Goal: Contribute content: Contribute content

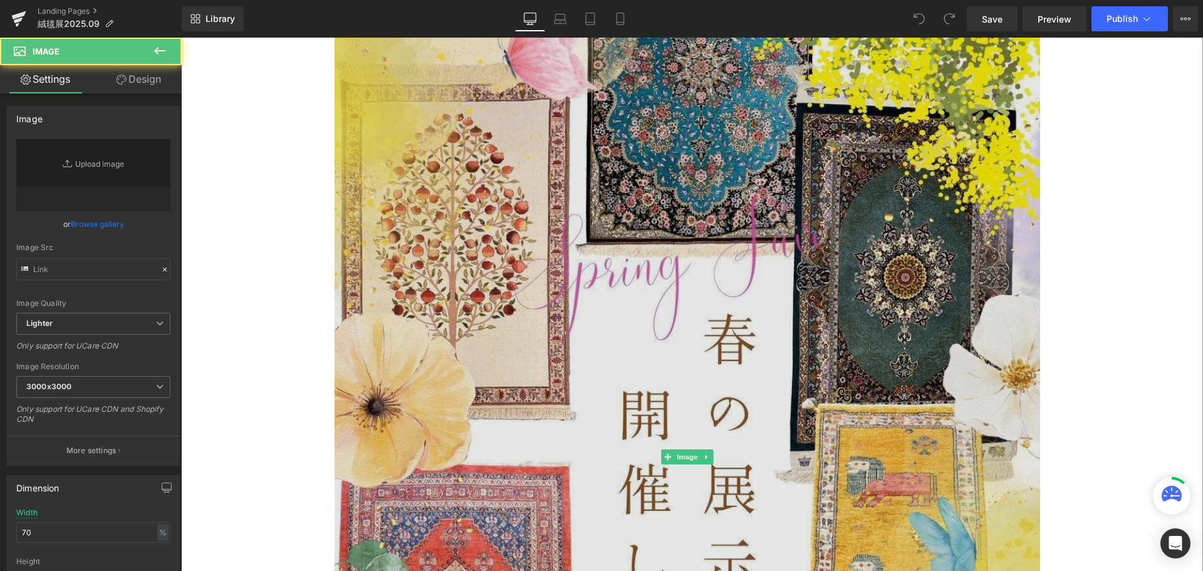
type input "[URL][DOMAIN_NAME]"
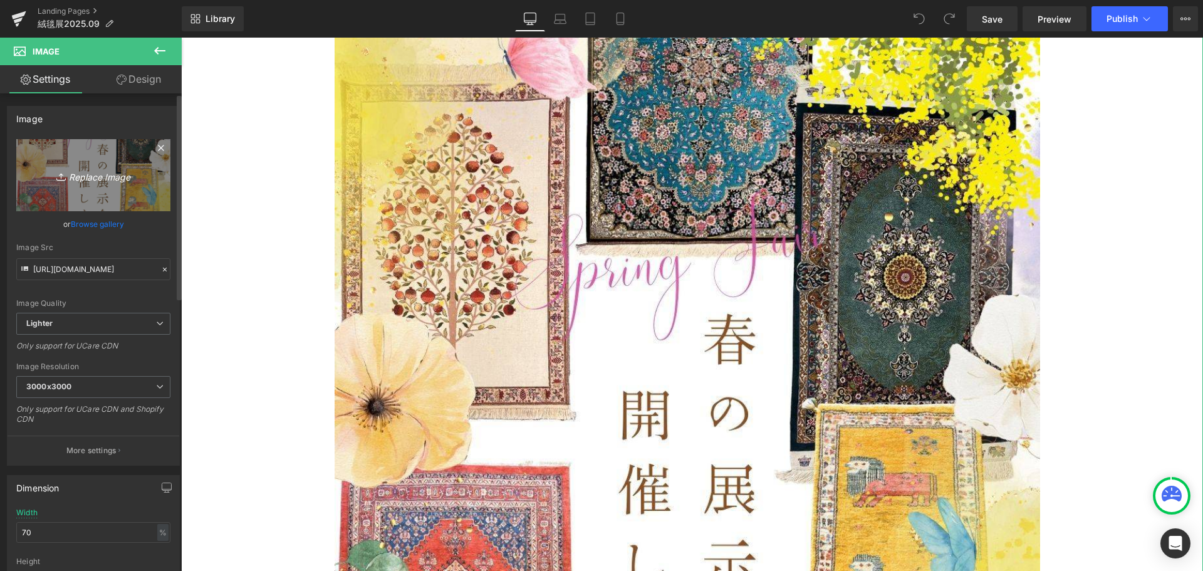
click at [118, 183] on link "Replace Image" at bounding box center [93, 175] width 154 height 72
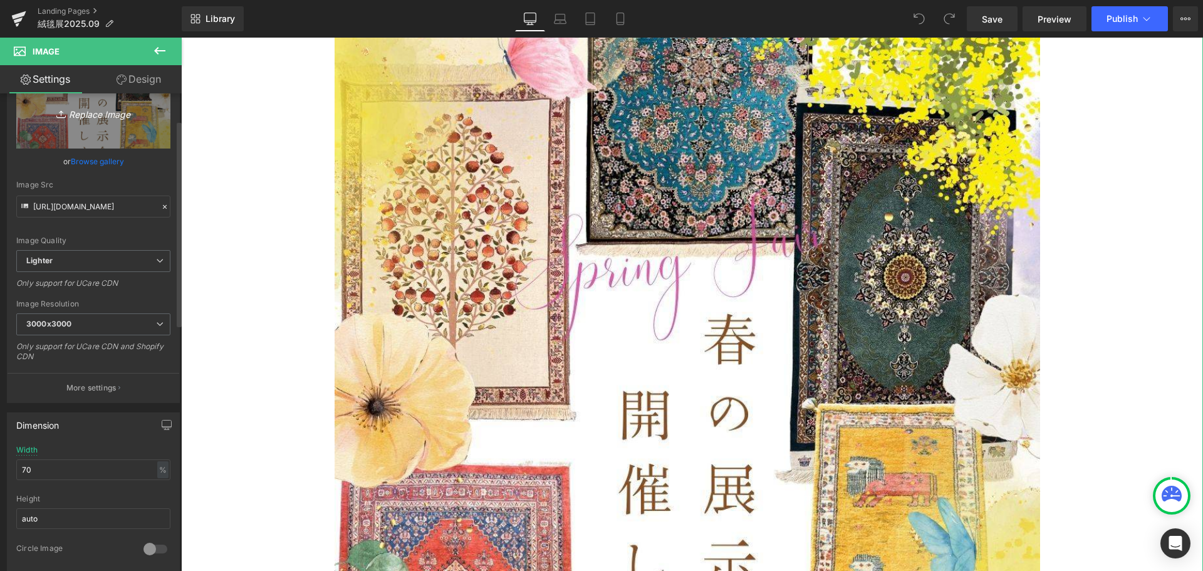
type input "C:\fakepath\2025.09絨毯展.jpg"
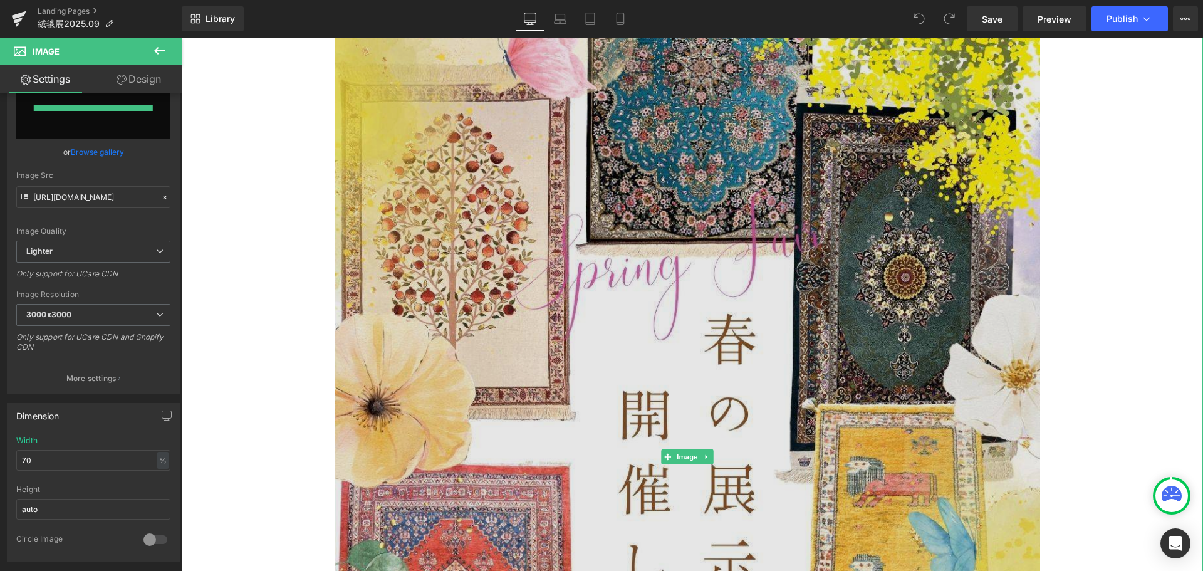
type input "[URL][DOMAIN_NAME]"
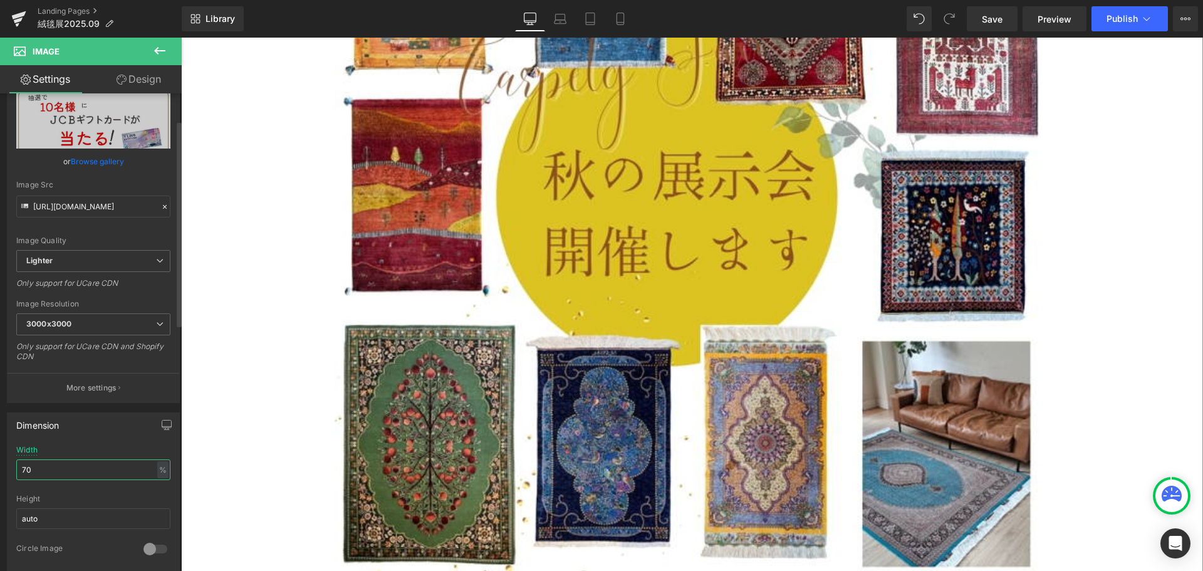
drag, startPoint x: 65, startPoint y: 468, endPoint x: 0, endPoint y: 468, distance: 65.1
click at [0, 468] on div "Dimension 70% Width 70 % % px auto Height auto 0 Circle Image" at bounding box center [93, 487] width 187 height 168
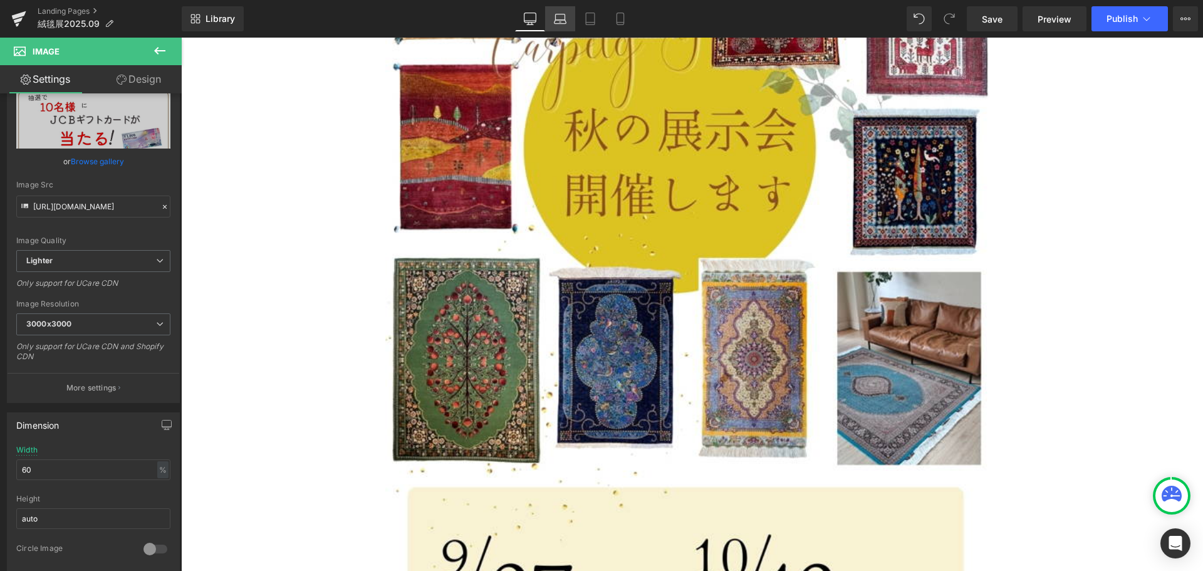
click at [556, 23] on icon at bounding box center [560, 19] width 13 height 13
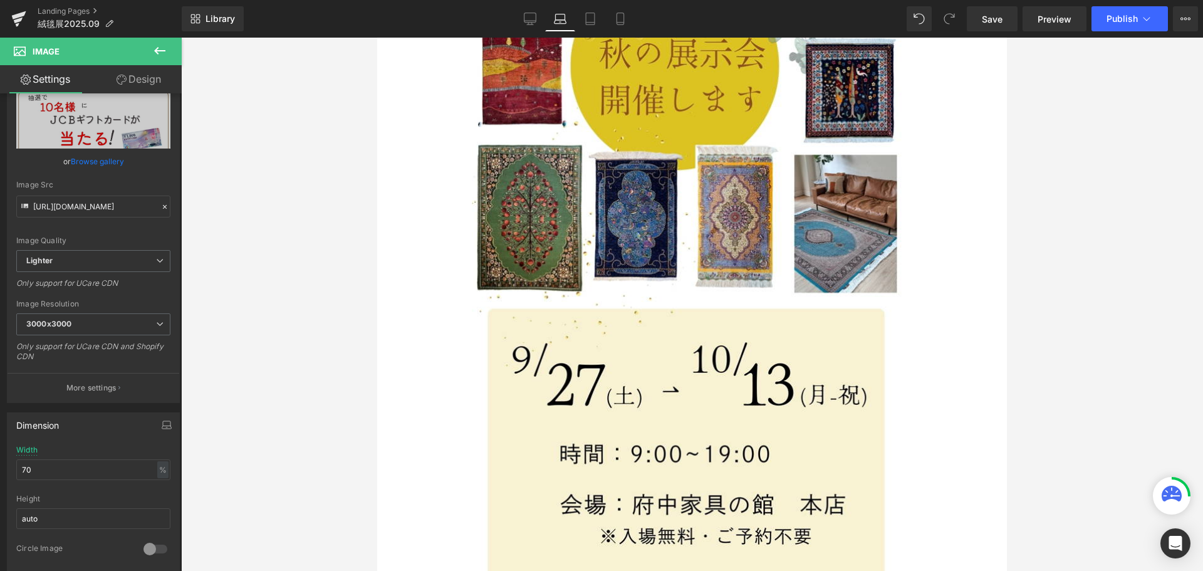
scroll to position [0, 0]
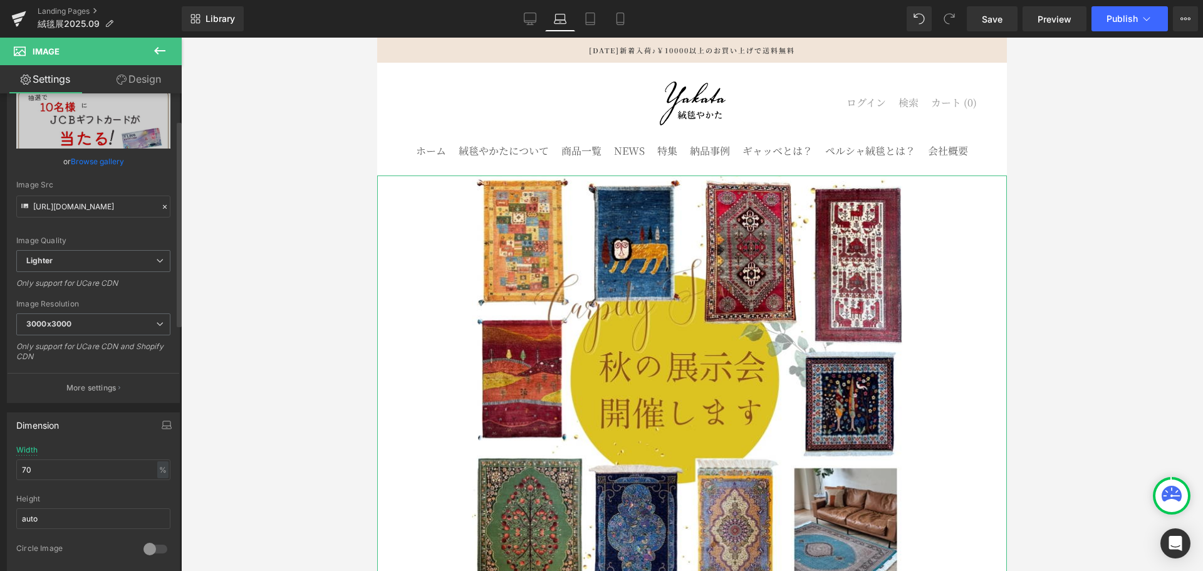
click at [78, 454] on div "Width 70 % % px" at bounding box center [93, 469] width 154 height 49
drag, startPoint x: 60, startPoint y: 467, endPoint x: 0, endPoint y: 467, distance: 60.1
click at [0, 467] on div "Dimension 70% Width 70 % % px auto Height auto 0 Circle Image" at bounding box center [93, 487] width 187 height 168
click at [582, 23] on link "Tablet" at bounding box center [590, 18] width 30 height 25
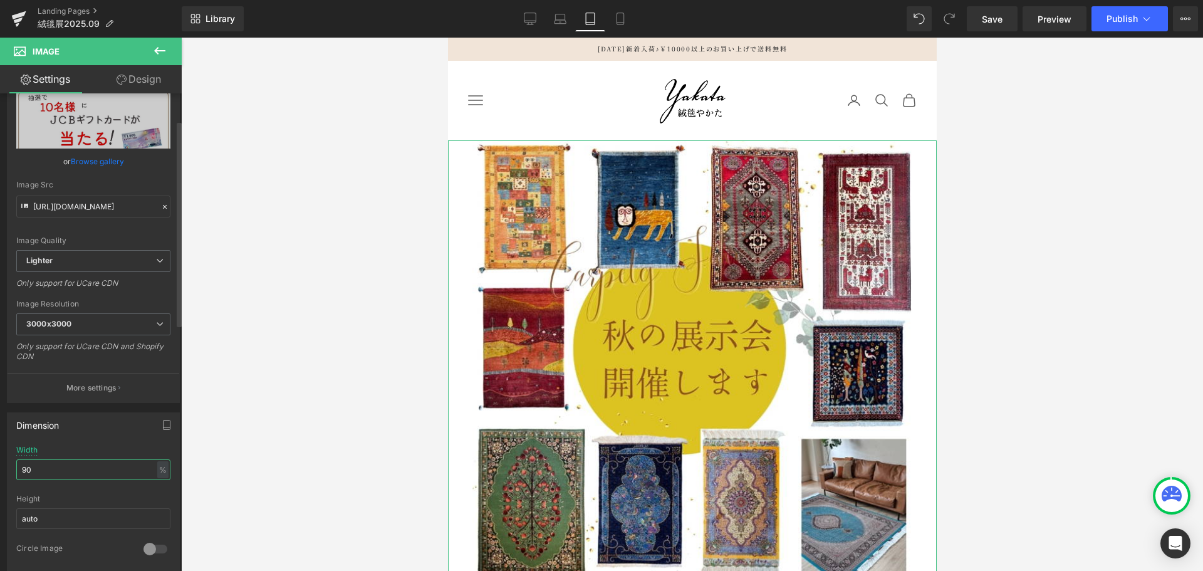
click at [39, 470] on input "90" at bounding box center [93, 469] width 154 height 21
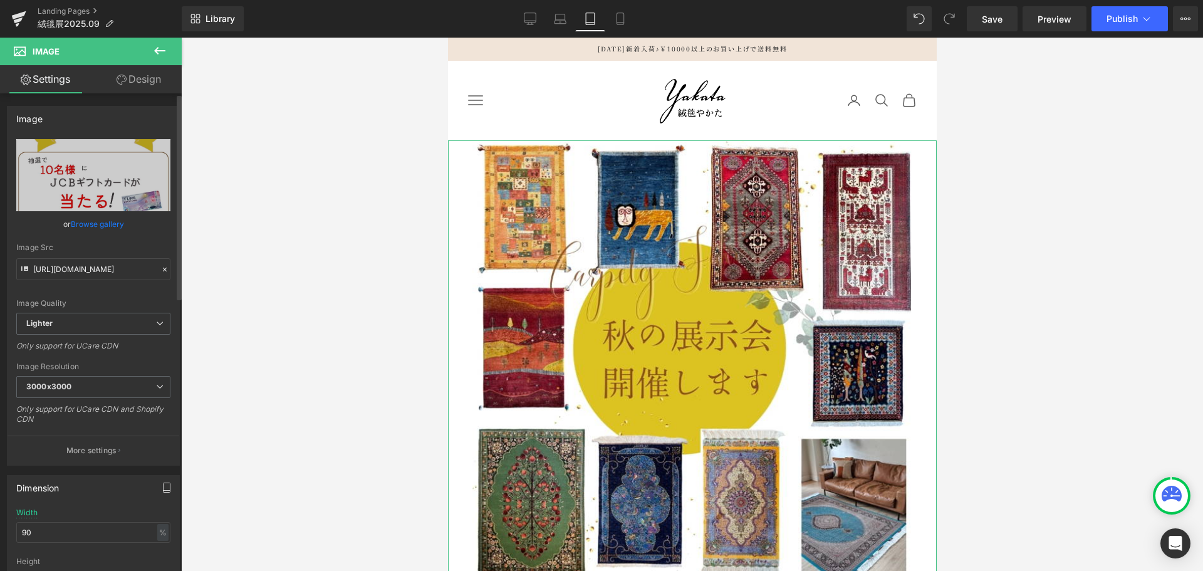
click at [165, 487] on icon "button" at bounding box center [166, 486] width 7 height 9
click at [145, 518] on button "Mobile" at bounding box center [144, 514] width 38 height 21
type input "100"
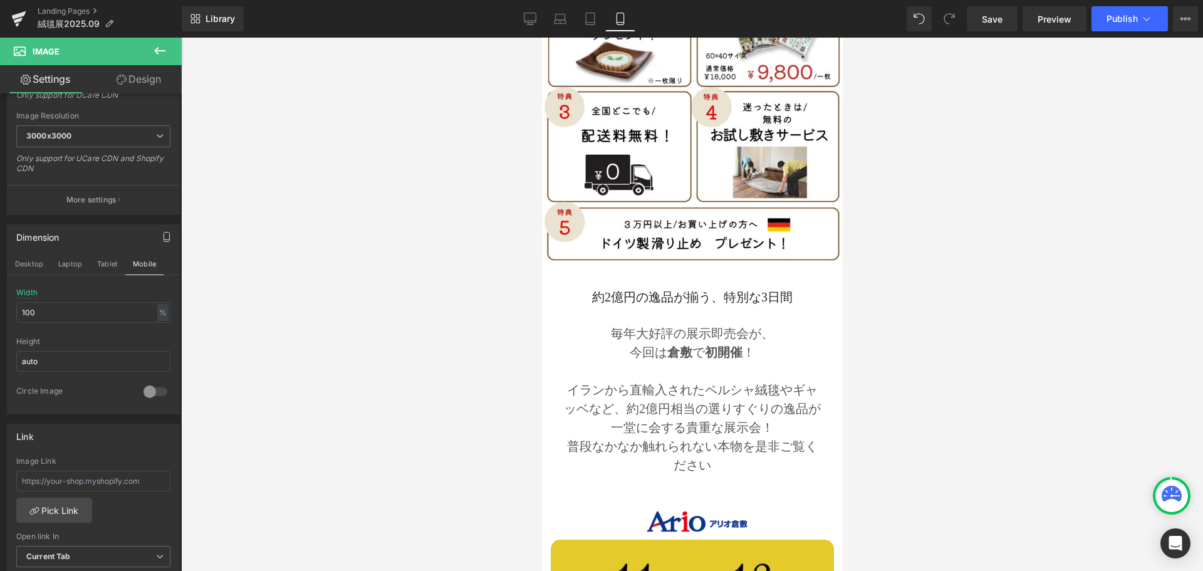
scroll to position [1190, 0]
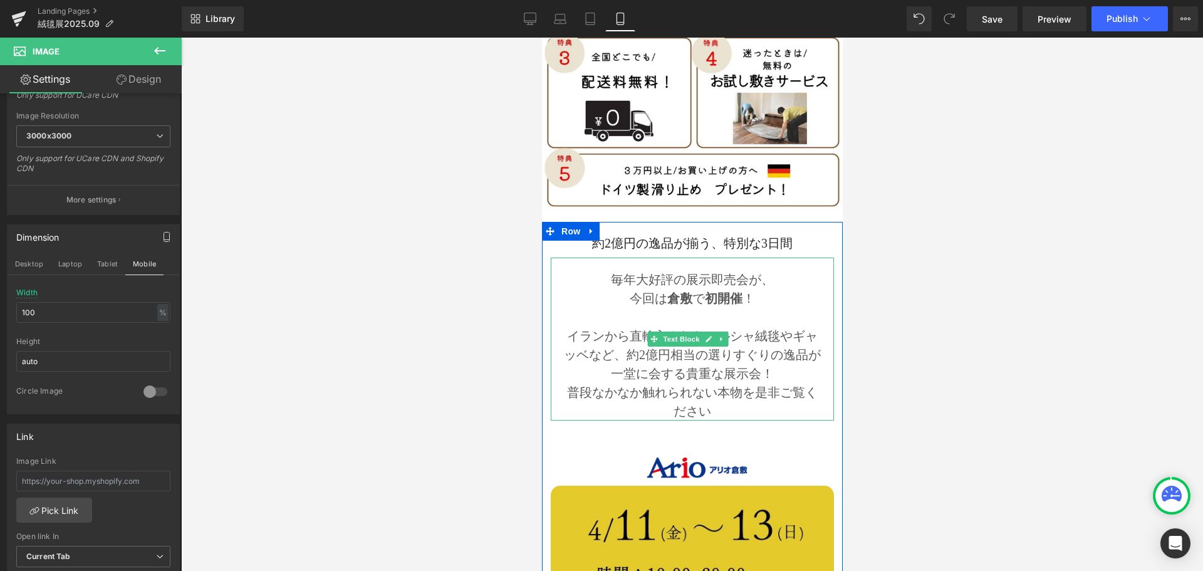
click at [689, 308] on p at bounding box center [691, 317] width 258 height 19
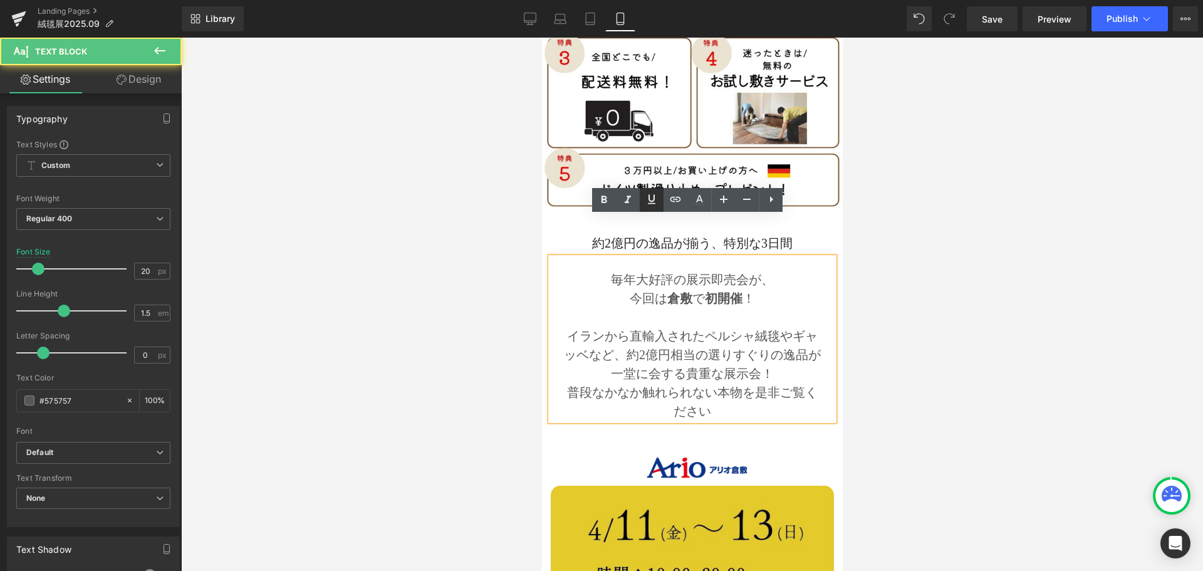
click at [656, 210] on link at bounding box center [651, 200] width 24 height 24
click at [610, 270] on p "毎年大好評の展示即売会が、" at bounding box center [691, 279] width 258 height 19
click at [596, 270] on p "毎年大好評の展示即売会が、" at bounding box center [691, 279] width 258 height 19
click at [767, 326] on p "イランから直輸入されたペルシャ絨毯やギャッベなど、 約2億円相当の選りすぐりの逸品が一堂に会する貴重な展示会！" at bounding box center [691, 354] width 258 height 56
click at [762, 383] on p "普段なかなか触れられない本物を是非ご覧ください" at bounding box center [691, 402] width 258 height 38
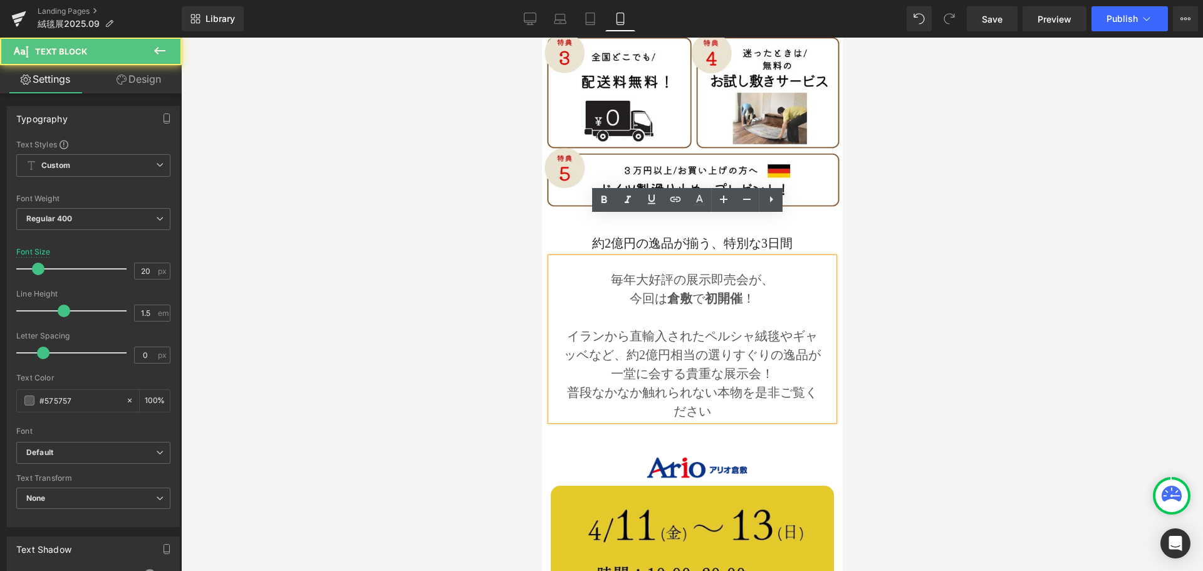
click at [621, 270] on p "毎年大好評の展示即売会が、" at bounding box center [691, 279] width 258 height 19
click at [597, 270] on p "毎年大好評の展示即売会が、" at bounding box center [691, 279] width 258 height 19
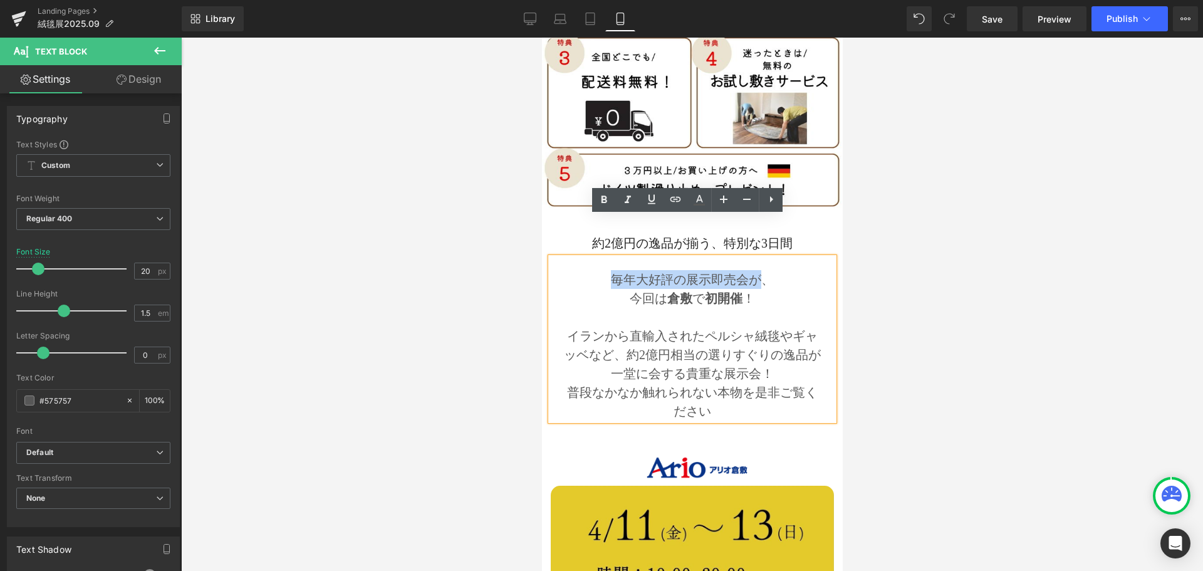
drag, startPoint x: 602, startPoint y: 240, endPoint x: 757, endPoint y: 243, distance: 155.4
click at [757, 270] on p "毎年大好評の展示即売会が、" at bounding box center [691, 279] width 258 height 19
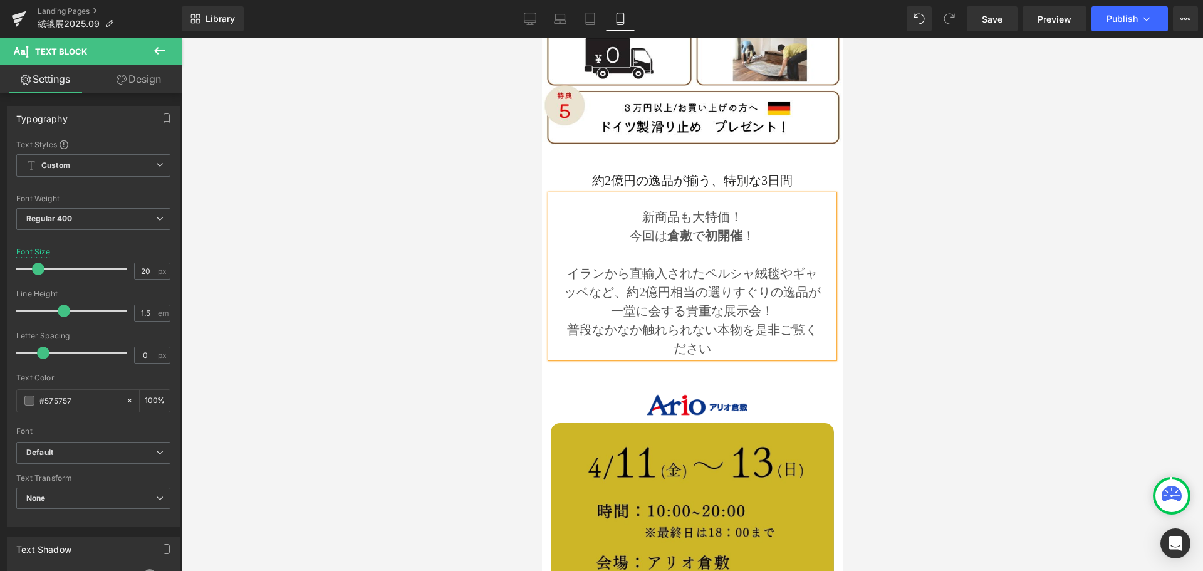
scroll to position [1315, 0]
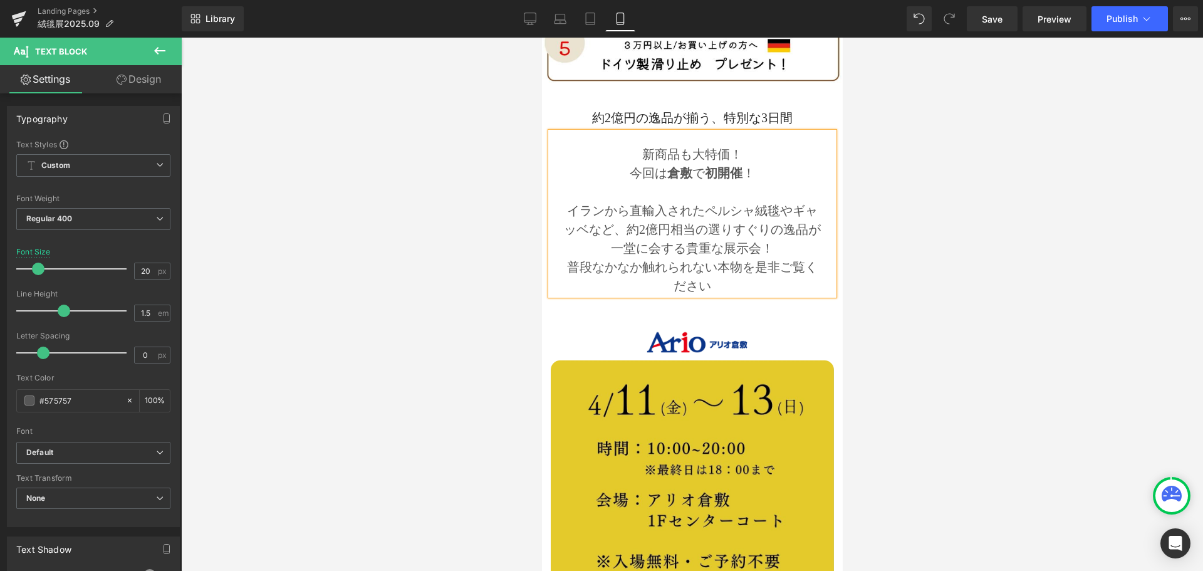
click at [701, 222] on span "約2億円相当の選りすぐりの逸品が一堂に会する貴重な展示会！" at bounding box center [715, 238] width 210 height 33
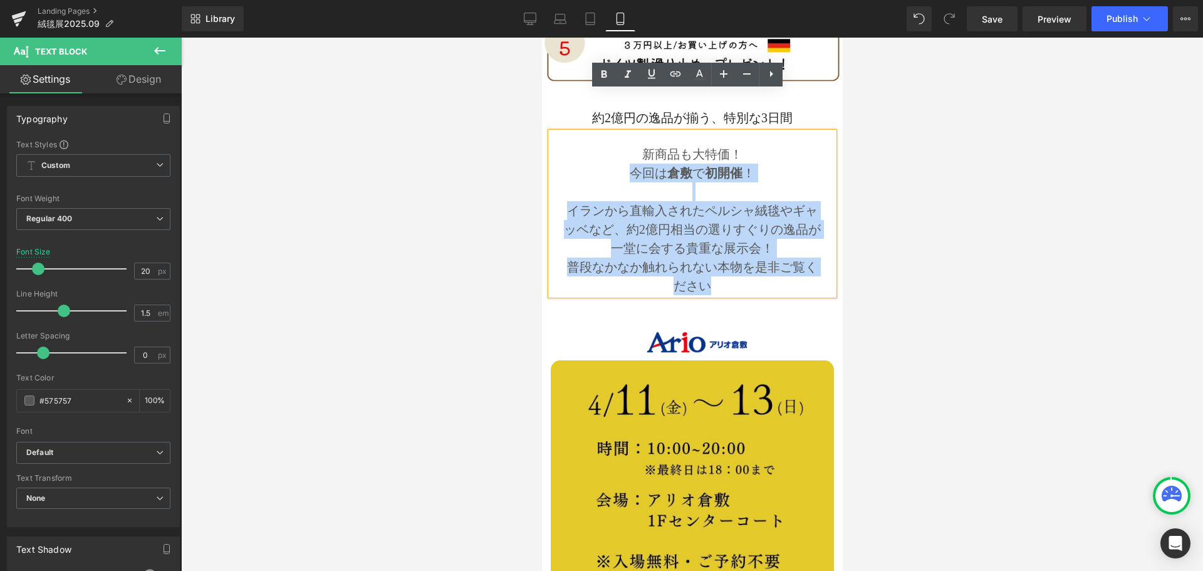
drag, startPoint x: 617, startPoint y: 127, endPoint x: 807, endPoint y: 251, distance: 227.6
click at [807, 251] on div "新商品も大特価！ 今回は [GEOGRAPHIC_DATA] で 初開催 ！ イランから直輸入されたペルシャ絨毯やギャッベなど、 約2億円相当の選りすぐりの逸…" at bounding box center [691, 213] width 283 height 163
click at [801, 204] on p "イランから直輸入されたペルシャ絨毯やギャッベなど、 約2億円相当の選りすぐりの逸品が一堂に会する貴重な展示会！" at bounding box center [691, 229] width 258 height 56
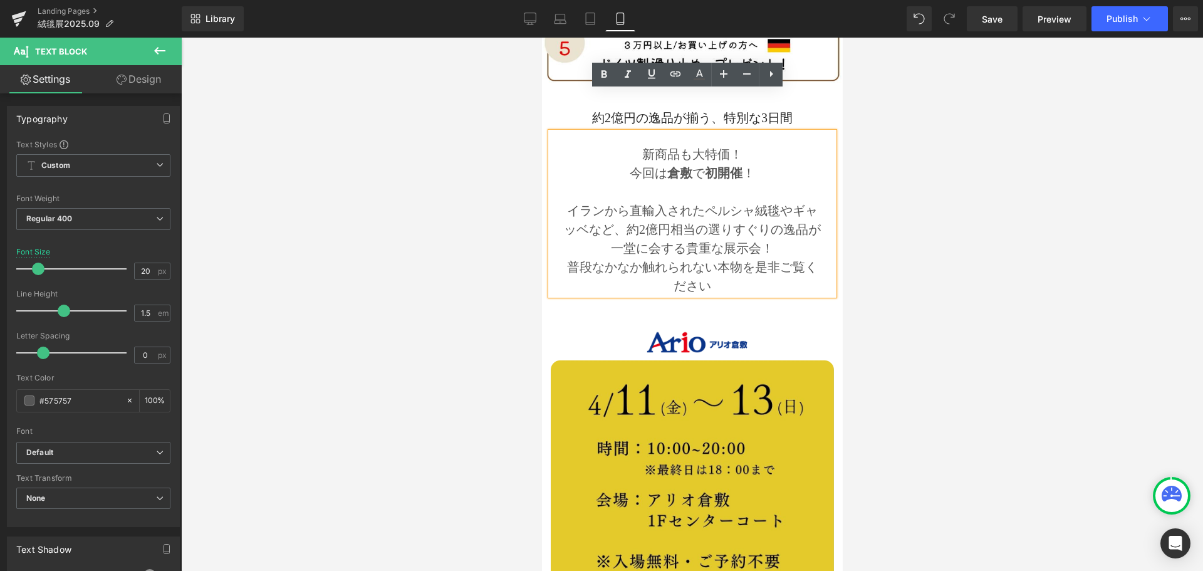
click at [795, 207] on p "イランから直輸入されたペルシャ絨毯やギャッベなど、 約2億円相当の選りすぐりの逸品が一堂に会する貴重な展示会！" at bounding box center [691, 229] width 258 height 56
drag, startPoint x: 708, startPoint y: 188, endPoint x: 537, endPoint y: 160, distance: 173.3
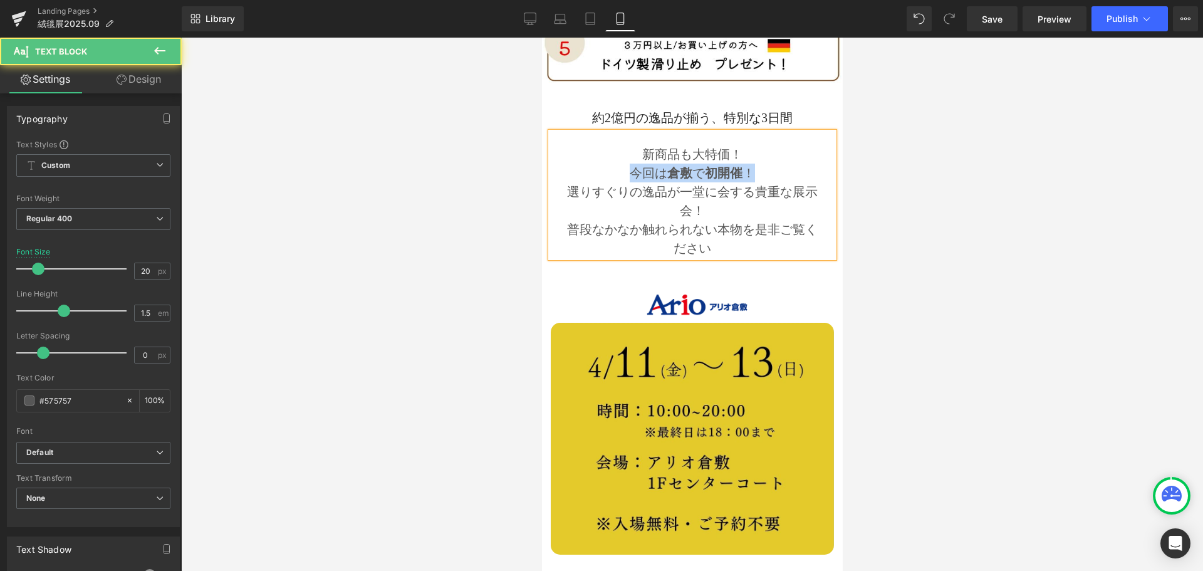
drag, startPoint x: 783, startPoint y: 138, endPoint x: 589, endPoint y: 132, distance: 194.3
click at [589, 163] on p "今回は [GEOGRAPHIC_DATA] で 初開催 ！" at bounding box center [691, 172] width 258 height 19
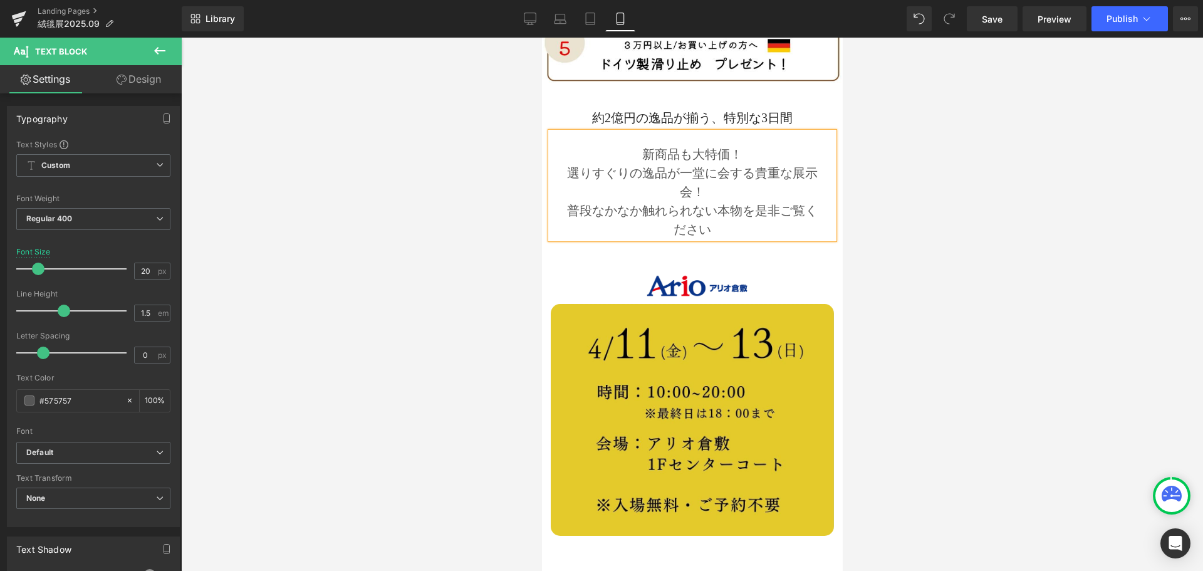
click at [750, 163] on p "選りすぐりの逸品が一堂に会する貴重な展示会！" at bounding box center [691, 182] width 258 height 38
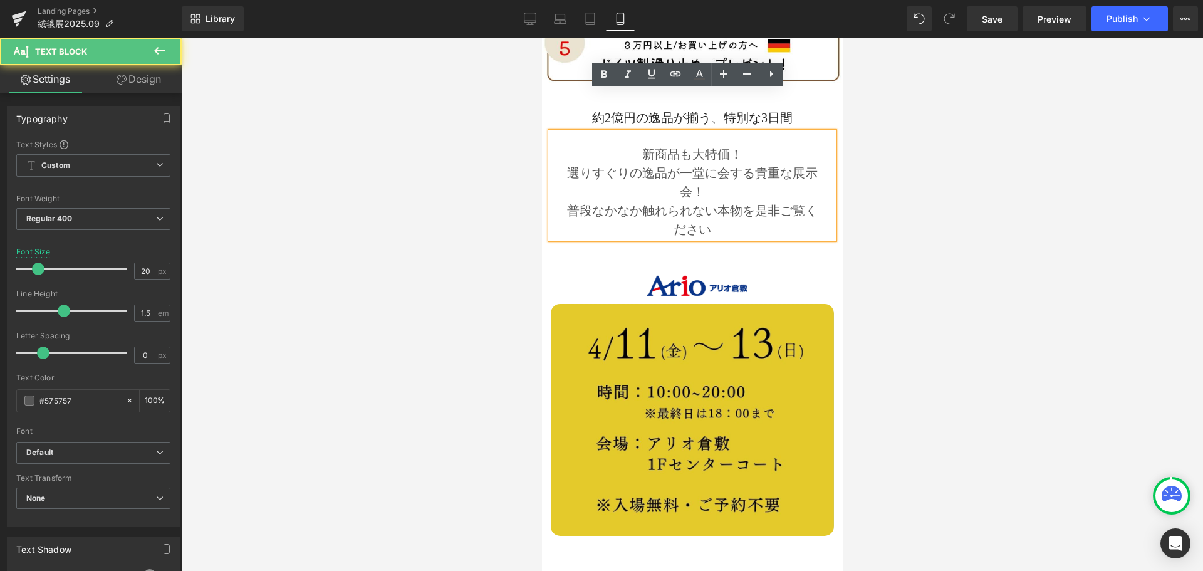
click at [717, 201] on p "普段なかなか触れられない本物を是非ご覧ください" at bounding box center [691, 220] width 258 height 38
click at [724, 201] on p "普段なかなか触れられない本物を是非ご覧ください" at bounding box center [691, 220] width 258 height 38
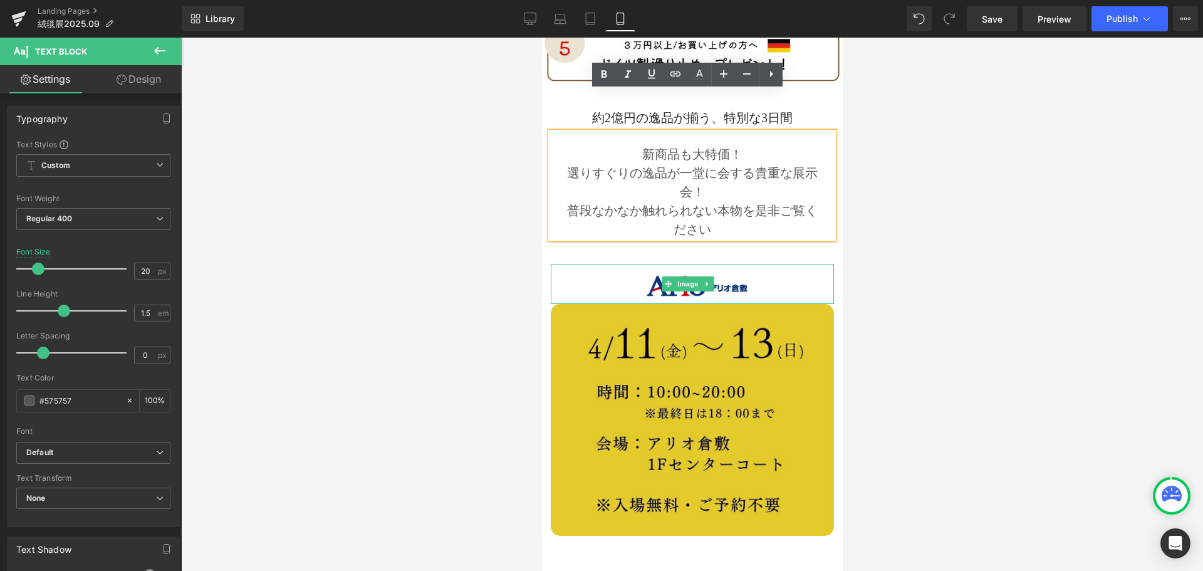
click at [653, 264] on img at bounding box center [691, 284] width 283 height 40
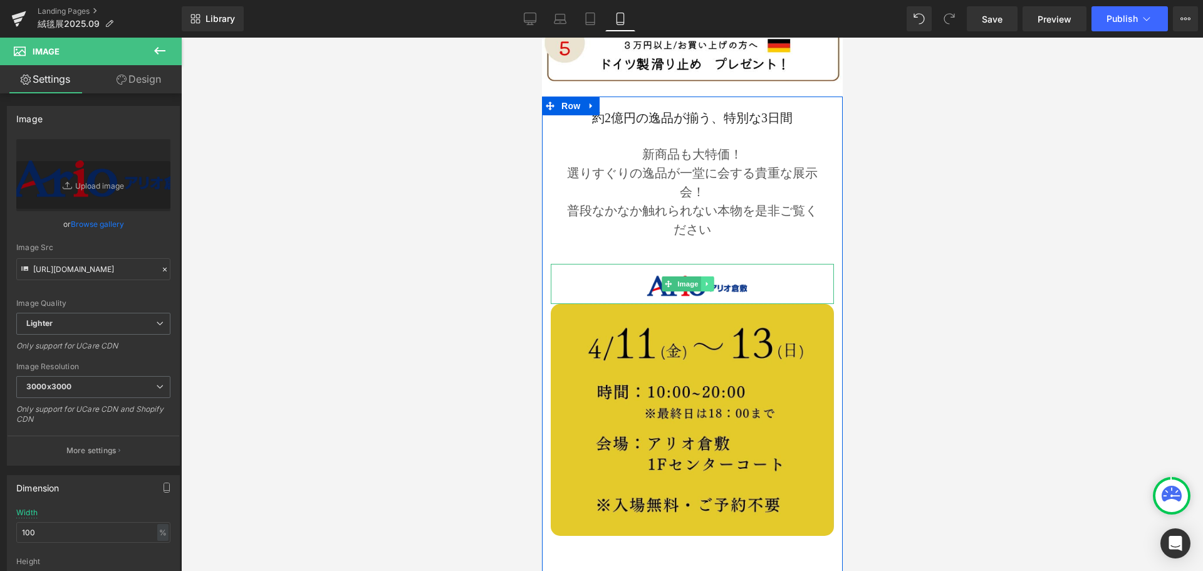
click at [711, 276] on link at bounding box center [706, 283] width 13 height 15
click at [712, 280] on icon at bounding box center [712, 283] width 7 height 7
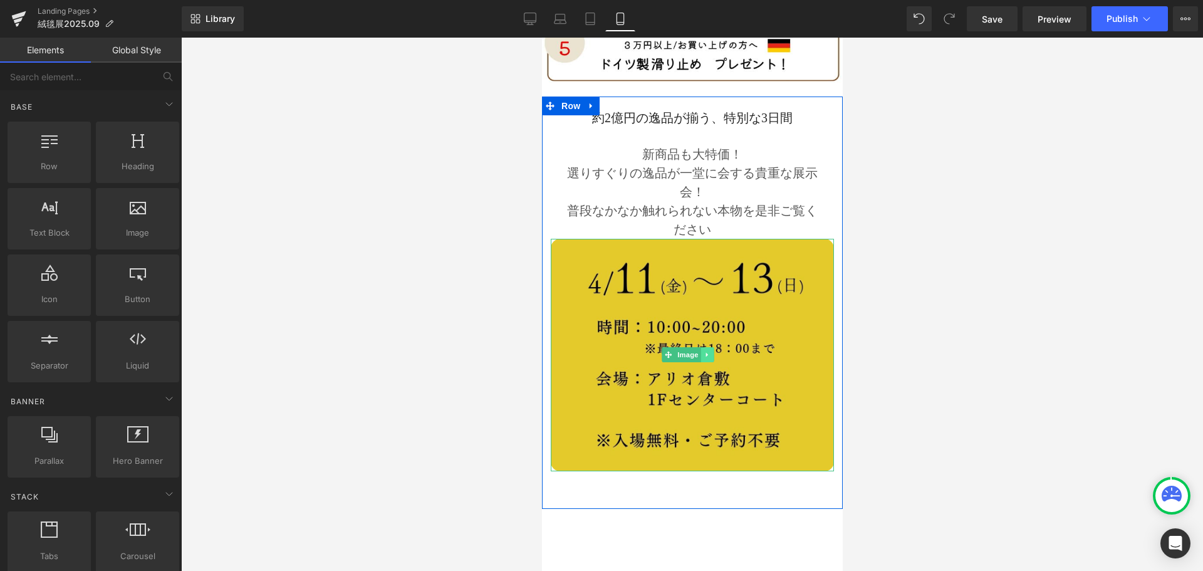
click at [708, 351] on icon at bounding box center [706, 355] width 7 height 8
click at [713, 351] on icon at bounding box center [712, 354] width 7 height 7
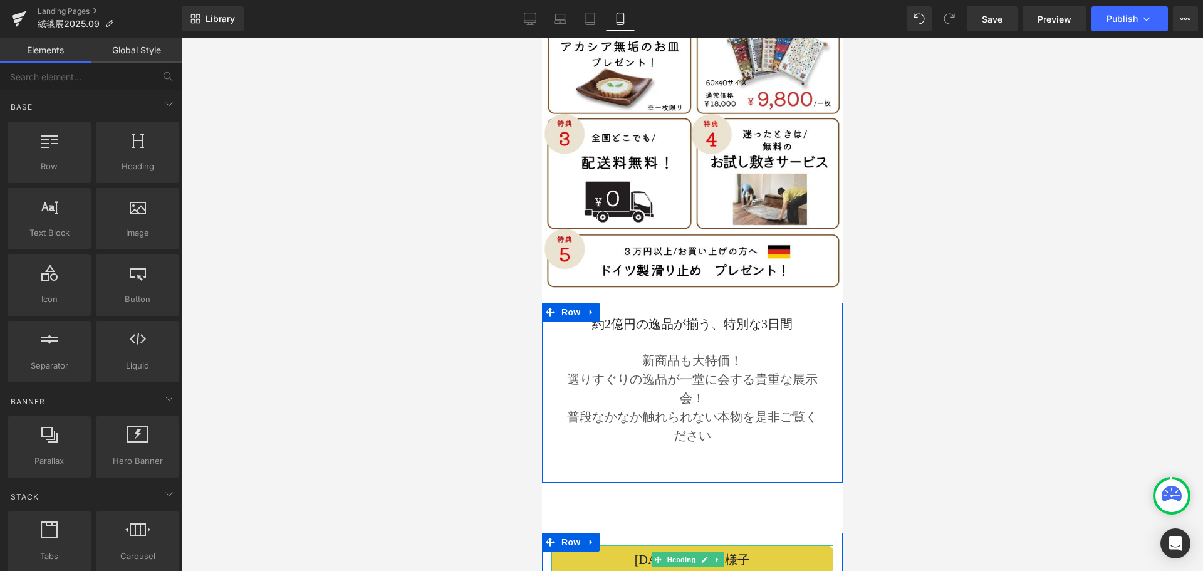
scroll to position [1065, 0]
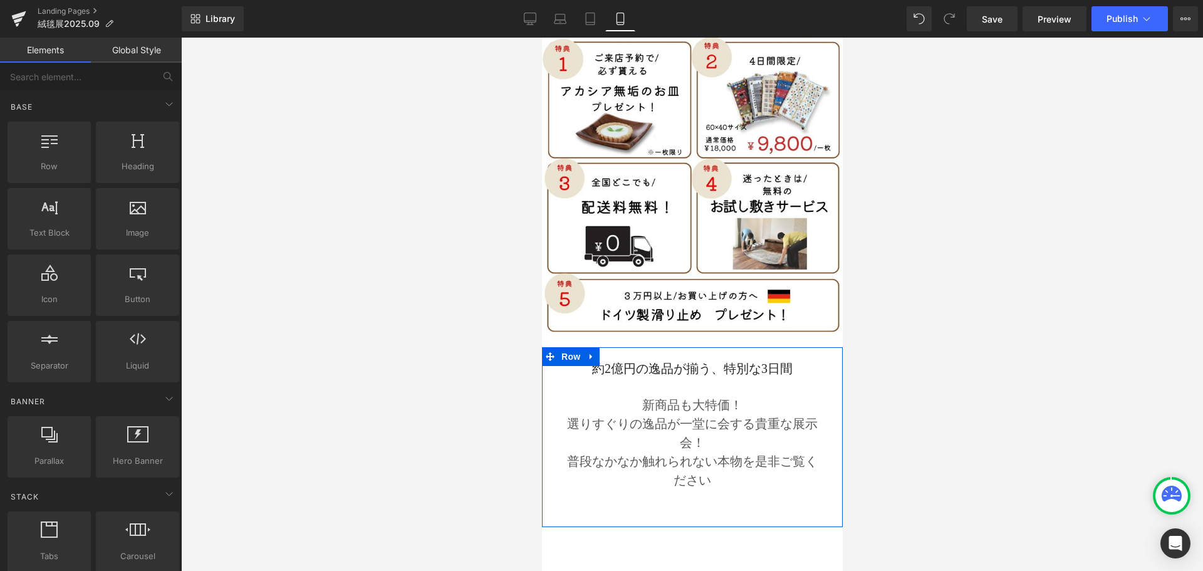
click at [707, 471] on div "約2億円の逸品が揃う、特別な3日間 Heading 新商品も大特価！ 選りすぐりの逸品が一堂に会する貴重な展示会！ 普段なかなか触れられない本物を是非ご覧くだ…" at bounding box center [691, 437] width 301 height 180
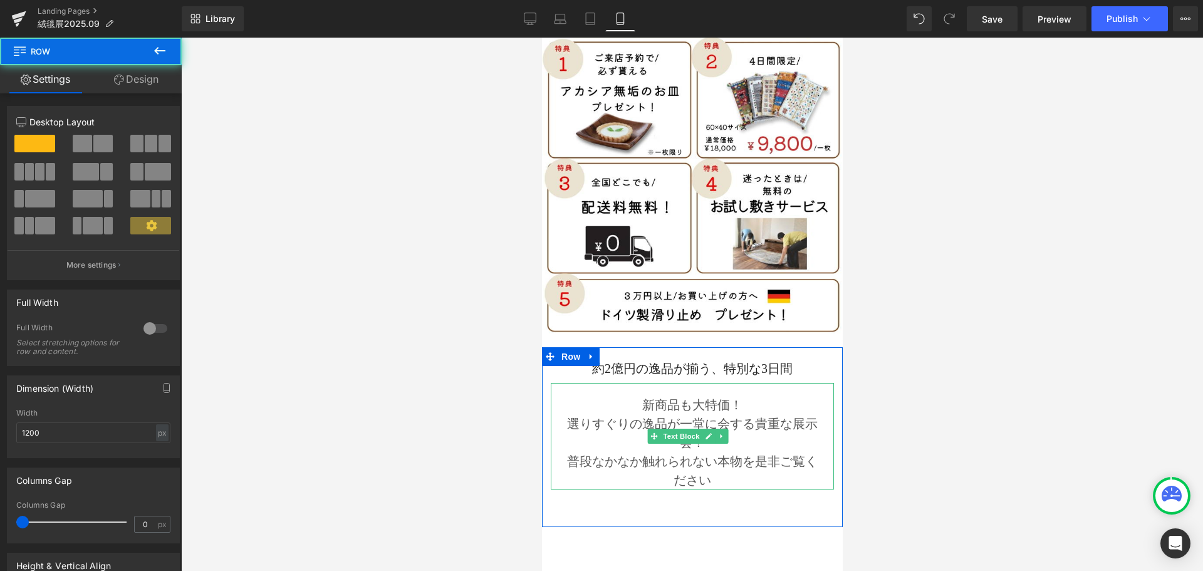
click at [712, 452] on p "普段なかなか触れられない本物を是非ご覧ください" at bounding box center [691, 471] width 258 height 38
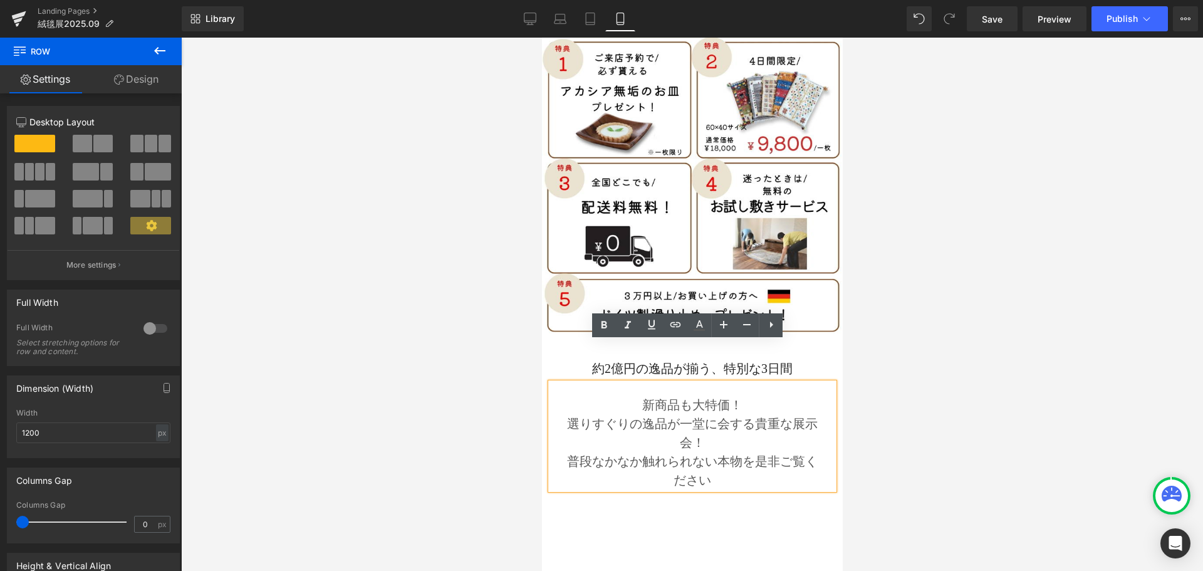
click at [710, 467] on div "約2億円の逸品が揃う、特別な3日間 Heading 新商品も大特価！ 選りすぐりの逸品が一堂に会する貴重な展示会！ 普段なかなか触れられない本物を是非ご覧くだ…" at bounding box center [691, 437] width 301 height 180
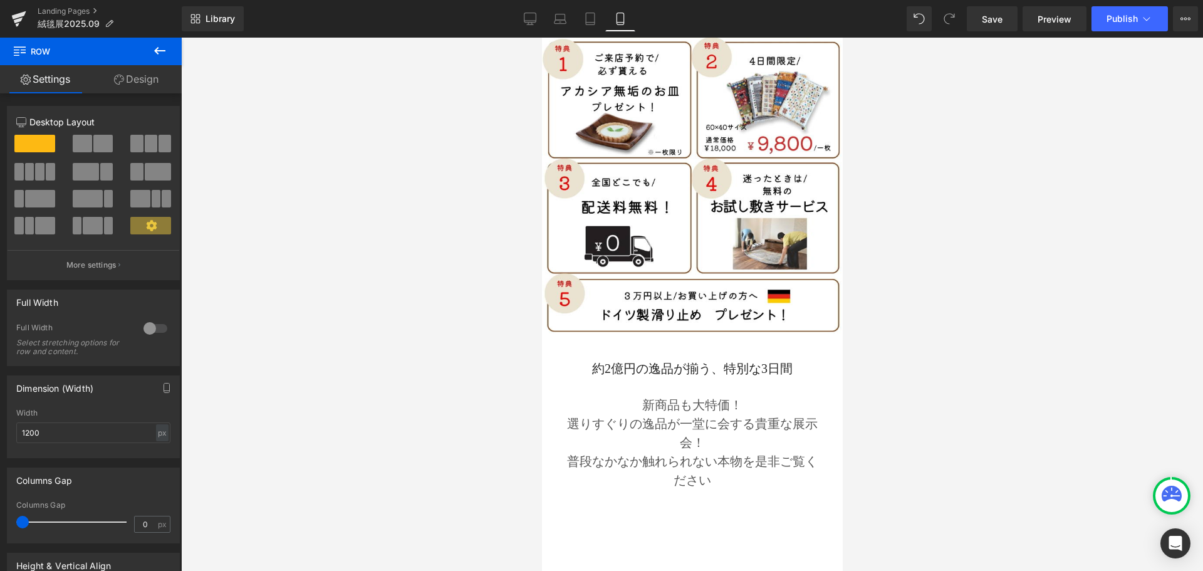
click at [715, 452] on p "普段なかなか触れられない本物を是非ご覧ください" at bounding box center [691, 471] width 258 height 38
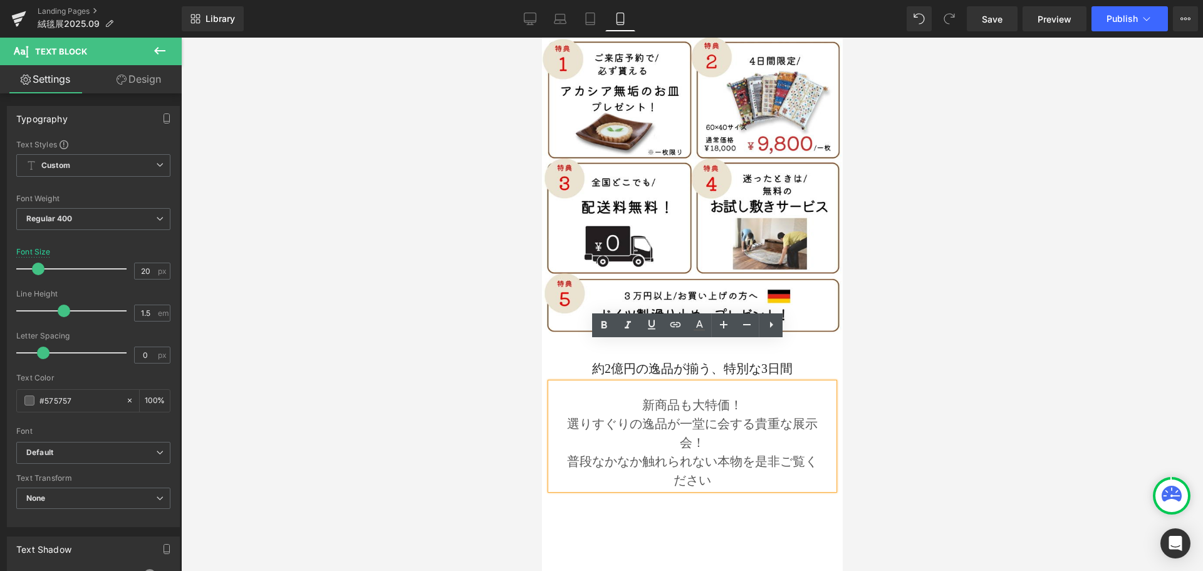
click at [541, 38] on div at bounding box center [541, 38] width 0 height 0
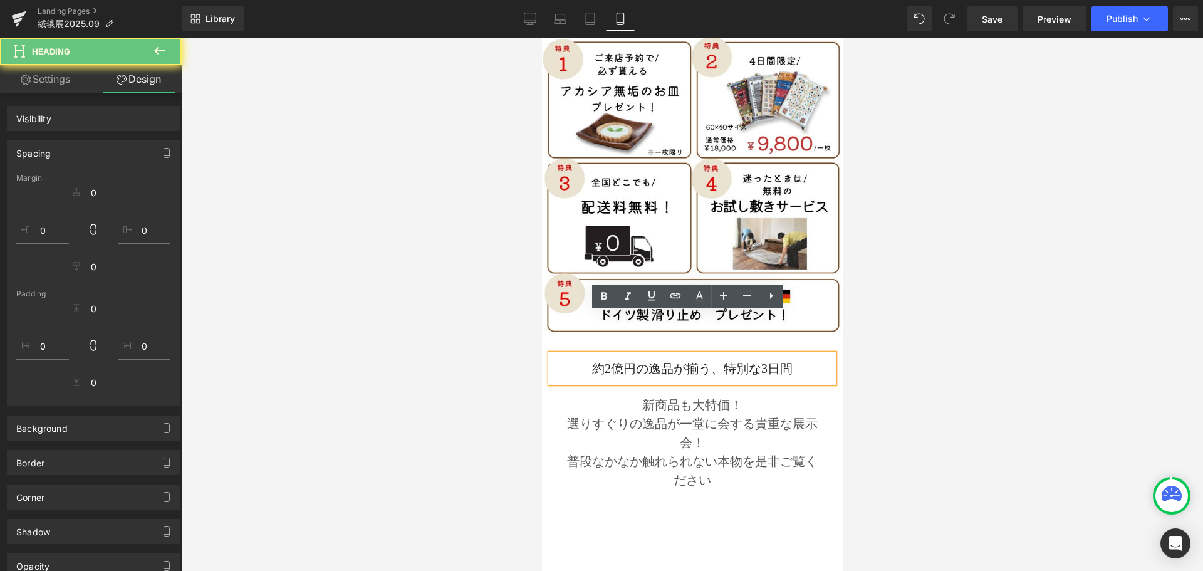
click at [804, 360] on h2 "約2億円の逸品が揃う、特別な3日間" at bounding box center [691, 368] width 283 height 16
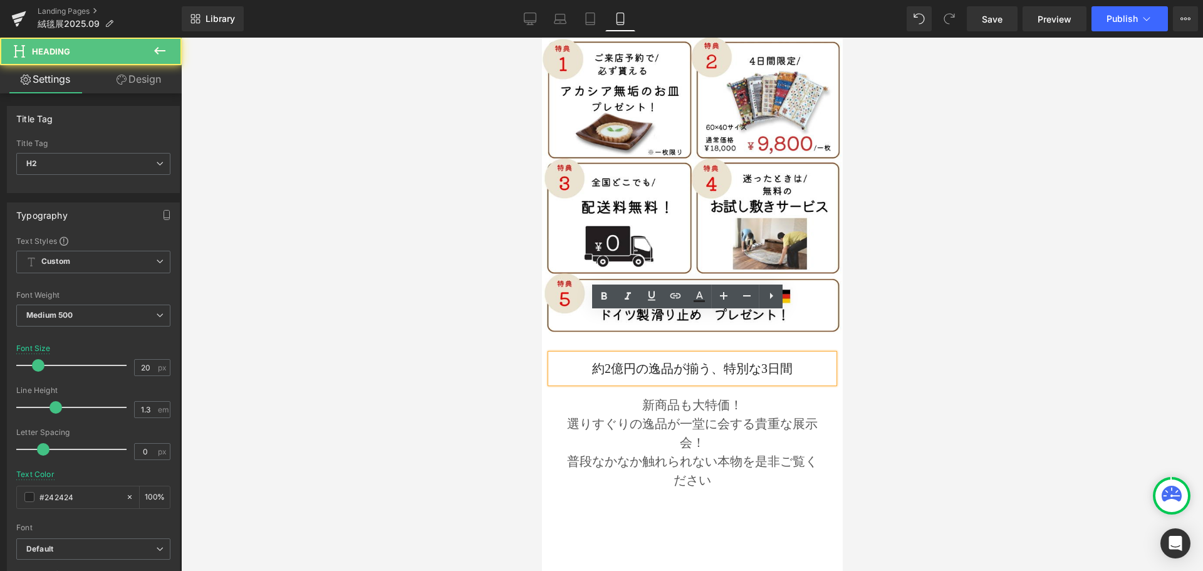
click at [804, 360] on h2 "約2億円の逸品が揃う、特別な3日間" at bounding box center [691, 368] width 283 height 16
click at [738, 395] on p "新商品も大特価！" at bounding box center [691, 404] width 258 height 19
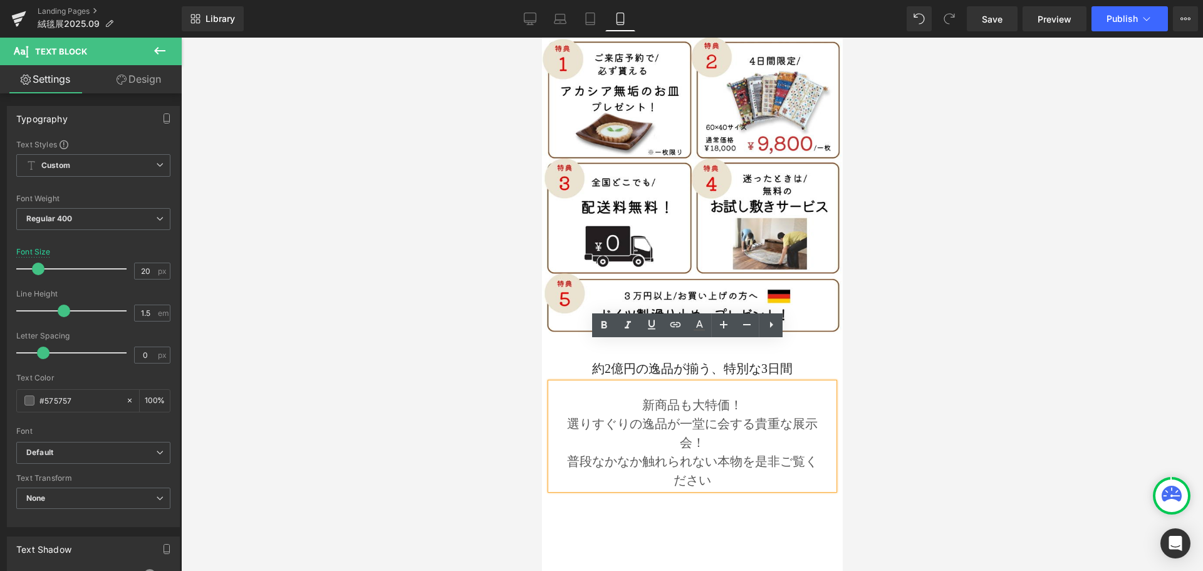
click at [812, 477] on div "約2億円の逸品が揃う、特別な3日間 Heading 新商品も大特価！ 選りすぐりの逸品が一堂に会する貴重な展示会！ 普段なかなか触れられない本物を是非ご覧くだ…" at bounding box center [691, 437] width 301 height 180
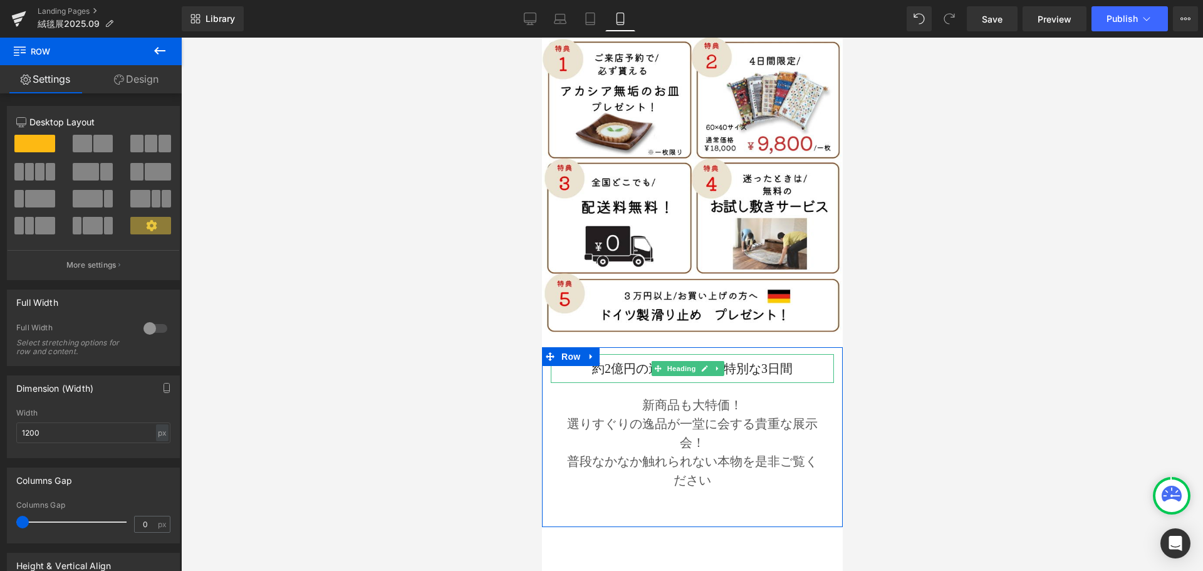
click at [762, 360] on h2 "約2億円の逸品が揃う、特別な3日間" at bounding box center [691, 368] width 283 height 16
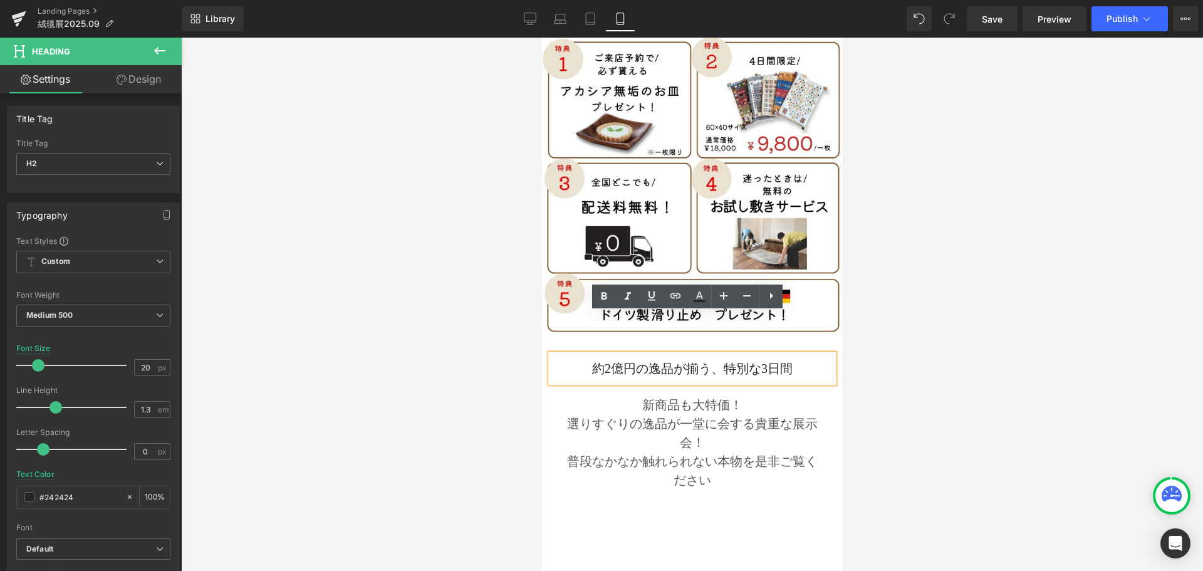
click at [756, 360] on h2 "約2億円の逸品が揃う、特別な3日間" at bounding box center [691, 368] width 283 height 16
drag, startPoint x: 797, startPoint y: 328, endPoint x: 747, endPoint y: 330, distance: 49.5
click at [747, 360] on h2 "約2億円の逸品が揃う、特別な3日間" at bounding box center [691, 368] width 283 height 16
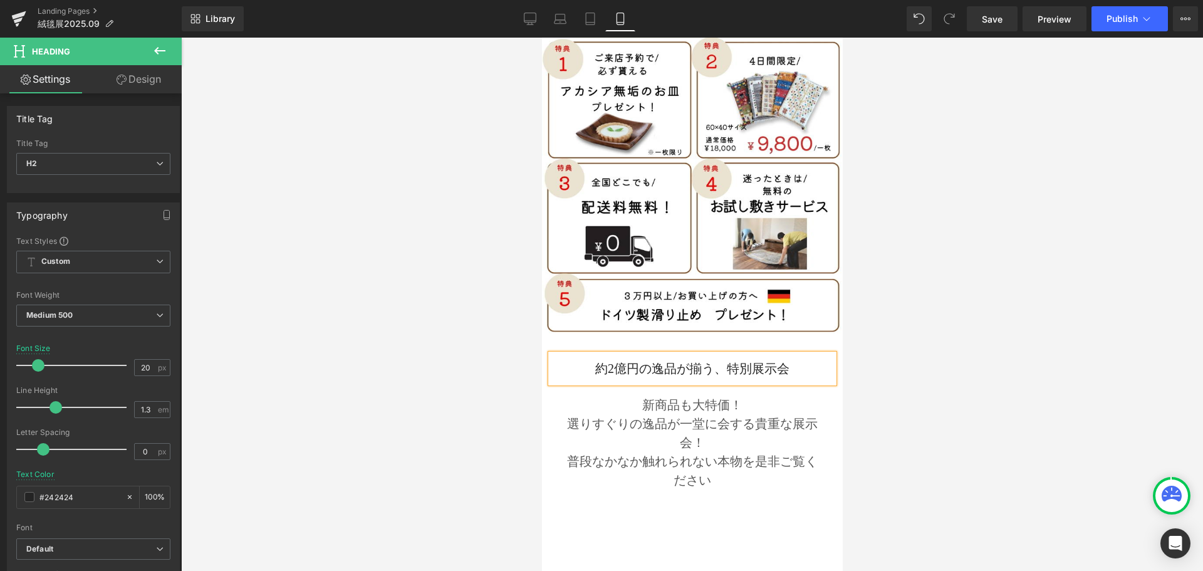
click at [718, 417] on span "選りすぐりの逸品が一堂に会する貴重な展示会！" at bounding box center [691, 433] width 251 height 33
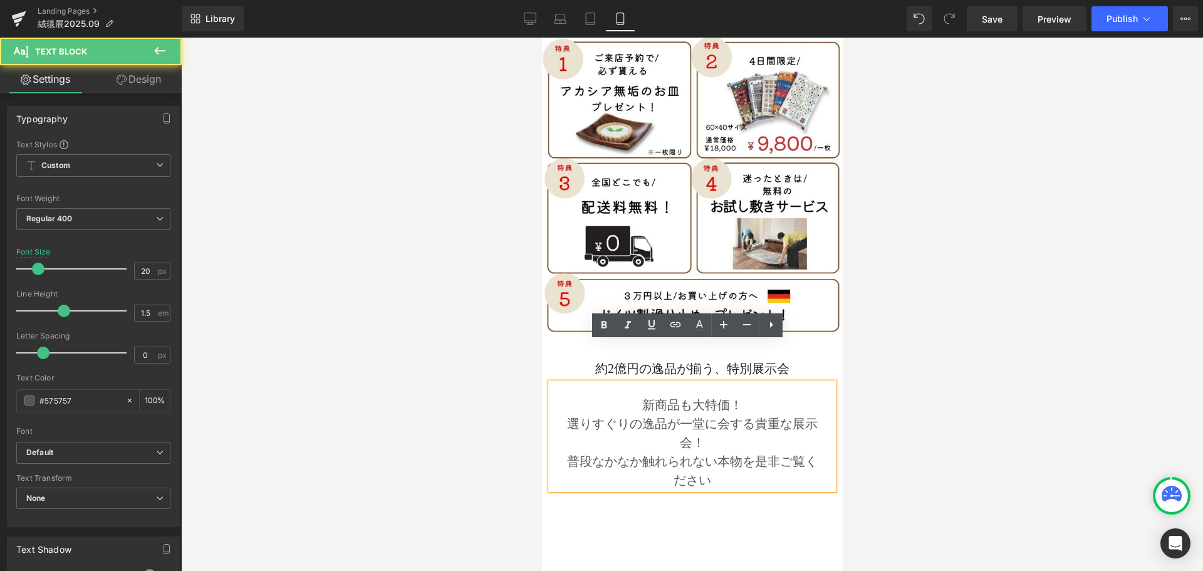
click at [733, 395] on p "新商品も大特価！" at bounding box center [691, 404] width 258 height 19
click at [635, 395] on p "新商品も大特価！" at bounding box center [691, 404] width 258 height 19
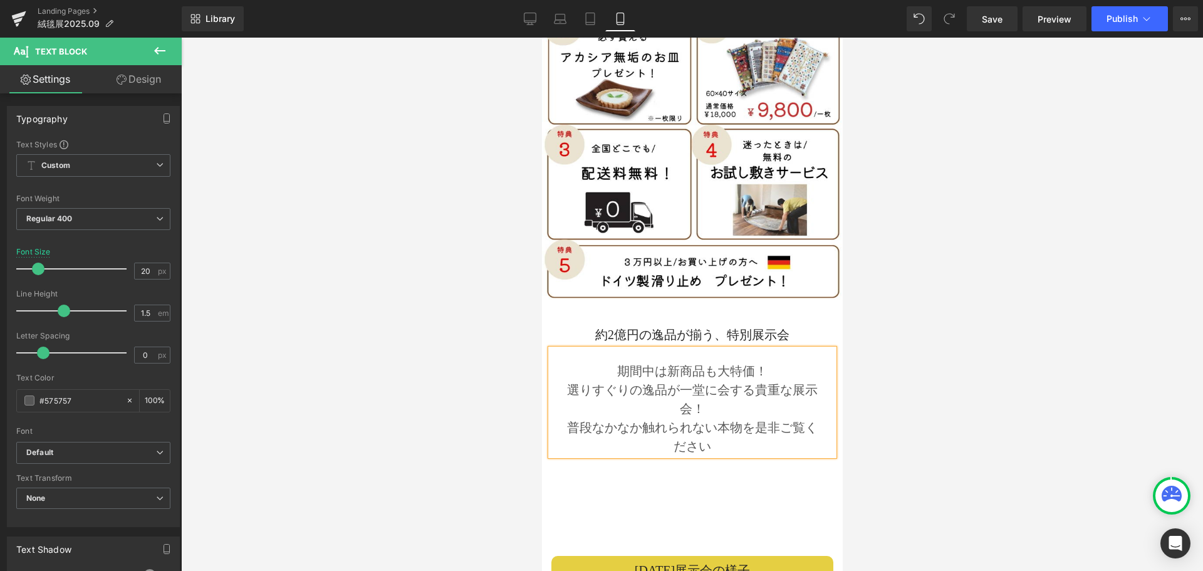
scroll to position [1127, 0]
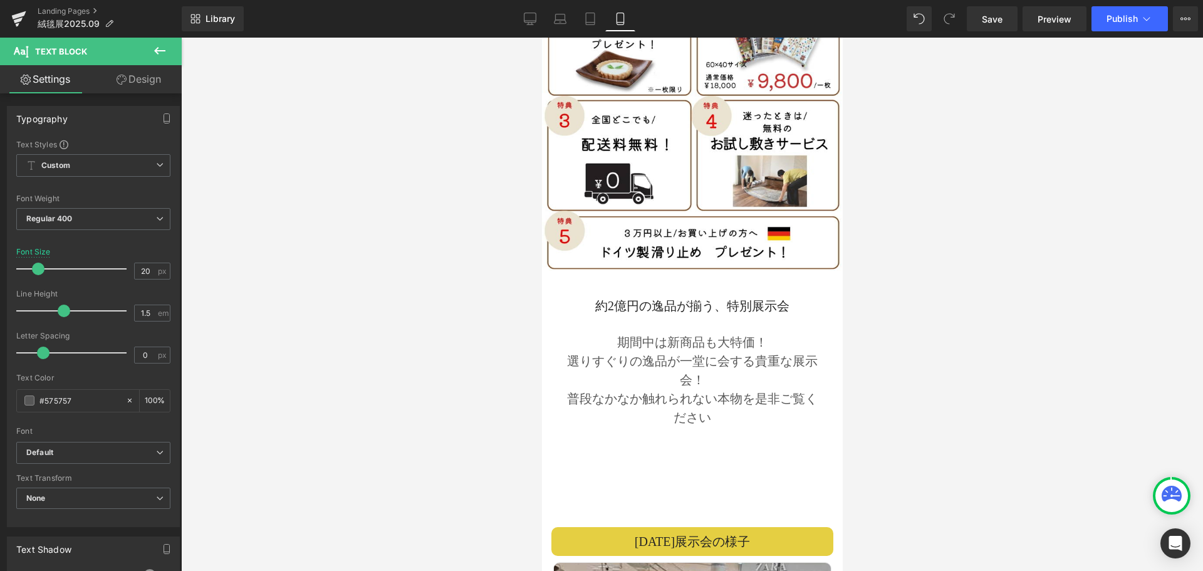
click at [160, 49] on icon at bounding box center [159, 50] width 15 height 15
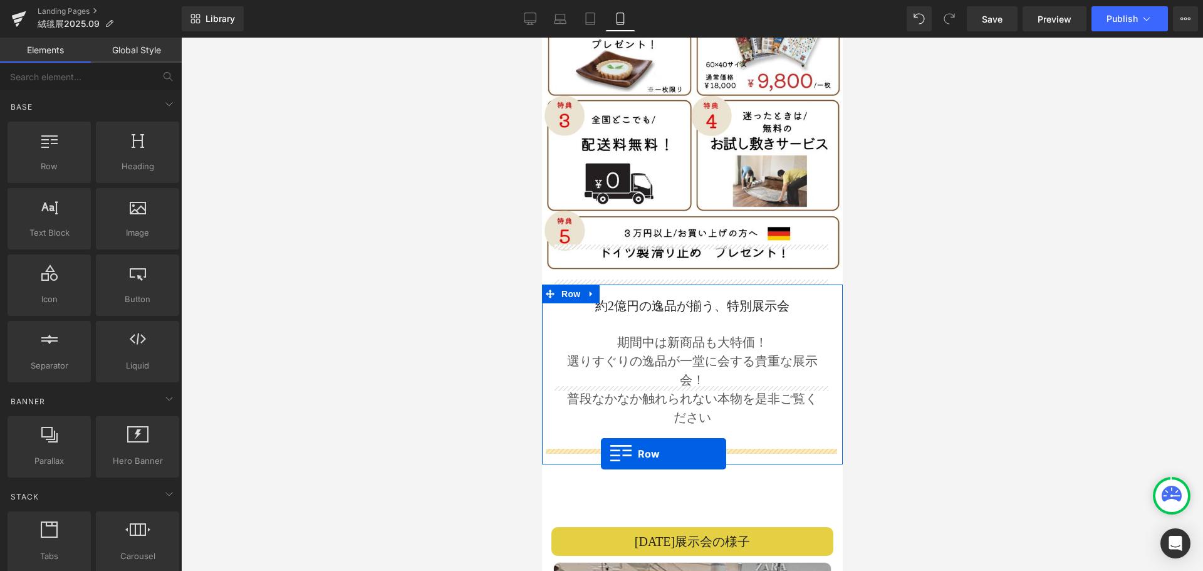
drag, startPoint x: 599, startPoint y: 194, endPoint x: 600, endPoint y: 453, distance: 259.3
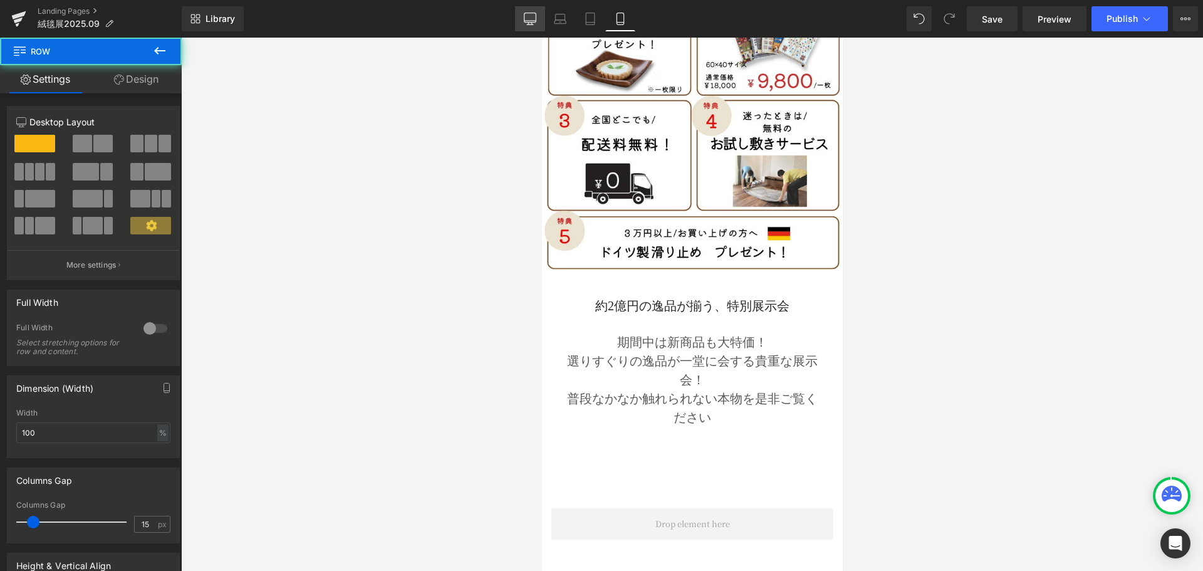
click at [535, 23] on icon at bounding box center [530, 19] width 13 height 13
type input "1200"
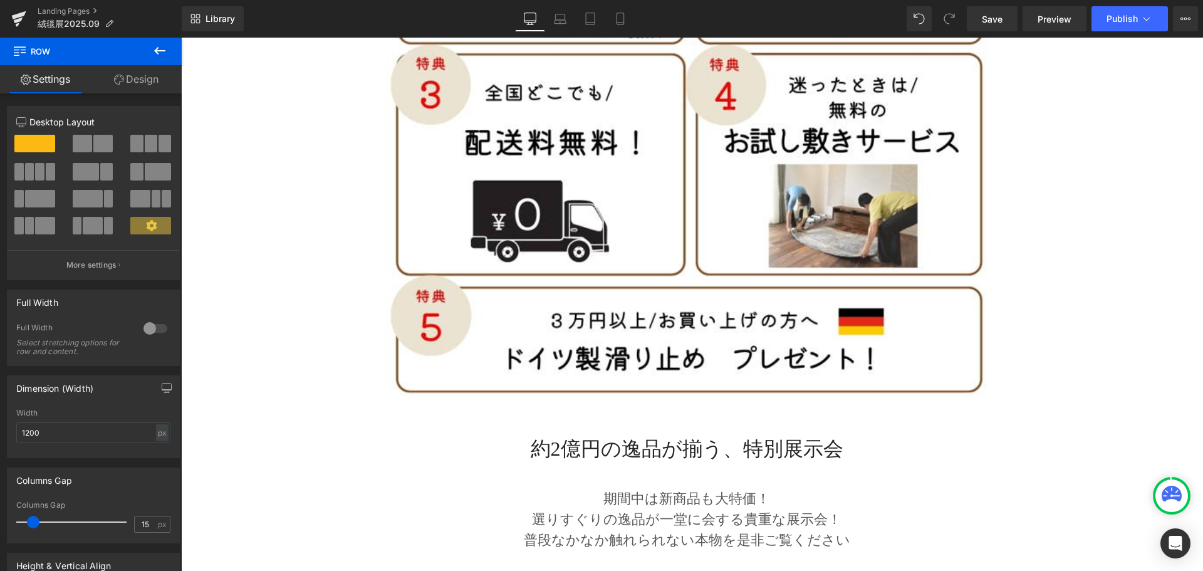
scroll to position [2619, 0]
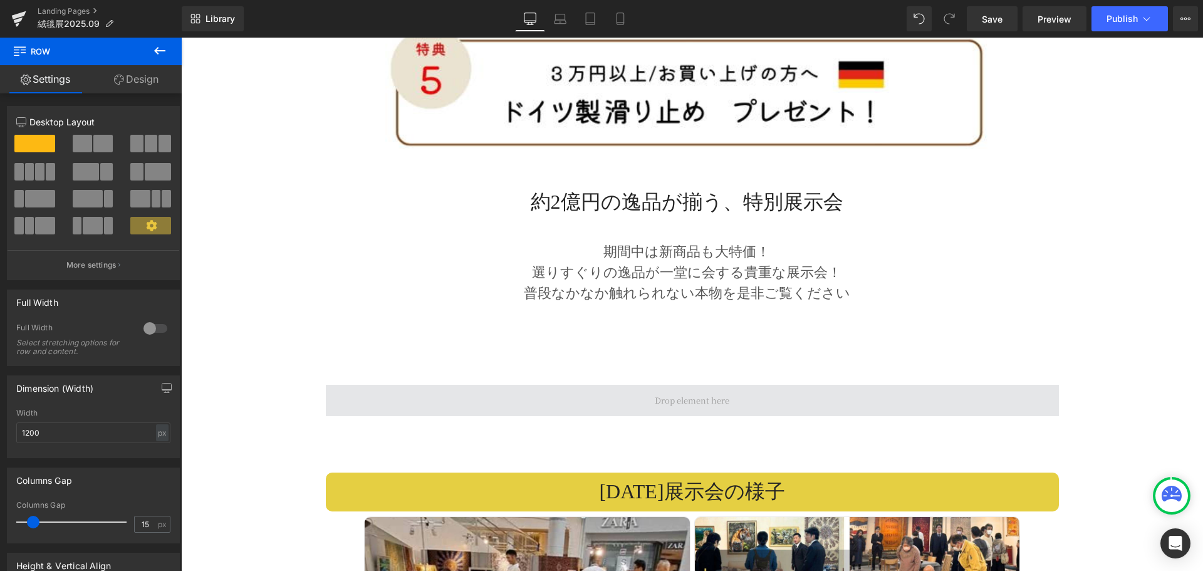
click at [655, 390] on span at bounding box center [691, 399] width 83 height 19
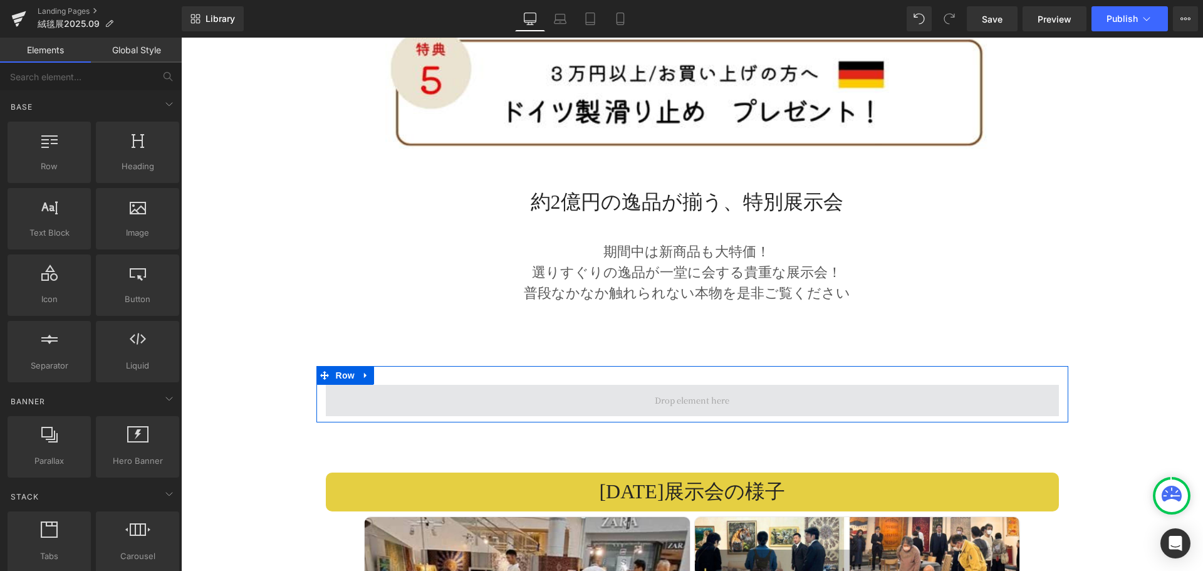
click at [672, 390] on span at bounding box center [691, 399] width 83 height 19
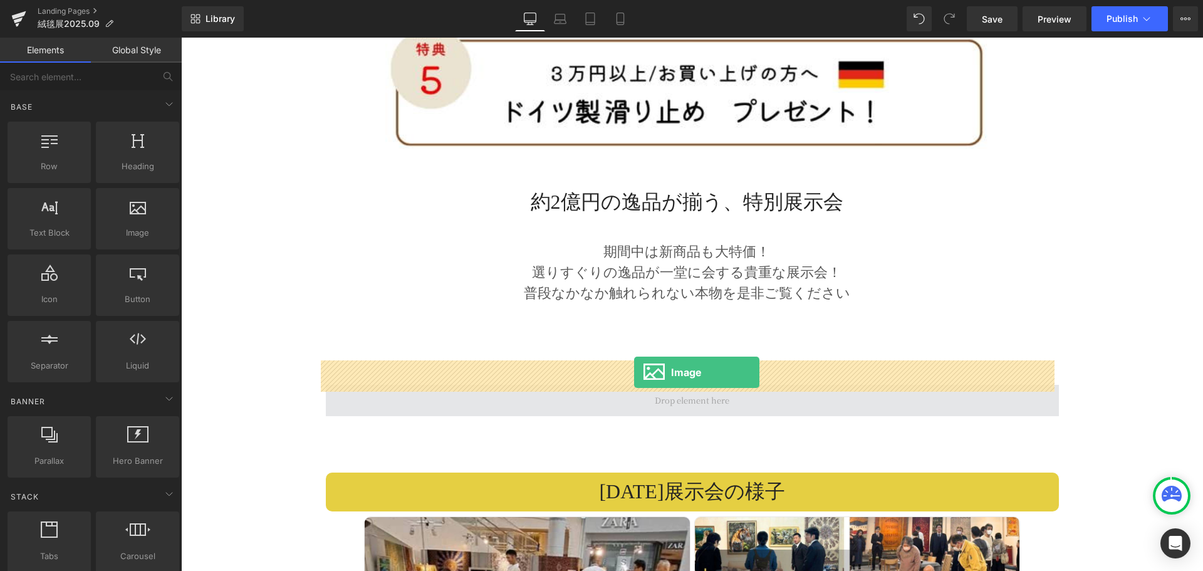
drag, startPoint x: 305, startPoint y: 259, endPoint x: 634, endPoint y: 372, distance: 347.8
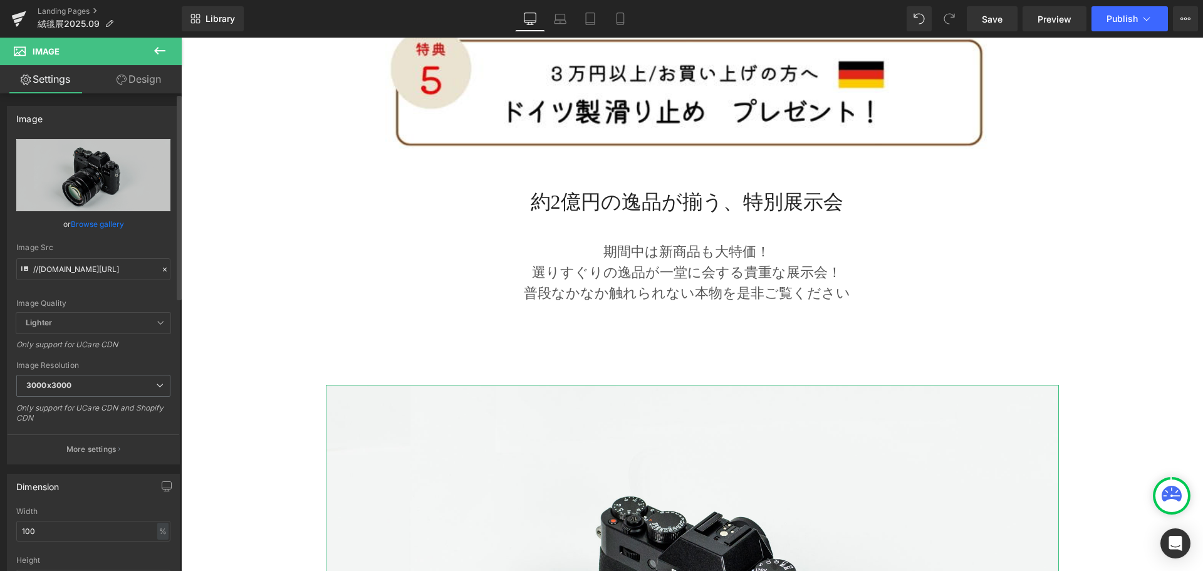
click at [160, 267] on icon at bounding box center [164, 269] width 9 height 9
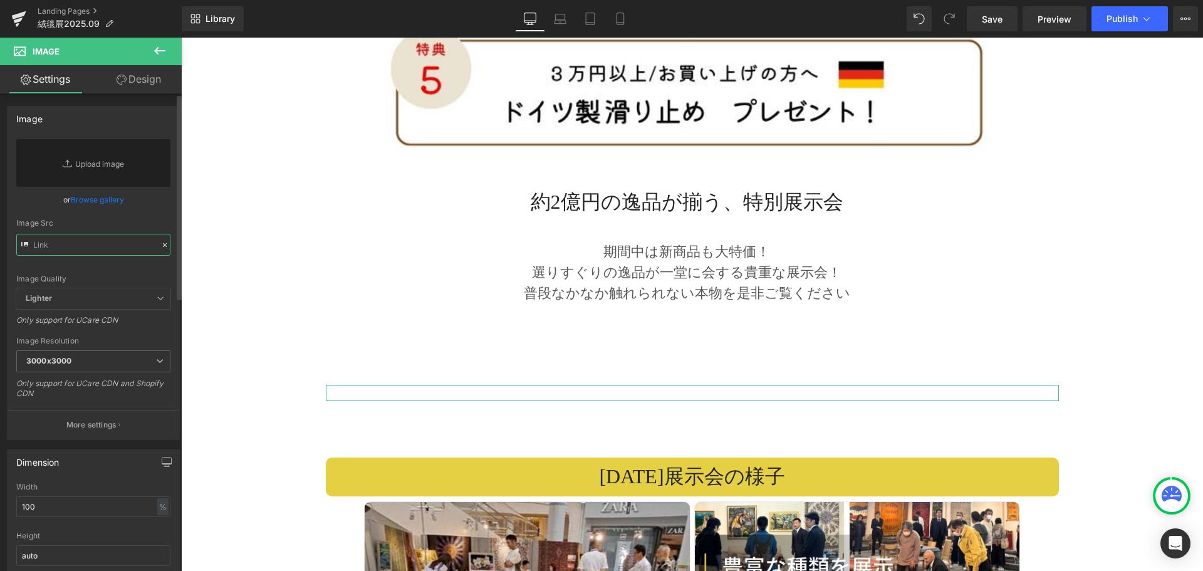
click at [136, 249] on input "text" at bounding box center [93, 245] width 154 height 22
paste input "[URL][DOMAIN_NAME]"
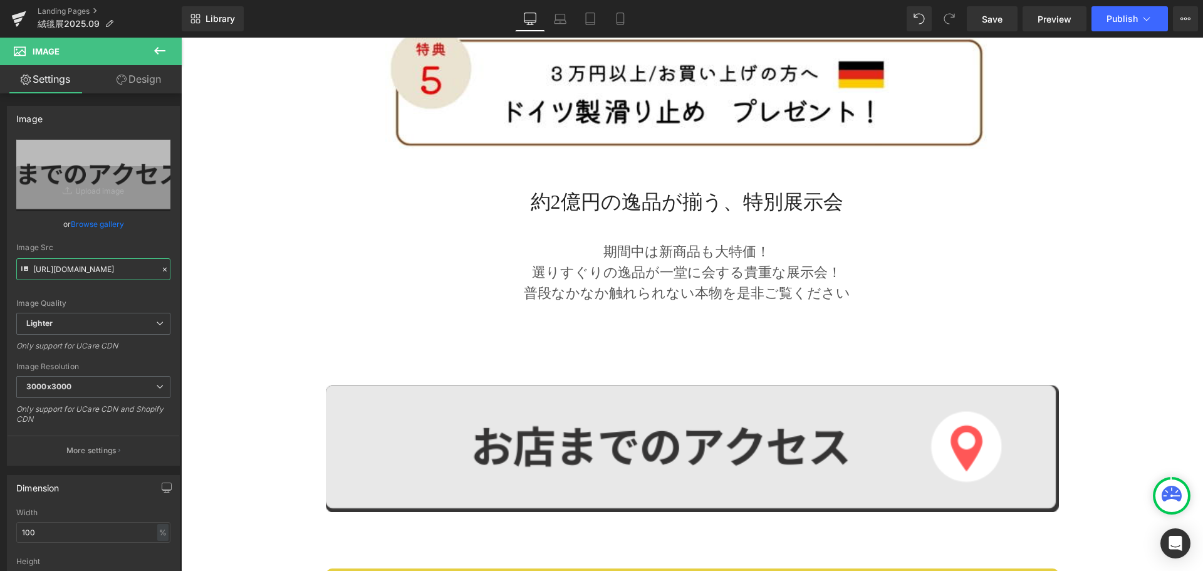
type input "[URL][DOMAIN_NAME]"
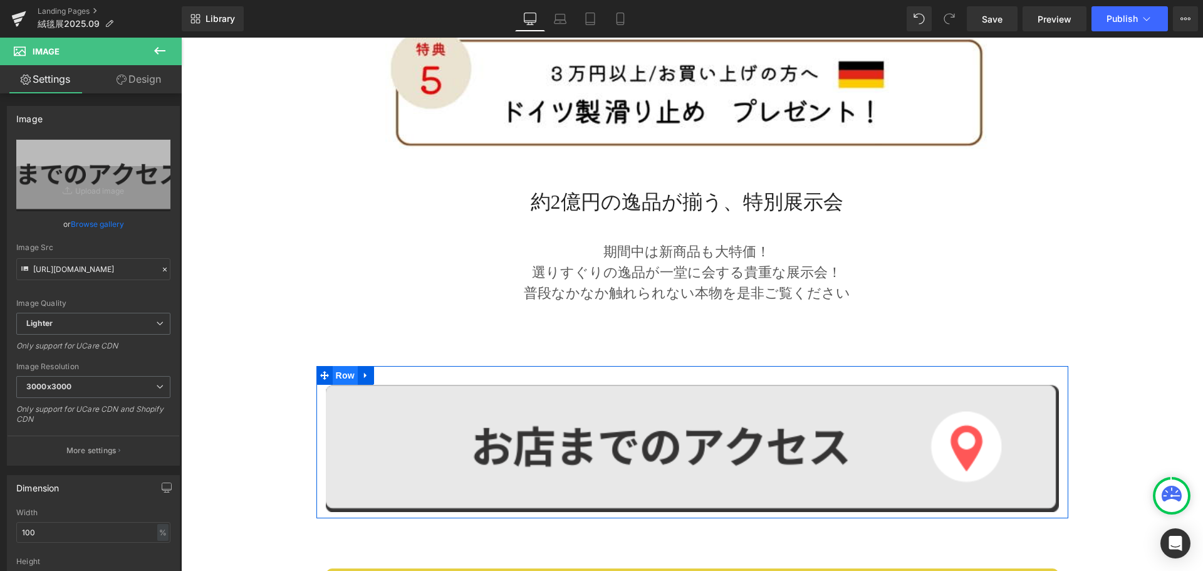
click at [333, 366] on span "Row" at bounding box center [345, 375] width 25 height 19
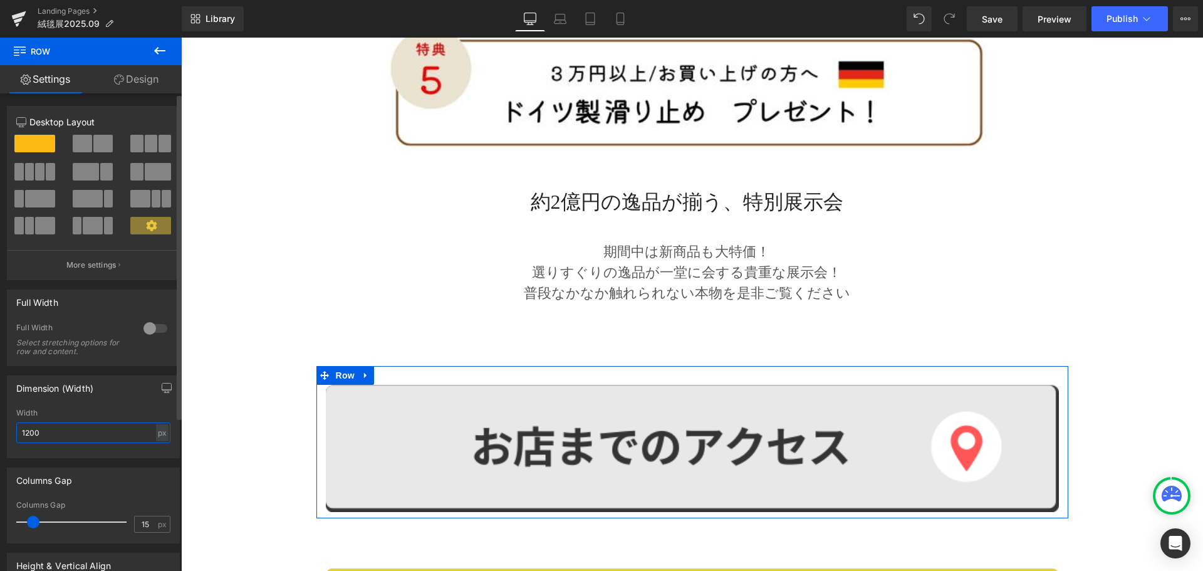
click at [165, 428] on input "1200" at bounding box center [93, 432] width 154 height 21
click at [159, 437] on div "px" at bounding box center [162, 432] width 13 height 17
click at [154, 447] on li "%" at bounding box center [162, 452] width 16 height 18
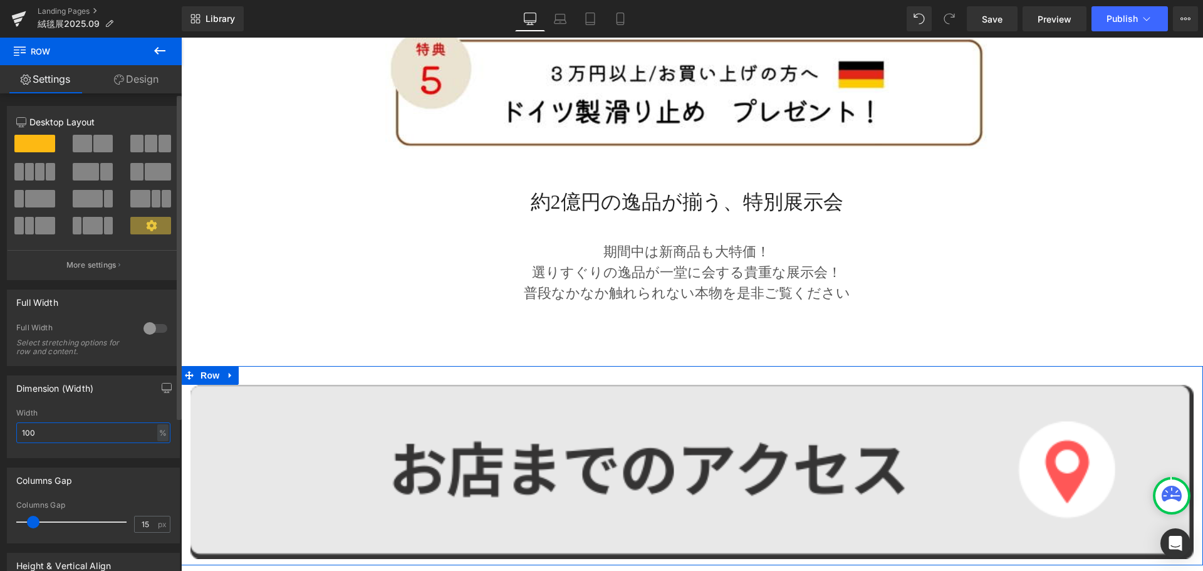
drag, startPoint x: 71, startPoint y: 427, endPoint x: 0, endPoint y: 418, distance: 71.4
click at [0, 418] on div "Dimension (Width) 100% Width 100 % % px" at bounding box center [93, 412] width 187 height 92
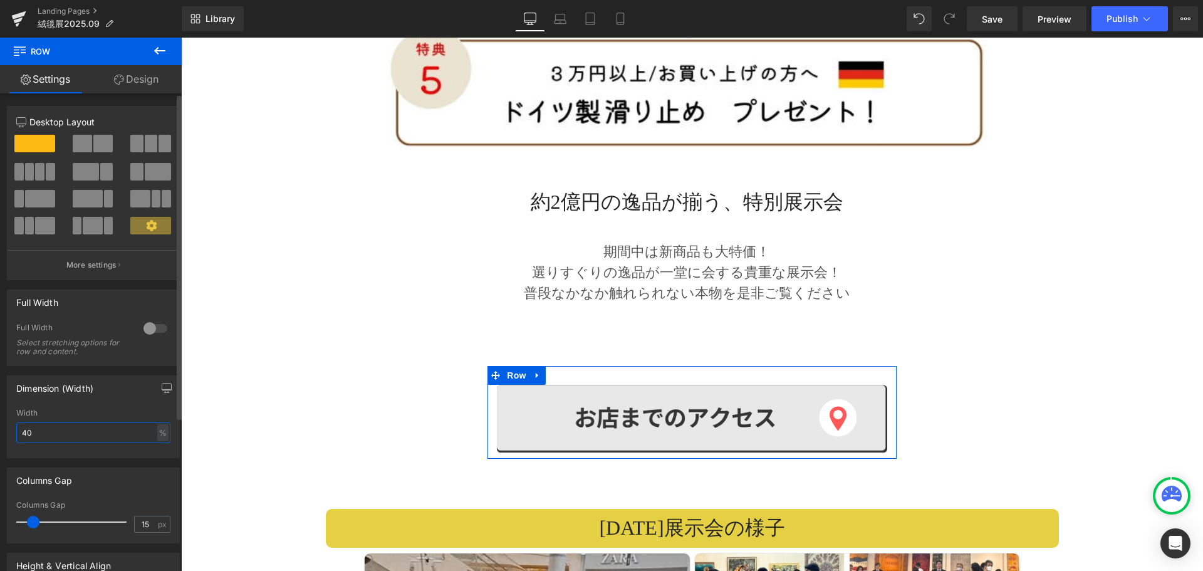
type input "40"
type input "0"
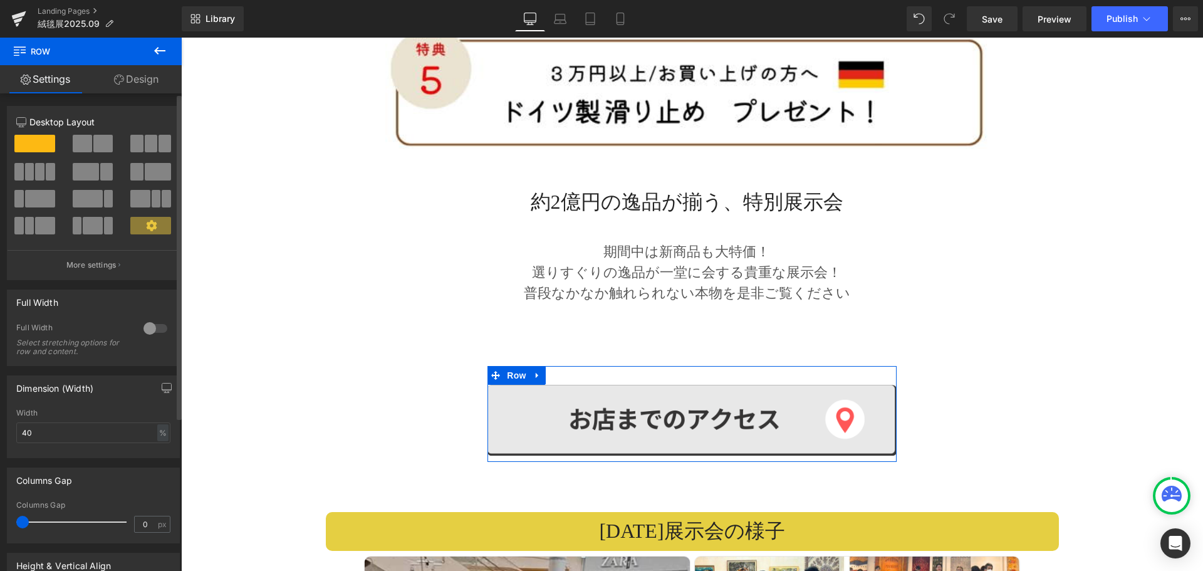
drag, startPoint x: 29, startPoint y: 522, endPoint x: 0, endPoint y: 521, distance: 28.8
click at [0, 521] on div "Columns Gap 0px Columns Gap 0 px" at bounding box center [93, 500] width 187 height 85
click at [680, 413] on span "Image" at bounding box center [690, 420] width 26 height 15
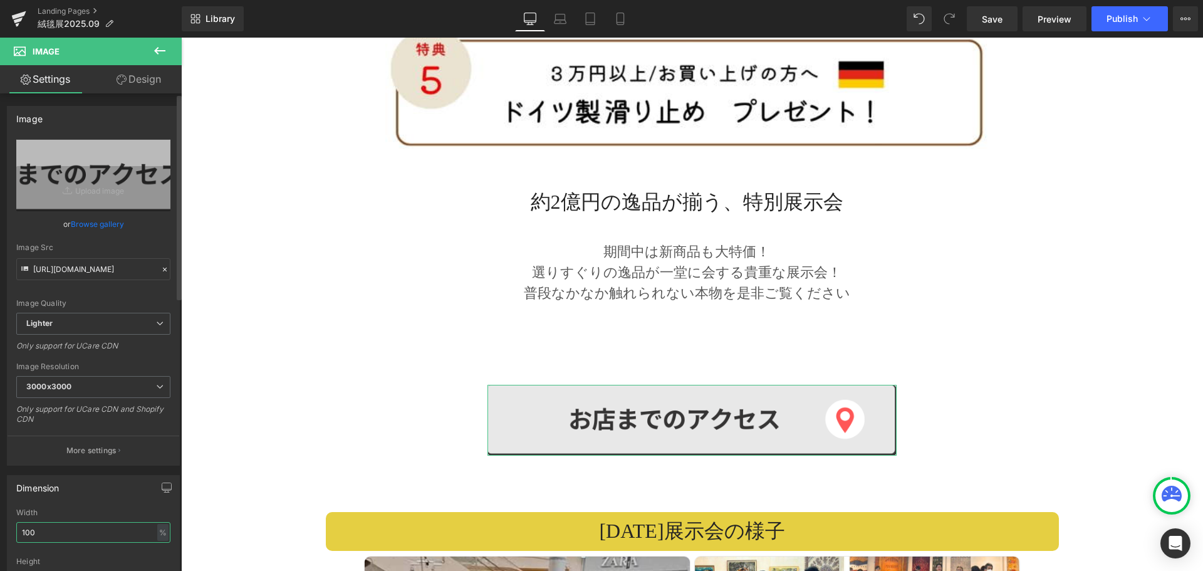
drag, startPoint x: 86, startPoint y: 530, endPoint x: 12, endPoint y: 509, distance: 76.7
click at [0, 509] on div "Dimension 100% Width 100 % % px auto Height auto 0 Circle Image" at bounding box center [93, 549] width 187 height 168
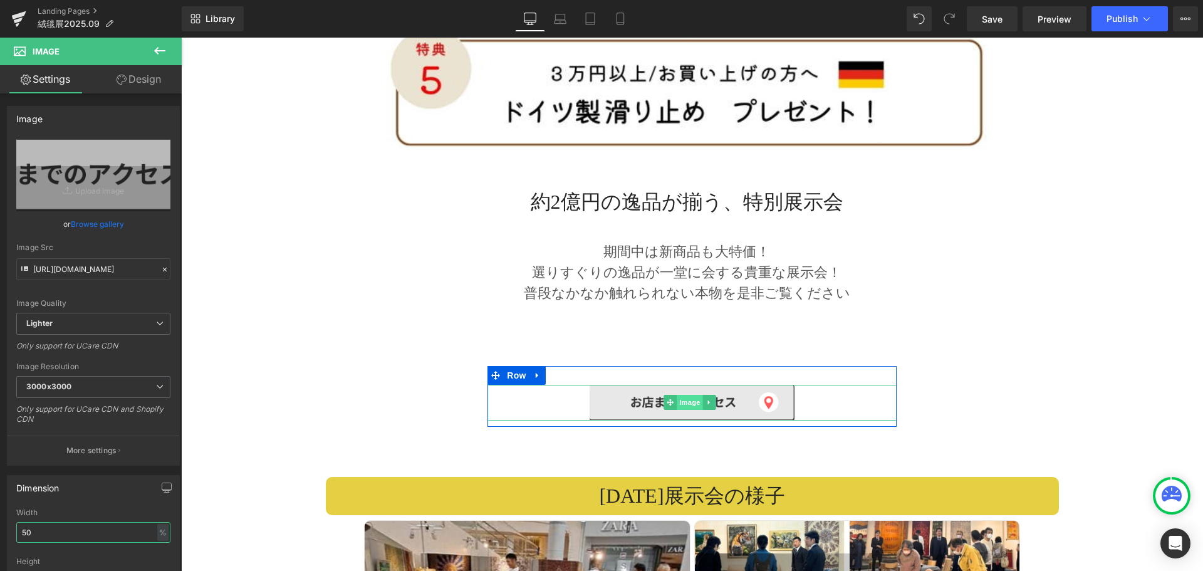
click at [678, 395] on span "Image" at bounding box center [690, 402] width 26 height 15
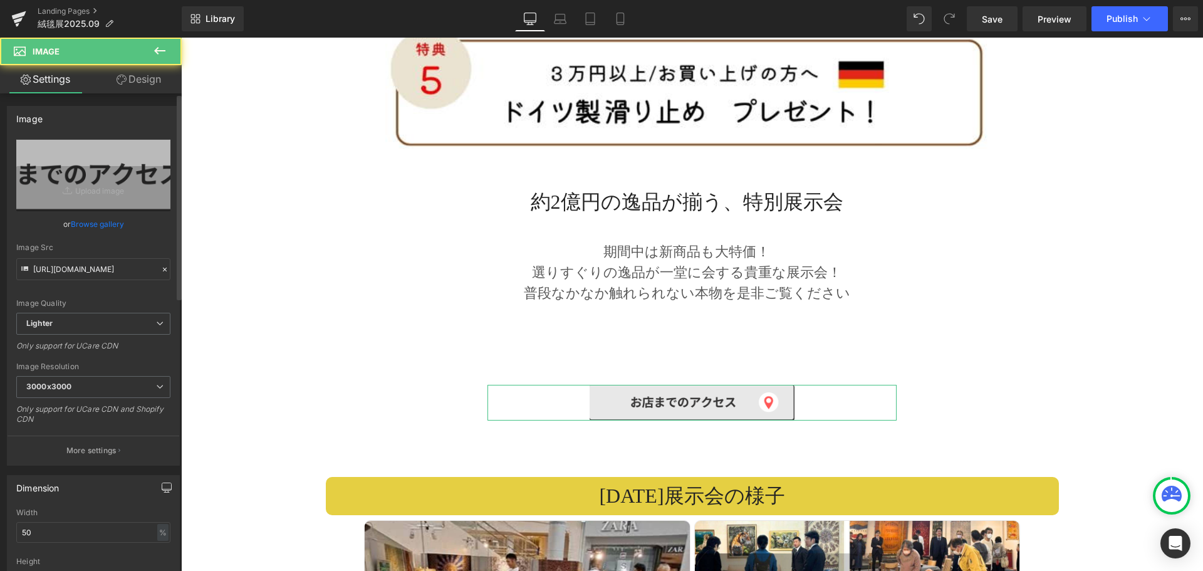
click at [162, 482] on icon "button" at bounding box center [167, 487] width 10 height 10
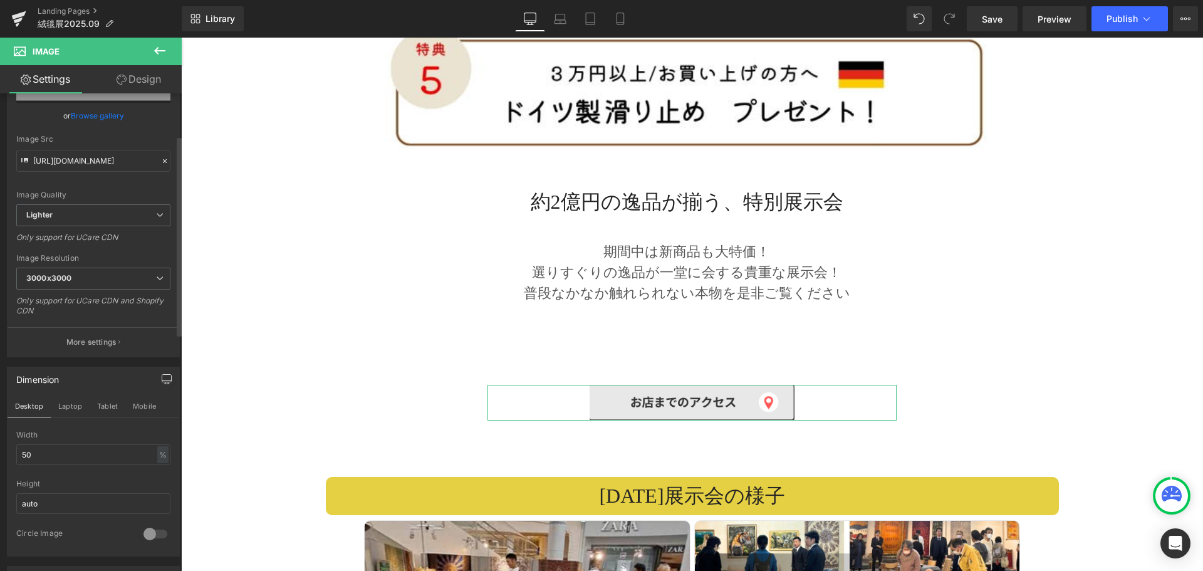
scroll to position [125, 0]
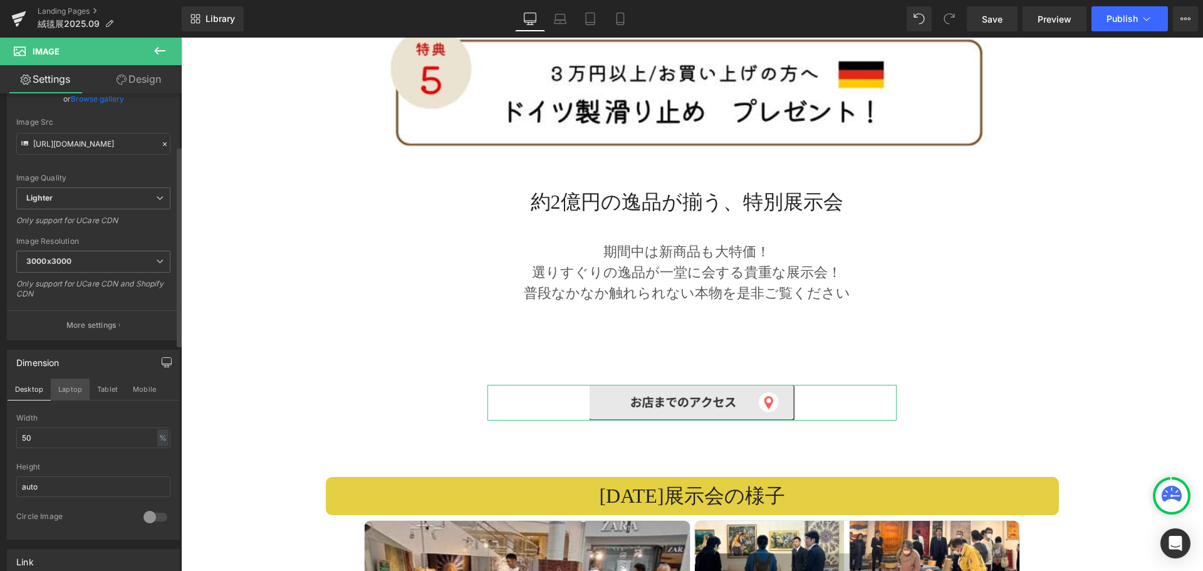
click at [66, 390] on button "Laptop" at bounding box center [70, 388] width 39 height 21
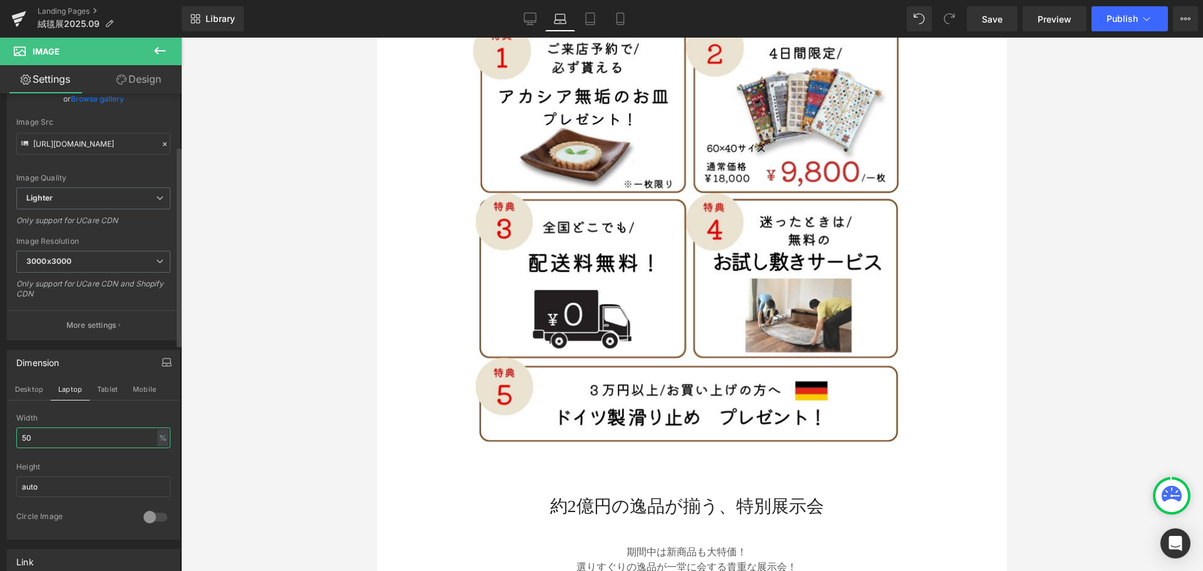
drag, startPoint x: 56, startPoint y: 435, endPoint x: 0, endPoint y: 433, distance: 56.4
click at [0, 433] on div "Dimension Desktop Laptop Tablet Mobile 50% Width 50 % % px auto Height auto 0 C…" at bounding box center [93, 439] width 187 height 199
click at [105, 391] on button "Tablet" at bounding box center [108, 388] width 36 height 21
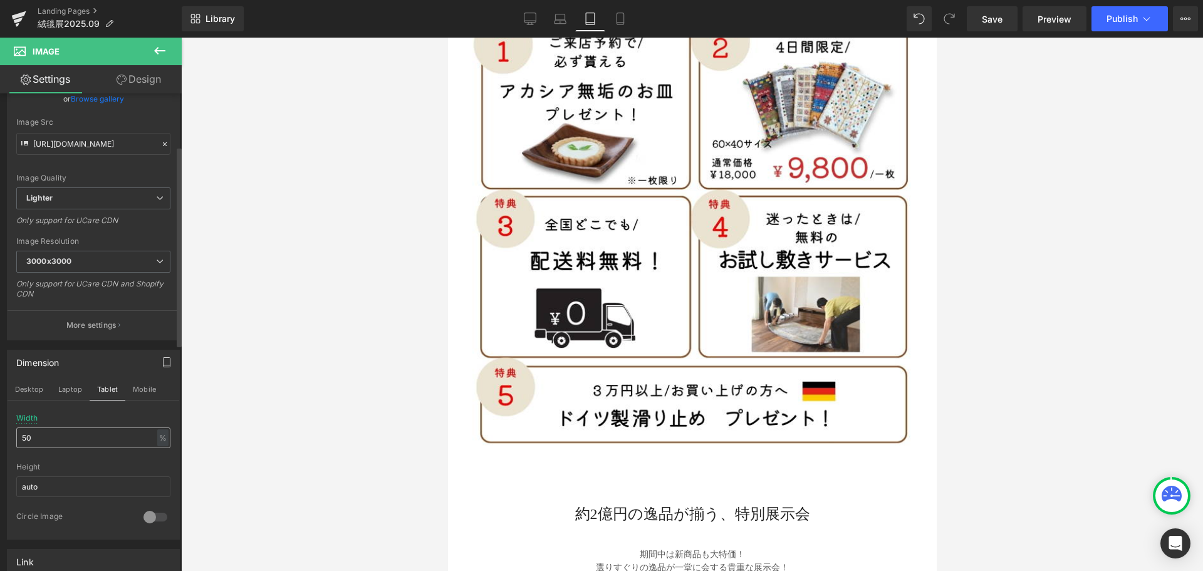
scroll to position [1118, 0]
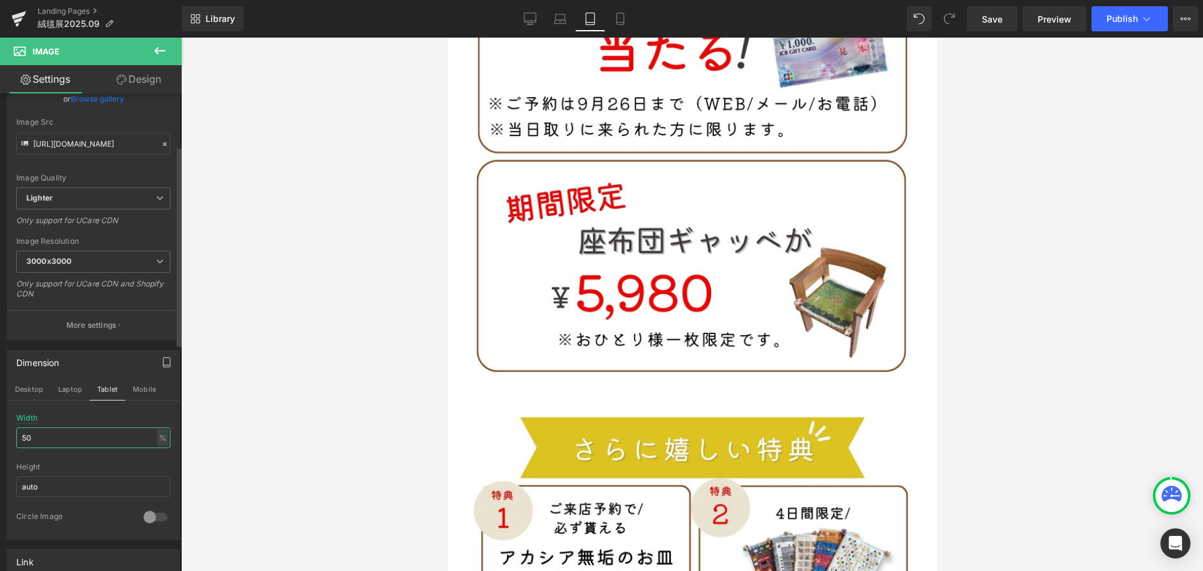
drag, startPoint x: 96, startPoint y: 436, endPoint x: 0, endPoint y: 439, distance: 96.5
click at [0, 439] on div "Dimension Desktop Laptop Tablet Mobile 50% Width 50 % % px auto Height auto 0 C…" at bounding box center [93, 439] width 187 height 199
click at [141, 385] on button "Mobile" at bounding box center [144, 388] width 38 height 21
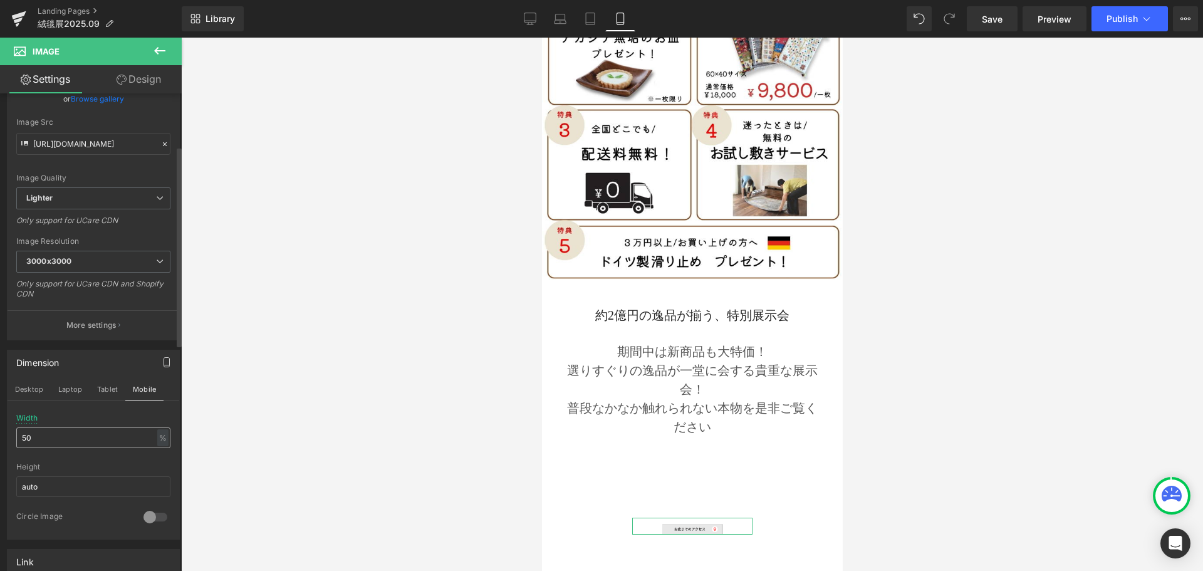
scroll to position [382, 0]
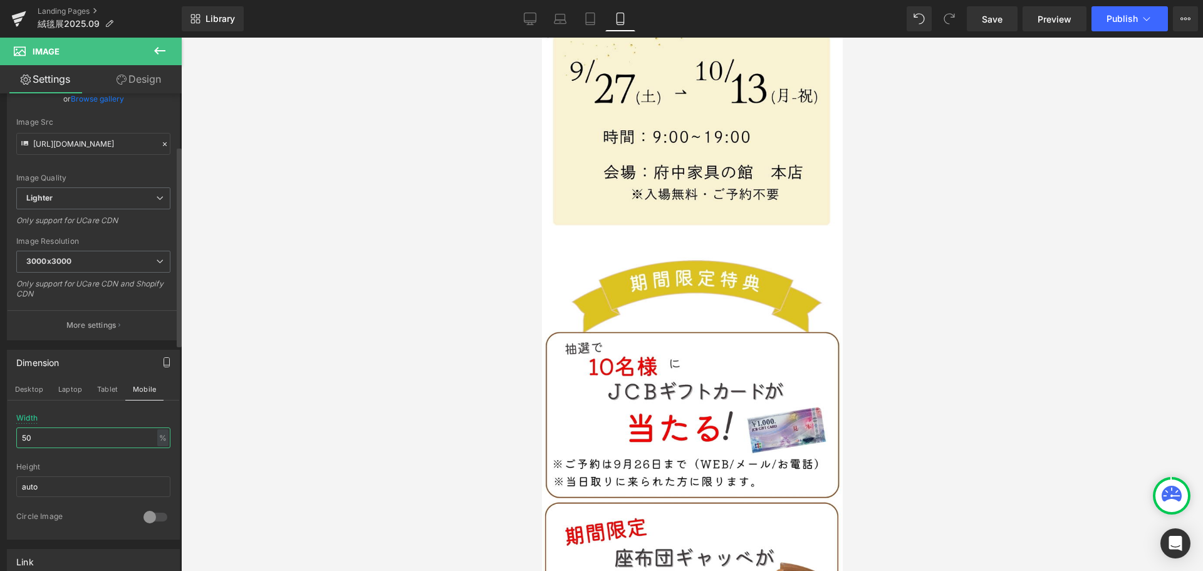
drag, startPoint x: 63, startPoint y: 436, endPoint x: 0, endPoint y: 434, distance: 62.7
click at [0, 434] on div "Dimension Desktop Laptop Tablet Mobile 50% Width 50 % % px auto Height auto 0 C…" at bounding box center [93, 439] width 187 height 199
type input "100"
click at [146, 413] on div "Width 100 % % px" at bounding box center [93, 437] width 154 height 49
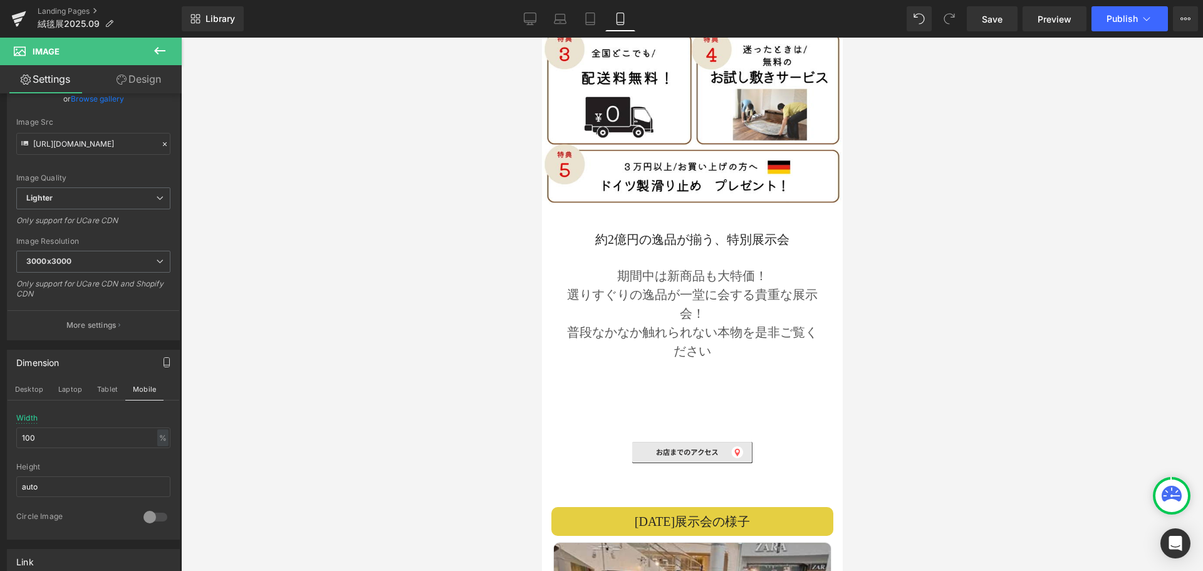
scroll to position [1196, 0]
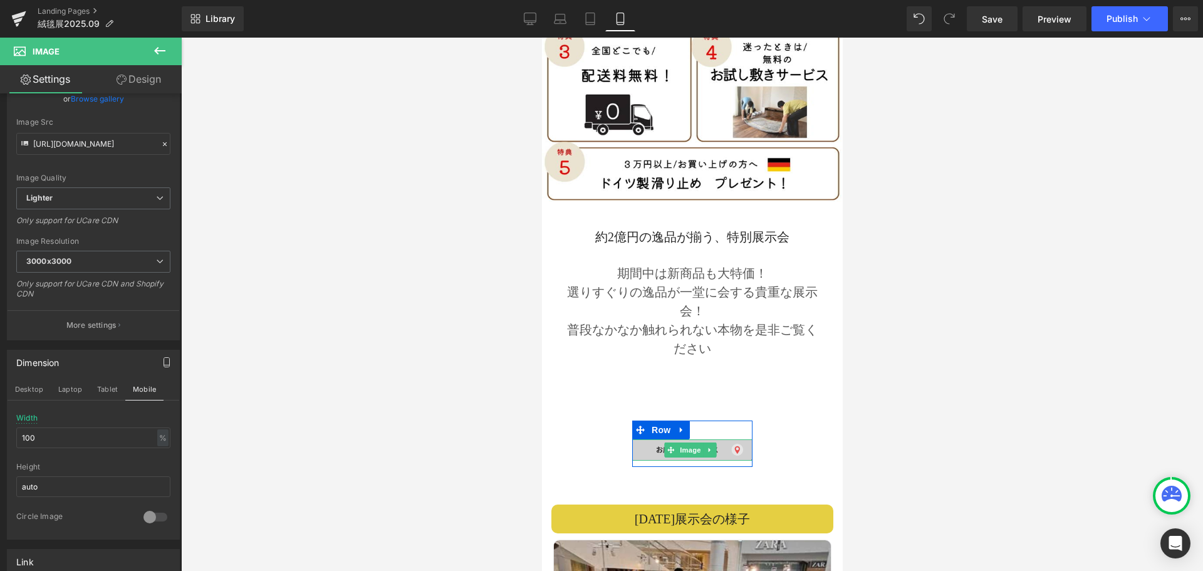
click at [671, 442] on span at bounding box center [669, 449] width 13 height 15
click at [658, 420] on span "Row" at bounding box center [660, 429] width 25 height 19
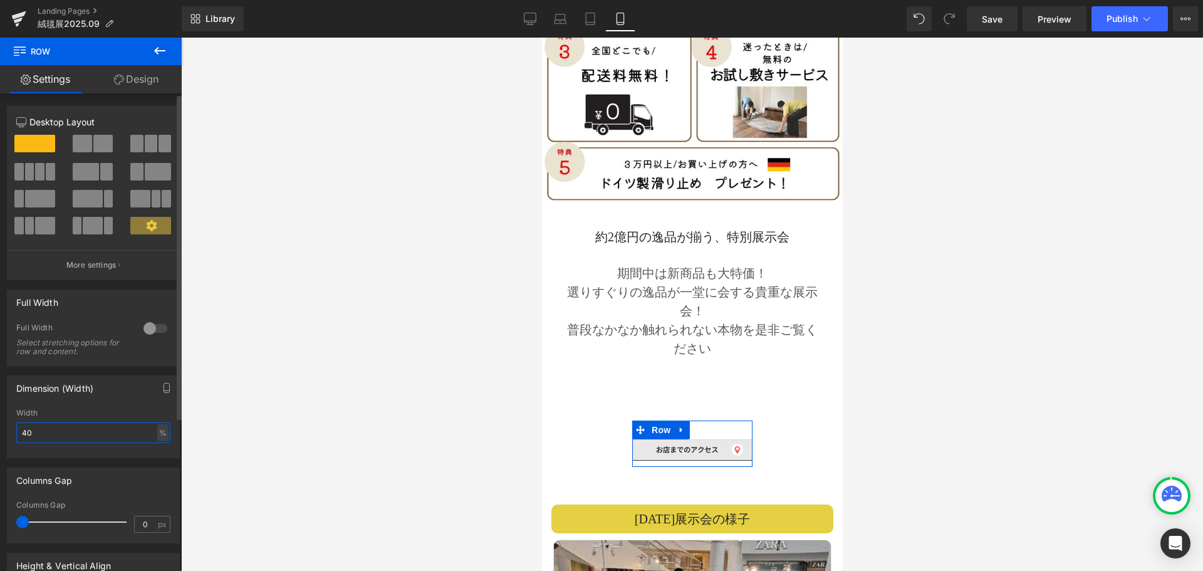
drag, startPoint x: 50, startPoint y: 427, endPoint x: 0, endPoint y: 423, distance: 50.3
click at [0, 423] on div "Dimension (Width) 40% Width 40 % % px" at bounding box center [93, 412] width 187 height 92
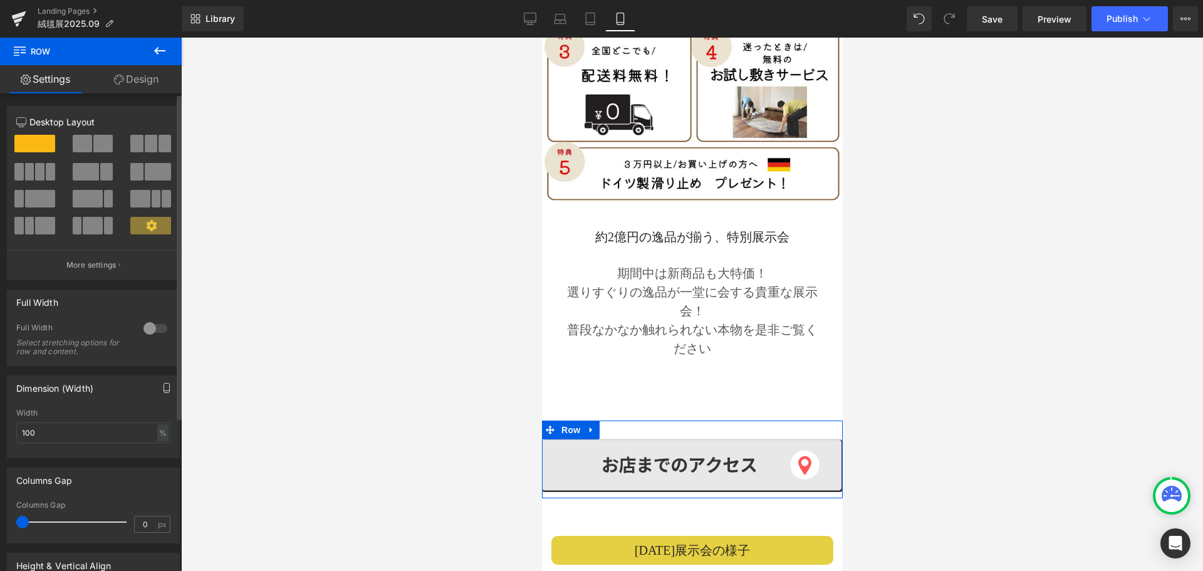
click at [166, 376] on button "button" at bounding box center [167, 388] width 20 height 24
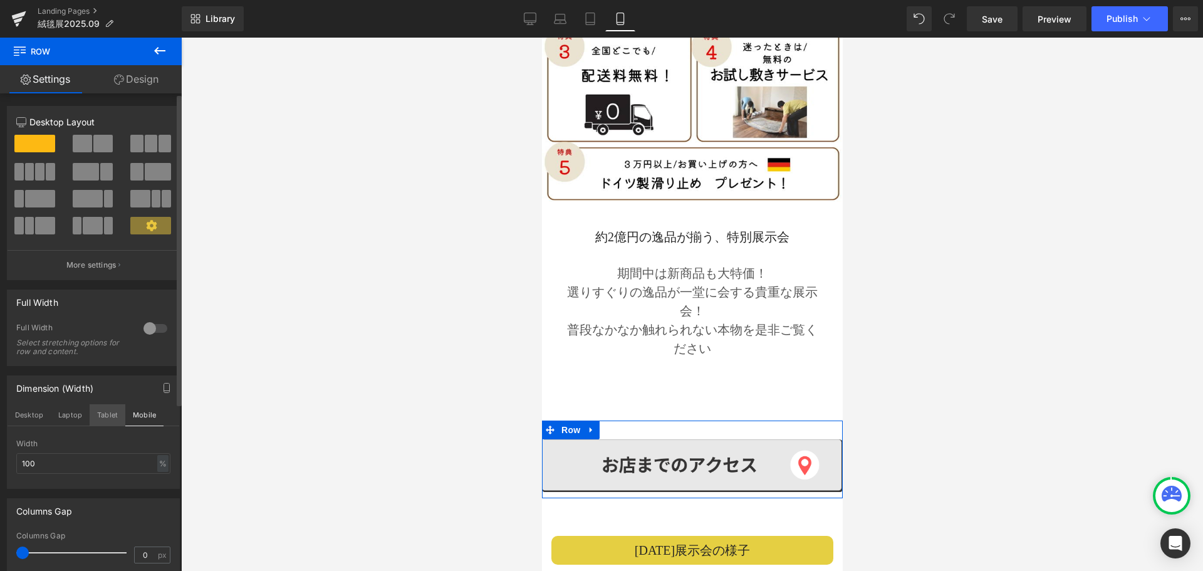
click at [107, 418] on button "Tablet" at bounding box center [108, 414] width 36 height 21
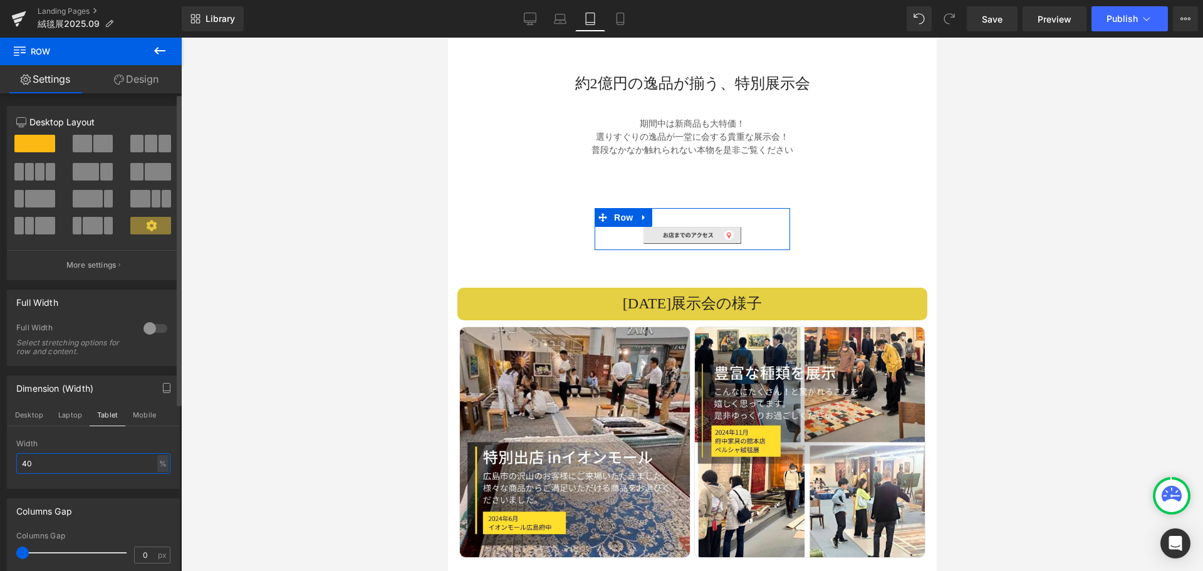
drag, startPoint x: 48, startPoint y: 460, endPoint x: 0, endPoint y: 456, distance: 47.8
click at [0, 456] on div "Dimension (Width) Desktop Laptop Tablet Mobile 40% Width 40 % % px" at bounding box center [93, 427] width 187 height 123
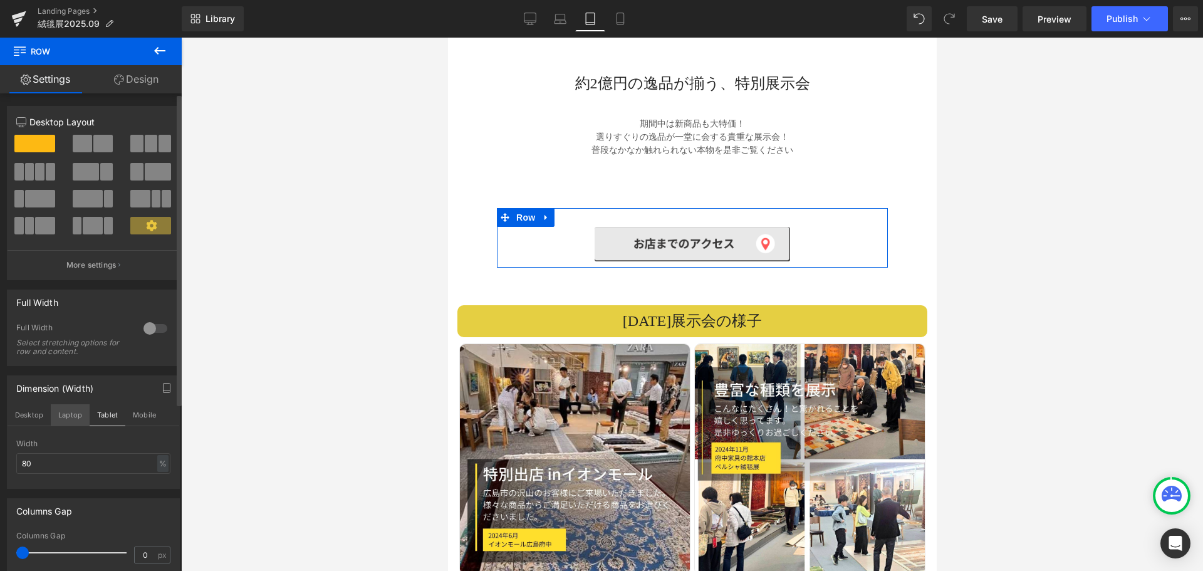
click at [69, 410] on button "Laptop" at bounding box center [70, 414] width 39 height 21
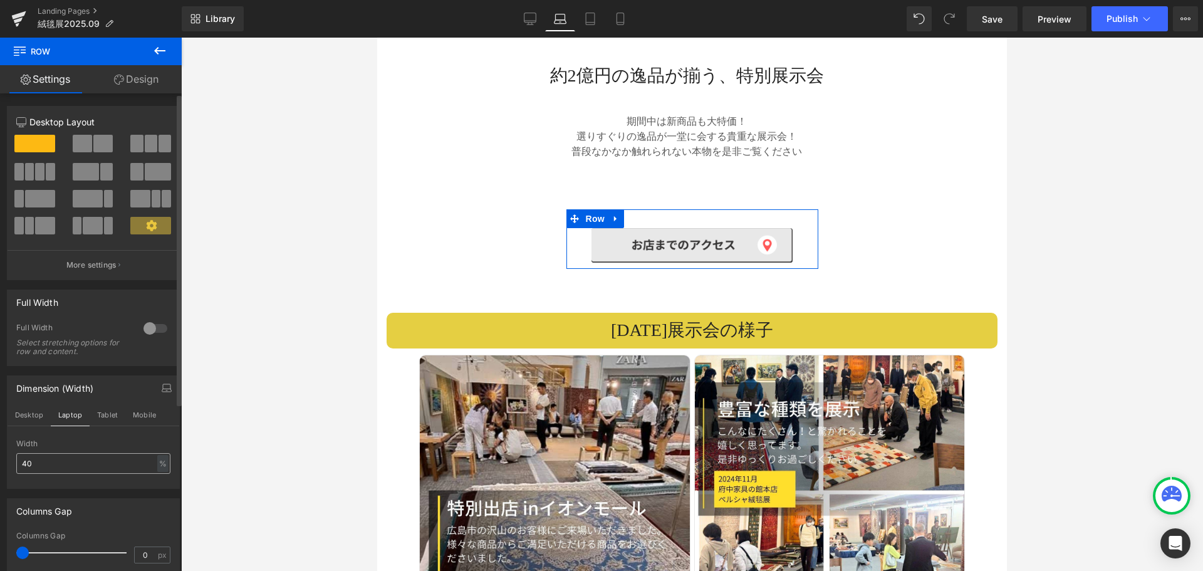
scroll to position [2024, 0]
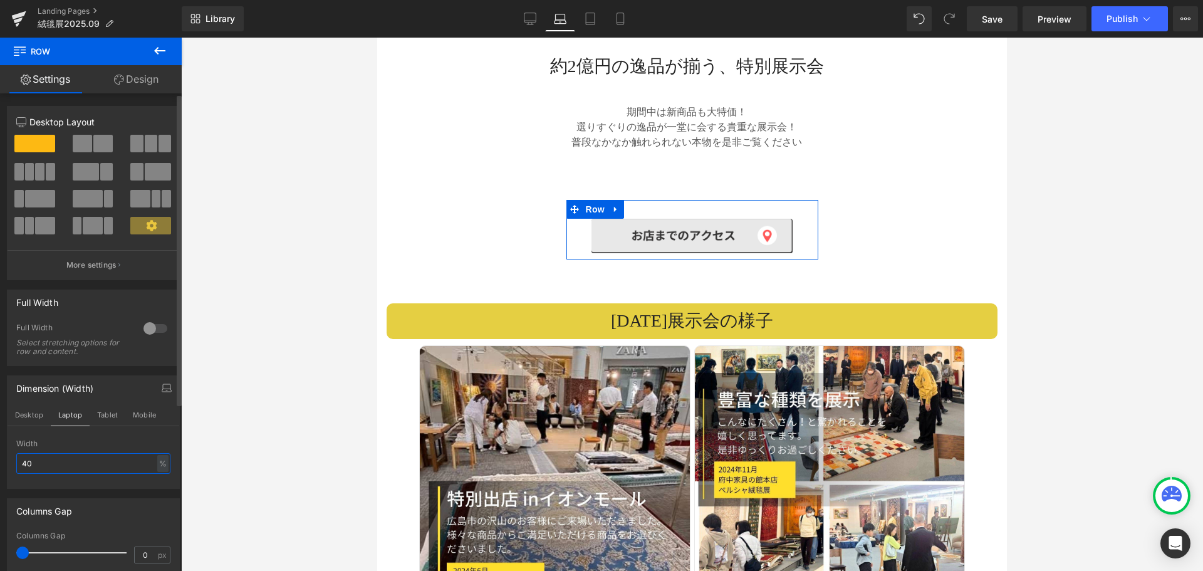
drag, startPoint x: 54, startPoint y: 463, endPoint x: 0, endPoint y: 456, distance: 54.4
click at [0, 456] on div "Dimension (Width) Desktop Laptop Tablet Mobile 40% Width 40 % % px" at bounding box center [93, 427] width 187 height 123
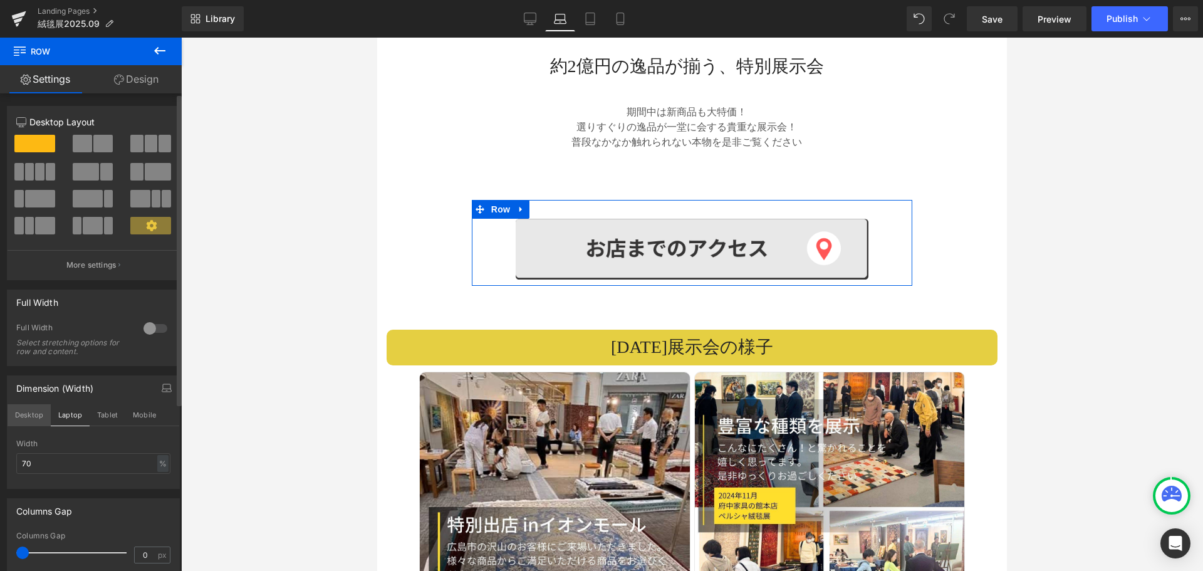
click at [28, 418] on button "Desktop" at bounding box center [29, 414] width 43 height 21
type input "40"
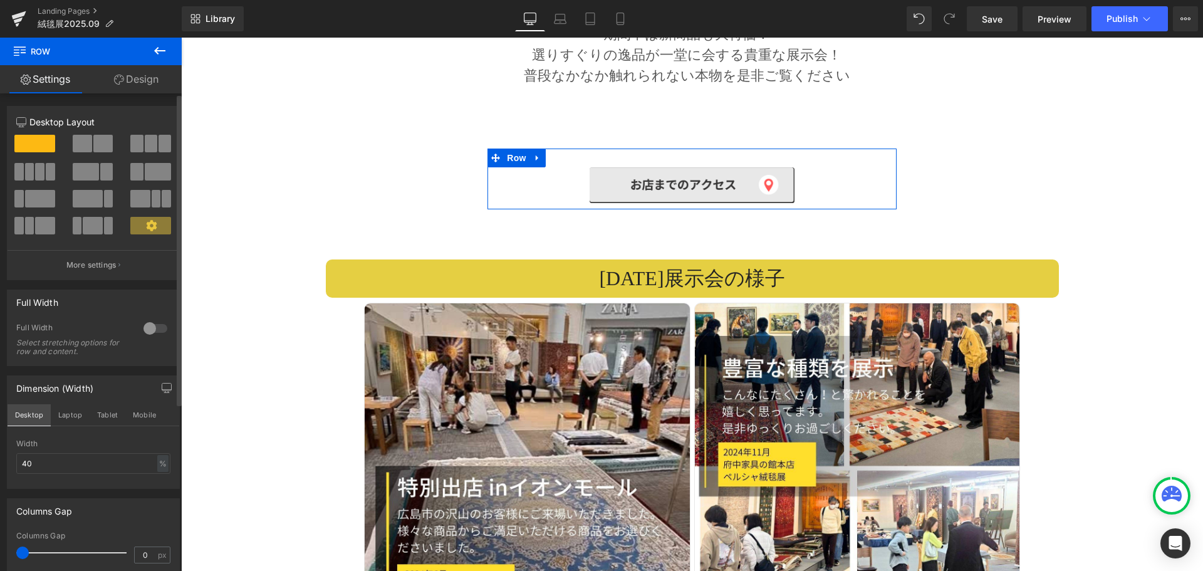
scroll to position [2790, 0]
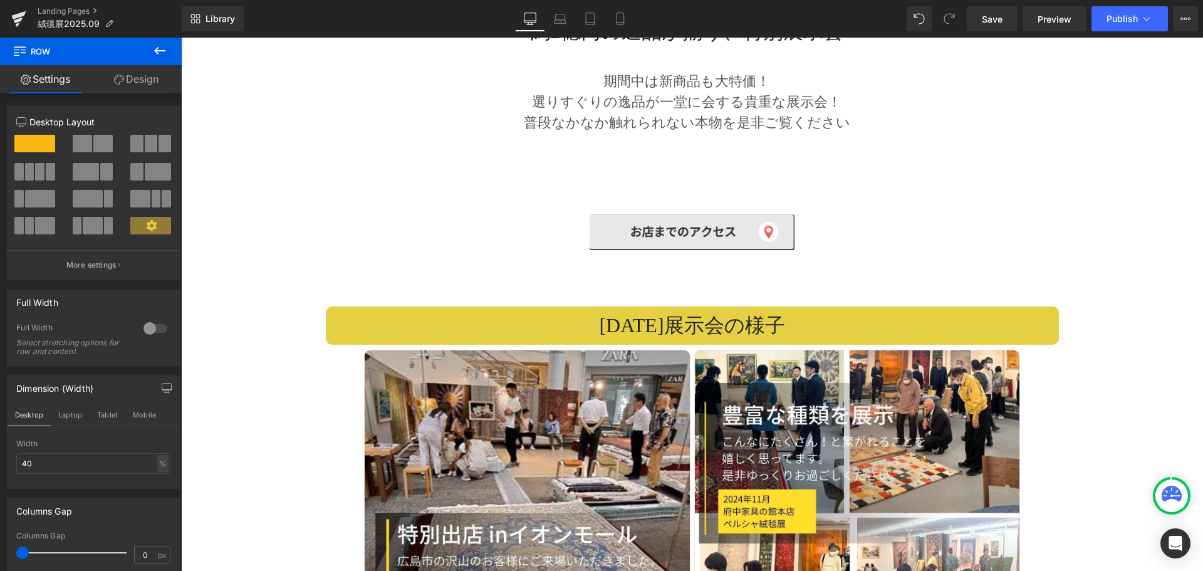
click at [155, 54] on icon at bounding box center [159, 50] width 15 height 15
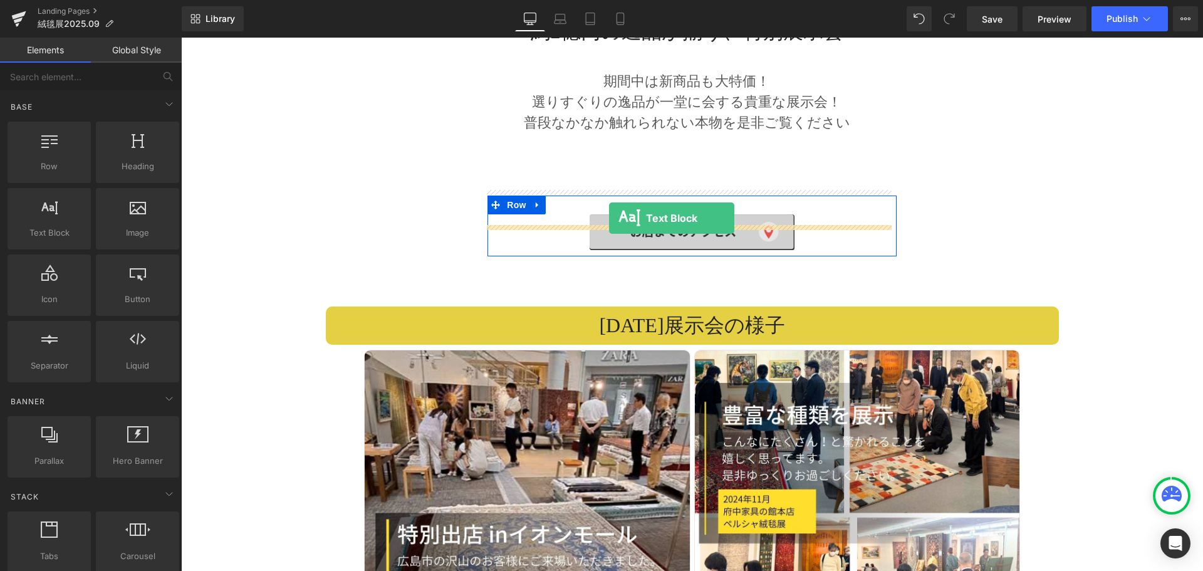
drag, startPoint x: 230, startPoint y: 259, endPoint x: 609, endPoint y: 218, distance: 381.1
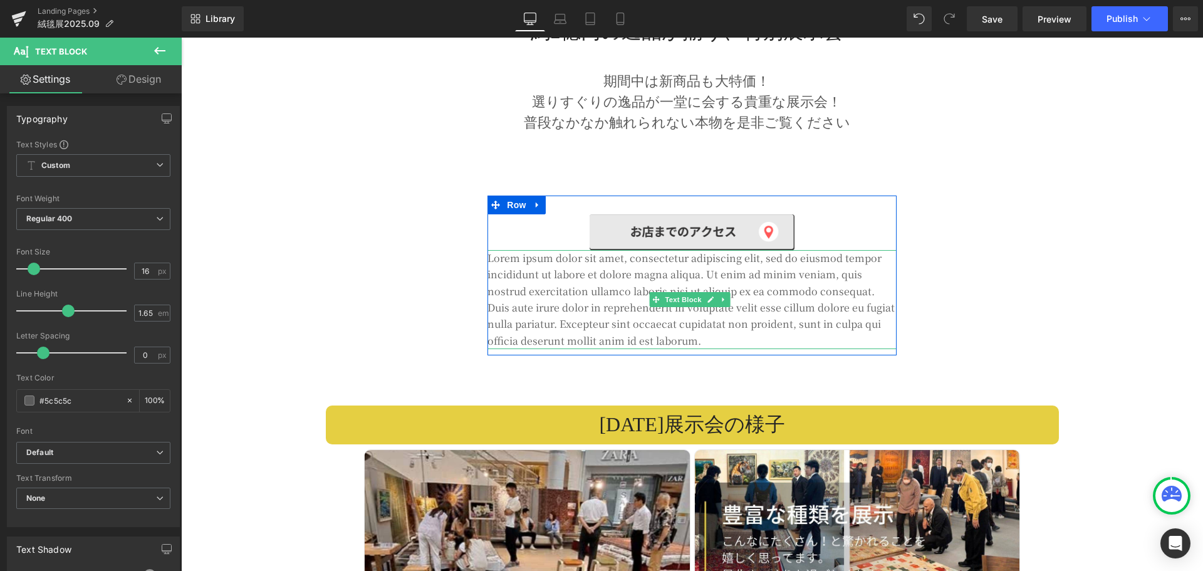
click at [639, 270] on p "Lorem ipsum dolor sit amet, consectetur adipiscing elit, sed do eiusmod tempor …" at bounding box center [691, 299] width 408 height 99
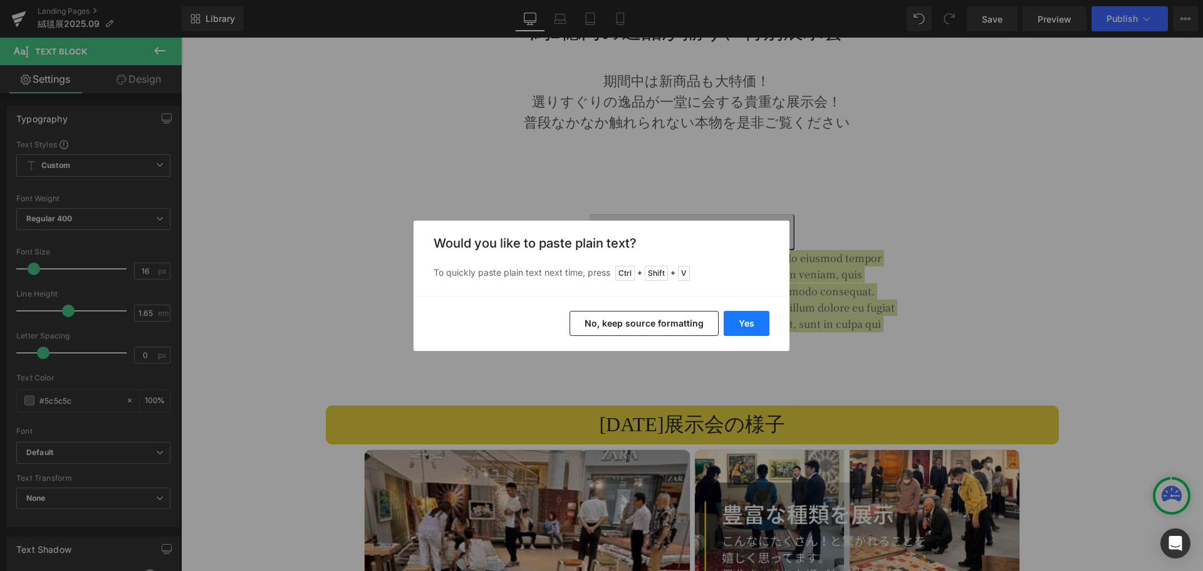
click at [743, 323] on button "Yes" at bounding box center [746, 323] width 46 height 25
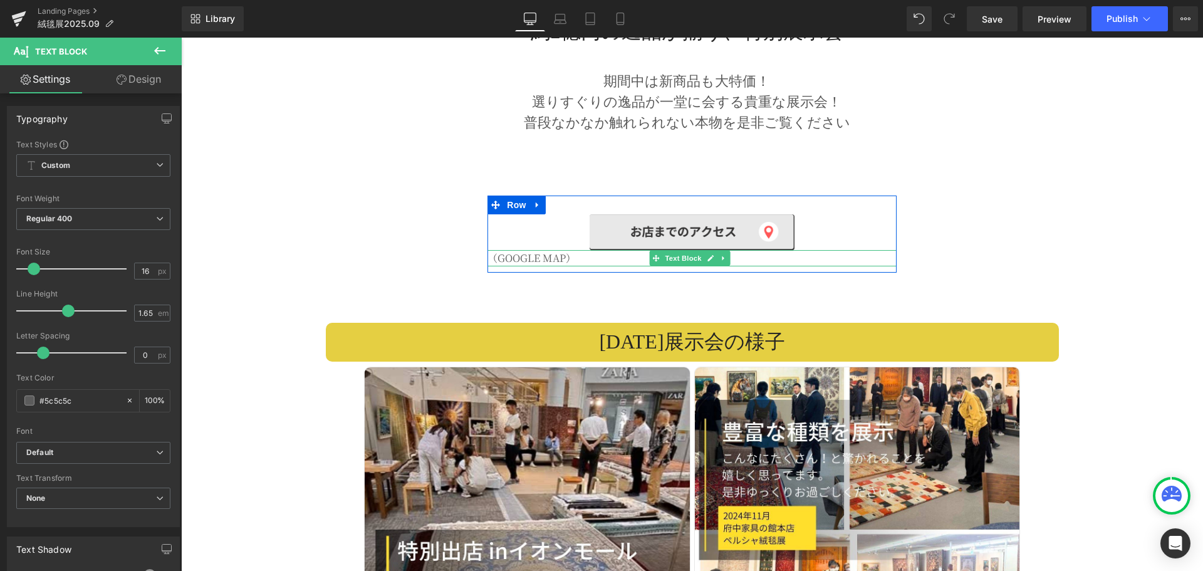
click at [558, 250] on p "（GOOGLE MAP）" at bounding box center [691, 258] width 408 height 16
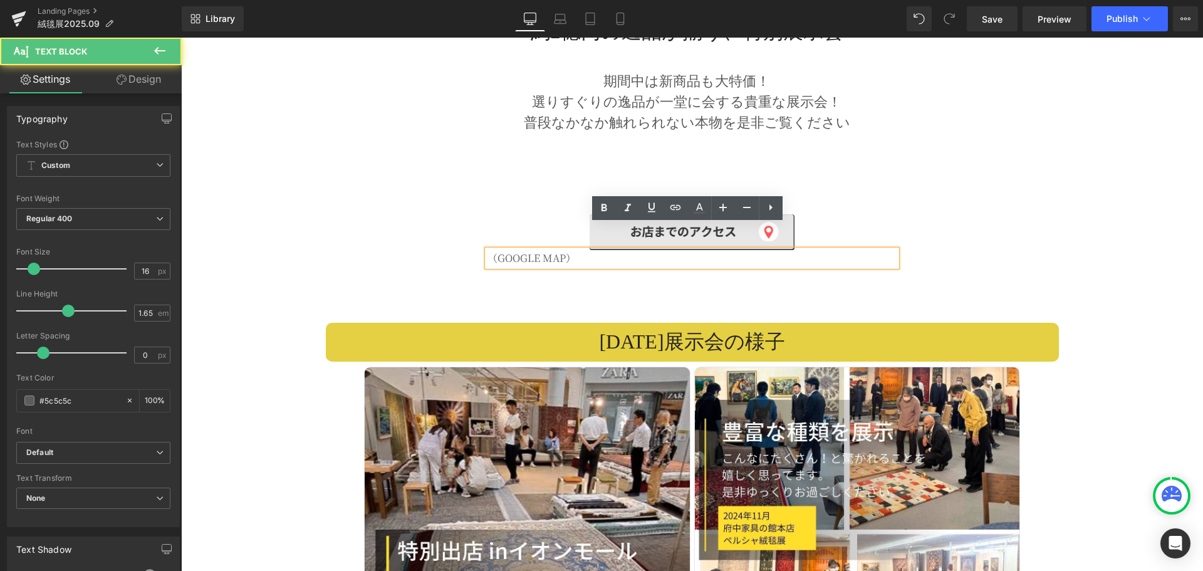
drag, startPoint x: 638, startPoint y: 234, endPoint x: 483, endPoint y: 232, distance: 154.7
click at [487, 250] on div "（GOOGLE MAP）" at bounding box center [691, 258] width 408 height 16
click at [550, 250] on p "（GOOGLE MAP）" at bounding box center [691, 258] width 408 height 16
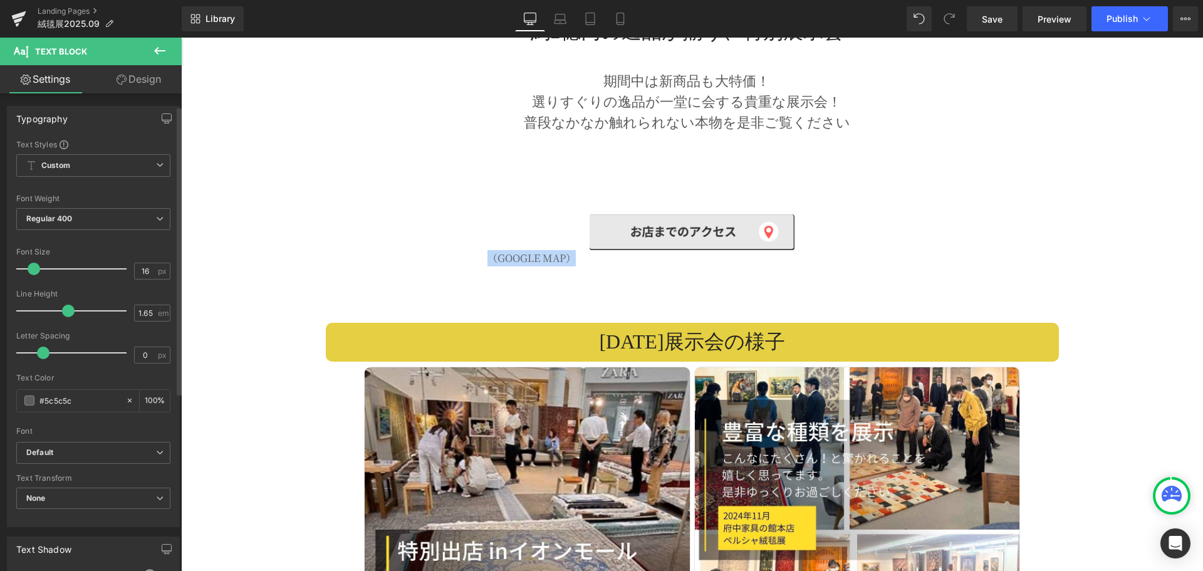
scroll to position [315, 0]
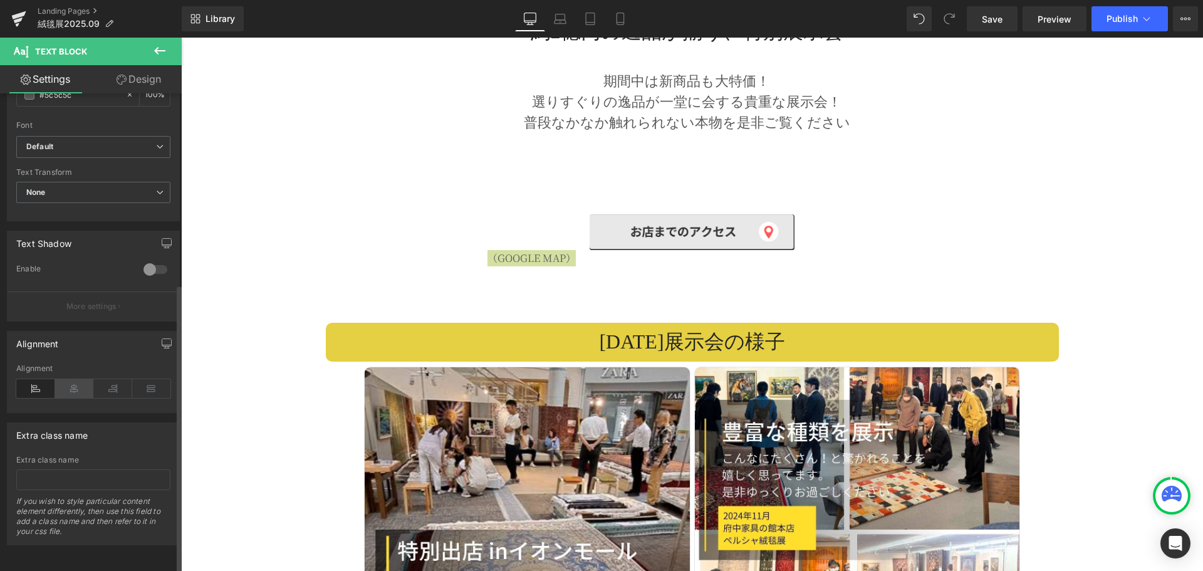
click at [76, 379] on icon at bounding box center [74, 388] width 39 height 19
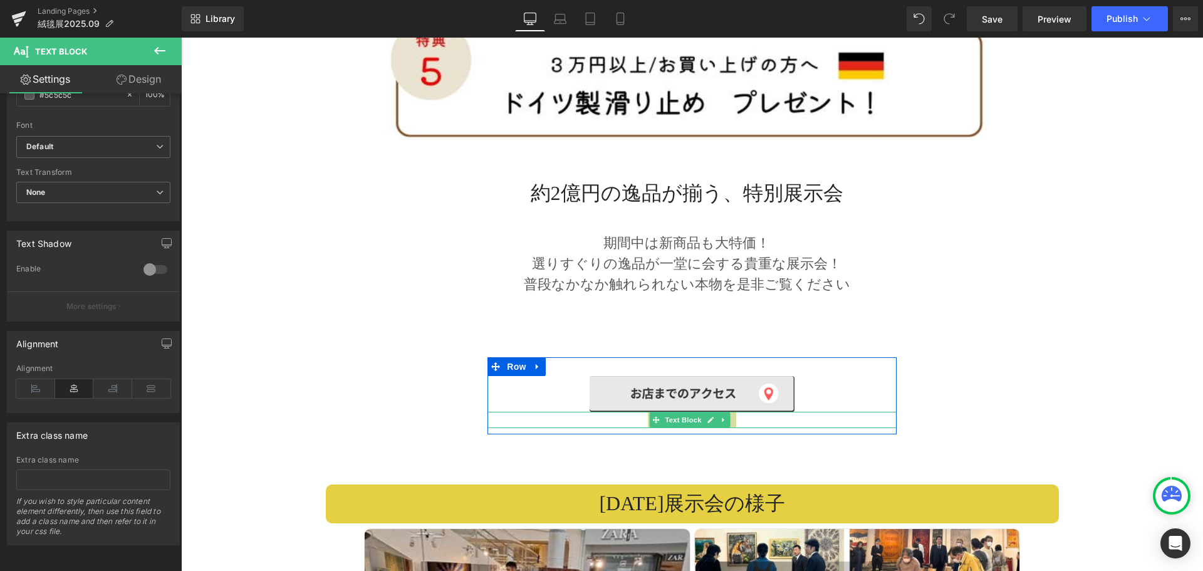
scroll to position [2602, 0]
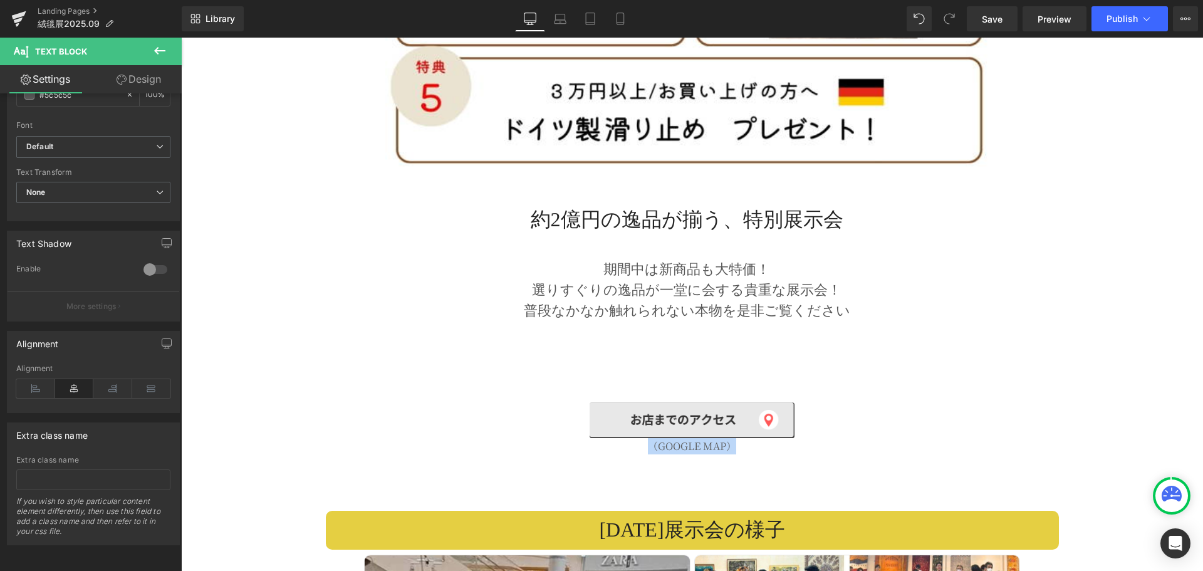
click at [663, 282] on span "選りすぐりの逸品が一堂に会する貴重な展示会！" at bounding box center [686, 290] width 309 height 16
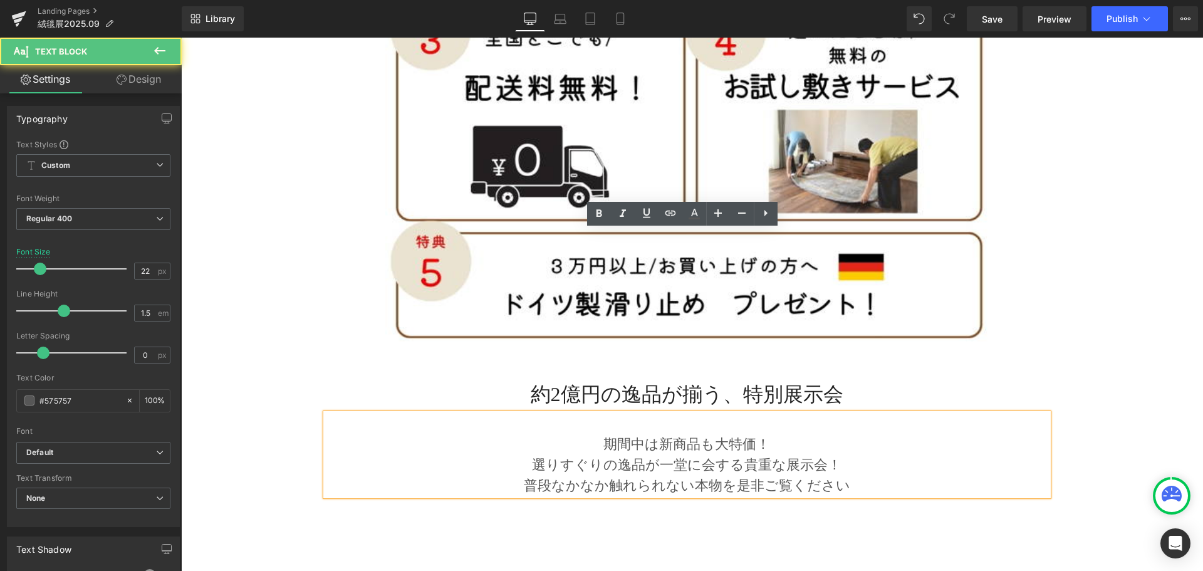
scroll to position [2414, 0]
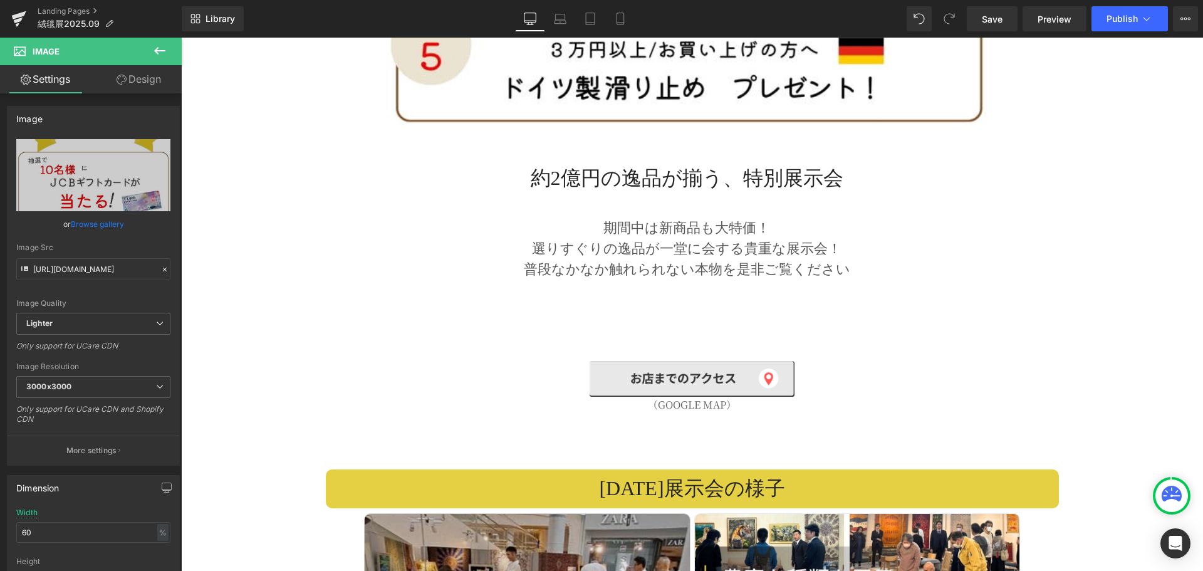
scroll to position [2664, 0]
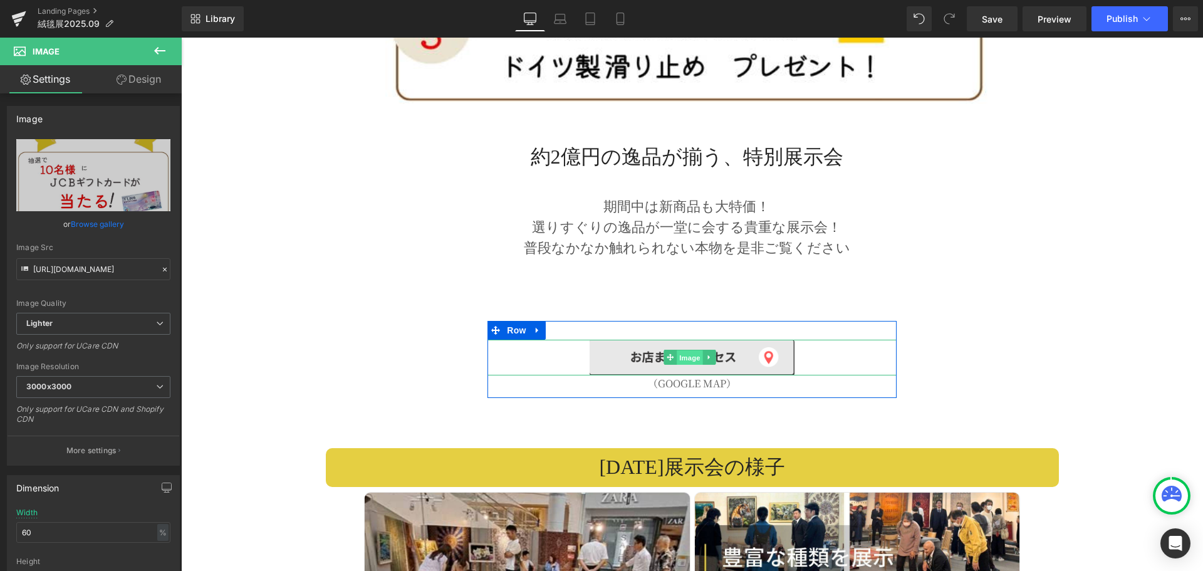
click at [683, 350] on span "Image" at bounding box center [690, 357] width 26 height 15
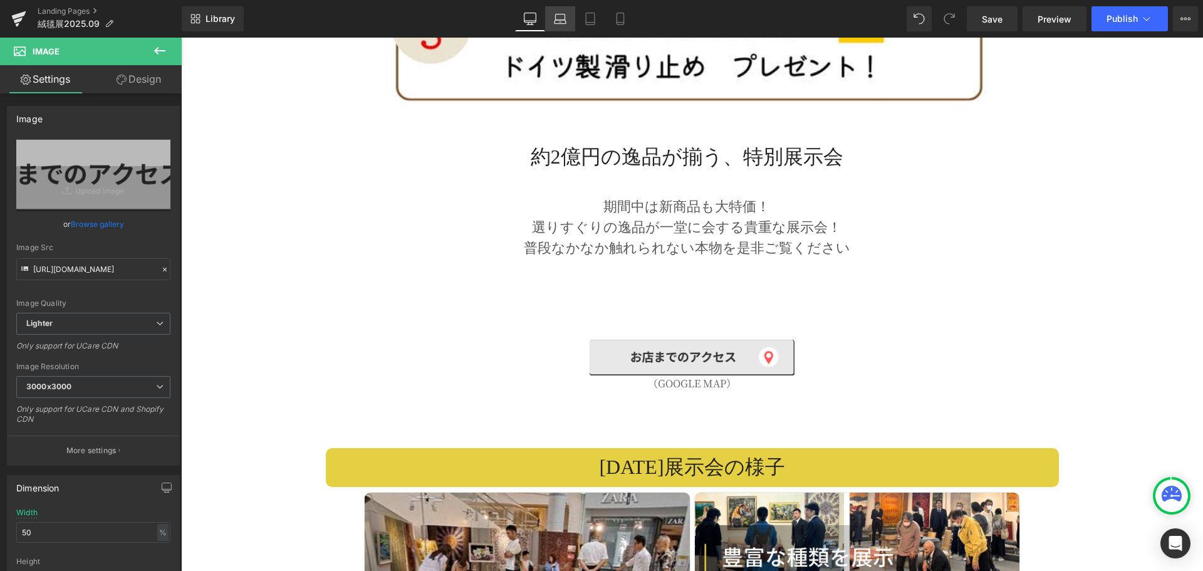
click at [566, 18] on icon at bounding box center [560, 19] width 13 height 13
type input "80"
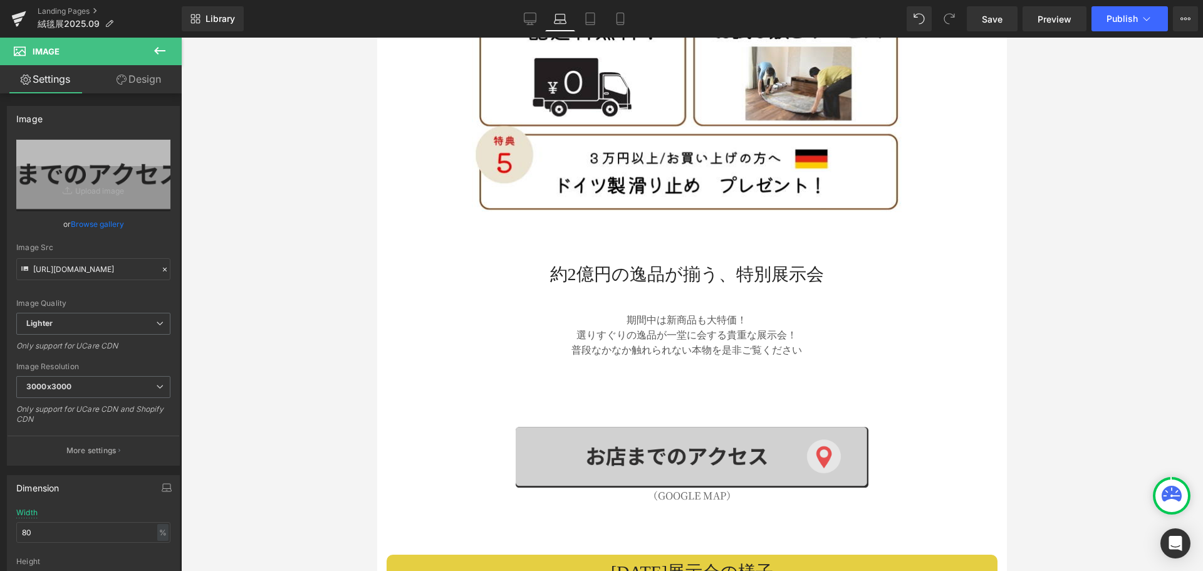
scroll to position [1817, 0]
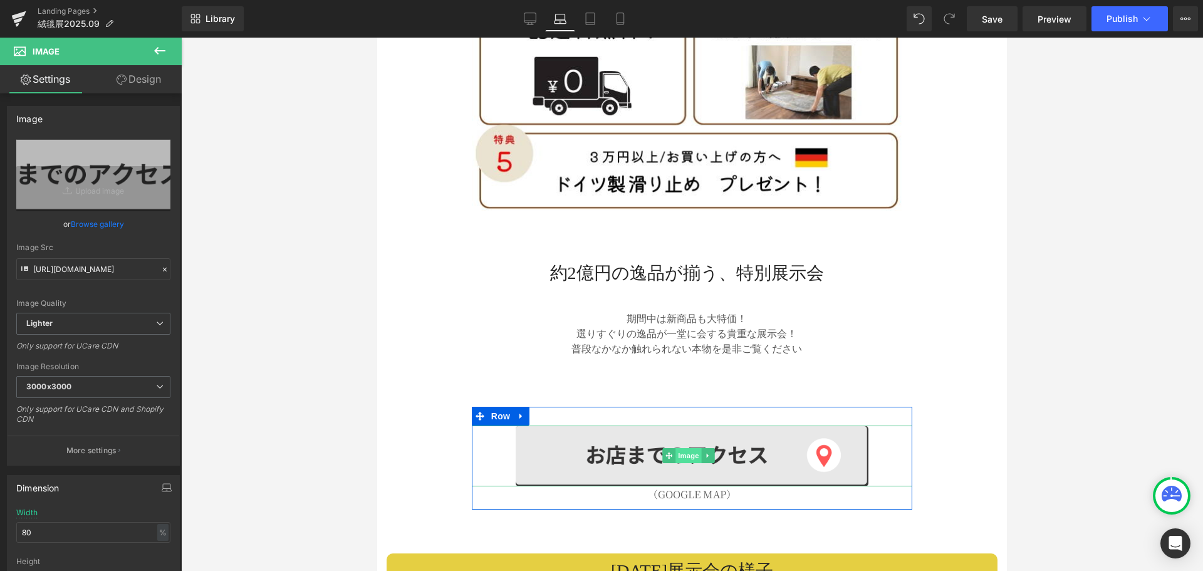
click at [686, 448] on span "Image" at bounding box center [688, 455] width 26 height 15
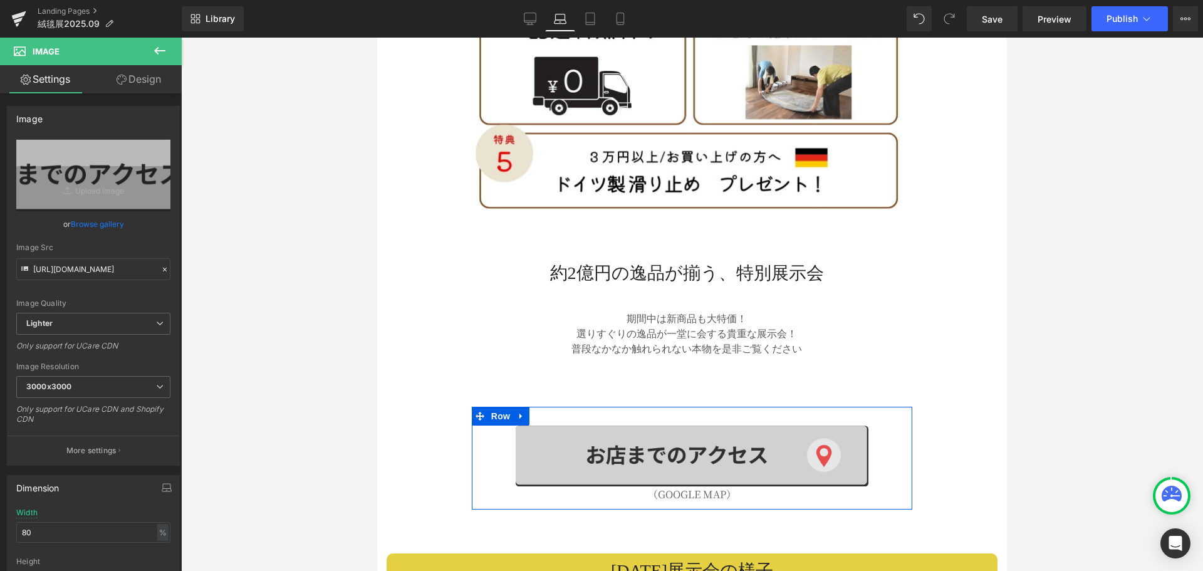
click at [497, 406] on div "Image （GOOGLE MAP） Text Block Row" at bounding box center [692, 457] width 441 height 103
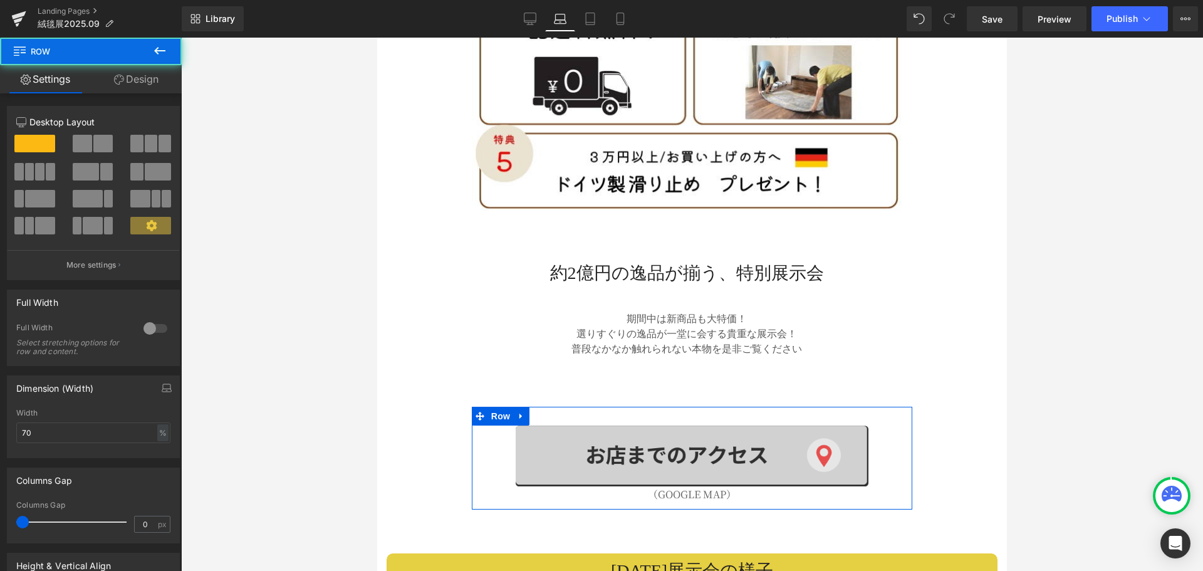
scroll to position [1880, 0]
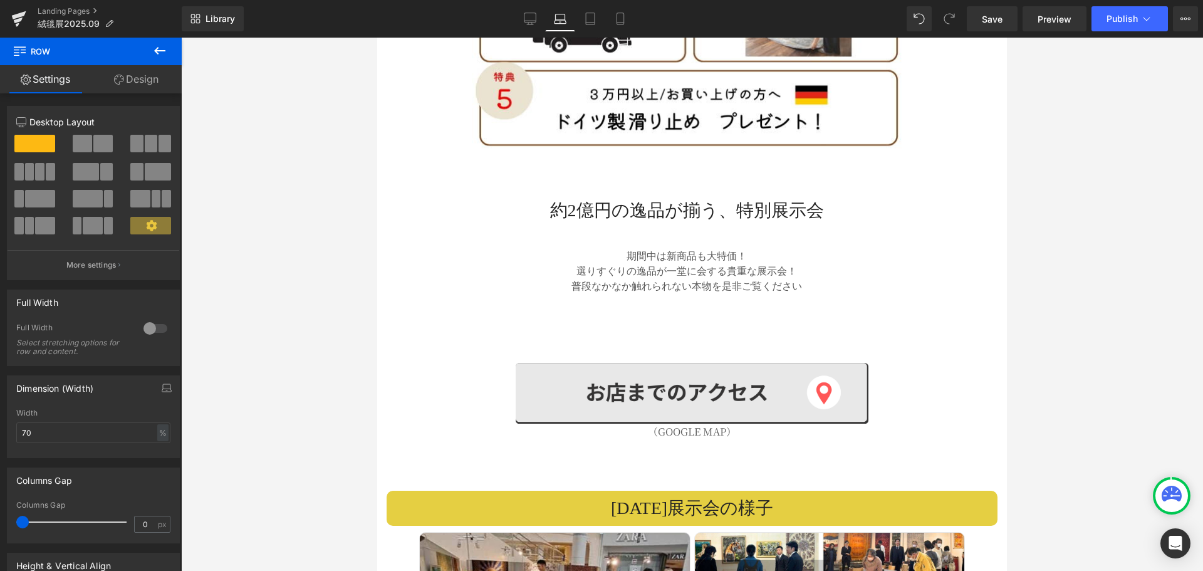
click at [162, 50] on icon at bounding box center [159, 51] width 11 height 8
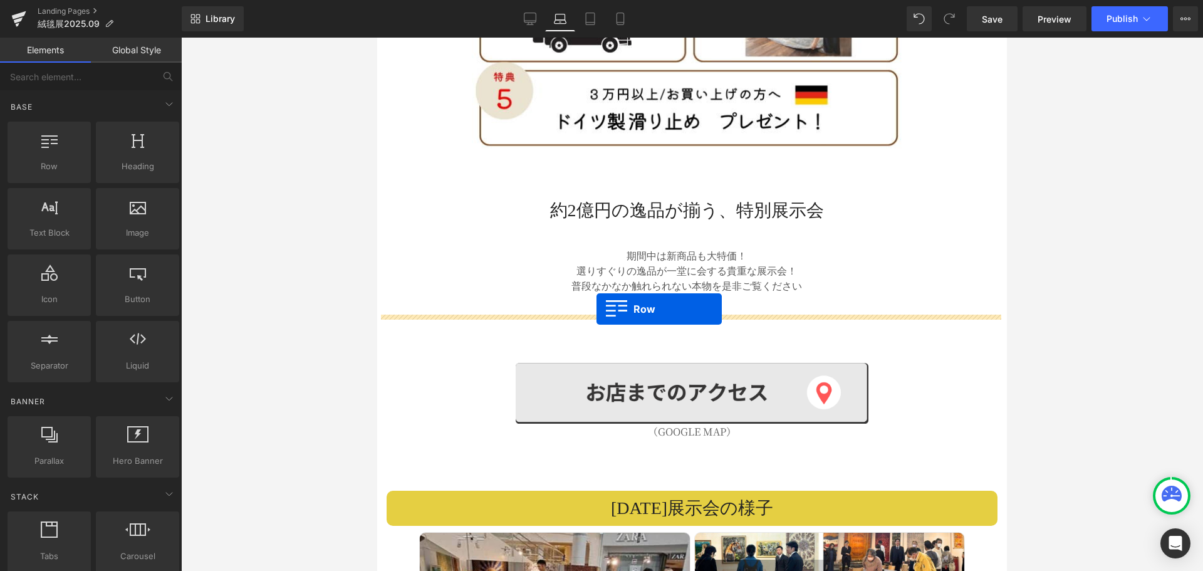
drag, startPoint x: 441, startPoint y: 185, endPoint x: 596, endPoint y: 309, distance: 198.4
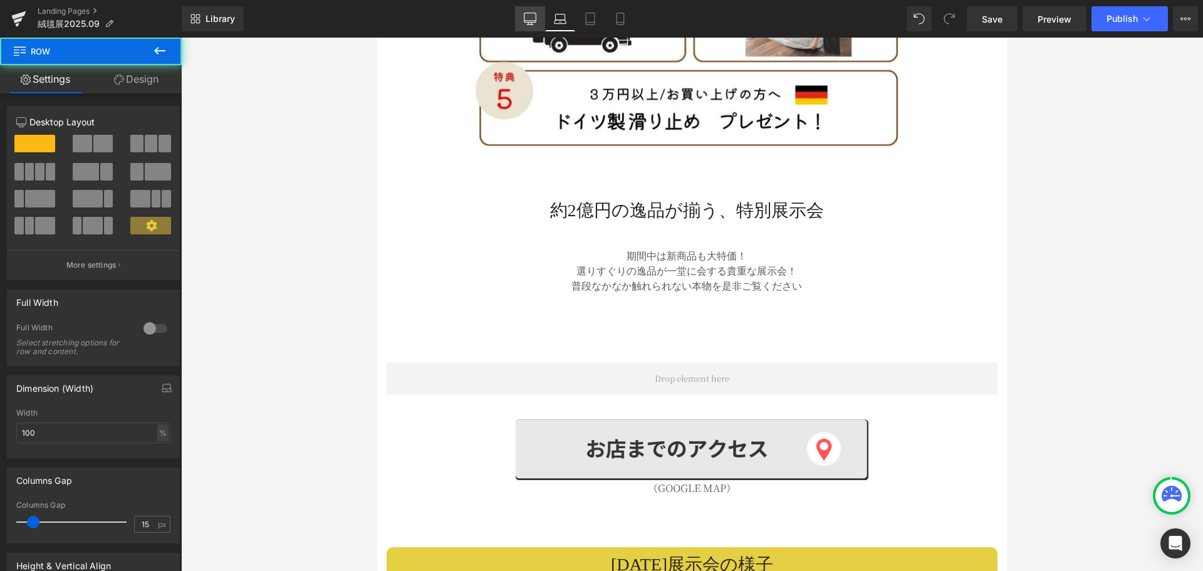
click at [531, 15] on icon at bounding box center [530, 19] width 13 height 13
type input "1200"
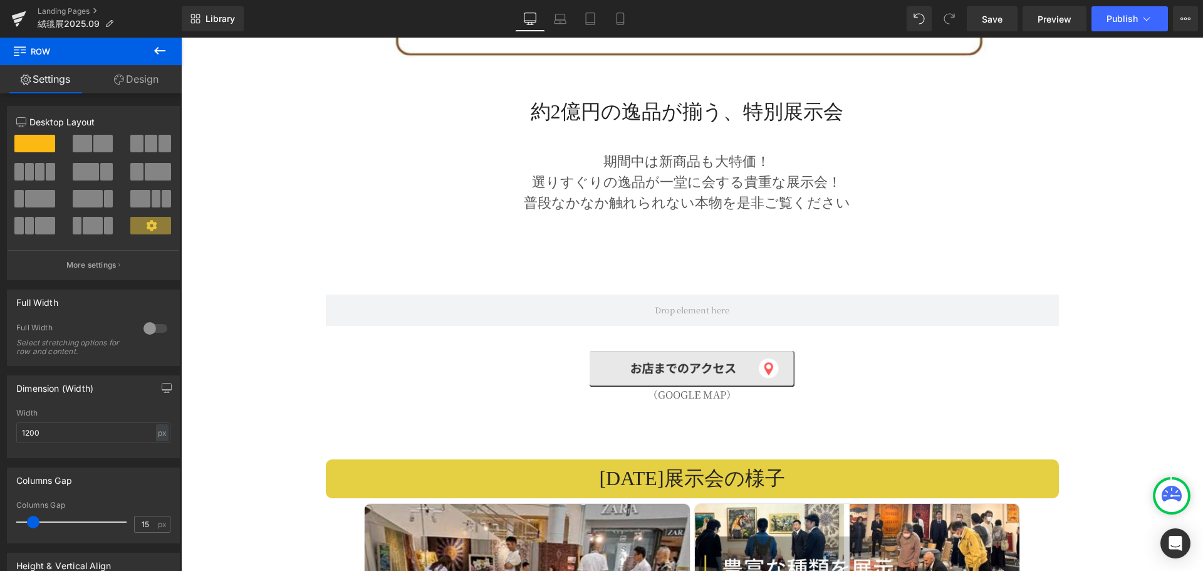
scroll to position [2647, 0]
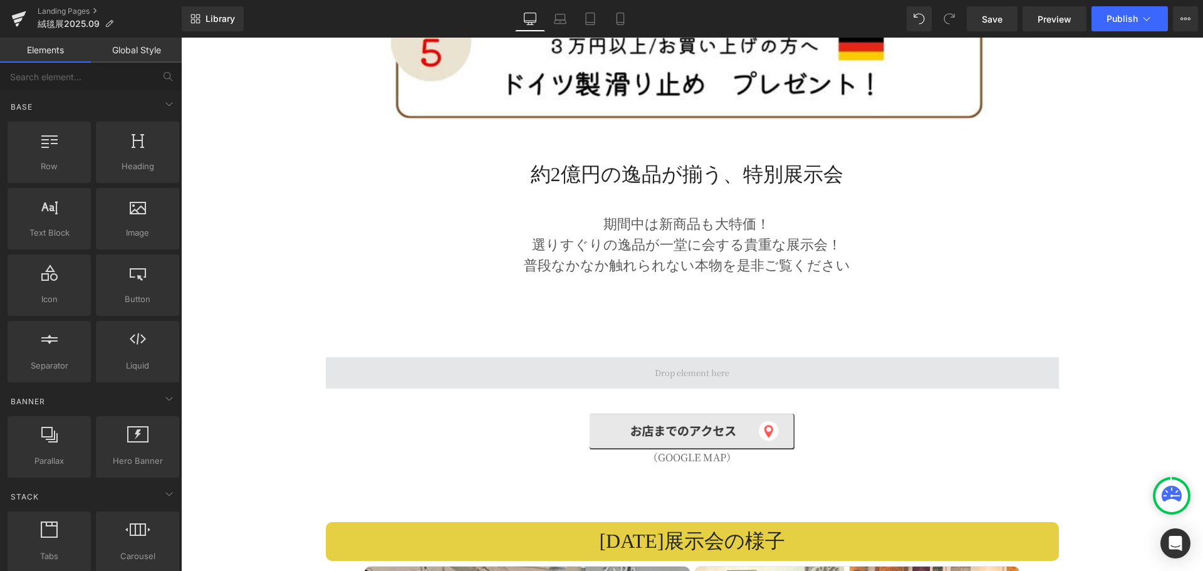
click at [662, 363] on span at bounding box center [691, 372] width 83 height 19
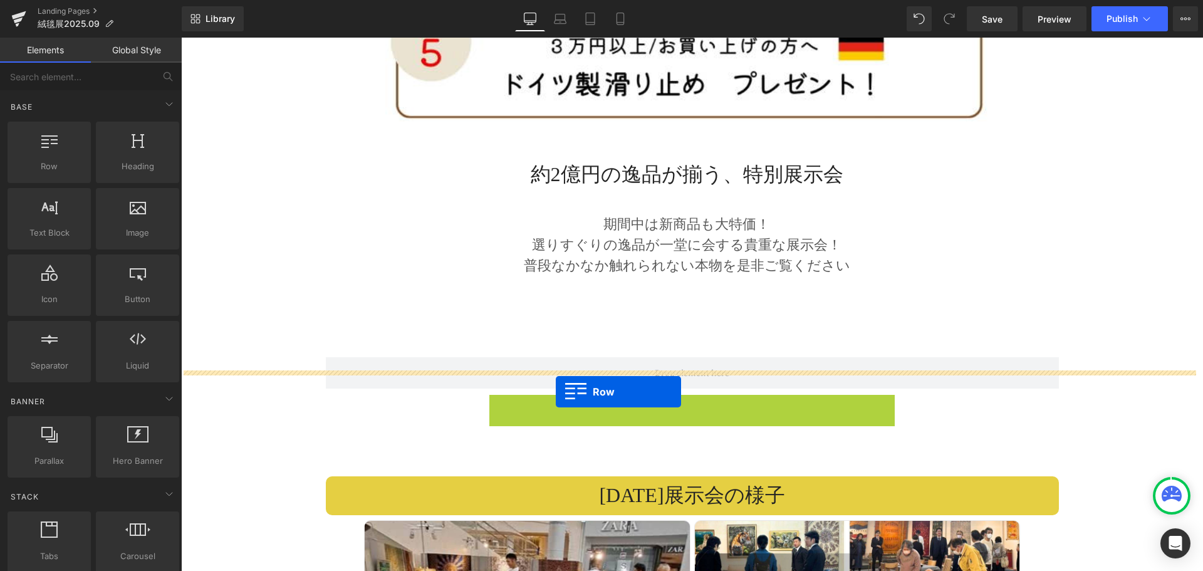
drag, startPoint x: 512, startPoint y: 381, endPoint x: 556, endPoint y: 391, distance: 44.5
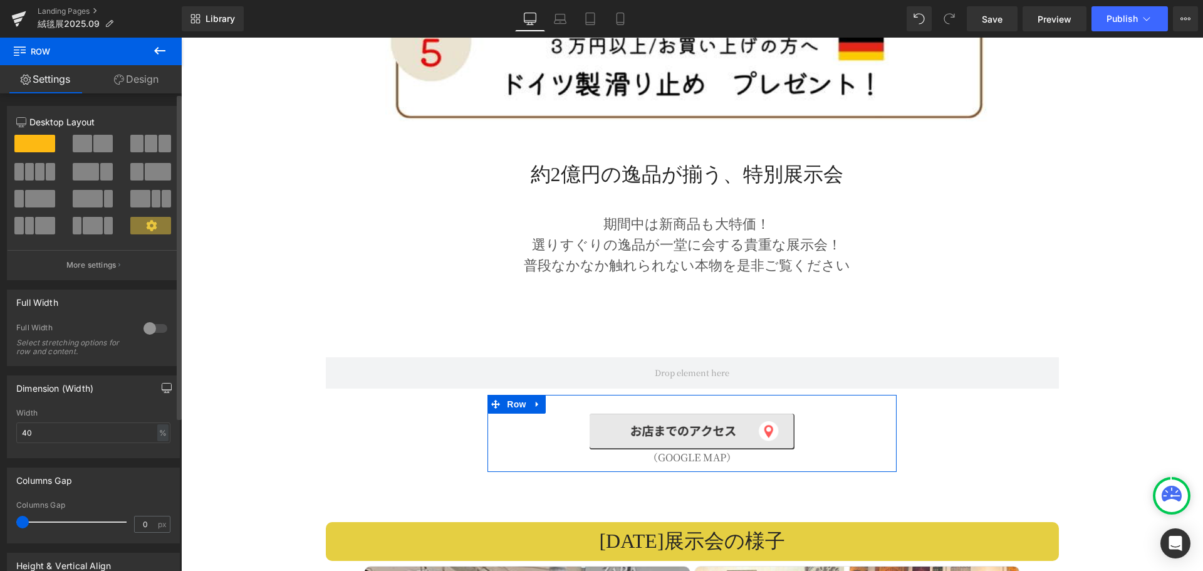
click at [162, 390] on icon "button" at bounding box center [166, 390] width 9 height 0
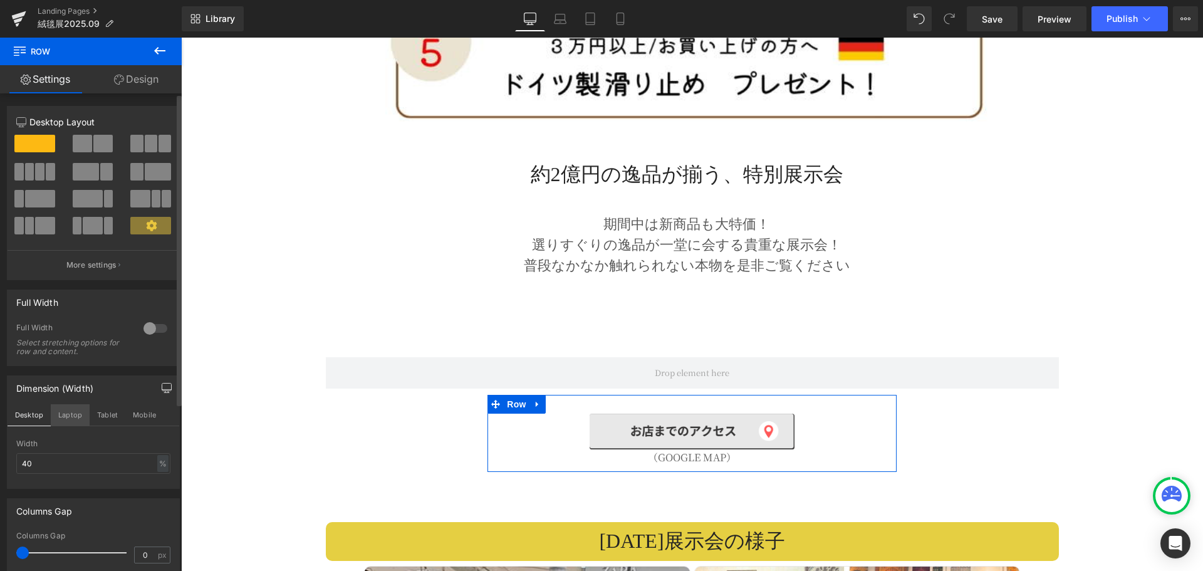
drag, startPoint x: 68, startPoint y: 410, endPoint x: 71, endPoint y: 420, distance: 10.5
click at [70, 410] on button "Laptop" at bounding box center [70, 414] width 39 height 21
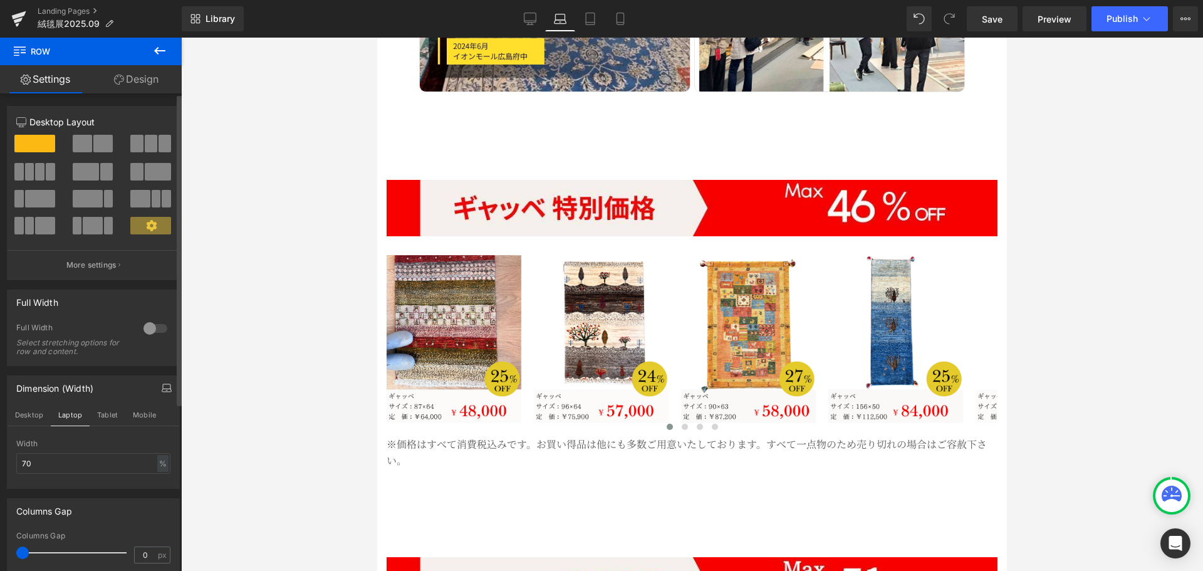
scroll to position [1612, 0]
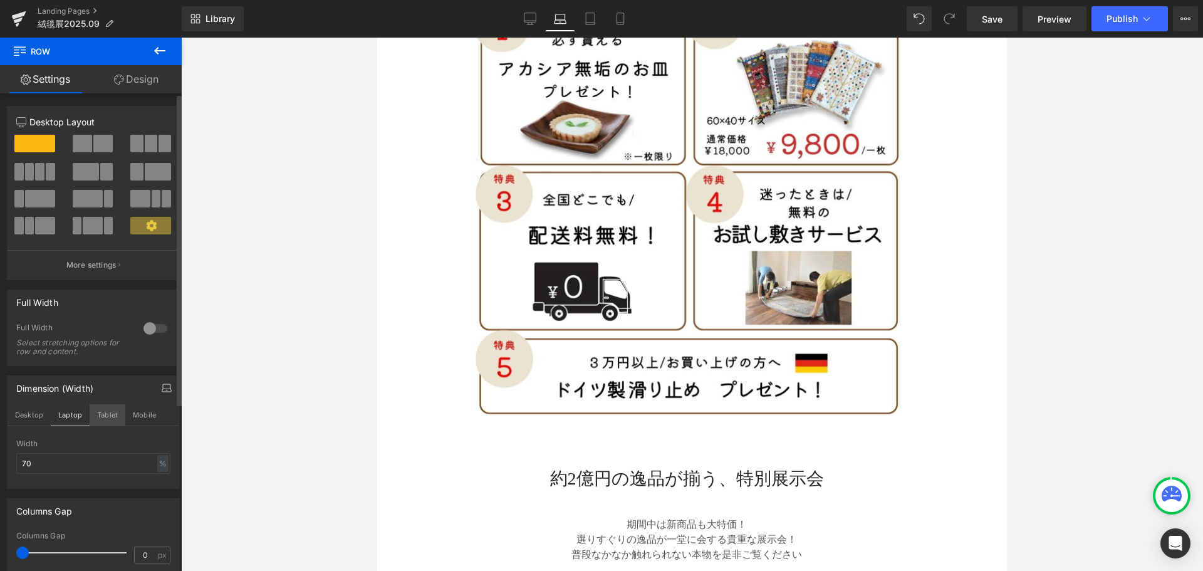
click at [109, 411] on button "Tablet" at bounding box center [108, 414] width 36 height 21
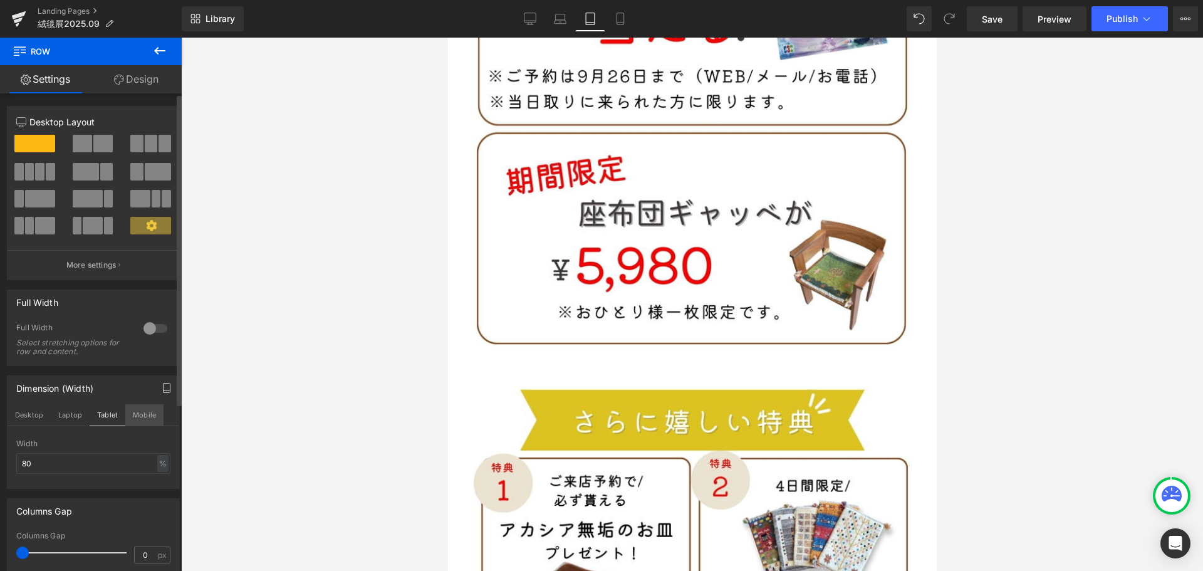
click at [134, 413] on button "Mobile" at bounding box center [144, 414] width 38 height 21
type input "100"
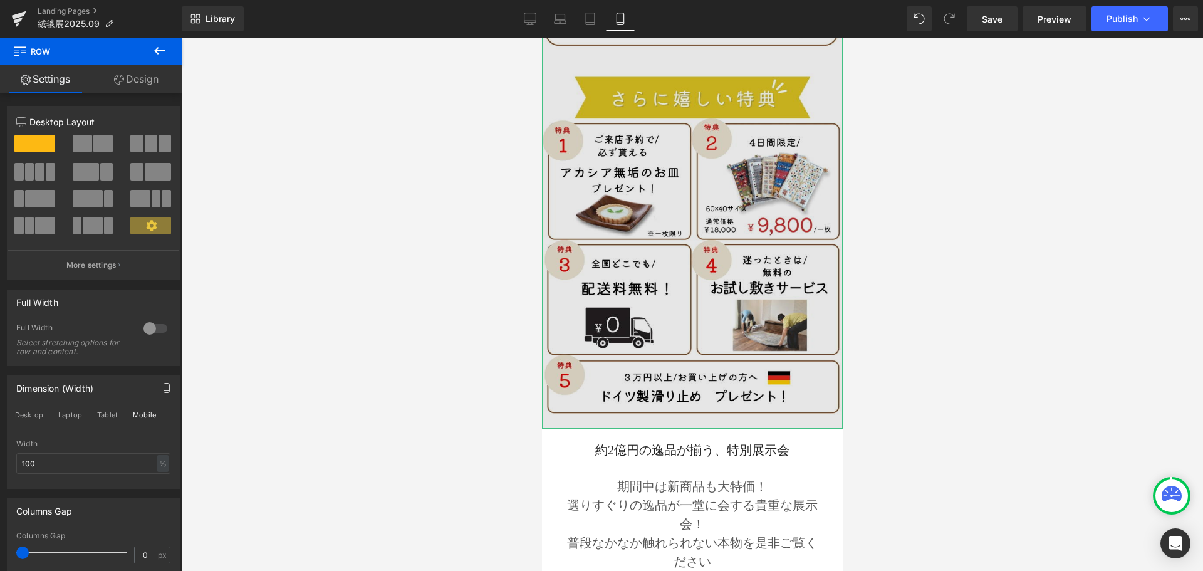
scroll to position [1161, 0]
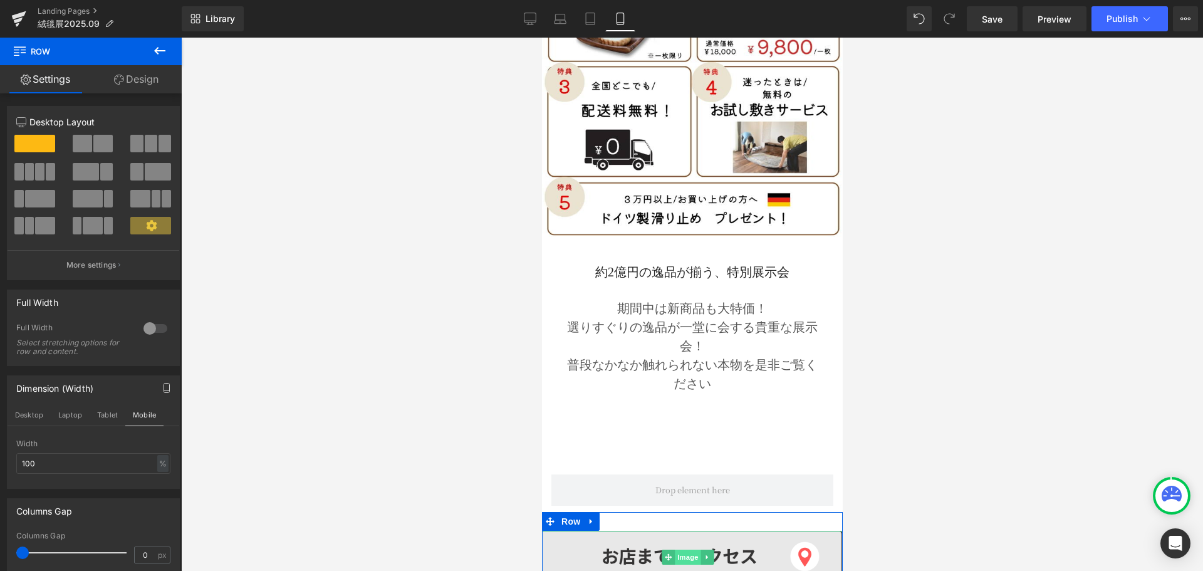
click at [682, 549] on span "Image" at bounding box center [687, 556] width 26 height 15
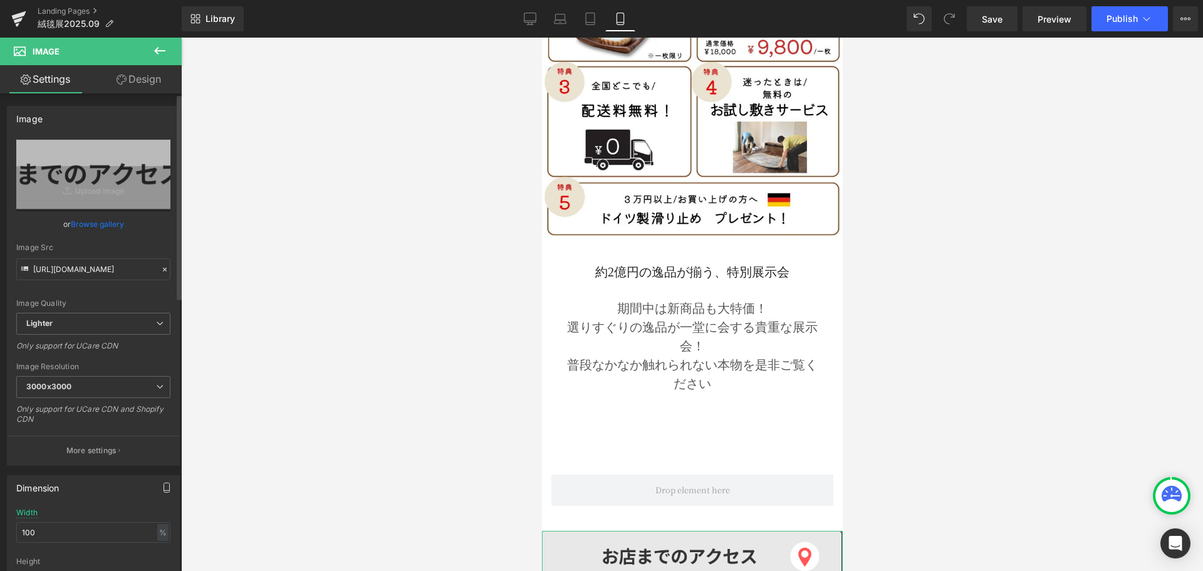
click at [162, 485] on icon "button" at bounding box center [167, 487] width 10 height 10
click at [34, 512] on button "Desktop" at bounding box center [29, 514] width 43 height 21
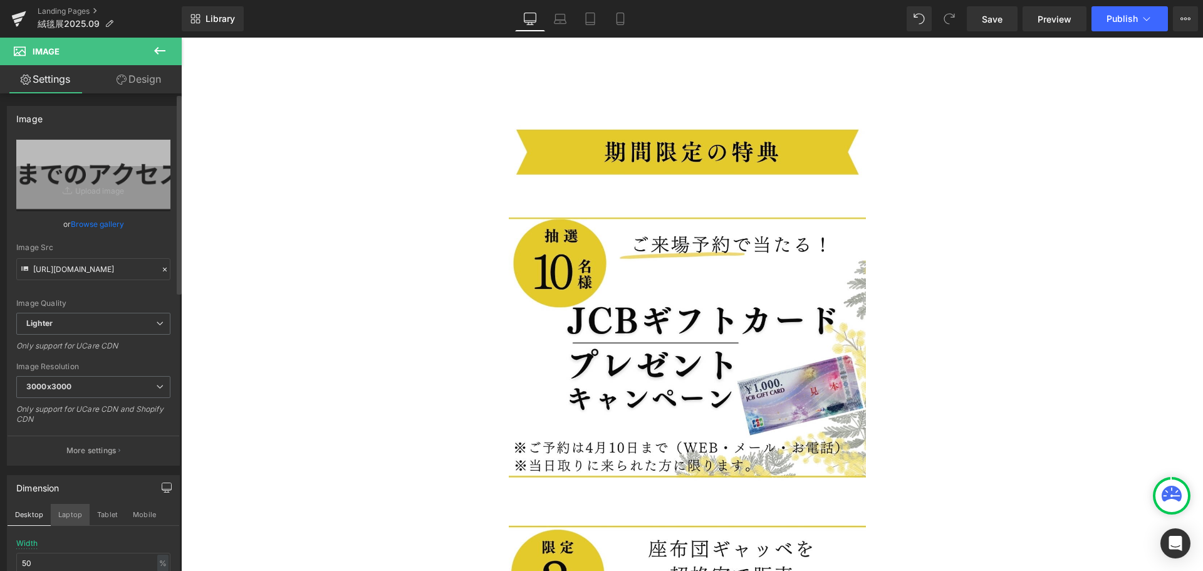
click at [72, 517] on button "Laptop" at bounding box center [70, 514] width 39 height 21
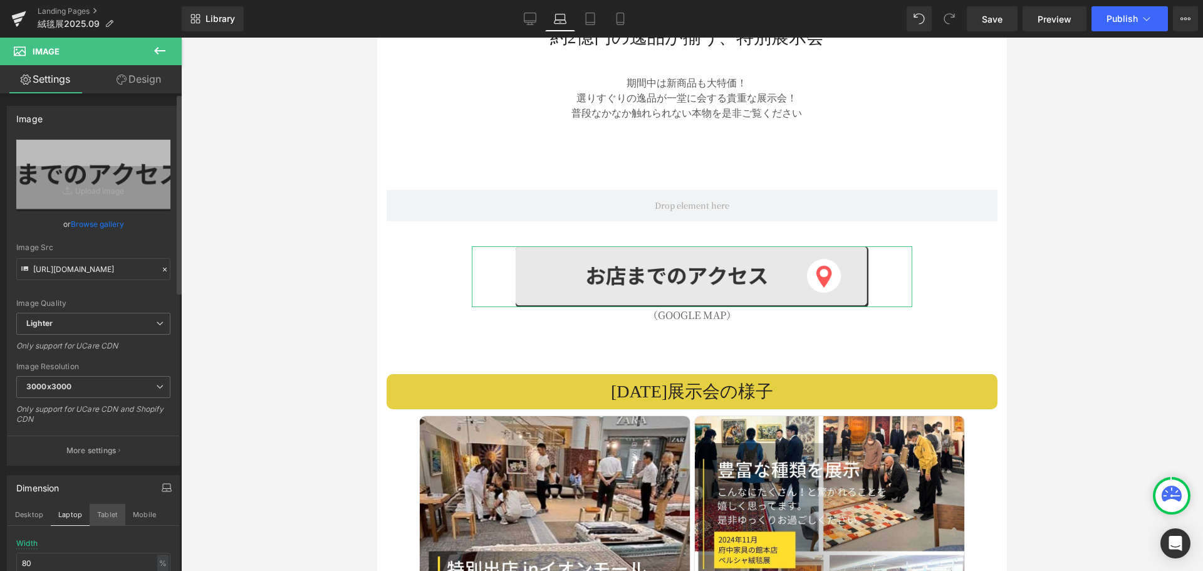
click at [106, 514] on button "Tablet" at bounding box center [108, 514] width 36 height 21
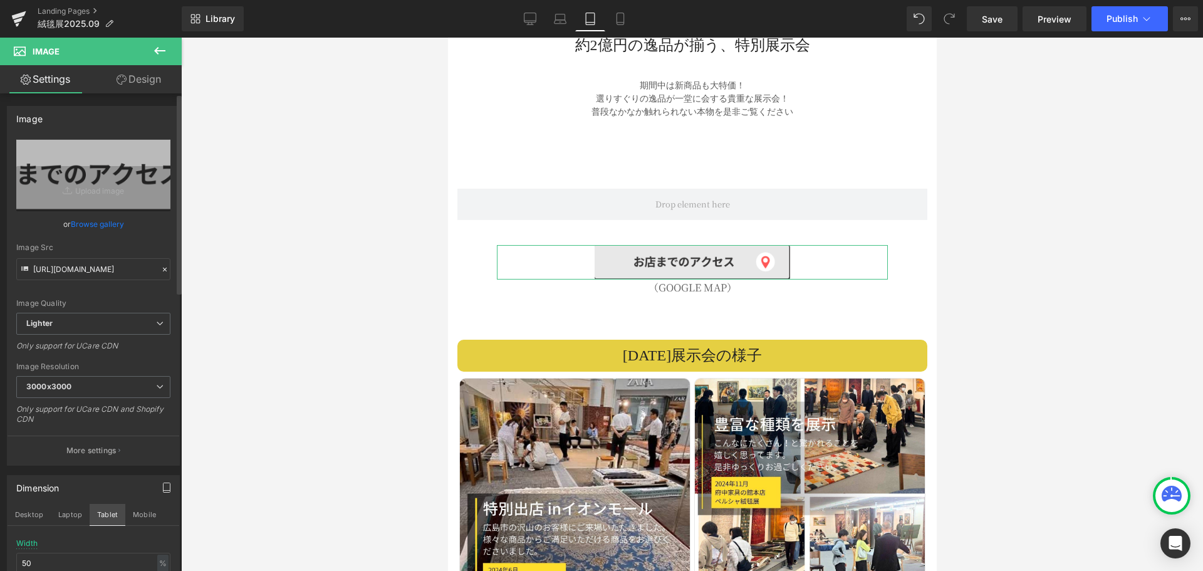
scroll to position [2044, 0]
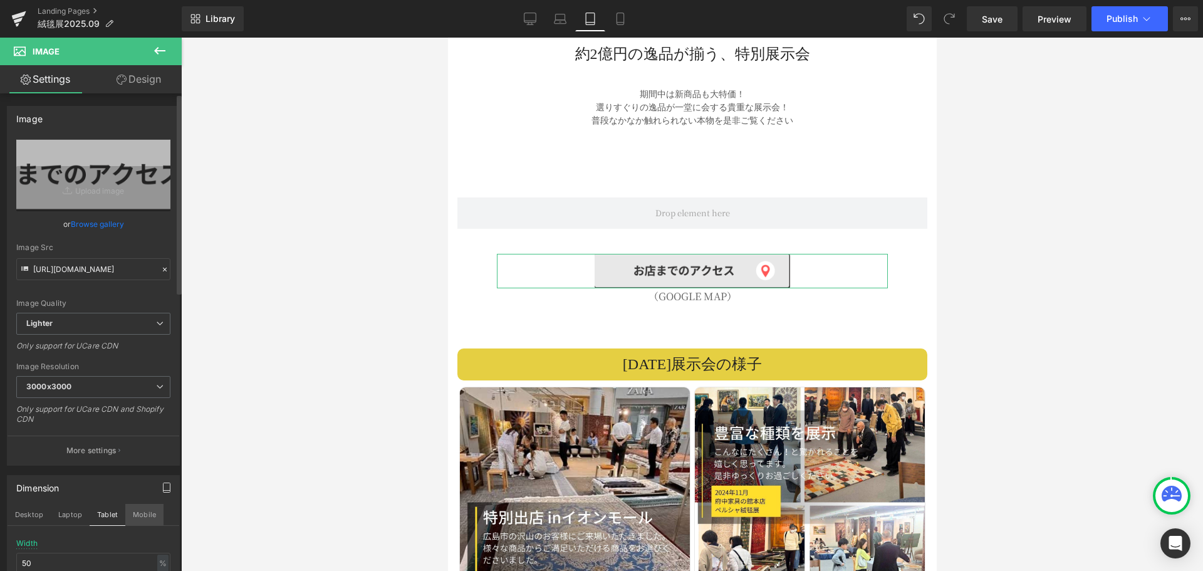
click at [144, 508] on button "Mobile" at bounding box center [144, 514] width 38 height 21
type input "100"
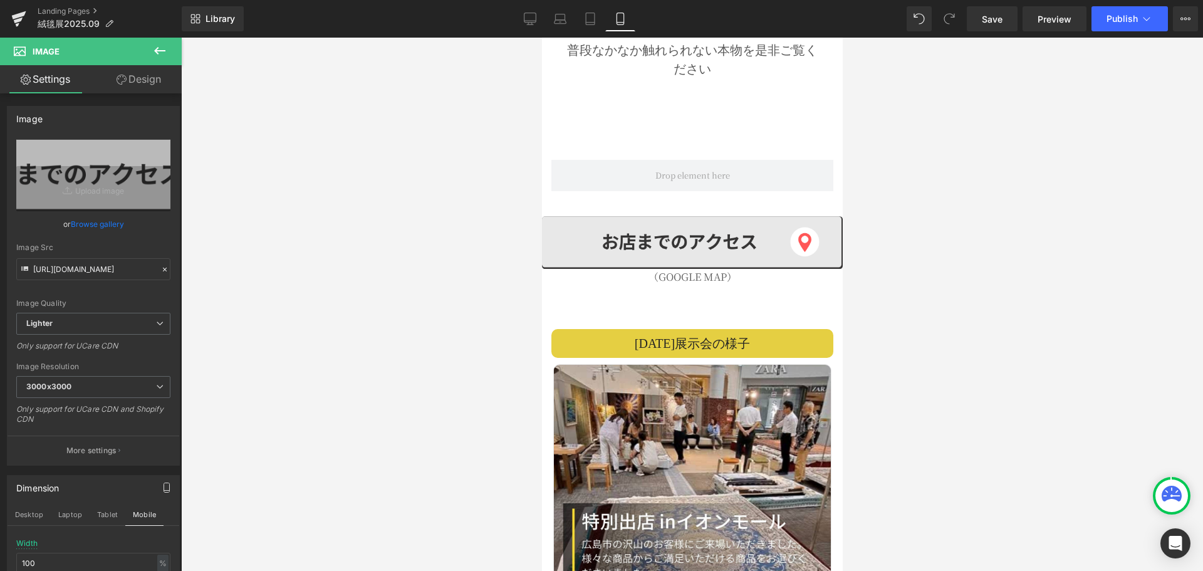
scroll to position [1497, 0]
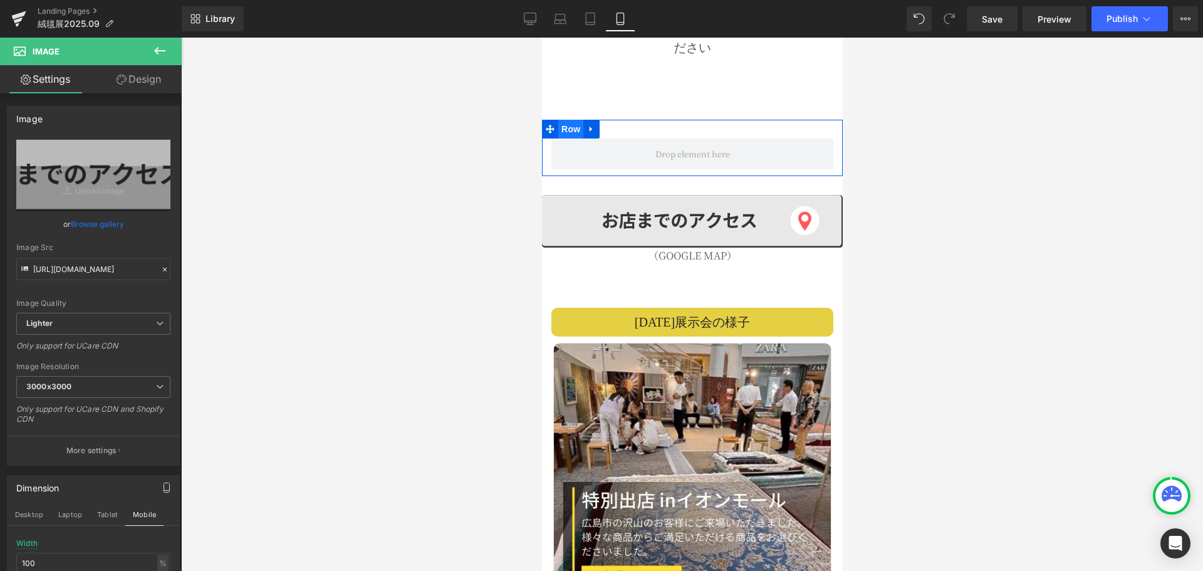
click at [564, 120] on span "Row" at bounding box center [569, 129] width 25 height 19
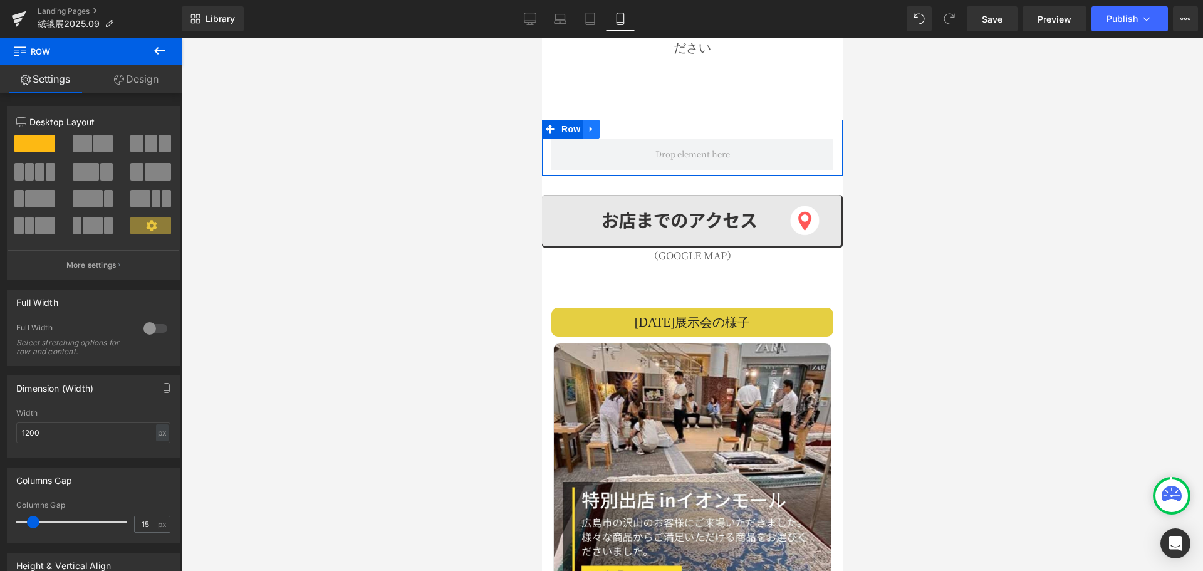
click at [594, 125] on icon at bounding box center [590, 129] width 9 height 9
click at [621, 120] on link at bounding box center [623, 129] width 16 height 19
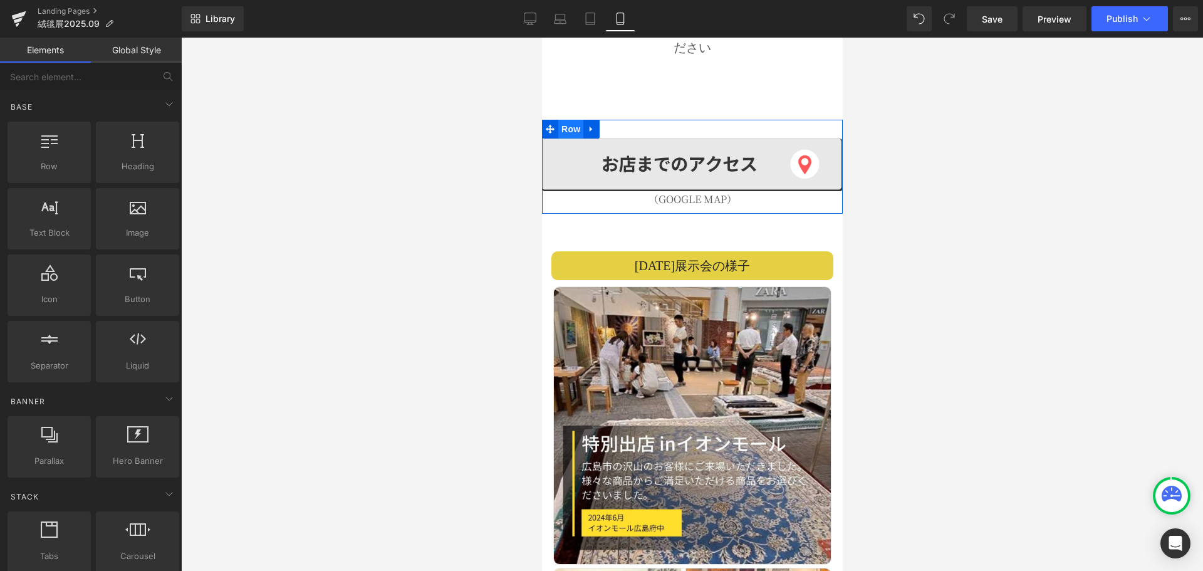
click at [576, 120] on span "Row" at bounding box center [569, 129] width 25 height 19
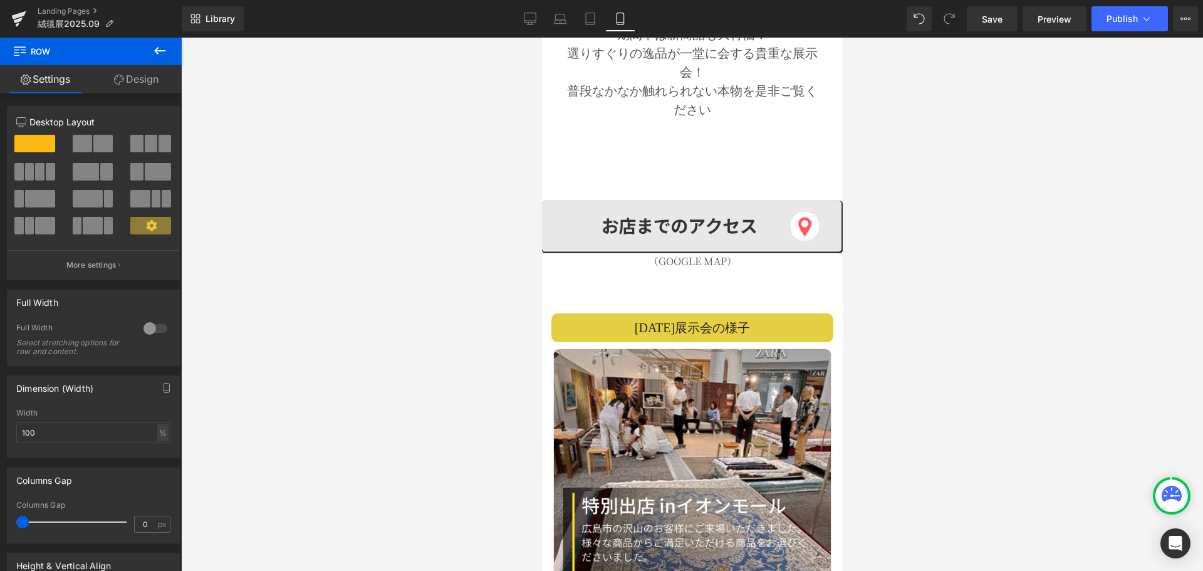
scroll to position [1434, 0]
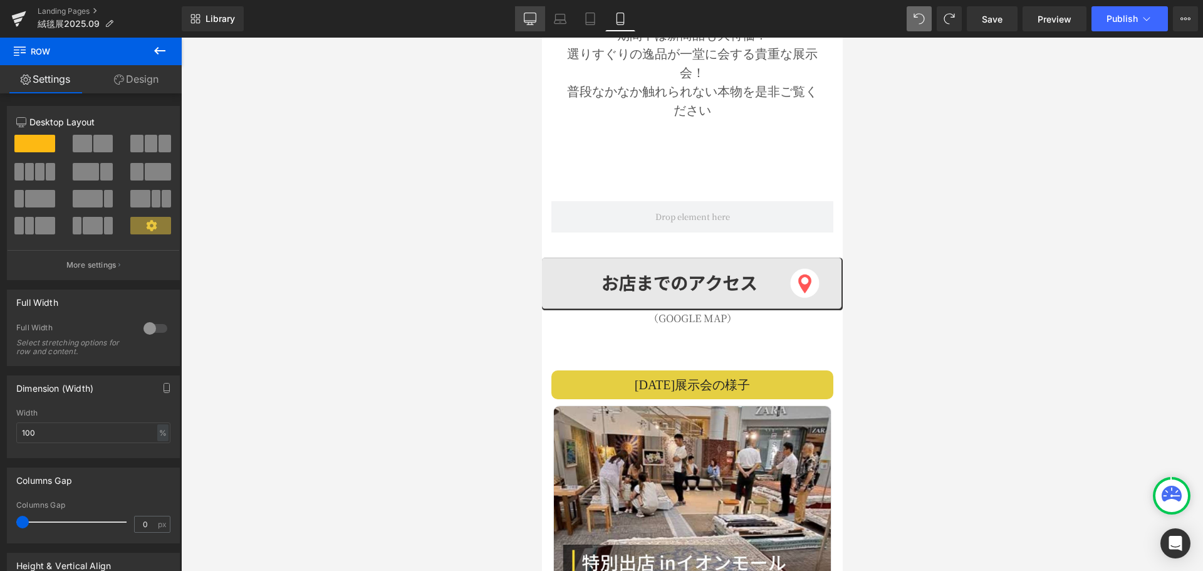
click at [530, 16] on icon at bounding box center [530, 19] width 13 height 13
type input "40"
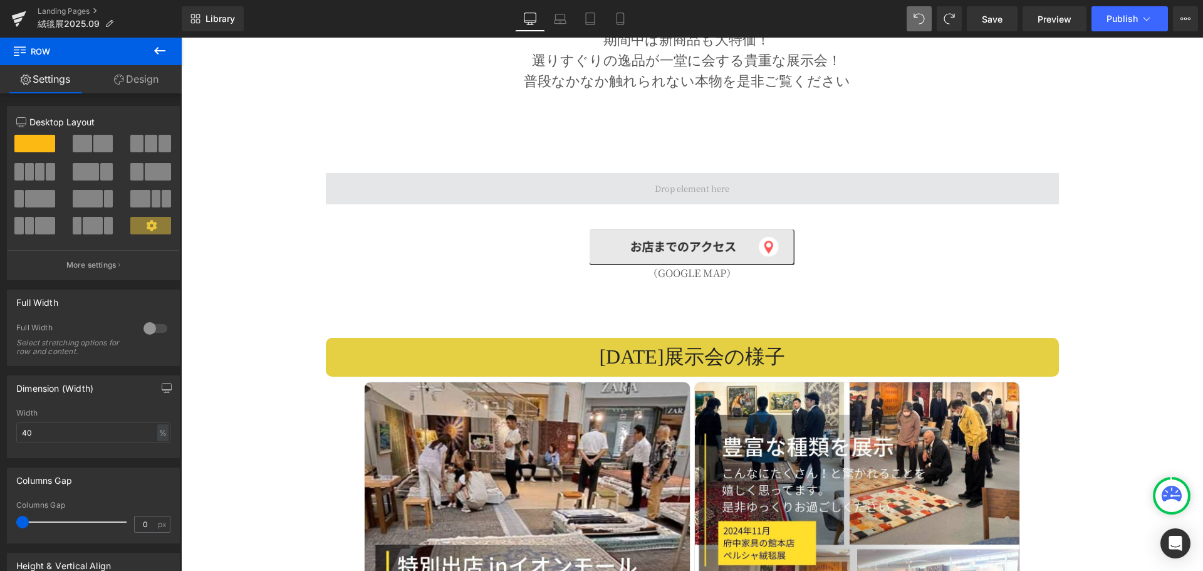
scroll to position [2818, 0]
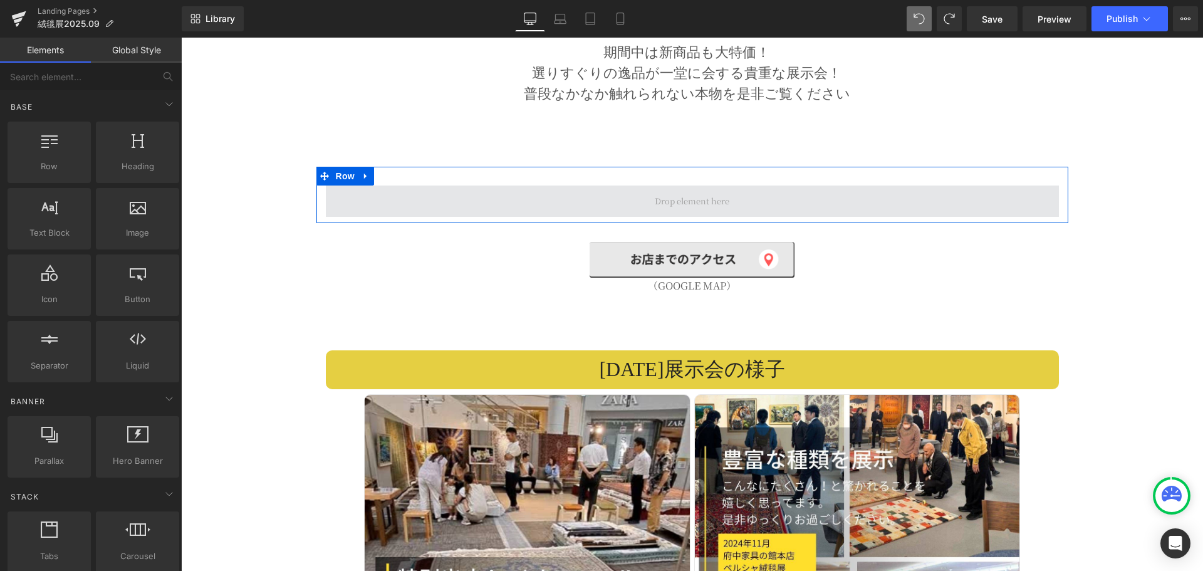
click at [658, 191] on span at bounding box center [691, 200] width 83 height 19
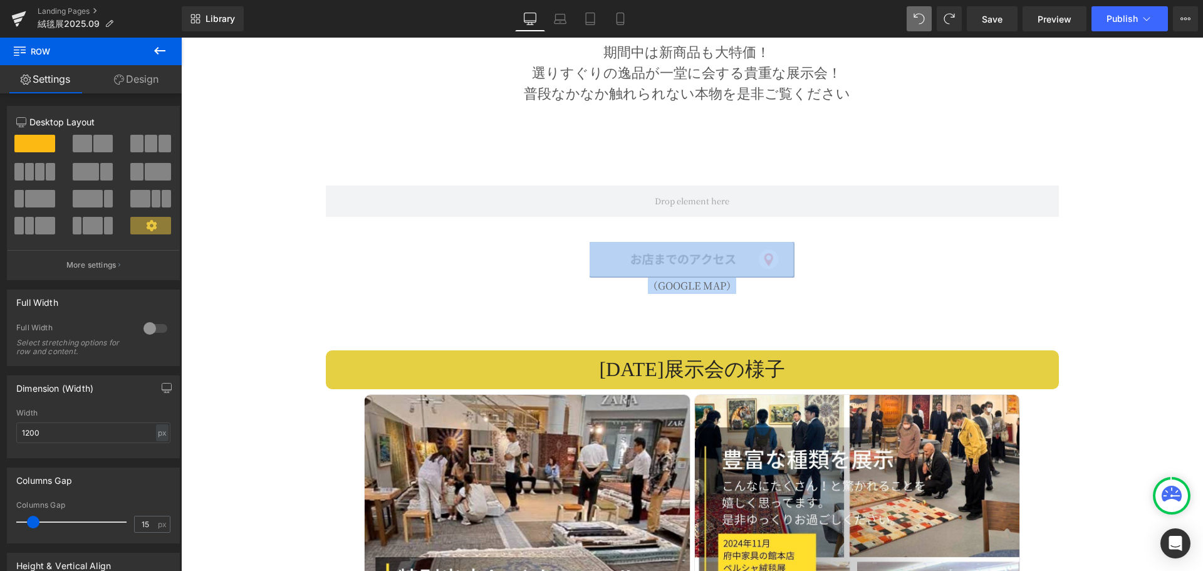
drag, startPoint x: 539, startPoint y: 190, endPoint x: 529, endPoint y: 271, distance: 81.4
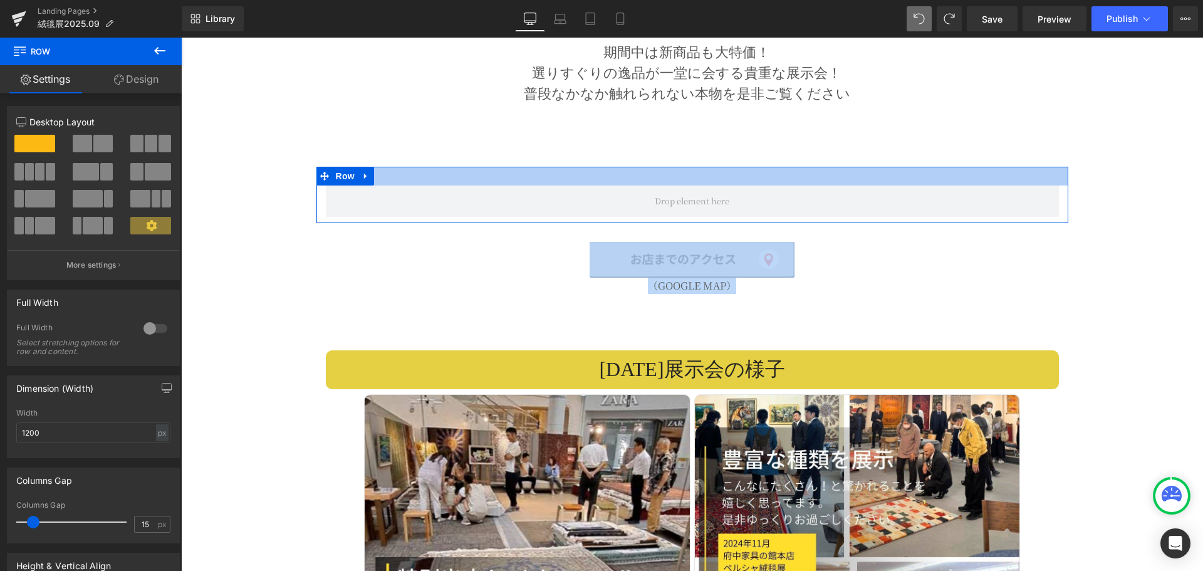
click at [554, 167] on div at bounding box center [692, 176] width 752 height 19
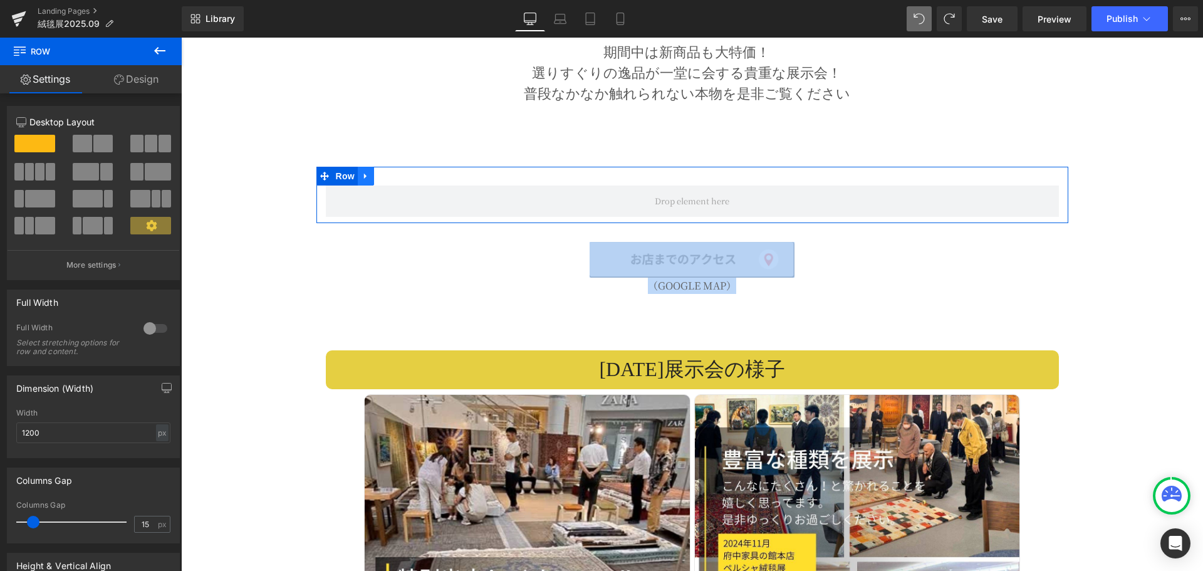
click at [365, 172] on icon at bounding box center [365, 176] width 9 height 9
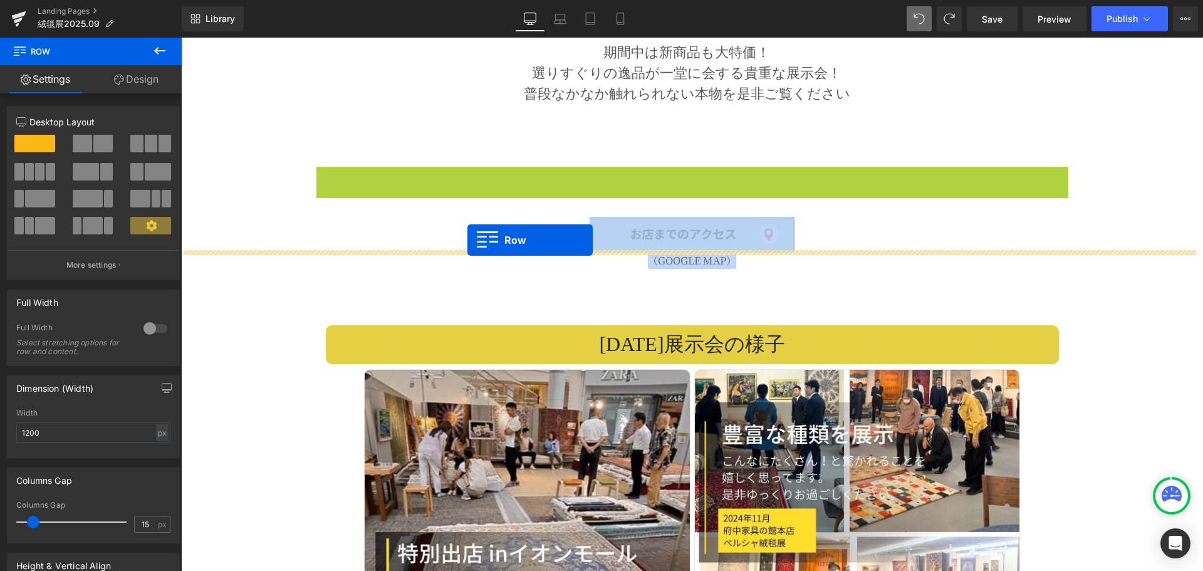
drag, startPoint x: 323, startPoint y: 149, endPoint x: 467, endPoint y: 240, distance: 170.3
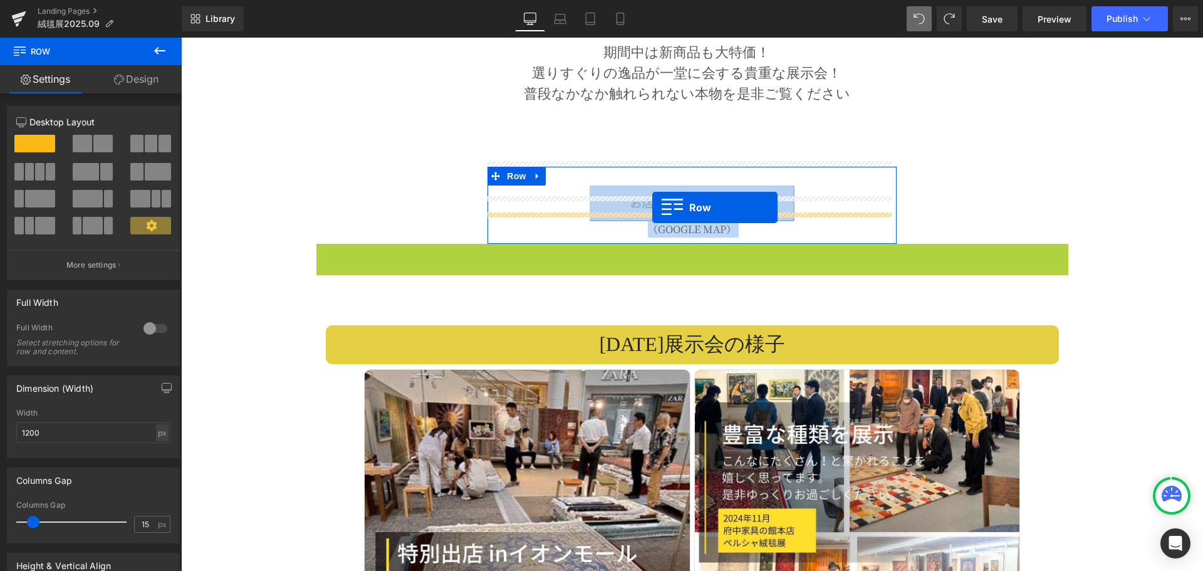
drag, startPoint x: 320, startPoint y: 227, endPoint x: 652, endPoint y: 207, distance: 332.6
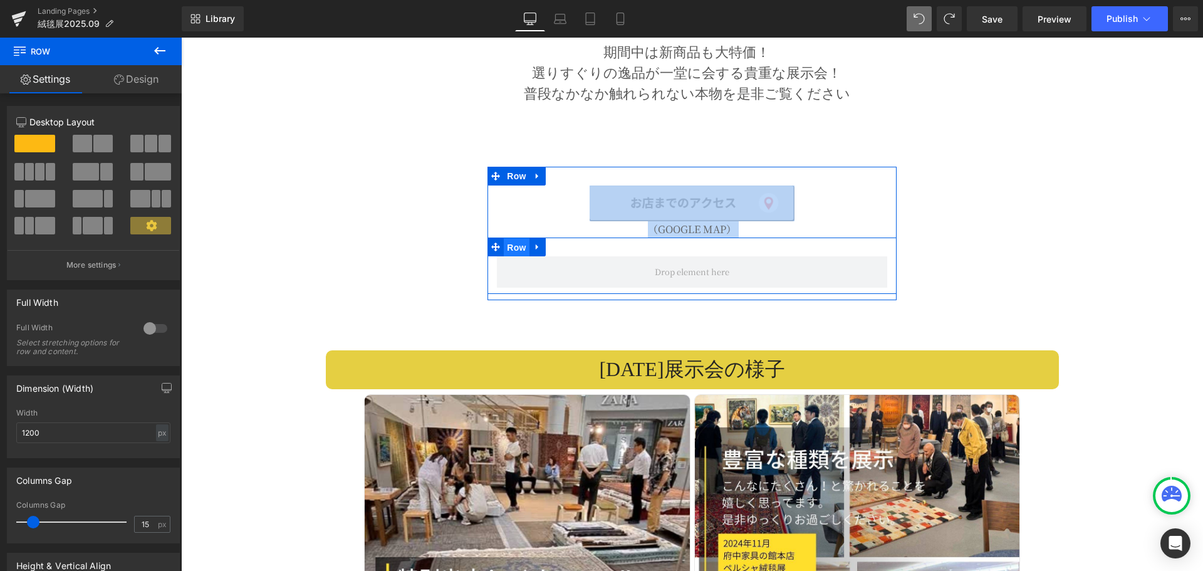
click at [517, 238] on span "Row" at bounding box center [516, 247] width 25 height 19
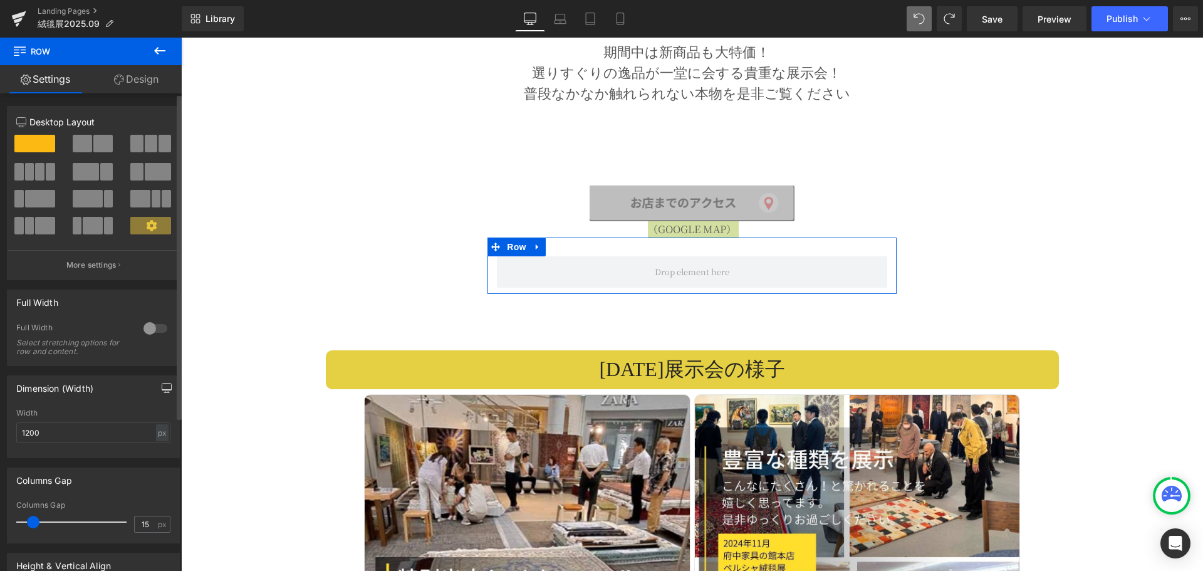
click at [161, 393] on button "button" at bounding box center [167, 388] width 20 height 24
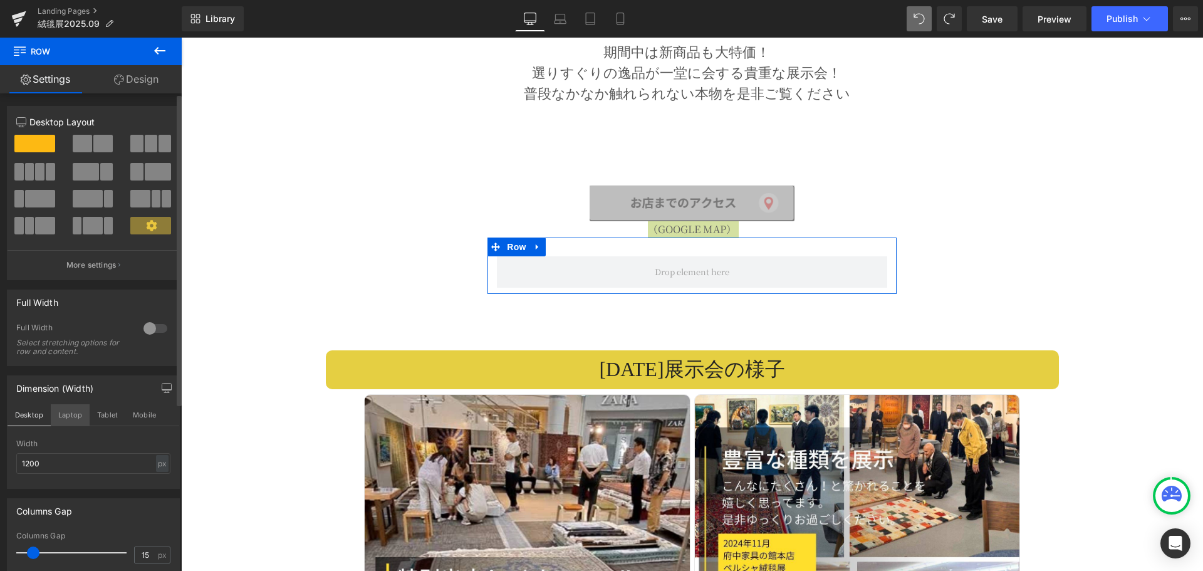
click at [78, 417] on button "Laptop" at bounding box center [70, 414] width 39 height 21
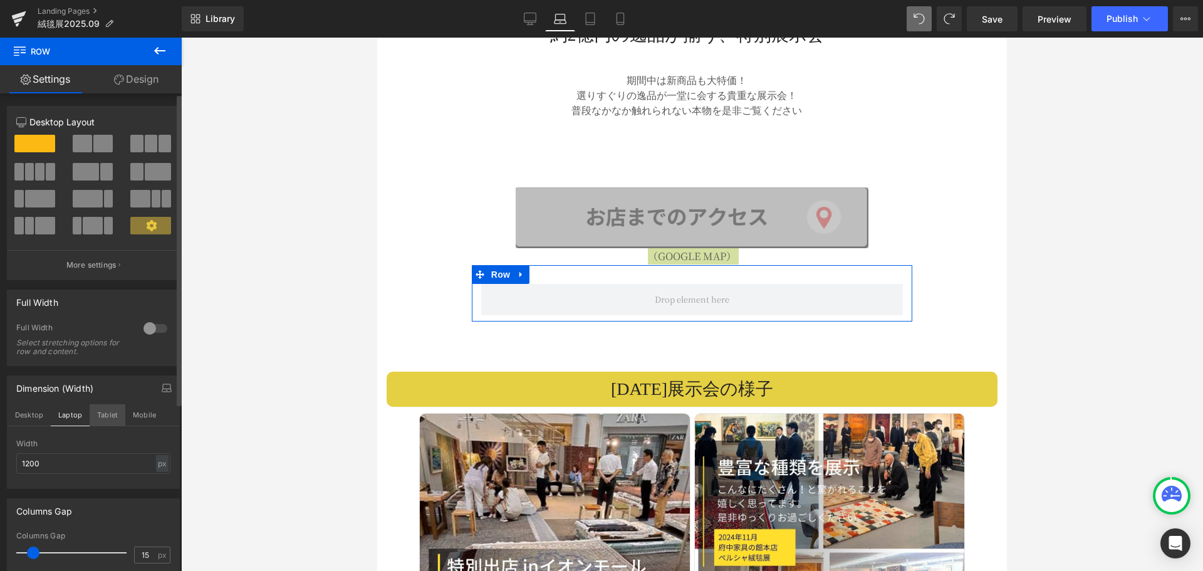
click at [122, 413] on button "Tablet" at bounding box center [108, 414] width 36 height 21
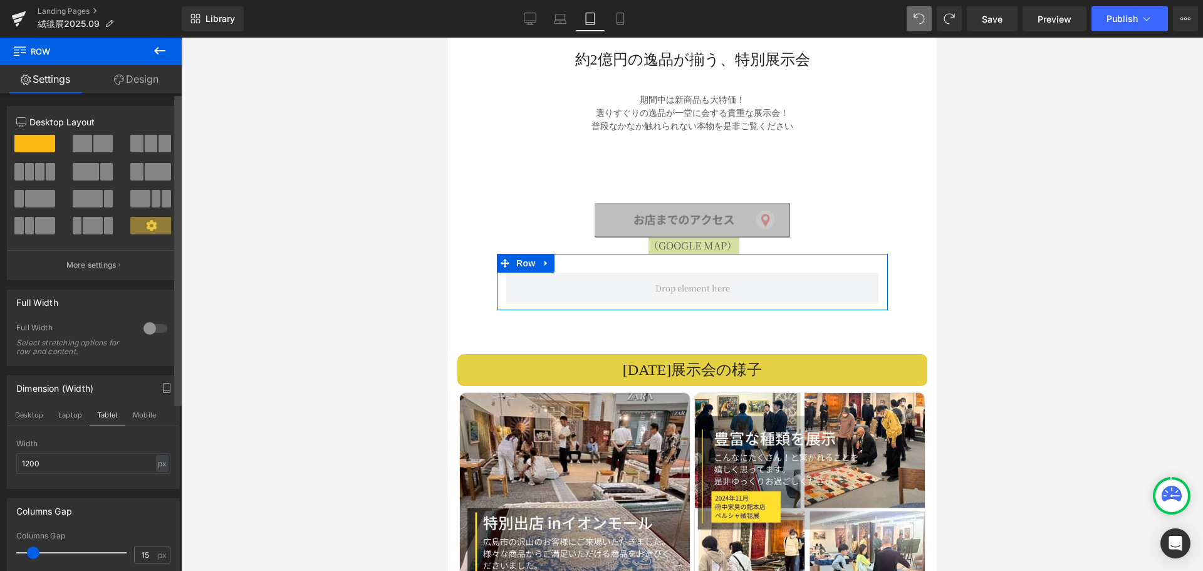
scroll to position [2039, 0]
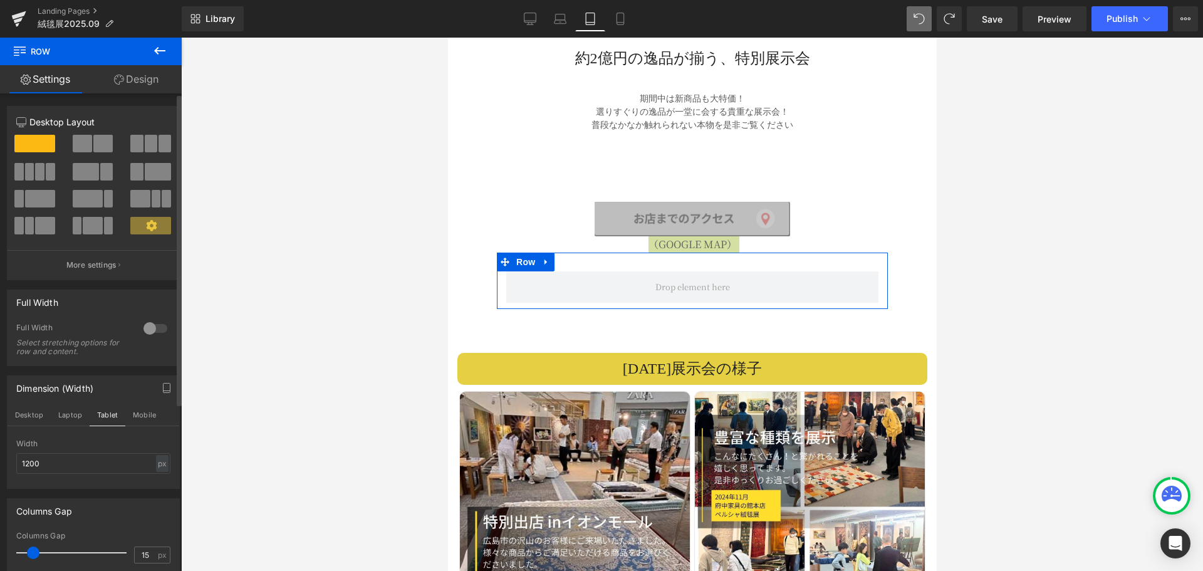
click at [170, 413] on div "Desktop Laptop Tablet Mobile" at bounding box center [94, 415] width 172 height 22
click at [138, 414] on button "Mobile" at bounding box center [144, 414] width 38 height 21
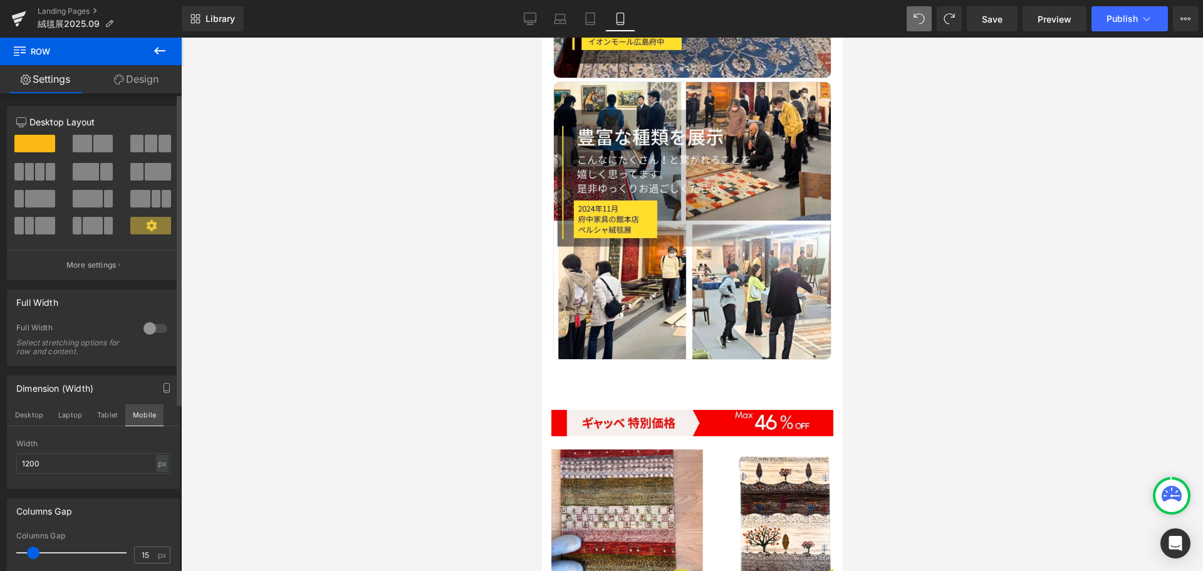
scroll to position [1422, 0]
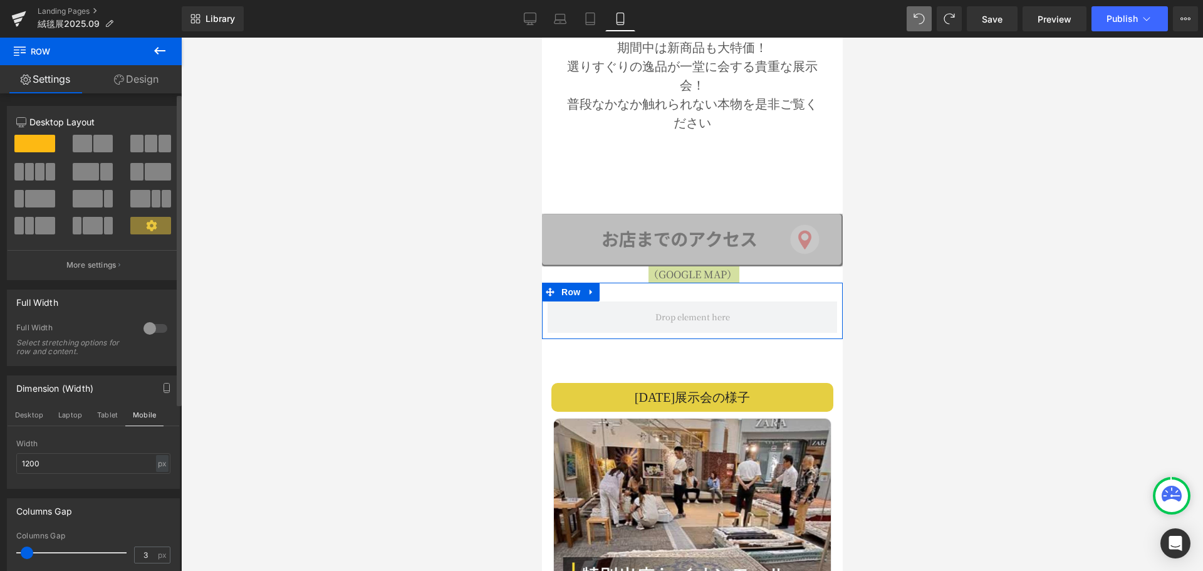
type input "0"
drag, startPoint x: 34, startPoint y: 551, endPoint x: 20, endPoint y: 549, distance: 14.5
click at [20, 549] on span at bounding box center [22, 552] width 13 height 13
click at [532, 16] on icon at bounding box center [530, 19] width 13 height 13
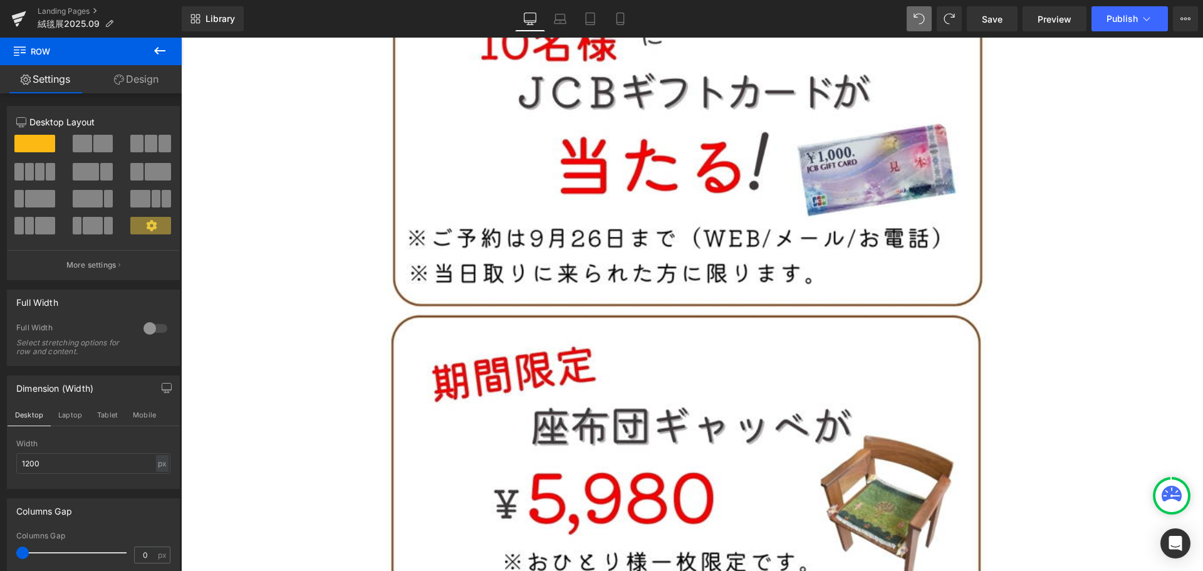
scroll to position [2826, 0]
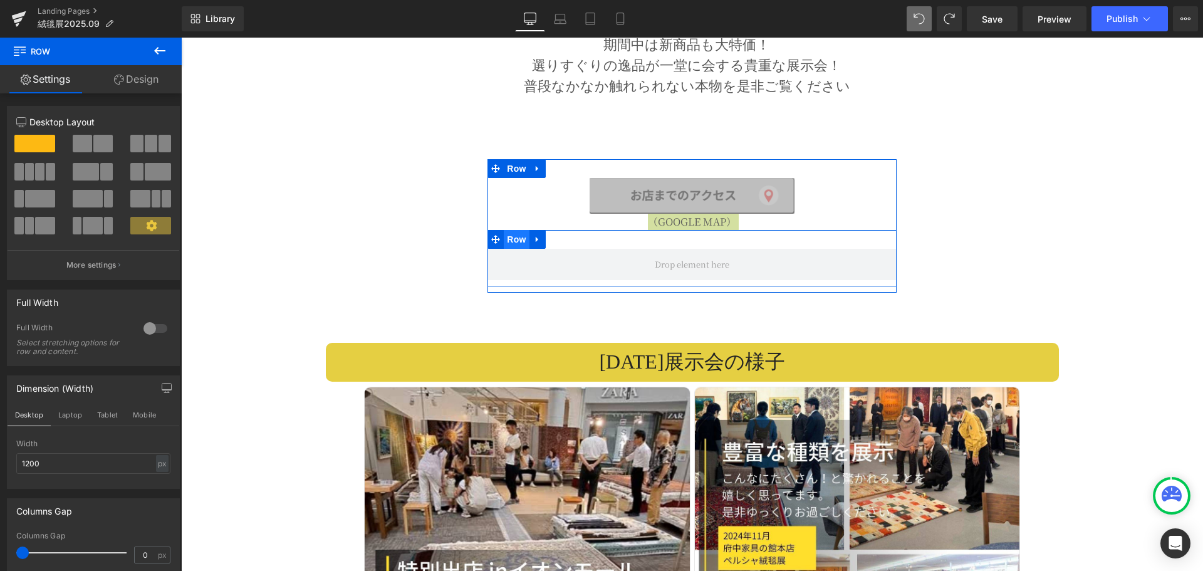
click at [505, 230] on span "Row" at bounding box center [516, 239] width 25 height 19
click at [514, 230] on span "Row" at bounding box center [516, 239] width 25 height 19
click at [142, 79] on link "Design" at bounding box center [136, 79] width 91 height 28
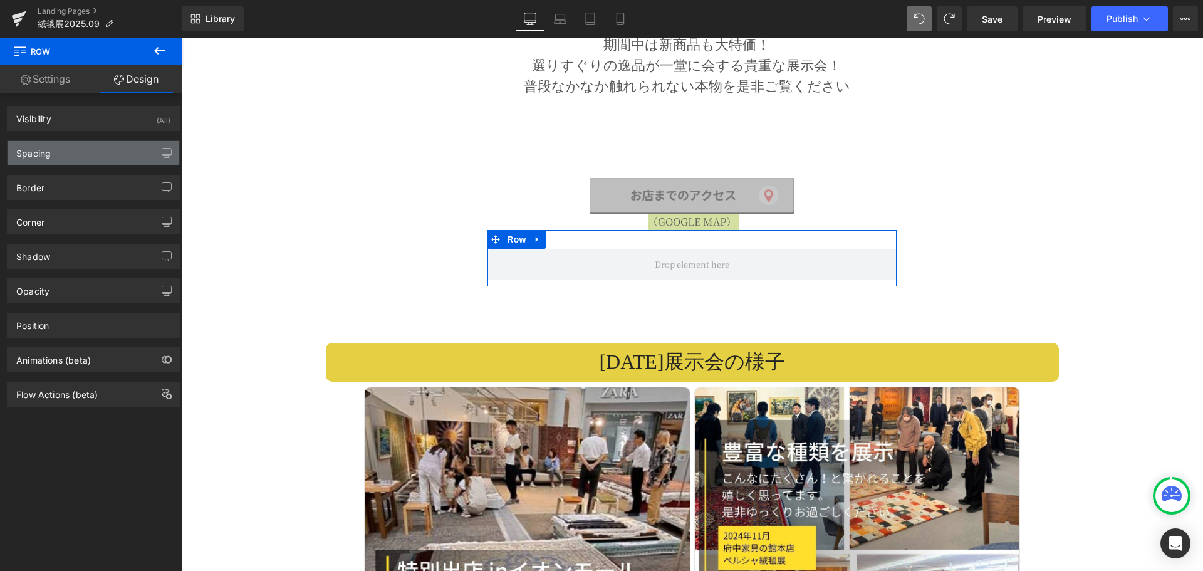
click at [77, 150] on div "Spacing" at bounding box center [94, 153] width 172 height 24
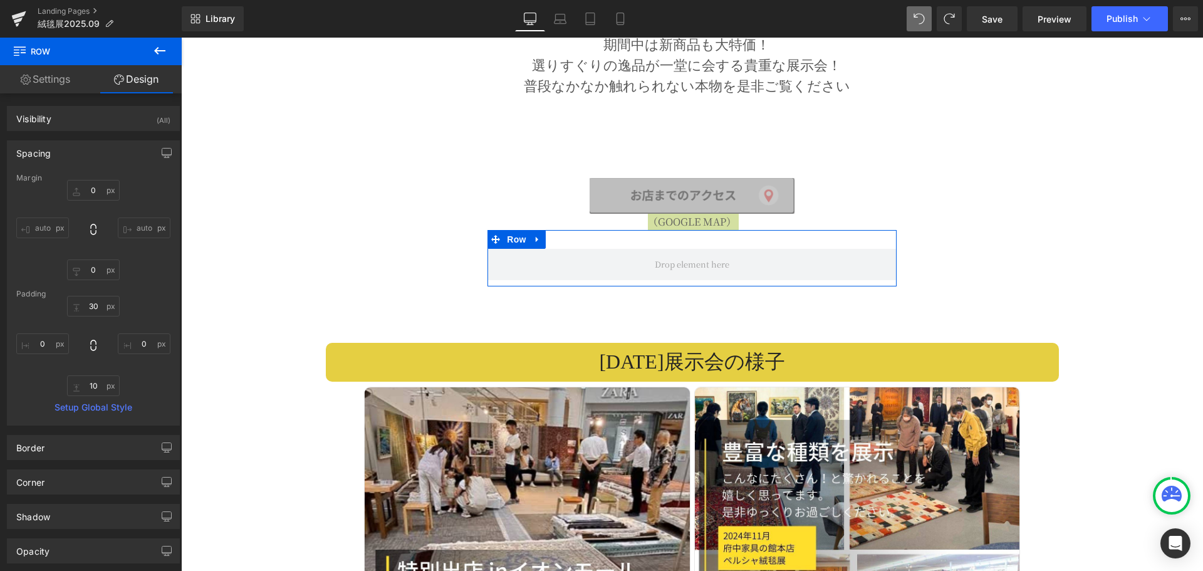
type input "0"
type input "30"
type input "0"
type input "10"
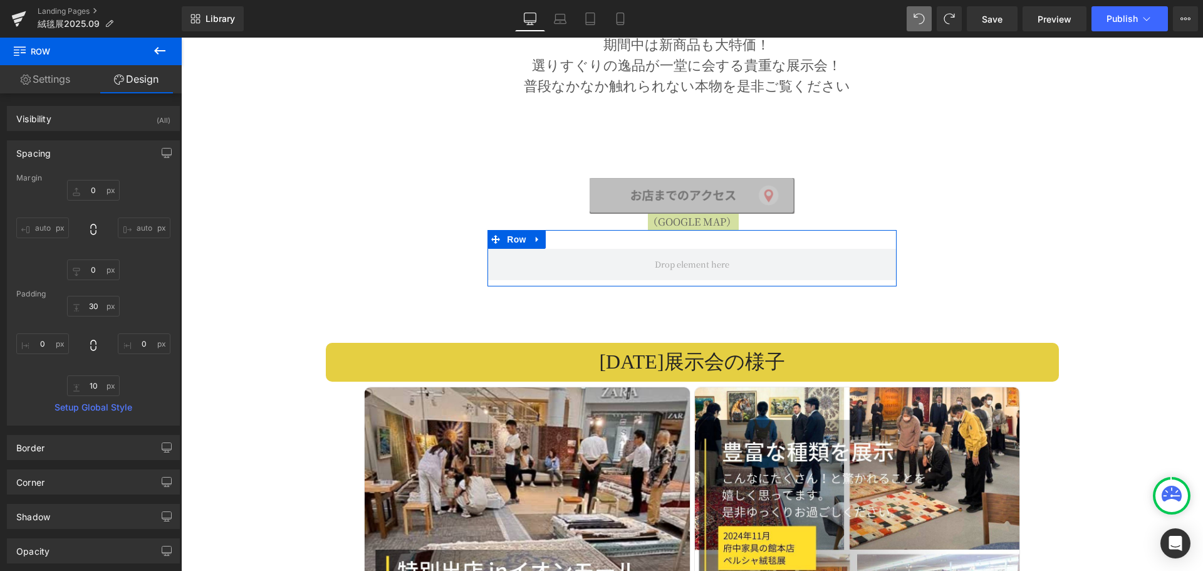
type input "0"
click at [96, 192] on input "0" at bounding box center [93, 190] width 53 height 21
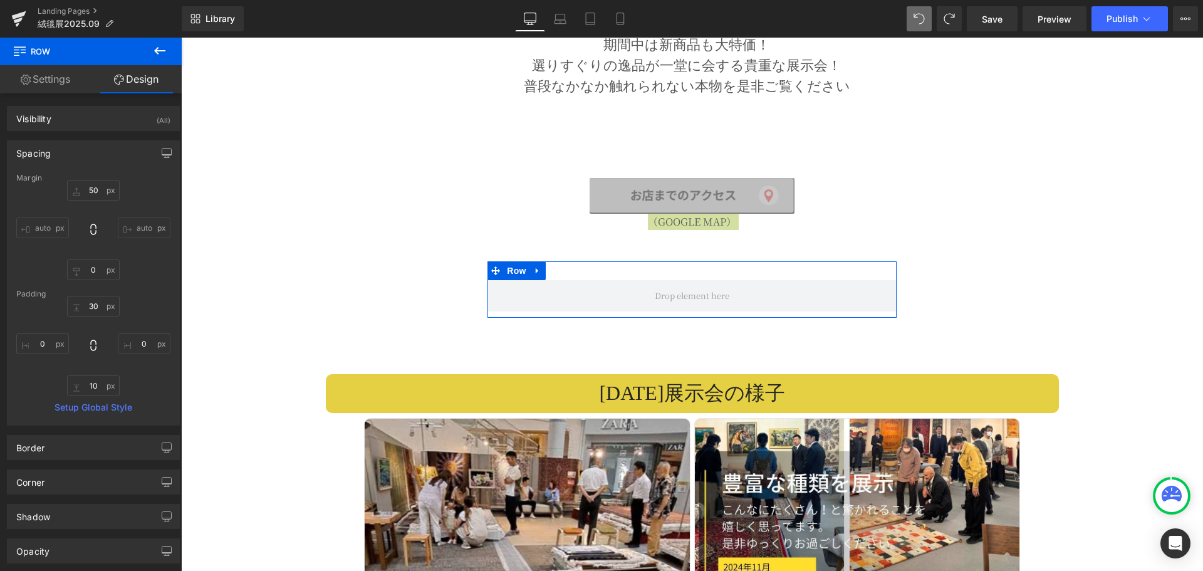
click at [142, 195] on div "50 50 auto auto 0px 0 auto auto" at bounding box center [93, 230] width 154 height 100
click at [162, 153] on icon "button" at bounding box center [167, 153] width 10 height 10
click at [68, 184] on button "Laptop" at bounding box center [70, 179] width 39 height 21
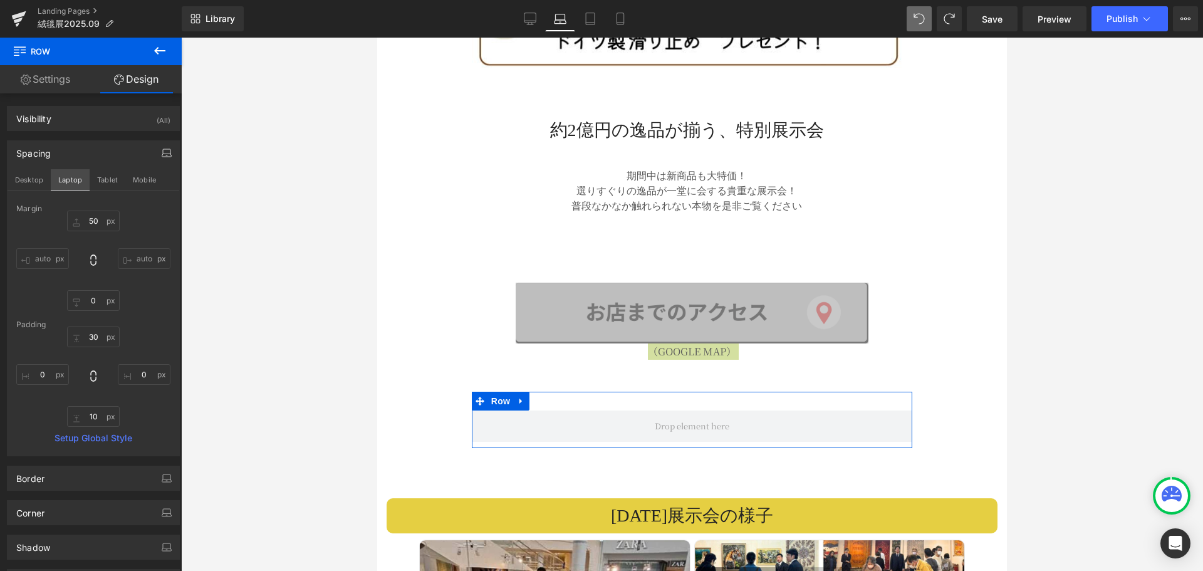
type input "50"
type input "0"
type input "30"
type input "0"
type input "10"
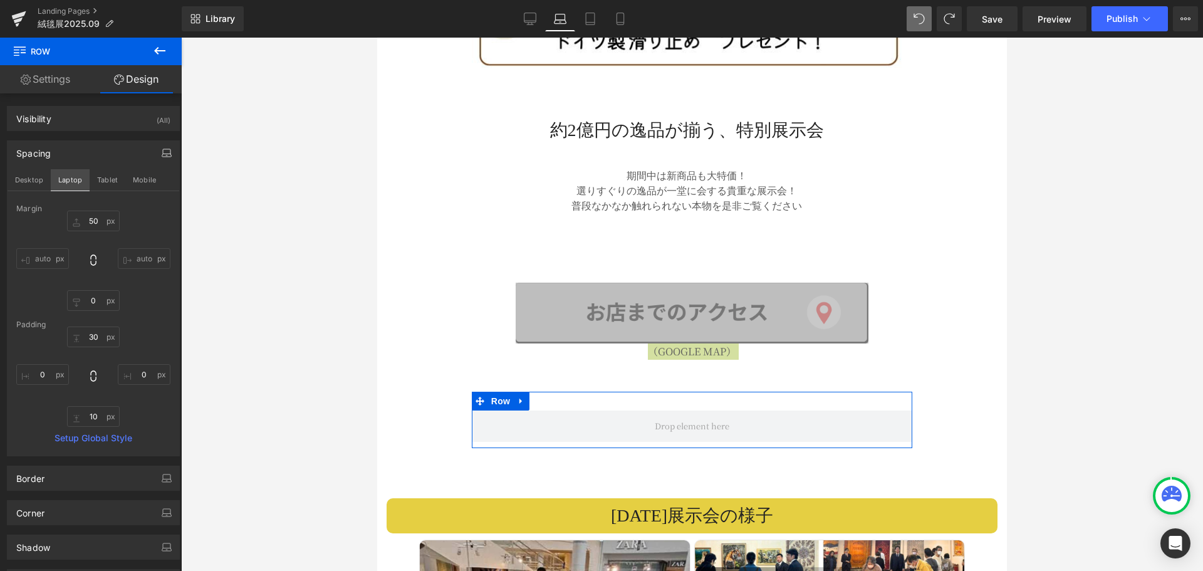
type input "0"
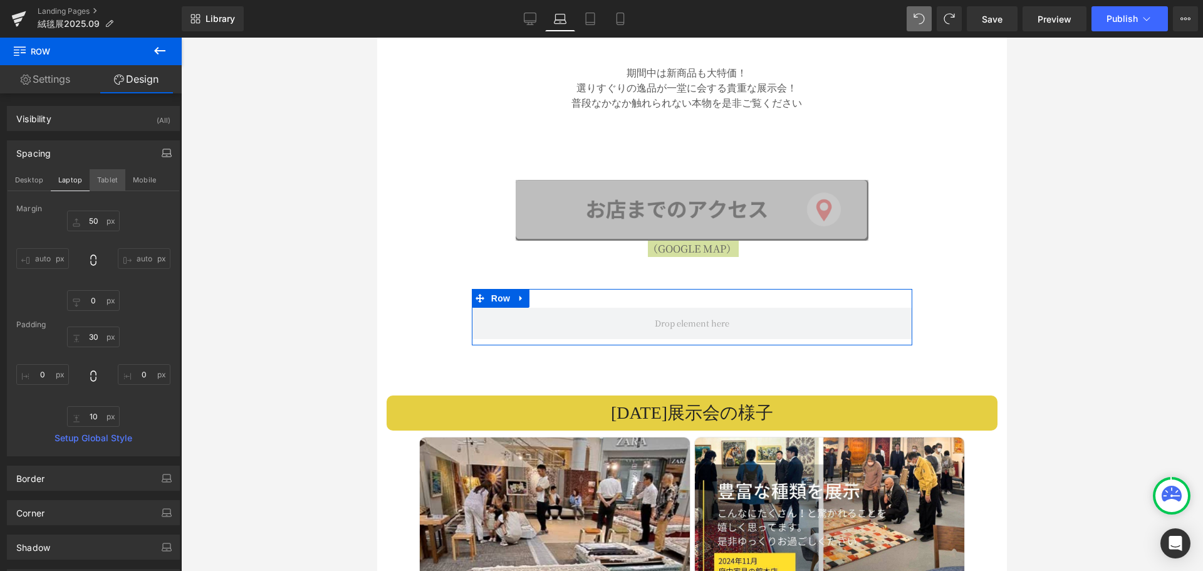
click at [98, 184] on button "Tablet" at bounding box center [108, 179] width 36 height 21
type input "50"
type input "0"
type input "30"
type input "0"
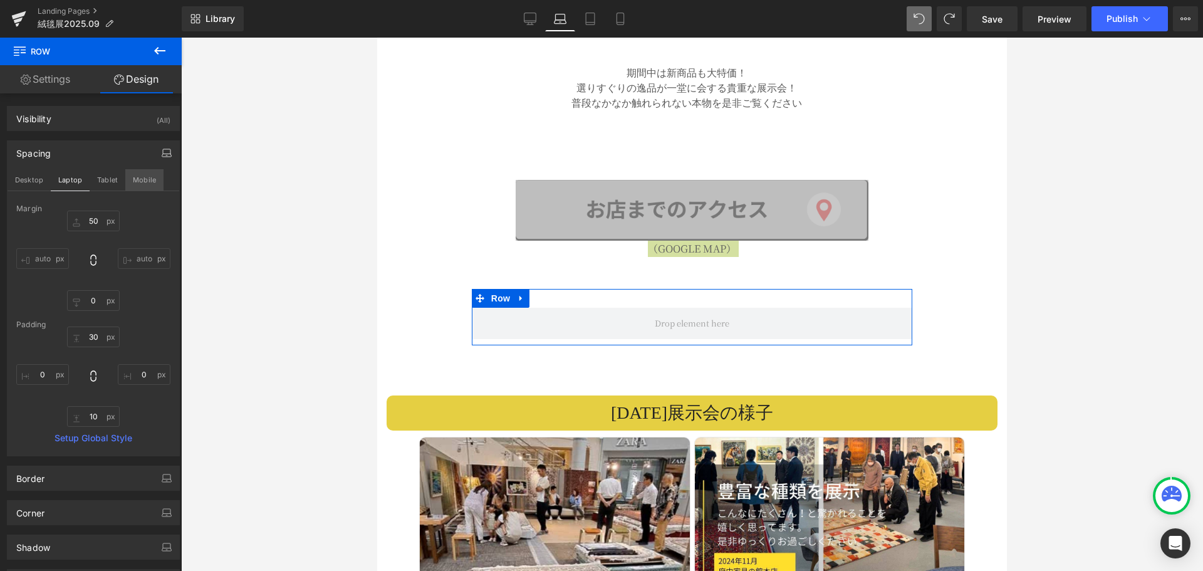
type input "10"
type input "0"
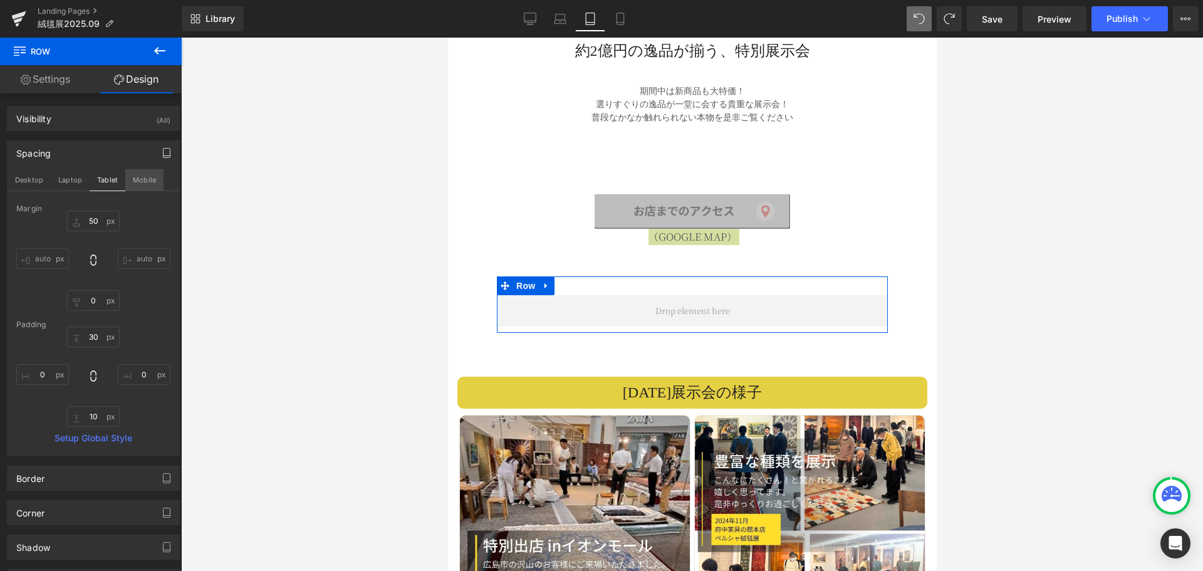
click at [133, 188] on button "Mobile" at bounding box center [144, 179] width 38 height 21
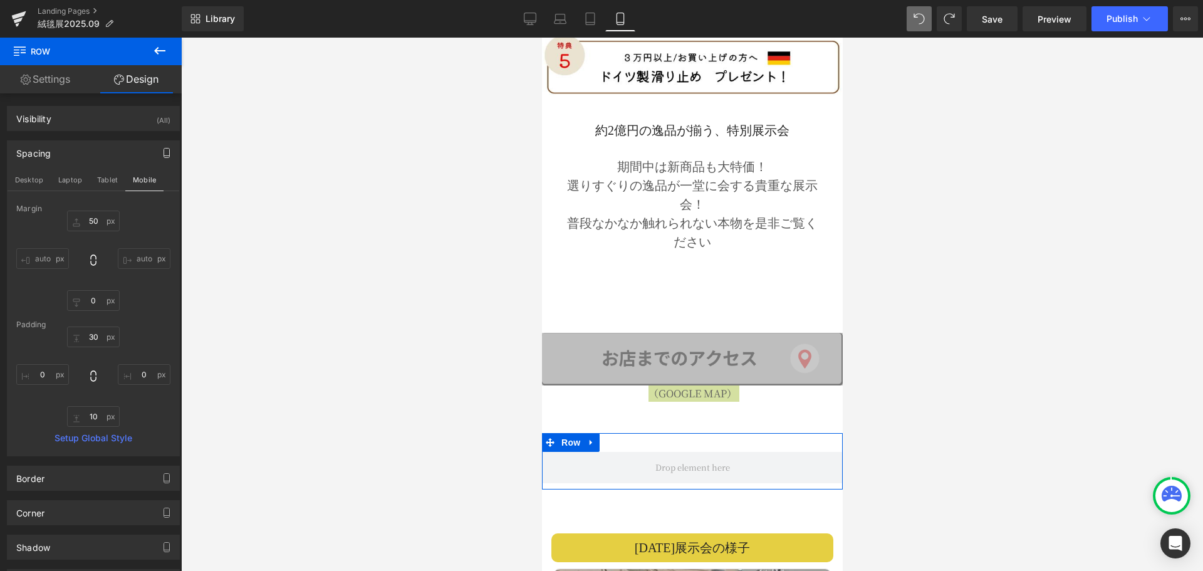
type input "50"
type input "0"
type input "30"
type input "0"
type input "10"
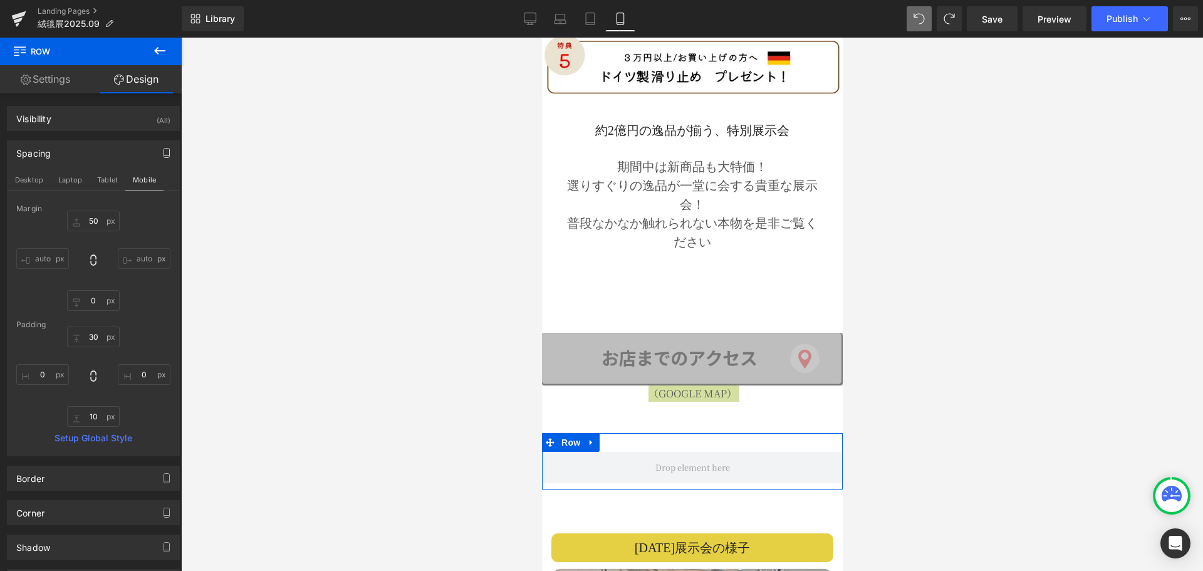
type input "0"
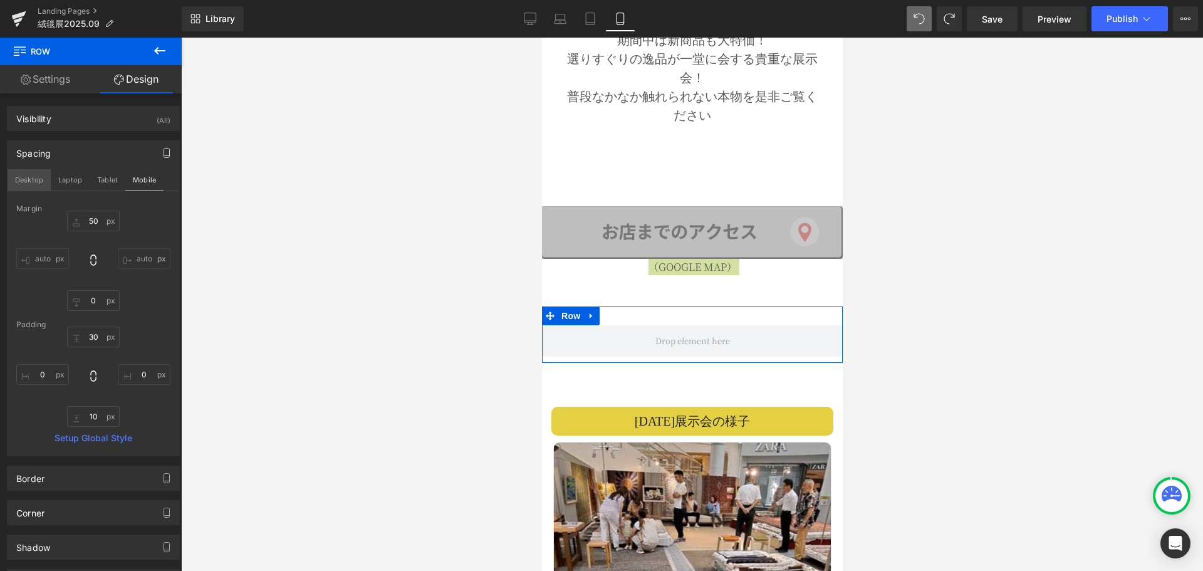
click at [48, 179] on button "Desktop" at bounding box center [29, 179] width 43 height 21
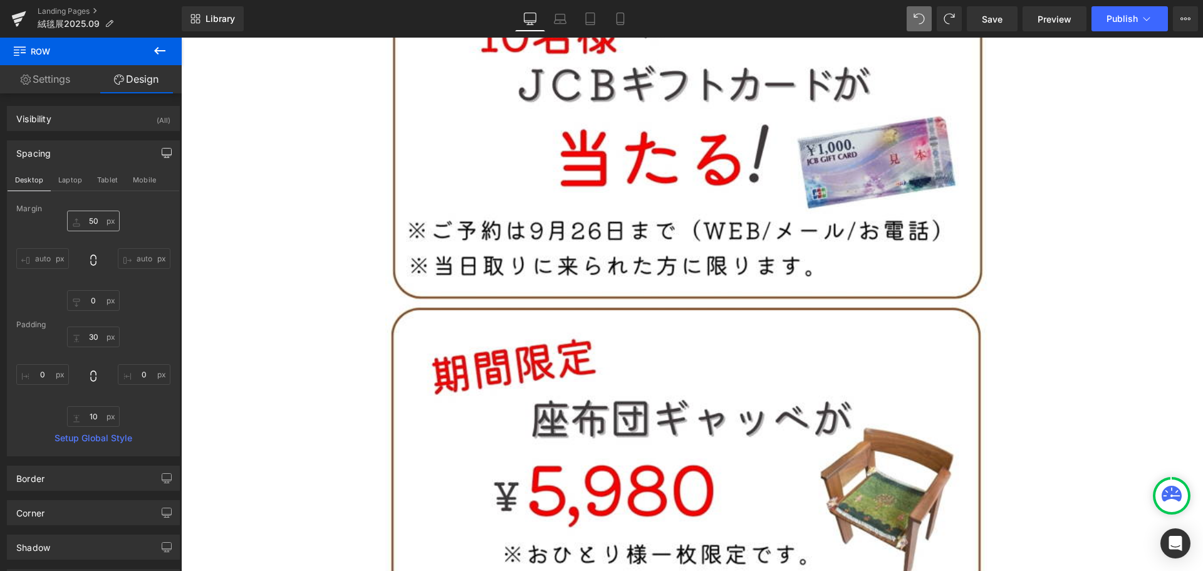
type input "50"
type input "0"
type input "30"
type input "0"
type input "10"
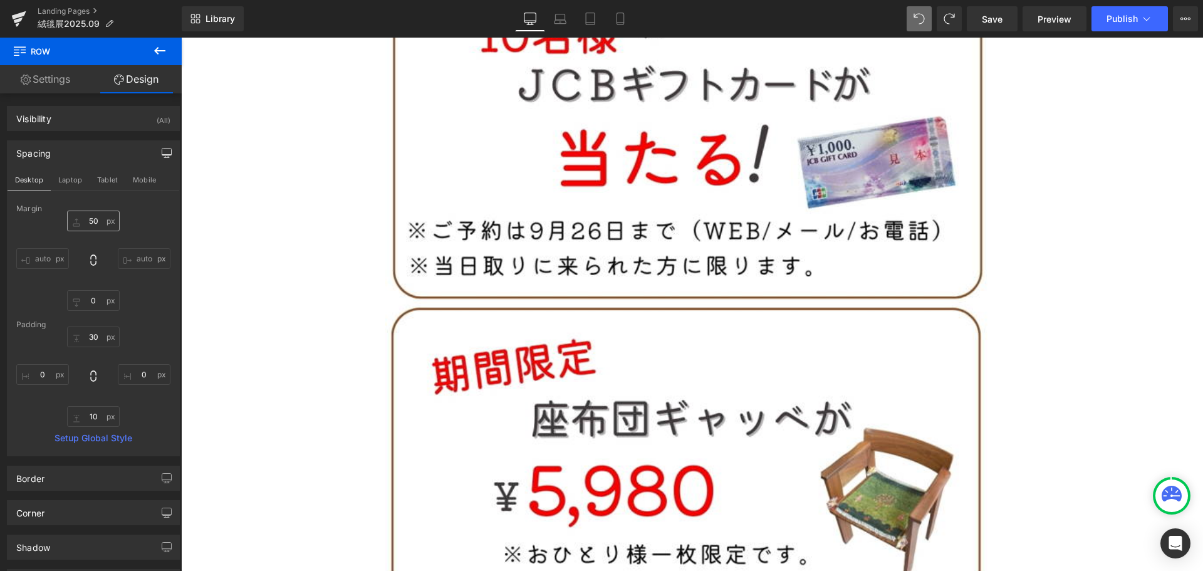
type input "0"
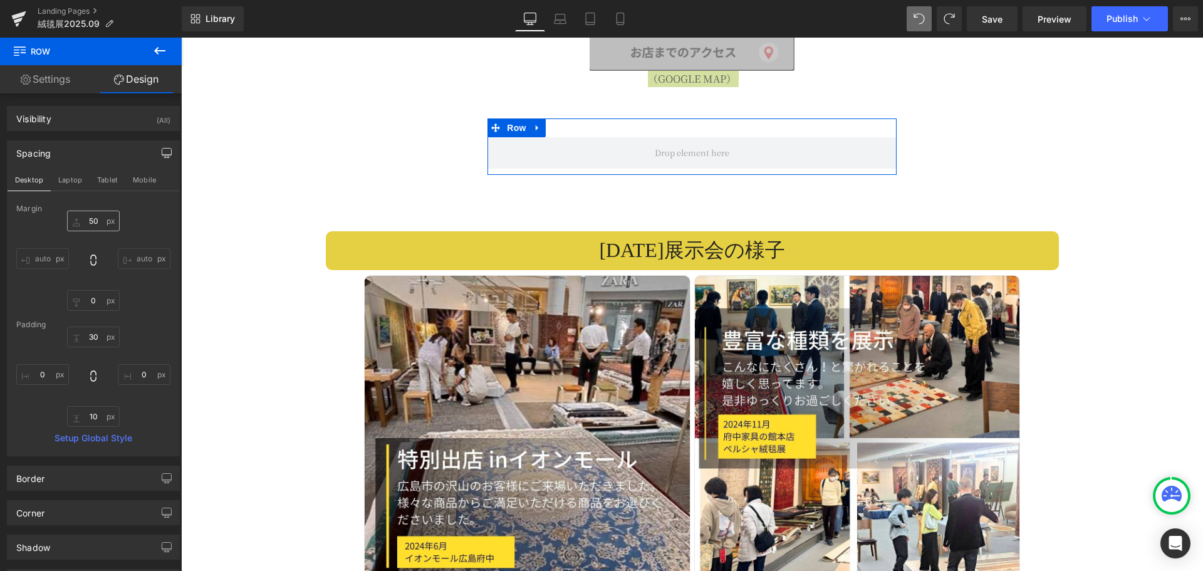
scroll to position [2834, 0]
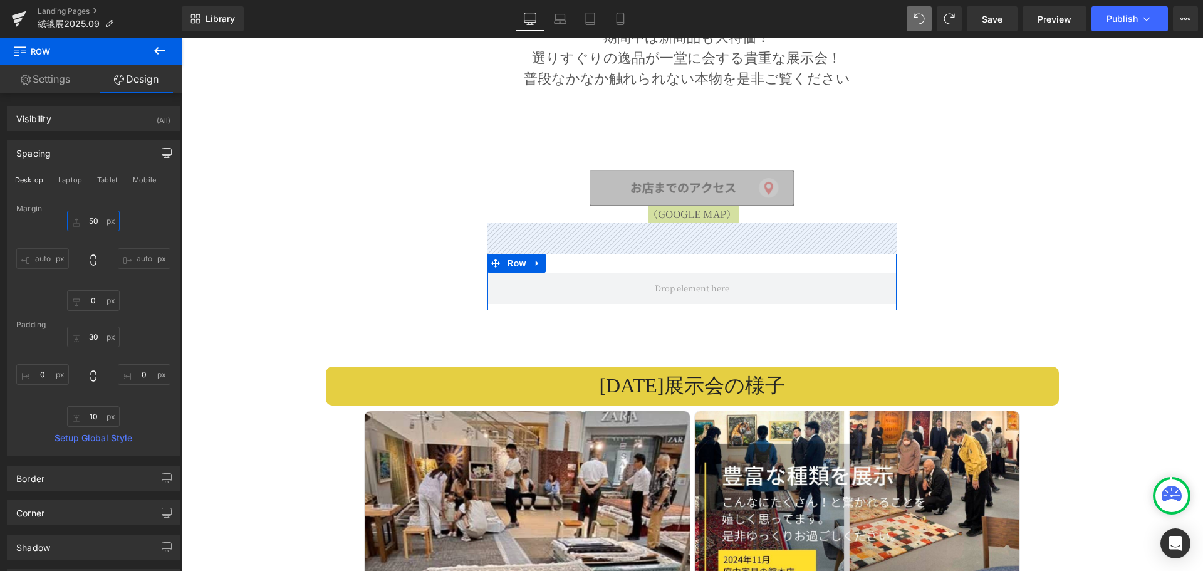
click at [97, 222] on input "50" at bounding box center [93, 220] width 53 height 21
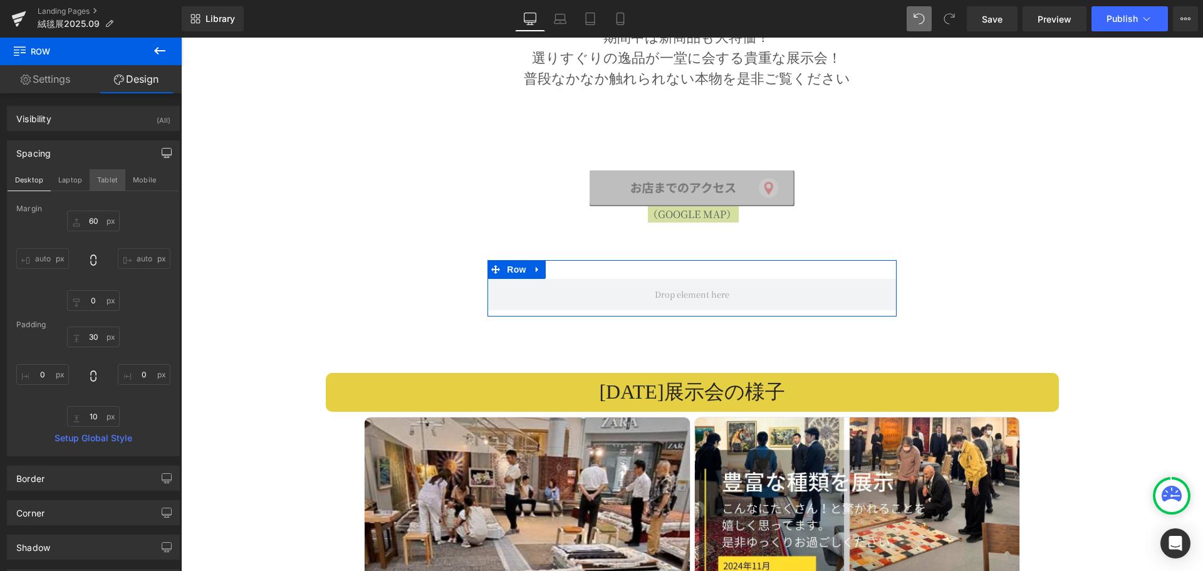
click at [98, 179] on button "Tablet" at bounding box center [108, 179] width 36 height 21
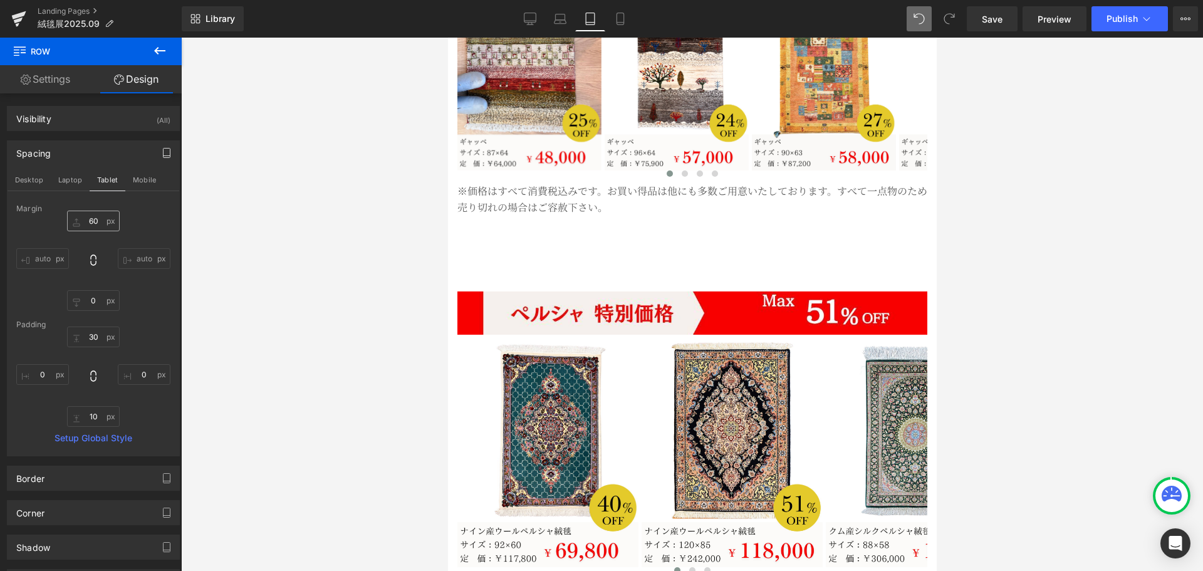
type input "60"
type input "0"
type input "30"
type input "0"
type input "10"
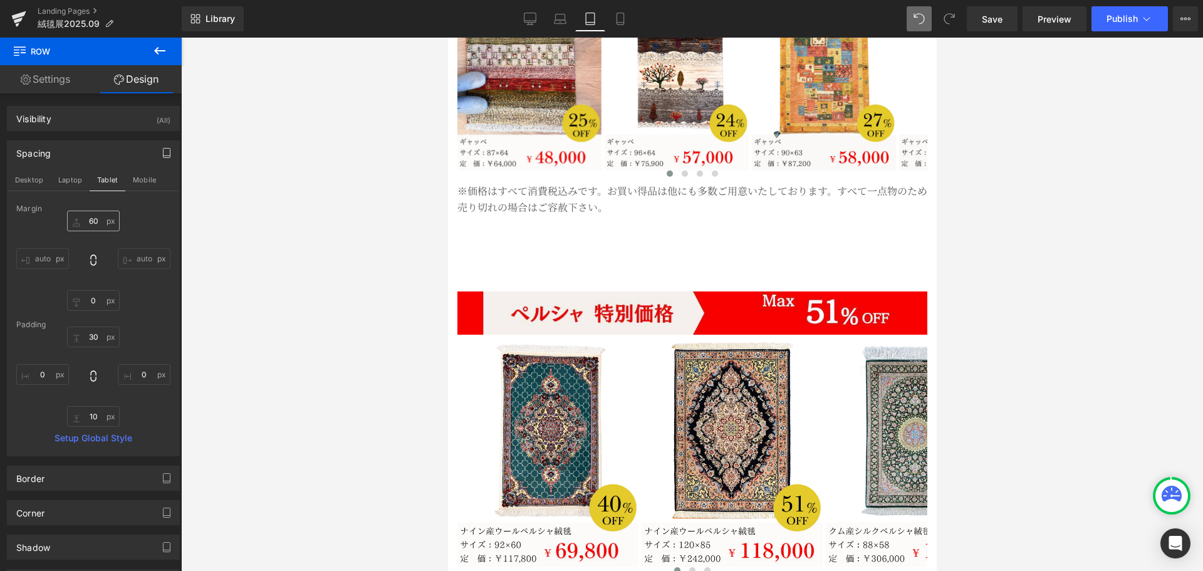
type input "0"
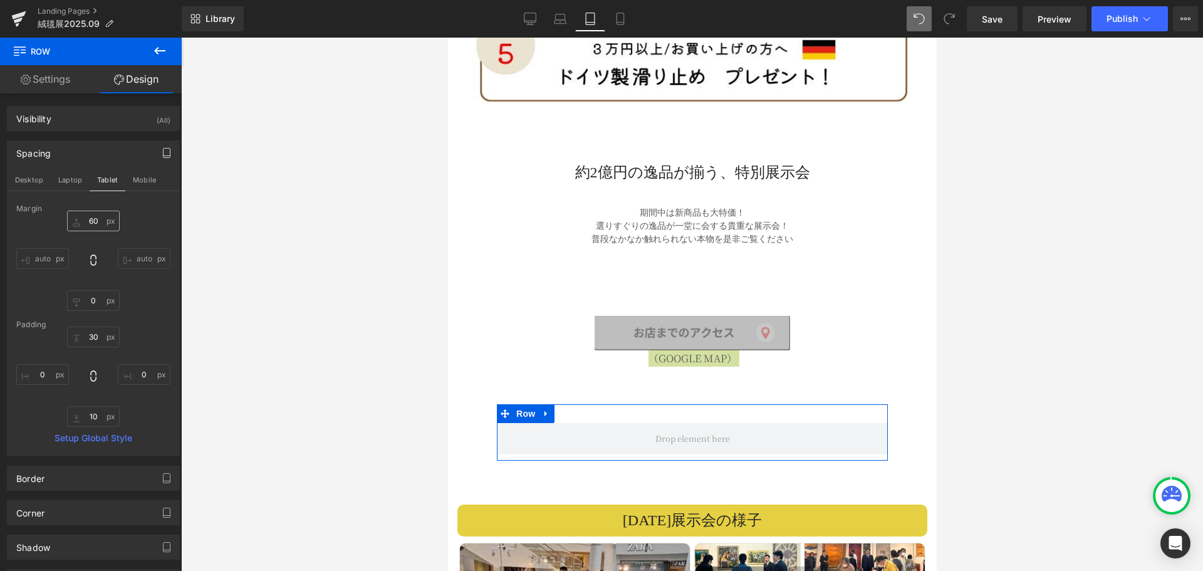
scroll to position [2057, 0]
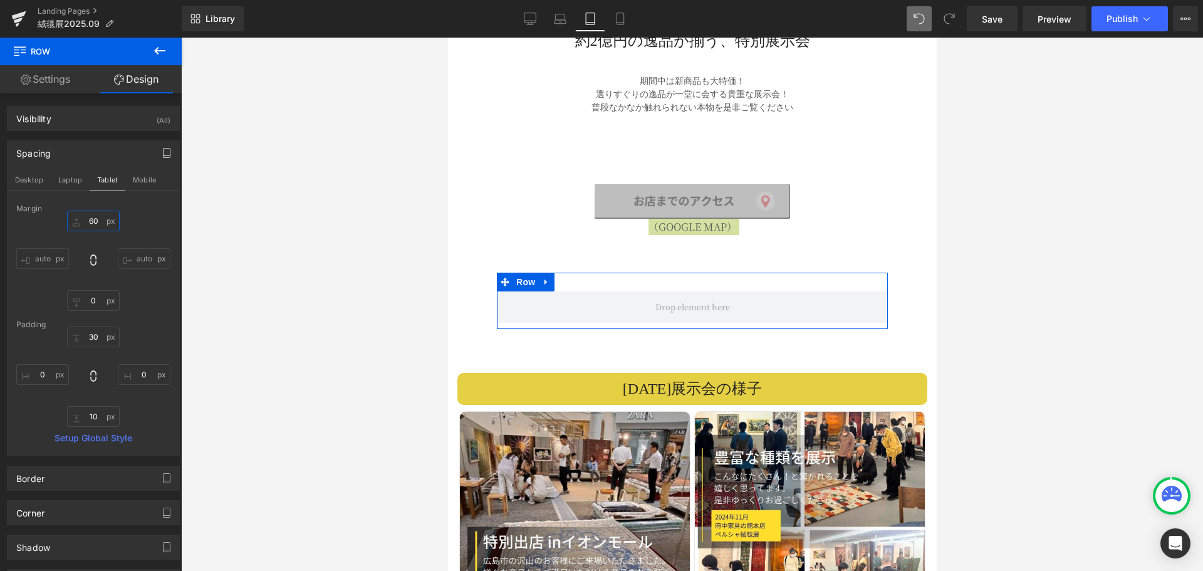
click at [104, 220] on input "60" at bounding box center [93, 220] width 53 height 21
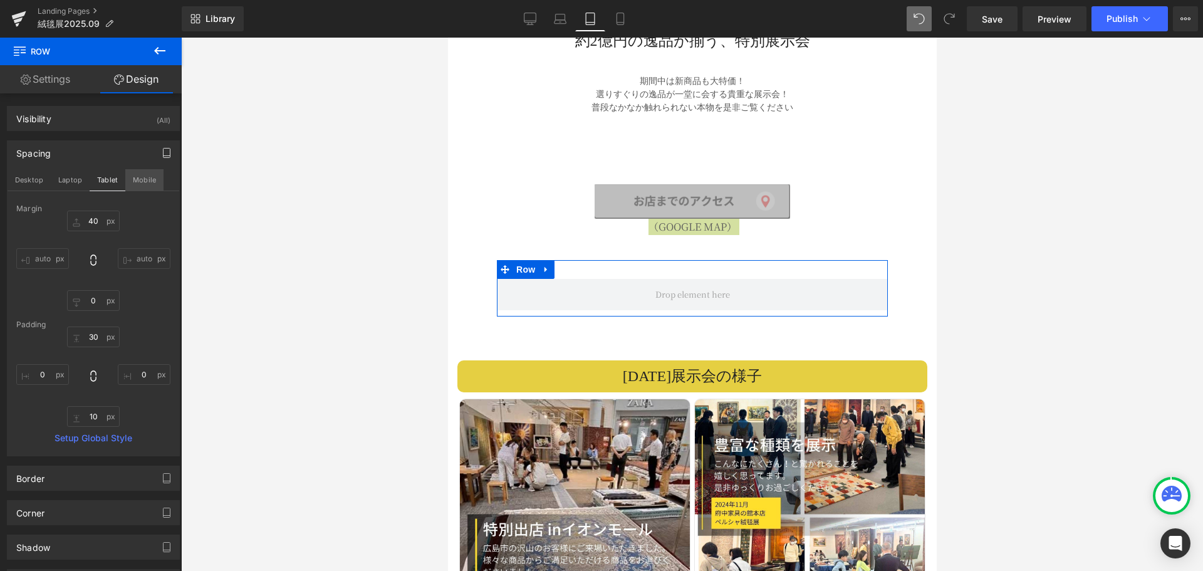
click at [140, 179] on button "Mobile" at bounding box center [144, 179] width 38 height 21
type input "60"
type input "0"
type input "30"
type input "0"
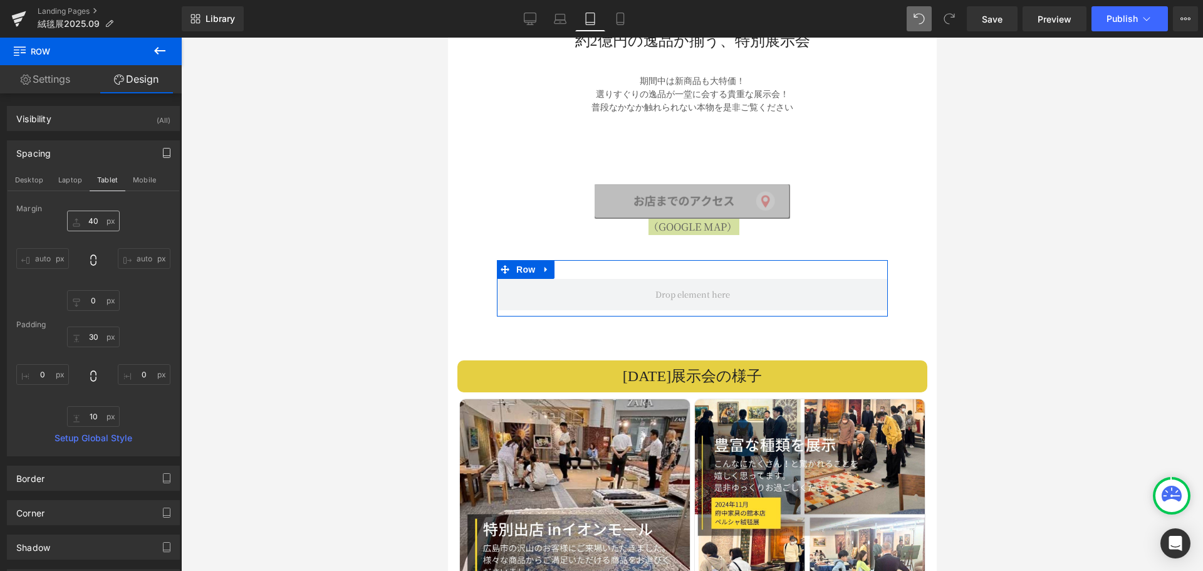
type input "10"
type input "0"
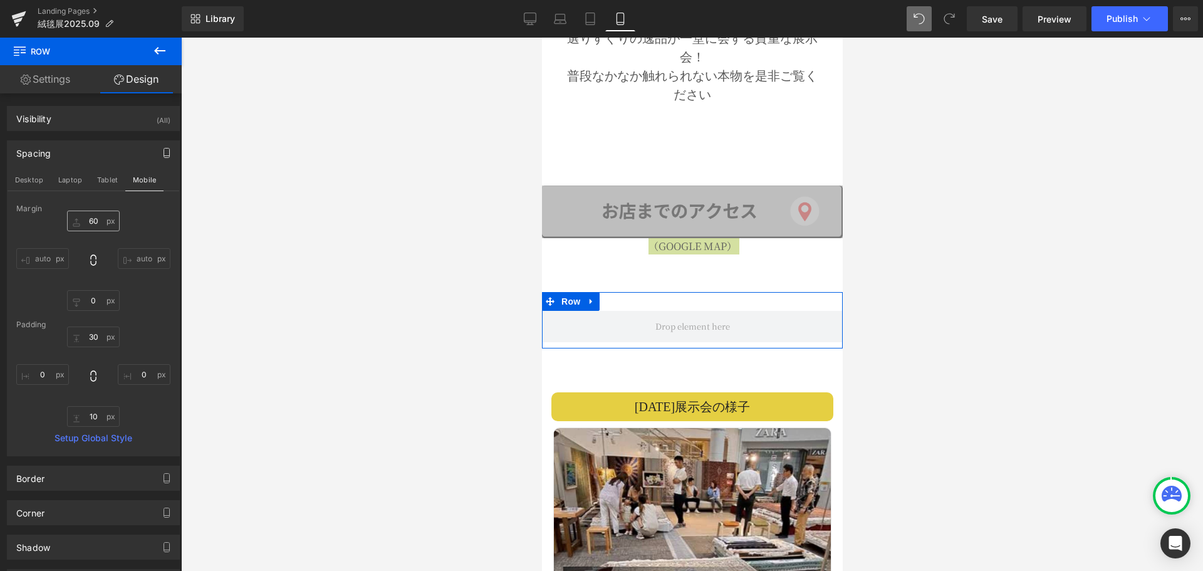
scroll to position [1452, 0]
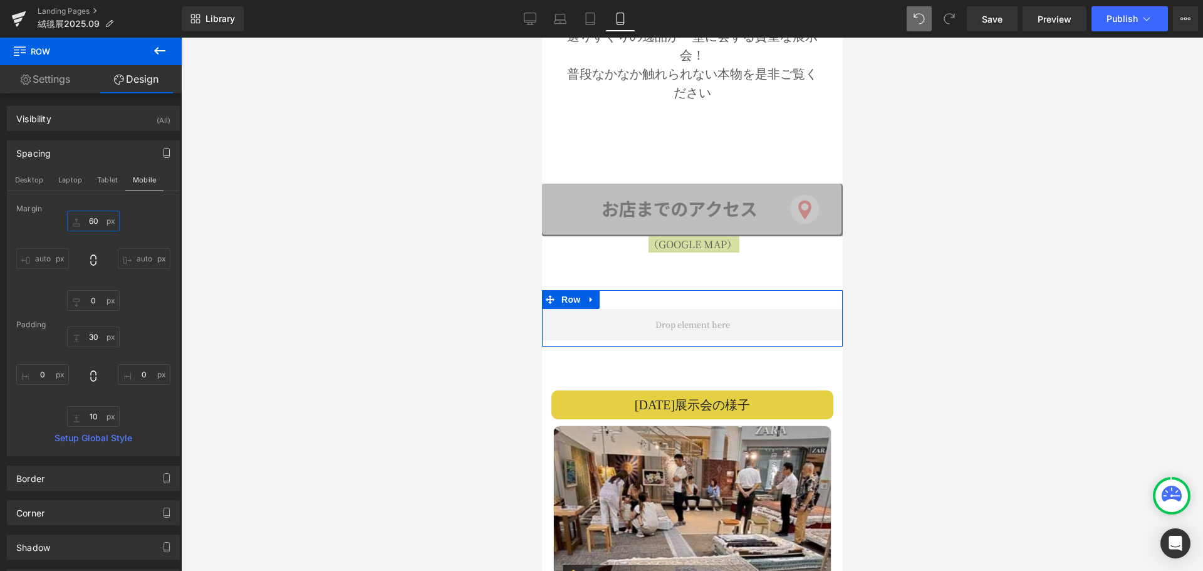
click at [100, 222] on input "60" at bounding box center [93, 220] width 53 height 21
type input "30"
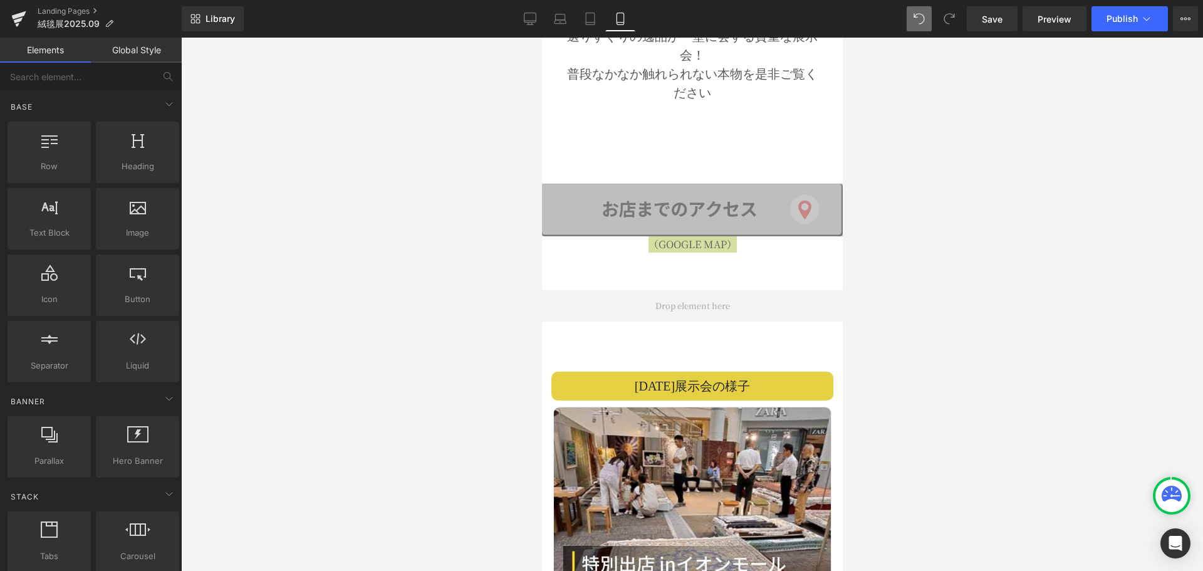
click at [192, 314] on div at bounding box center [692, 304] width 1022 height 533
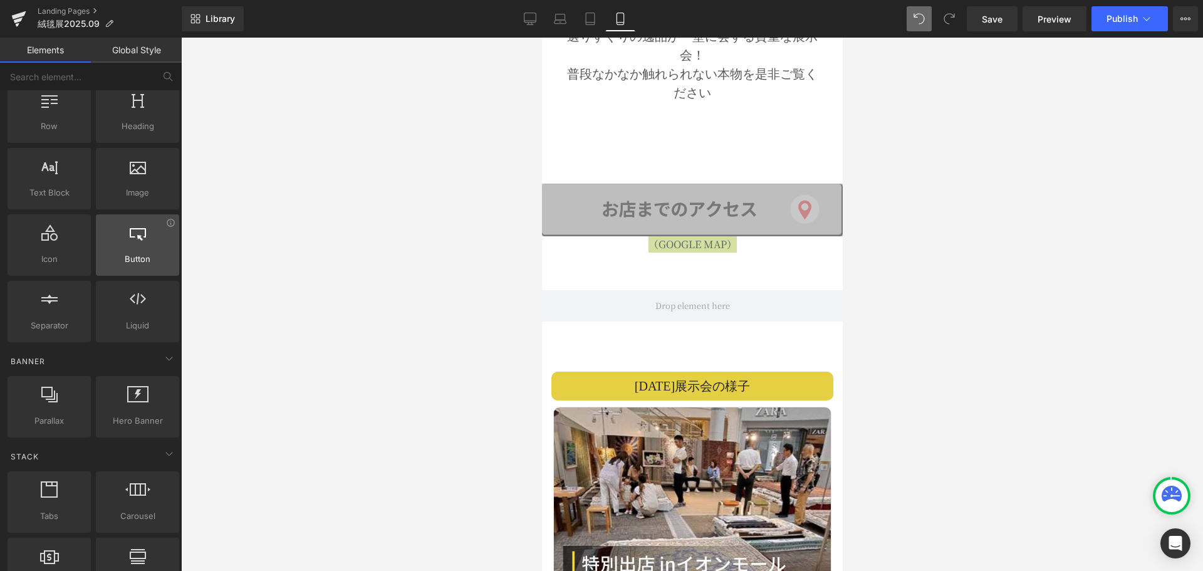
scroll to position [63, 0]
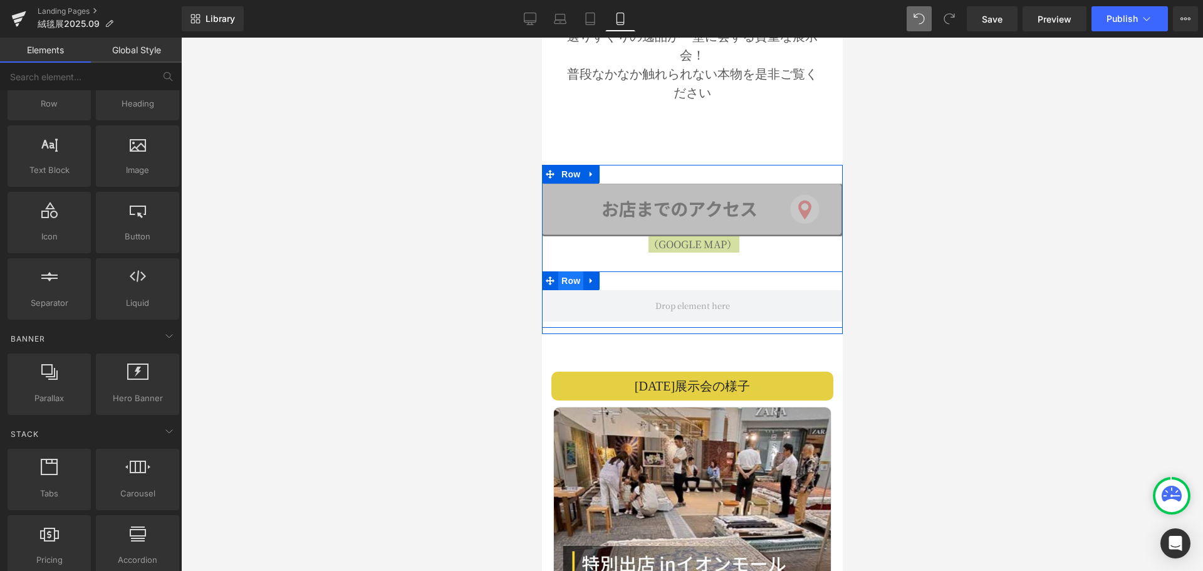
click at [564, 271] on span "Row" at bounding box center [569, 280] width 25 height 19
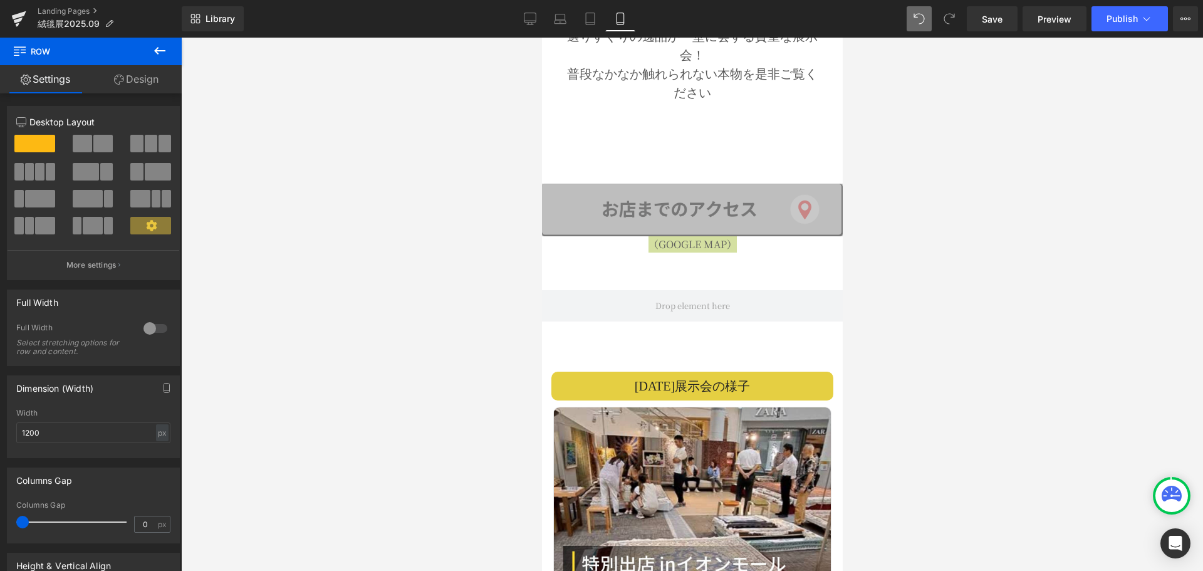
click at [157, 48] on icon at bounding box center [159, 51] width 11 height 8
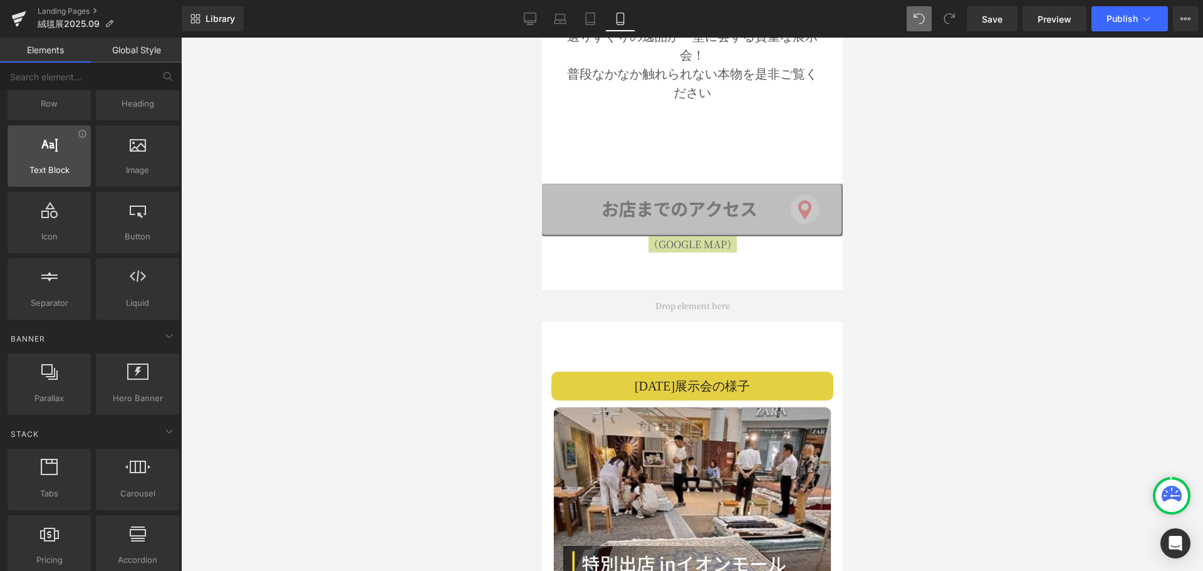
click at [48, 167] on span "Text Block" at bounding box center [49, 169] width 76 height 13
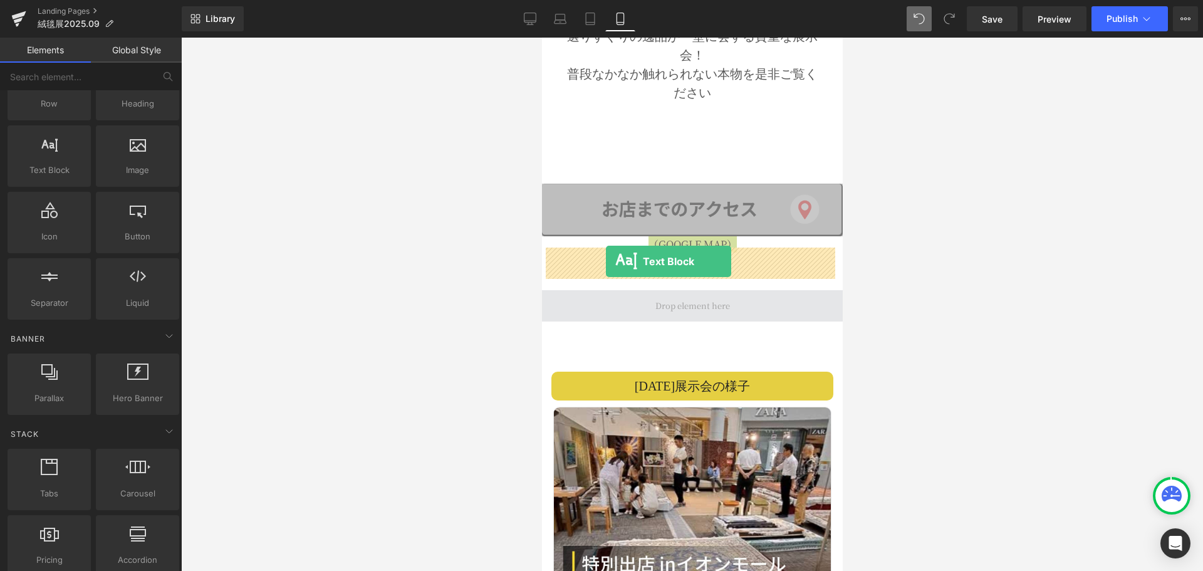
drag, startPoint x: 584, startPoint y: 194, endPoint x: 605, endPoint y: 261, distance: 70.1
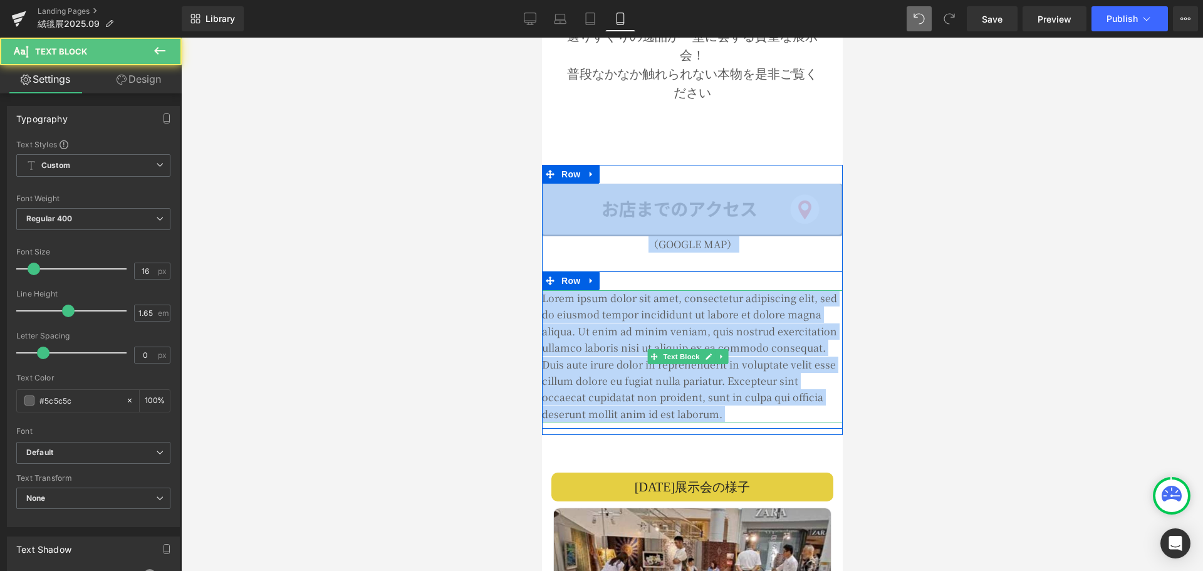
click at [631, 290] on p "Lorem ipsum dolor sit amet, consectetur adipiscing elit, sed do eiusmod tempor …" at bounding box center [691, 356] width 301 height 132
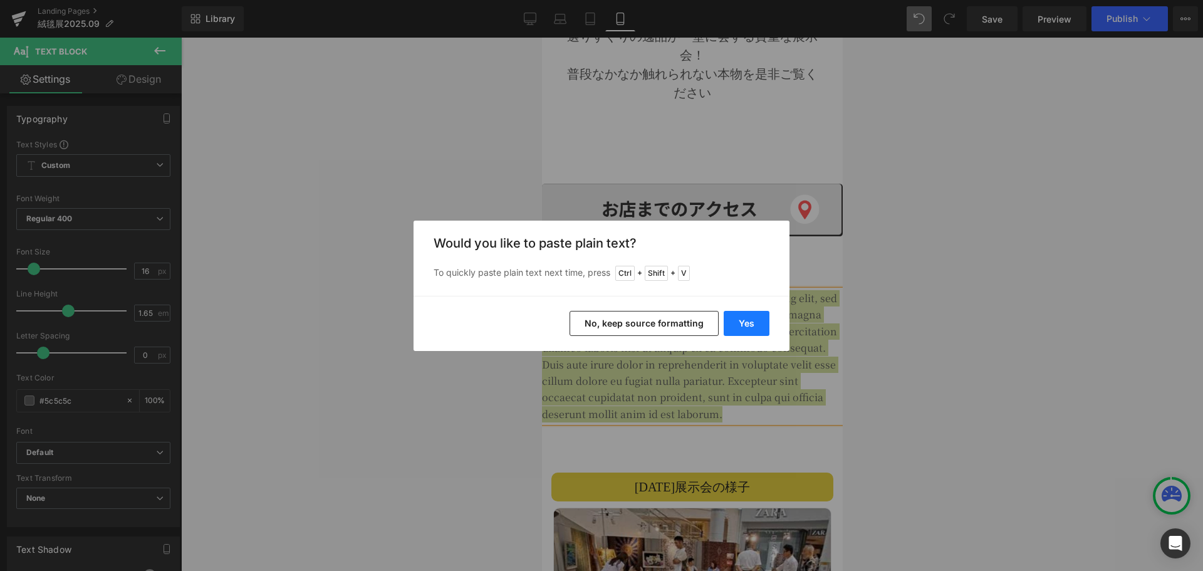
click at [757, 321] on button "Yes" at bounding box center [746, 323] width 46 height 25
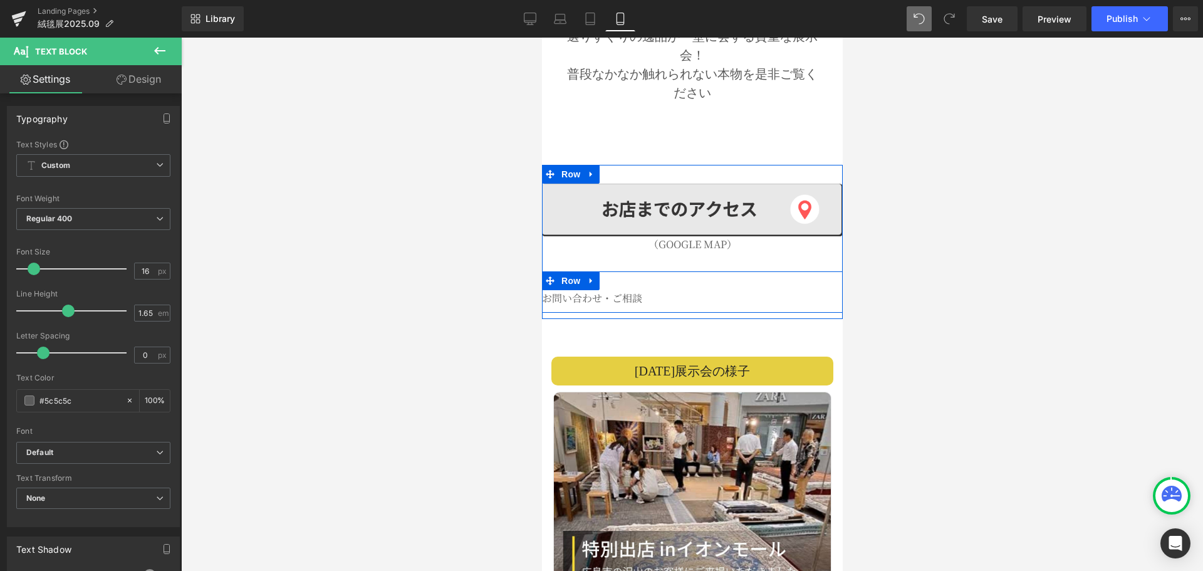
click at [630, 290] on p "お問い合わせ・ご相談" at bounding box center [691, 298] width 301 height 16
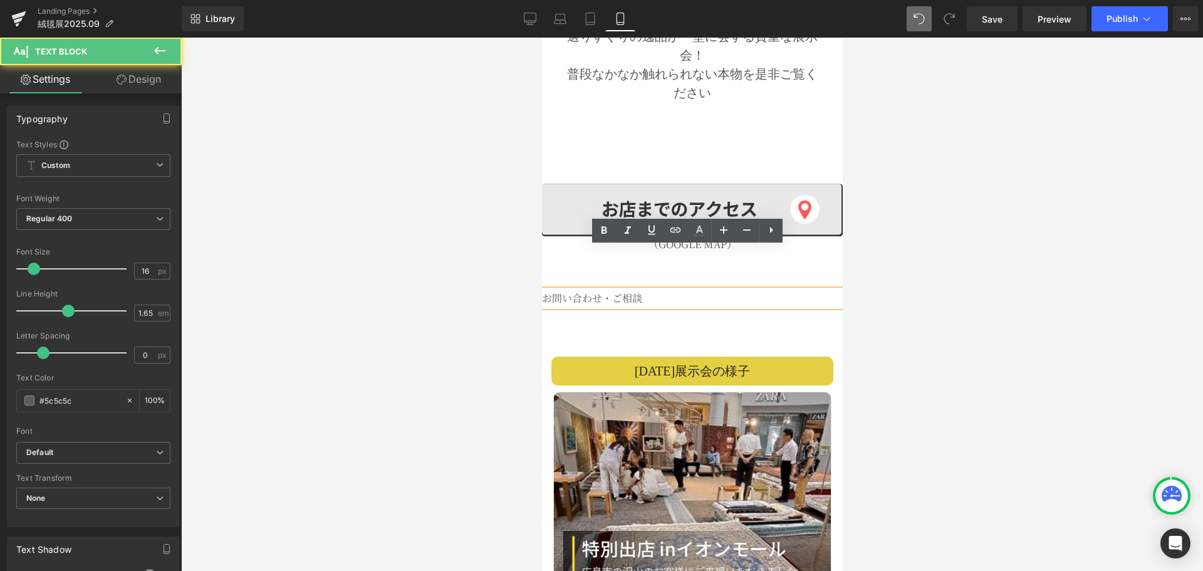
click at [620, 290] on p "お問い合わせ・ご相談" at bounding box center [691, 298] width 301 height 16
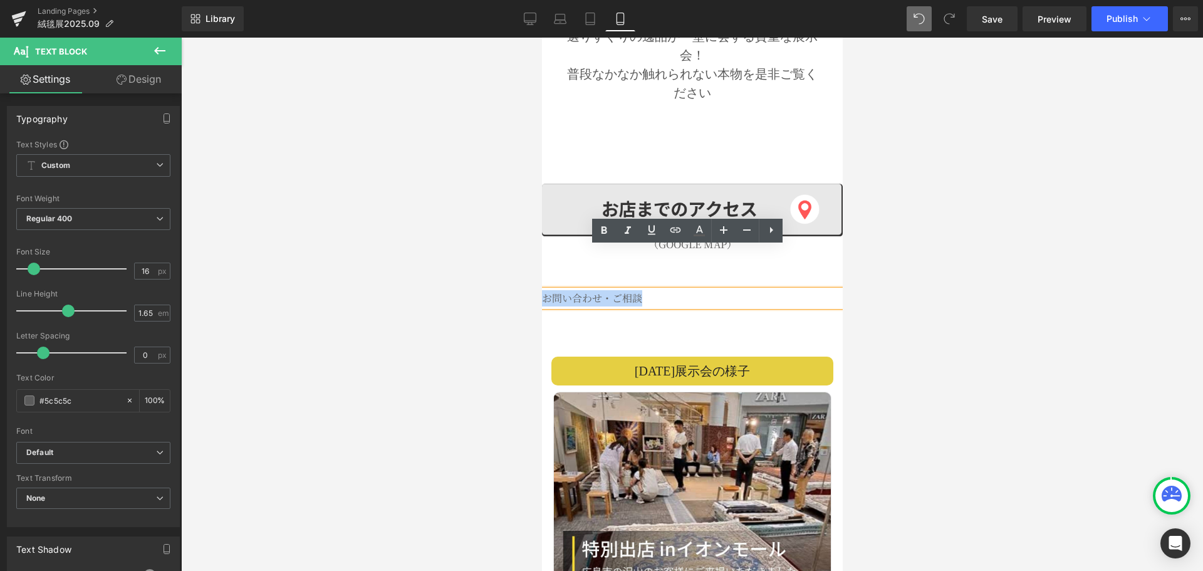
drag, startPoint x: 671, startPoint y: 259, endPoint x: 538, endPoint y: 259, distance: 133.4
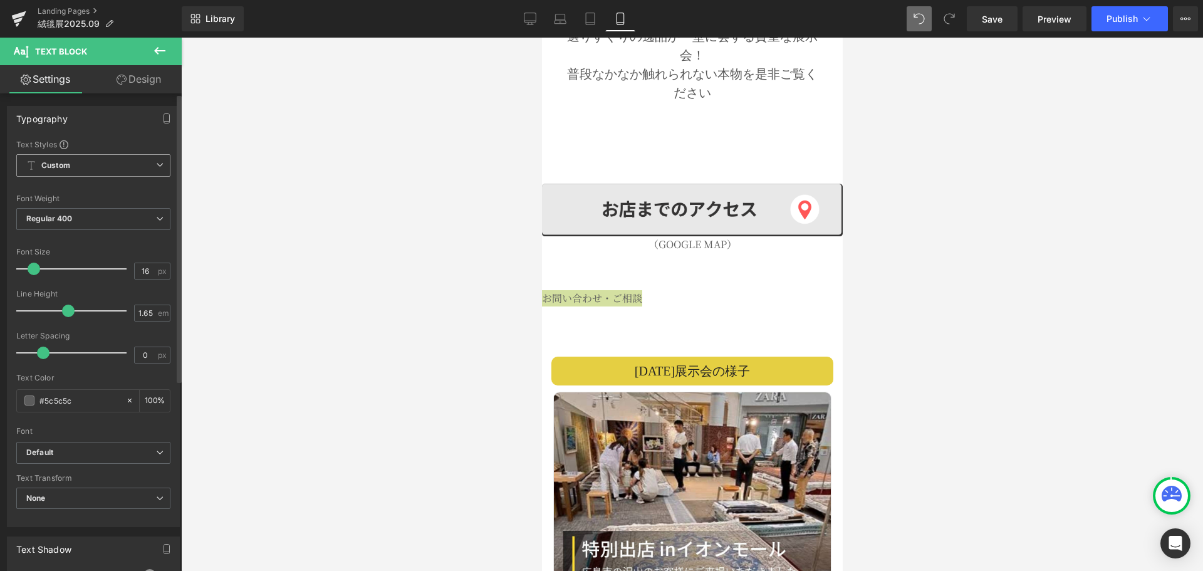
click at [157, 161] on icon at bounding box center [160, 165] width 8 height 8
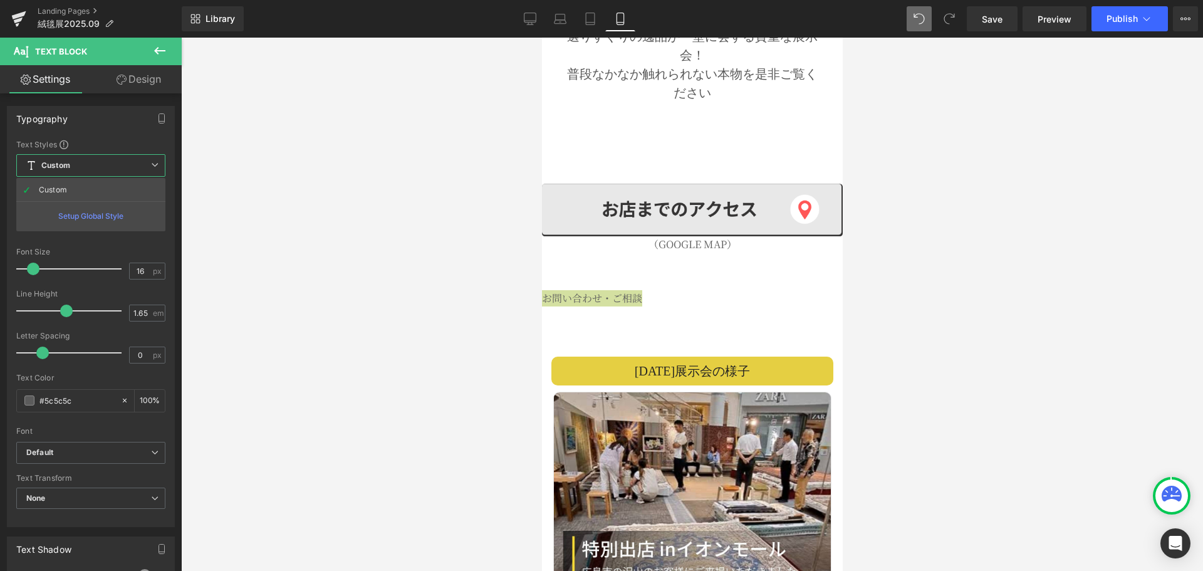
click at [271, 160] on div at bounding box center [692, 304] width 1022 height 533
click at [162, 43] on button at bounding box center [160, 52] width 44 height 28
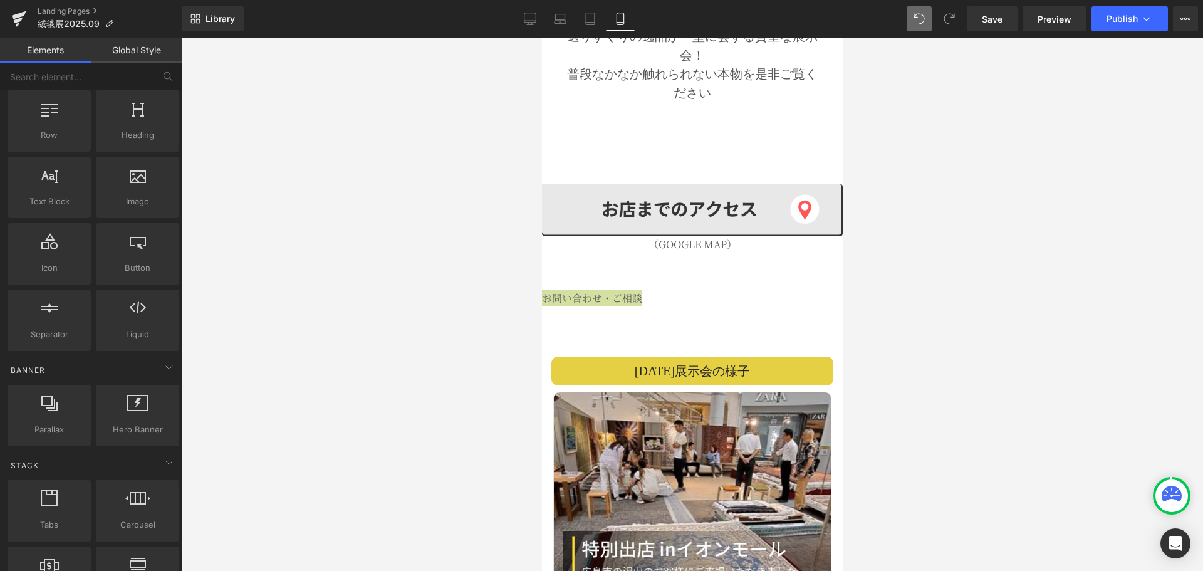
scroll to position [0, 0]
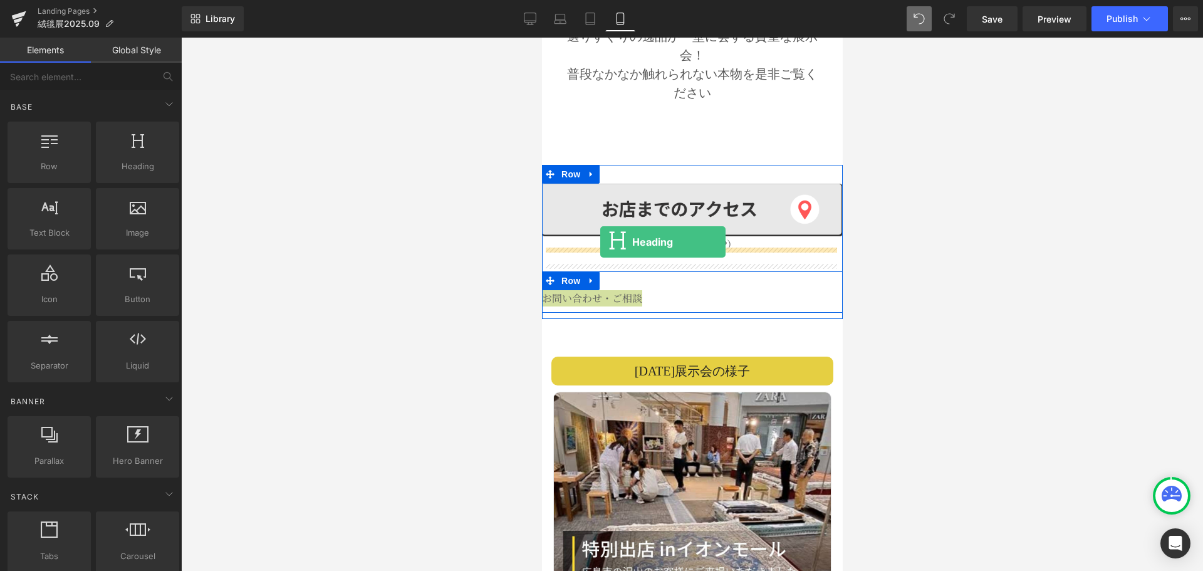
drag, startPoint x: 663, startPoint y: 181, endPoint x: 599, endPoint y: 242, distance: 88.2
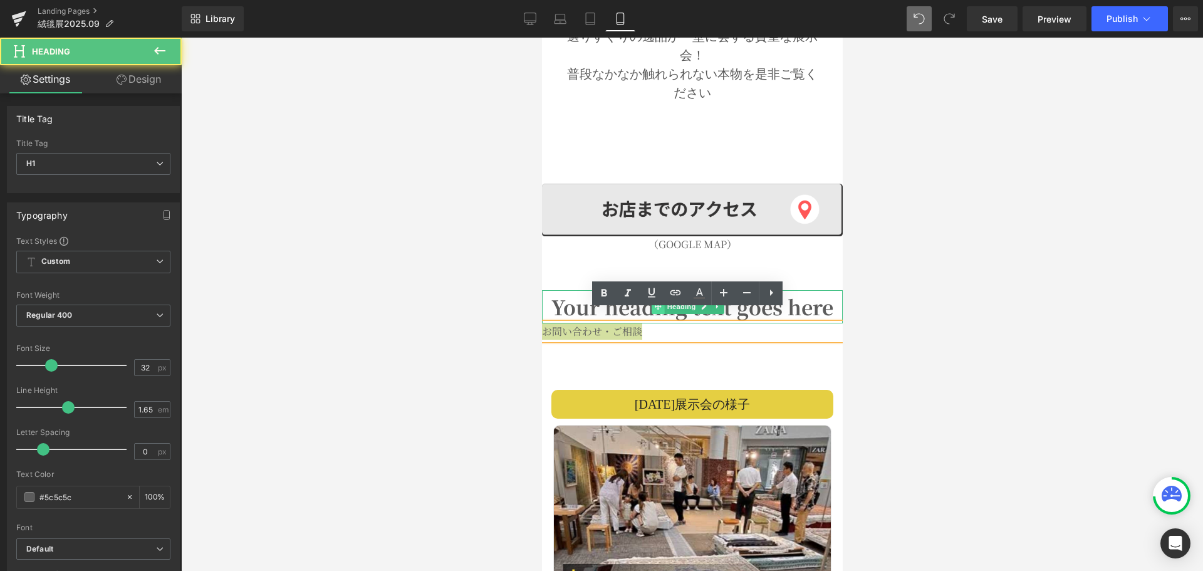
click at [656, 303] on icon at bounding box center [656, 306] width 7 height 7
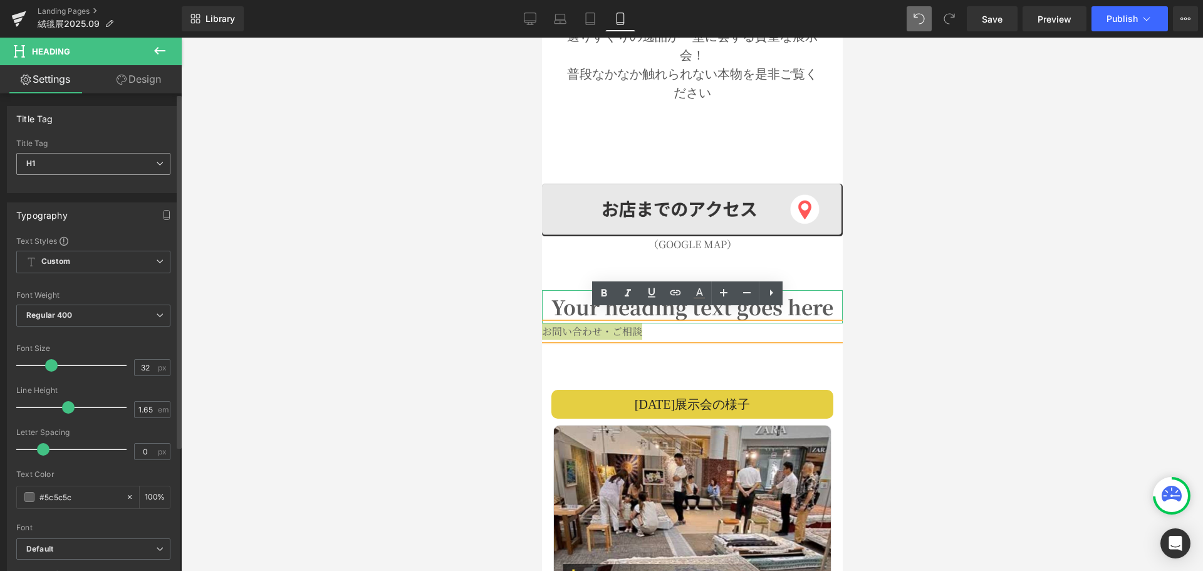
click at [78, 167] on span "H1" at bounding box center [93, 164] width 154 height 22
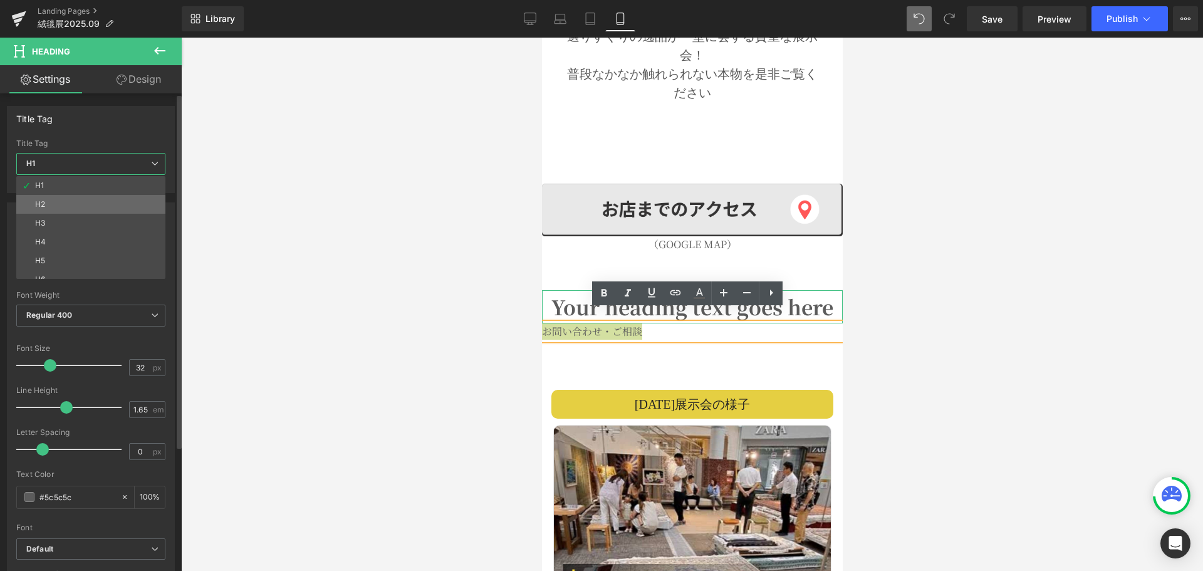
click at [71, 202] on li "H2" at bounding box center [93, 204] width 155 height 19
type input "24"
type input "100"
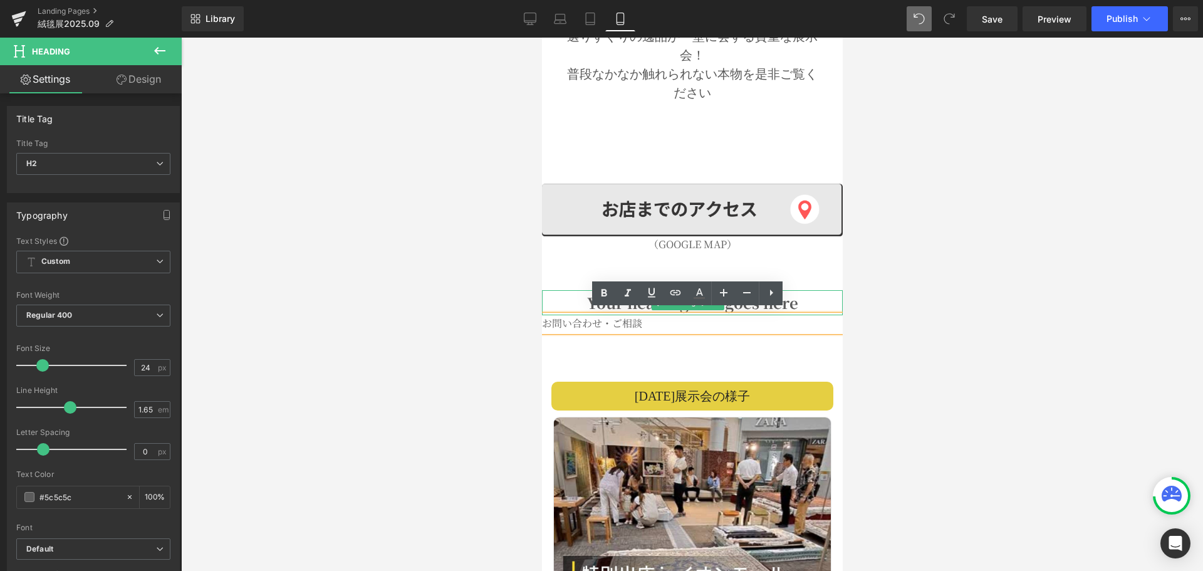
click at [618, 290] on h2 "Your heading text goes here" at bounding box center [691, 302] width 301 height 25
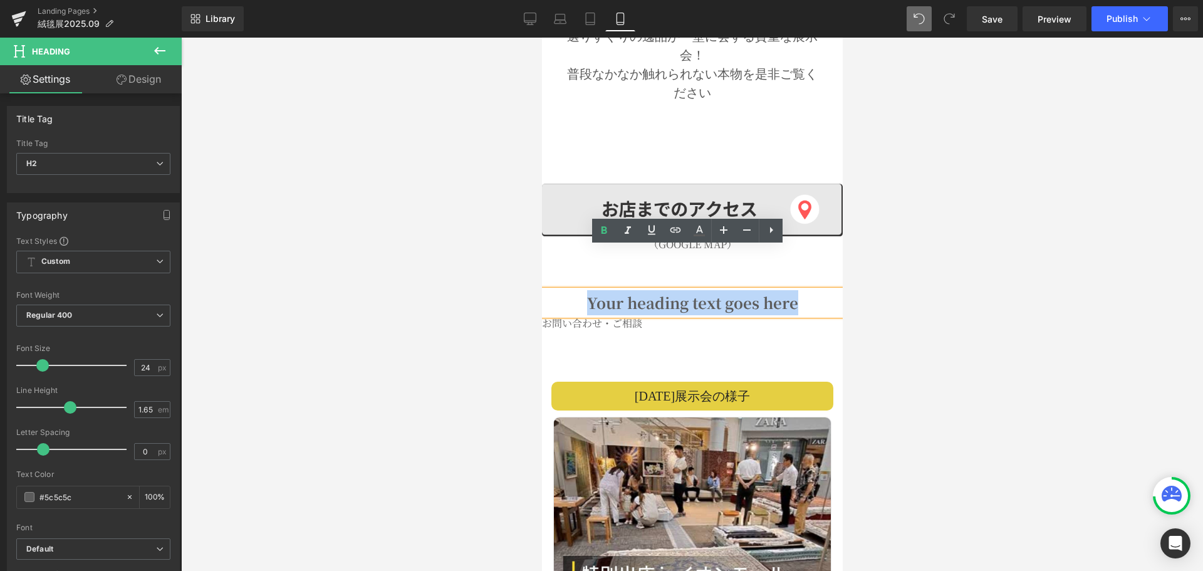
drag, startPoint x: 576, startPoint y: 259, endPoint x: 794, endPoint y: 262, distance: 218.0
click at [794, 290] on h2 "Your heading text goes here" at bounding box center [691, 302] width 301 height 25
paste div
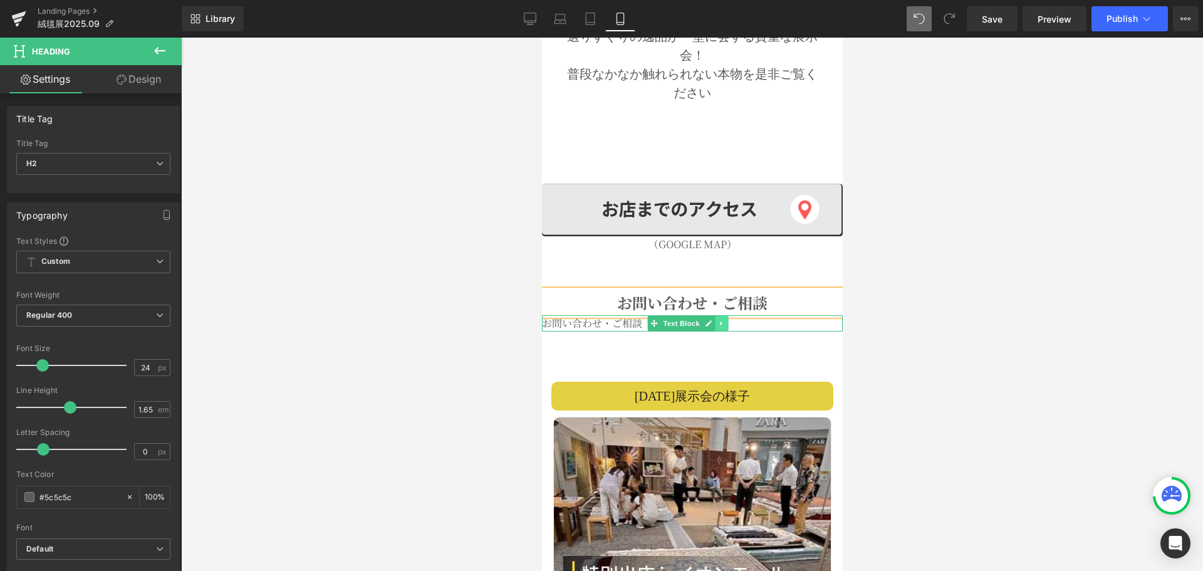
click at [720, 321] on icon at bounding box center [720, 323] width 2 height 4
click at [724, 319] on icon at bounding box center [726, 322] width 7 height 7
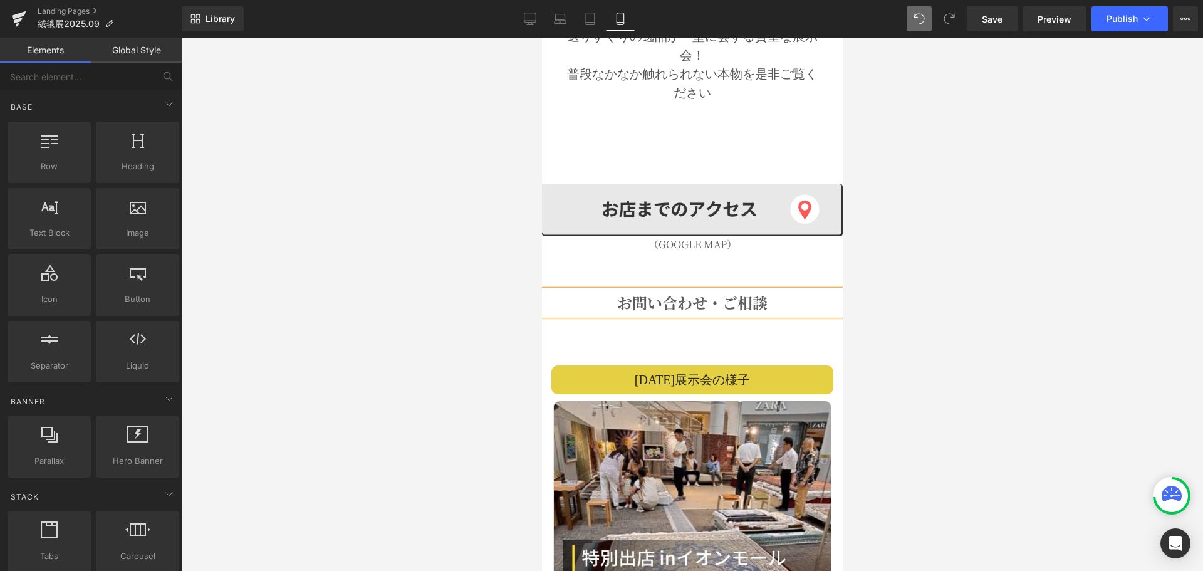
click at [631, 290] on h2 "お問い合わせ・ご相談" at bounding box center [691, 302] width 301 height 25
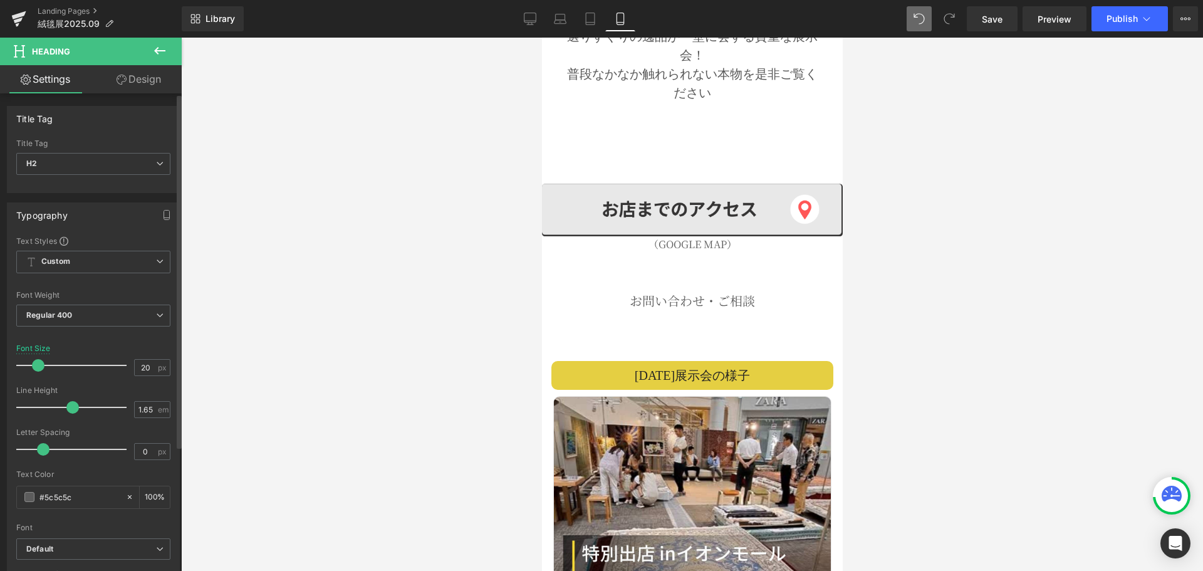
click at [38, 371] on div at bounding box center [75, 365] width 104 height 25
click at [162, 212] on icon "button" at bounding box center [167, 215] width 10 height 10
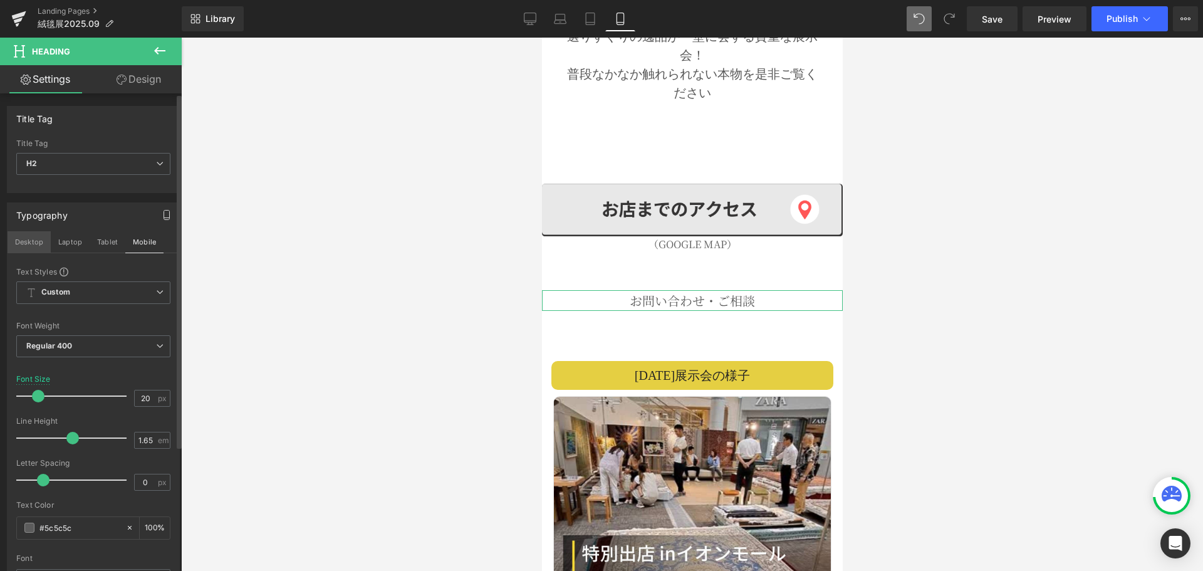
click at [23, 241] on button "Desktop" at bounding box center [29, 241] width 43 height 21
type input "24"
type input "100"
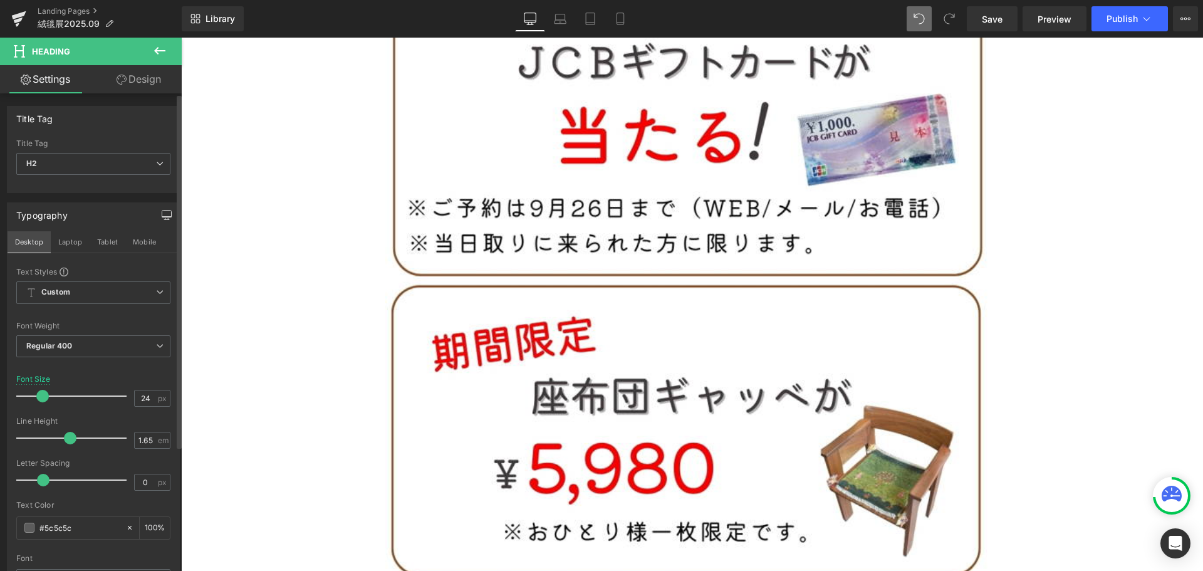
scroll to position [2875, 0]
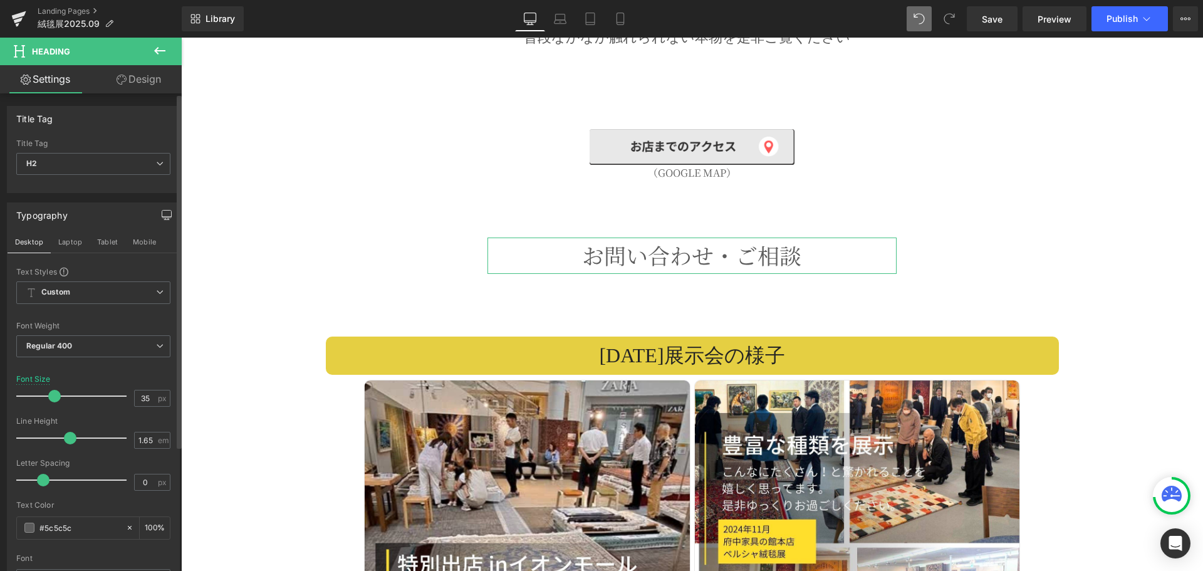
drag, startPoint x: 40, startPoint y: 396, endPoint x: 51, endPoint y: 396, distance: 11.3
click at [51, 396] on span at bounding box center [54, 396] width 13 height 13
click at [61, 242] on button "Laptop" at bounding box center [70, 241] width 39 height 21
type input "24"
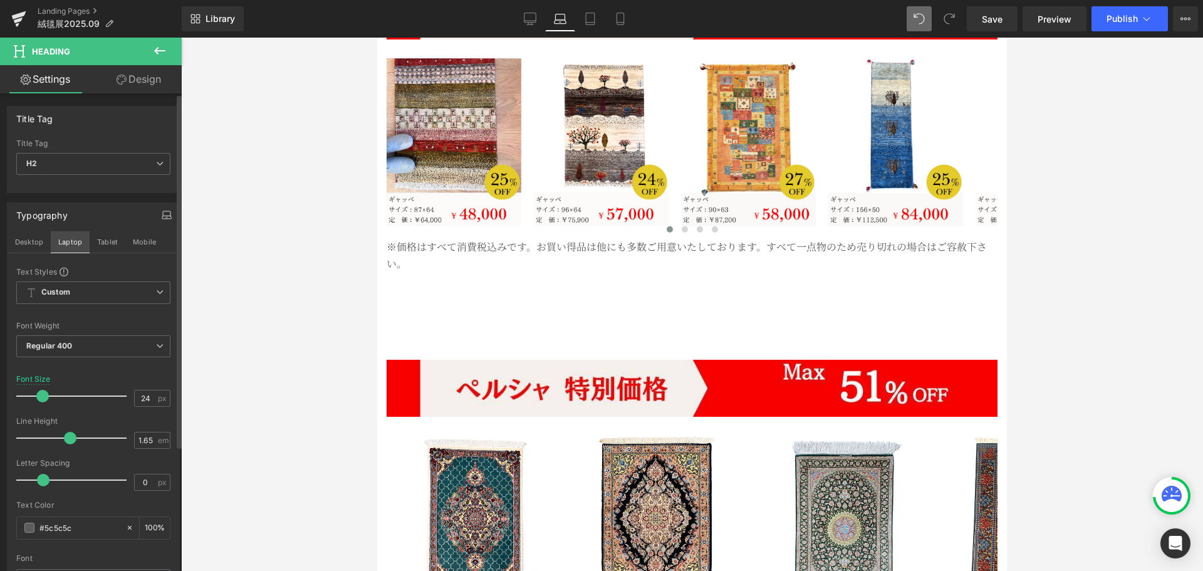
scroll to position [2111, 0]
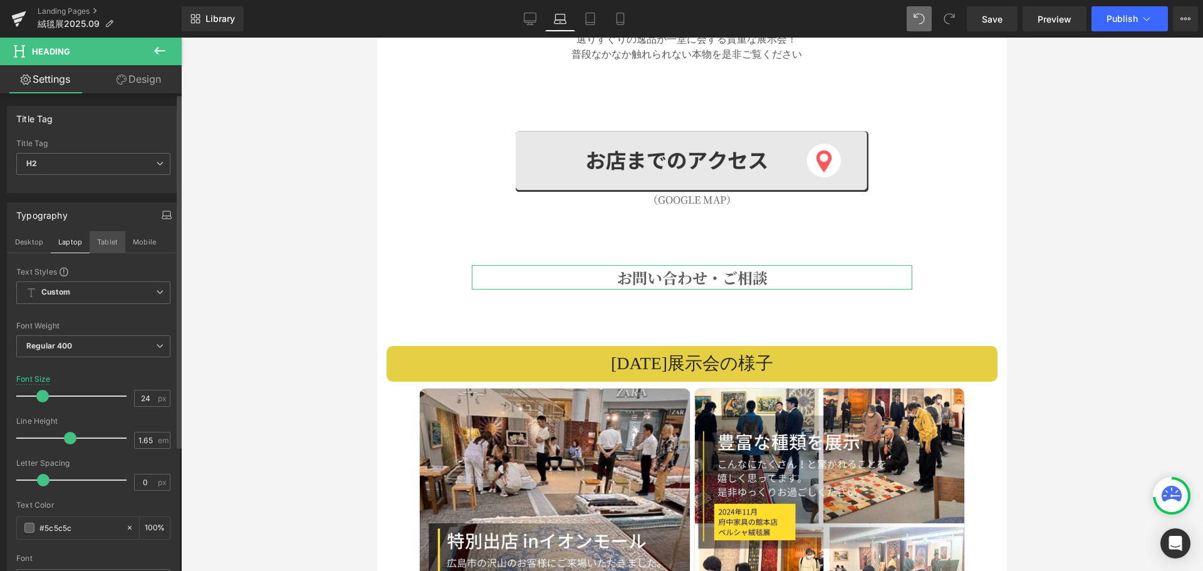
click at [109, 239] on button "Tablet" at bounding box center [108, 241] width 36 height 21
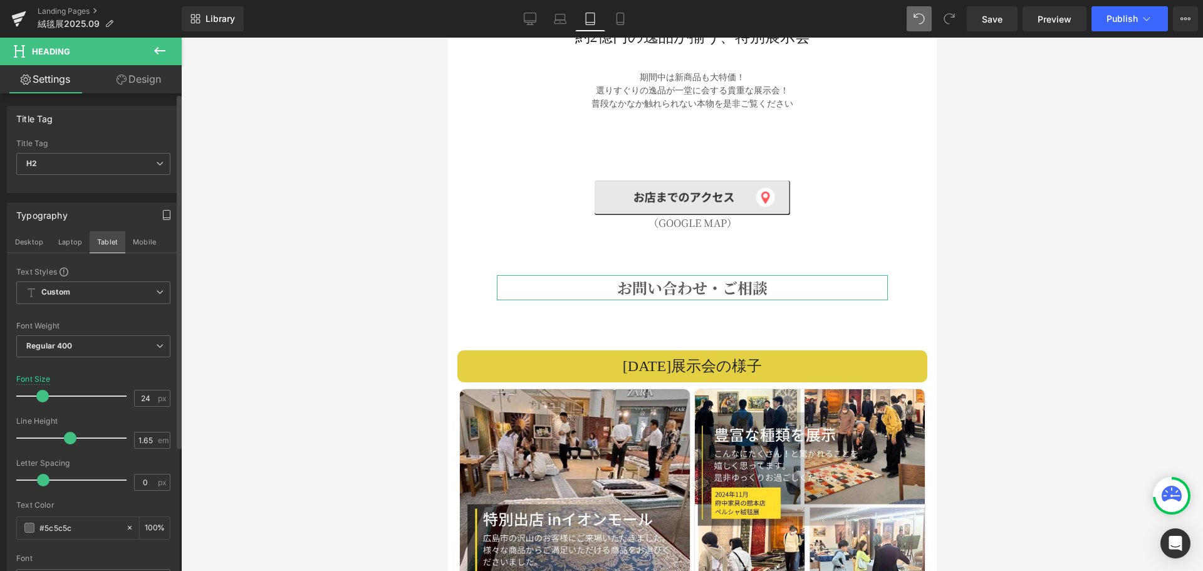
scroll to position [2083, 0]
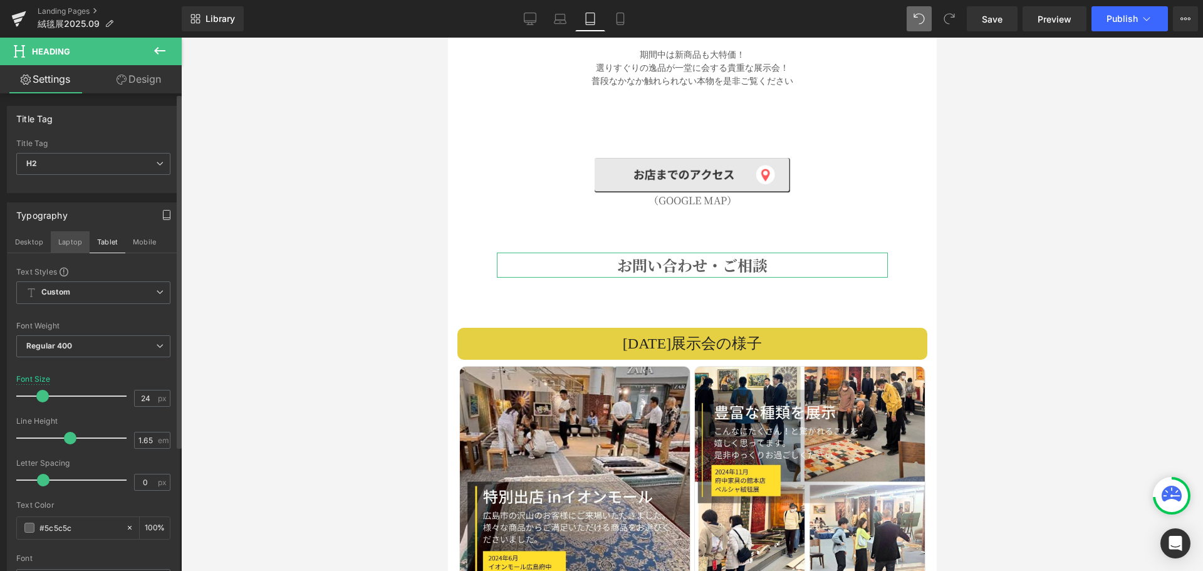
click at [63, 242] on button "Laptop" at bounding box center [70, 241] width 39 height 21
type input "100"
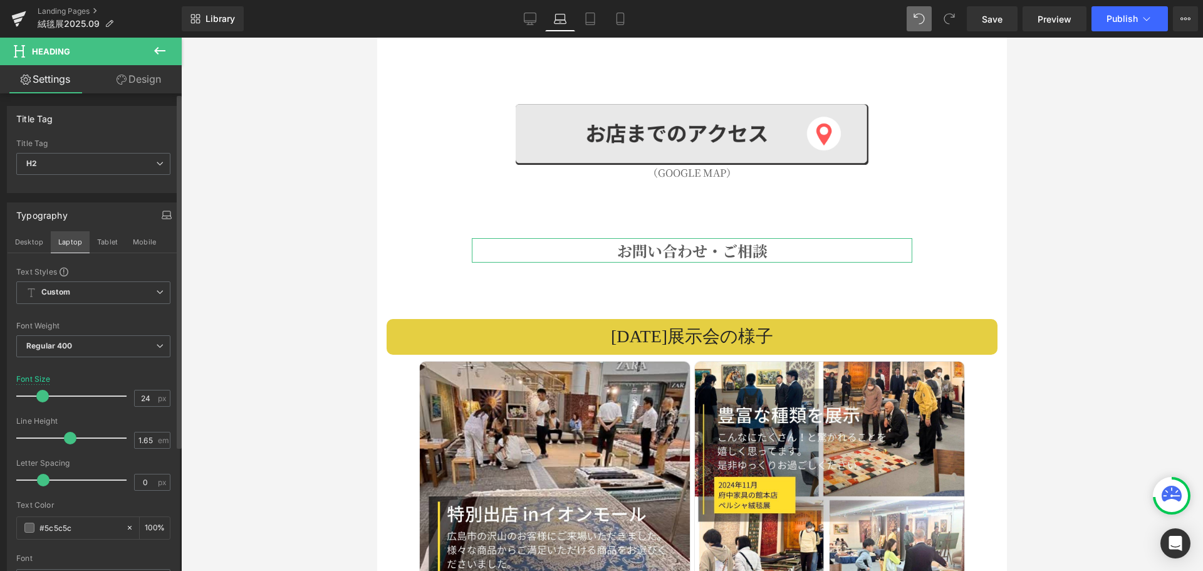
scroll to position [2109, 0]
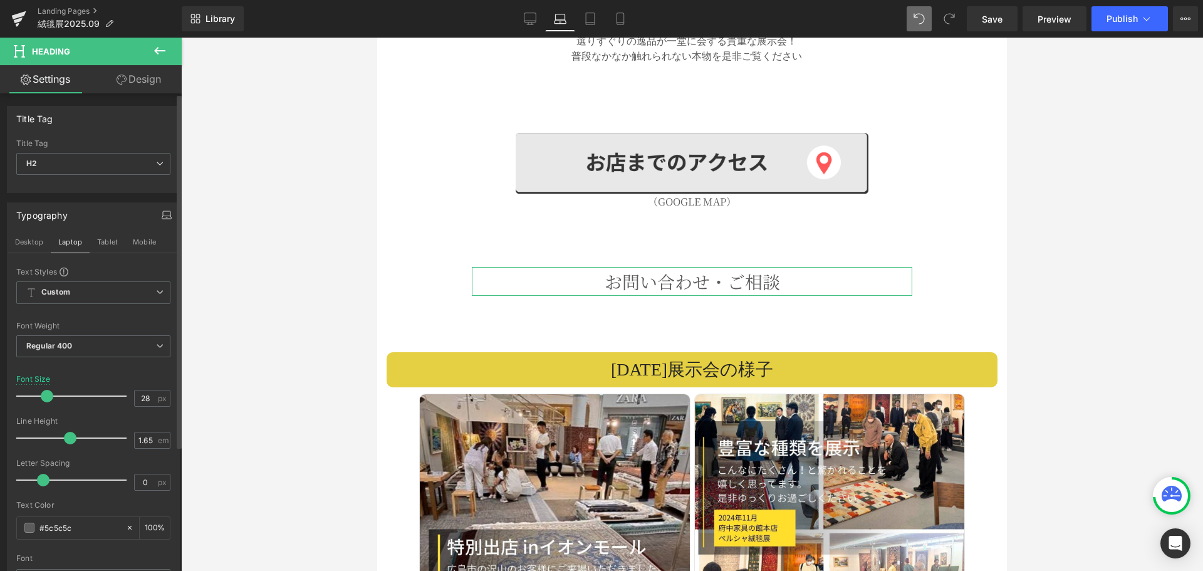
click at [45, 398] on span at bounding box center [47, 396] width 13 height 13
click at [153, 241] on button "Mobile" at bounding box center [144, 241] width 38 height 21
type input "20"
type input "100"
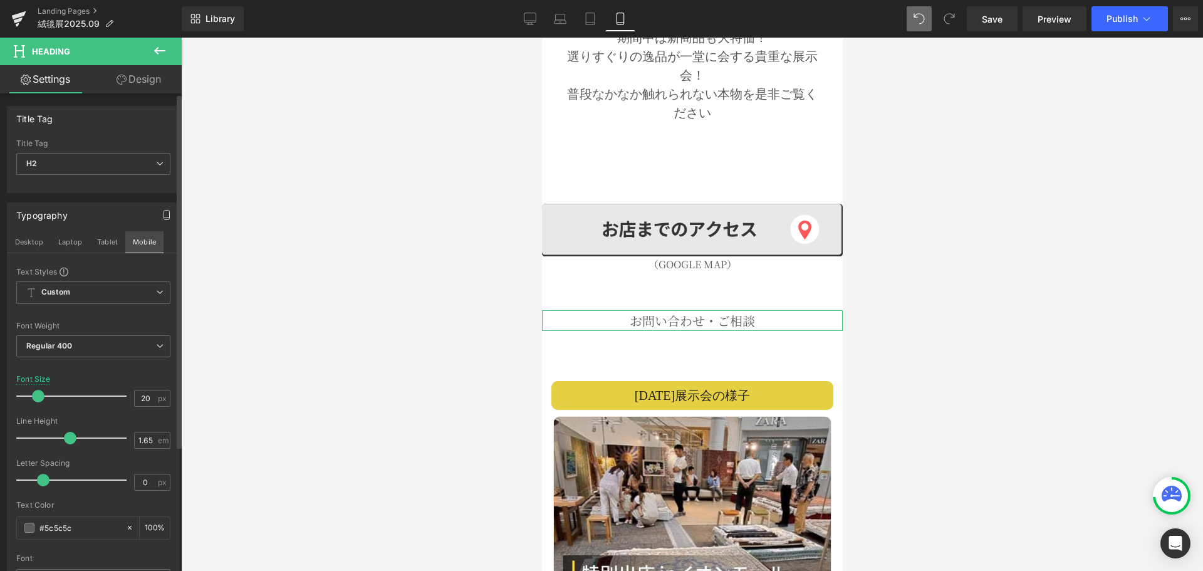
scroll to position [1452, 0]
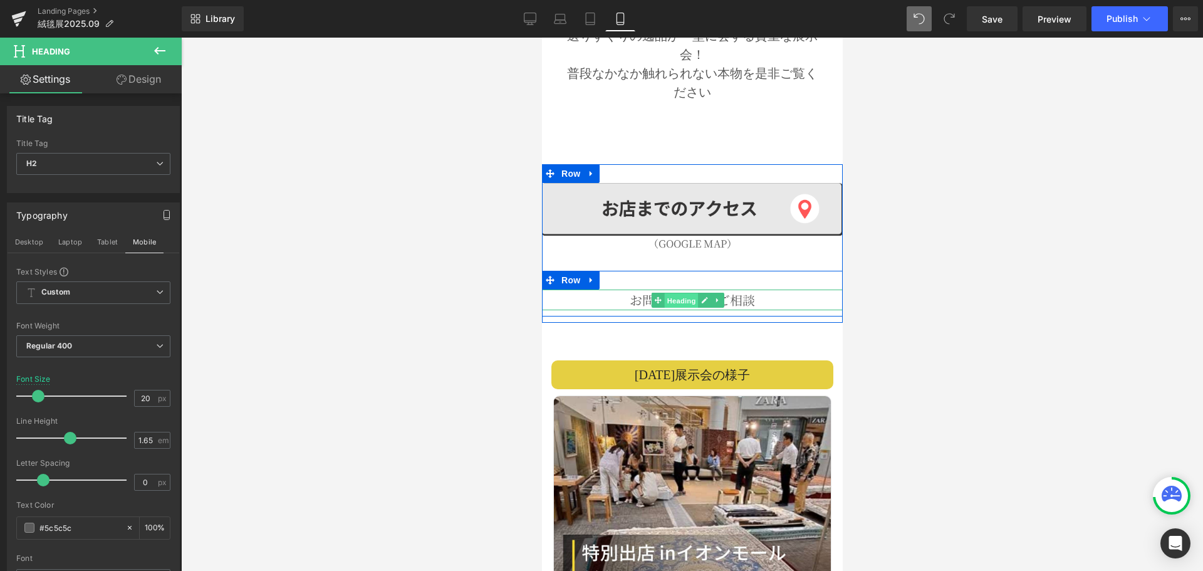
click at [682, 292] on span "Heading" at bounding box center [680, 299] width 34 height 15
click at [569, 271] on span "Row" at bounding box center [569, 280] width 25 height 19
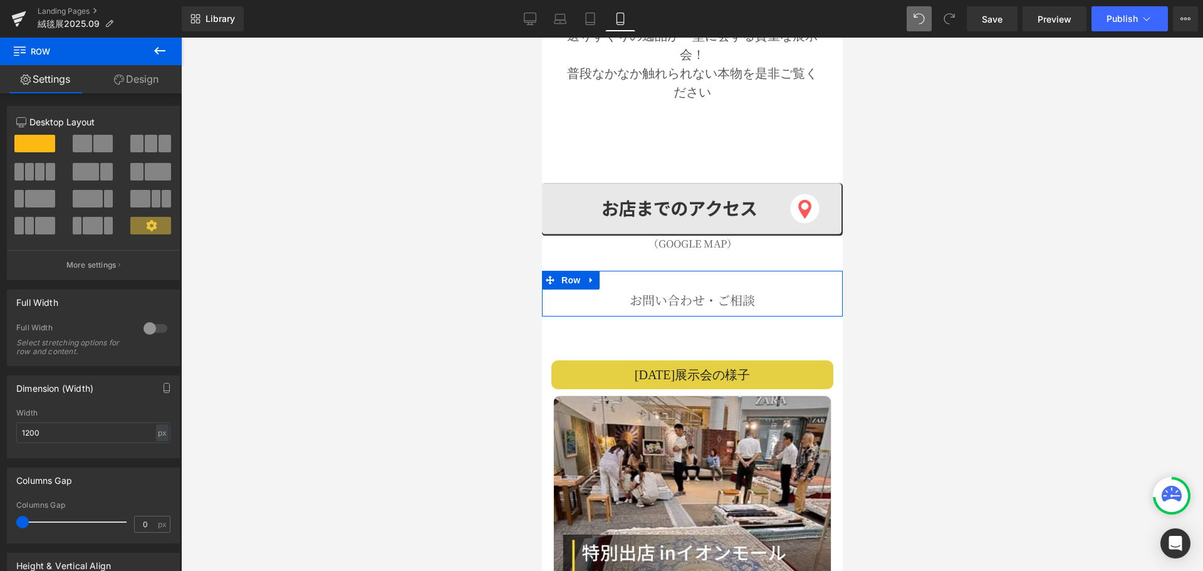
click at [151, 78] on link "Design" at bounding box center [136, 79] width 91 height 28
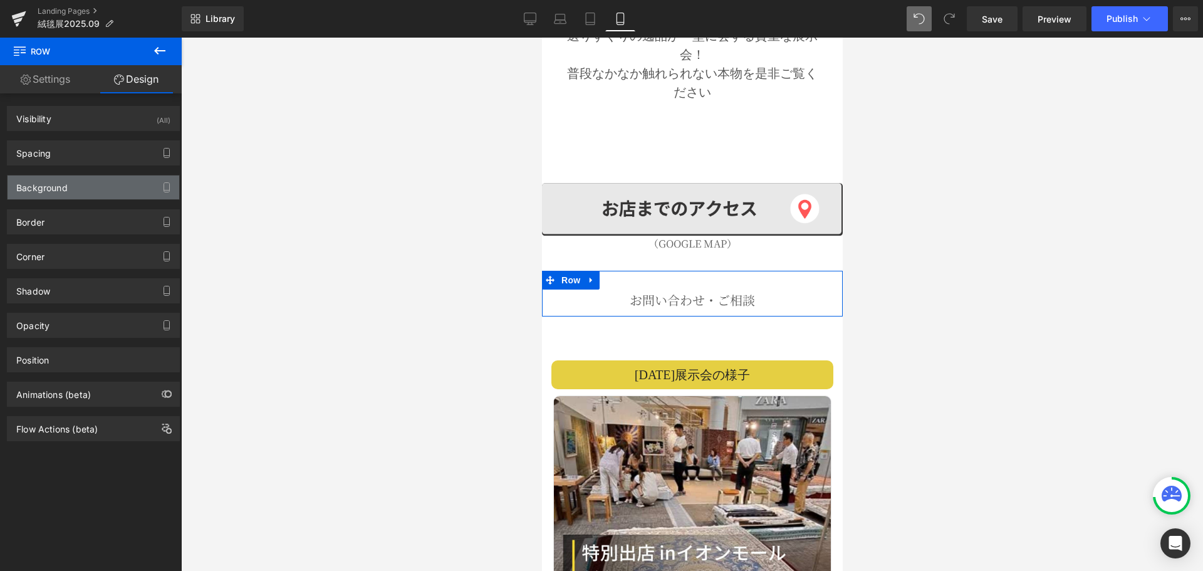
type input "transparent"
type input "0"
click at [66, 189] on div "Background" at bounding box center [41, 184] width 51 height 18
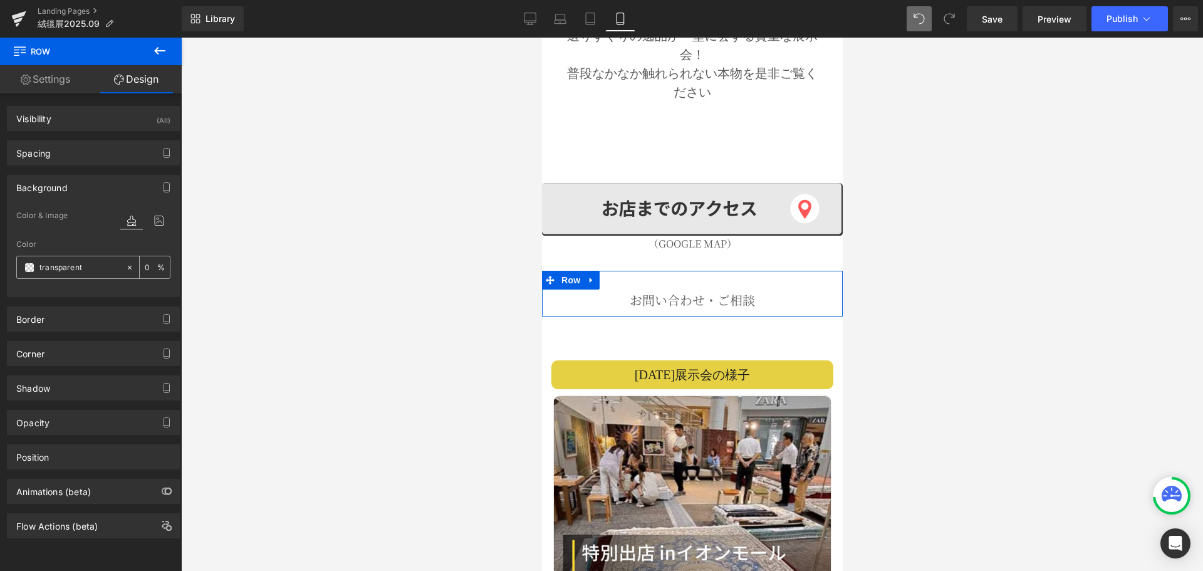
click at [95, 270] on input "transparent" at bounding box center [79, 268] width 80 height 14
paste input "#f5f5f5"
type input "#f5f5f5"
type input "100"
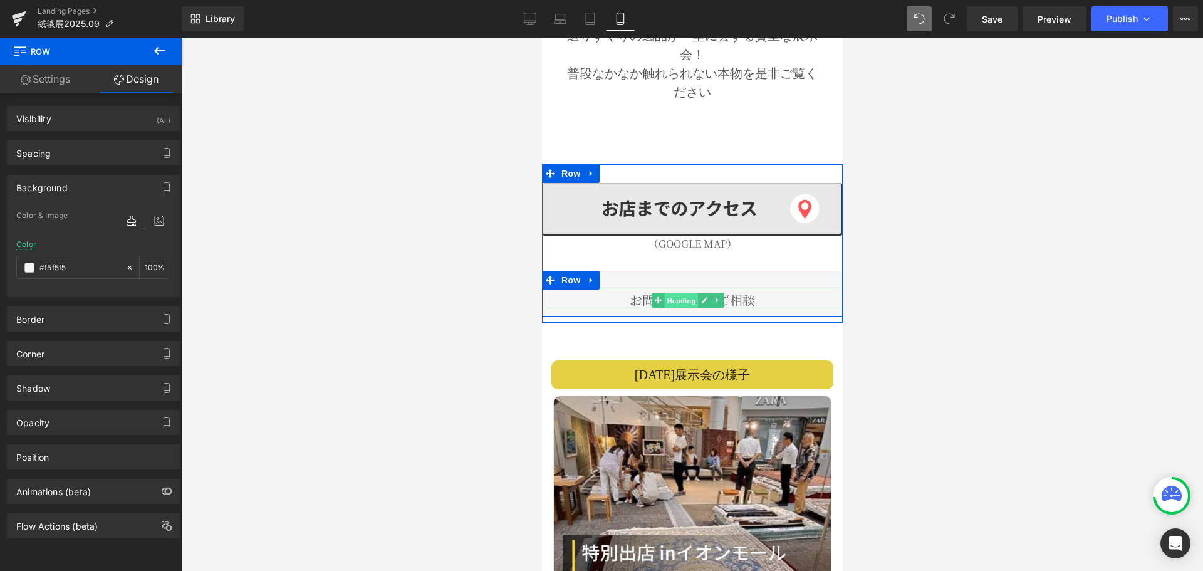
click at [686, 292] on span "Heading" at bounding box center [680, 299] width 34 height 15
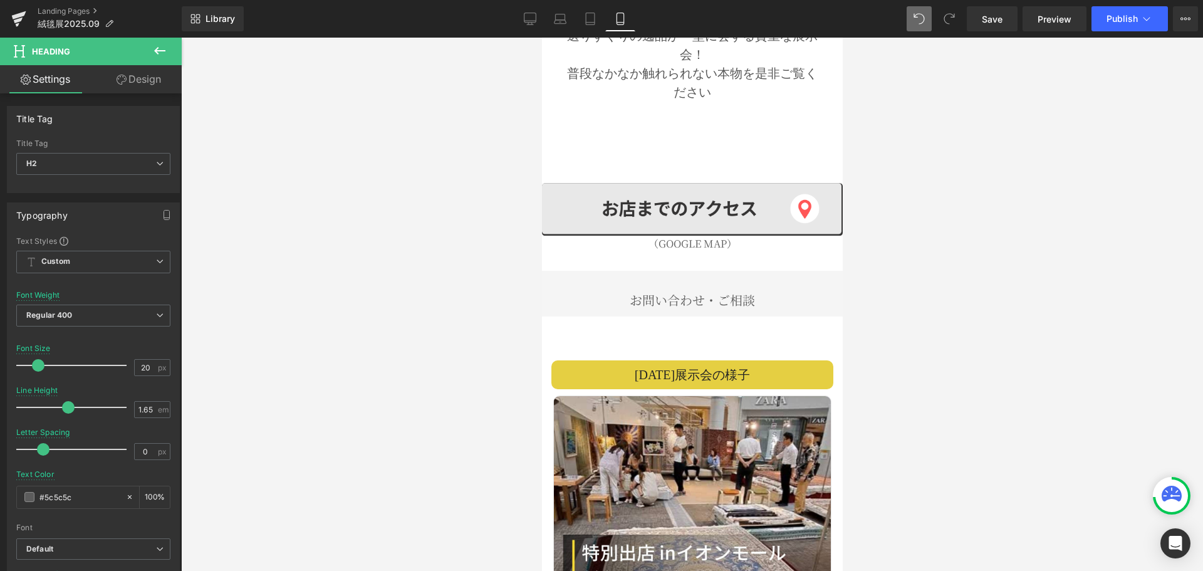
click at [158, 51] on icon at bounding box center [159, 51] width 11 height 8
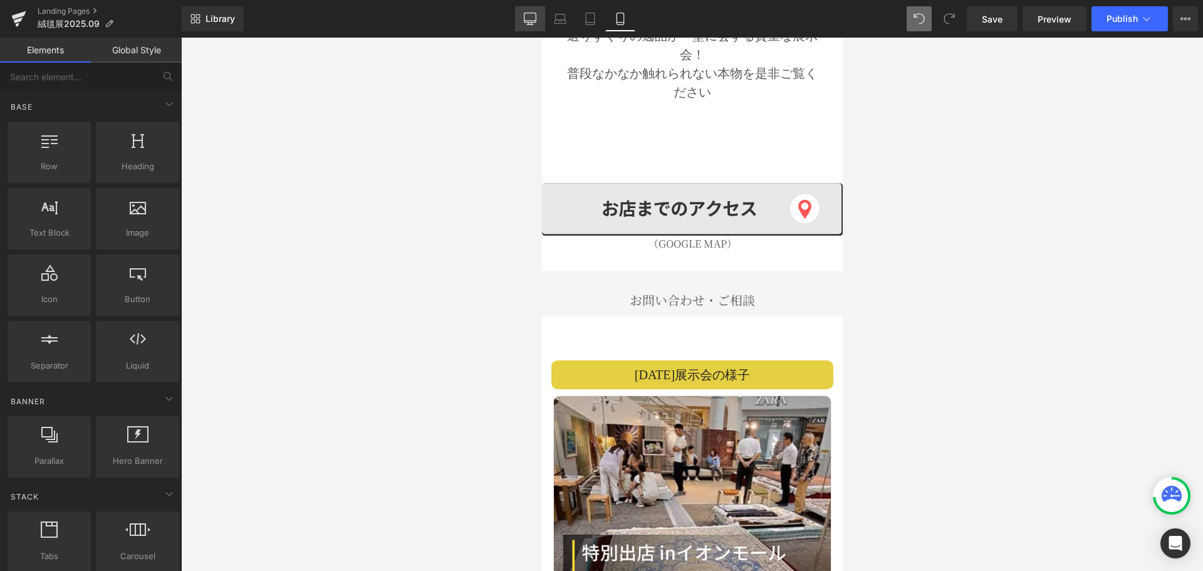
drag, startPoint x: 537, startPoint y: 18, endPoint x: 376, endPoint y: 63, distance: 166.6
click at [537, 18] on link "Desktop" at bounding box center [530, 18] width 30 height 25
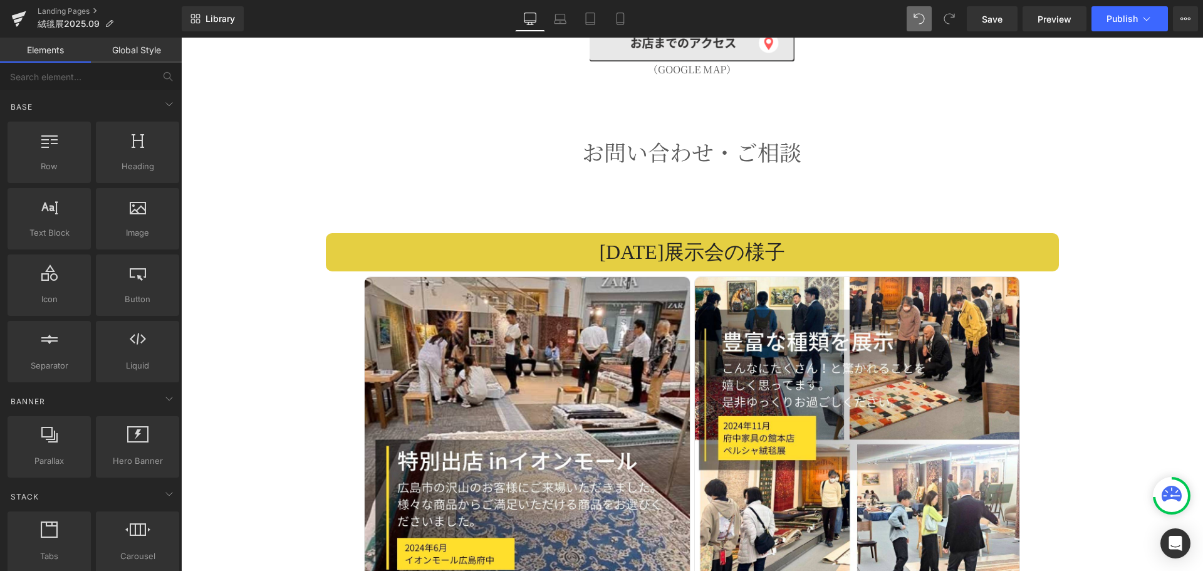
scroll to position [2923, 0]
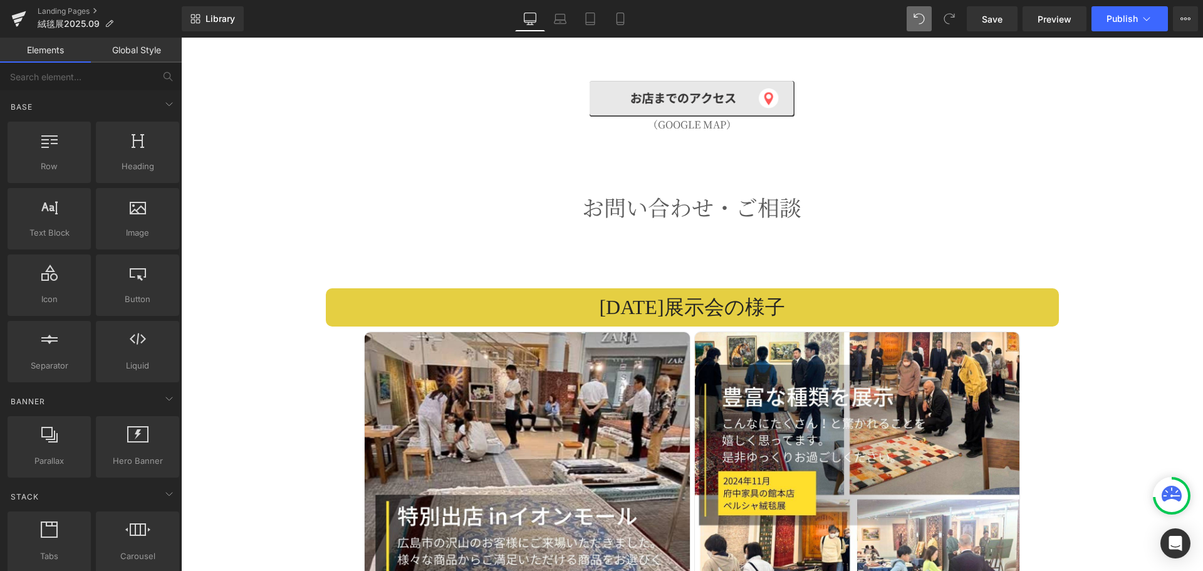
click at [639, 189] on h2 "お問い合わせ・ご相談" at bounding box center [691, 207] width 408 height 36
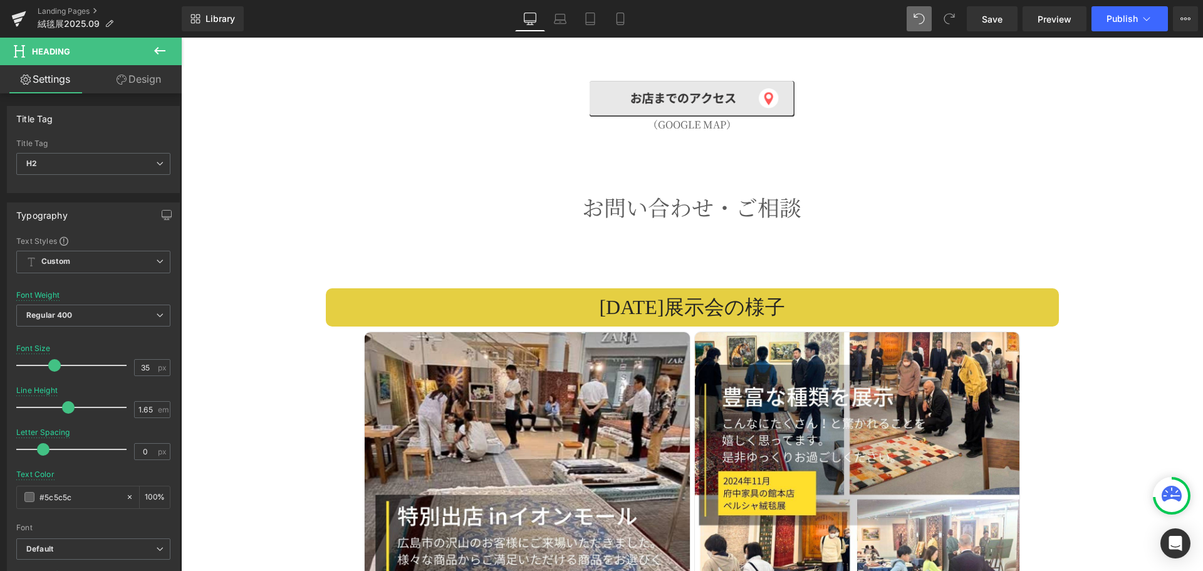
click at [153, 52] on icon at bounding box center [159, 50] width 15 height 15
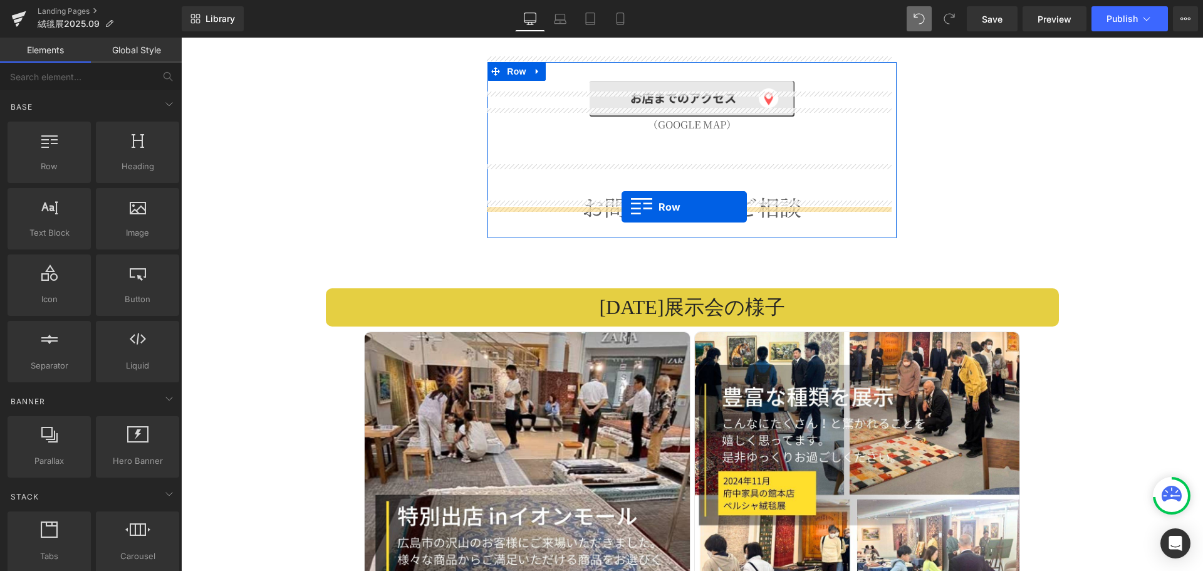
drag, startPoint x: 218, startPoint y: 193, endPoint x: 621, endPoint y: 207, distance: 403.6
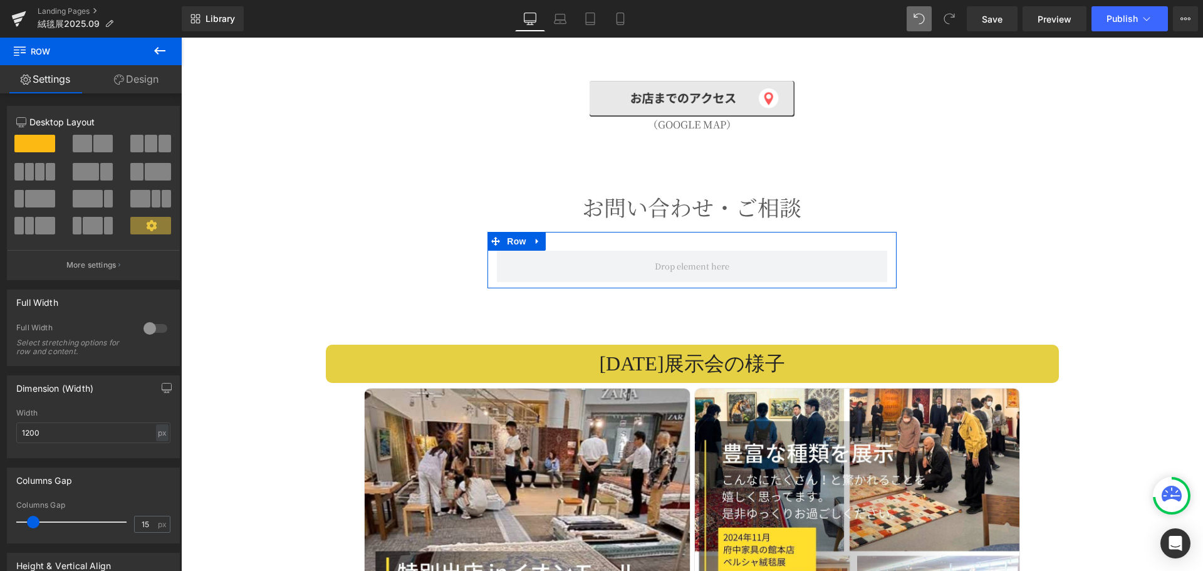
drag, startPoint x: 151, startPoint y: 78, endPoint x: 958, endPoint y: 22, distance: 808.6
click at [151, 78] on link "Design" at bounding box center [136, 79] width 91 height 28
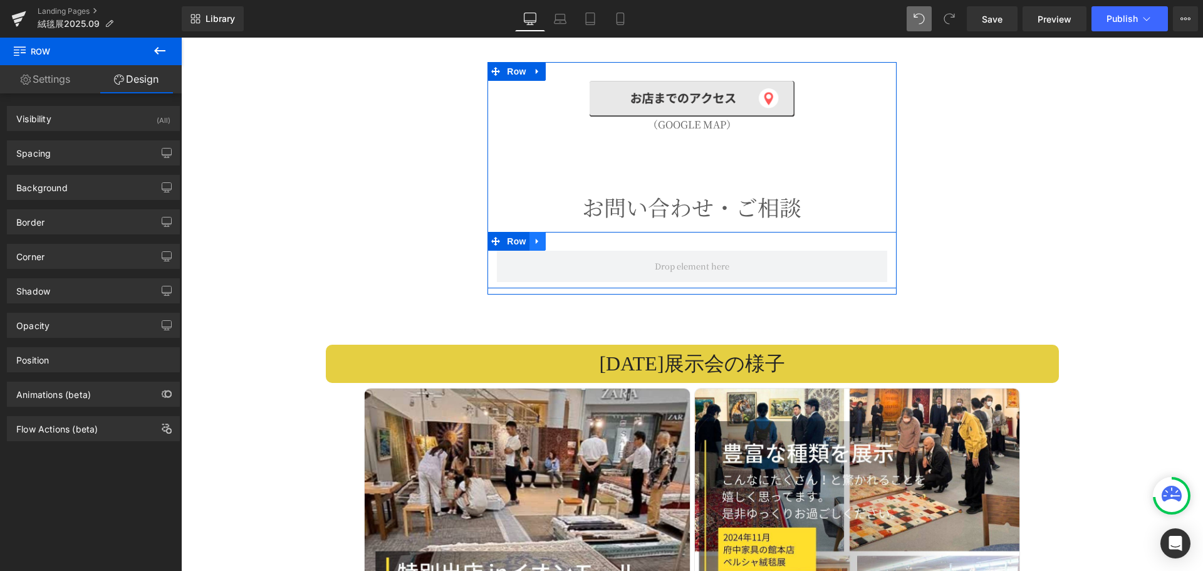
click at [529, 232] on link at bounding box center [537, 241] width 16 height 19
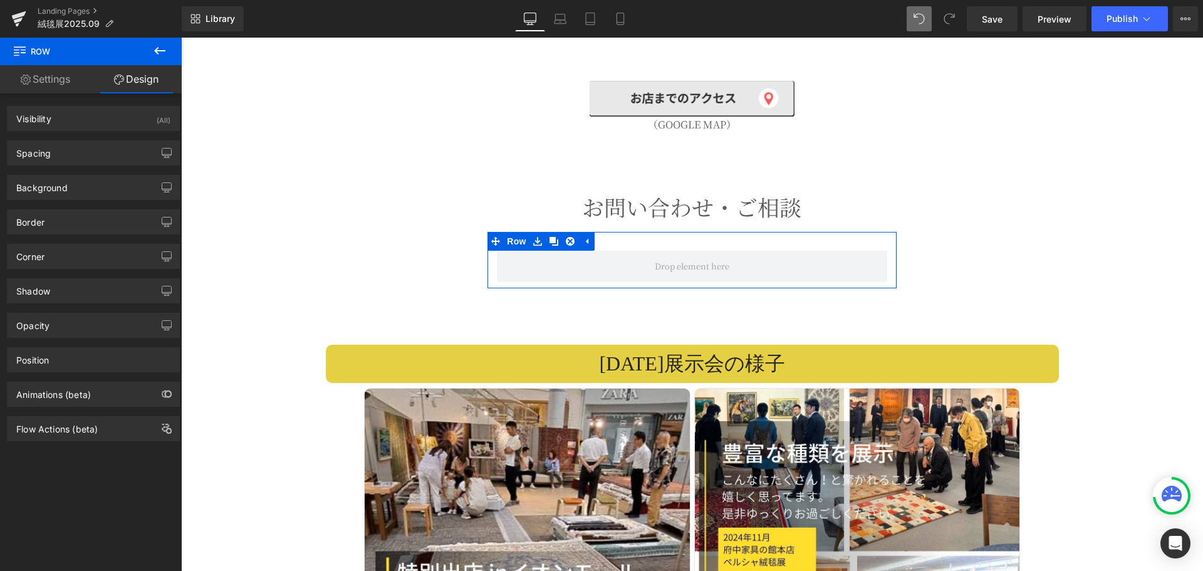
click at [53, 84] on link "Settings" at bounding box center [45, 79] width 91 height 28
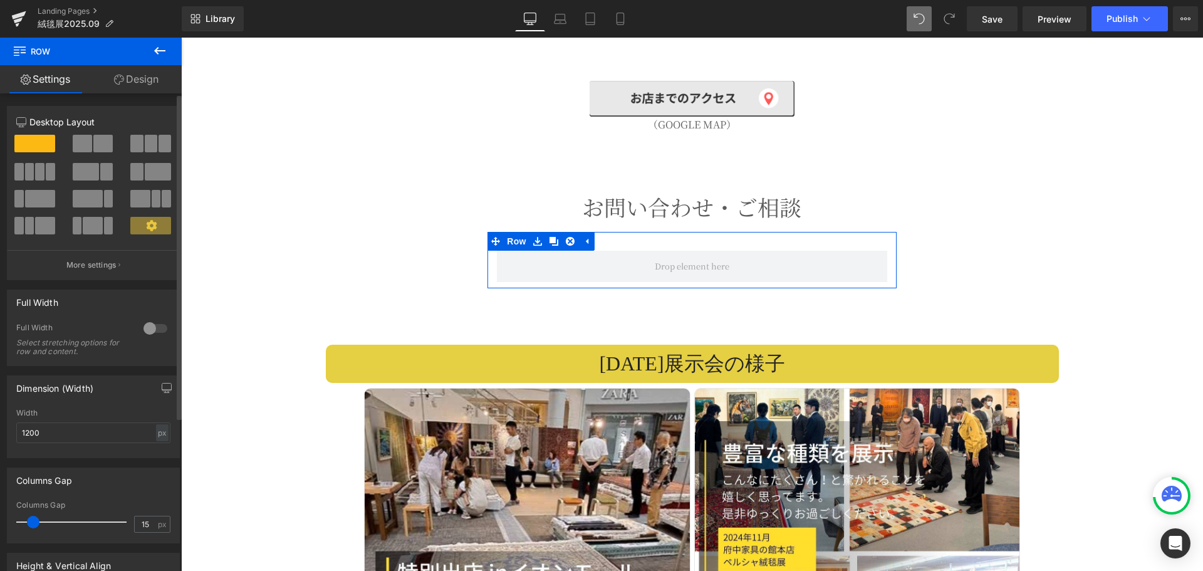
click at [89, 140] on span at bounding box center [82, 144] width 19 height 18
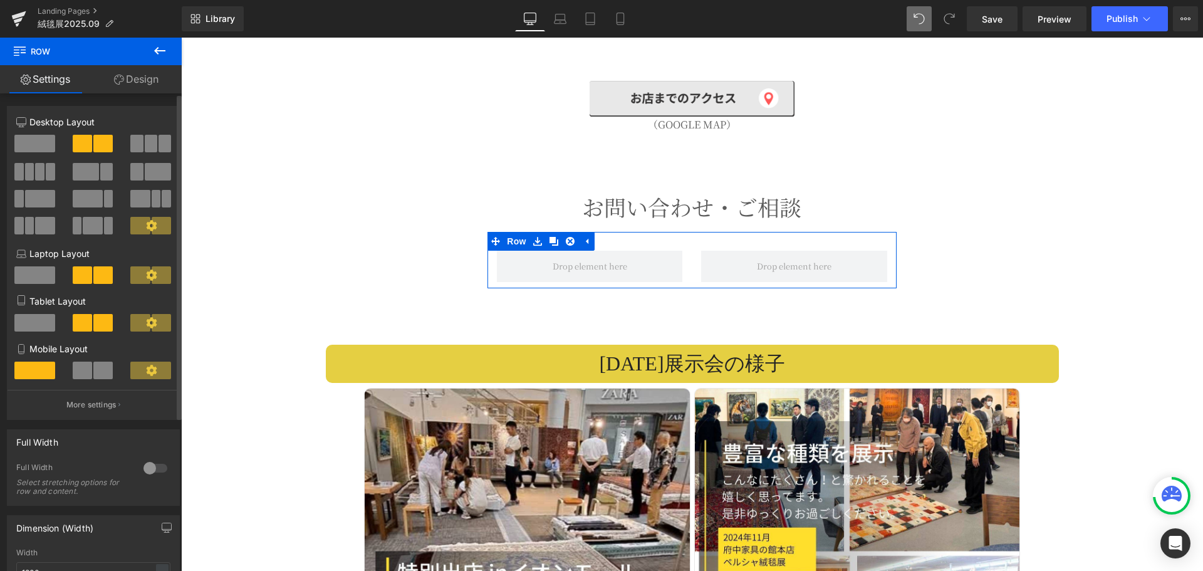
click at [79, 376] on span at bounding box center [82, 370] width 19 height 18
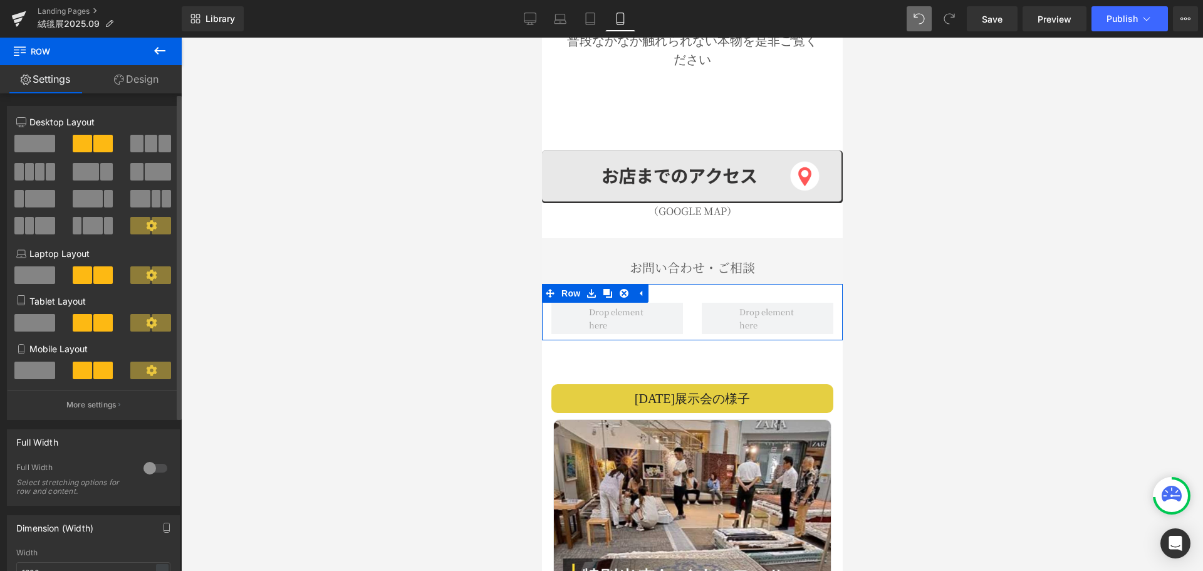
scroll to position [1494, 0]
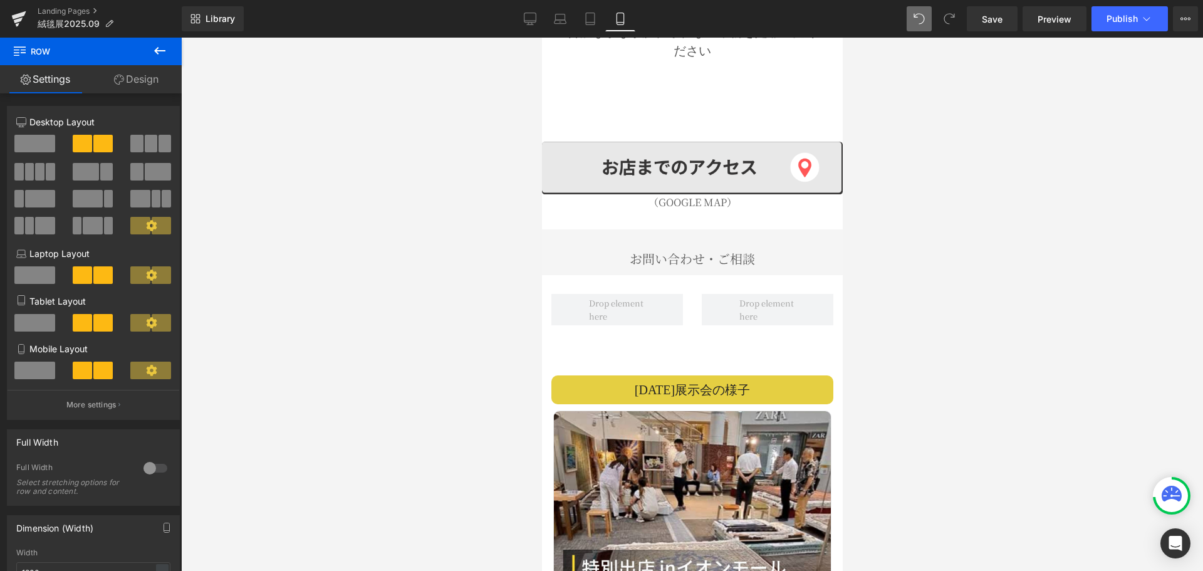
click at [157, 51] on icon at bounding box center [159, 51] width 11 height 8
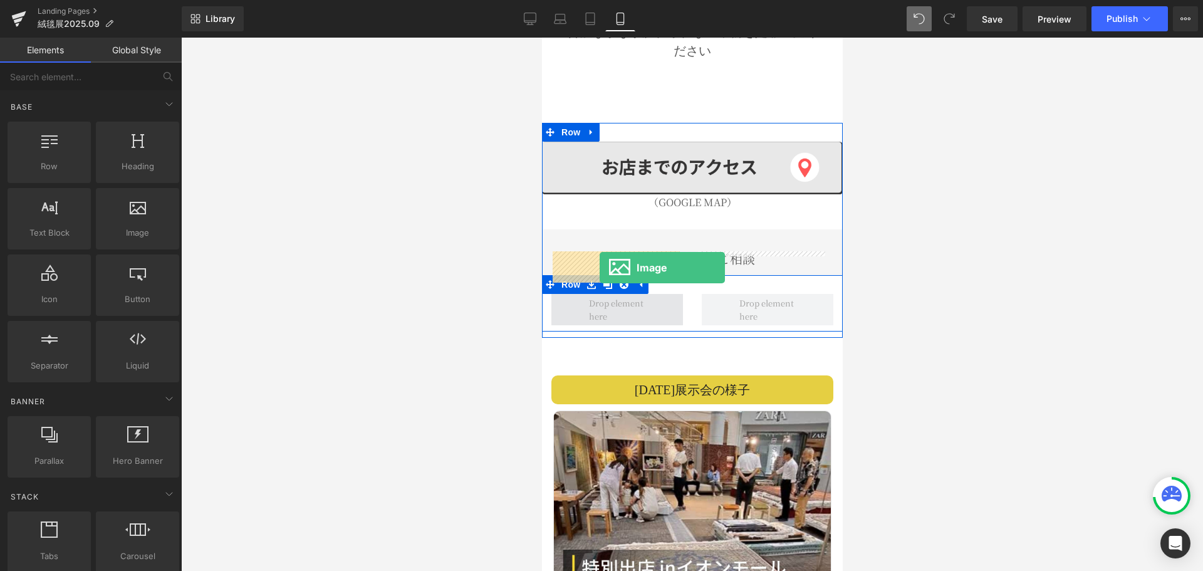
drag, startPoint x: 672, startPoint y: 271, endPoint x: 599, endPoint y: 267, distance: 73.4
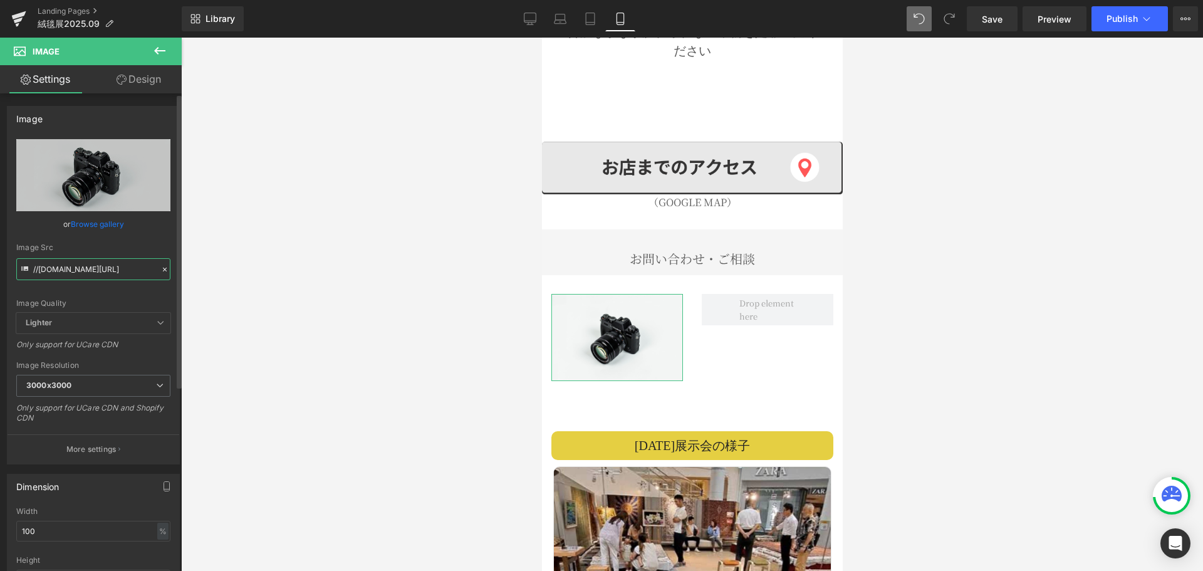
click at [107, 269] on input "//[DOMAIN_NAME][URL]" at bounding box center [93, 269] width 154 height 22
paste input "[URL][DOMAIN_NAME][DOMAIN_NAME]"
type input "[URL][DOMAIN_NAME]"
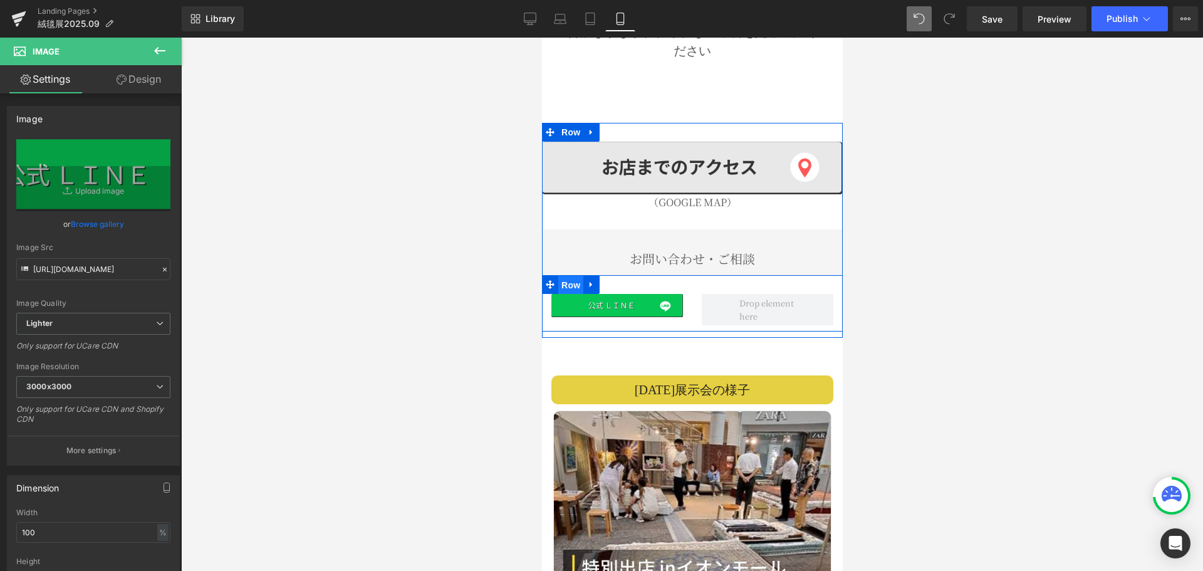
click at [572, 276] on span "Row" at bounding box center [569, 285] width 25 height 19
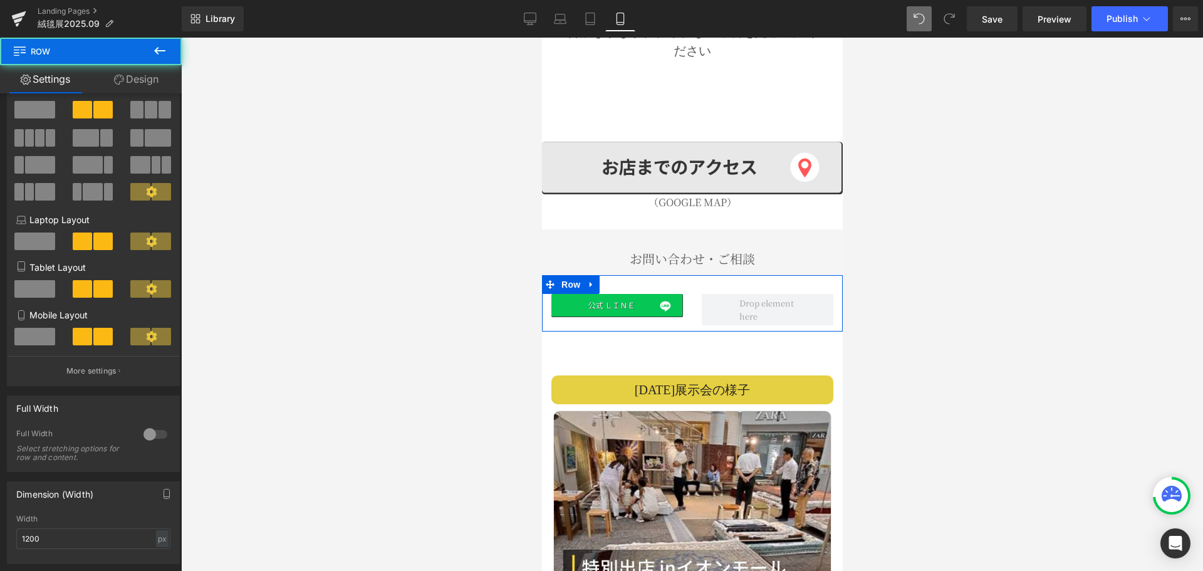
scroll to position [188, 0]
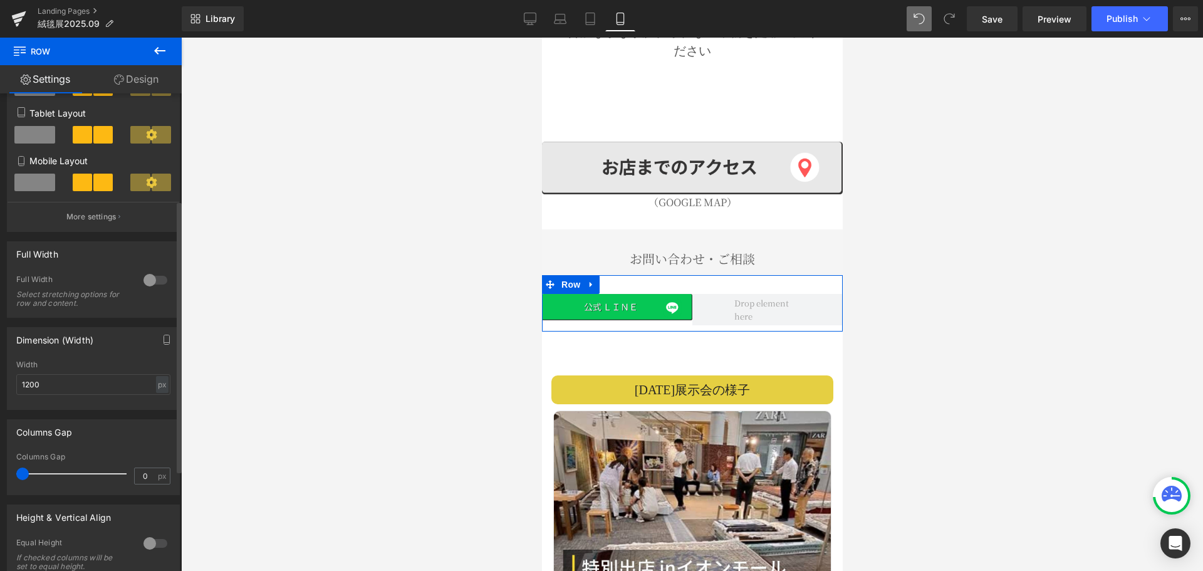
drag, startPoint x: 34, startPoint y: 472, endPoint x: 23, endPoint y: 470, distance: 10.7
click at [23, 470] on span at bounding box center [22, 473] width 13 height 13
type input "3"
click at [27, 478] on span at bounding box center [24, 473] width 13 height 13
click at [143, 477] on input "3" at bounding box center [146, 476] width 22 height 16
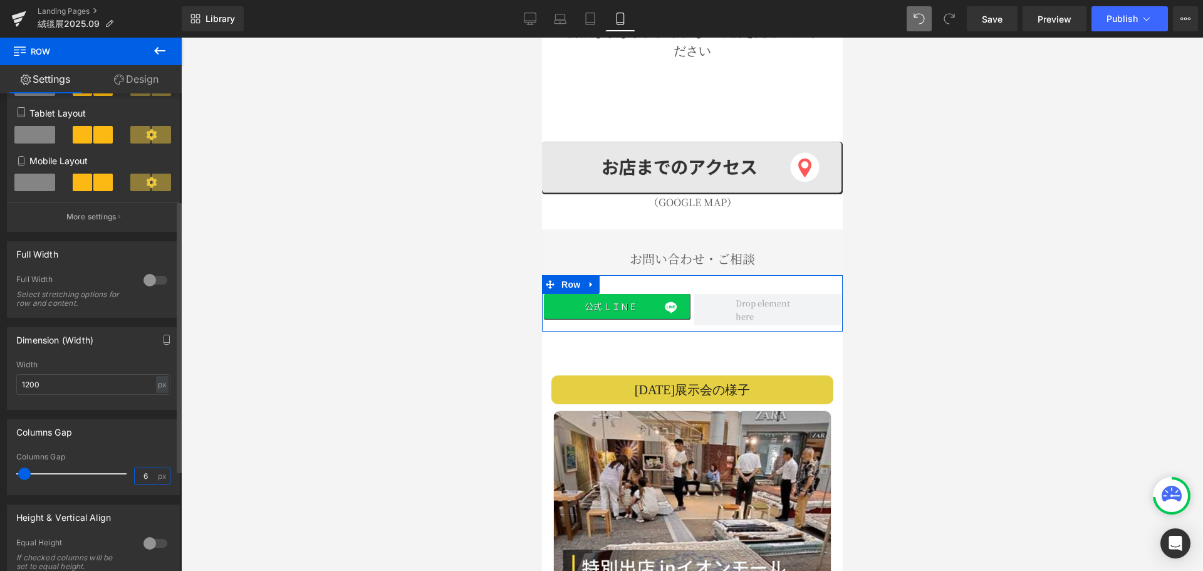
type input "6"
click at [158, 383] on div "px" at bounding box center [162, 384] width 13 height 17
click at [154, 403] on li "%" at bounding box center [162, 404] width 16 height 18
click at [157, 334] on button "button" at bounding box center [167, 340] width 20 height 24
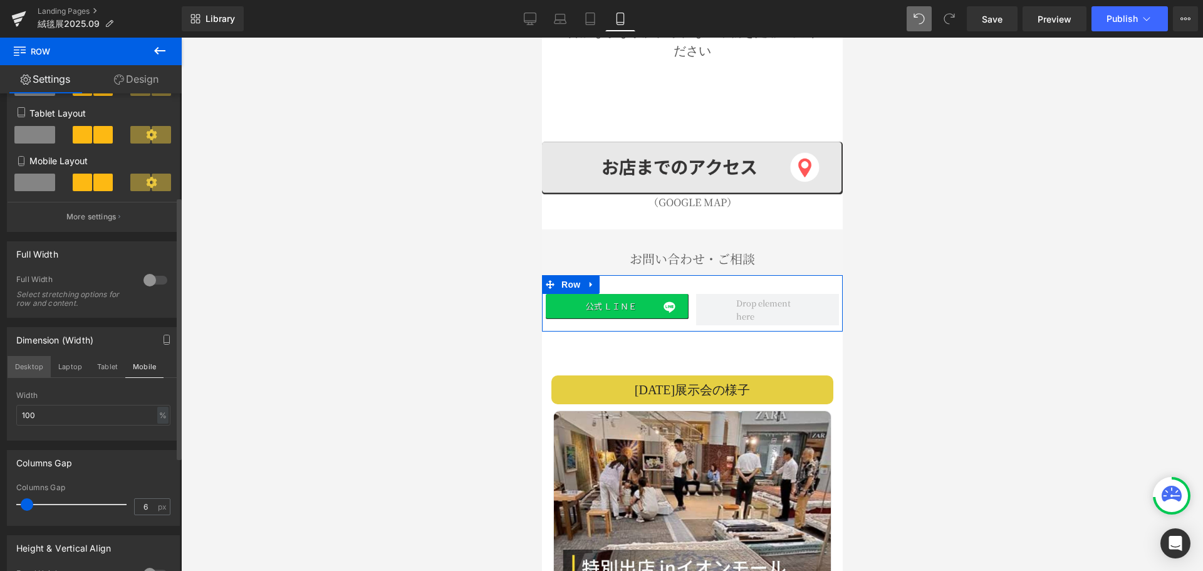
click at [33, 360] on button "Desktop" at bounding box center [29, 366] width 43 height 21
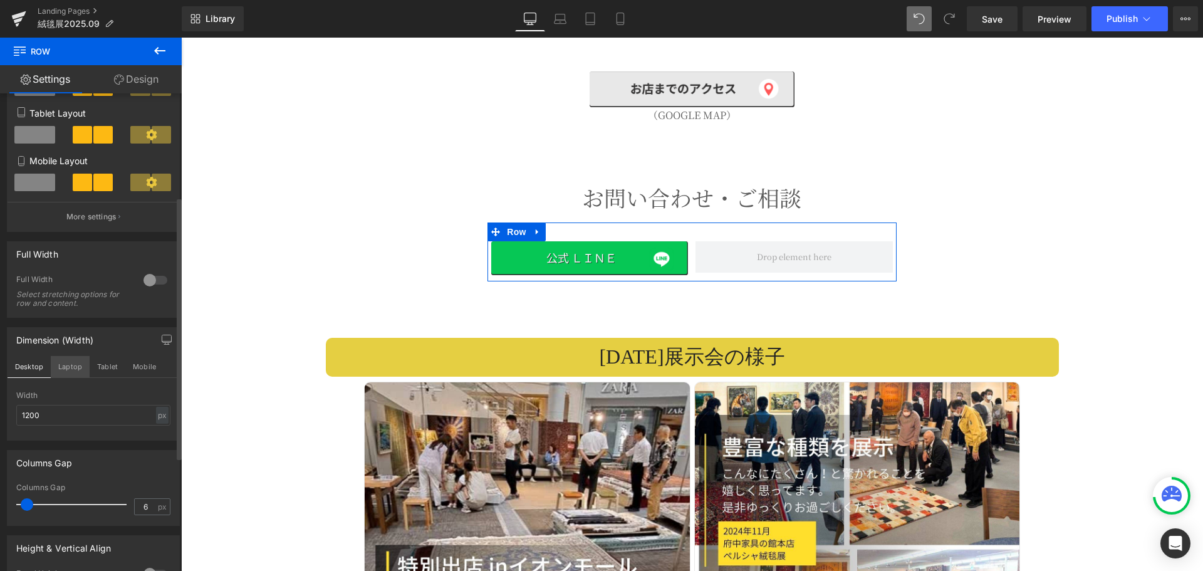
click at [85, 365] on button "Laptop" at bounding box center [70, 366] width 39 height 21
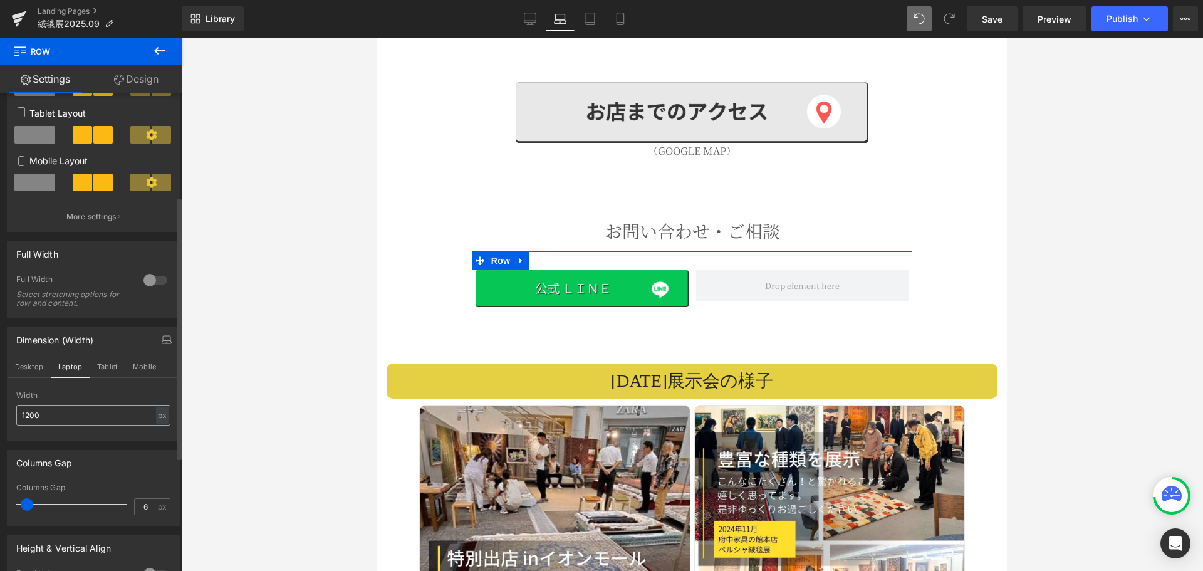
scroll to position [2162, 0]
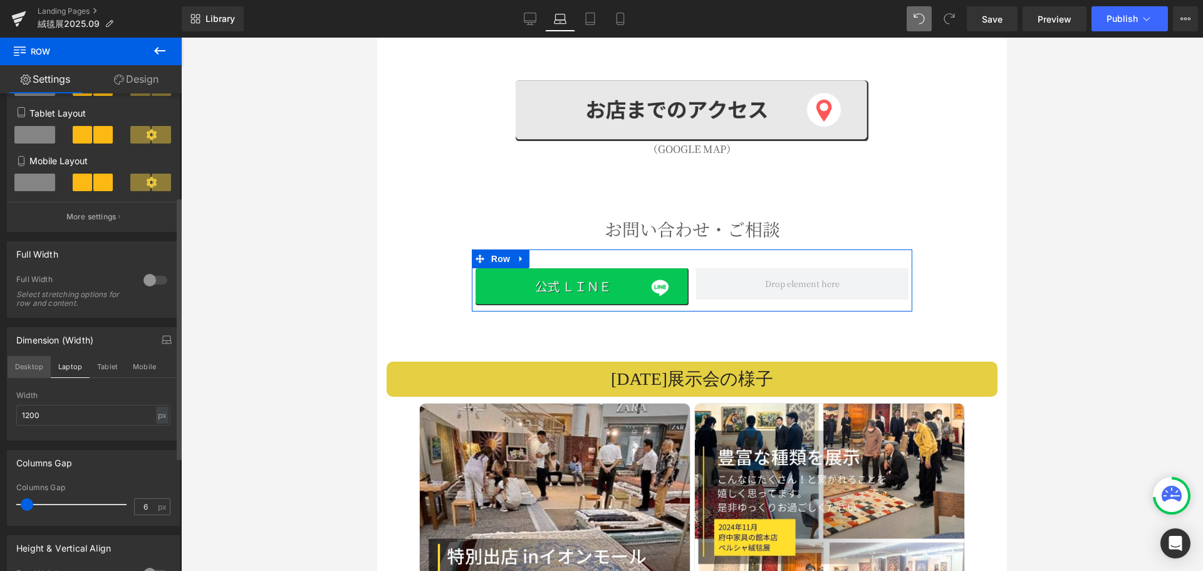
click at [44, 356] on button "Desktop" at bounding box center [29, 366] width 43 height 21
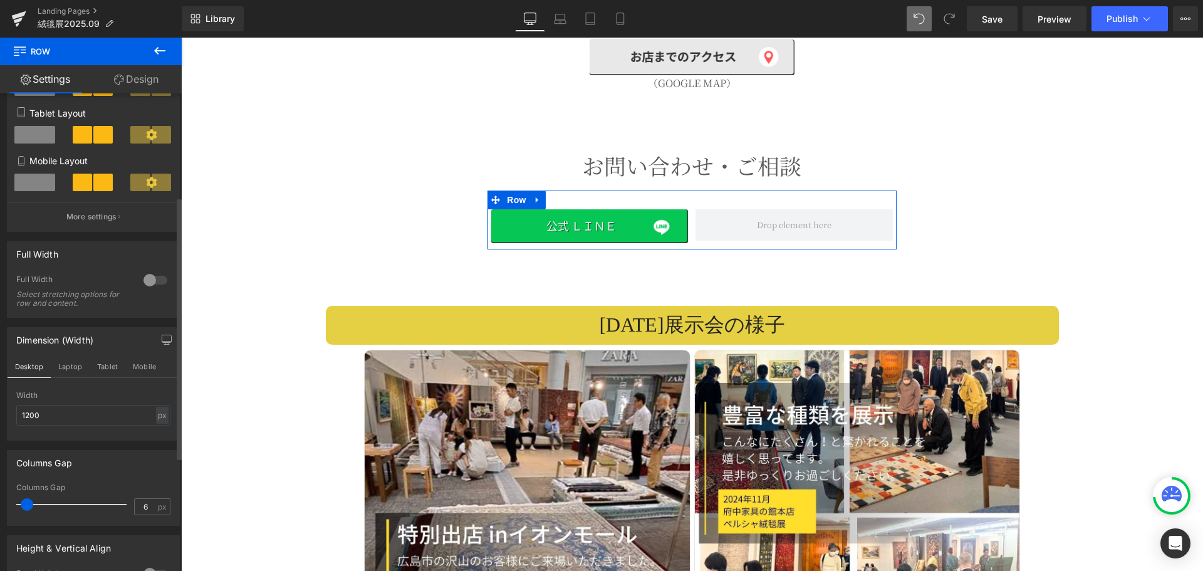
scroll to position [2931, 0]
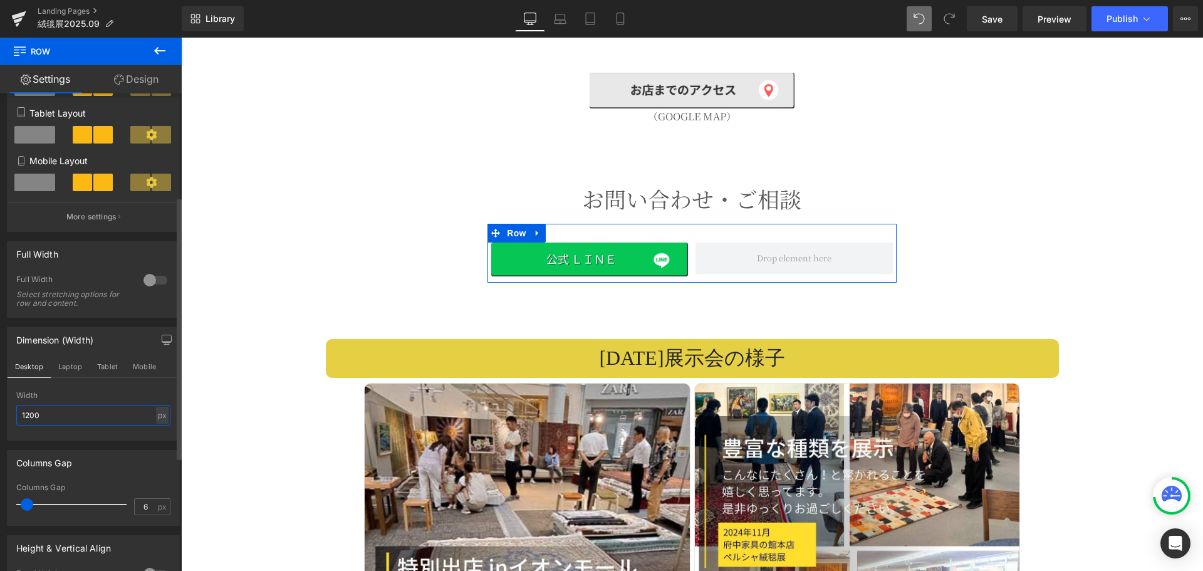
click at [65, 418] on input "1200" at bounding box center [93, 415] width 154 height 21
click at [156, 418] on div "px" at bounding box center [162, 414] width 13 height 17
click at [156, 432] on li "%" at bounding box center [162, 434] width 16 height 18
click at [67, 364] on button "Laptop" at bounding box center [70, 366] width 39 height 21
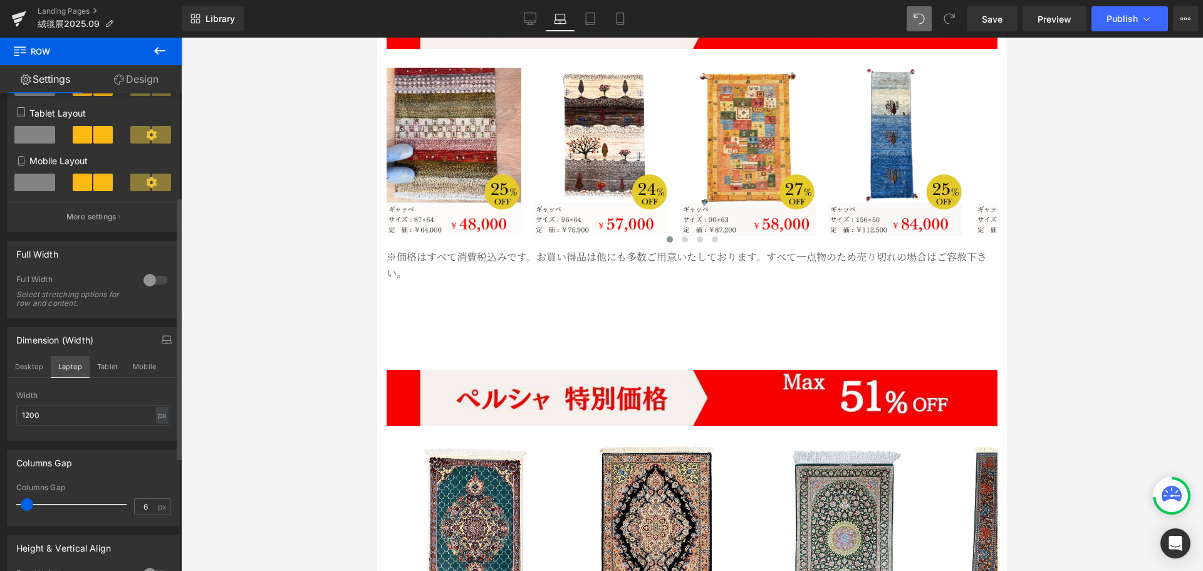
scroll to position [2161, 0]
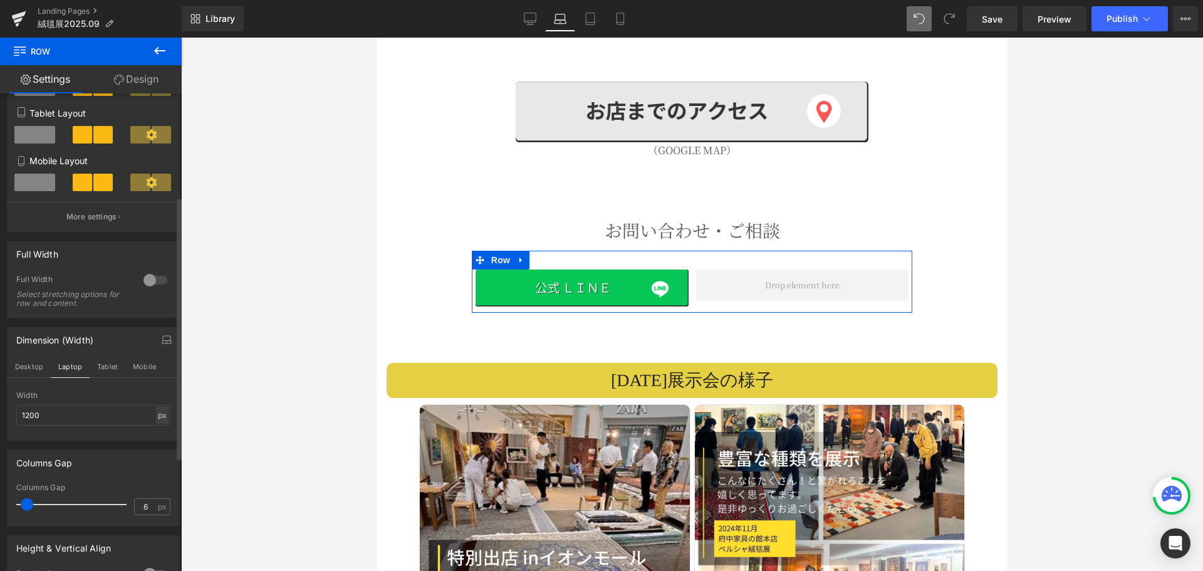
click at [157, 417] on div "px" at bounding box center [162, 414] width 13 height 17
click at [155, 437] on li "%" at bounding box center [162, 434] width 16 height 18
click at [78, 413] on input "100" at bounding box center [93, 415] width 154 height 21
click at [106, 365] on button "Tablet" at bounding box center [108, 366] width 36 height 21
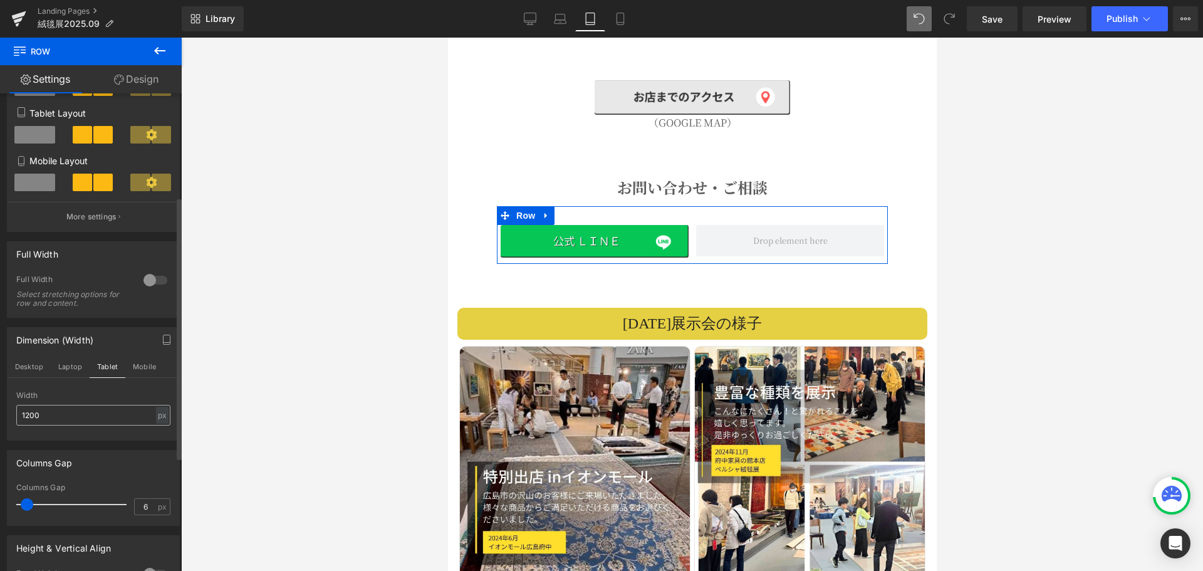
scroll to position [2129, 0]
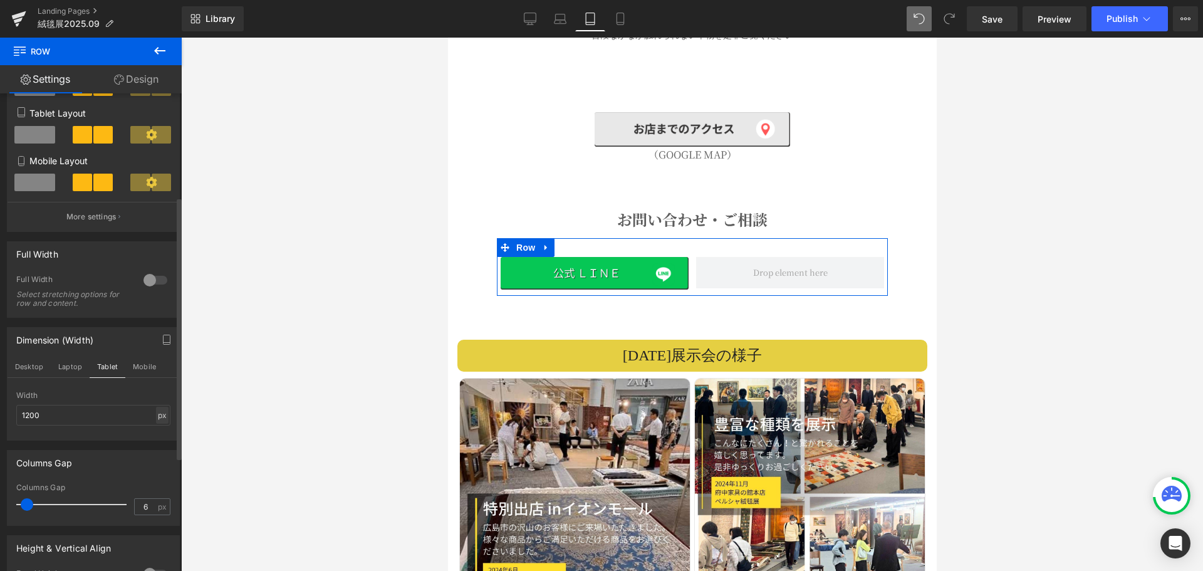
click at [156, 418] on div "px" at bounding box center [162, 414] width 13 height 17
click at [156, 435] on li "%" at bounding box center [162, 434] width 16 height 18
type input "100"
click at [134, 368] on button "Mobile" at bounding box center [144, 366] width 38 height 21
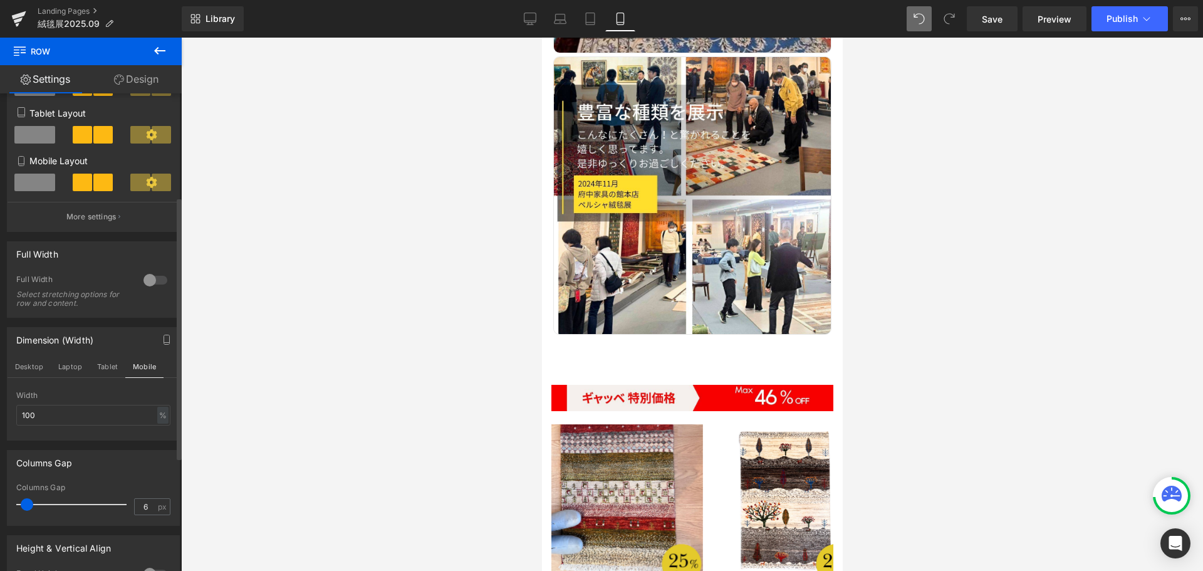
scroll to position [1501, 0]
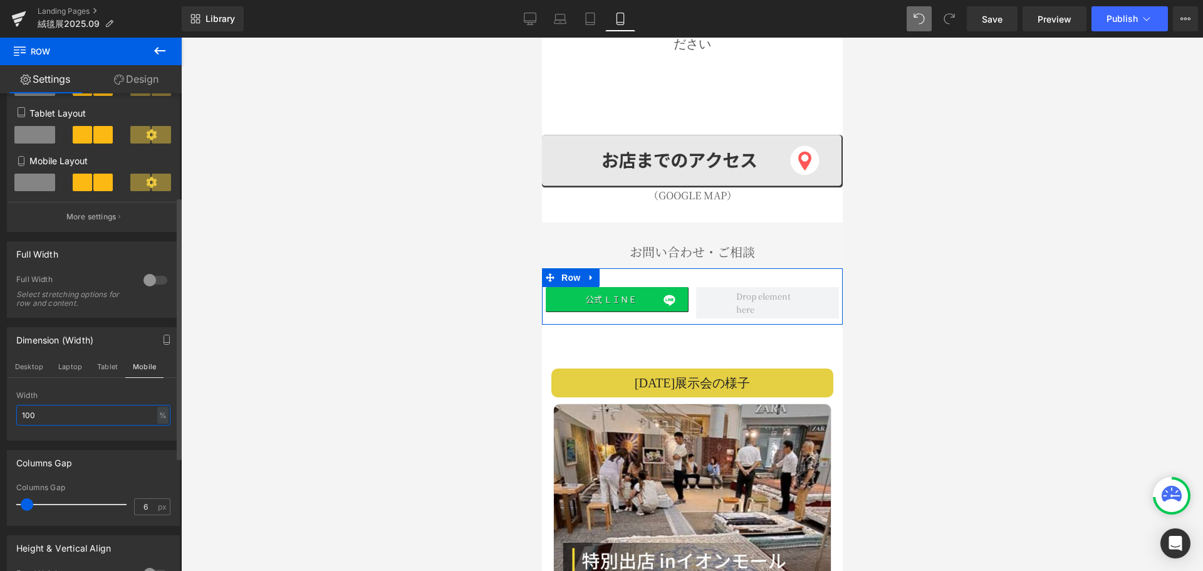
click at [86, 419] on input "100" at bounding box center [93, 415] width 154 height 21
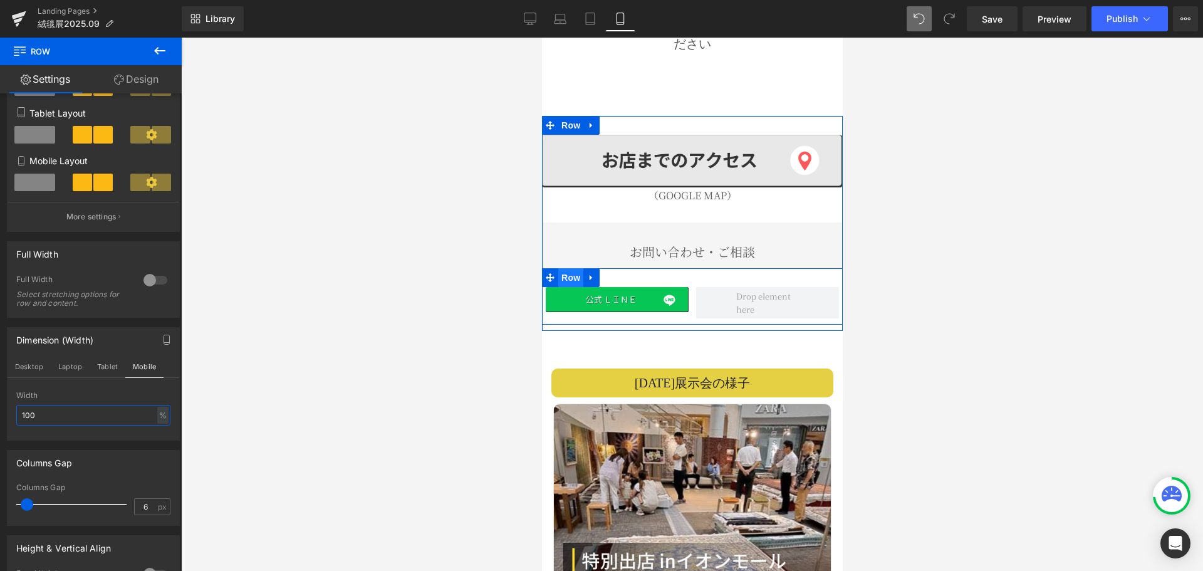
click at [577, 268] on span "Row" at bounding box center [569, 277] width 25 height 19
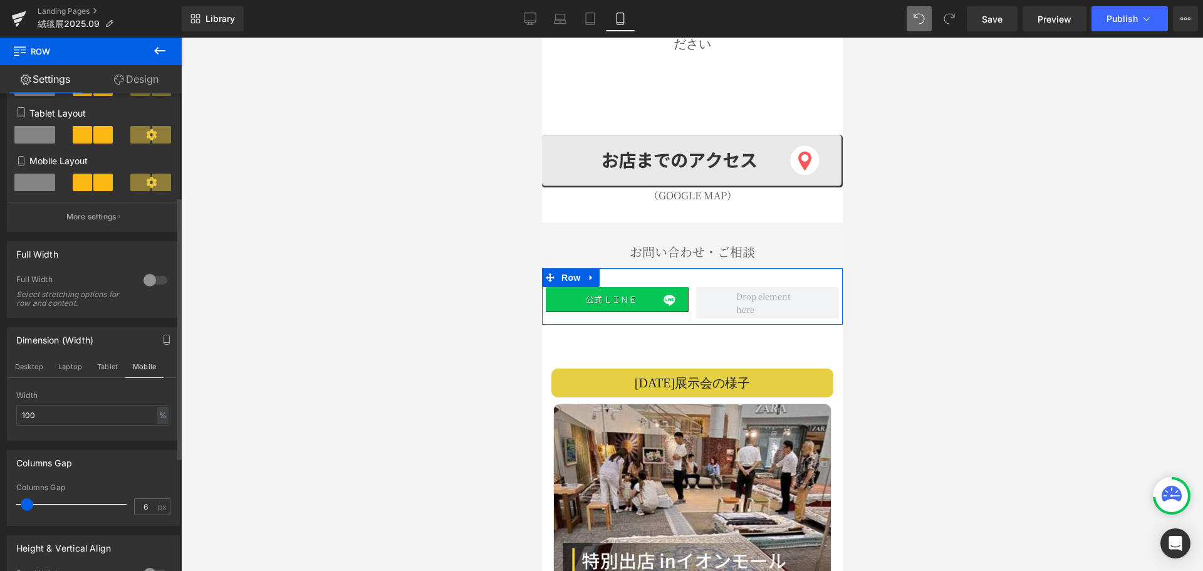
click at [24, 177] on span at bounding box center [34, 182] width 41 height 18
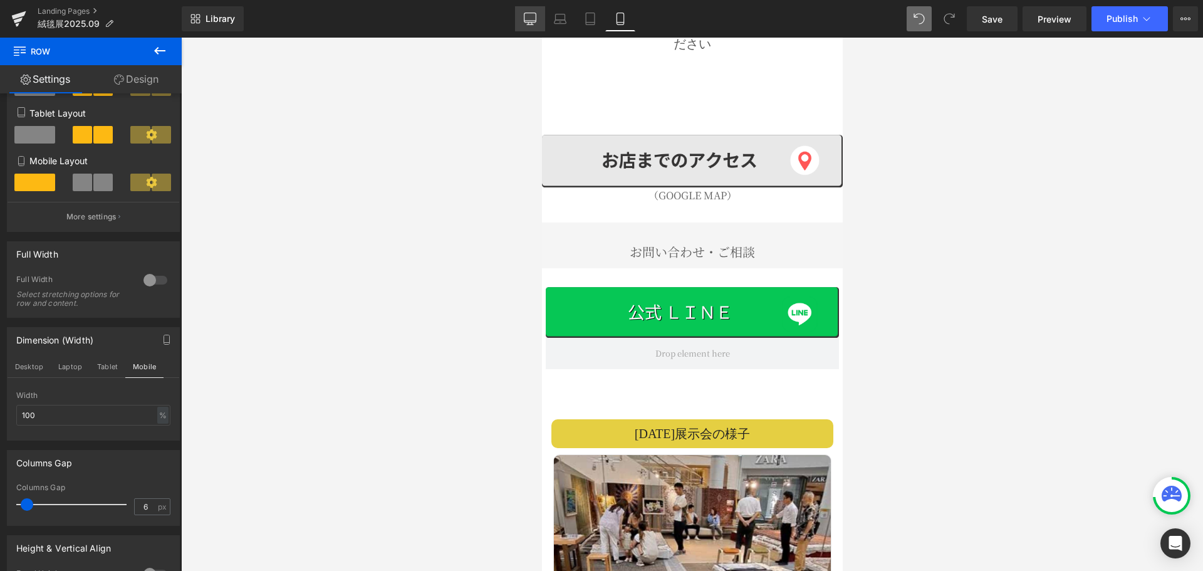
click at [531, 24] on icon at bounding box center [530, 24] width 6 height 0
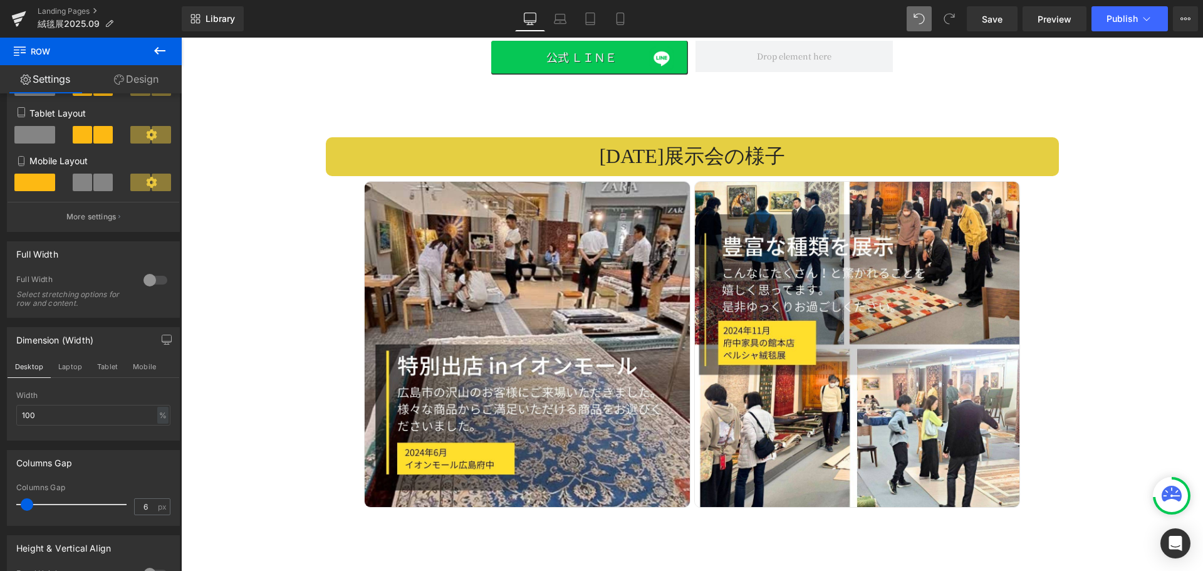
scroll to position [2939, 0]
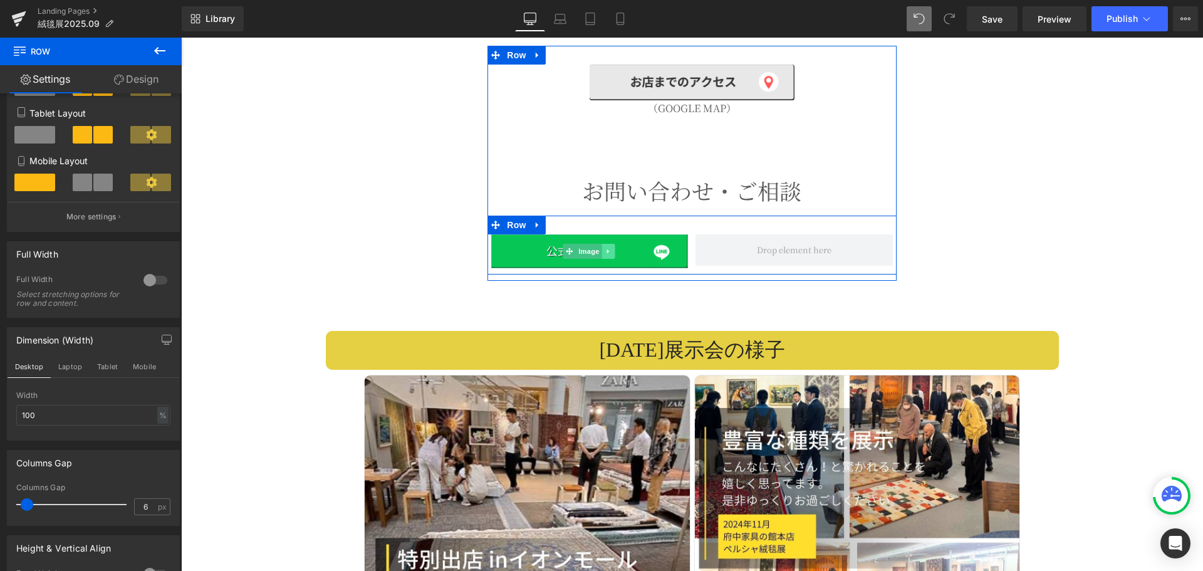
click at [604, 247] on icon at bounding box center [607, 251] width 7 height 8
click at [598, 244] on link at bounding box center [601, 251] width 13 height 15
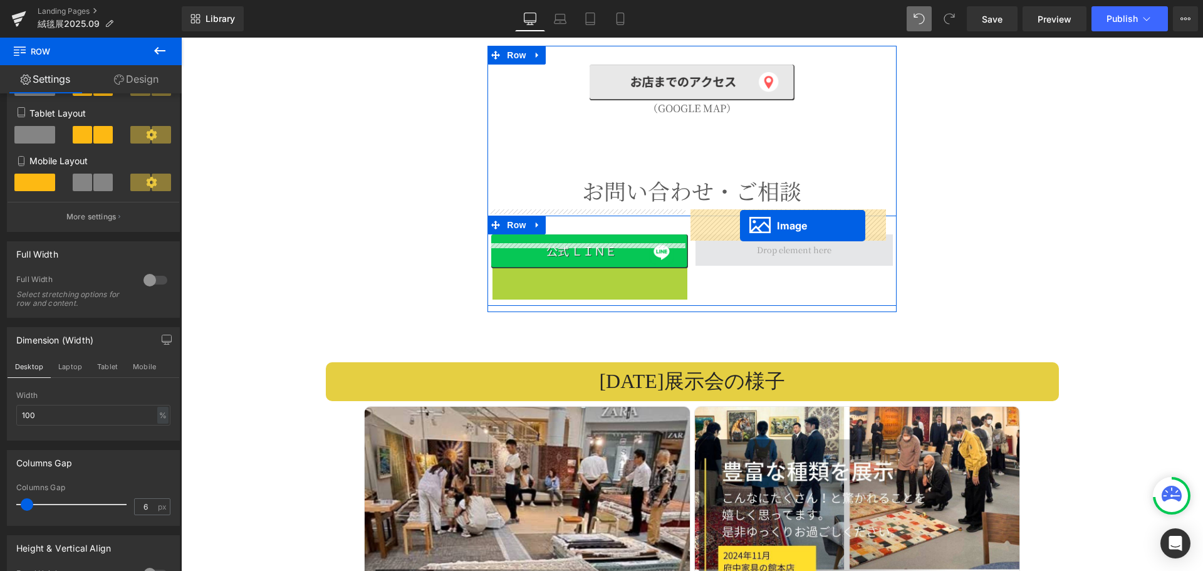
drag, startPoint x: 569, startPoint y: 260, endPoint x: 740, endPoint y: 225, distance: 174.4
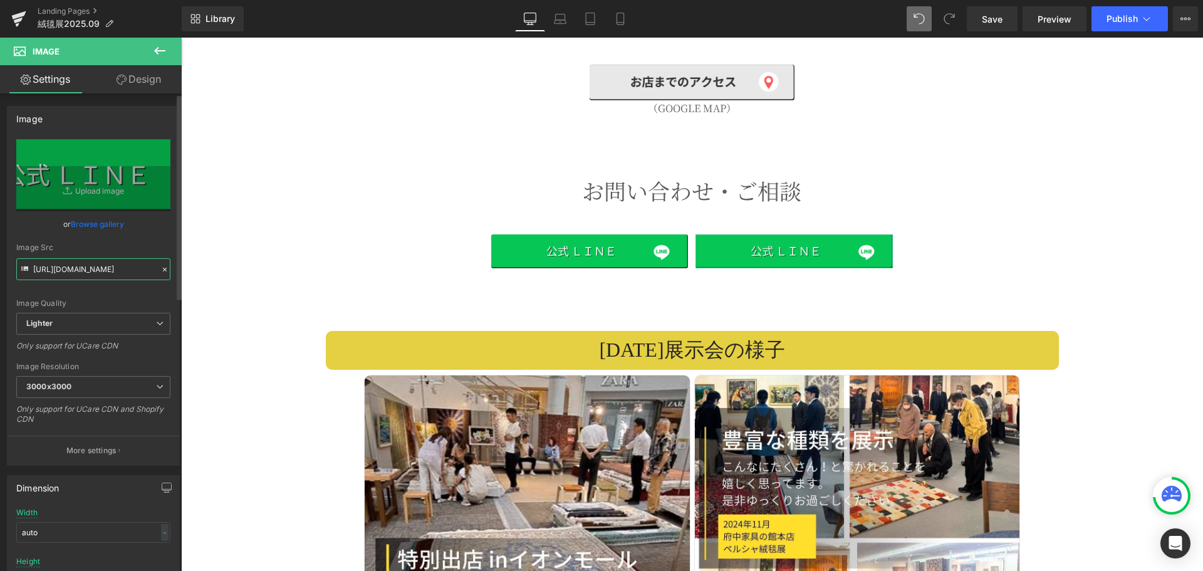
click at [153, 270] on input "[URL][DOMAIN_NAME]" at bounding box center [93, 269] width 154 height 22
click at [160, 271] on icon at bounding box center [164, 269] width 9 height 9
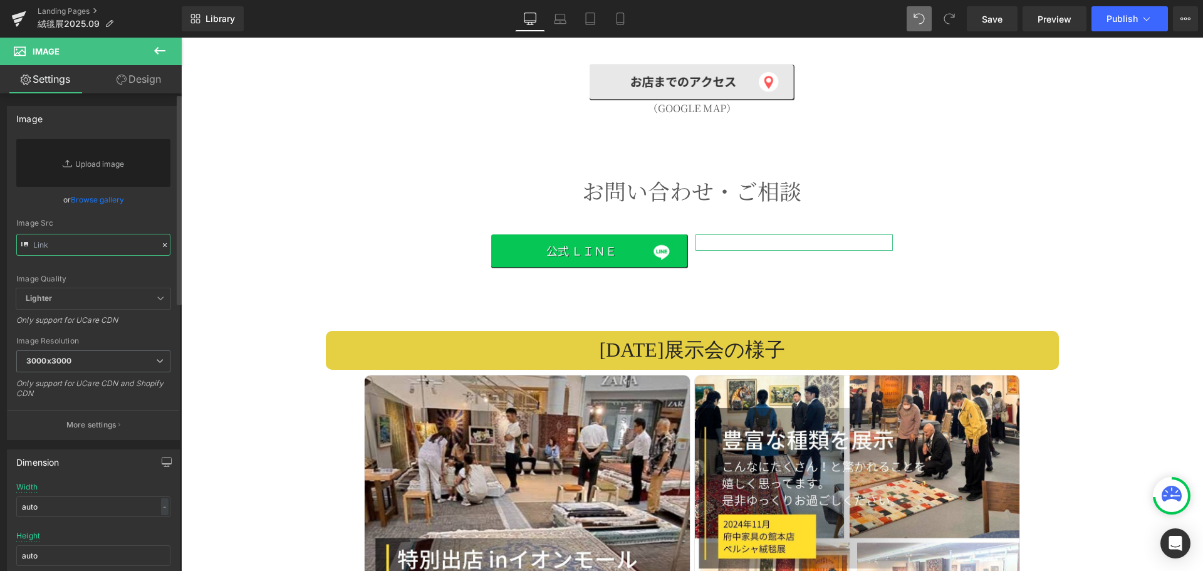
click at [96, 236] on input "text" at bounding box center [93, 245] width 154 height 22
paste input "[URL][DOMAIN_NAME]"
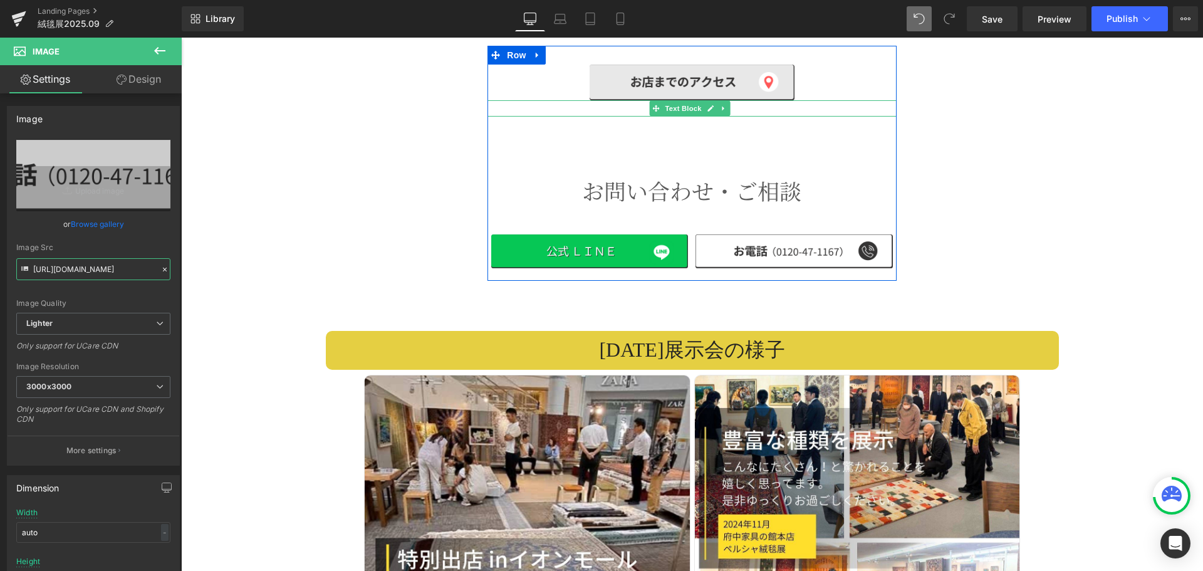
type input "[URL][DOMAIN_NAME]"
click at [717, 101] on link at bounding box center [723, 108] width 13 height 15
click at [713, 105] on icon at bounding box center [716, 108] width 7 height 7
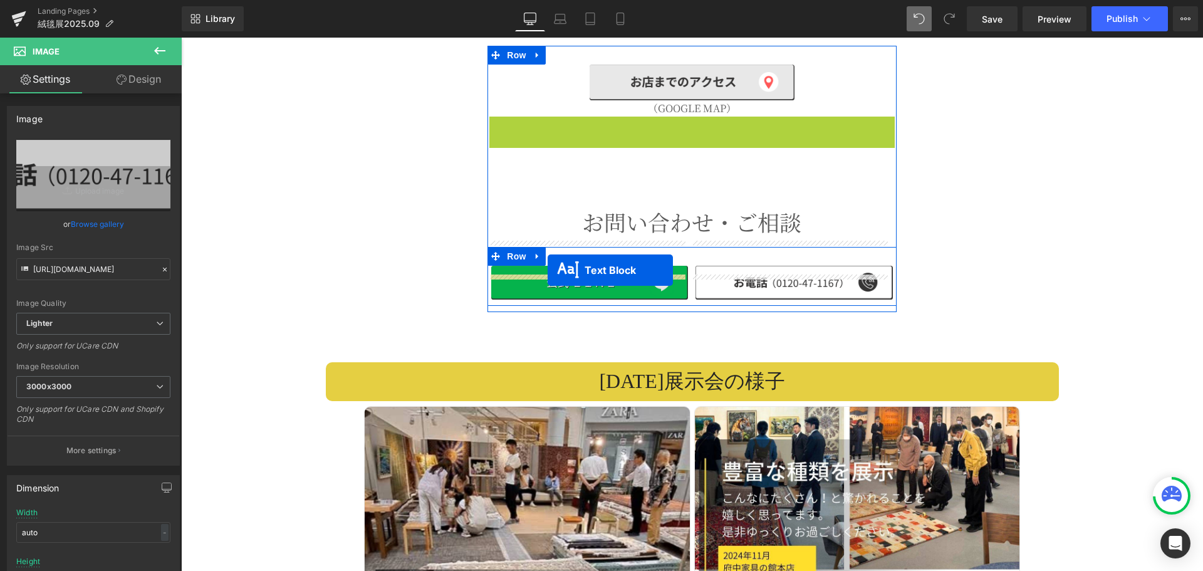
drag, startPoint x: 653, startPoint y: 101, endPoint x: 547, endPoint y: 270, distance: 199.2
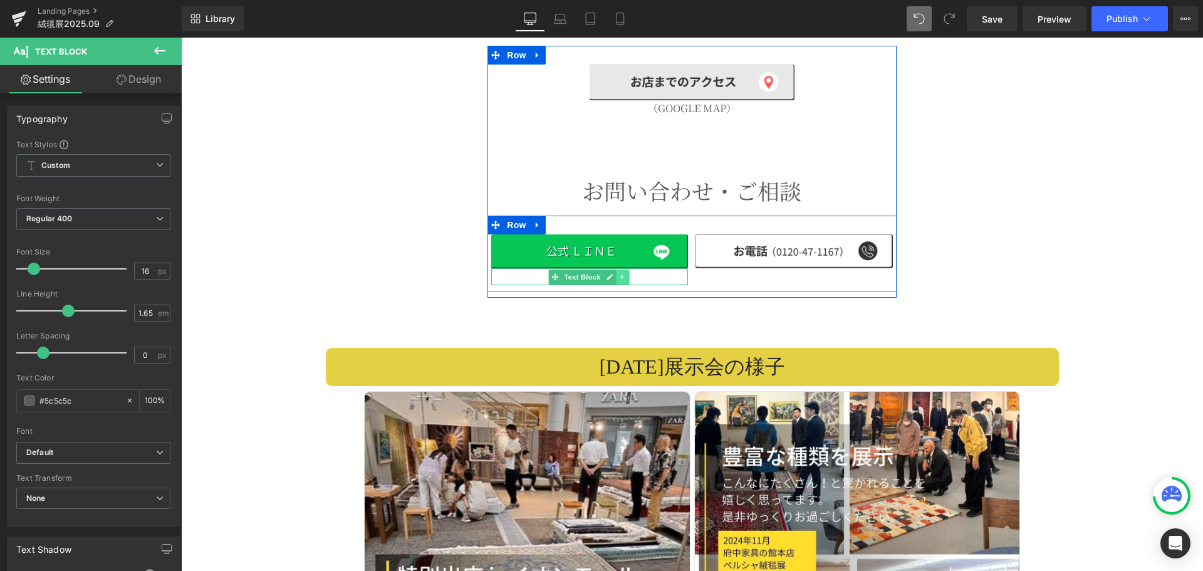
click at [621, 274] on icon at bounding box center [622, 276] width 2 height 4
click at [613, 273] on icon at bounding box center [616, 276] width 7 height 7
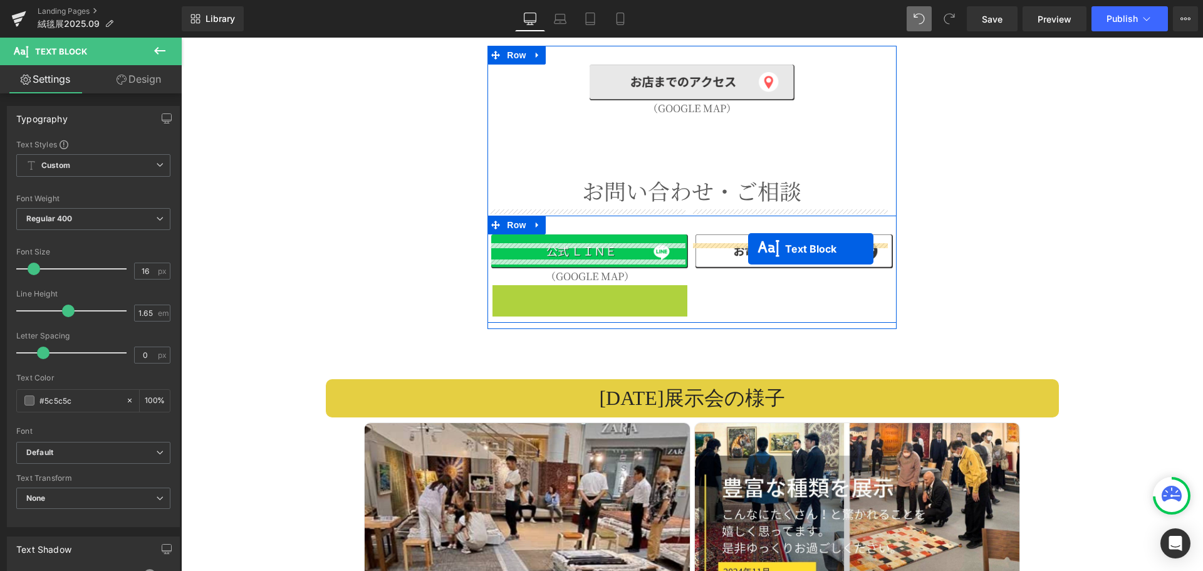
drag, startPoint x: 549, startPoint y: 264, endPoint x: 748, endPoint y: 249, distance: 199.8
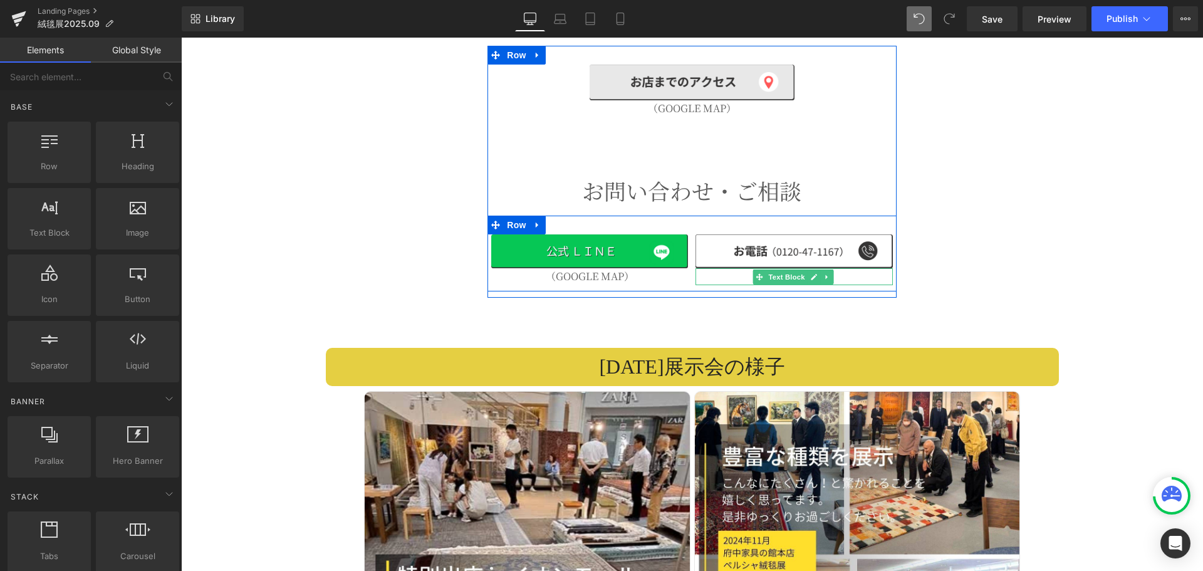
drag, startPoint x: 773, startPoint y: 247, endPoint x: 724, endPoint y: 248, distance: 48.9
click at [773, 269] on span "Text Block" at bounding box center [786, 276] width 41 height 15
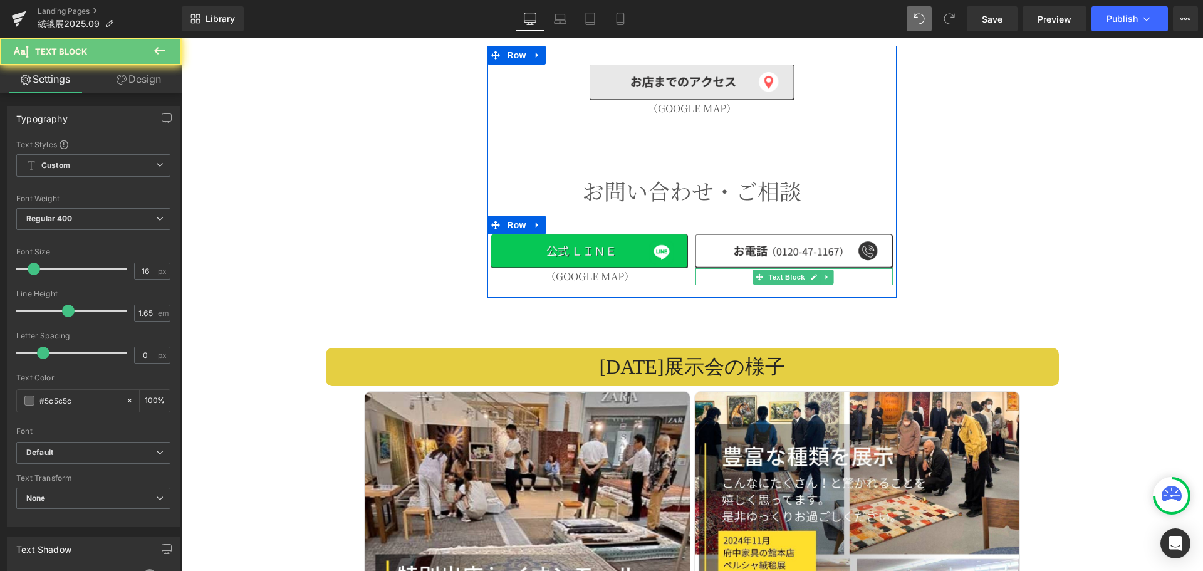
click at [724, 268] on p "（GOOGLE MAP）" at bounding box center [793, 276] width 197 height 16
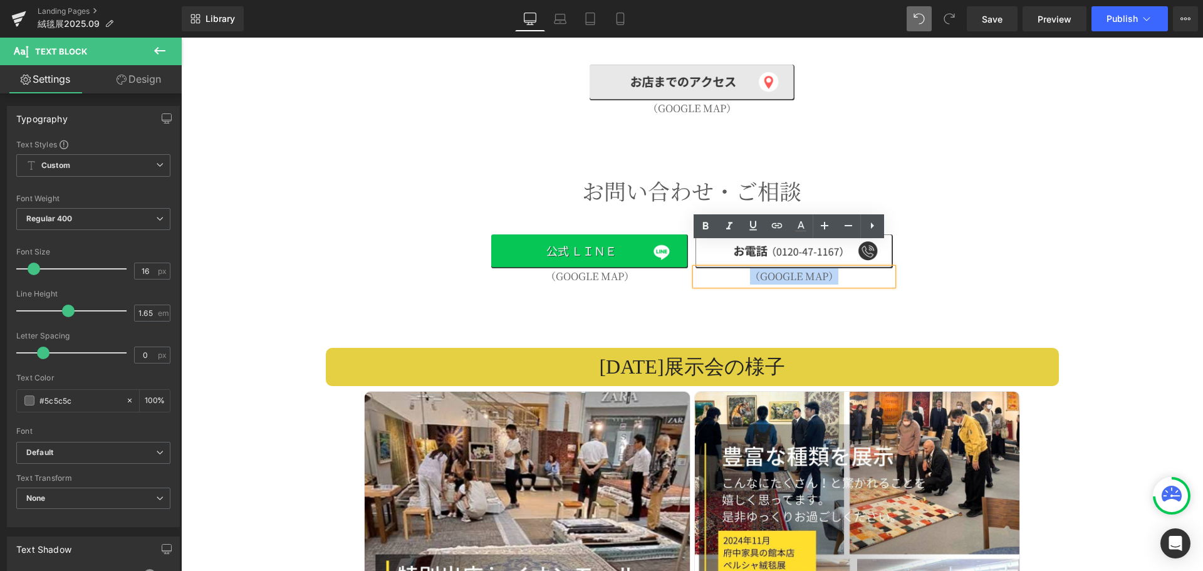
drag, startPoint x: 732, startPoint y: 251, endPoint x: 862, endPoint y: 251, distance: 129.7
click at [862, 268] on p "（GOOGLE MAP）" at bounding box center [793, 276] width 197 height 16
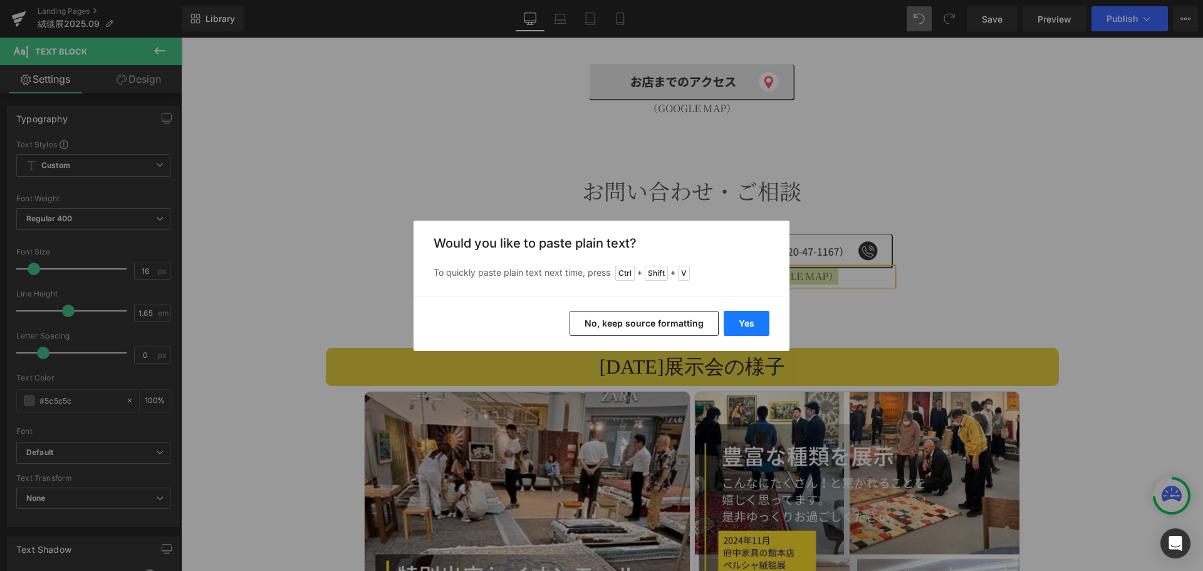
click at [753, 328] on button "Yes" at bounding box center [746, 323] width 46 height 25
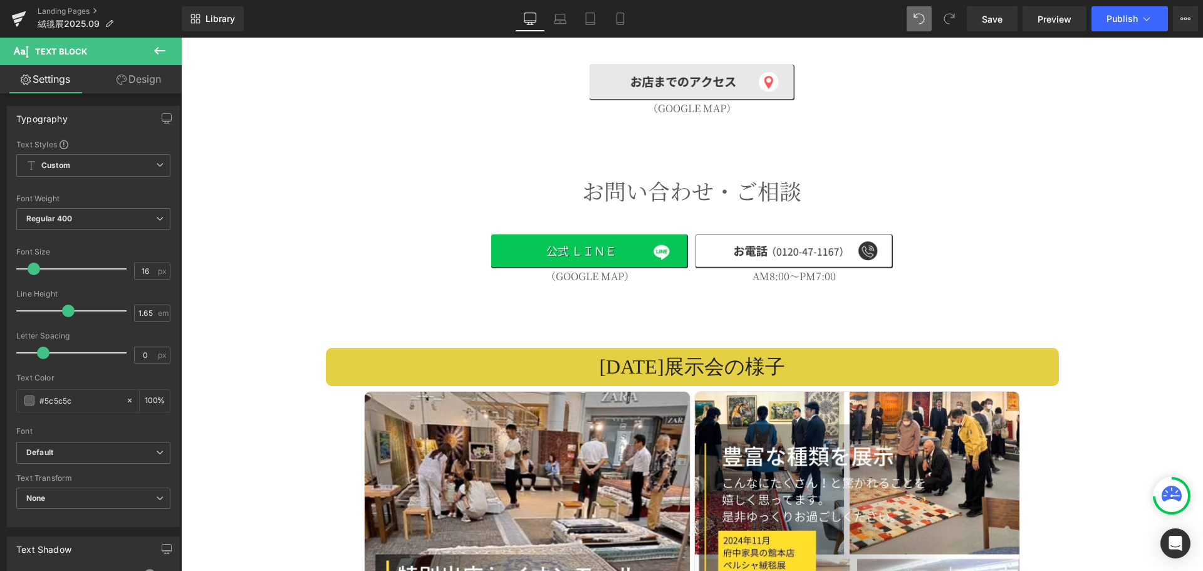
click at [574, 269] on span "Text Block" at bounding box center [562, 276] width 41 height 15
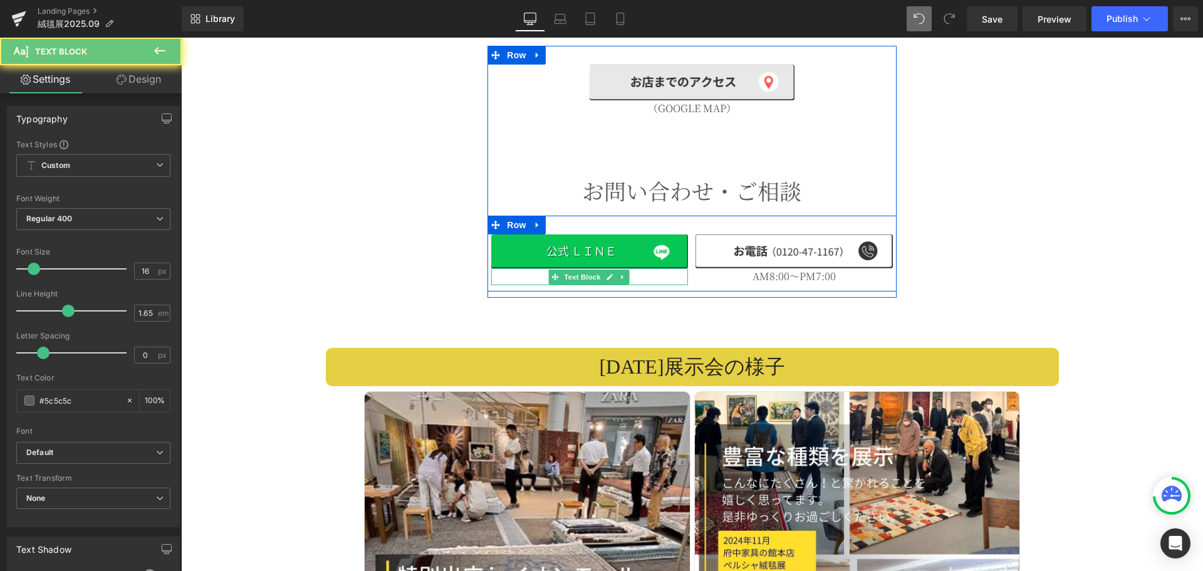
click at [531, 268] on p "（GOOGLE MAP）" at bounding box center [589, 276] width 197 height 16
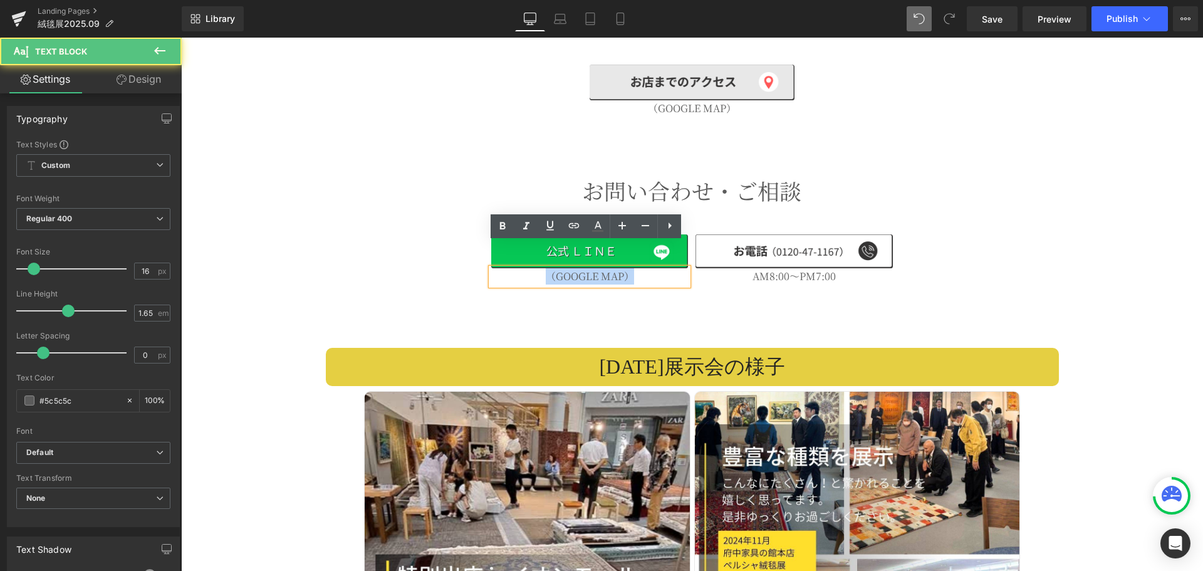
drag, startPoint x: 525, startPoint y: 249, endPoint x: 684, endPoint y: 269, distance: 160.3
click at [684, 269] on div "Image （GOOGLE MAP） Text Block お問い合わせ・ご相談 Heading Row Image （GOOGLE MAP） Text Bl…" at bounding box center [691, 172] width 408 height 252
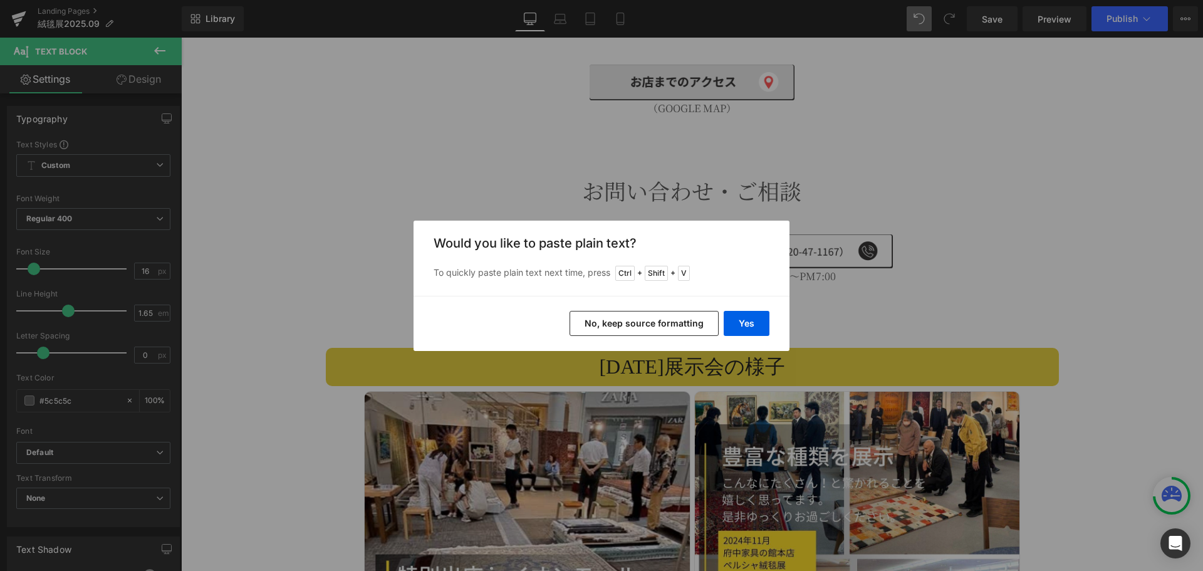
drag, startPoint x: 706, startPoint y: 317, endPoint x: 528, endPoint y: 281, distance: 182.2
click at [706, 317] on button "No, keep source formatting" at bounding box center [643, 323] width 149 height 25
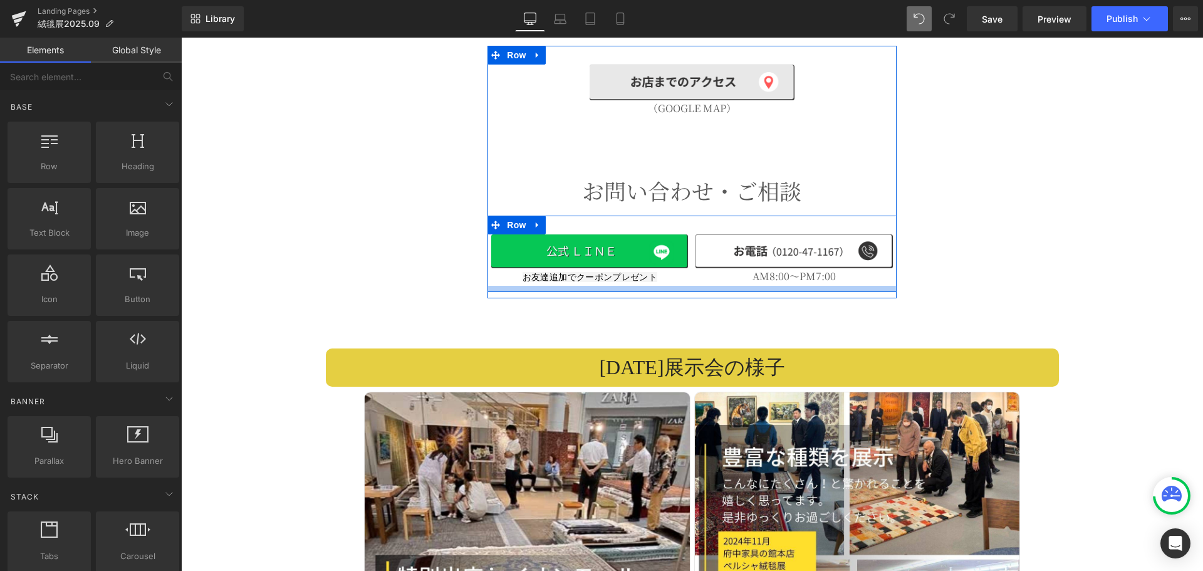
click at [643, 286] on div at bounding box center [691, 289] width 408 height 6
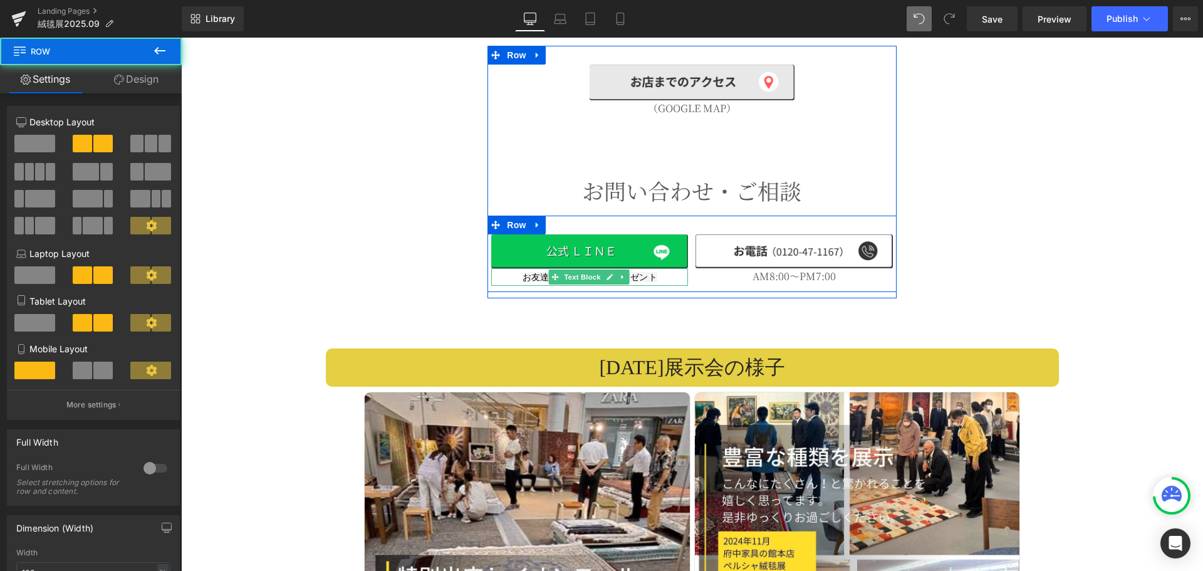
click at [640, 272] on span "お友達追加でクーポンプレゼント" at bounding box center [589, 277] width 135 height 10
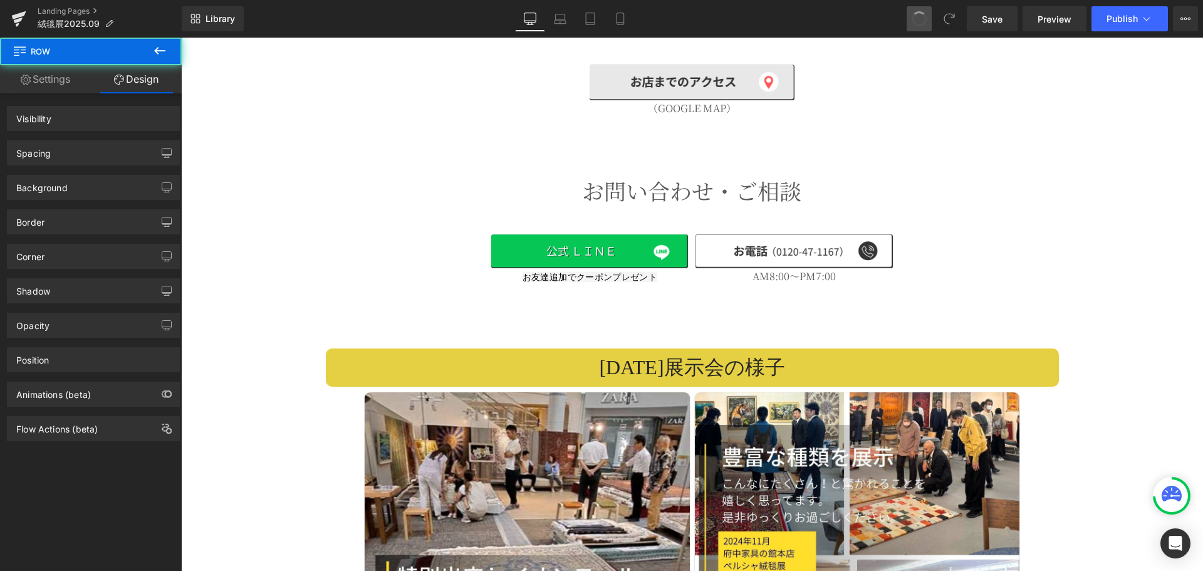
click at [913, 20] on span at bounding box center [919, 19] width 18 height 18
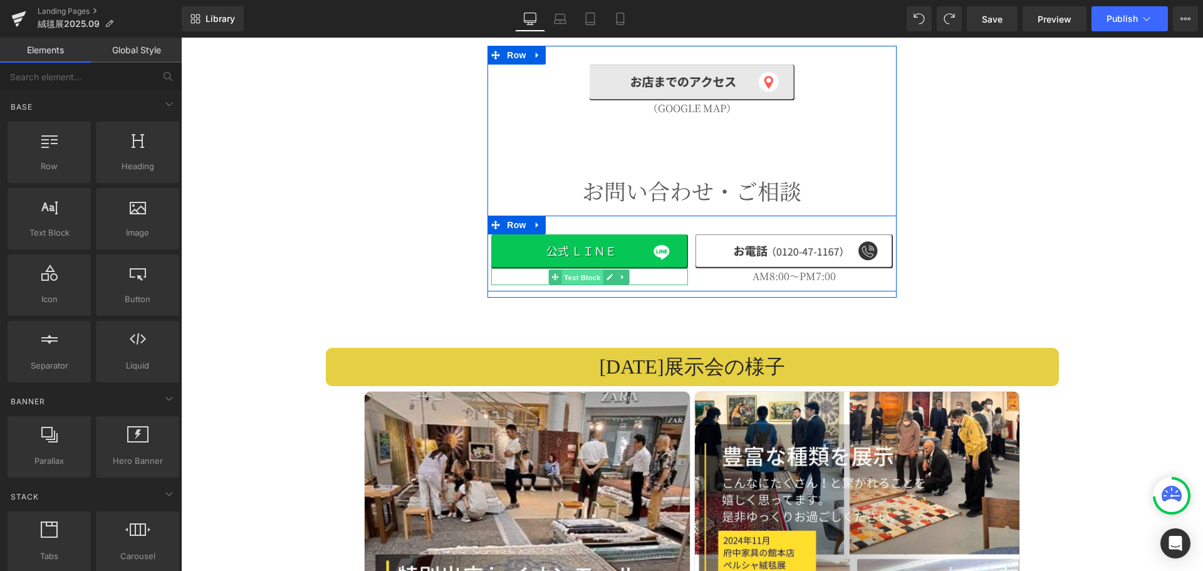
click at [582, 269] on span "Text Block" at bounding box center [581, 276] width 41 height 15
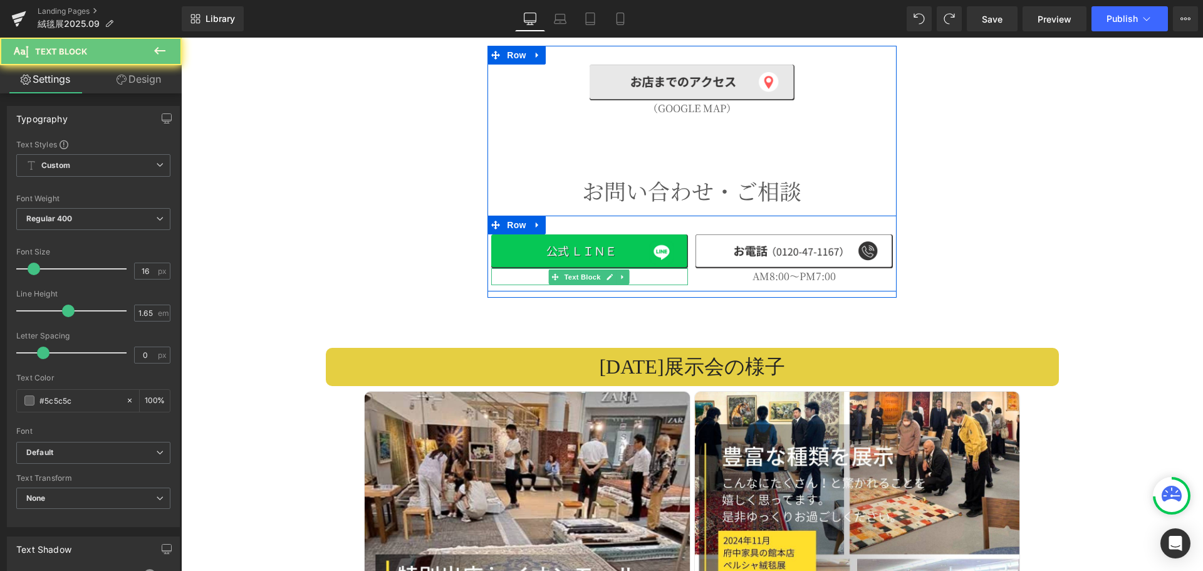
click at [538, 268] on p "（GOOGLE MAP）" at bounding box center [589, 276] width 197 height 16
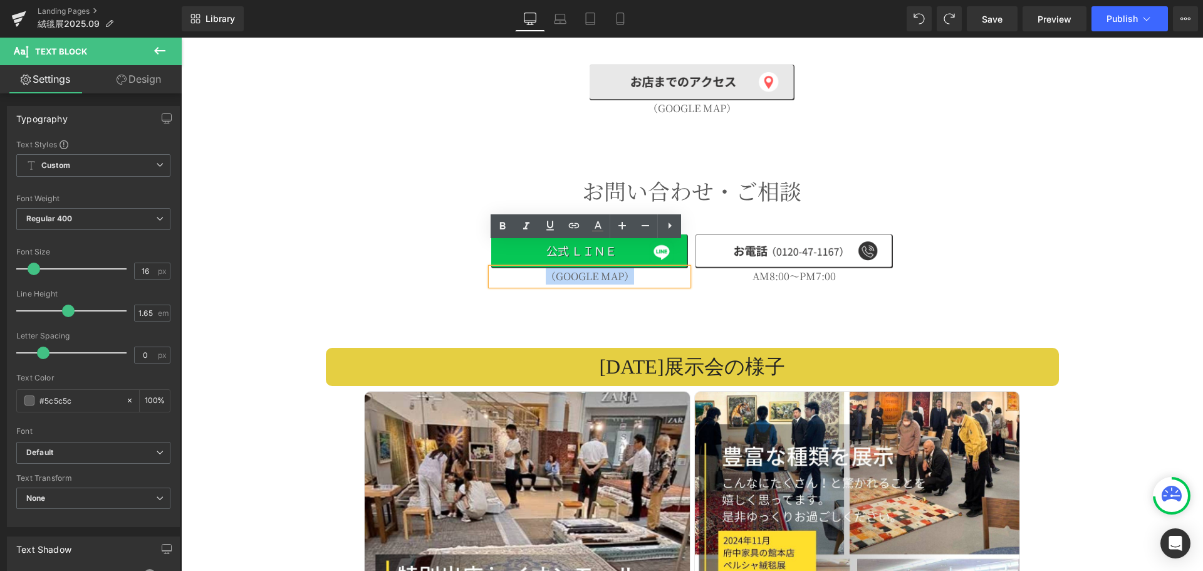
drag, startPoint x: 538, startPoint y: 253, endPoint x: 657, endPoint y: 252, distance: 119.0
click at [657, 268] on p "（GOOGLE MAP）" at bounding box center [589, 276] width 197 height 16
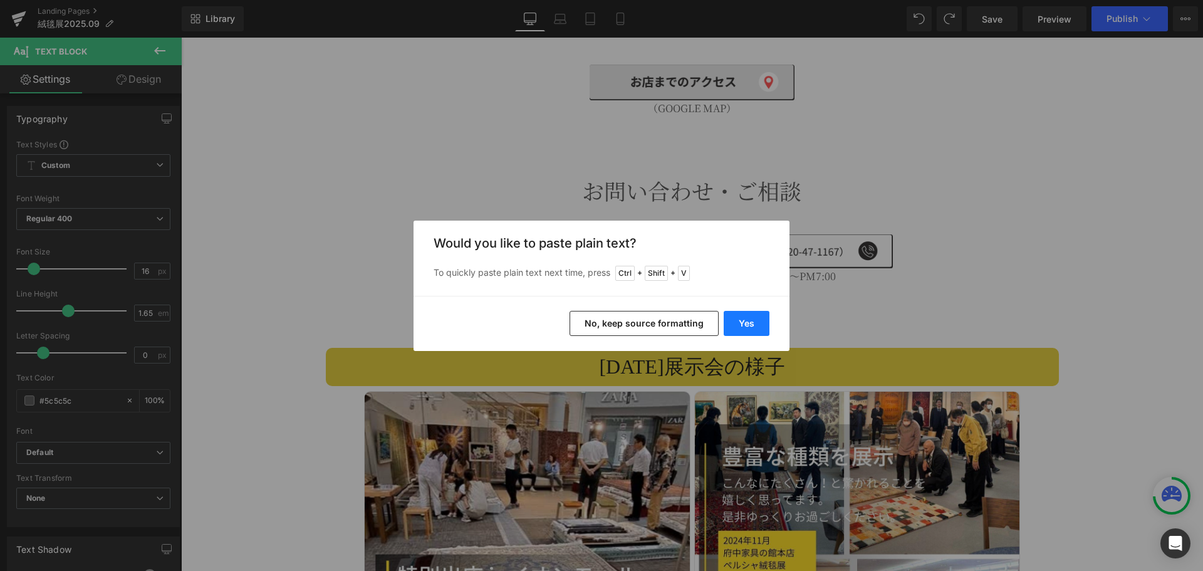
drag, startPoint x: 757, startPoint y: 328, endPoint x: 573, endPoint y: 289, distance: 188.1
click at [757, 328] on button "Yes" at bounding box center [746, 323] width 46 height 25
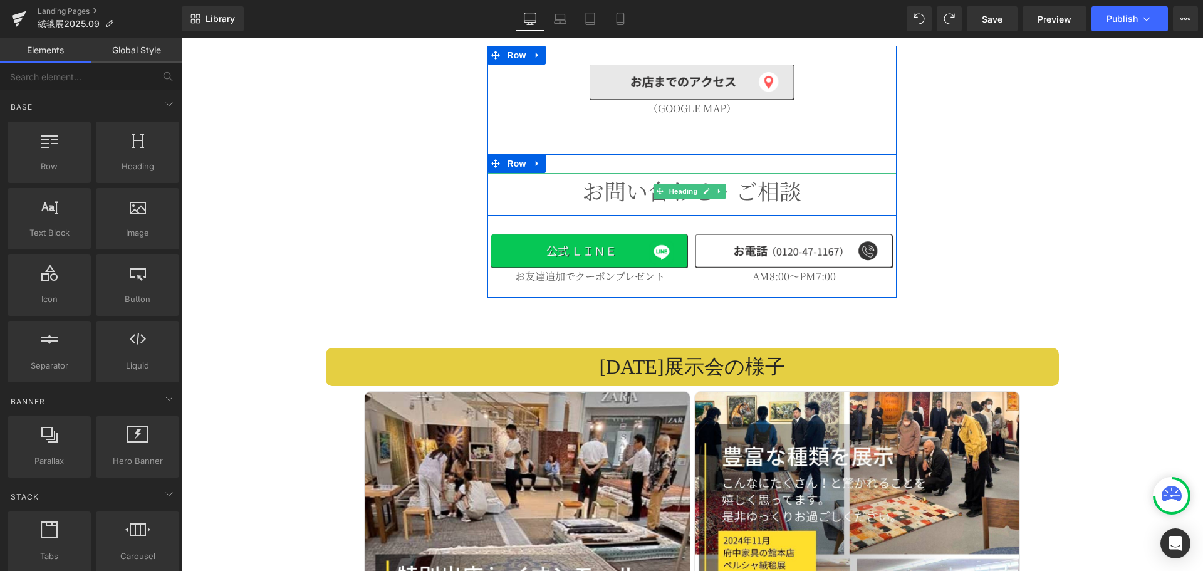
click at [737, 173] on h2 "お問い合わせ・ご相談" at bounding box center [691, 191] width 408 height 36
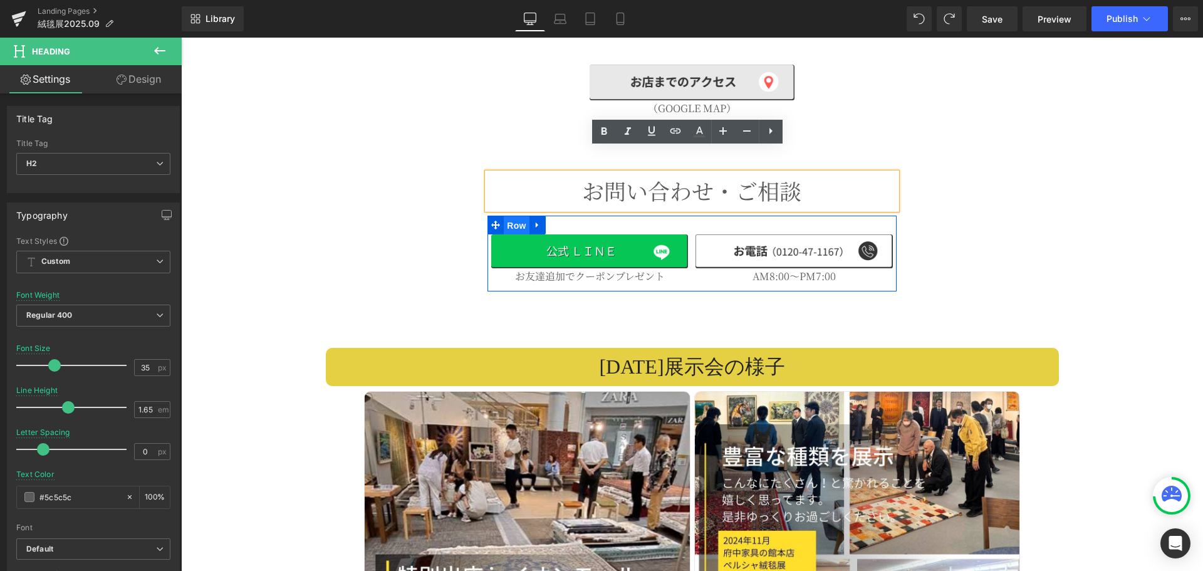
click at [509, 216] on span "Row" at bounding box center [516, 225] width 25 height 19
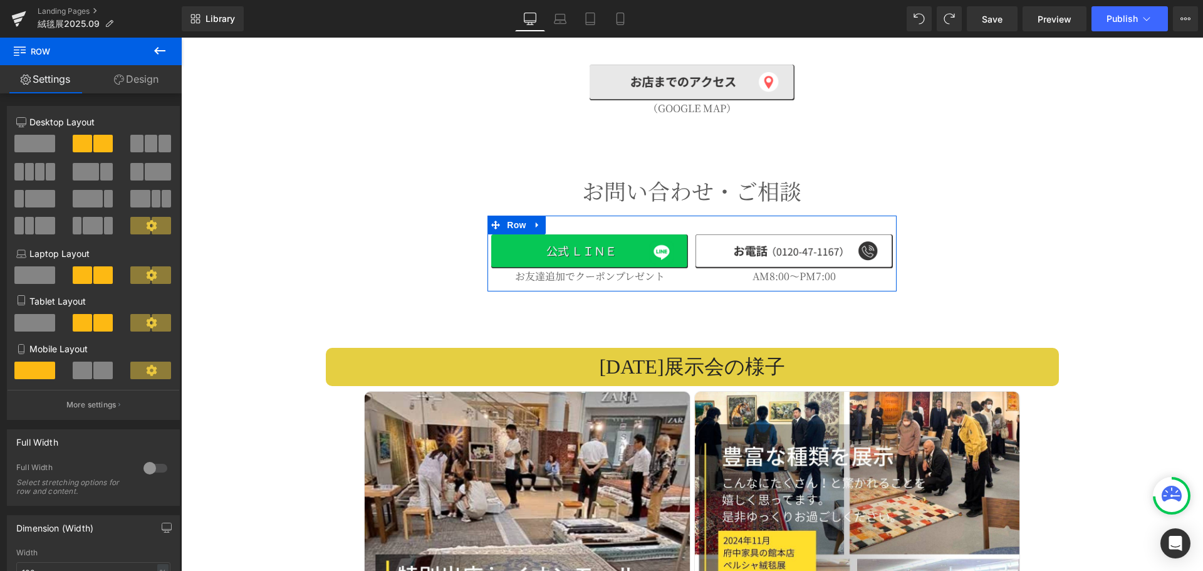
drag, startPoint x: 134, startPoint y: 83, endPoint x: 65, endPoint y: 186, distance: 124.0
click at [134, 83] on link "Design" at bounding box center [136, 79] width 91 height 28
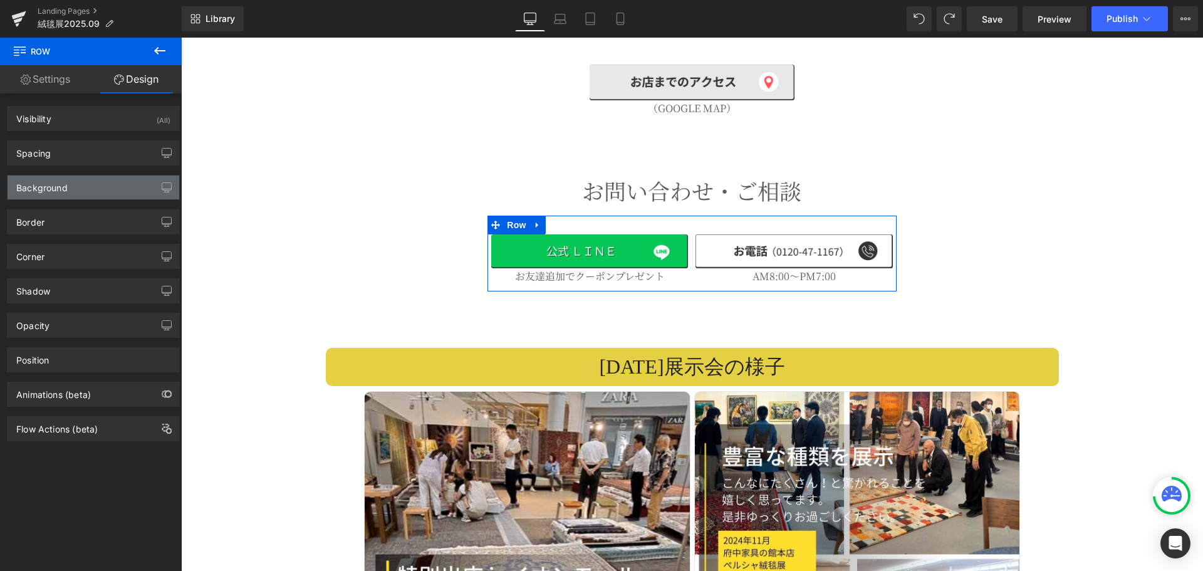
type input "transparent"
type input "0"
click at [65, 186] on div "Background" at bounding box center [41, 184] width 51 height 18
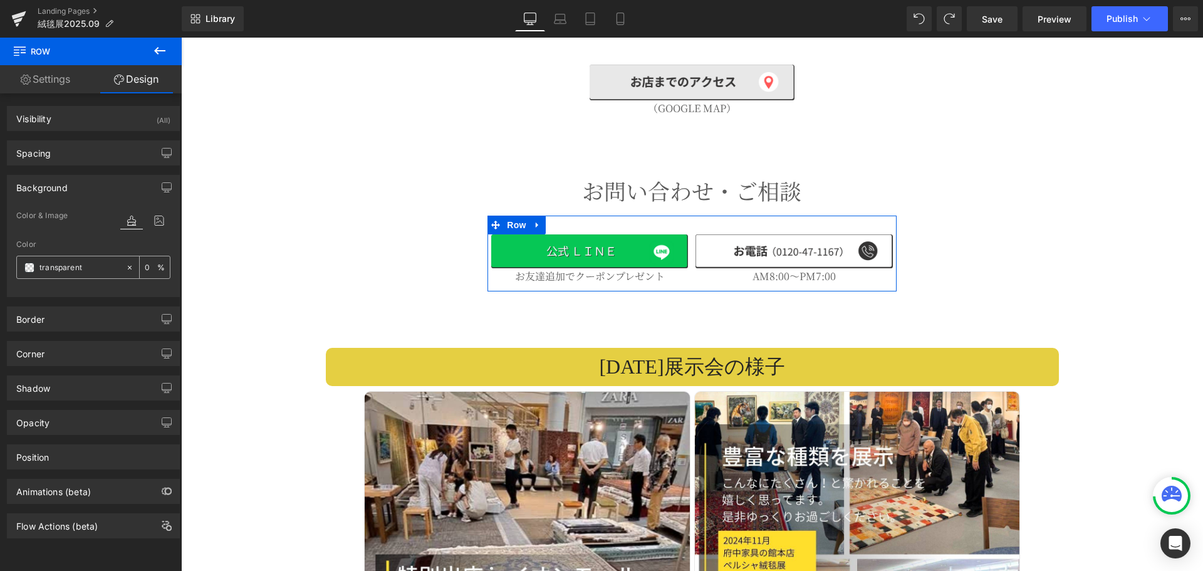
click at [101, 274] on input "transparent" at bounding box center [79, 268] width 80 height 14
paste input "#f5f5f5"
type input "#f5f5f5"
type input "100"
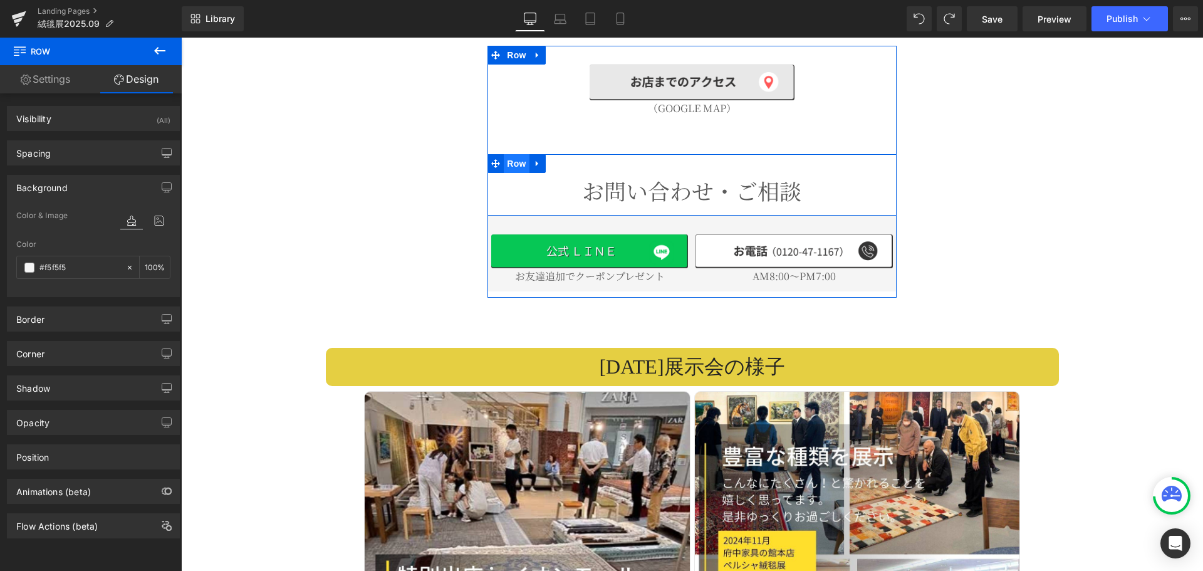
click at [508, 154] on span "Row" at bounding box center [516, 163] width 25 height 19
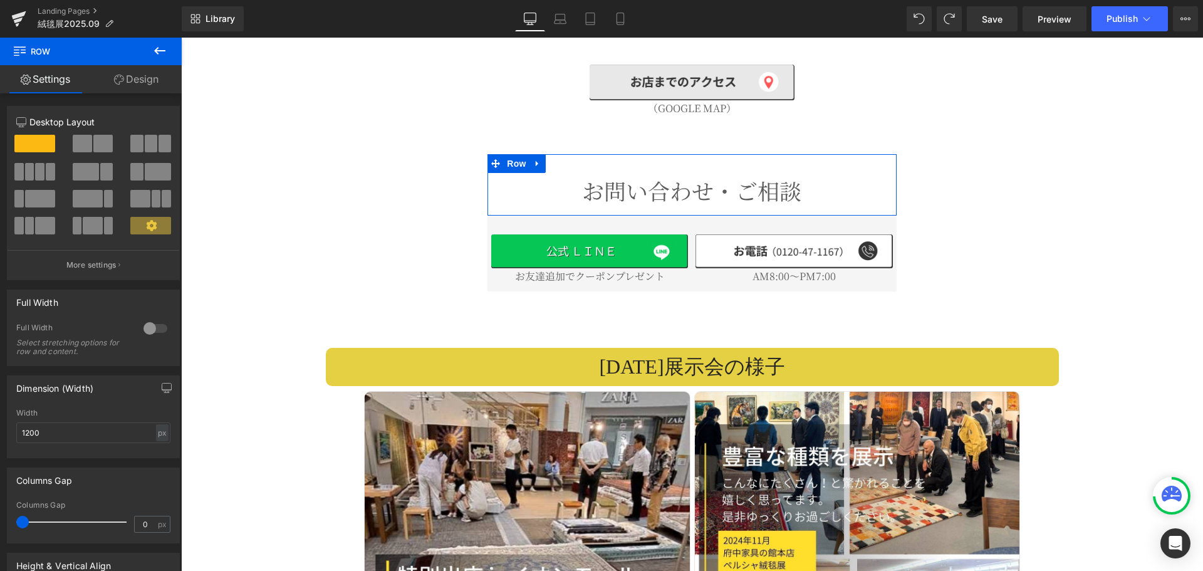
click at [133, 73] on link "Design" at bounding box center [136, 79] width 91 height 28
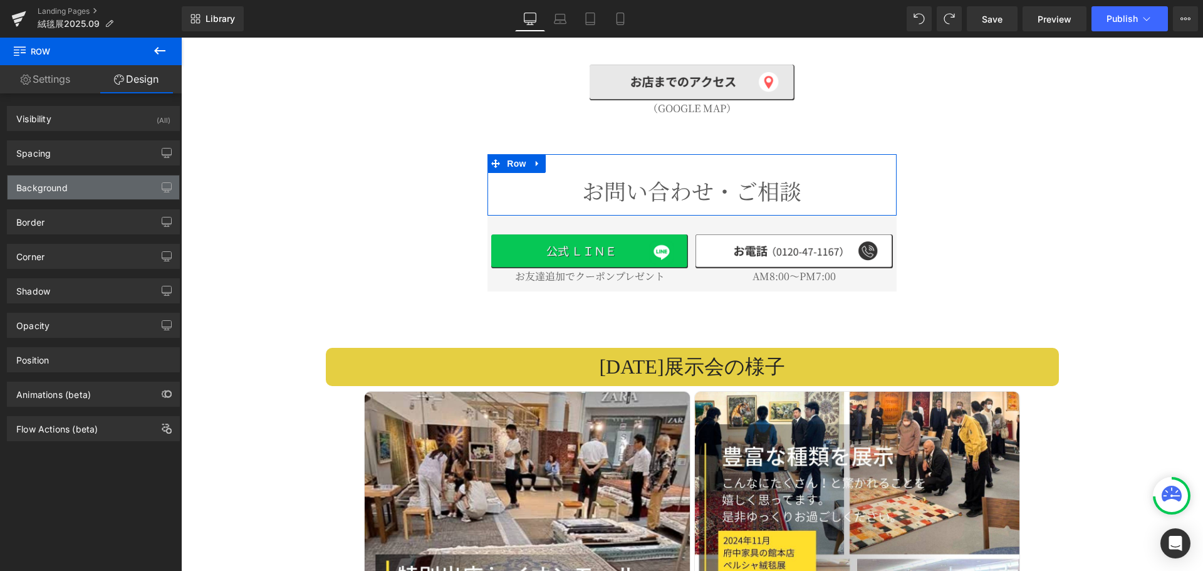
click at [83, 179] on div "Background" at bounding box center [94, 187] width 172 height 24
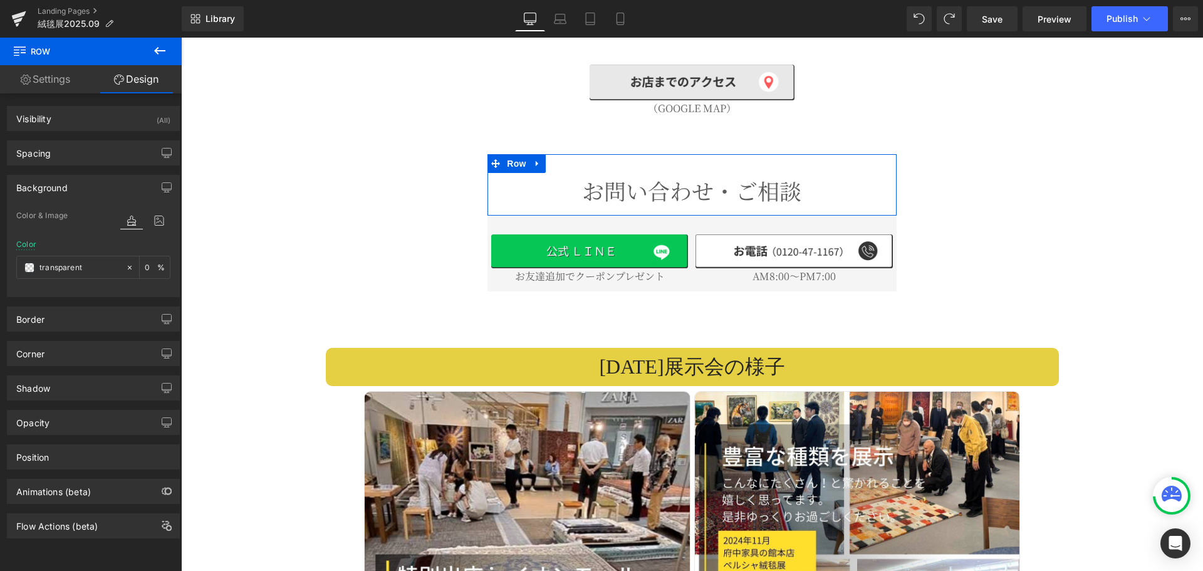
type input "transparent"
type input "0"
click at [99, 277] on div "transparent" at bounding box center [71, 267] width 108 height 22
click at [98, 265] on input "transparent" at bounding box center [79, 268] width 80 height 14
paste input "#f5f5f5"
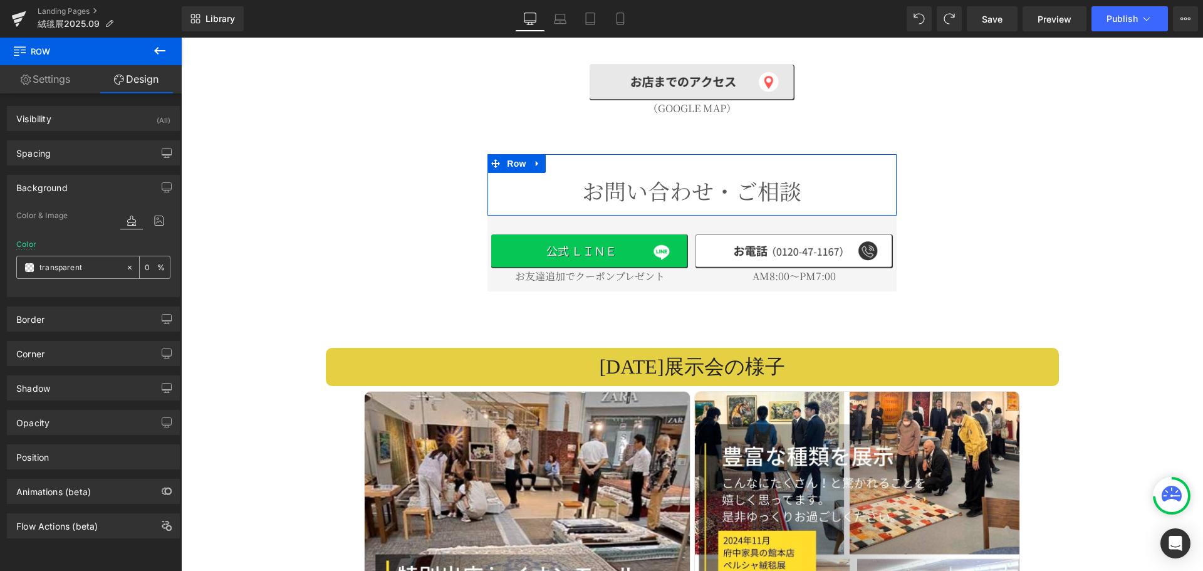
type input "#f5f5f5"
type input "100"
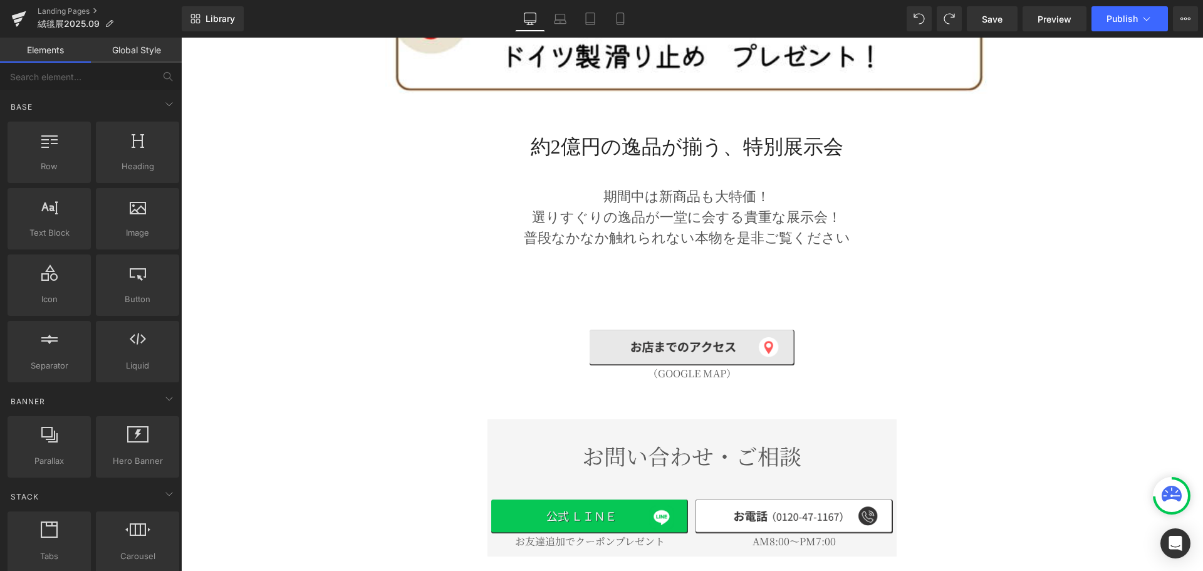
scroll to position [2689, 0]
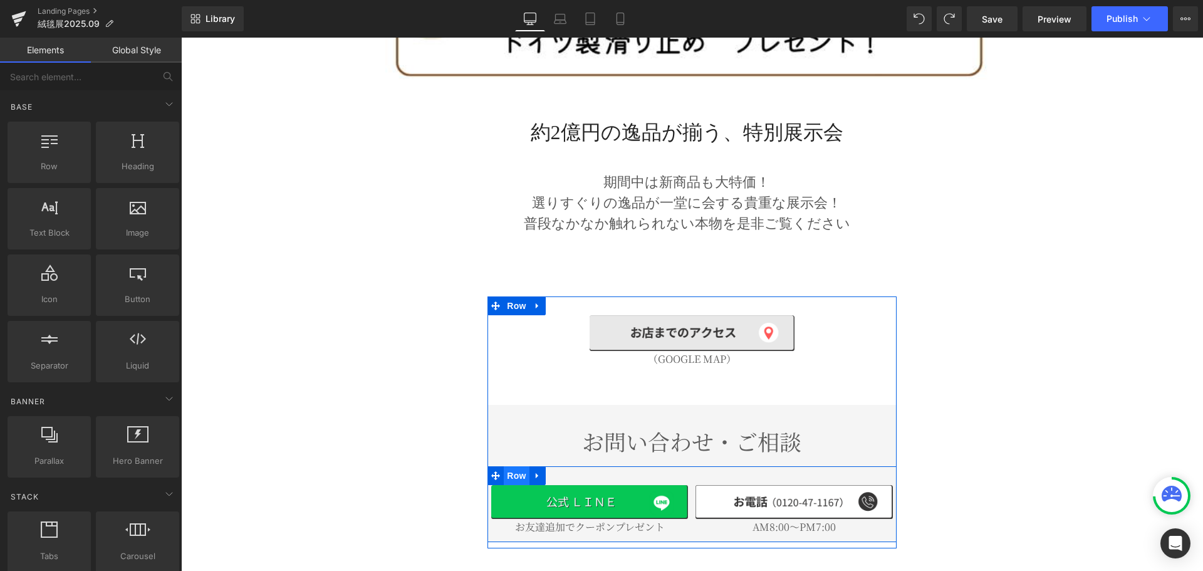
click at [524, 466] on span "Row" at bounding box center [516, 475] width 25 height 19
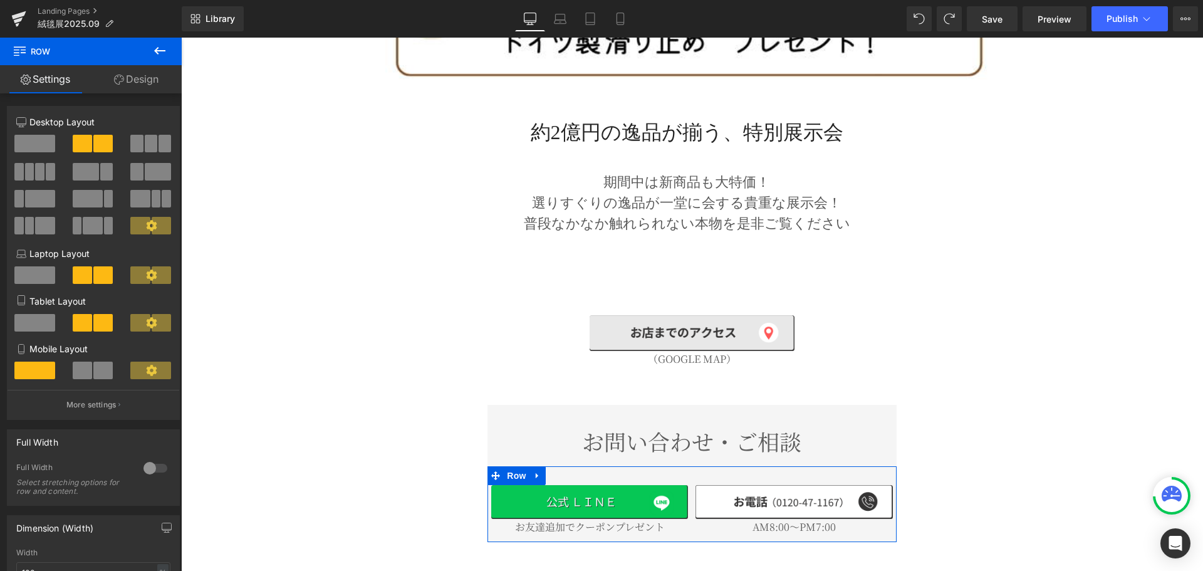
click at [147, 77] on link "Design" at bounding box center [136, 79] width 91 height 28
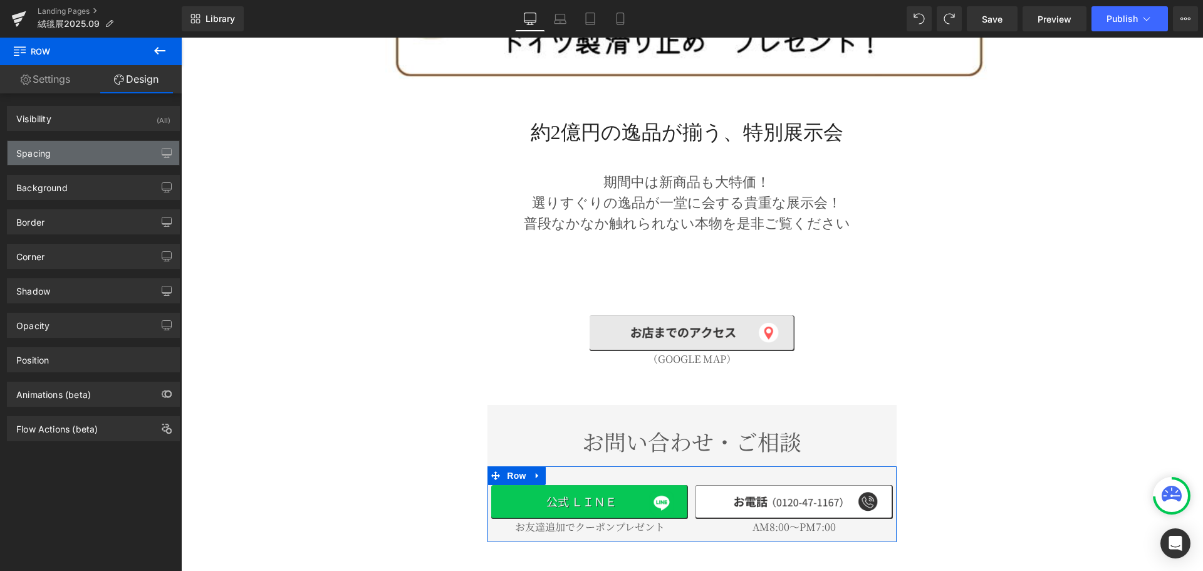
type input "0"
type input "30"
type input "0"
type input "10"
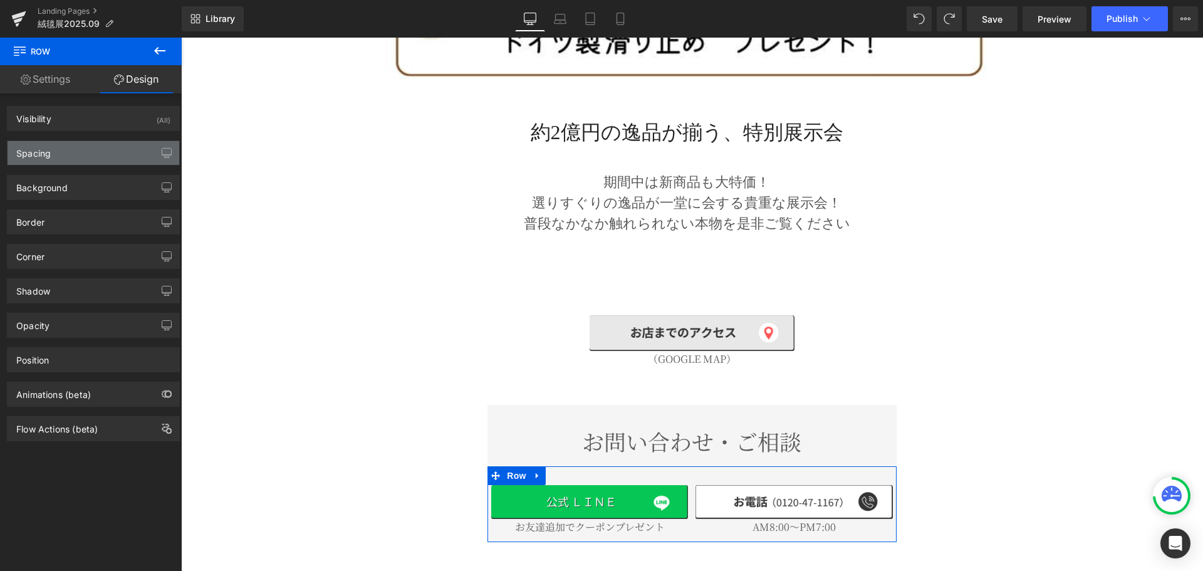
type input "0"
click at [88, 157] on div "Spacing" at bounding box center [94, 153] width 172 height 24
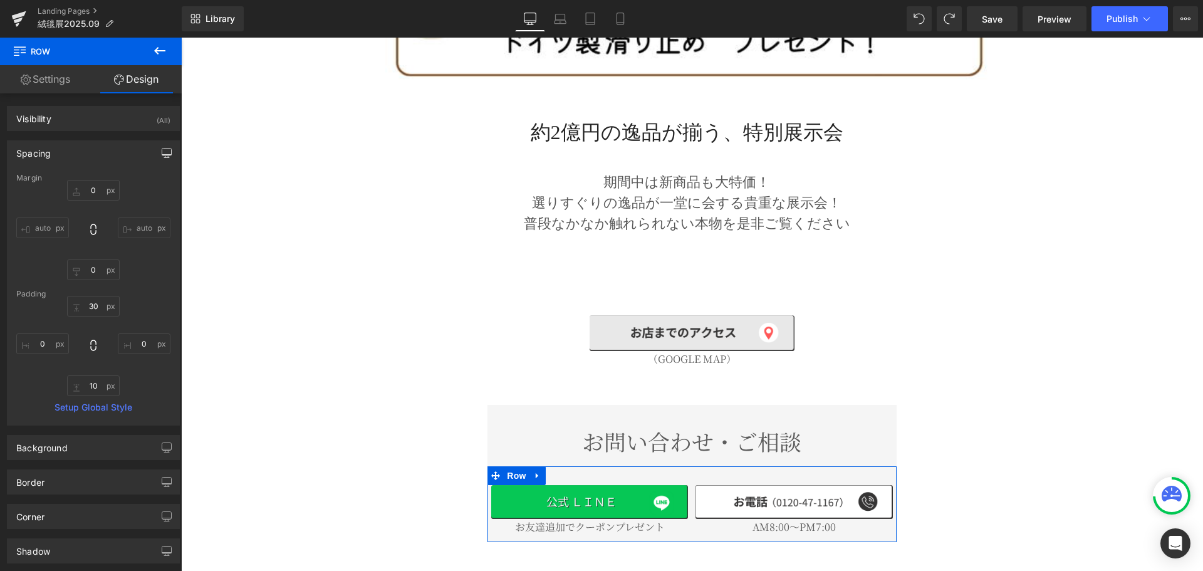
click at [168, 150] on button "button" at bounding box center [167, 153] width 20 height 24
click at [75, 178] on button "Laptop" at bounding box center [70, 179] width 39 height 21
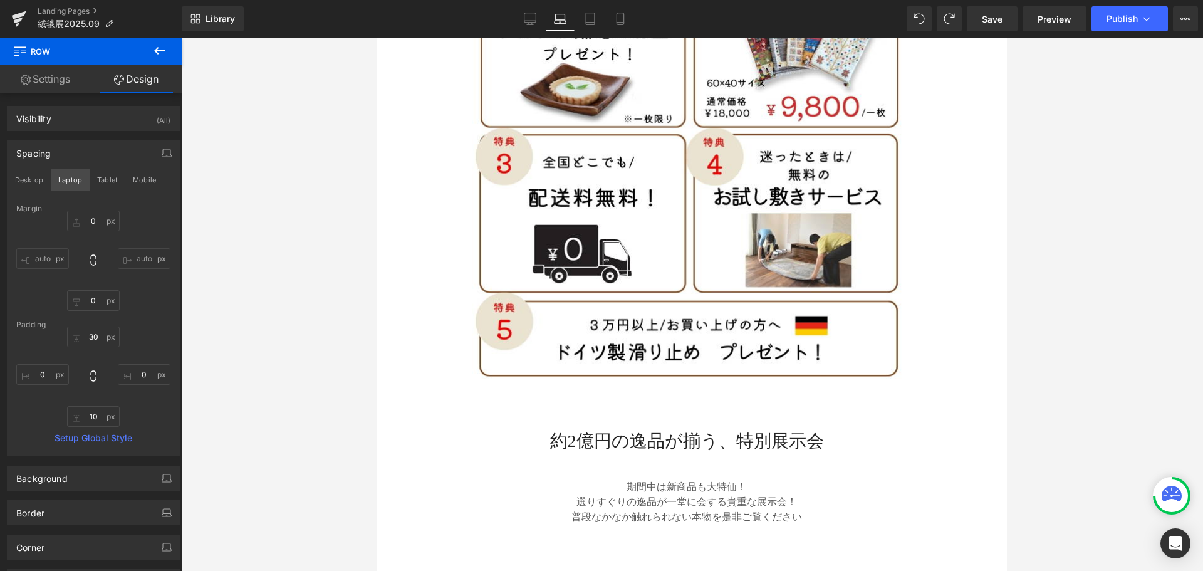
type input "0"
type input "30"
type input "0"
type input "10"
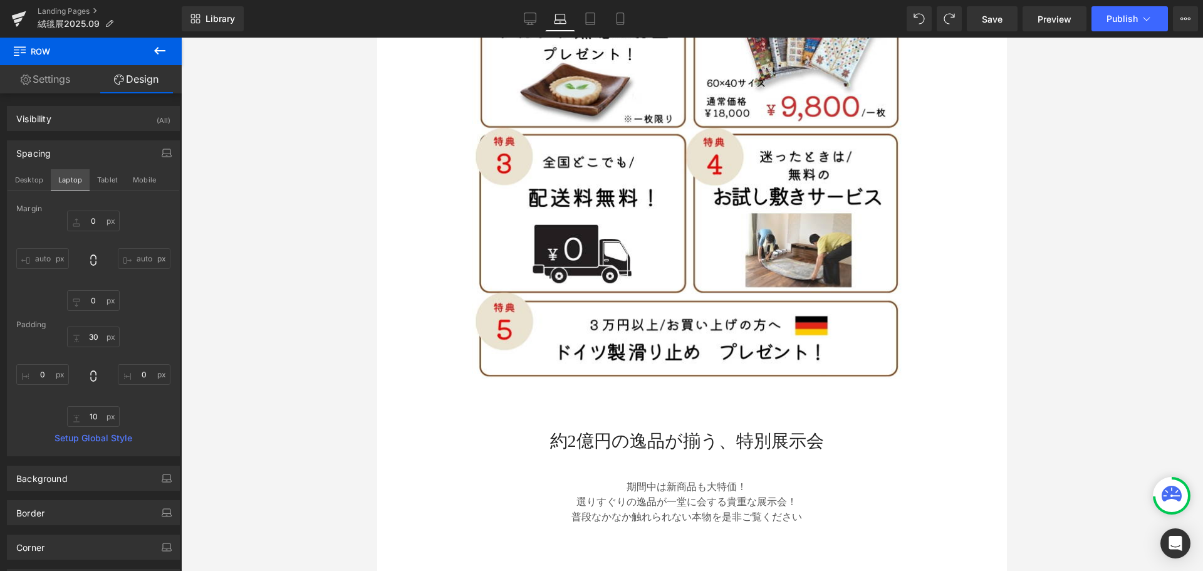
type input "0"
click at [110, 187] on button "Tablet" at bounding box center [108, 179] width 36 height 21
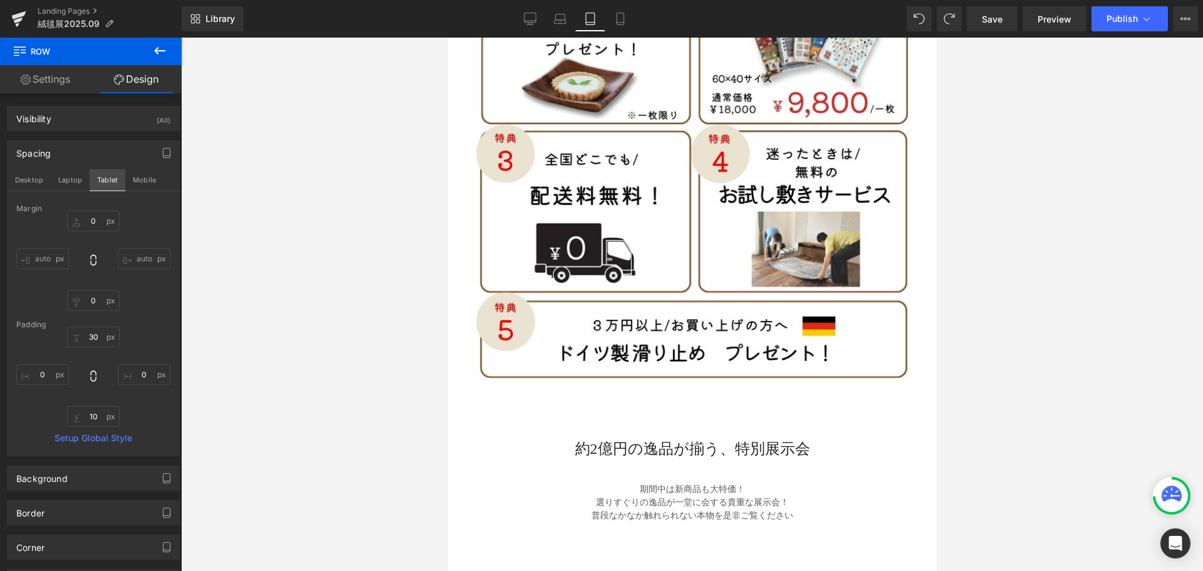
type input "0"
type input "30"
type input "0"
type input "10"
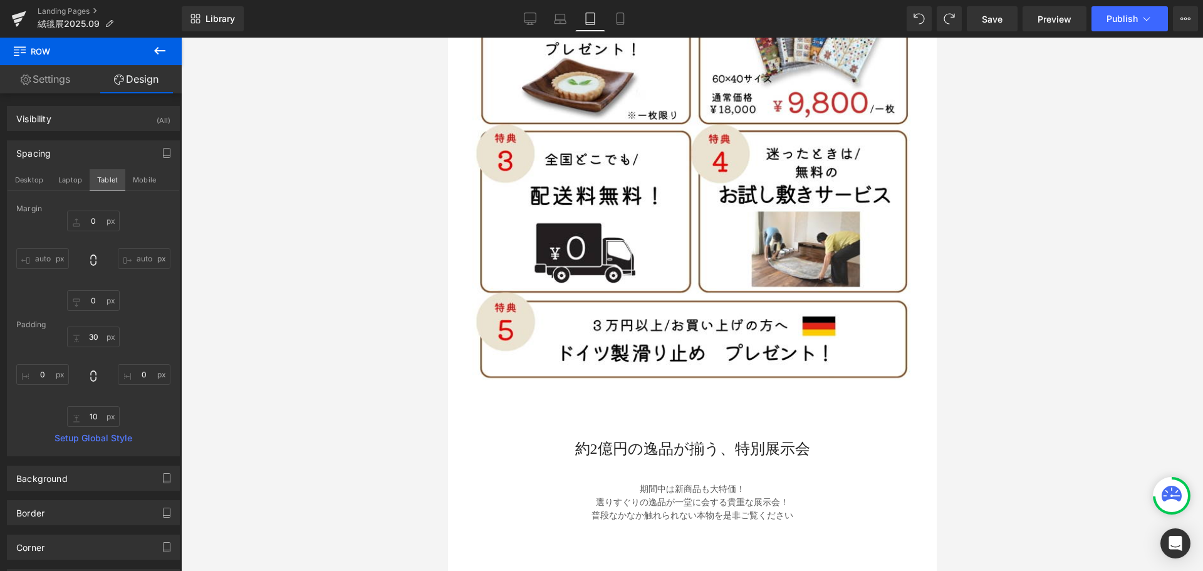
type input "0"
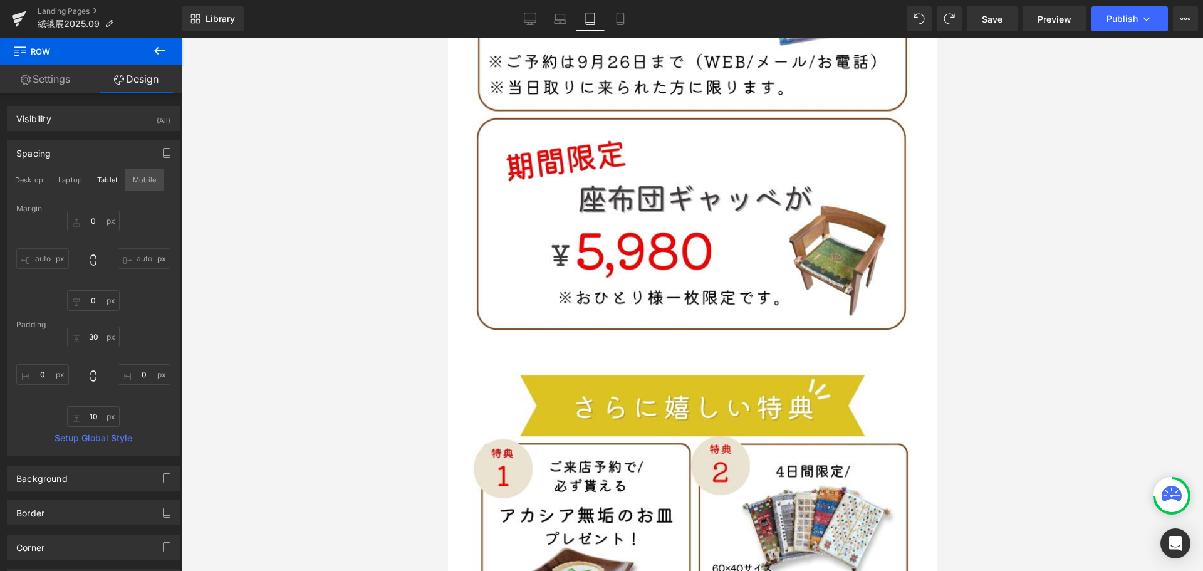
click at [134, 184] on button "Mobile" at bounding box center [144, 179] width 38 height 21
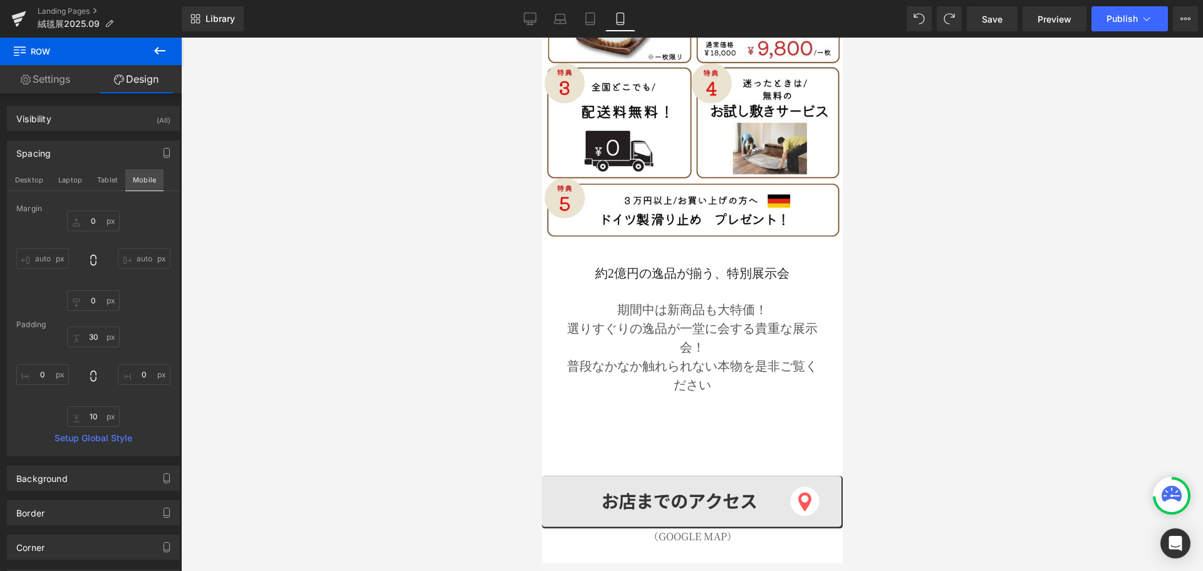
type input "0"
type input "30"
type input "0"
type input "10"
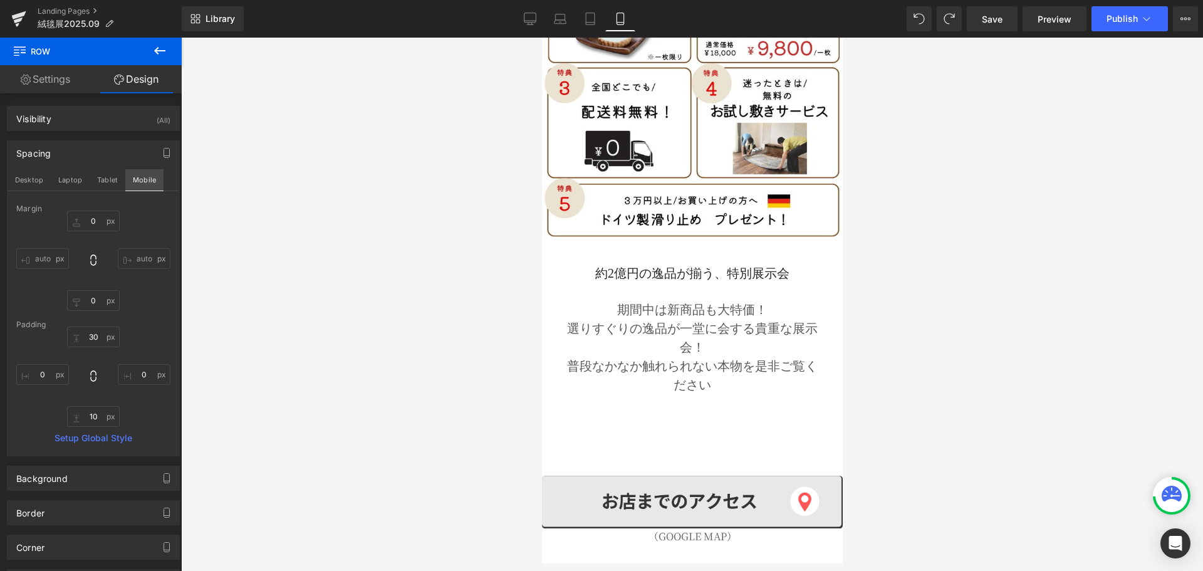
type input "0"
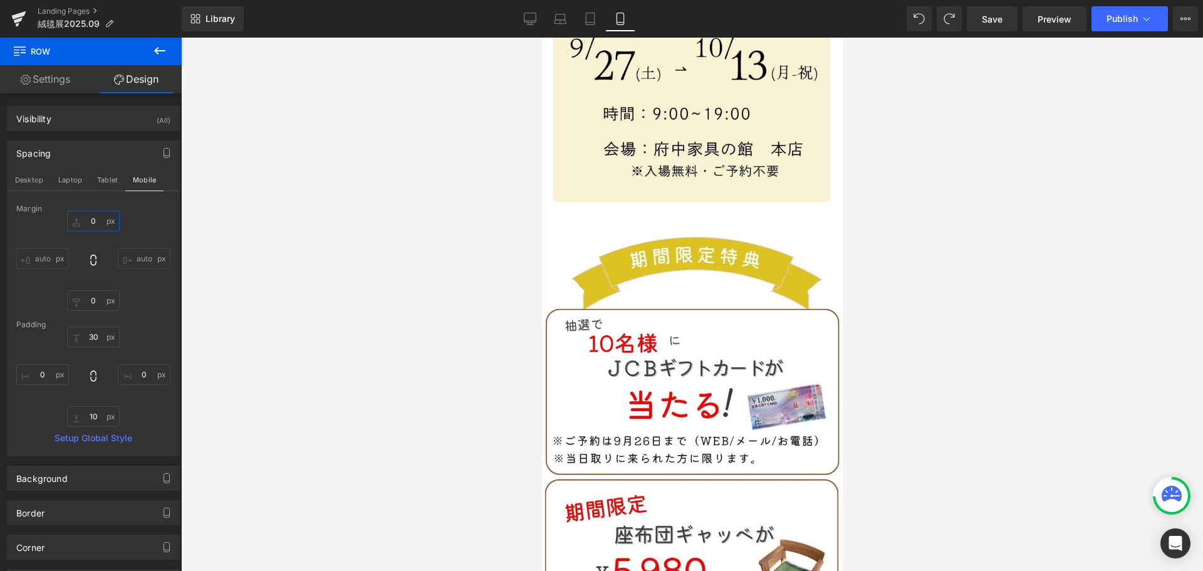
click at [98, 222] on input "0" at bounding box center [93, 220] width 53 height 21
type input "20"
click at [103, 336] on input "30" at bounding box center [93, 336] width 53 height 21
type input "0"
click at [461, 363] on div at bounding box center [692, 304] width 1022 height 533
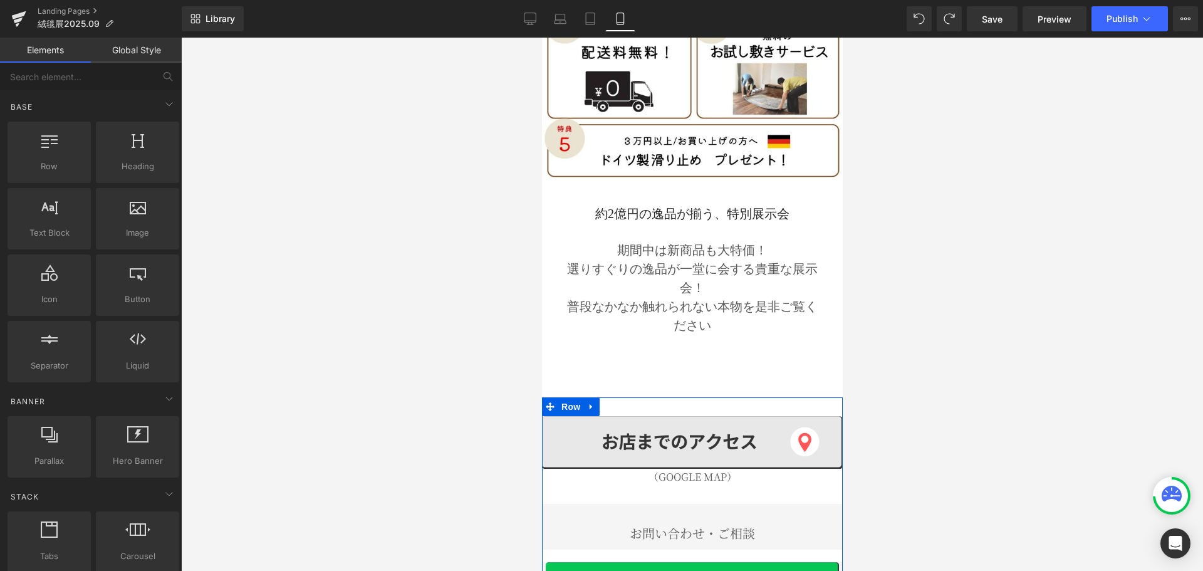
scroll to position [1282, 0]
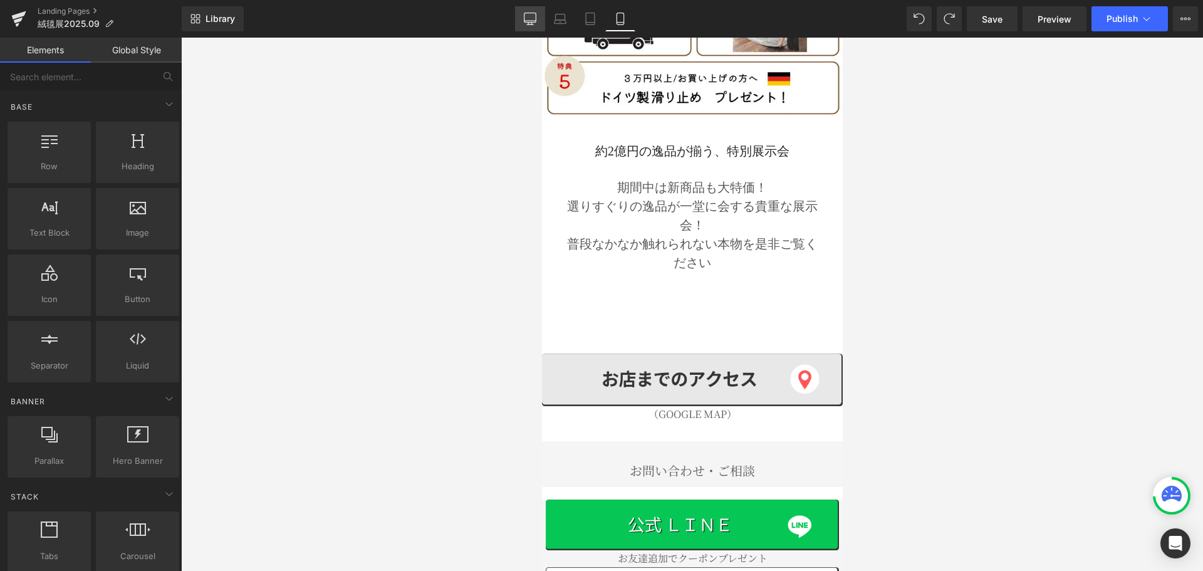
drag, startPoint x: 533, startPoint y: 19, endPoint x: 544, endPoint y: 27, distance: 13.5
click at [533, 19] on icon at bounding box center [530, 19] width 13 height 13
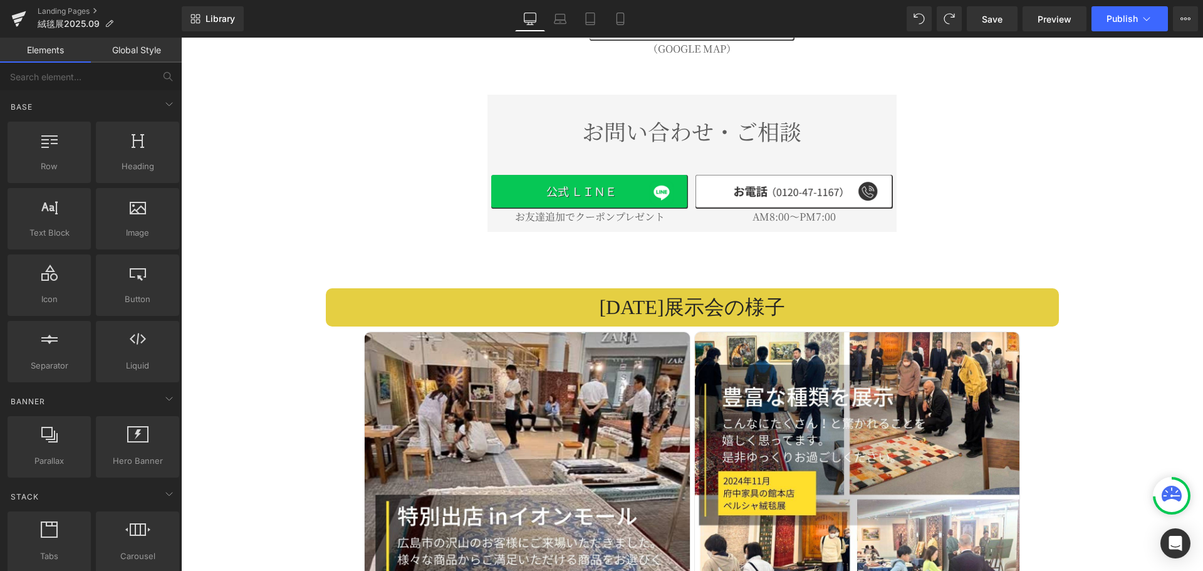
scroll to position [2733, 0]
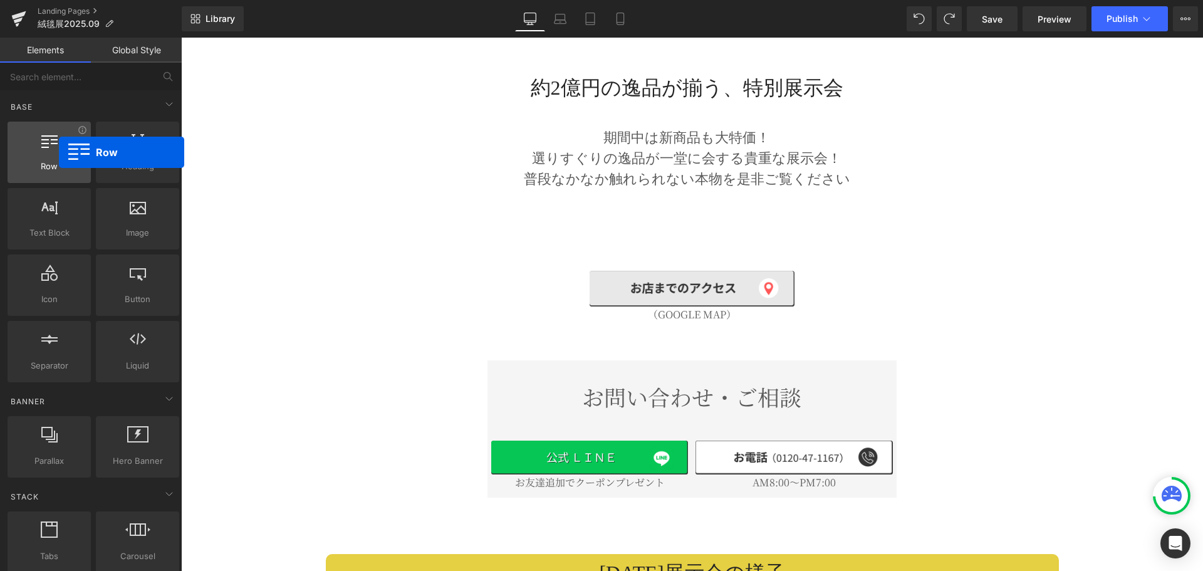
click at [59, 152] on div at bounding box center [49, 146] width 76 height 28
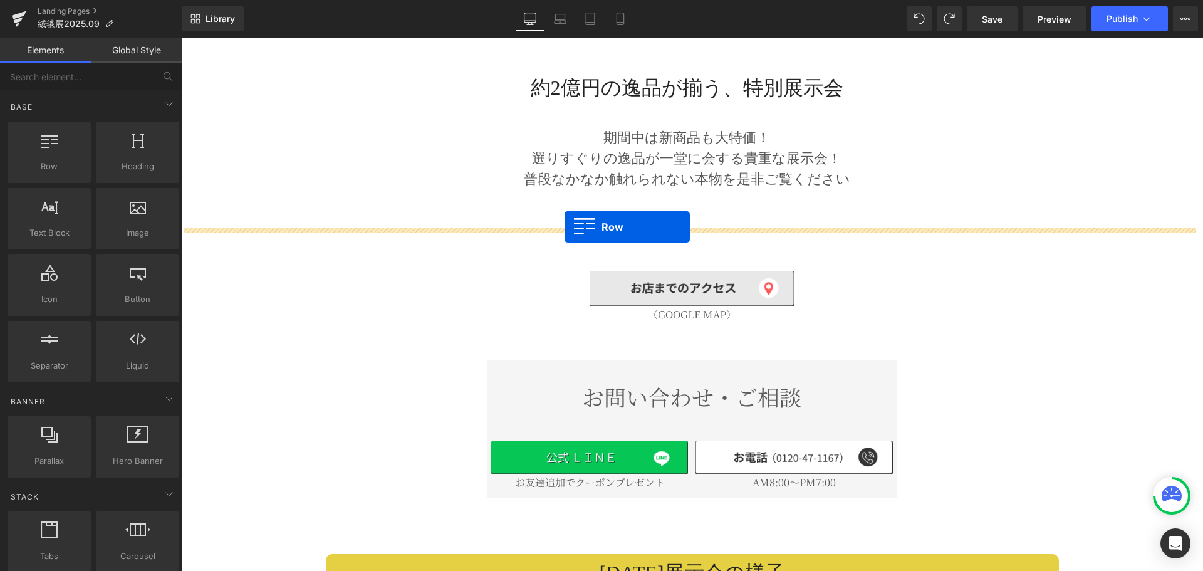
drag, startPoint x: 232, startPoint y: 191, endPoint x: 564, endPoint y: 227, distance: 334.5
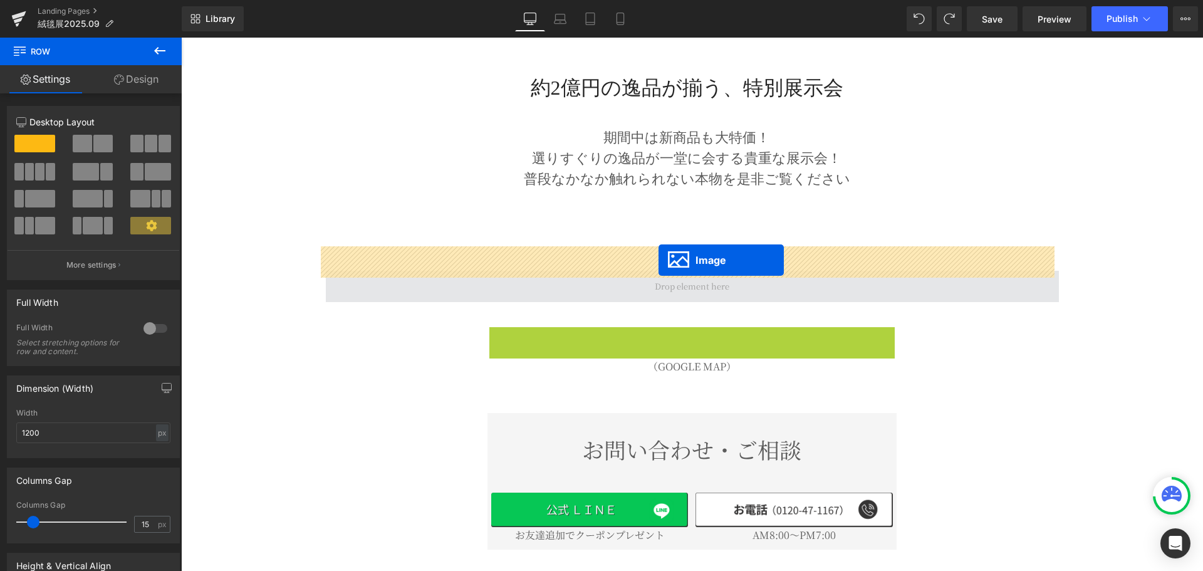
drag, startPoint x: 668, startPoint y: 319, endPoint x: 658, endPoint y: 260, distance: 59.6
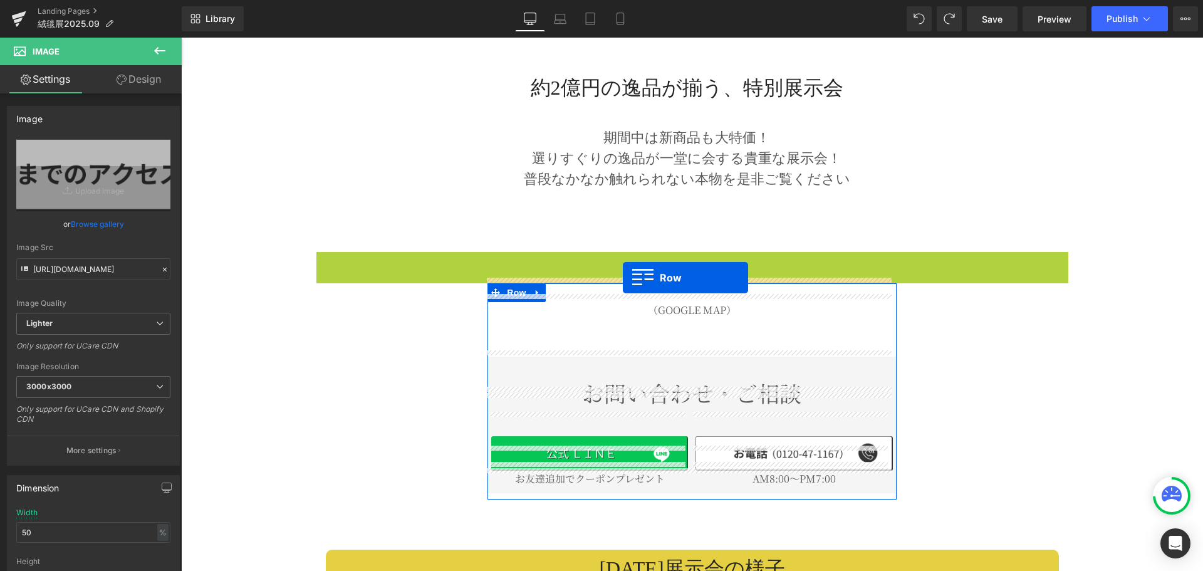
drag, startPoint x: 321, startPoint y: 233, endPoint x: 623, endPoint y: 277, distance: 304.5
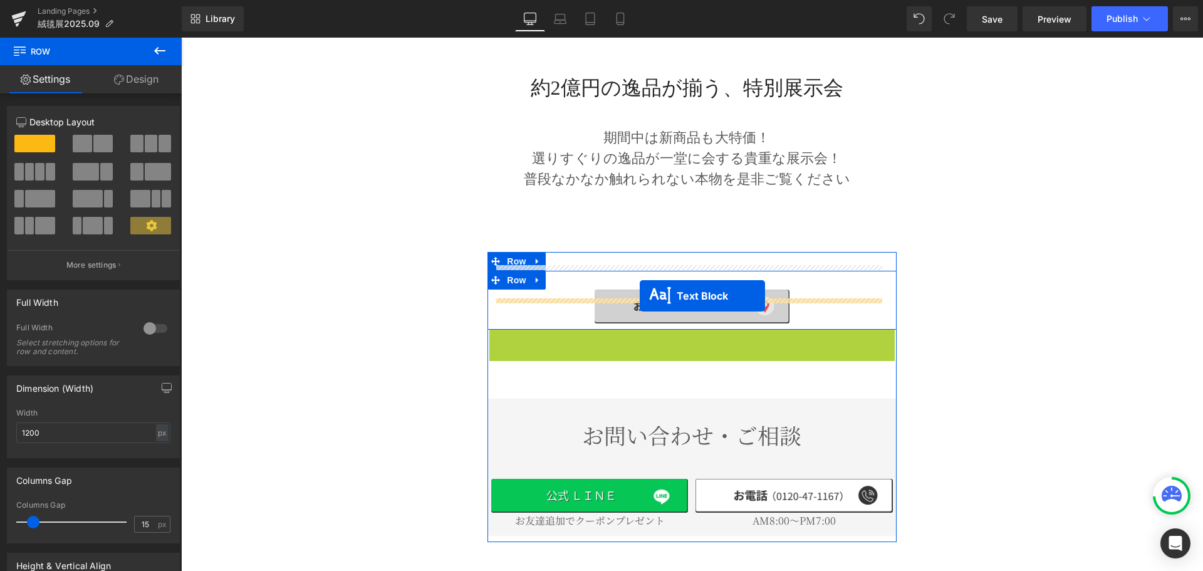
drag, startPoint x: 637, startPoint y: 313, endPoint x: 639, endPoint y: 296, distance: 17.1
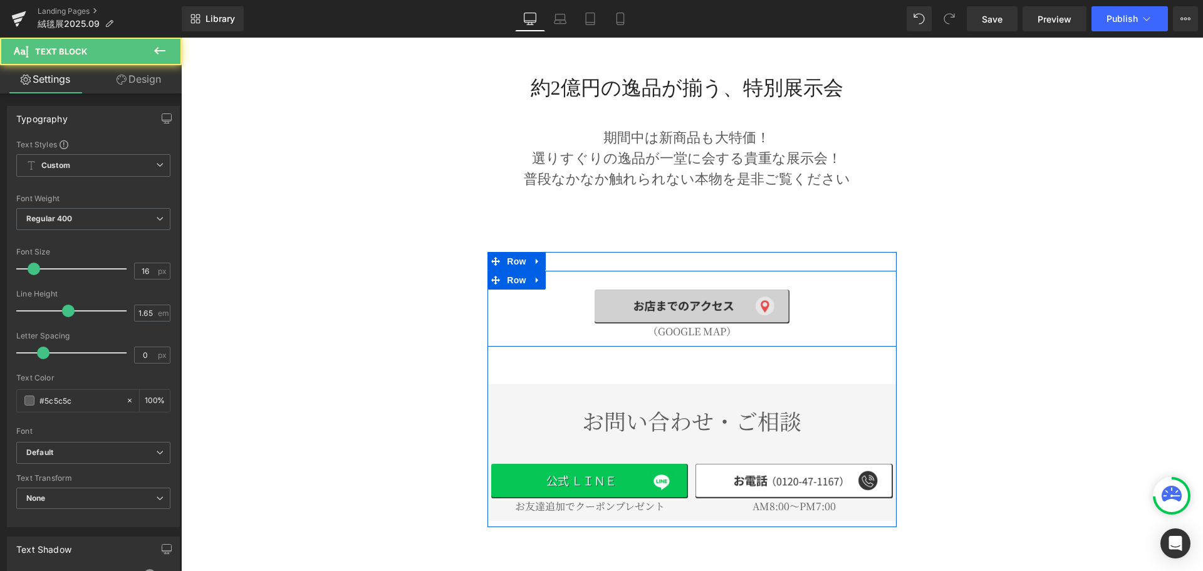
click at [623, 289] on img at bounding box center [691, 306] width 195 height 34
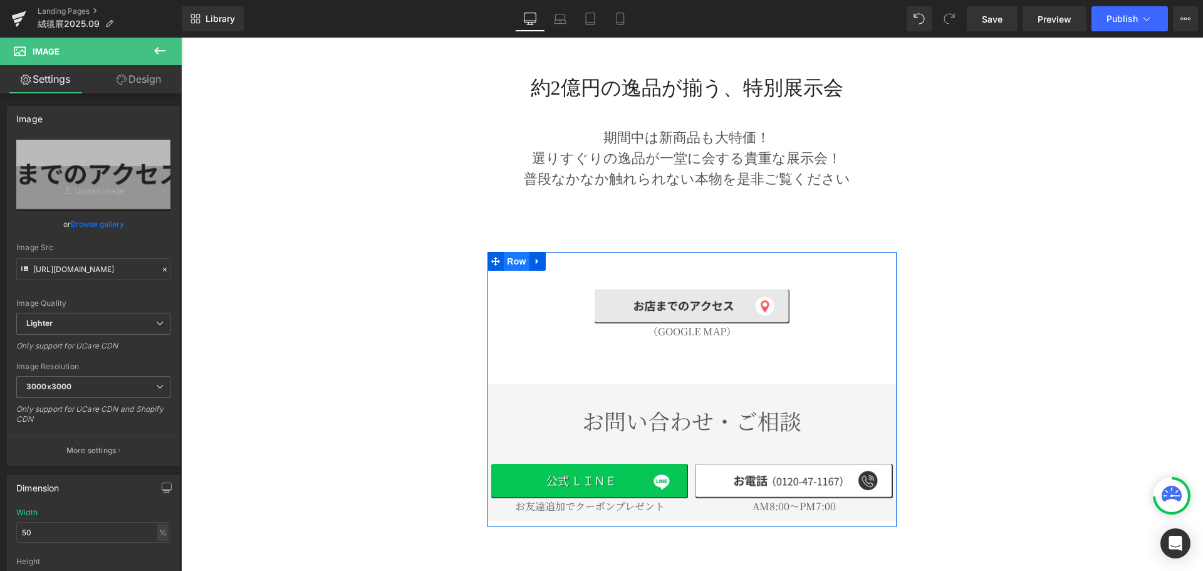
click at [513, 252] on span "Row" at bounding box center [516, 261] width 25 height 19
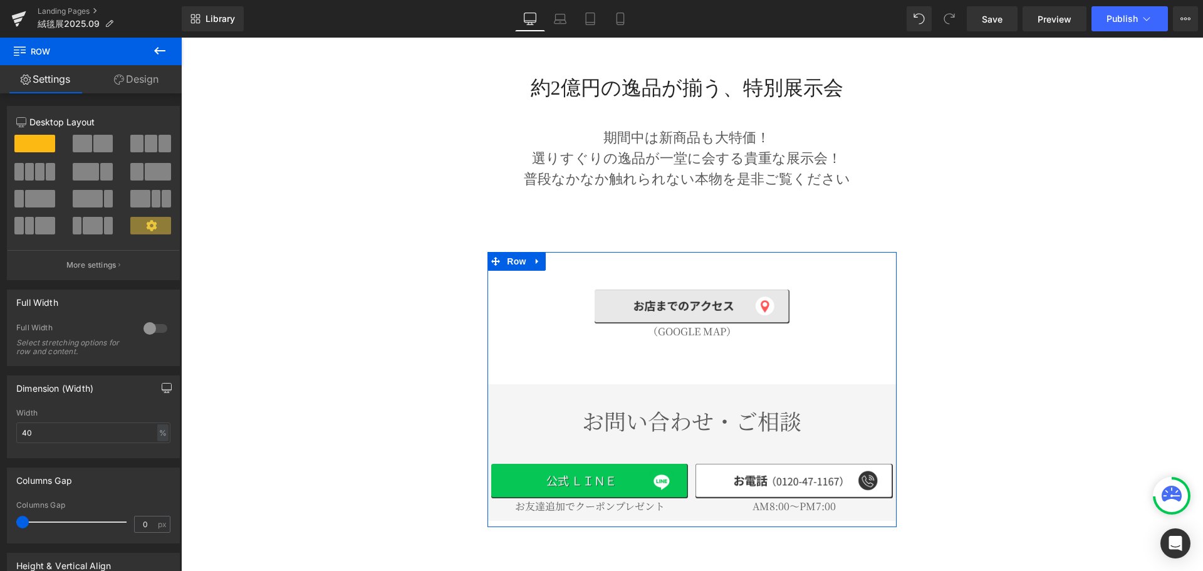
click at [163, 387] on icon "button" at bounding box center [167, 388] width 10 height 10
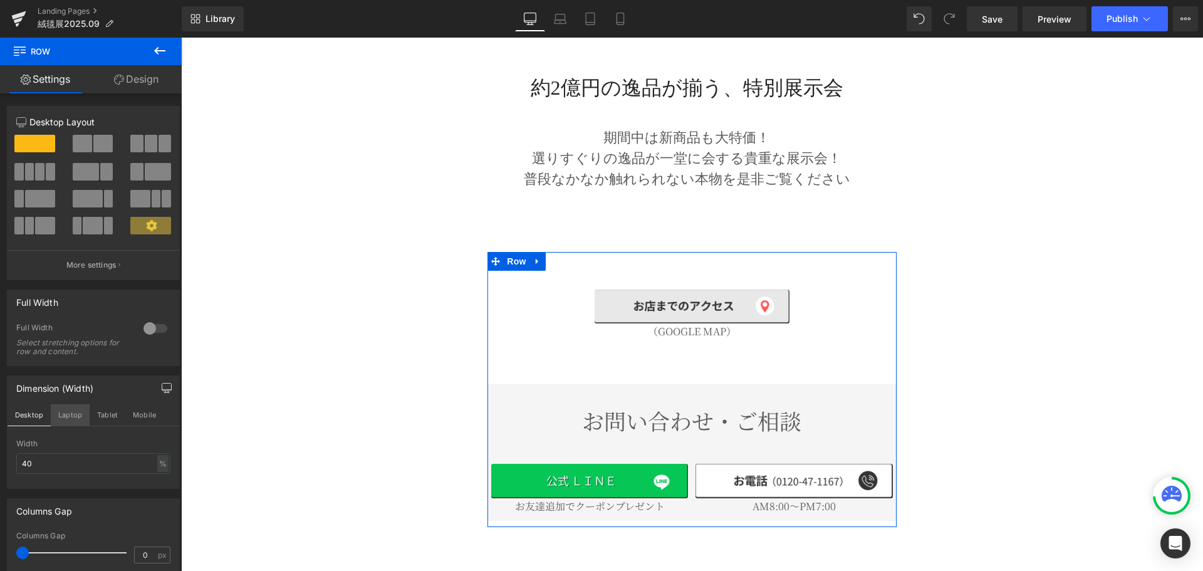
click at [65, 414] on button "Laptop" at bounding box center [70, 414] width 39 height 21
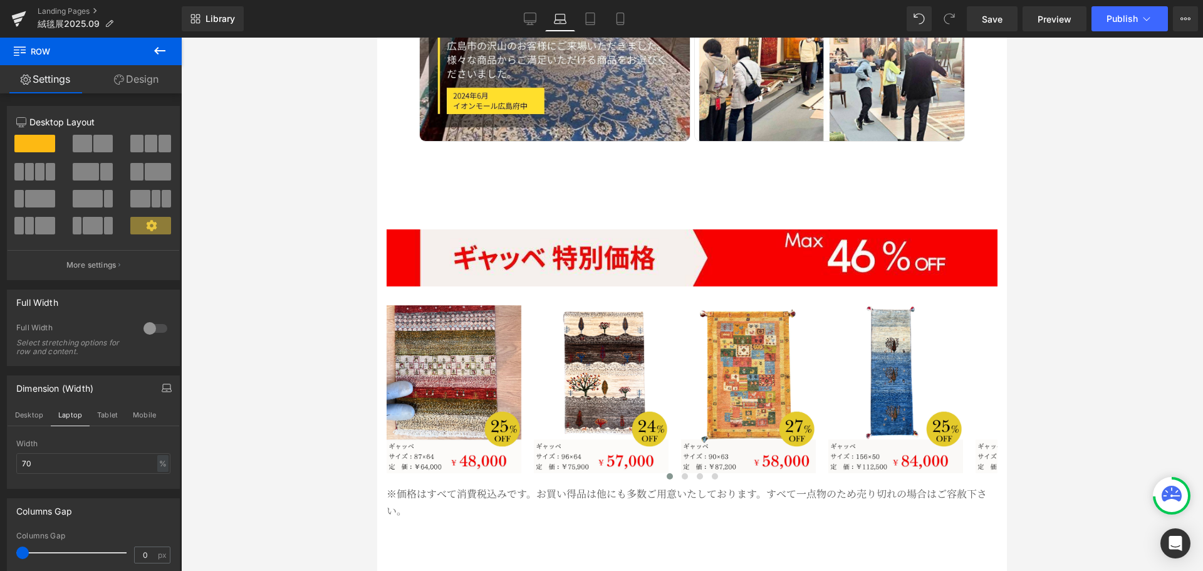
scroll to position [1698, 0]
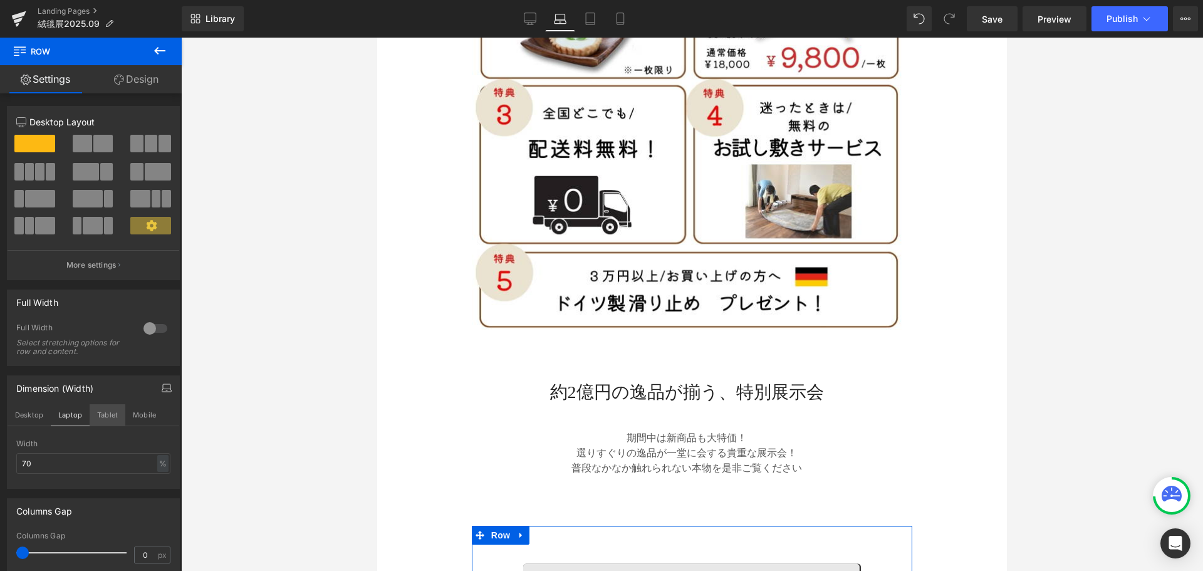
click at [115, 410] on button "Tablet" at bounding box center [108, 414] width 36 height 21
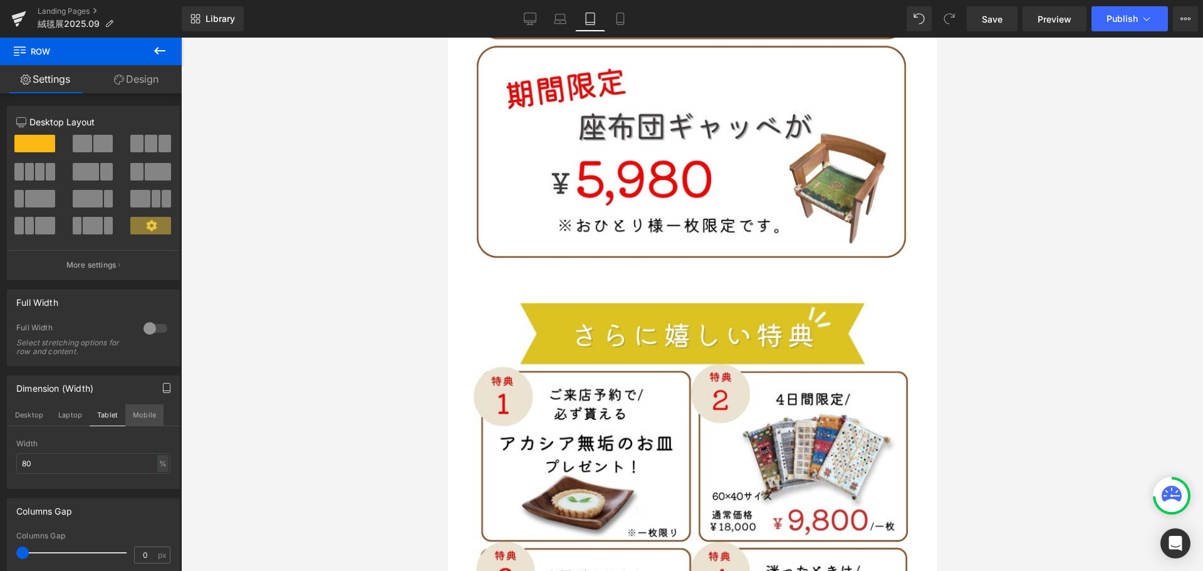
click at [153, 411] on button "Mobile" at bounding box center [144, 414] width 38 height 21
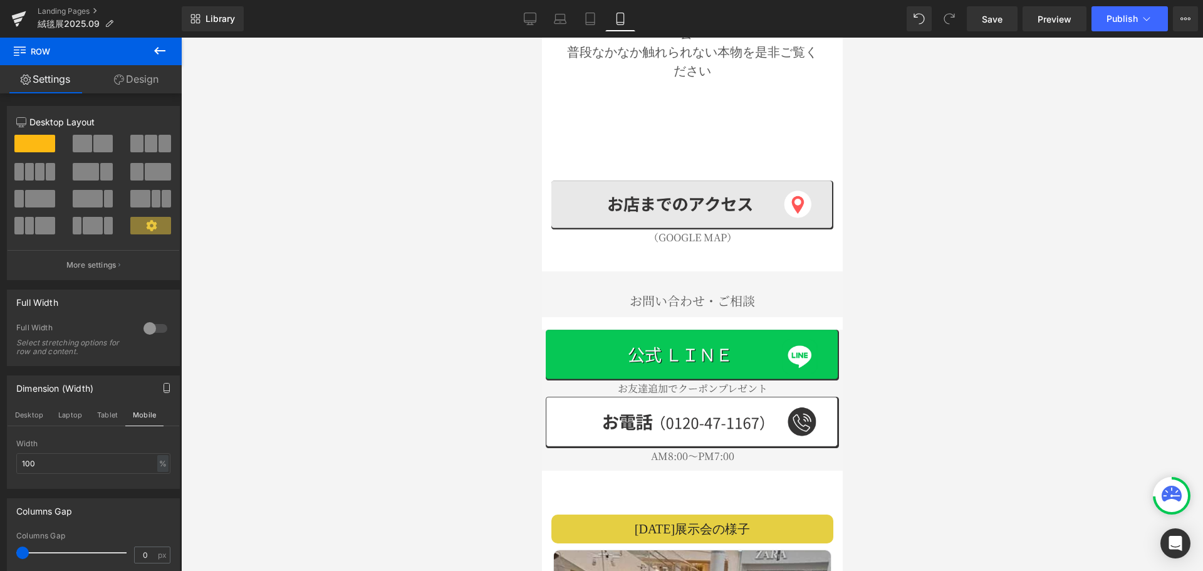
scroll to position [1436, 0]
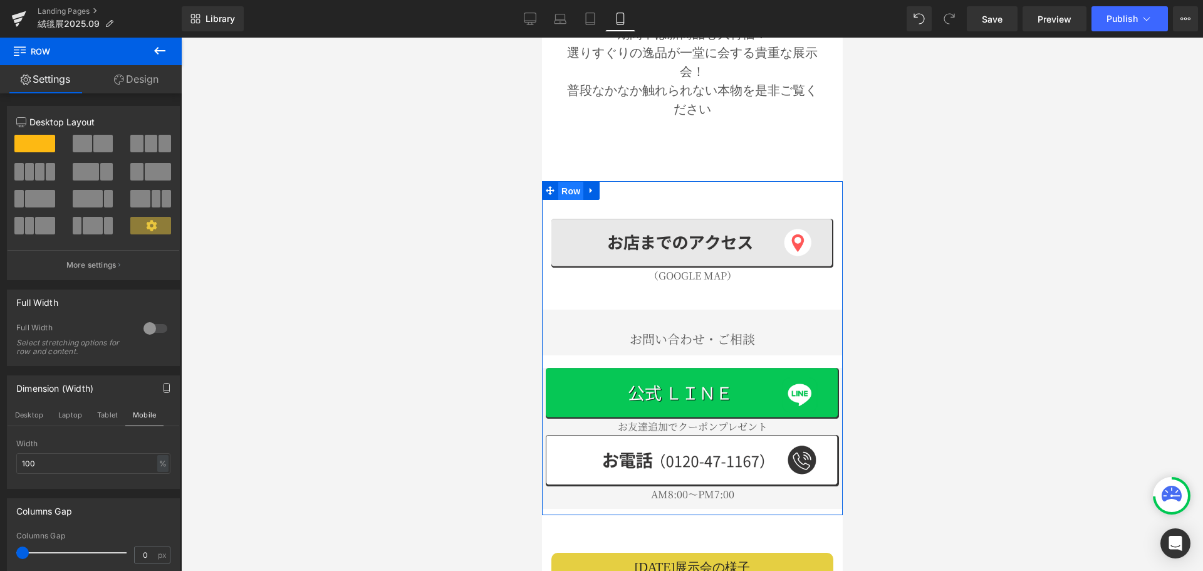
click at [567, 182] on span "Row" at bounding box center [569, 191] width 25 height 19
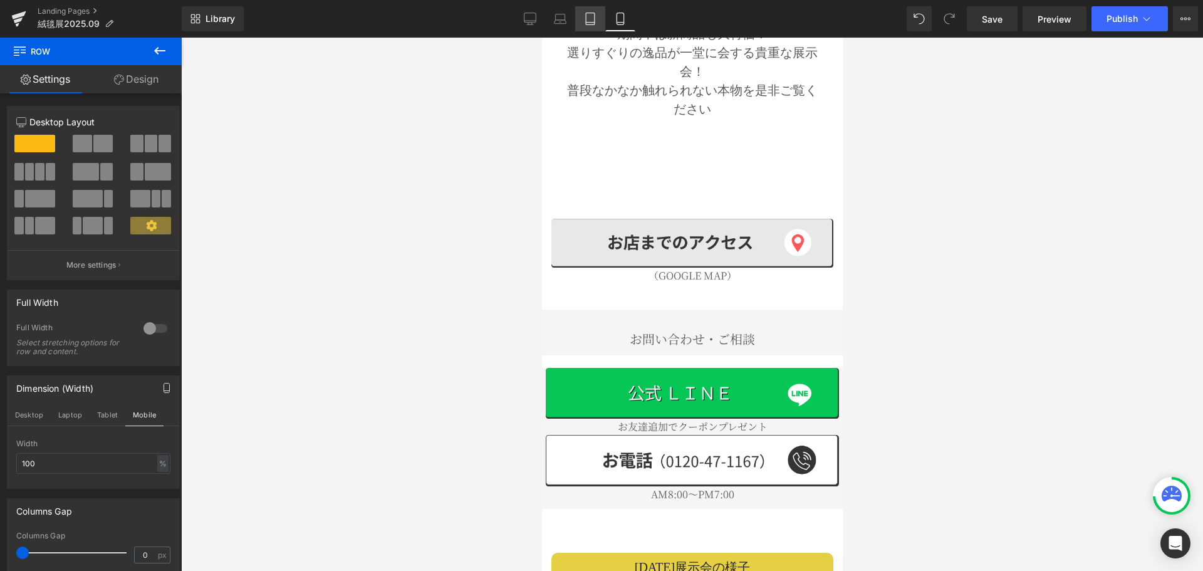
click at [583, 13] on link "Tablet" at bounding box center [590, 18] width 30 height 25
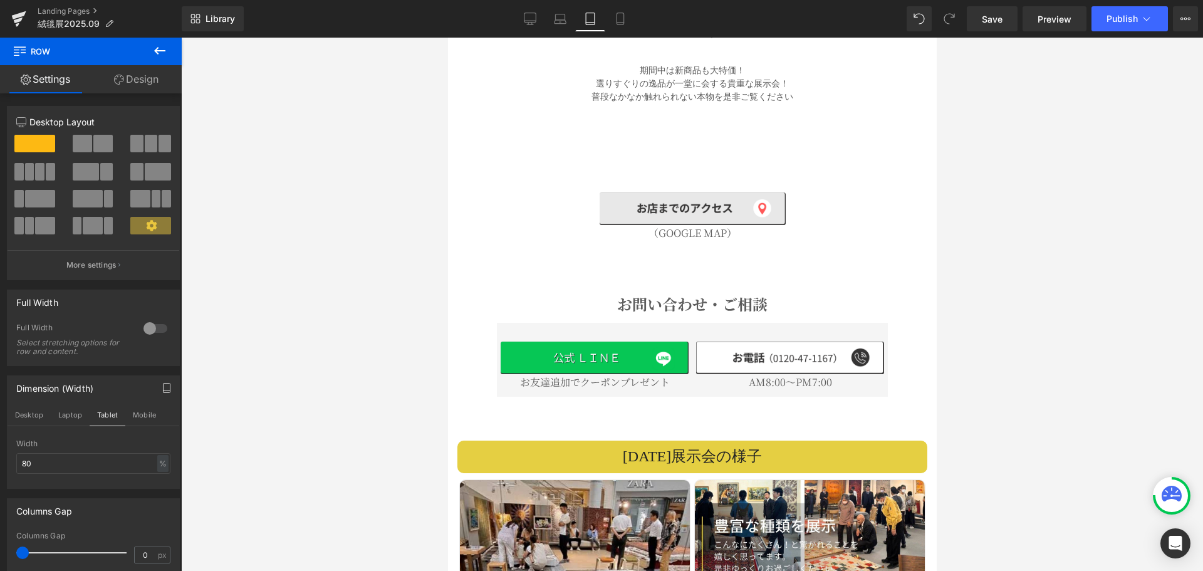
scroll to position [2046, 0]
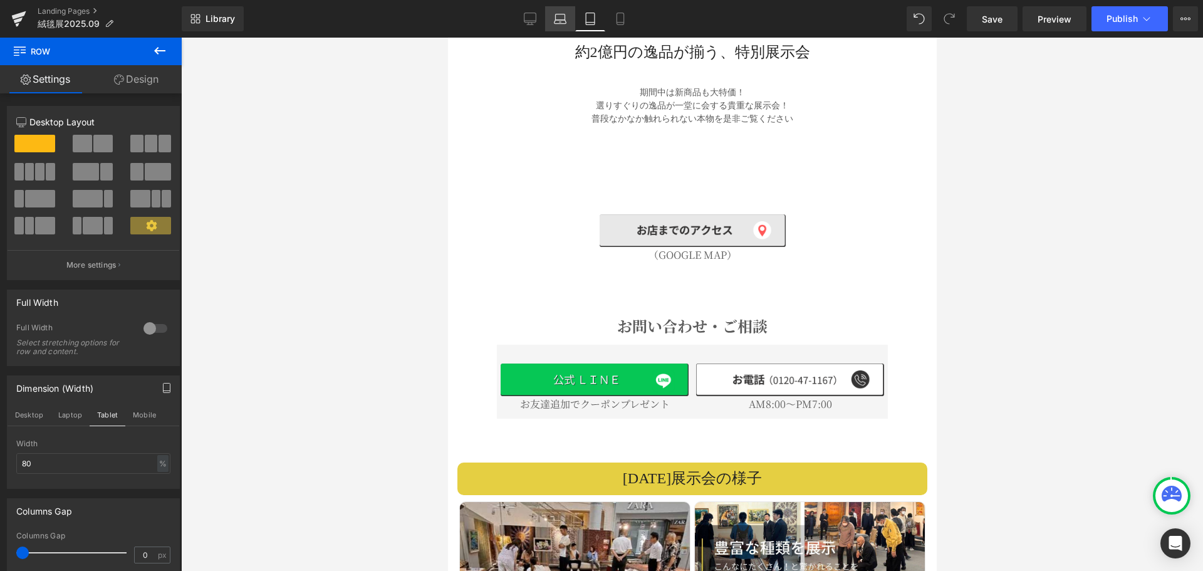
click at [554, 27] on link "Laptop" at bounding box center [560, 18] width 30 height 25
type input "70"
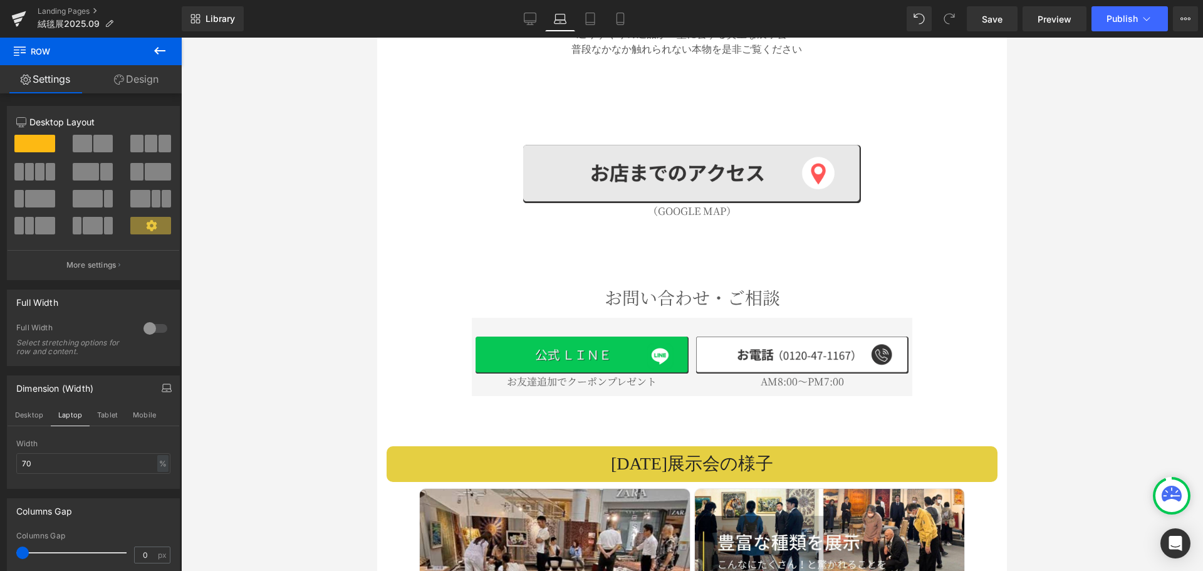
scroll to position [2054, 0]
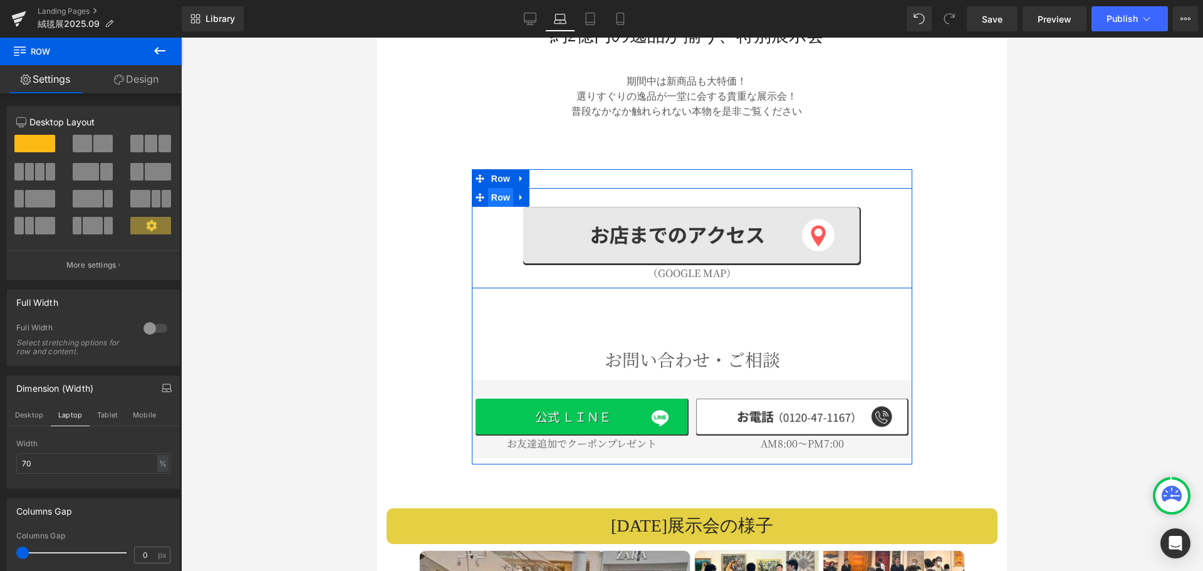
click at [499, 188] on span "Row" at bounding box center [500, 197] width 25 height 19
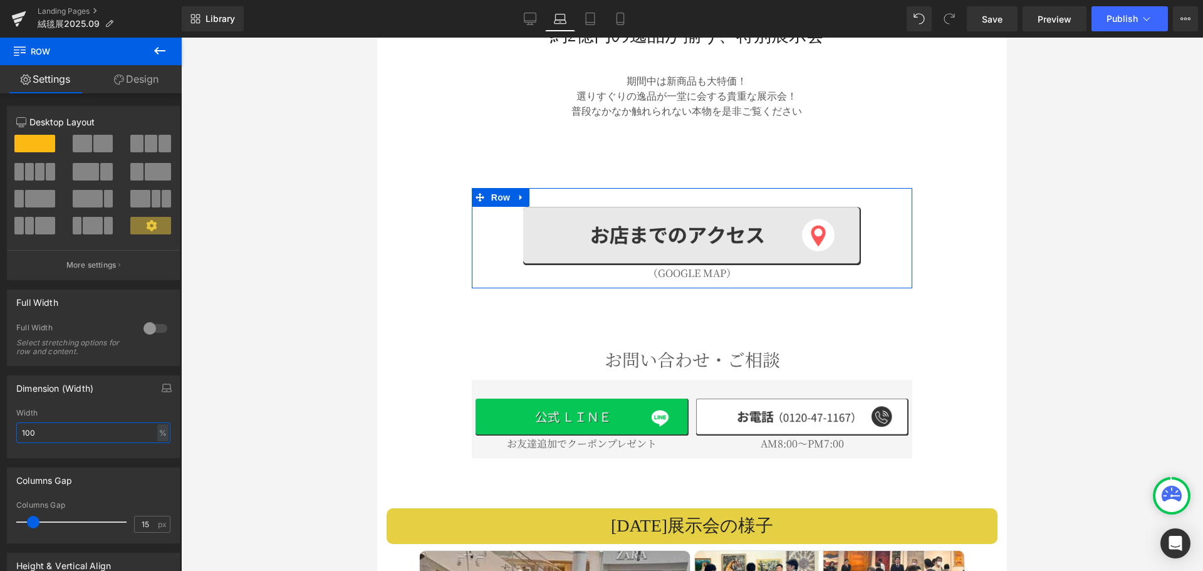
drag, startPoint x: 84, startPoint y: 432, endPoint x: 0, endPoint y: 434, distance: 83.9
click at [0, 434] on div "Dimension (Width) 100% Width 100 % % px" at bounding box center [93, 412] width 187 height 92
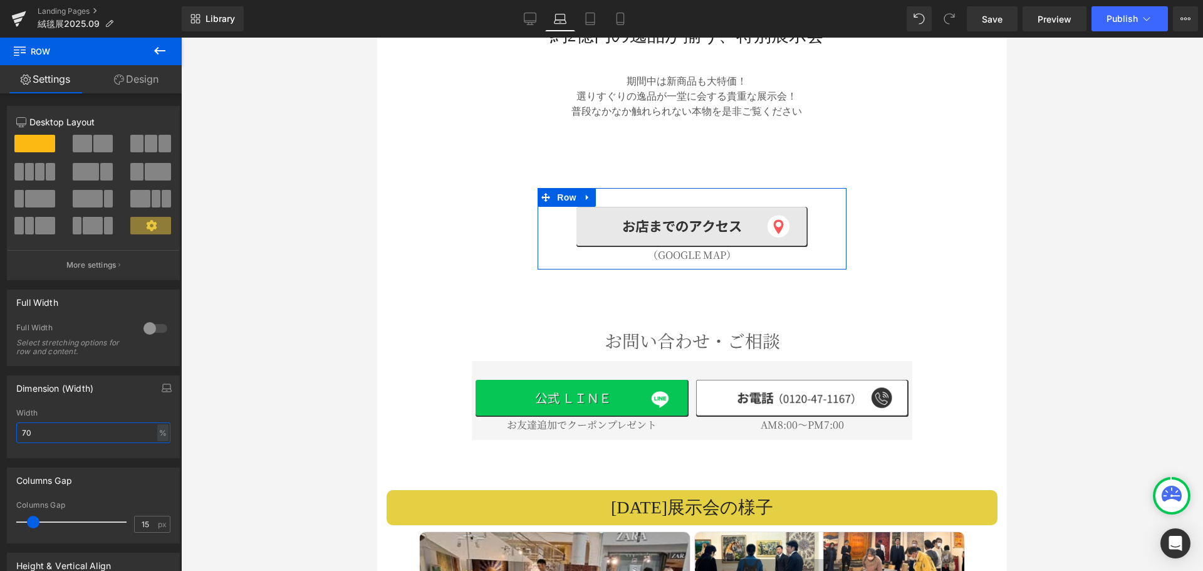
type input "70"
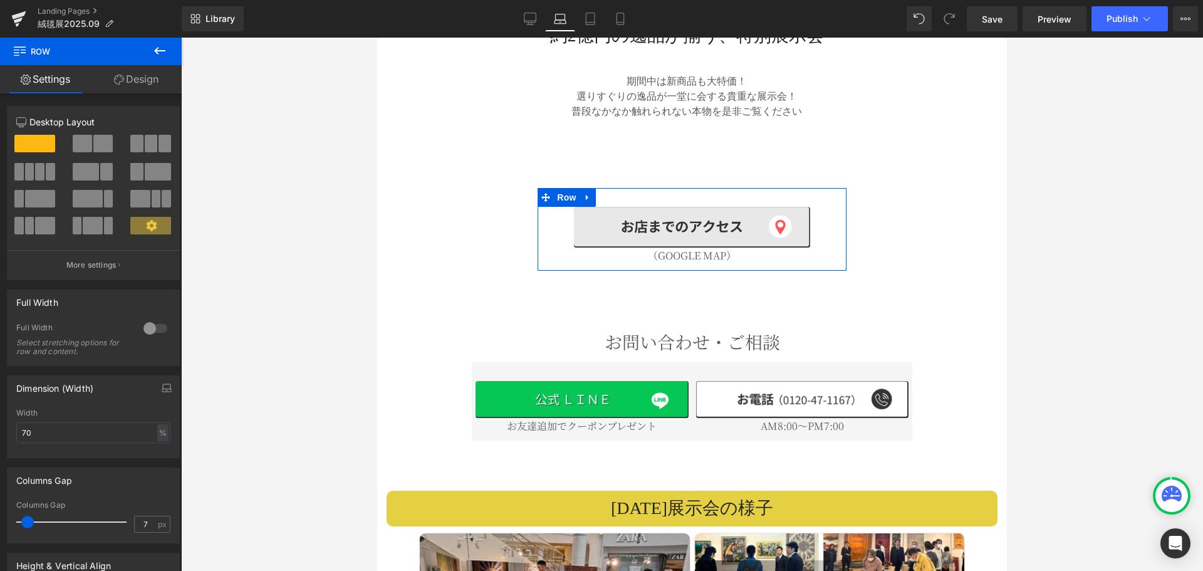
type input "6"
click at [31, 519] on span at bounding box center [27, 521] width 13 height 13
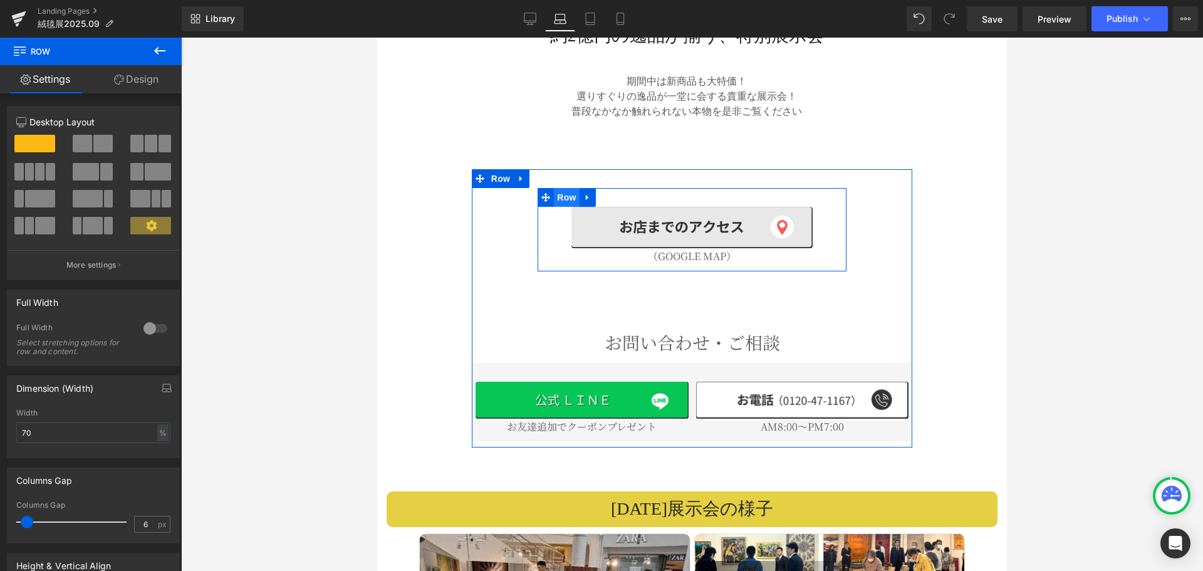
click at [555, 188] on span "Row" at bounding box center [566, 197] width 25 height 19
click at [129, 78] on link "Design" at bounding box center [136, 79] width 91 height 28
click at [0, 0] on div "Spacing" at bounding box center [0, 0] width 0 height 0
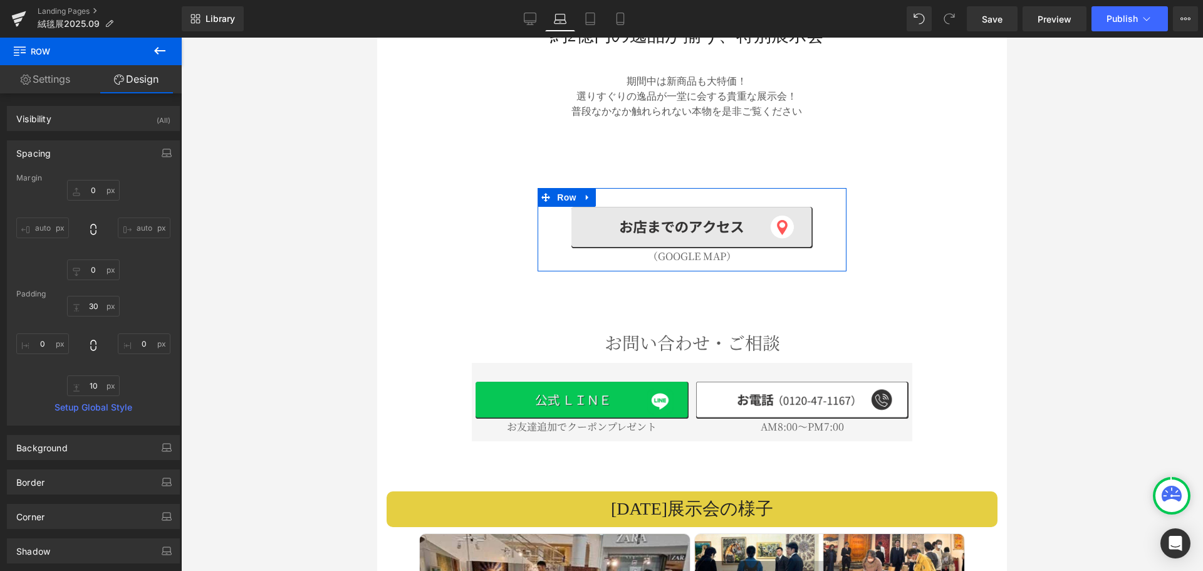
type input "0"
type input "30"
type input "0"
type input "10"
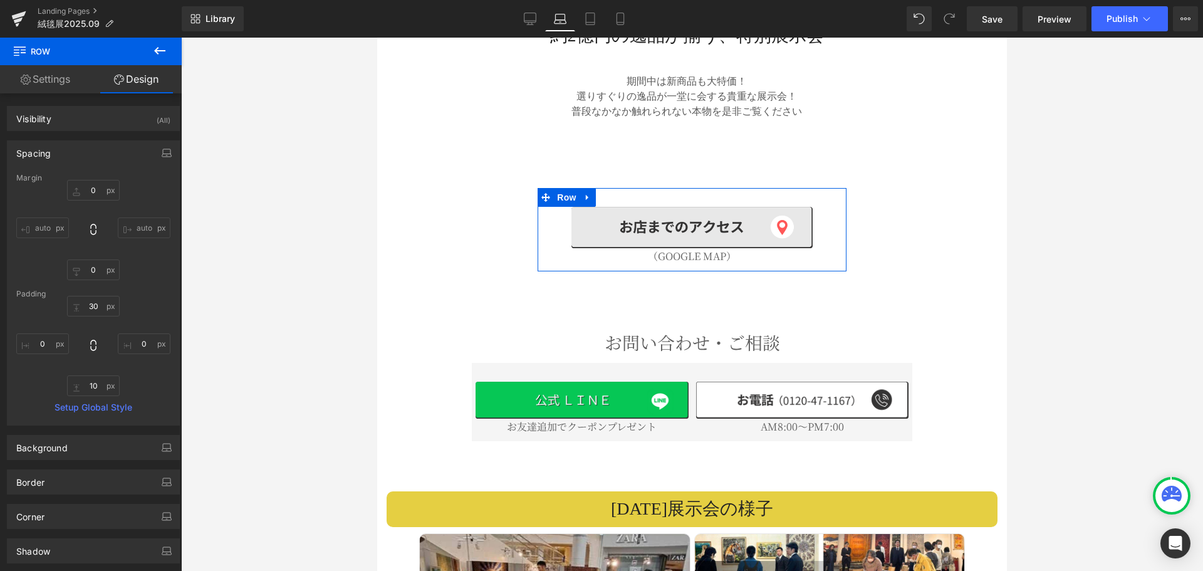
type input "0"
click at [162, 151] on icon "button" at bounding box center [167, 153] width 10 height 10
click at [147, 175] on button "Mobile" at bounding box center [144, 179] width 38 height 21
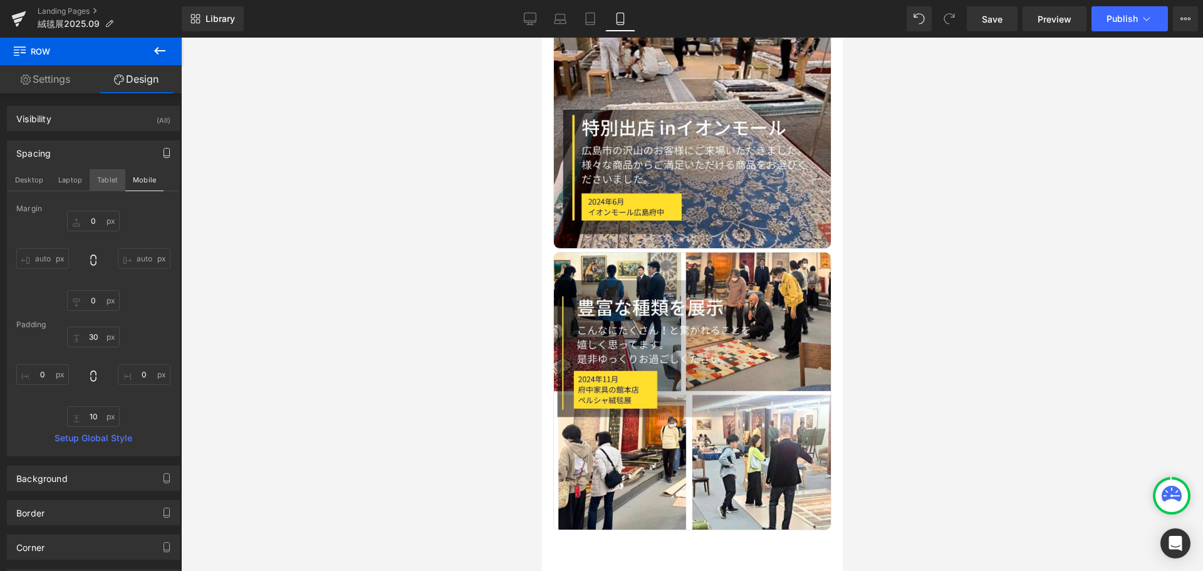
type input "0"
type input "30"
type input "0"
type input "10"
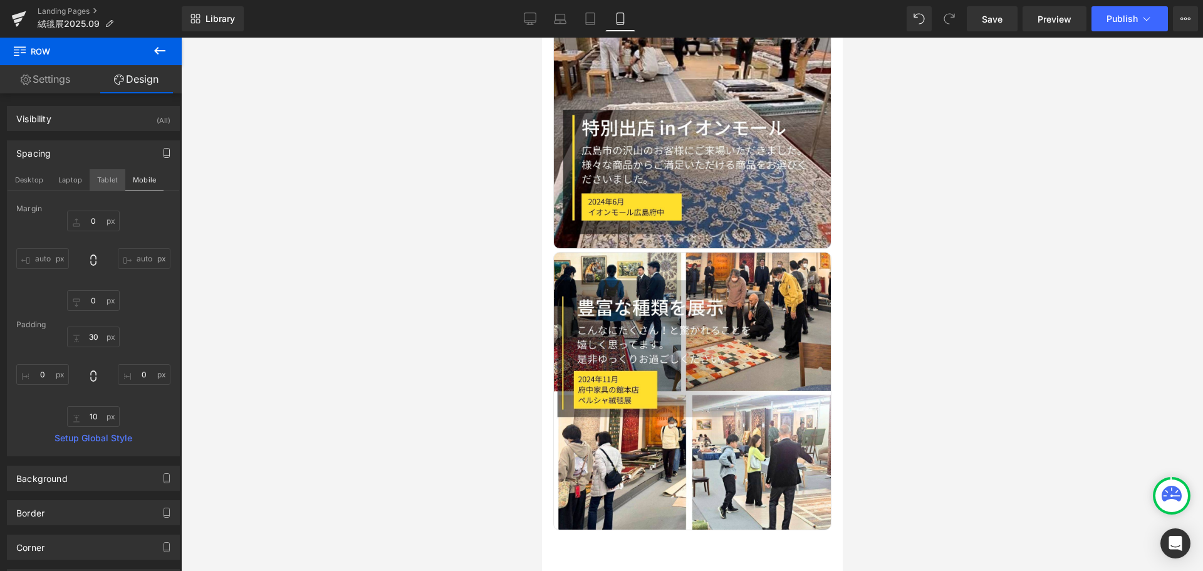
type input "0"
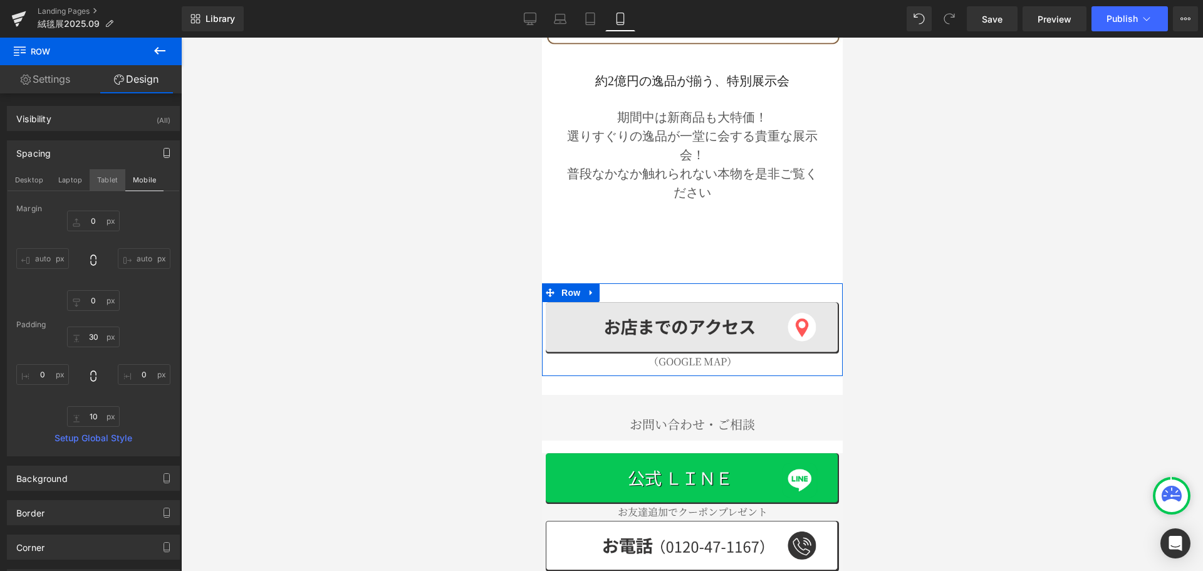
scroll to position [1436, 0]
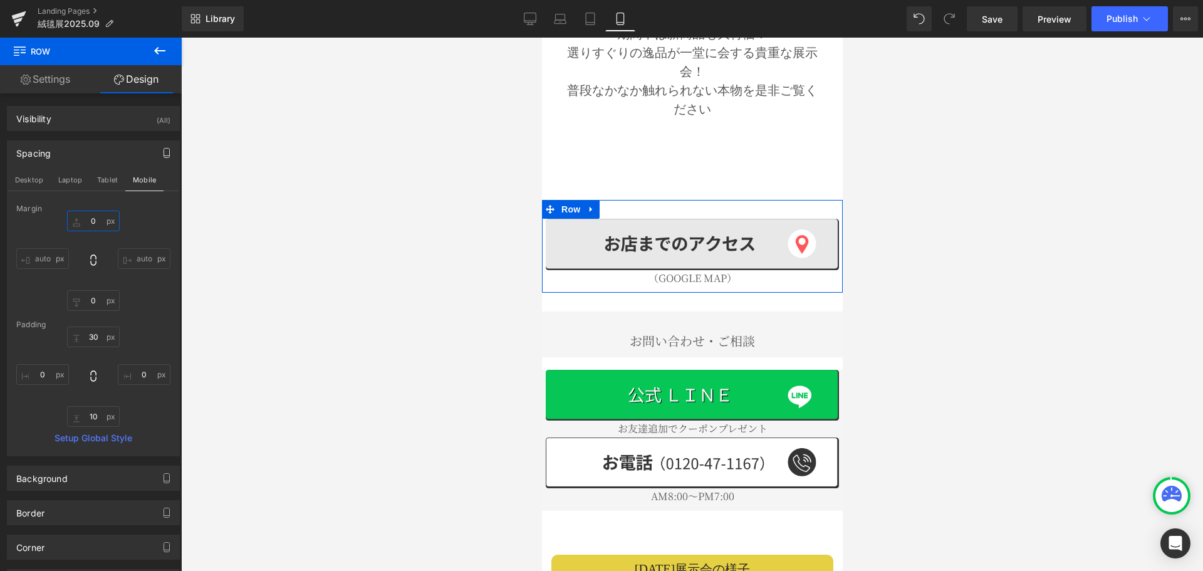
click at [93, 222] on input "0" at bounding box center [93, 220] width 53 height 21
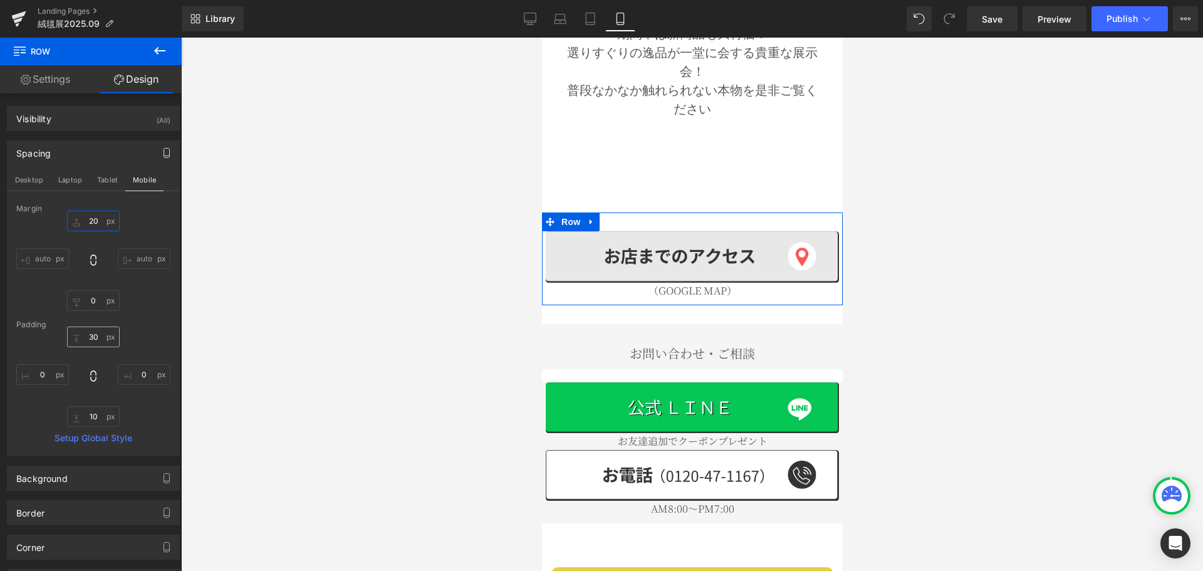
type input "20"
click at [100, 338] on input "30" at bounding box center [93, 336] width 53 height 21
type input "0"
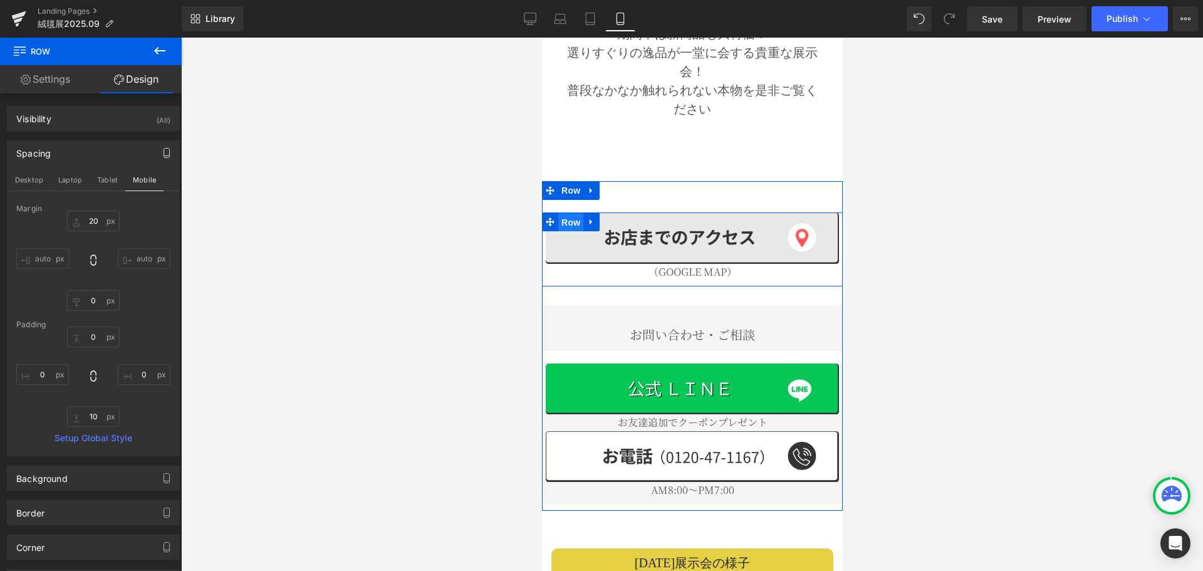
click at [563, 213] on span "Row" at bounding box center [569, 222] width 25 height 19
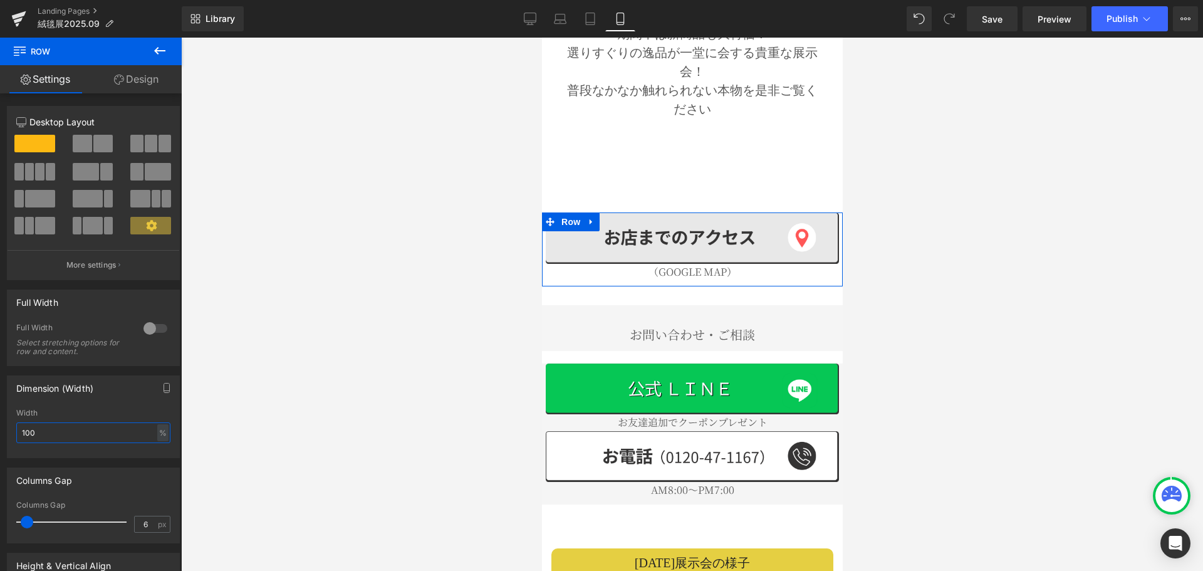
drag, startPoint x: 76, startPoint y: 425, endPoint x: 54, endPoint y: 433, distance: 23.4
click at [0, 426] on div "Dimension (Width) 100% Width 100 % % px" at bounding box center [93, 412] width 187 height 92
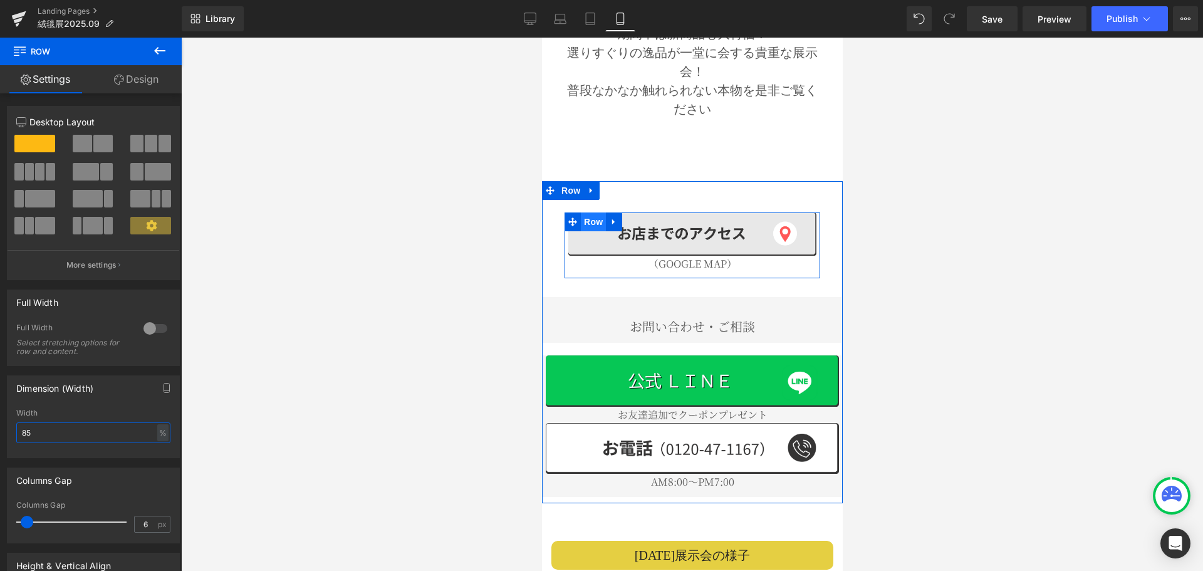
click at [596, 212] on span "Row" at bounding box center [592, 221] width 25 height 19
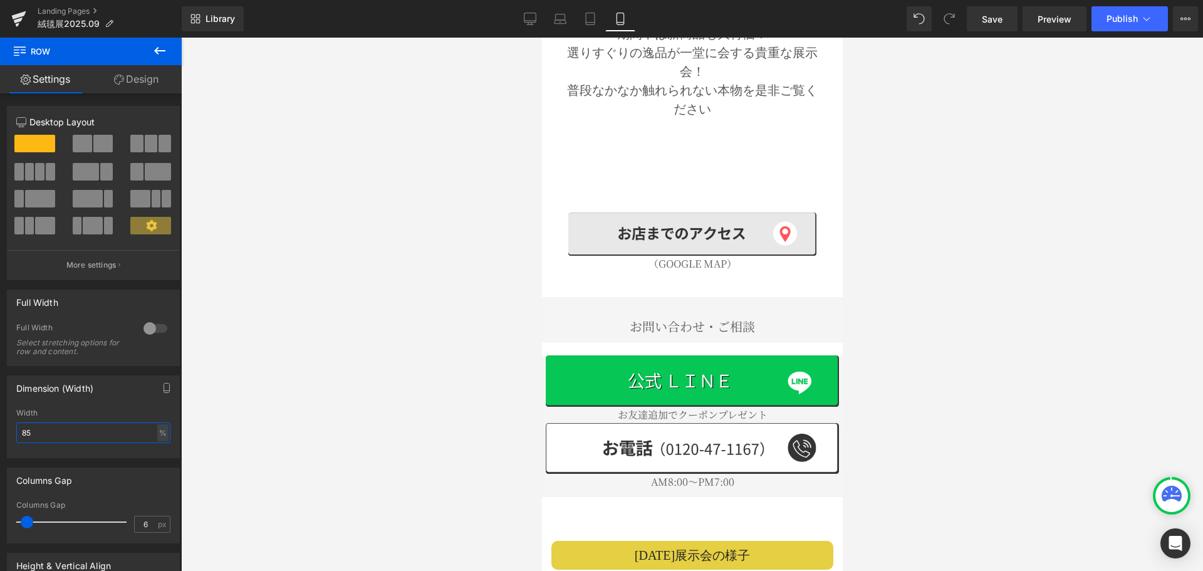
type input "85"
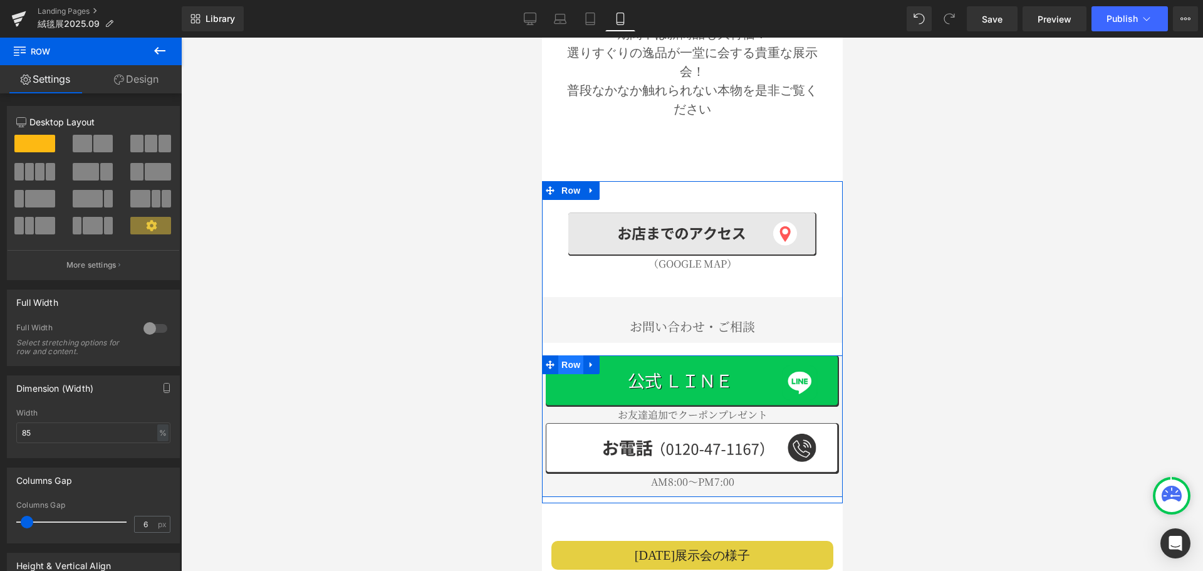
click at [561, 355] on span "Row" at bounding box center [569, 364] width 25 height 19
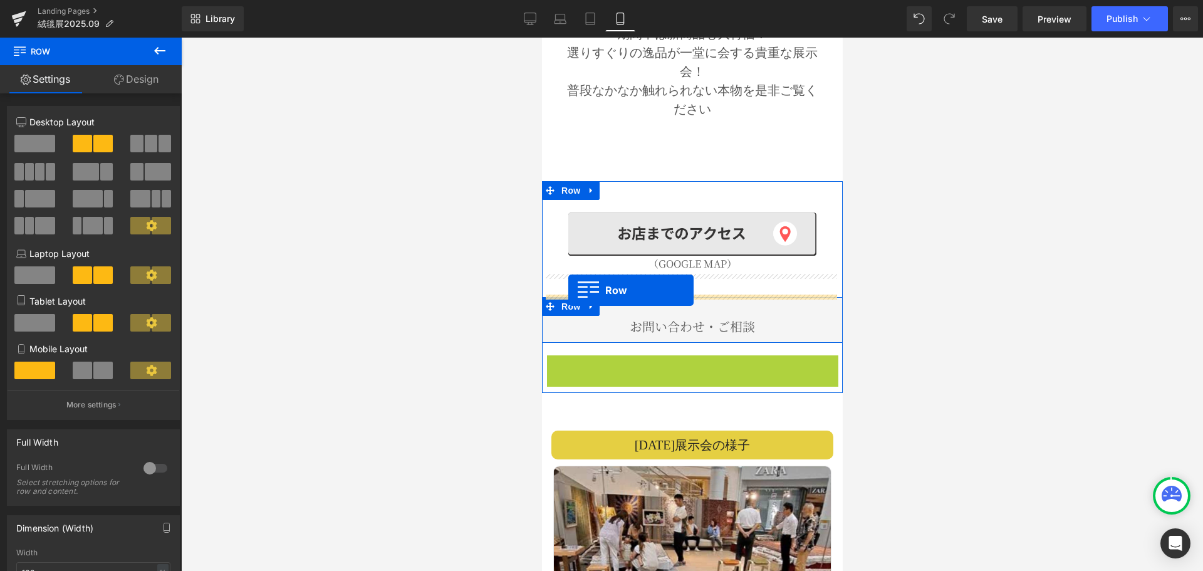
drag, startPoint x: 547, startPoint y: 324, endPoint x: 567, endPoint y: 290, distance: 39.3
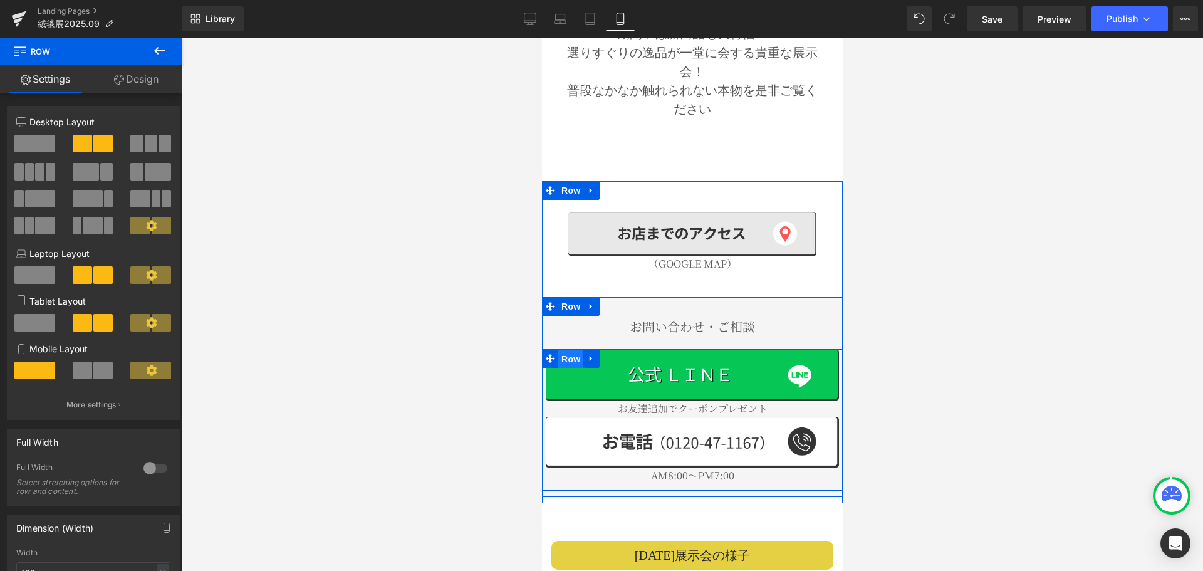
click at [566, 349] on span "Row" at bounding box center [569, 358] width 25 height 19
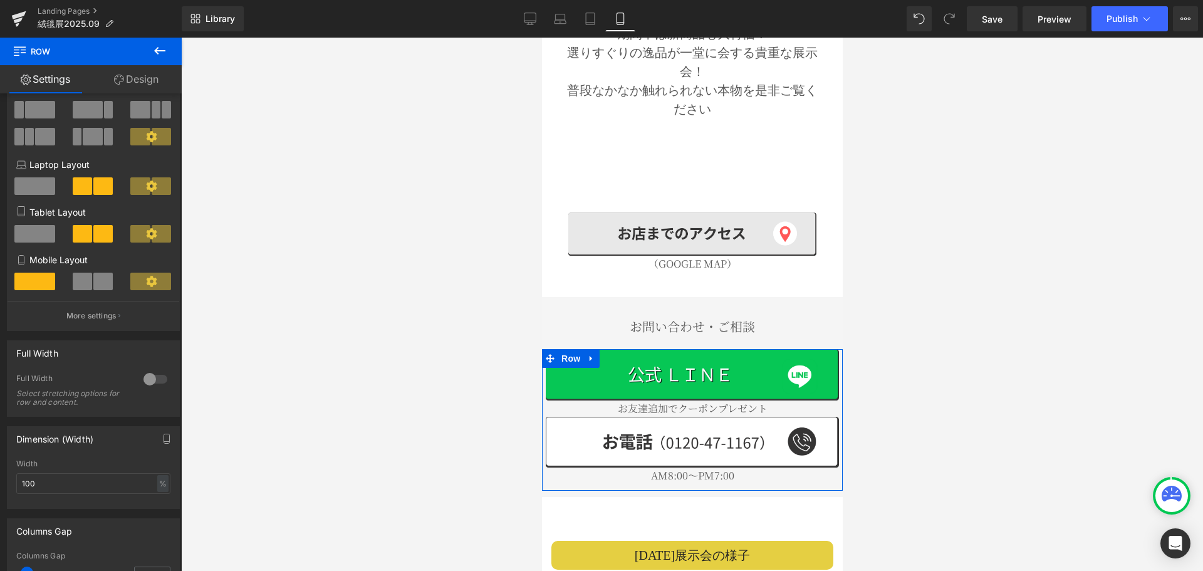
scroll to position [125, 0]
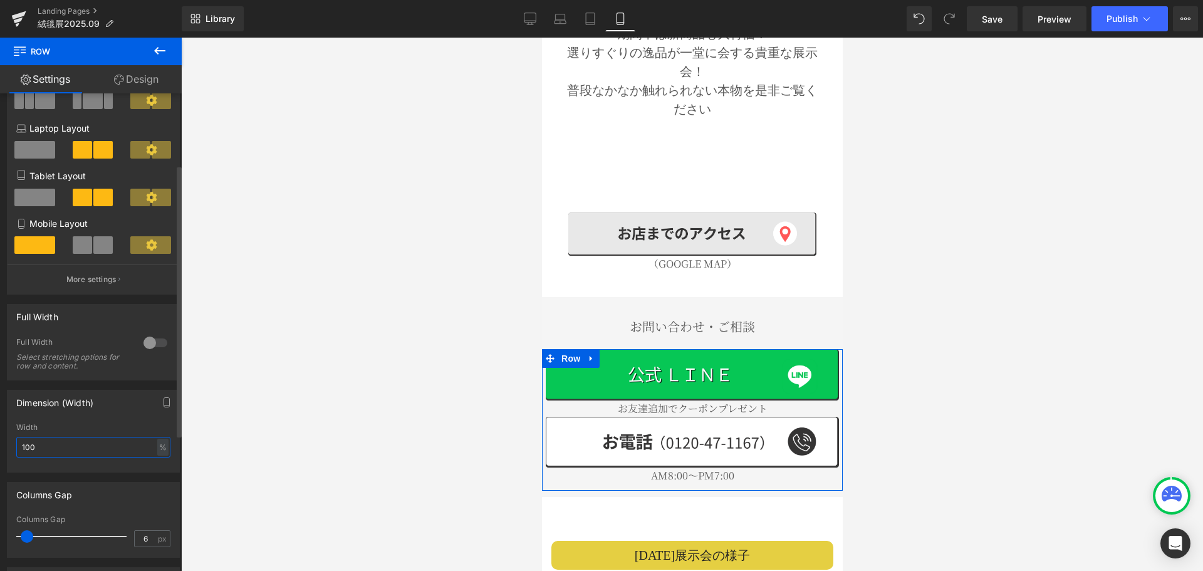
drag, startPoint x: 70, startPoint y: 448, endPoint x: 18, endPoint y: 442, distance: 51.7
click at [0, 446] on div "Dimension (Width) 100% Width 100 % % px" at bounding box center [93, 426] width 187 height 92
type input "90"
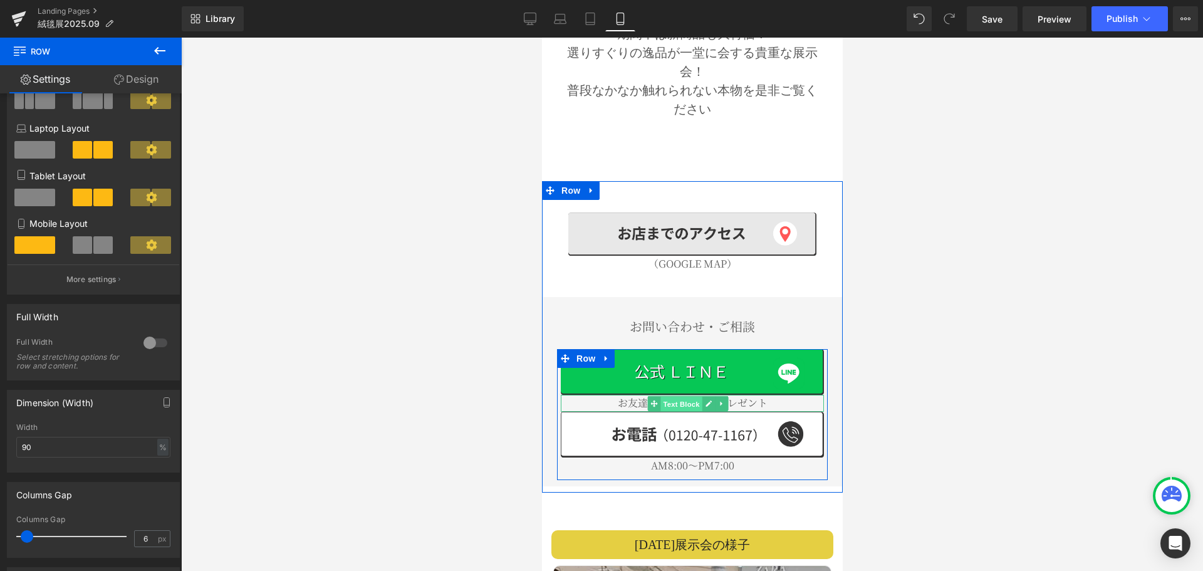
click at [678, 396] on span "Text Block" at bounding box center [680, 403] width 41 height 15
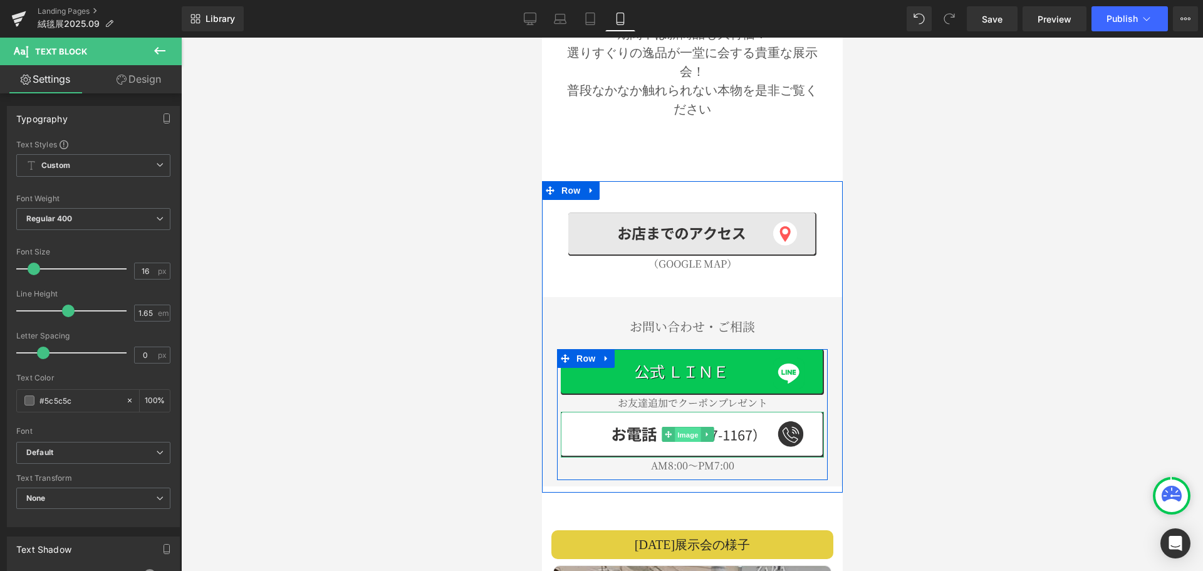
click at [686, 427] on span "Image" at bounding box center [687, 434] width 26 height 15
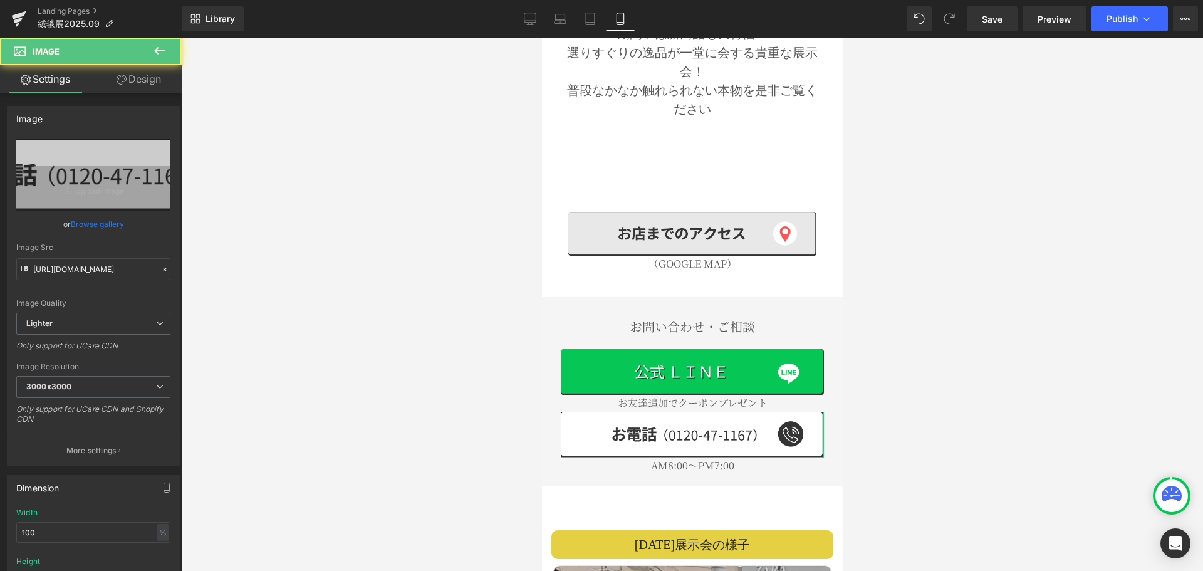
click at [137, 75] on link "Design" at bounding box center [138, 79] width 91 height 28
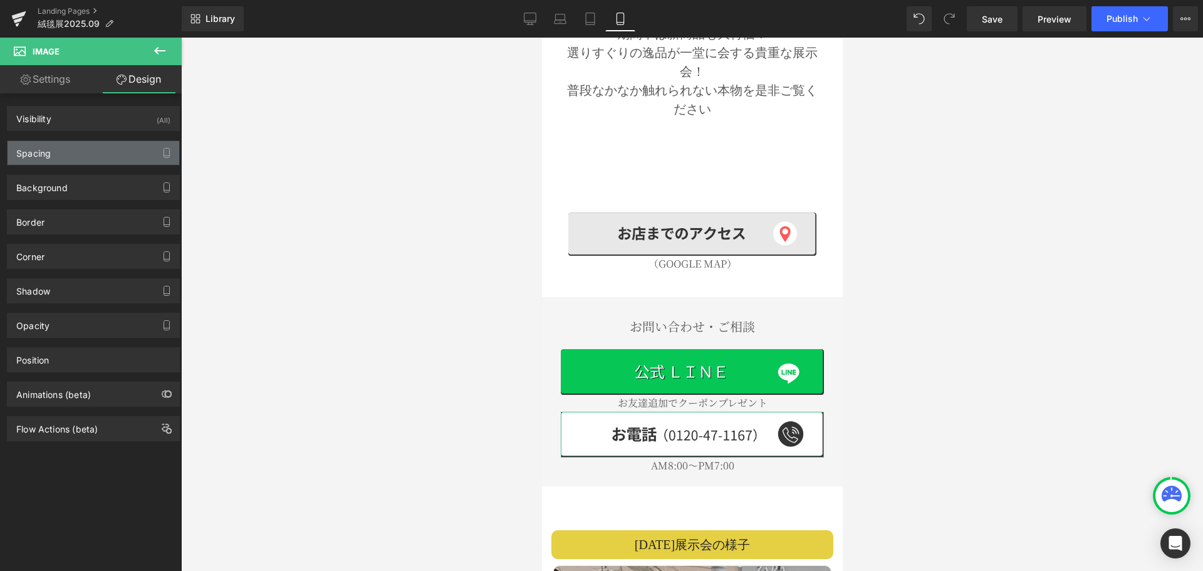
type input "0"
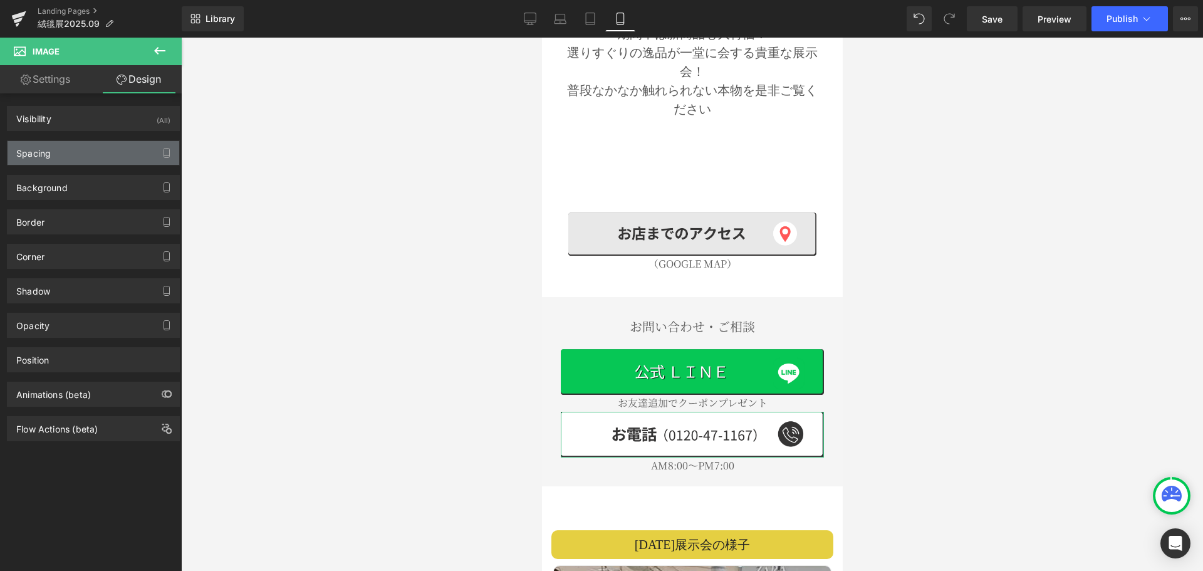
type input "0"
click at [56, 154] on div "Spacing" at bounding box center [94, 153] width 172 height 24
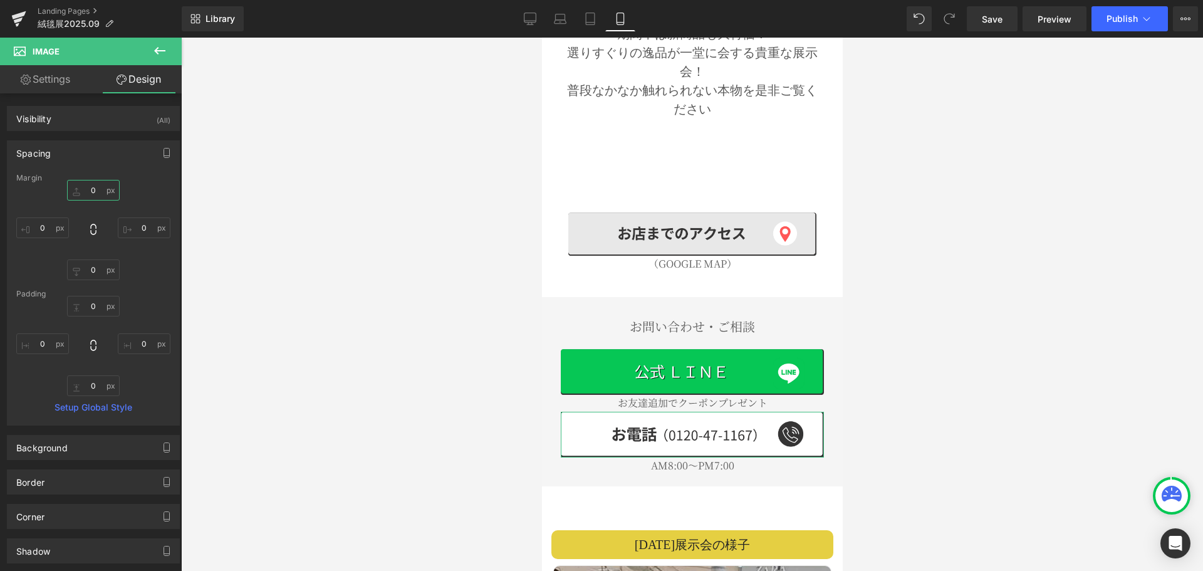
click at [101, 197] on input "0" at bounding box center [93, 190] width 53 height 21
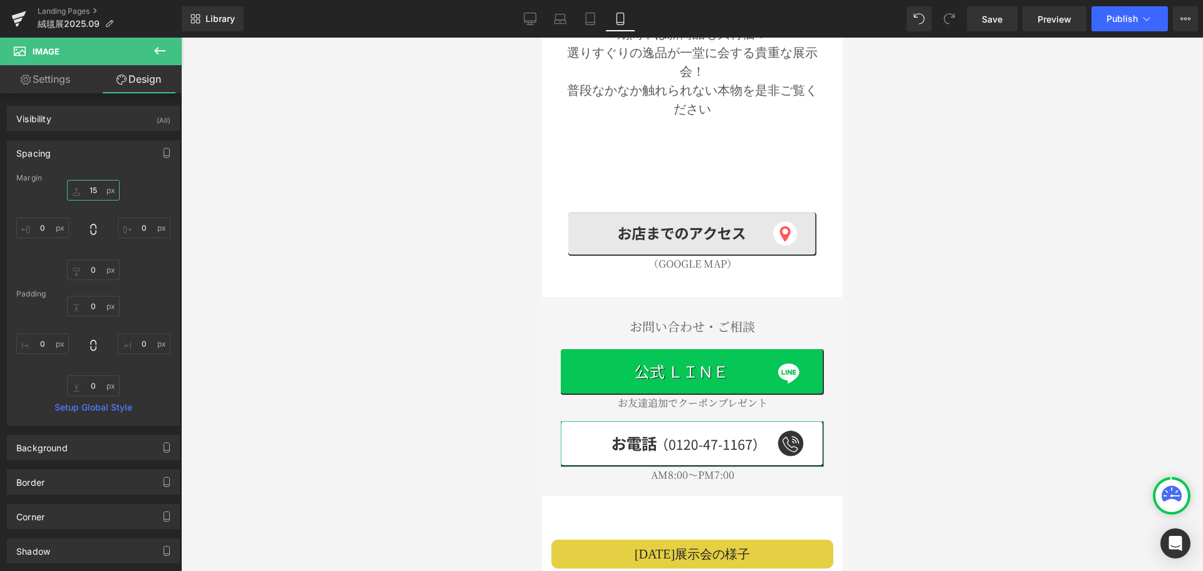
type input "15"
click at [150, 195] on div "15 15 0px 0 0px 0 0px 0" at bounding box center [93, 230] width 154 height 100
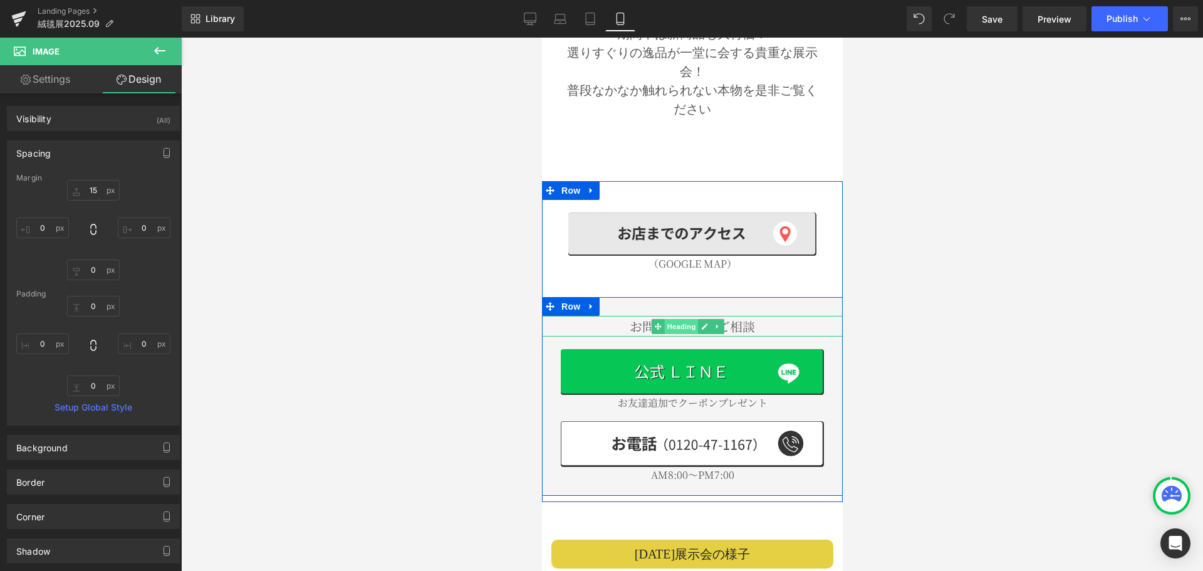
click at [671, 319] on span "Heading" at bounding box center [680, 326] width 34 height 15
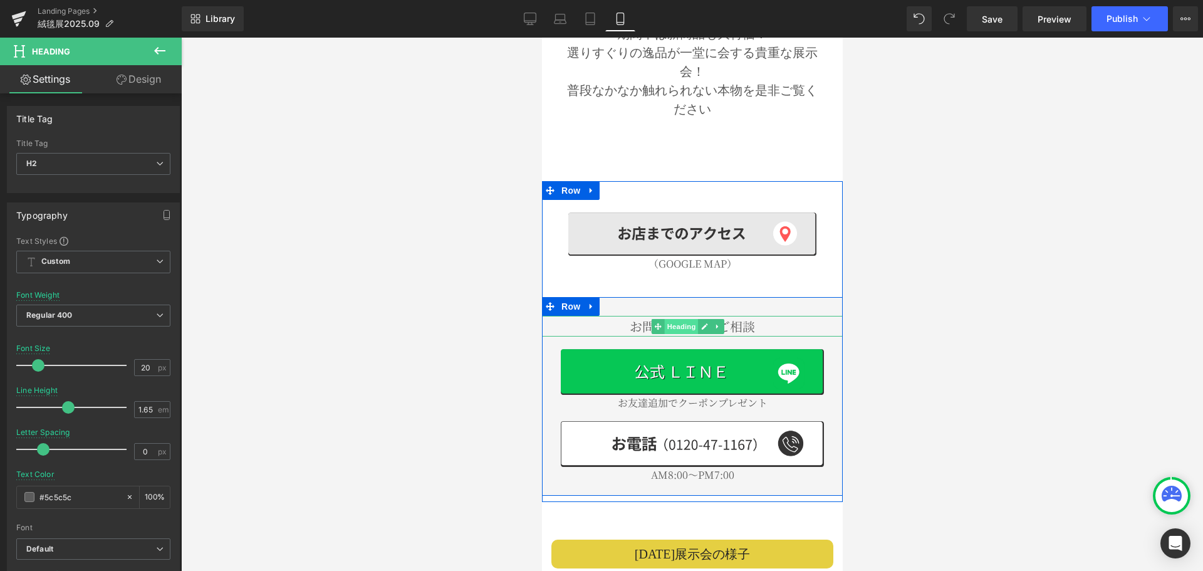
click at [670, 319] on span "Heading" at bounding box center [680, 326] width 34 height 15
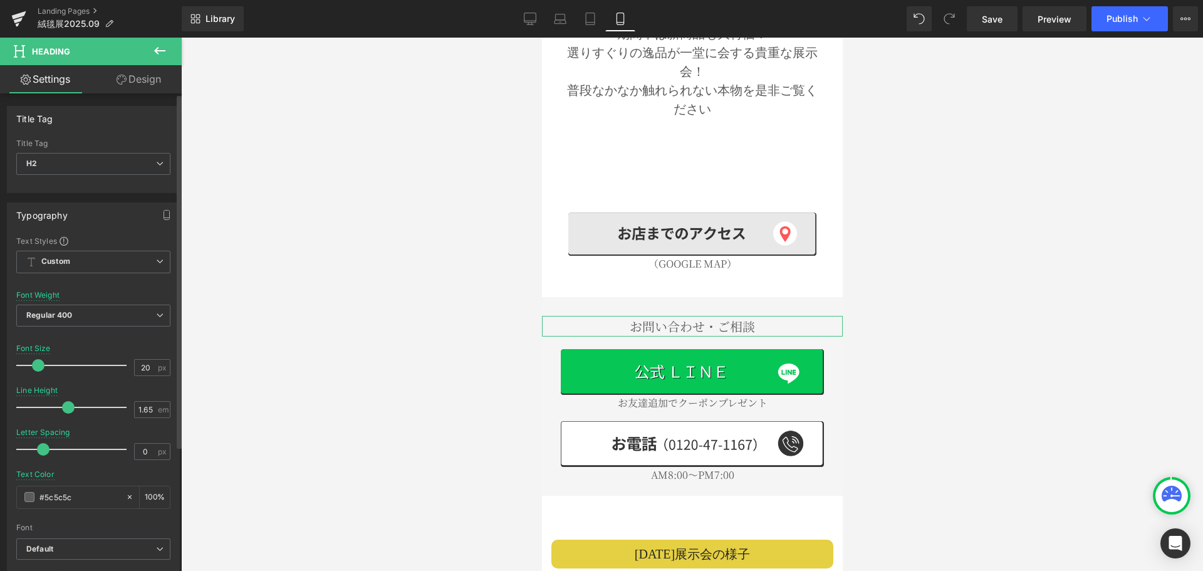
drag, startPoint x: 72, startPoint y: 495, endPoint x: 0, endPoint y: 495, distance: 72.0
click at [0, 495] on div "Typography Text Styles Custom Custom Setup Global Style Custom Setup Global Sty…" at bounding box center [93, 408] width 187 height 430
paste input "242424"
type input "#242424"
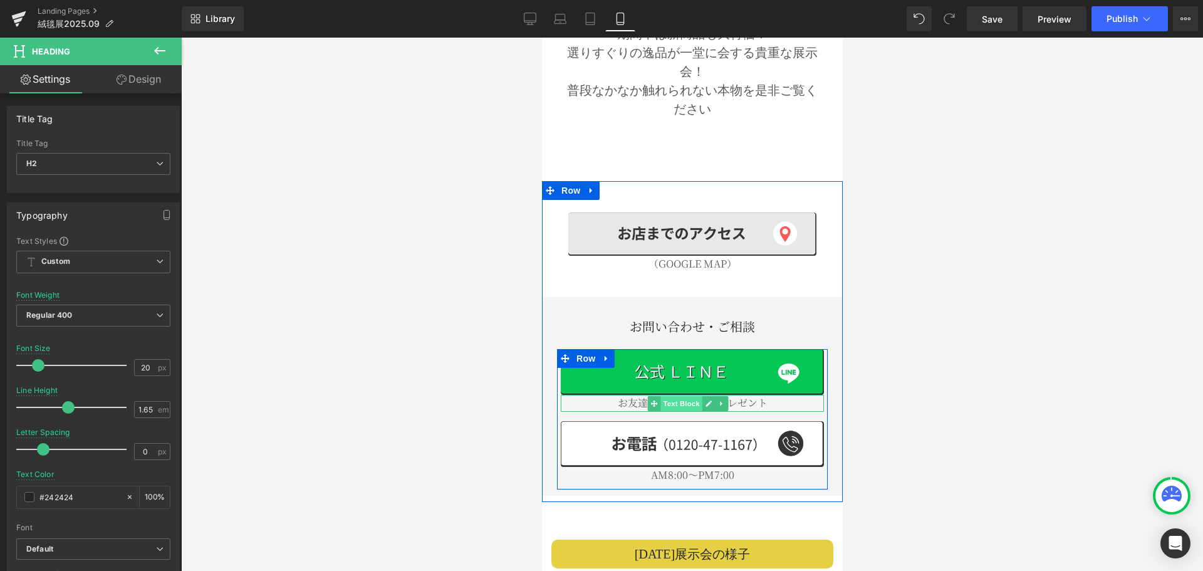
click at [675, 396] on span "Text Block" at bounding box center [680, 403] width 41 height 15
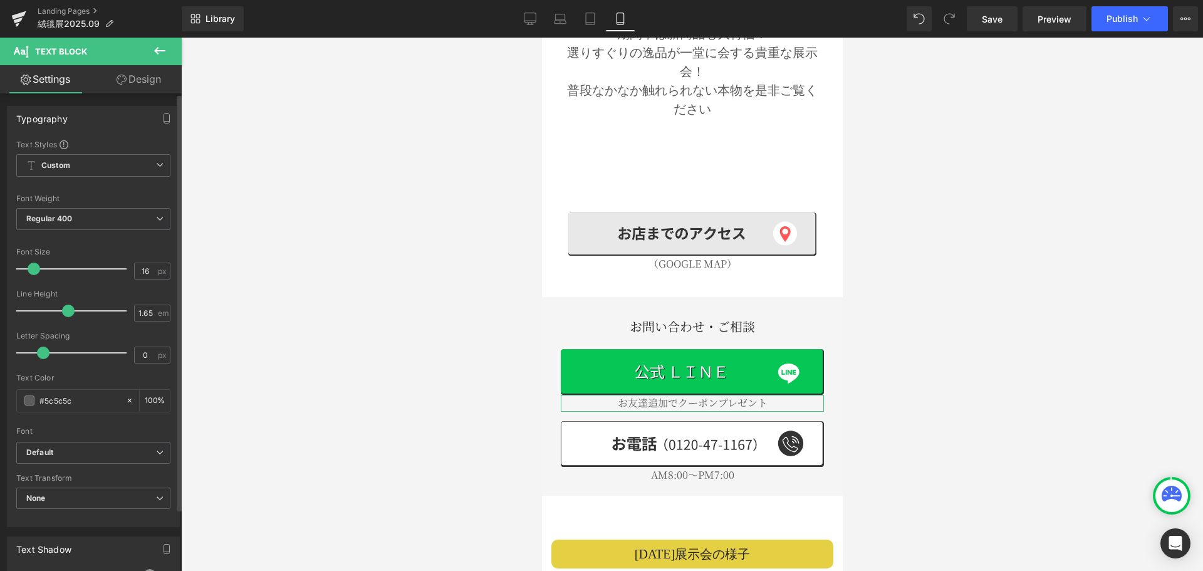
drag, startPoint x: 86, startPoint y: 403, endPoint x: 0, endPoint y: 398, distance: 86.5
click at [0, 398] on div "Typography Text Styles Custom Custom Setup Global Style Custom Setup Global Sty…" at bounding box center [93, 311] width 187 height 430
paste input "242424"
type input "#242424"
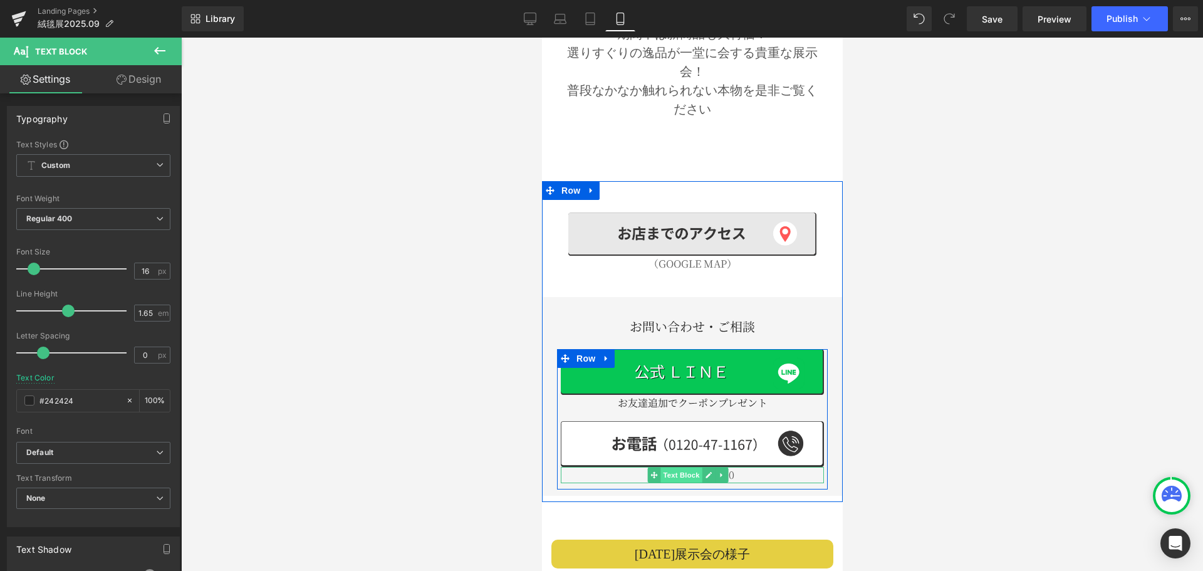
click at [673, 467] on span "Text Block" at bounding box center [680, 474] width 41 height 15
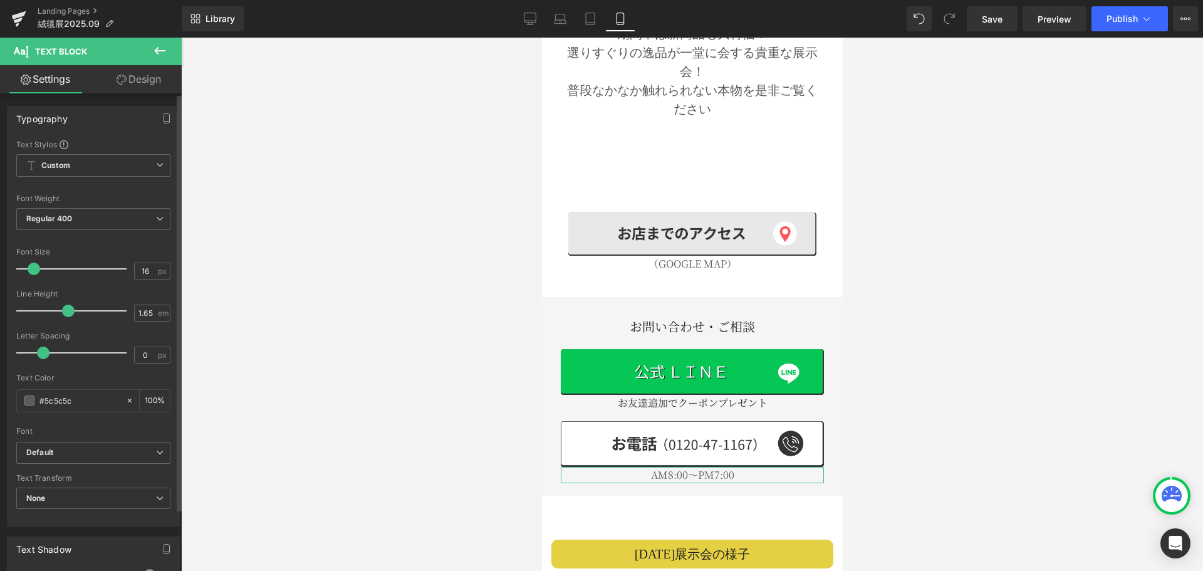
drag, startPoint x: 93, startPoint y: 405, endPoint x: 13, endPoint y: 405, distance: 80.2
click at [13, 405] on div "Text Styles Custom Custom Setup Global Style Custom Setup Global Style Thin 100…" at bounding box center [94, 332] width 172 height 387
paste input "242424"
type input "#242424"
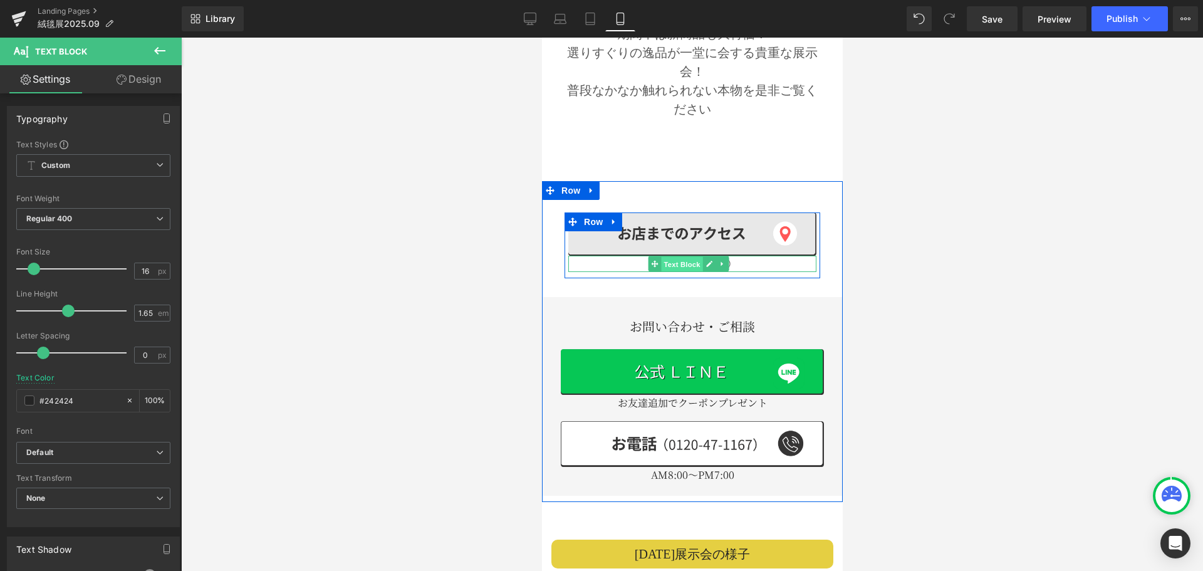
click at [686, 257] on span "Text Block" at bounding box center [680, 264] width 41 height 15
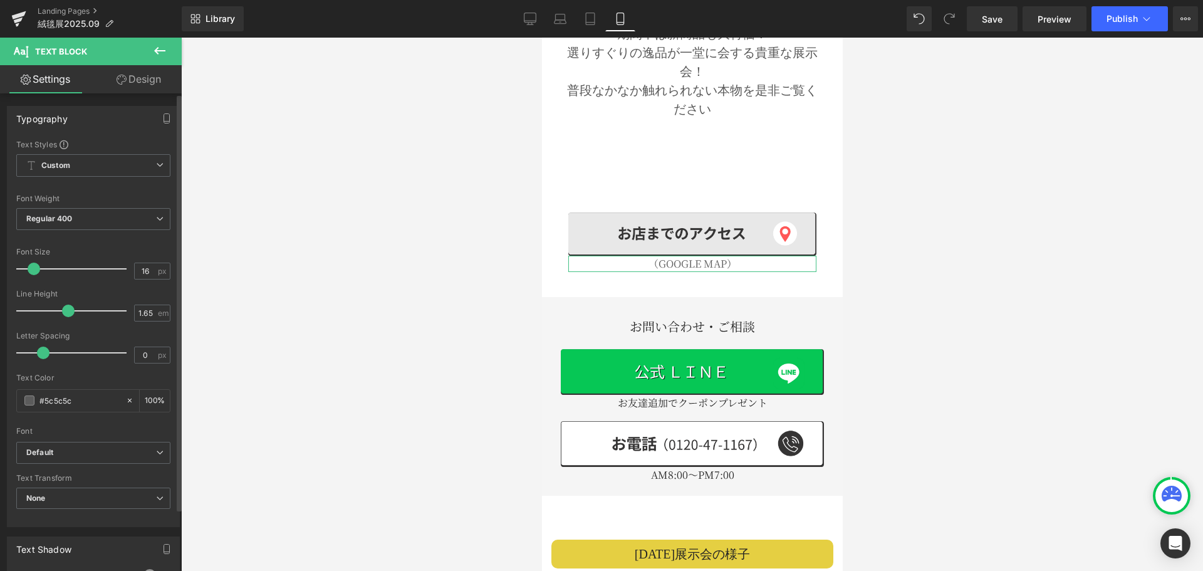
drag, startPoint x: 76, startPoint y: 406, endPoint x: 0, endPoint y: 405, distance: 75.8
click at [0, 405] on div "Typography Text Styles Custom Custom Setup Global Style Custom Setup Global Sty…" at bounding box center [93, 311] width 187 height 430
paste input "242424"
type input "#242424"
click at [507, 347] on div at bounding box center [692, 304] width 1022 height 533
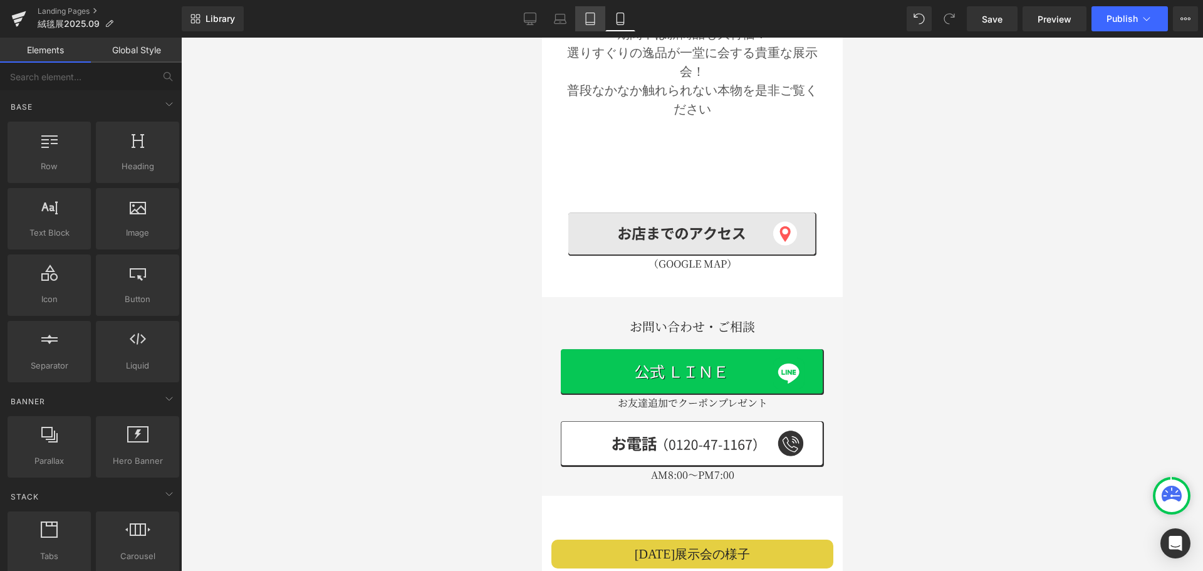
click at [592, 14] on icon at bounding box center [590, 19] width 13 height 13
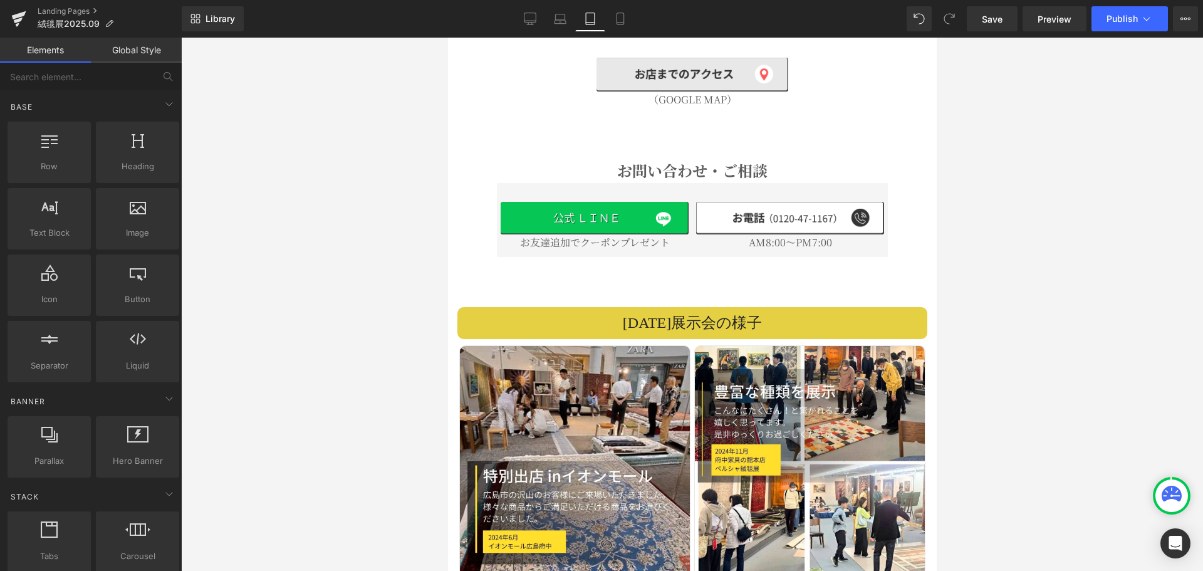
scroll to position [2148, 0]
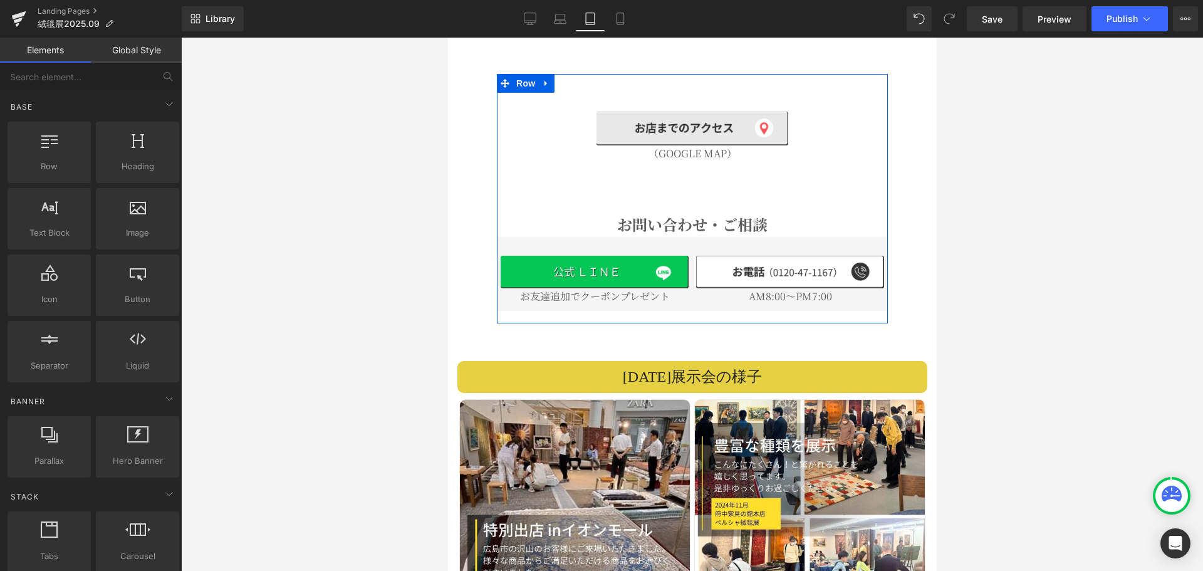
click at [693, 148] on div "Image （GOOGLE MAP） Text Block Row お問い合わせ・ご相談 Heading Image お友達追加でクーポンプレゼント Text…" at bounding box center [691, 205] width 391 height 224
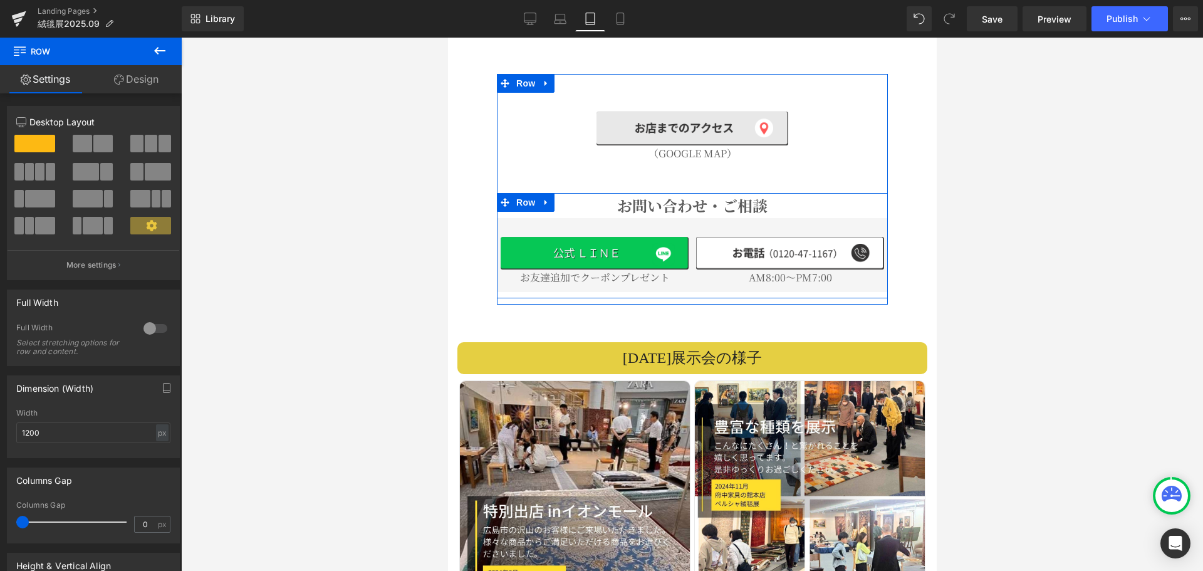
drag, startPoint x: 673, startPoint y: 168, endPoint x: 668, endPoint y: 150, distance: 19.3
click at [668, 150] on div "Image （GOOGLE MAP） Text Block Row お問い合わせ・ご相談 Heading Image お友達追加でクーポンプレゼント Text…" at bounding box center [691, 195] width 391 height 205
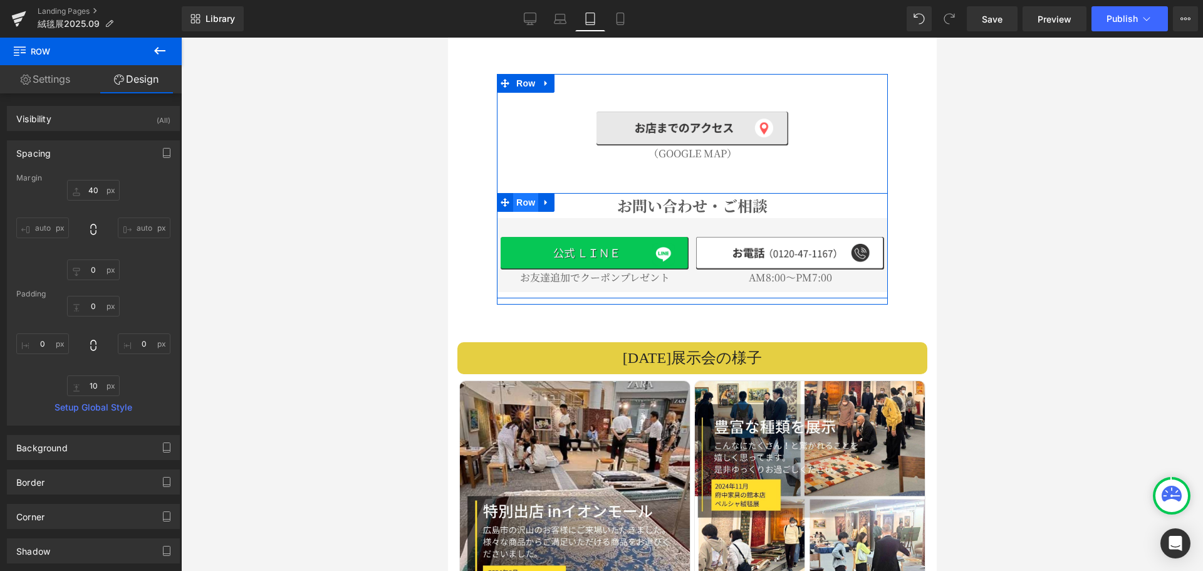
click at [516, 193] on span "Row" at bounding box center [524, 202] width 25 height 19
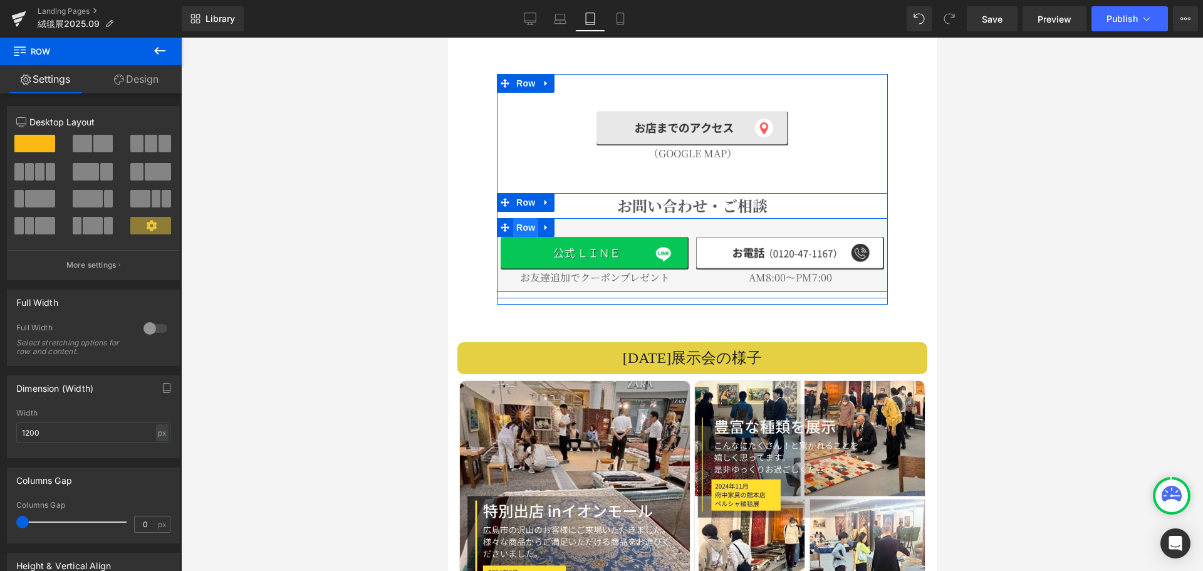
click at [531, 218] on span "Row" at bounding box center [524, 227] width 25 height 19
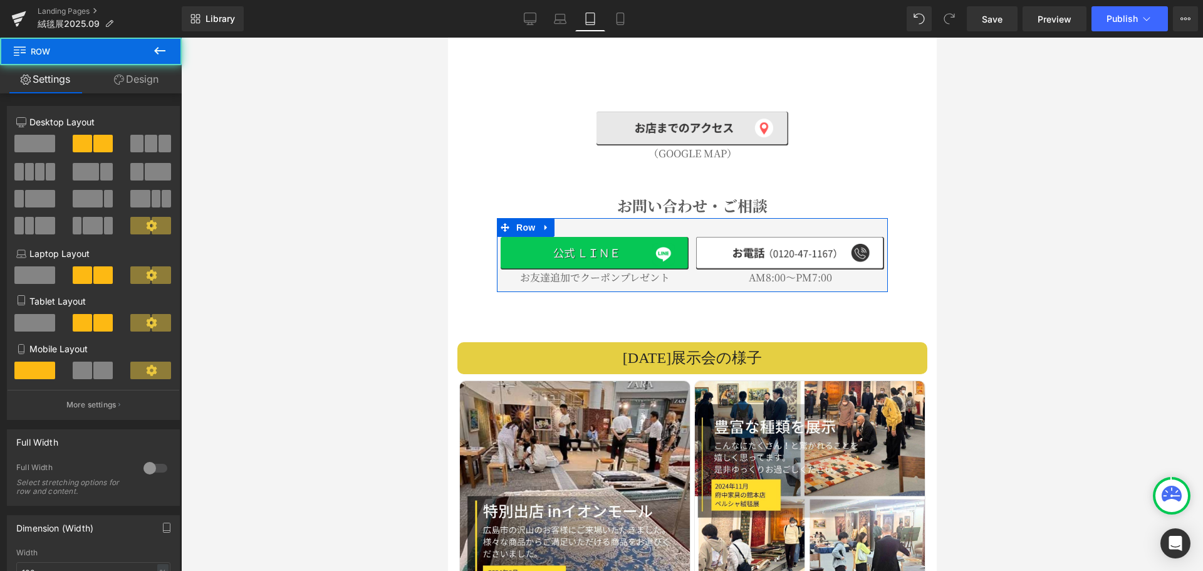
click at [132, 80] on link "Design" at bounding box center [136, 79] width 91 height 28
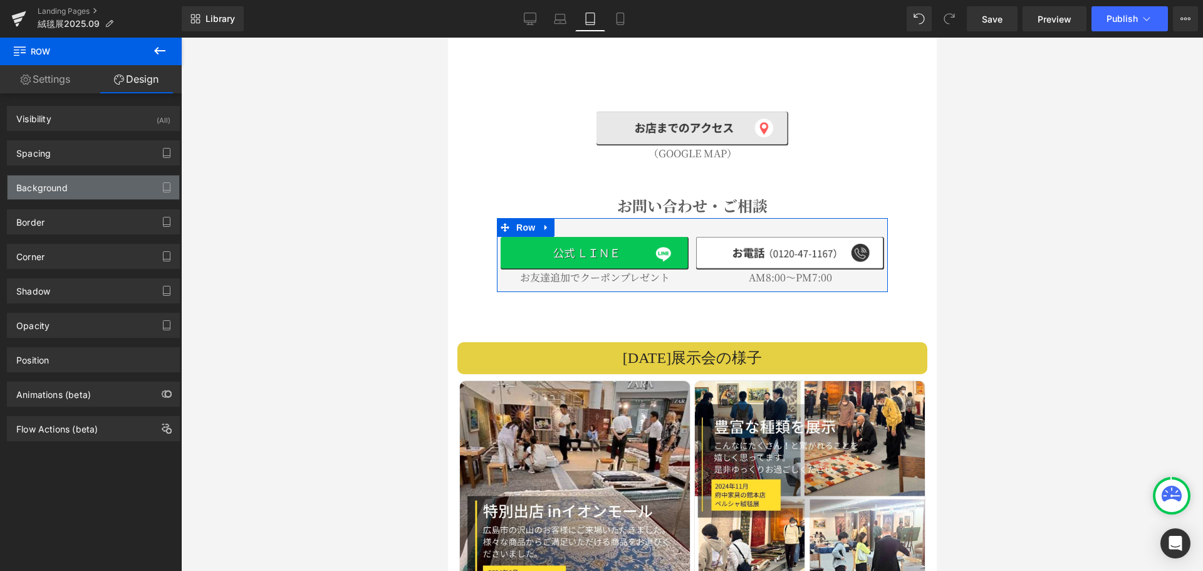
click at [84, 184] on div "Background" at bounding box center [94, 187] width 172 height 24
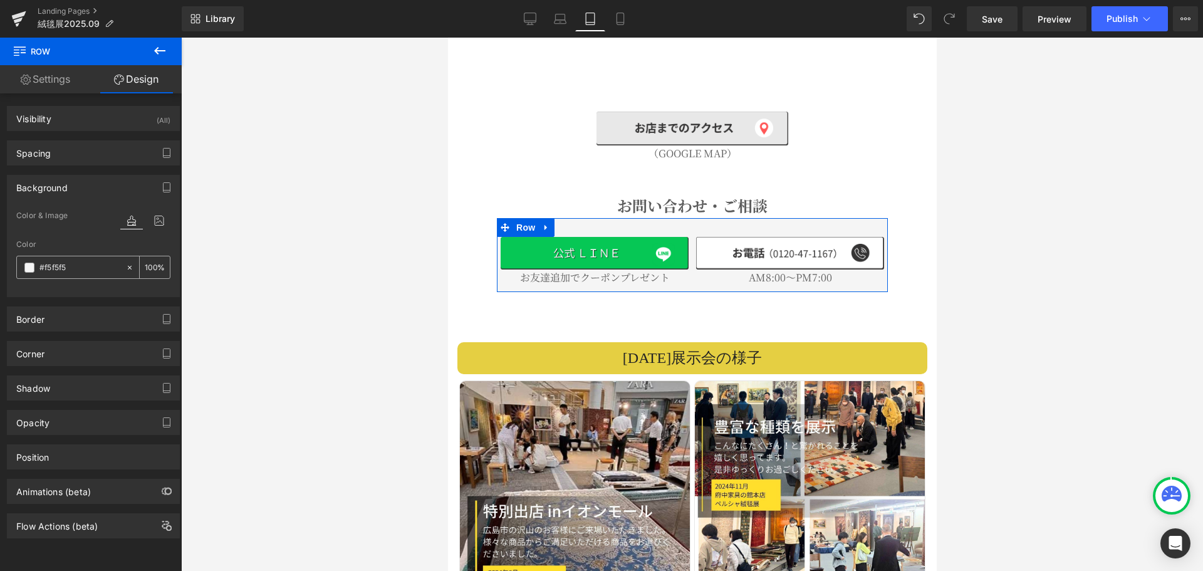
click at [90, 269] on input "#f5f5f5" at bounding box center [79, 268] width 80 height 14
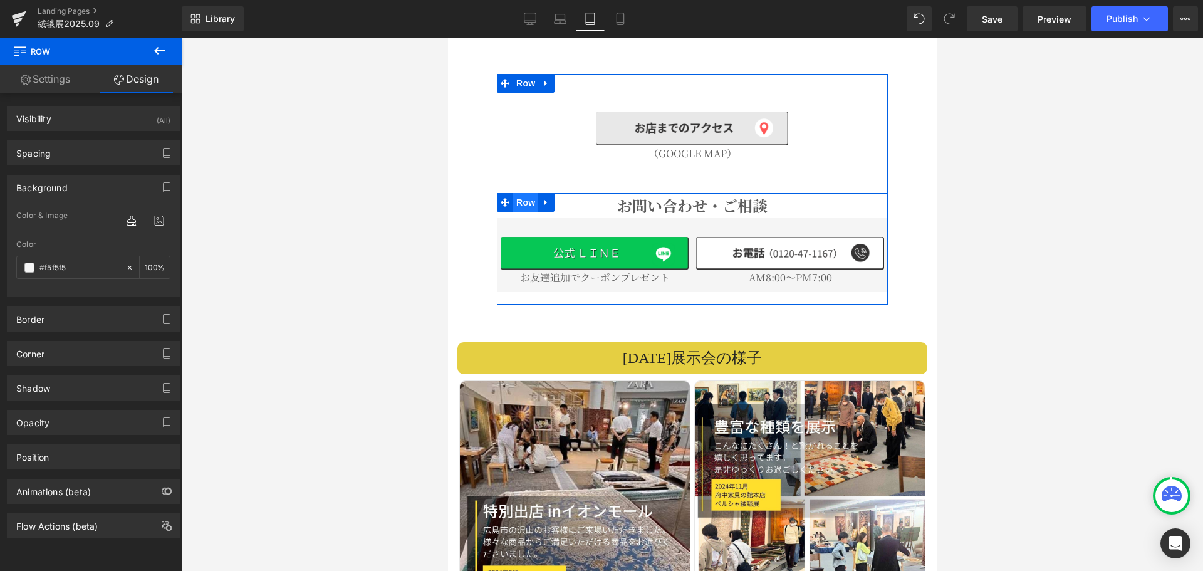
click at [526, 193] on span "Row" at bounding box center [524, 202] width 25 height 19
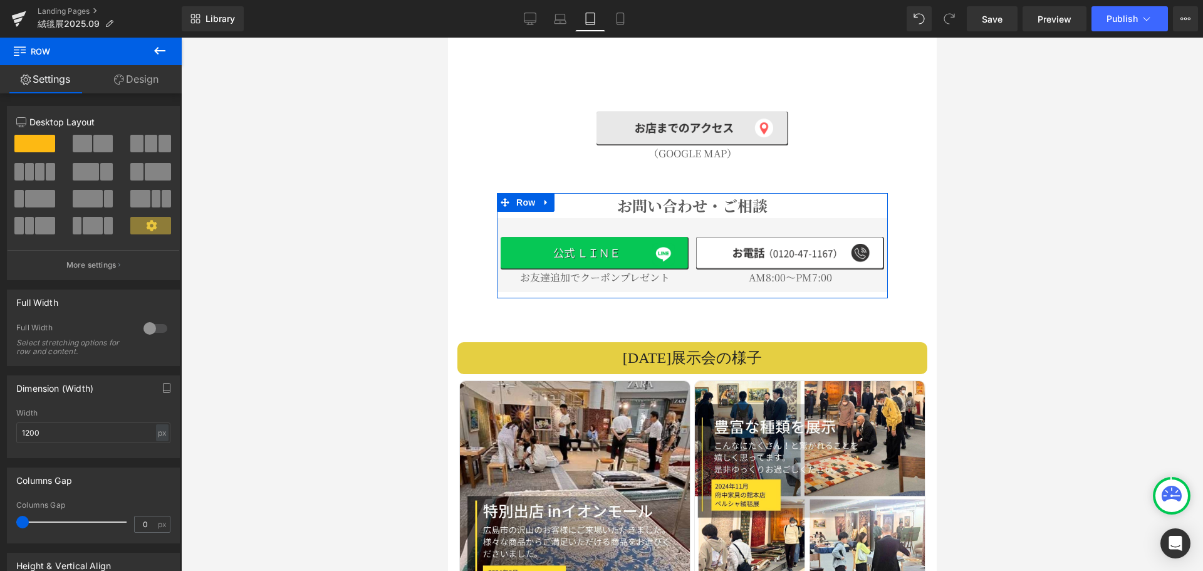
click at [147, 80] on link "Design" at bounding box center [136, 79] width 91 height 28
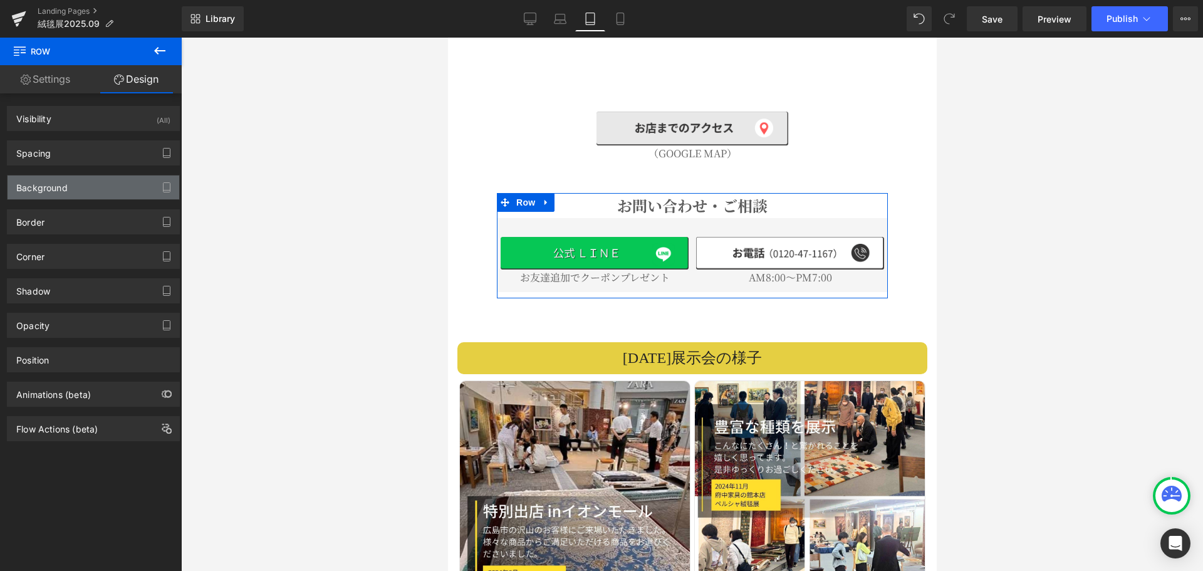
type input "transparent"
type input "0"
click at [88, 182] on div "Background" at bounding box center [94, 187] width 172 height 24
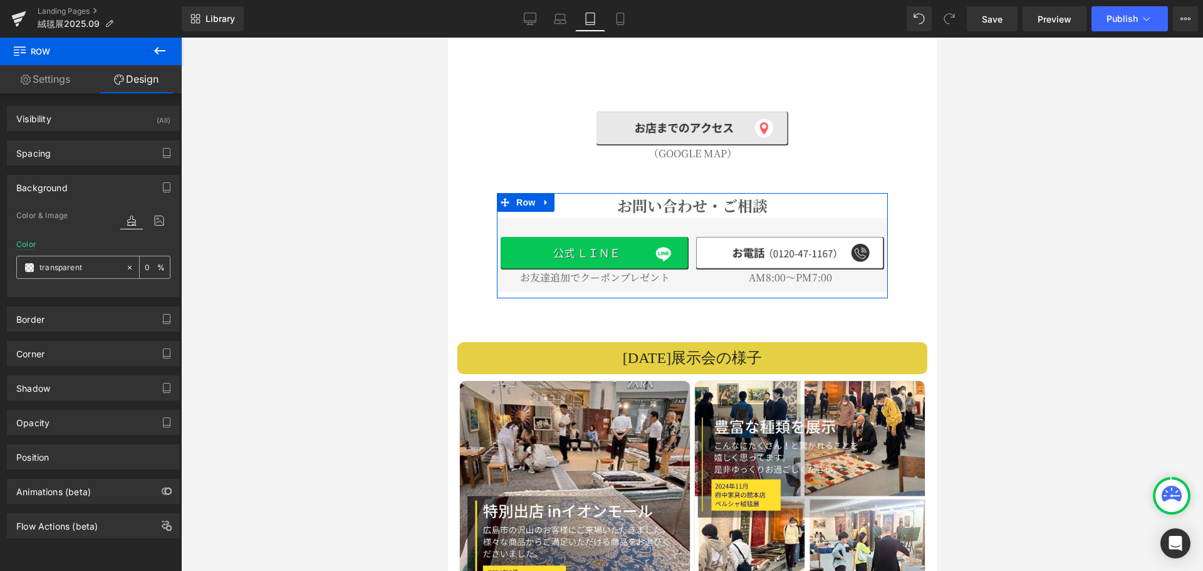
click at [103, 266] on input "transparent" at bounding box center [79, 268] width 80 height 14
paste input "#f5f5f5"
type input "#f5f5f5"
type input "100"
type input "#f5f5f5"
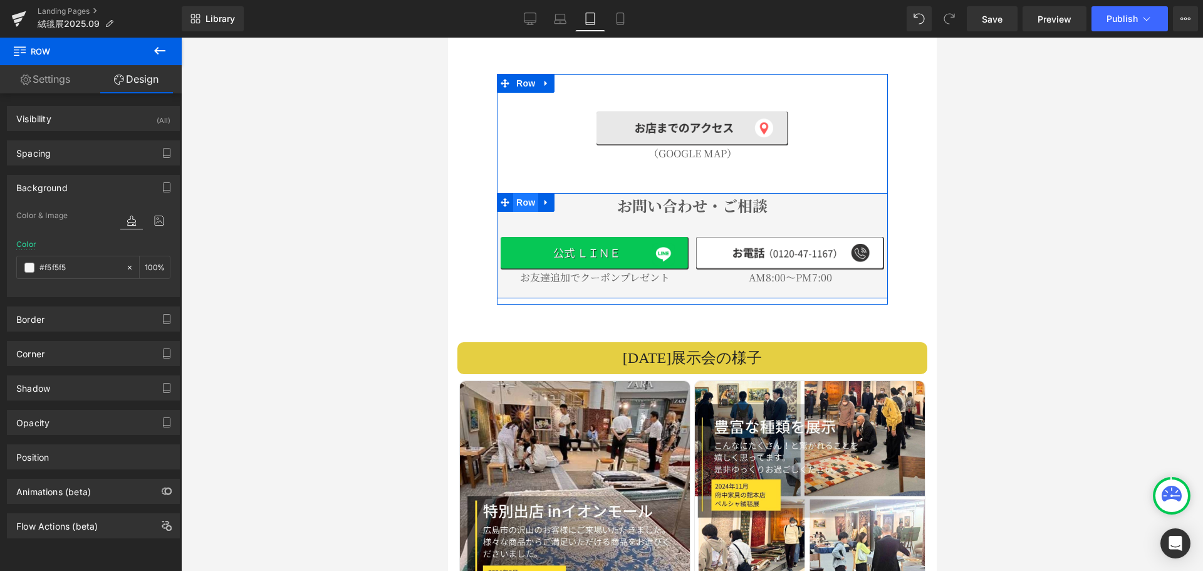
click at [532, 193] on span "Row" at bounding box center [524, 202] width 25 height 19
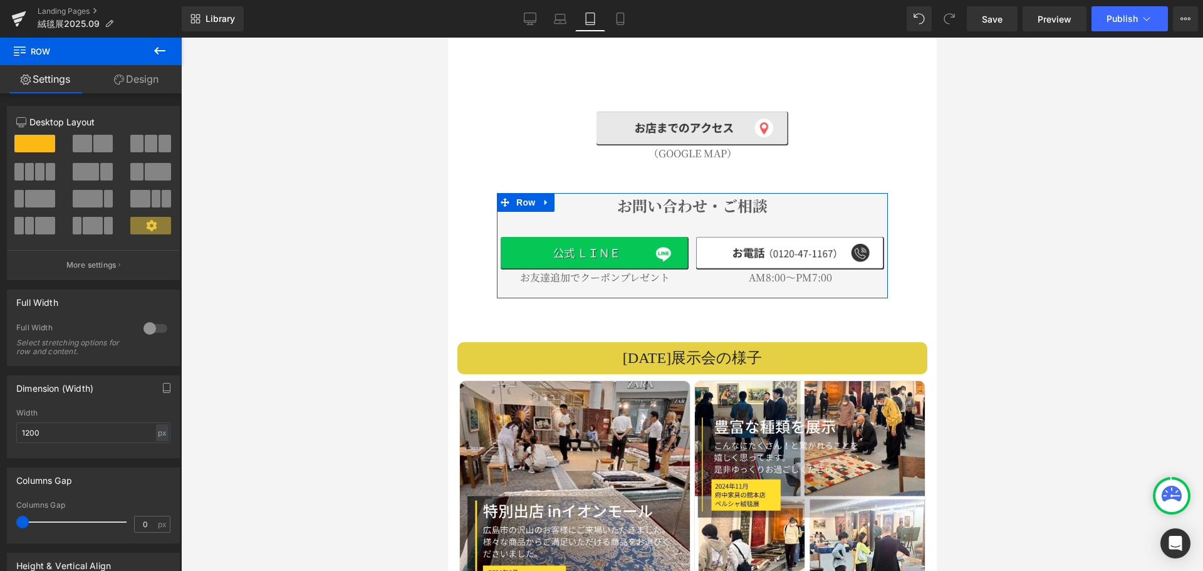
click at [139, 77] on link "Design" at bounding box center [136, 79] width 91 height 28
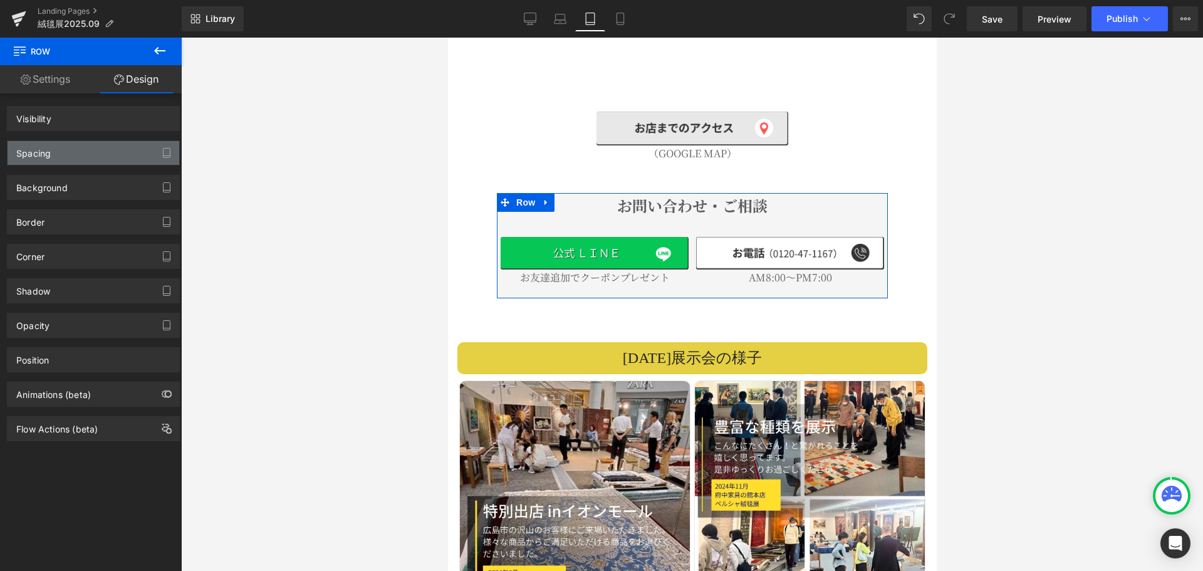
click at [76, 152] on div "Spacing" at bounding box center [94, 153] width 172 height 24
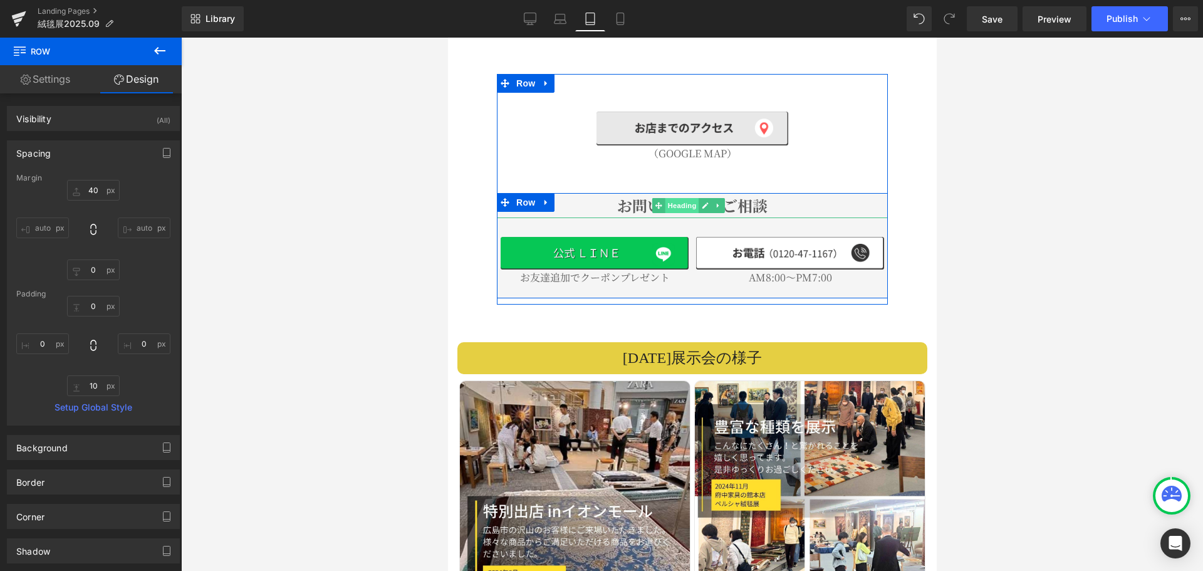
click at [680, 198] on span "Heading" at bounding box center [682, 205] width 34 height 15
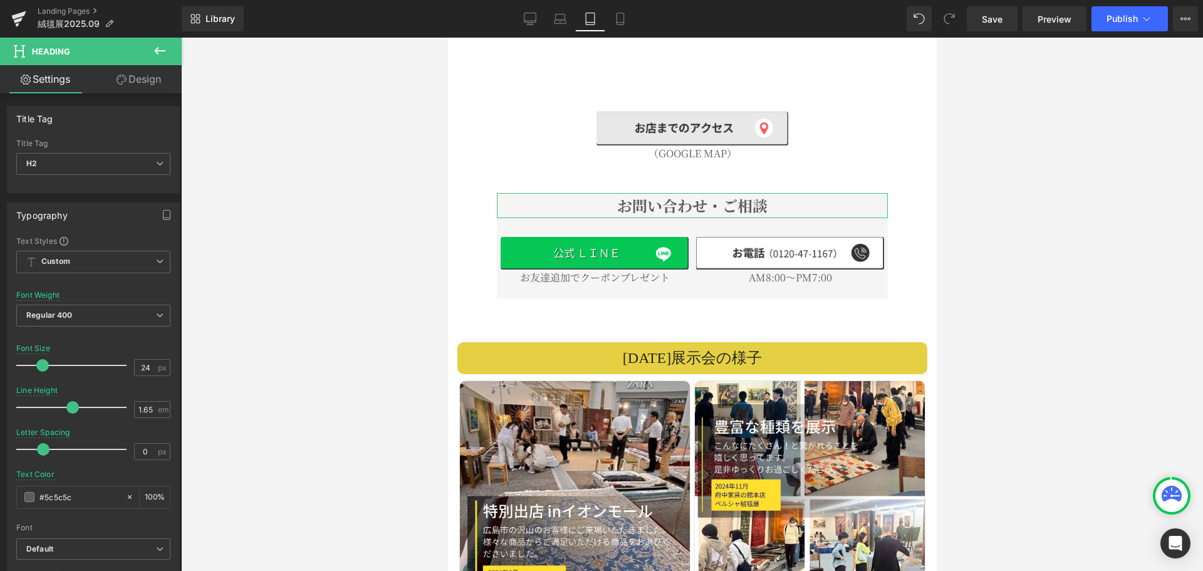
click at [144, 76] on link "Design" at bounding box center [138, 79] width 91 height 28
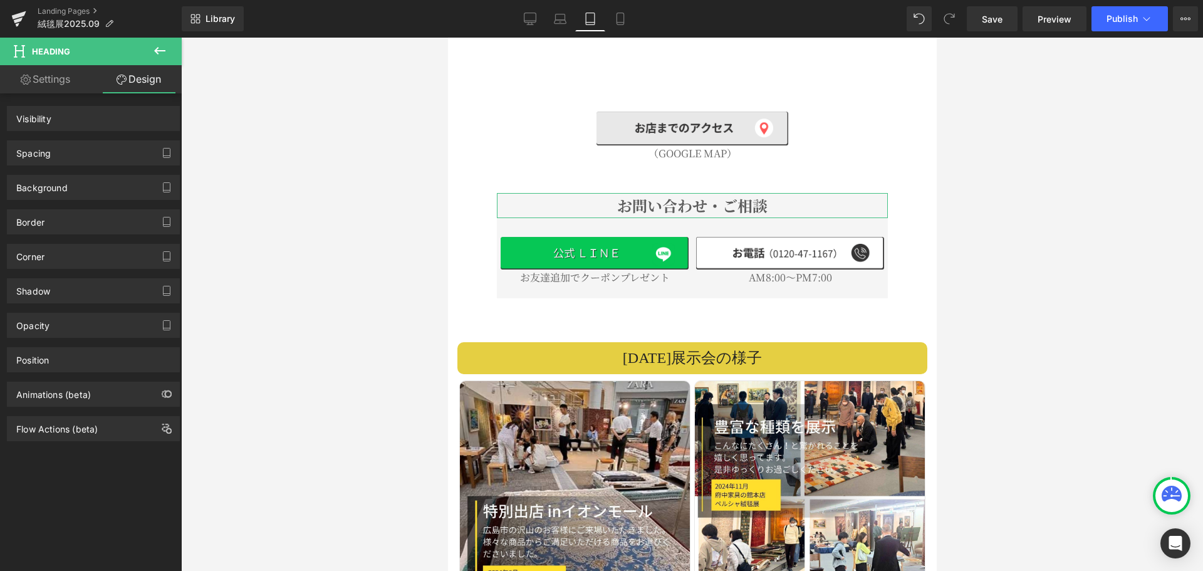
click at [88, 154] on div "Spacing" at bounding box center [94, 153] width 172 height 24
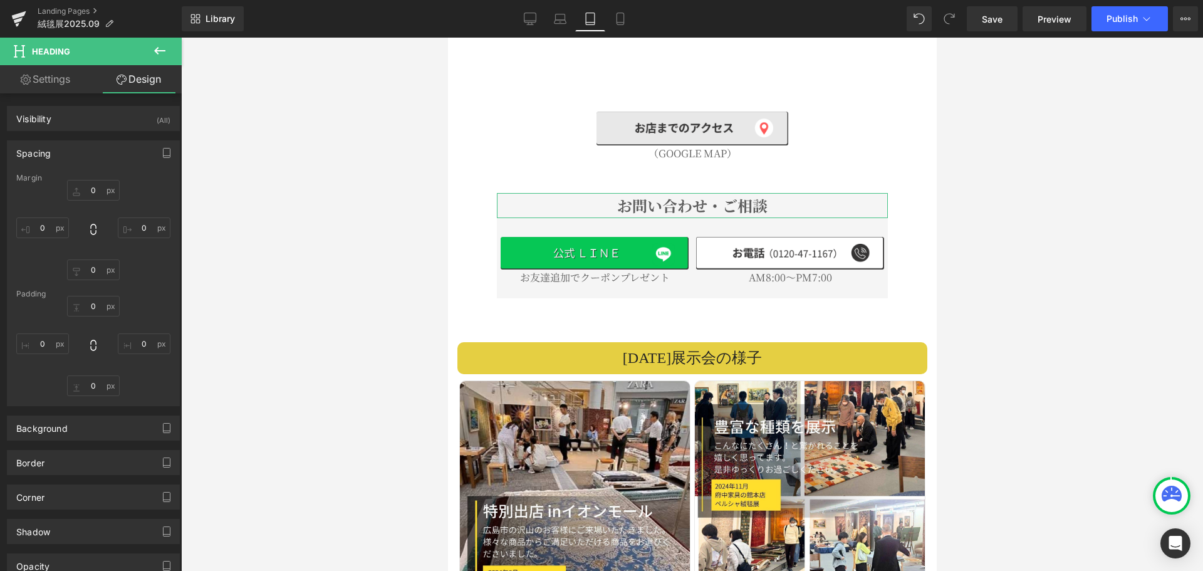
type input "0"
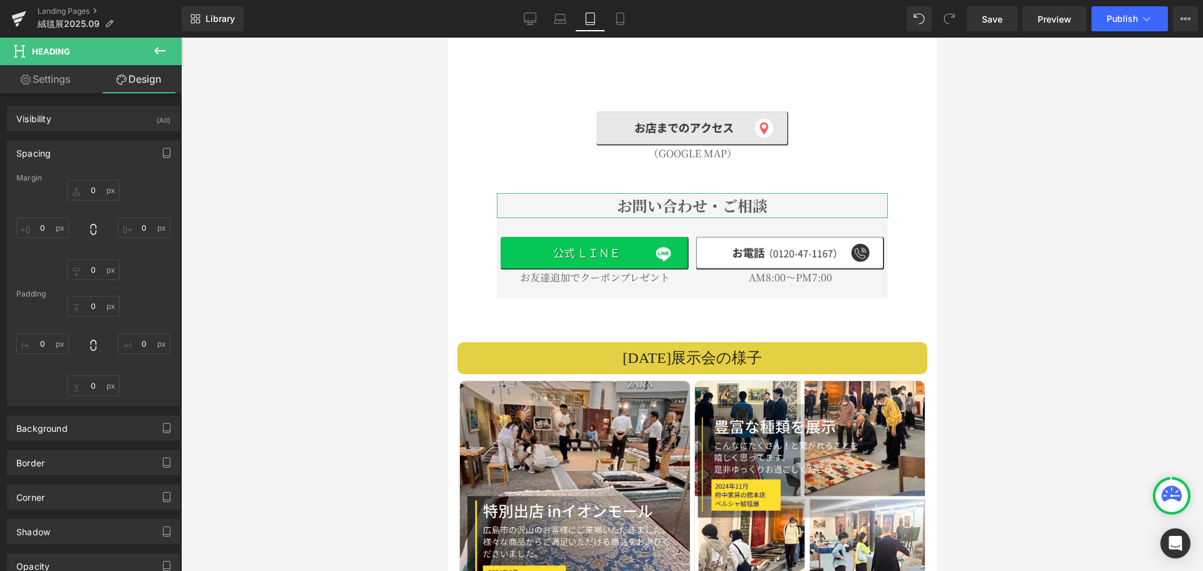
type input "0"
click at [94, 192] on input "0" at bounding box center [93, 190] width 53 height 21
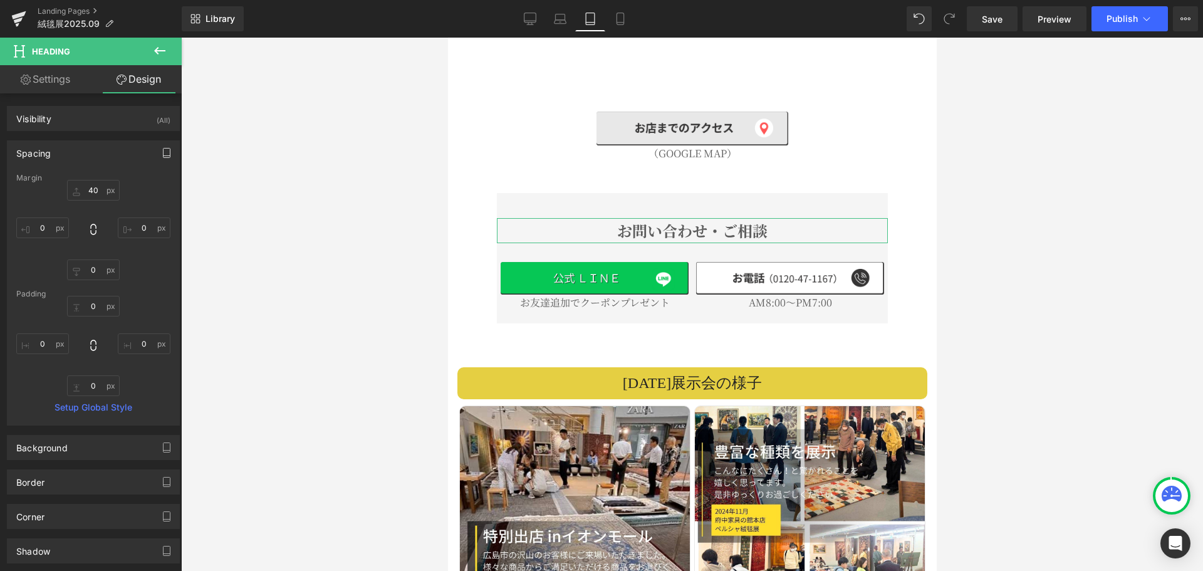
click at [162, 149] on icon "button" at bounding box center [167, 153] width 10 height 10
click at [143, 179] on button "Mobile" at bounding box center [144, 179] width 38 height 21
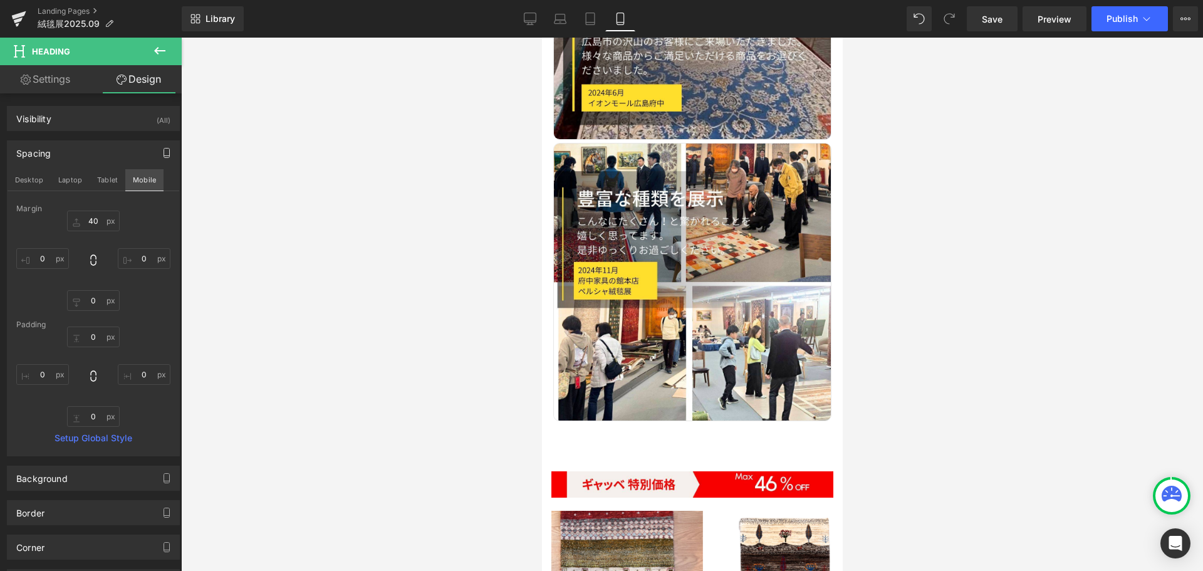
type input "0"
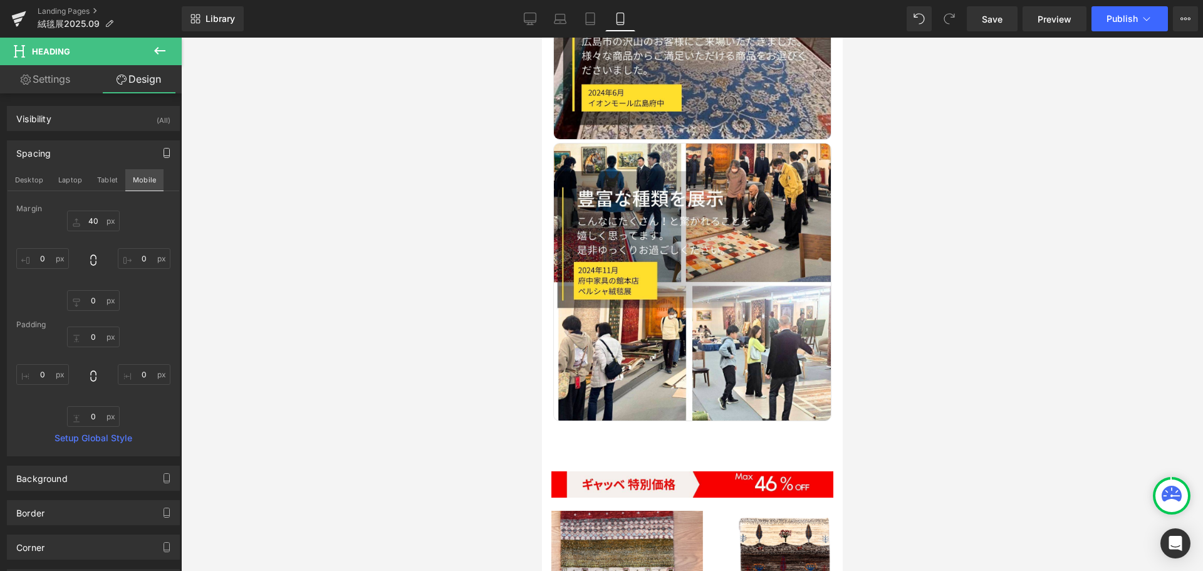
type input "0"
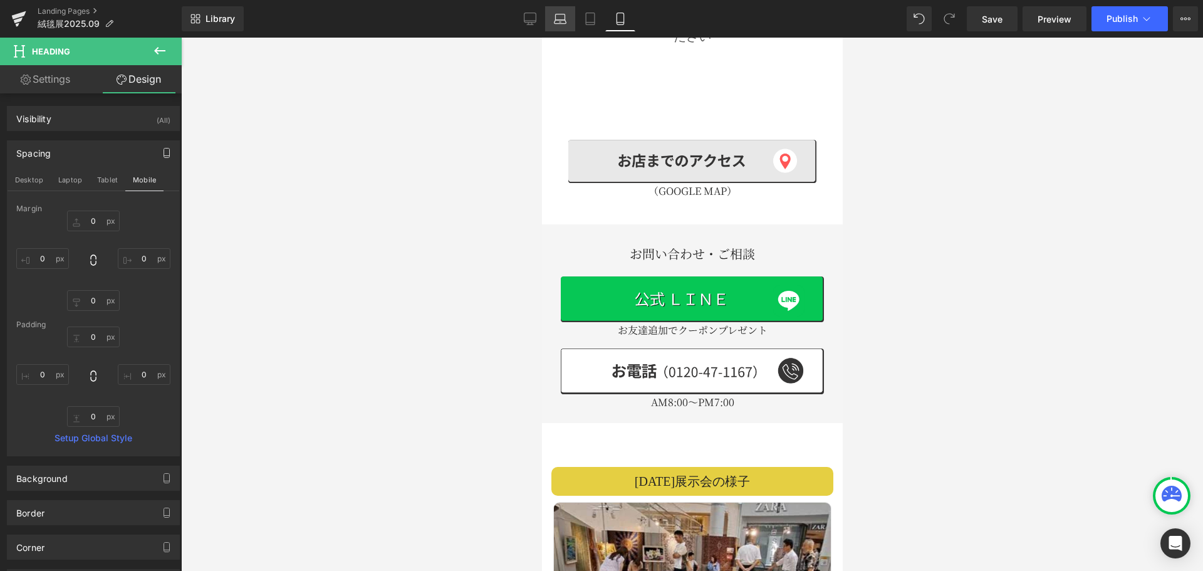
click at [552, 19] on link "Laptop" at bounding box center [560, 18] width 30 height 25
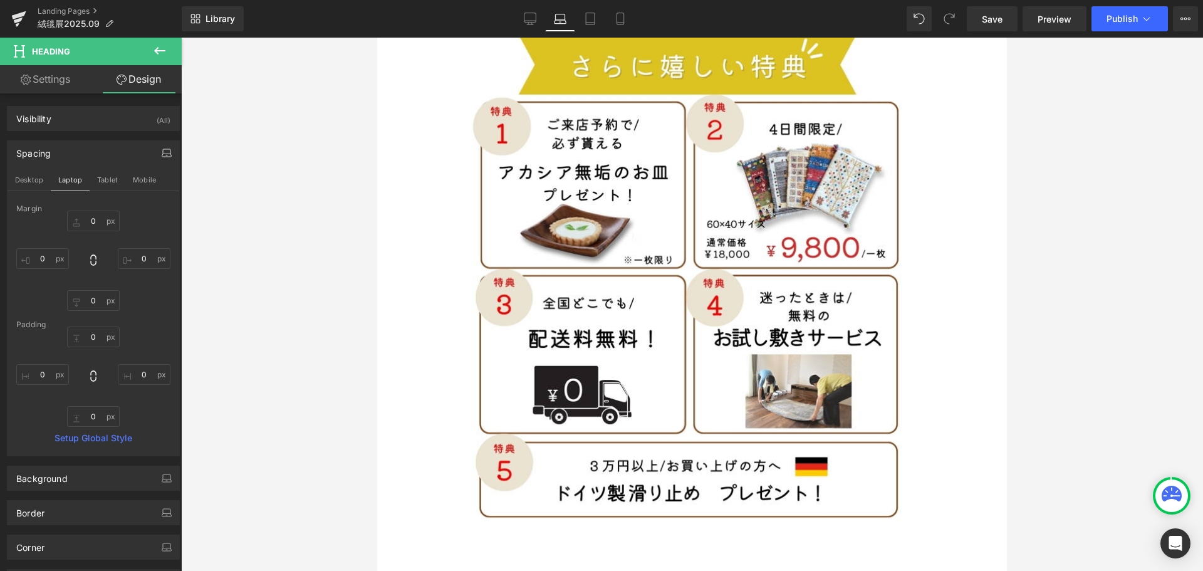
type input "0"
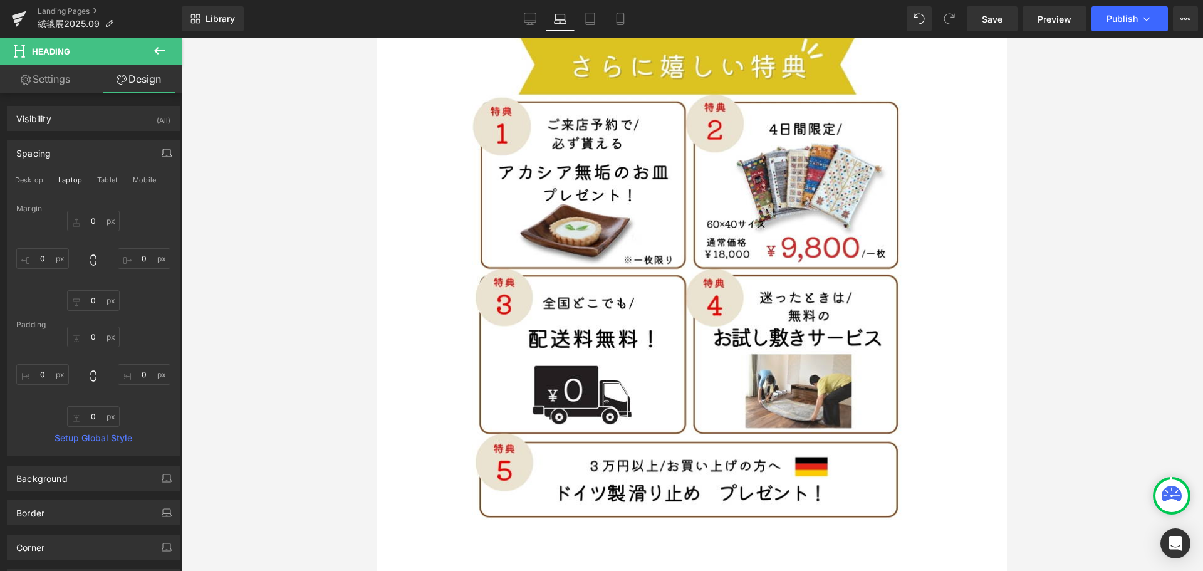
type input "0"
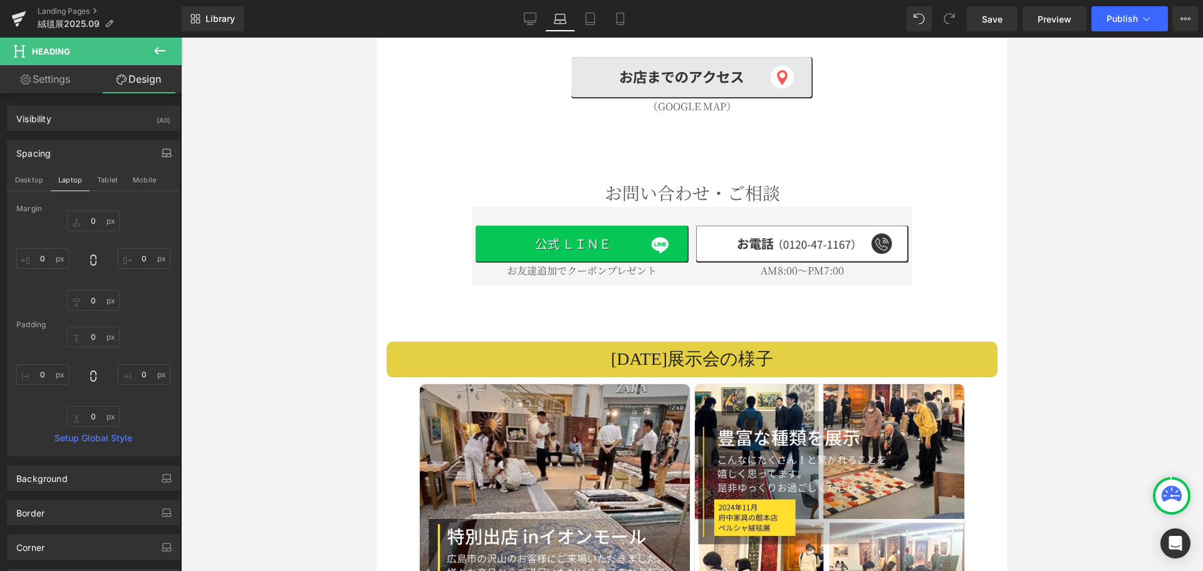
scroll to position [2161, 0]
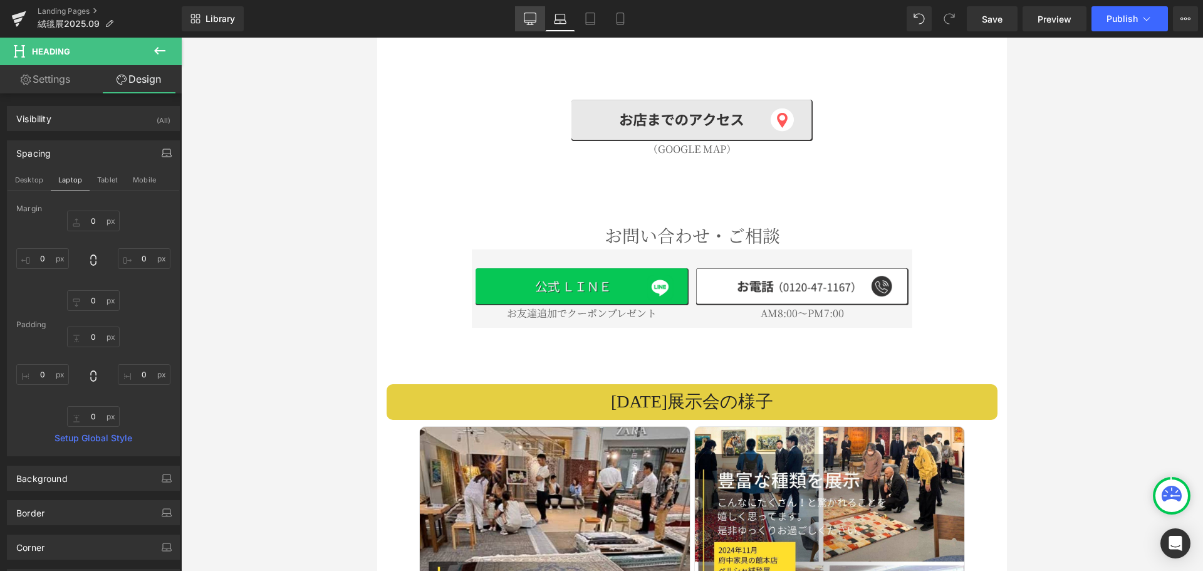
click at [533, 19] on icon at bounding box center [530, 19] width 13 height 13
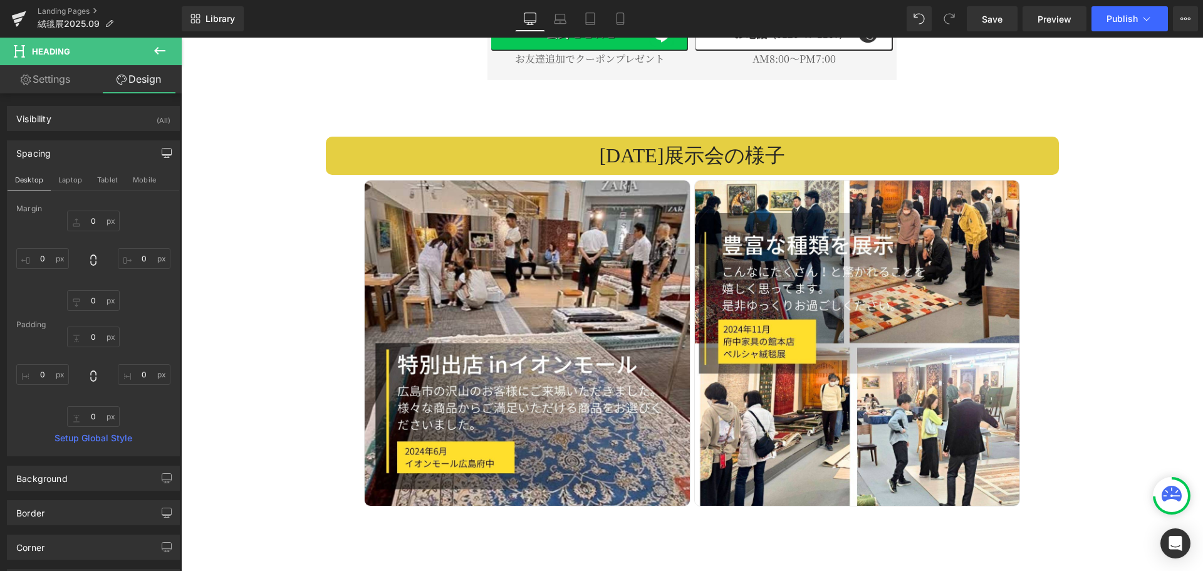
type input "0"
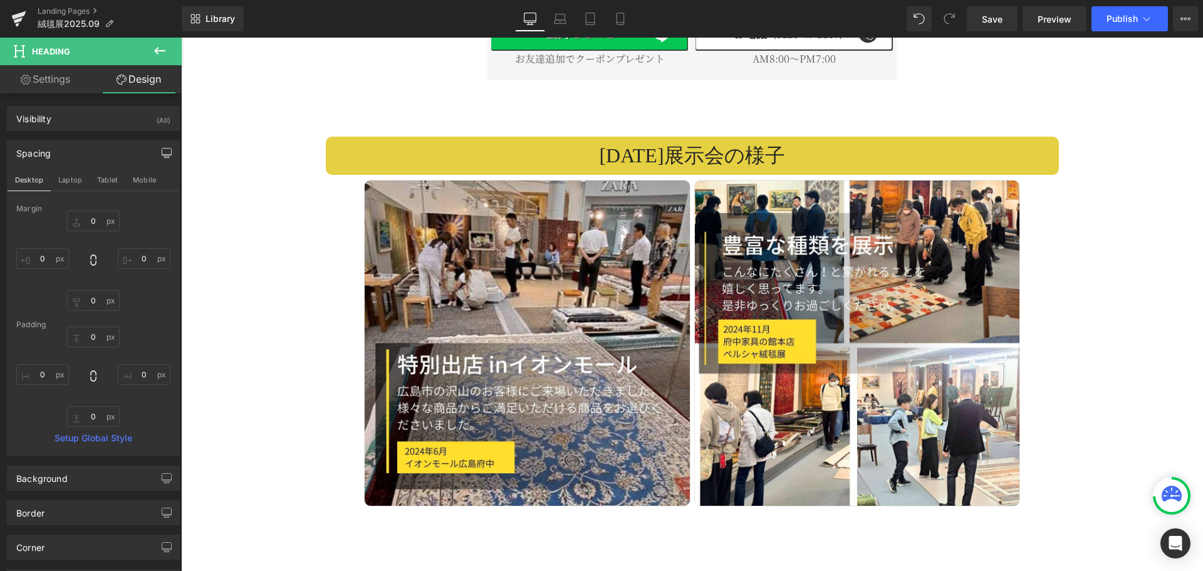
type input "0"
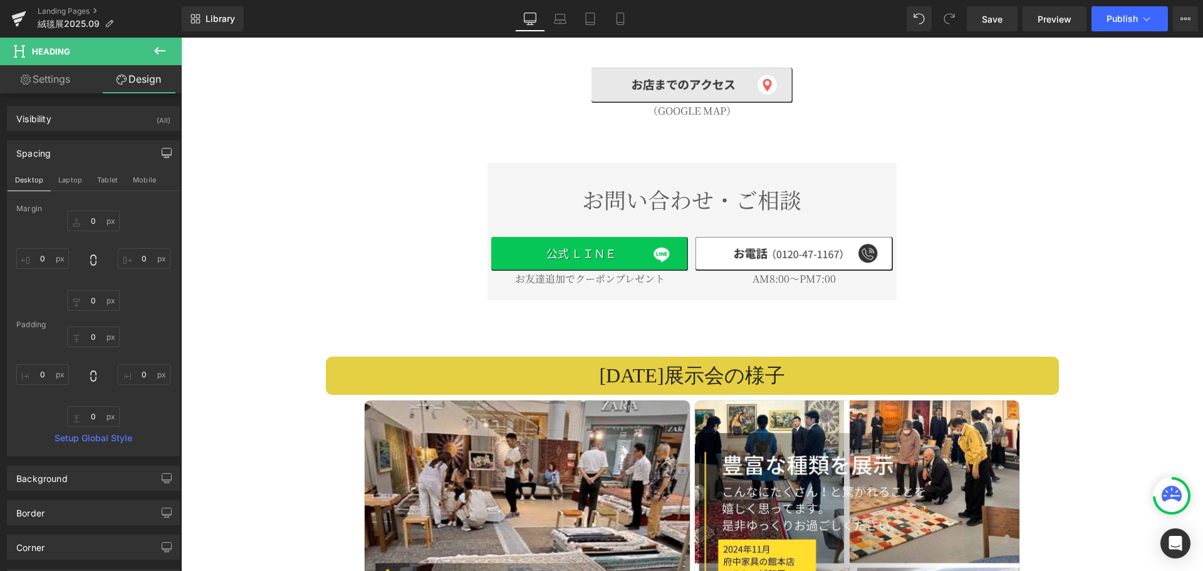
scroll to position [2941, 0]
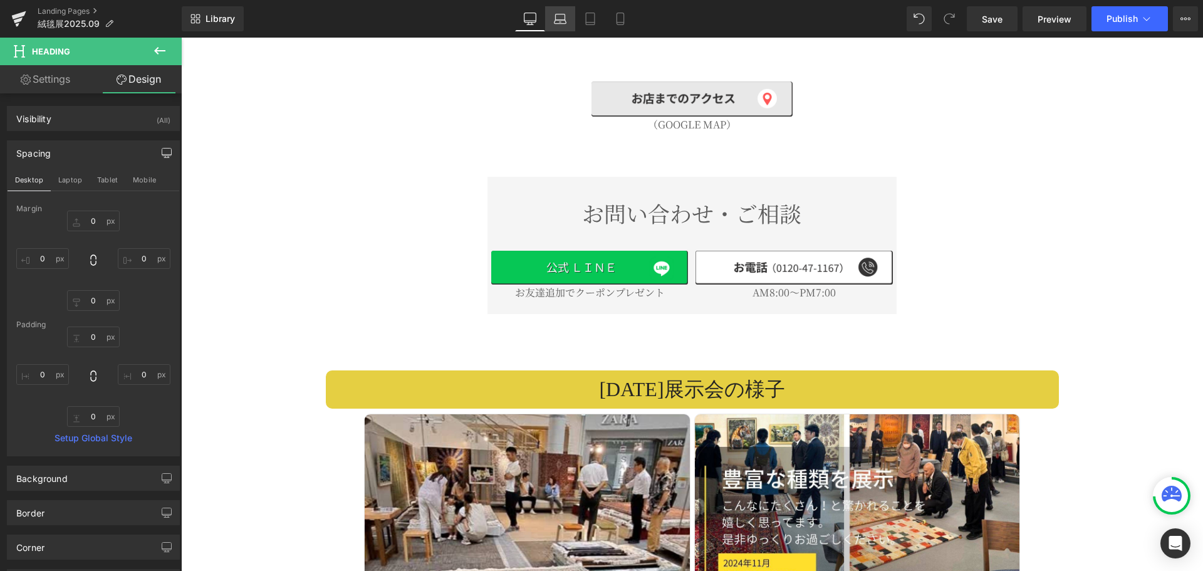
click at [564, 24] on icon at bounding box center [560, 22] width 12 height 4
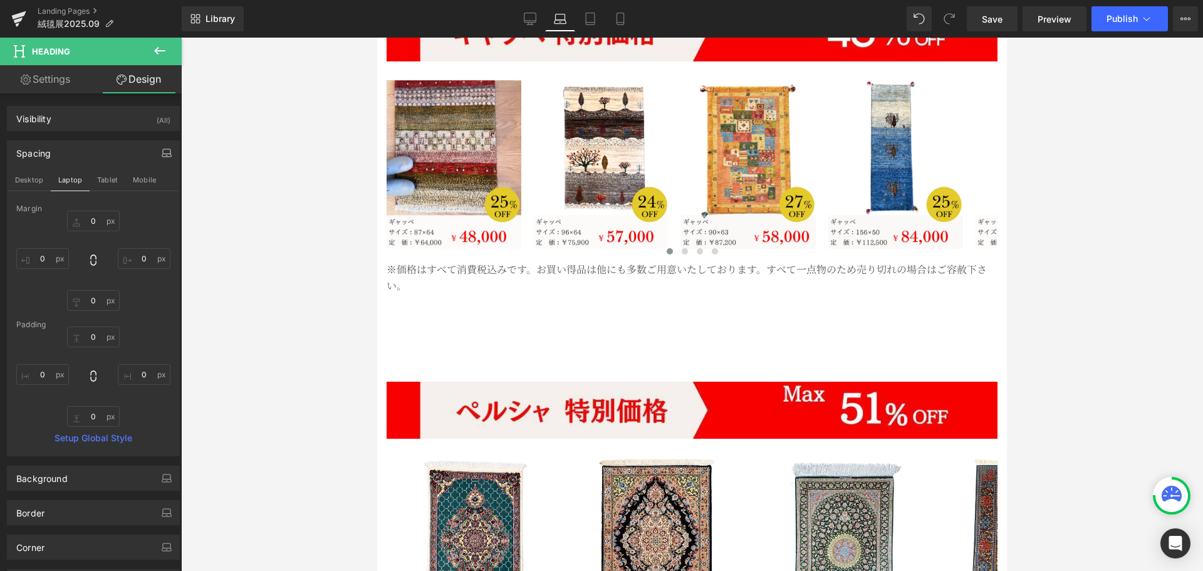
type input "0"
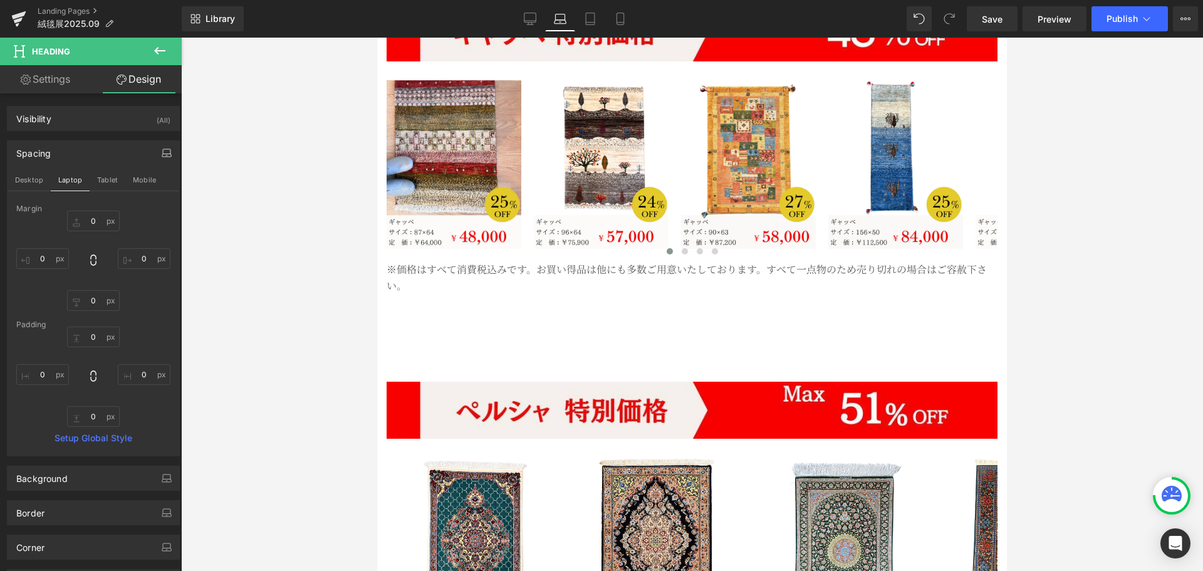
type input "0"
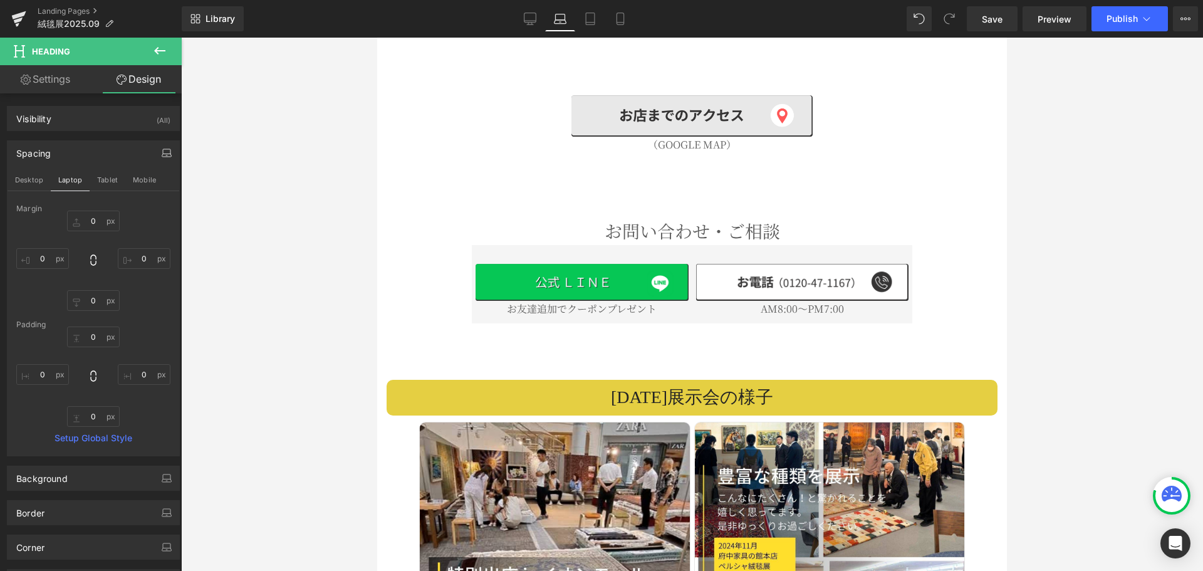
scroll to position [2166, 0]
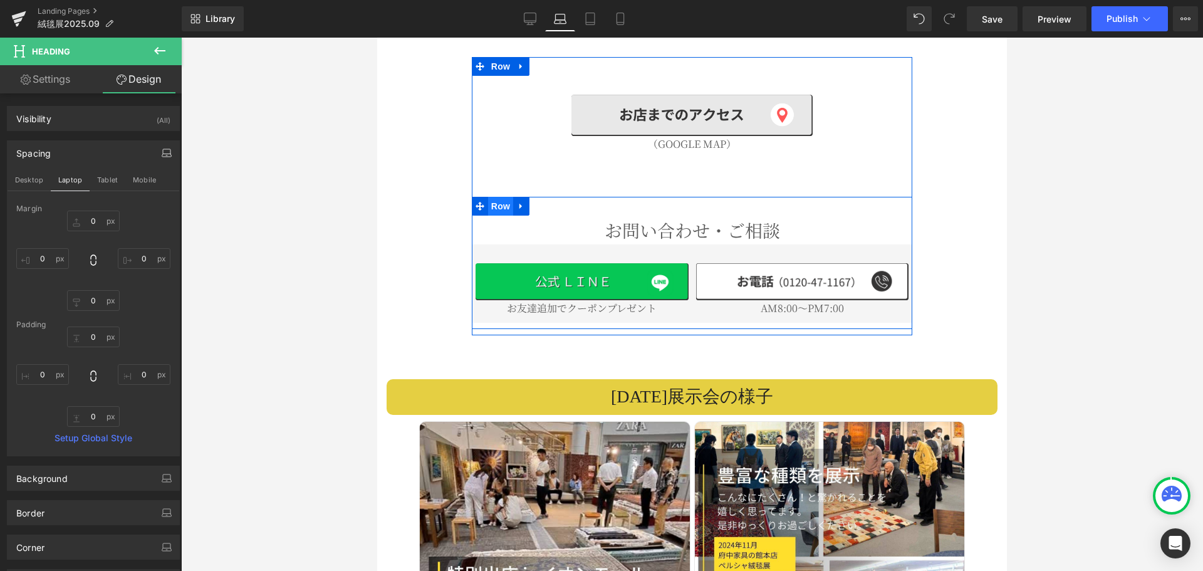
click at [497, 197] on span "Row" at bounding box center [500, 206] width 25 height 19
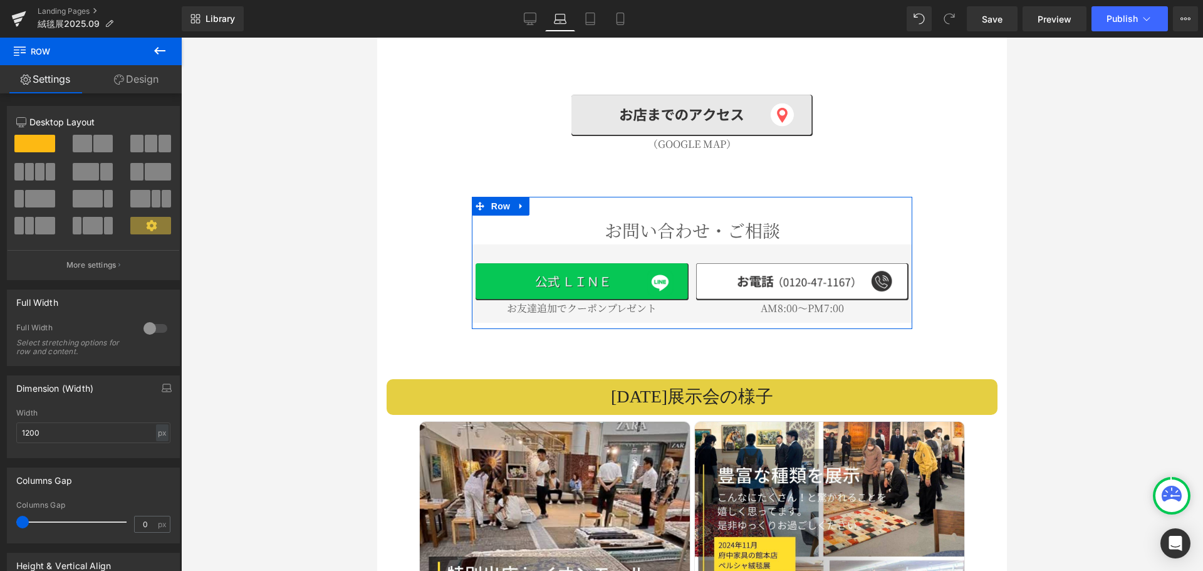
click at [148, 75] on link "Design" at bounding box center [136, 79] width 91 height 28
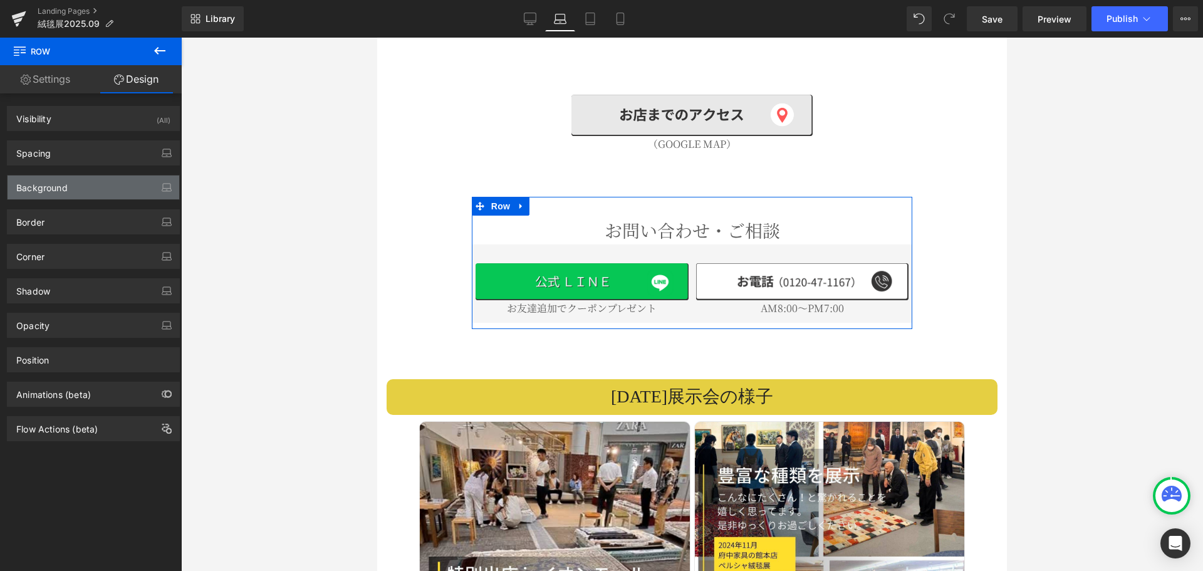
type input "transparent"
type input "0"
click at [90, 177] on div "Background" at bounding box center [94, 187] width 172 height 24
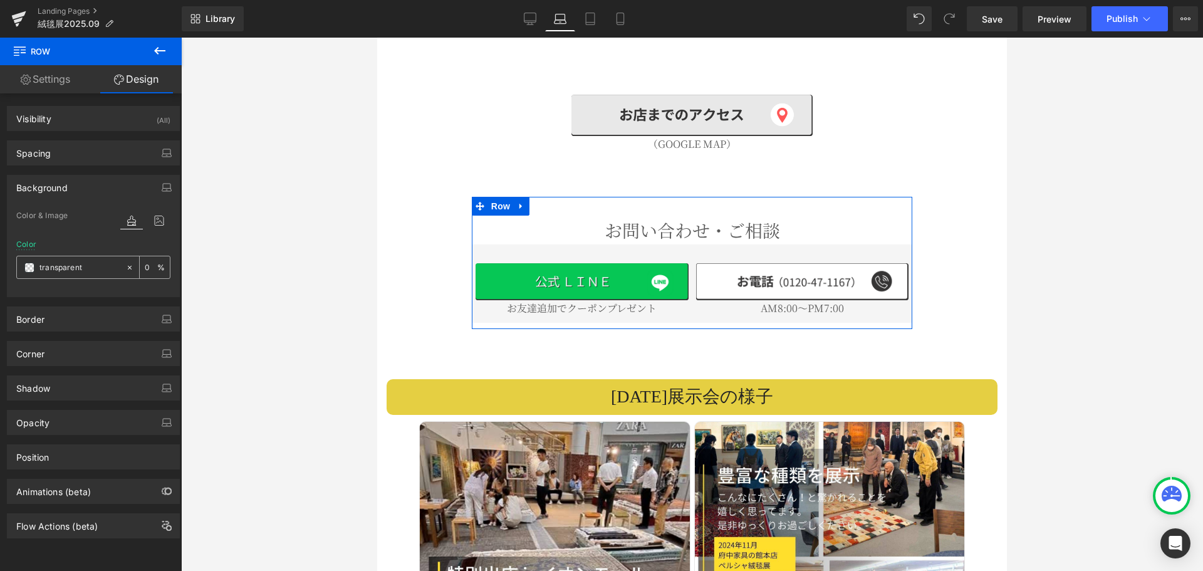
click at [98, 263] on input "transparent" at bounding box center [79, 268] width 80 height 14
paste input "#f5f5f5"
type input "#f5f5f5"
type input "100"
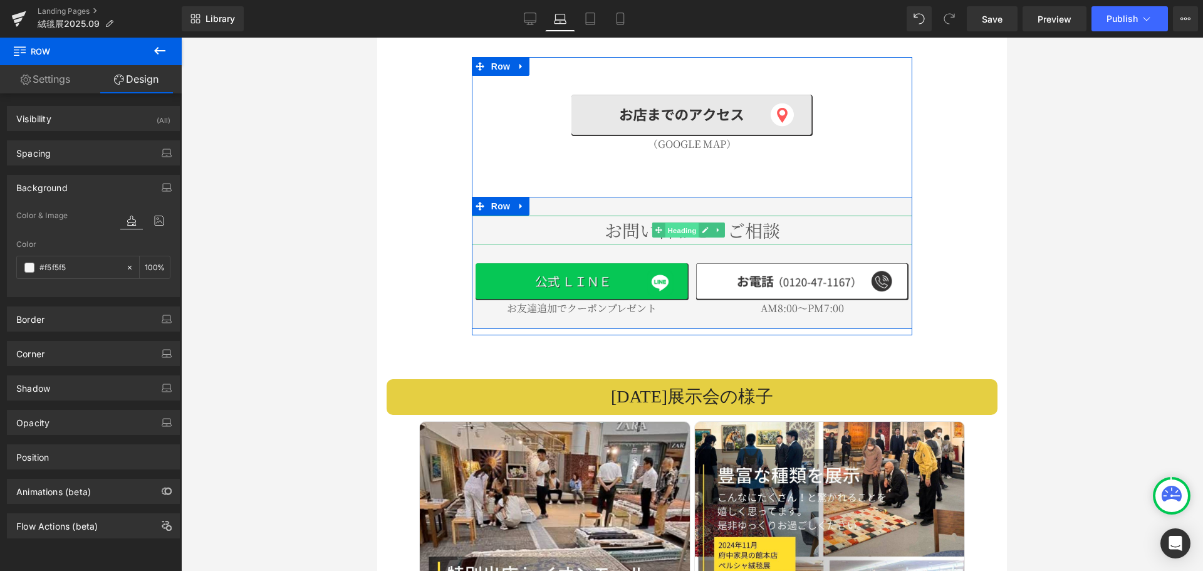
click at [668, 223] on span "Heading" at bounding box center [682, 230] width 34 height 15
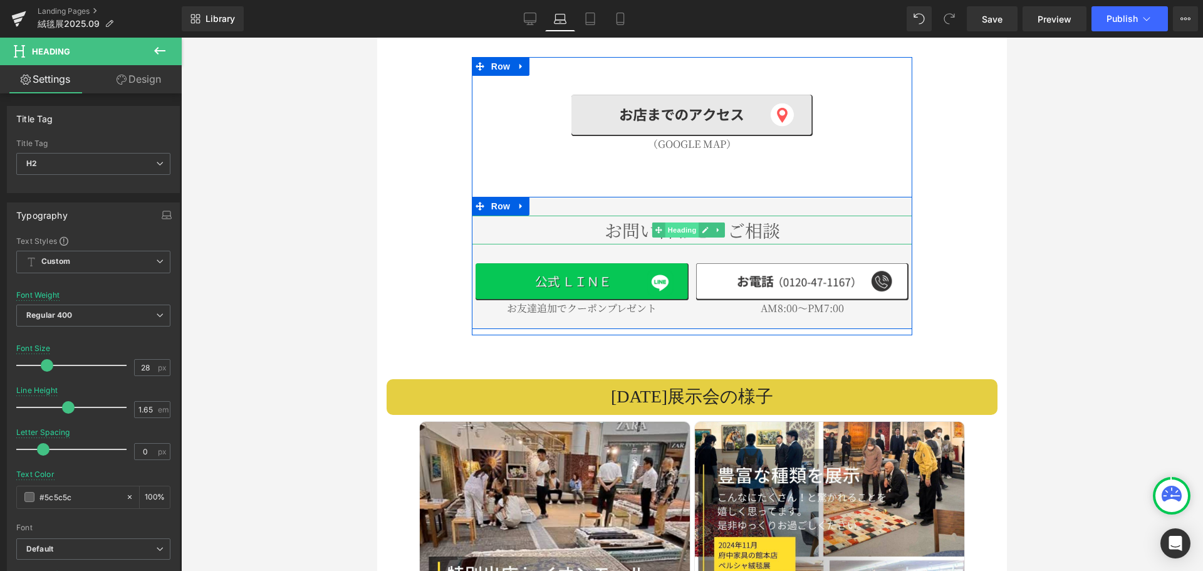
click at [678, 222] on span "Heading" at bounding box center [682, 229] width 34 height 15
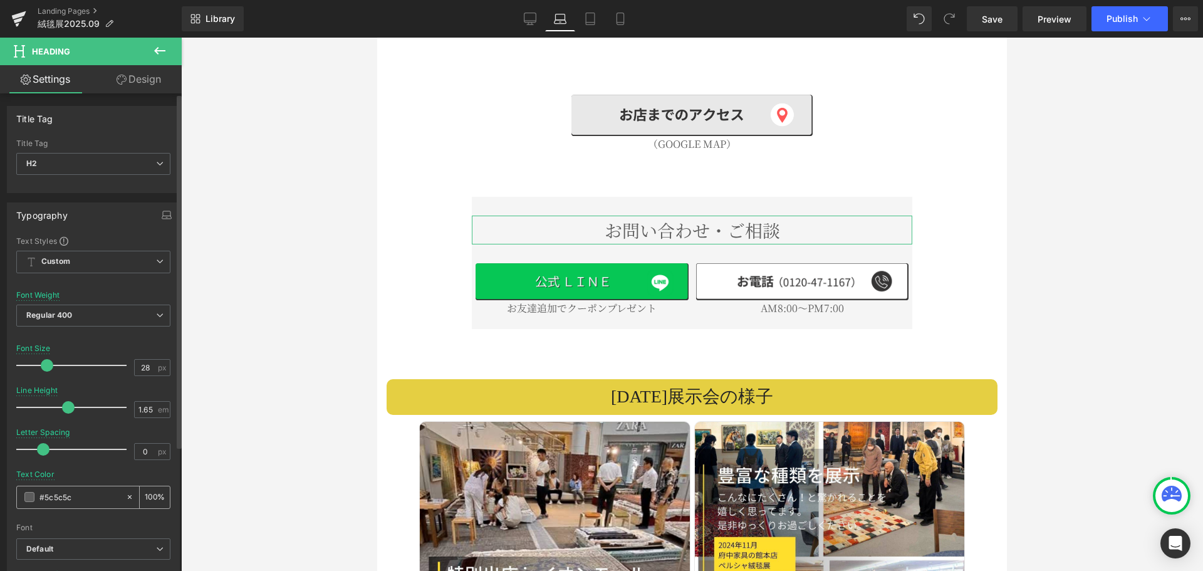
drag, startPoint x: 106, startPoint y: 499, endPoint x: 21, endPoint y: 487, distance: 86.6
click at [21, 487] on div "#5c5c5c" at bounding box center [71, 497] width 108 height 22
paste input "242424"
type input "#242424"
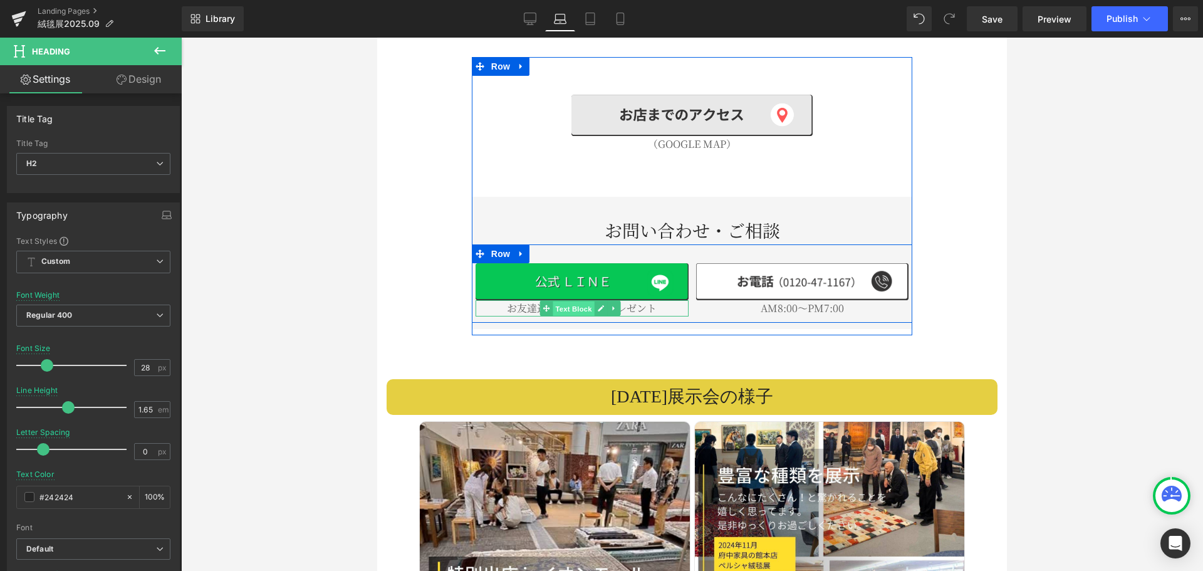
click at [571, 301] on span "Text Block" at bounding box center [572, 308] width 41 height 15
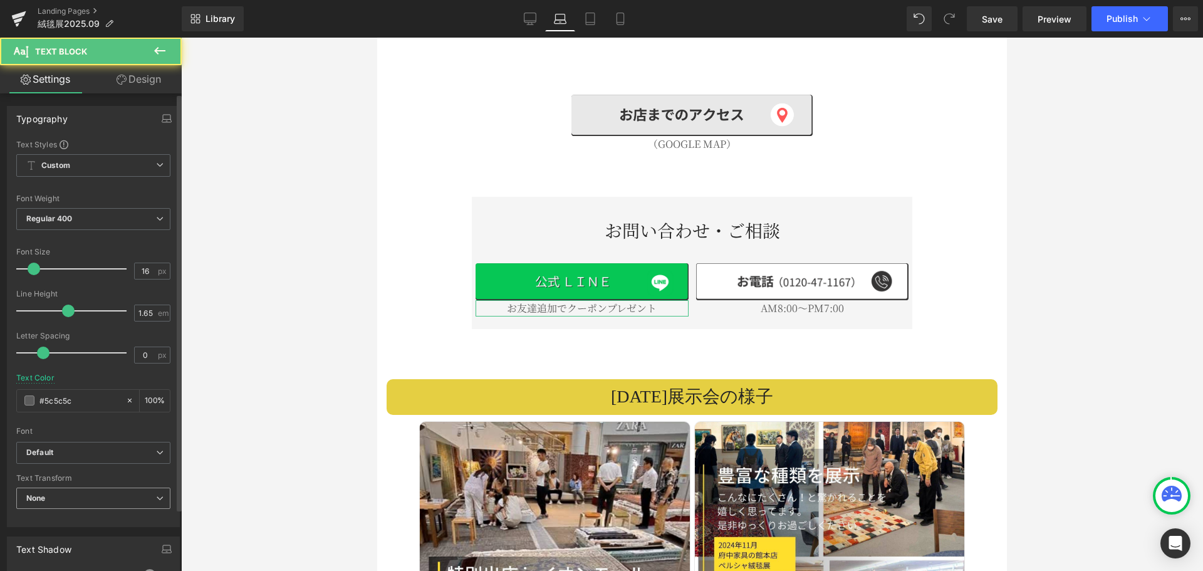
click at [85, 500] on span "None" at bounding box center [93, 498] width 154 height 22
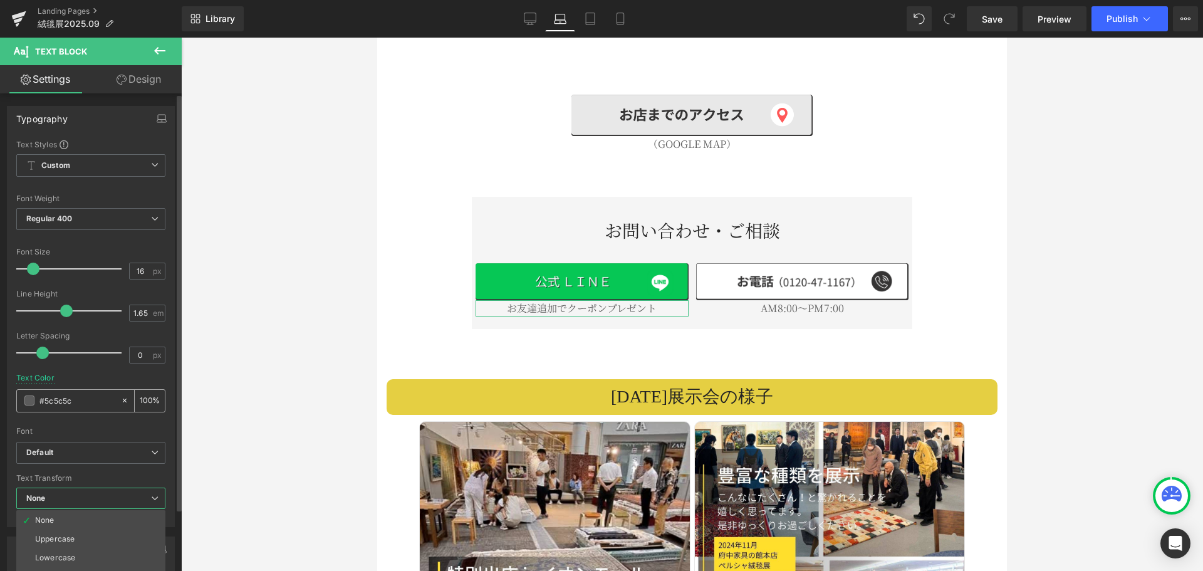
click at [92, 400] on input "#5c5c5c" at bounding box center [76, 400] width 75 height 14
drag, startPoint x: 92, startPoint y: 400, endPoint x: 0, endPoint y: 400, distance: 92.1
click at [0, 400] on div "Typography Text Styles Custom Custom Setup Global Style Custom Setup Global Sty…" at bounding box center [93, 311] width 187 height 430
paste input "242424"
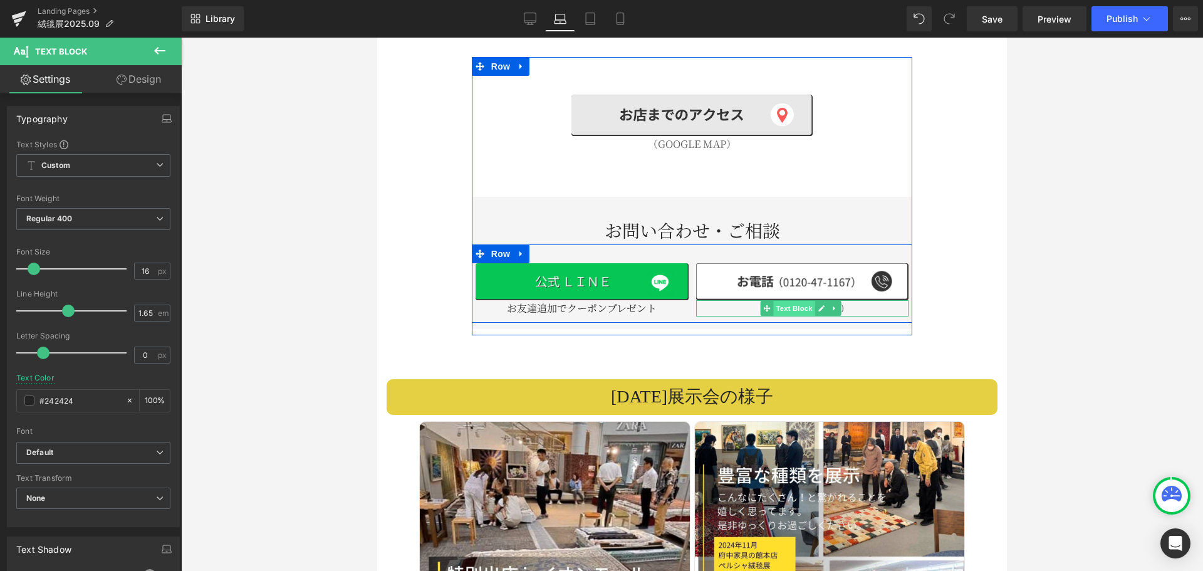
click at [802, 301] on span "Text Block" at bounding box center [793, 308] width 41 height 15
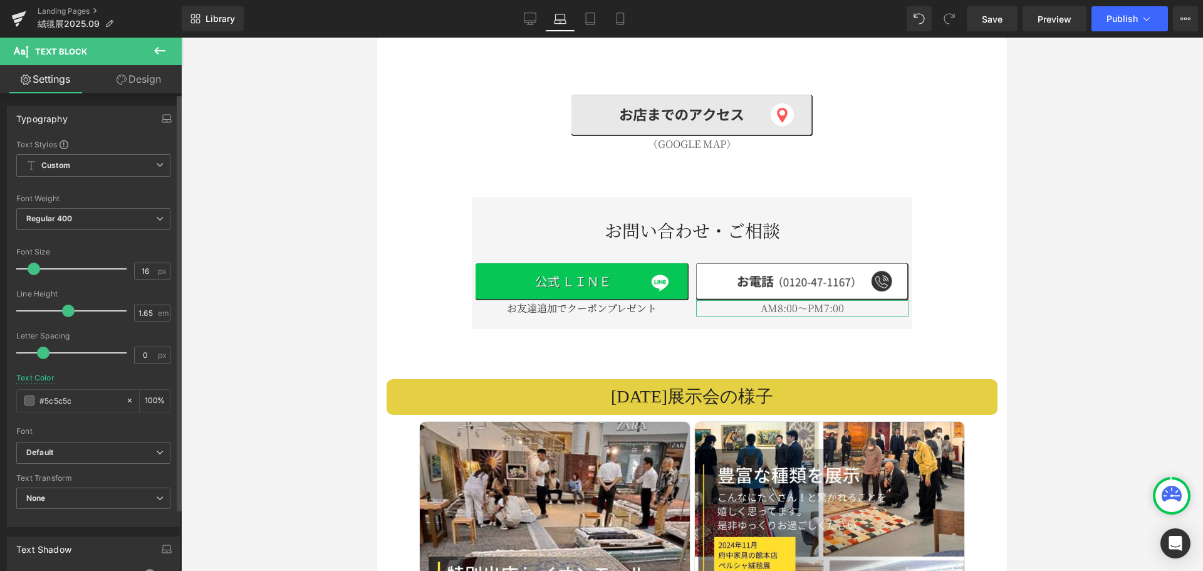
drag, startPoint x: 83, startPoint y: 406, endPoint x: 0, endPoint y: 405, distance: 82.7
click at [0, 405] on div "Typography Text Styles Custom Custom Setup Global Style Custom Setup Global Sty…" at bounding box center [93, 311] width 187 height 430
paste input "242424"
click at [527, 17] on icon at bounding box center [530, 19] width 13 height 13
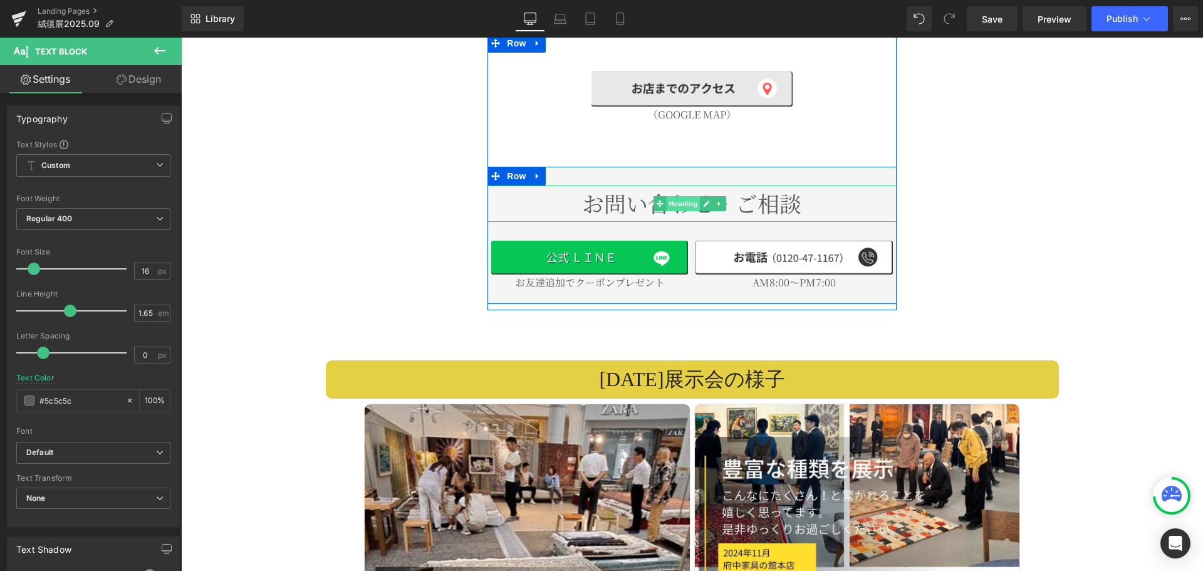
click at [667, 196] on span "Heading" at bounding box center [683, 203] width 34 height 15
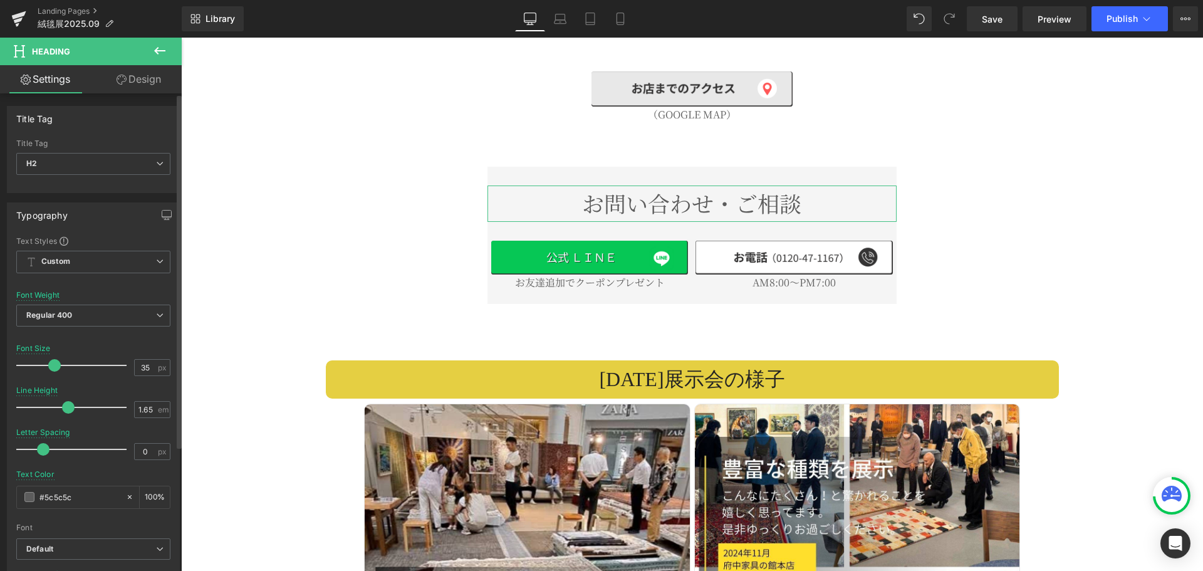
drag, startPoint x: 83, startPoint y: 499, endPoint x: 3, endPoint y: 487, distance: 81.0
click at [3, 487] on div "Typography Text Styles Custom Custom Setup Global Style Custom Setup Global Sty…" at bounding box center [93, 408] width 187 height 430
paste input "242424"
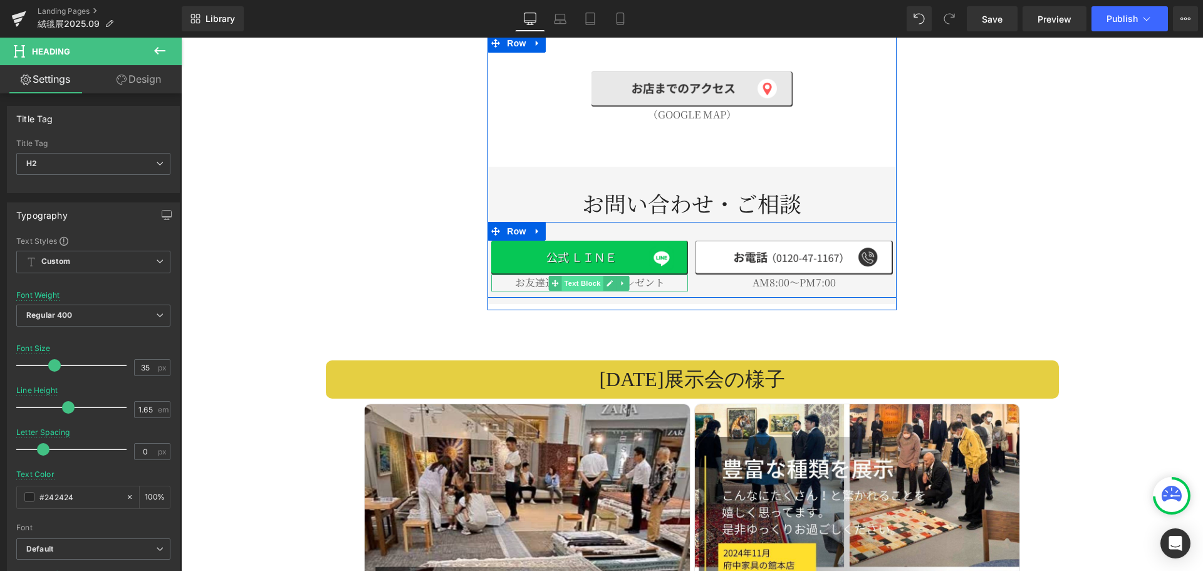
click at [561, 276] on span "Text Block" at bounding box center [581, 283] width 41 height 15
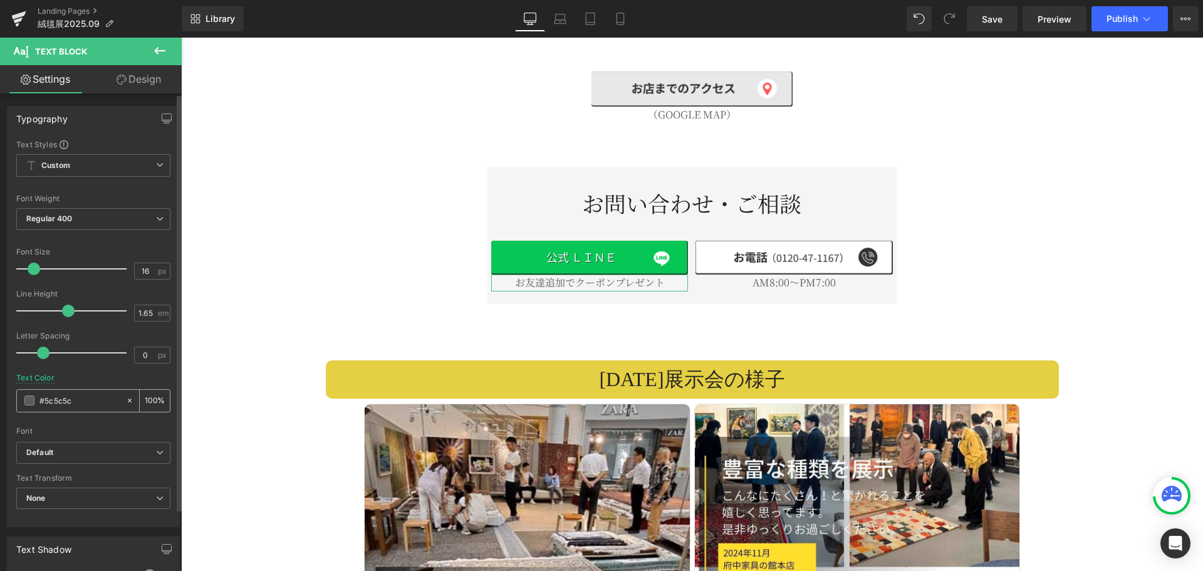
drag, startPoint x: 83, startPoint y: 391, endPoint x: 76, endPoint y: 398, distance: 10.2
click at [75, 395] on div "#5c5c5c" at bounding box center [71, 401] width 108 height 22
drag, startPoint x: 80, startPoint y: 401, endPoint x: 0, endPoint y: 395, distance: 80.4
click at [0, 395] on div "Typography Text Styles Custom Custom Setup Global Style Custom Setup Global Sty…" at bounding box center [93, 311] width 187 height 430
paste input "242424"
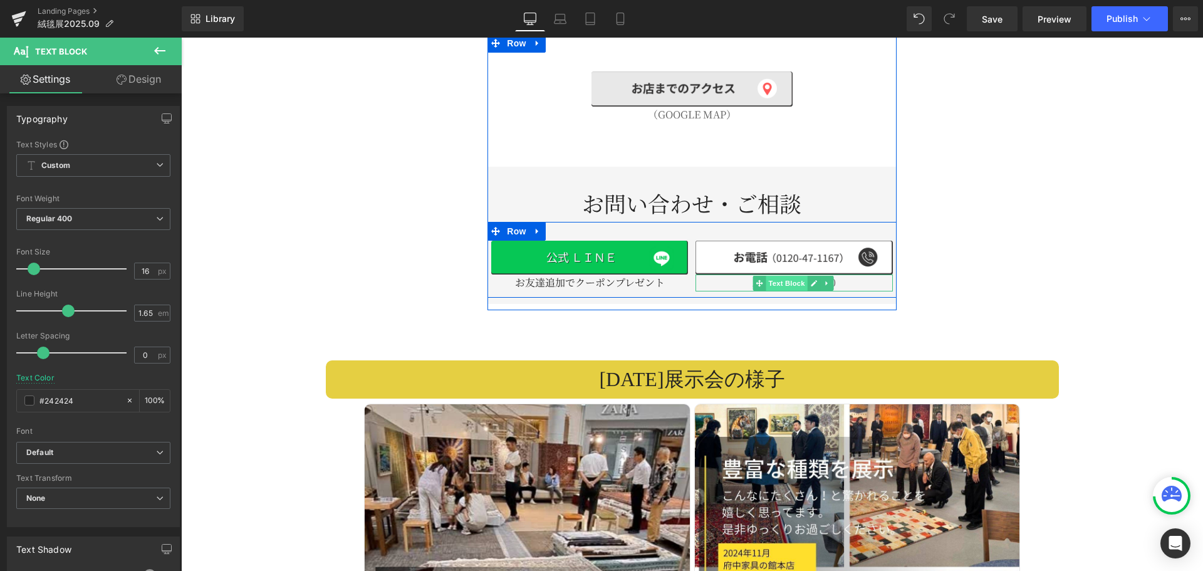
click at [777, 276] on span "Text Block" at bounding box center [786, 283] width 41 height 15
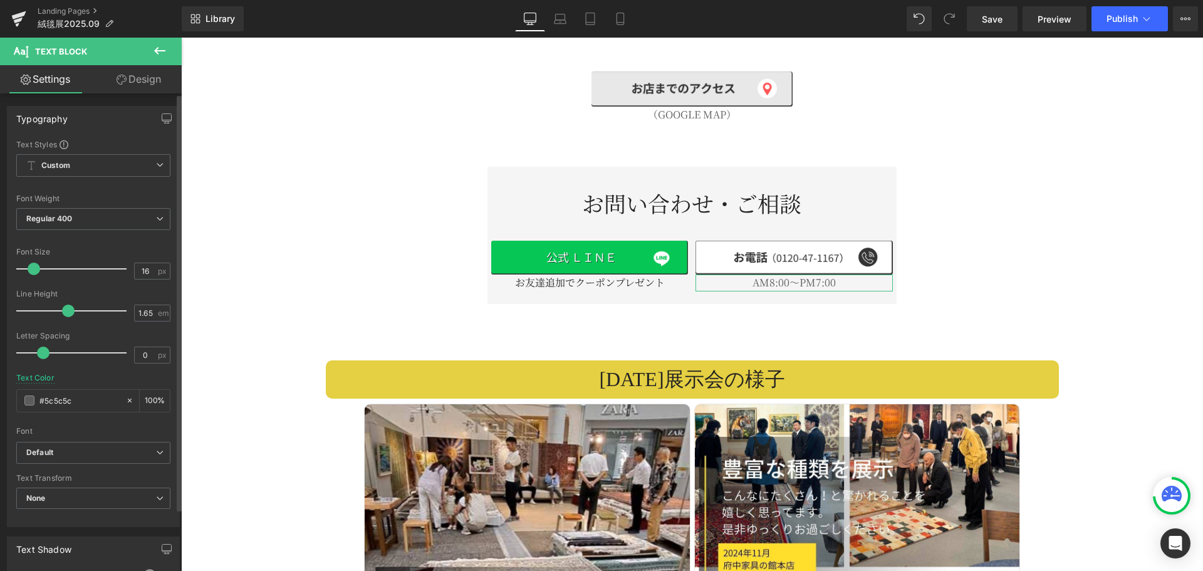
drag, startPoint x: 84, startPoint y: 403, endPoint x: 3, endPoint y: 402, distance: 81.4
click at [3, 402] on div "Typography Text Styles Custom Custom Setup Global Style Custom Setup Global Sty…" at bounding box center [93, 311] width 187 height 430
paste input "242424"
click at [584, 19] on icon at bounding box center [590, 19] width 13 height 13
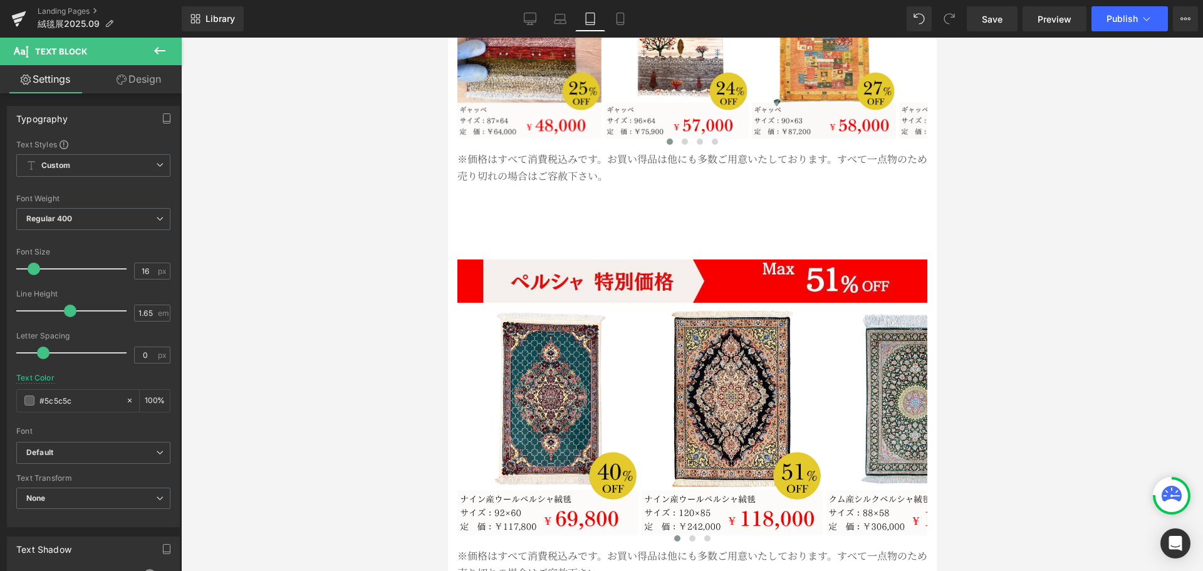
scroll to position [2155, 0]
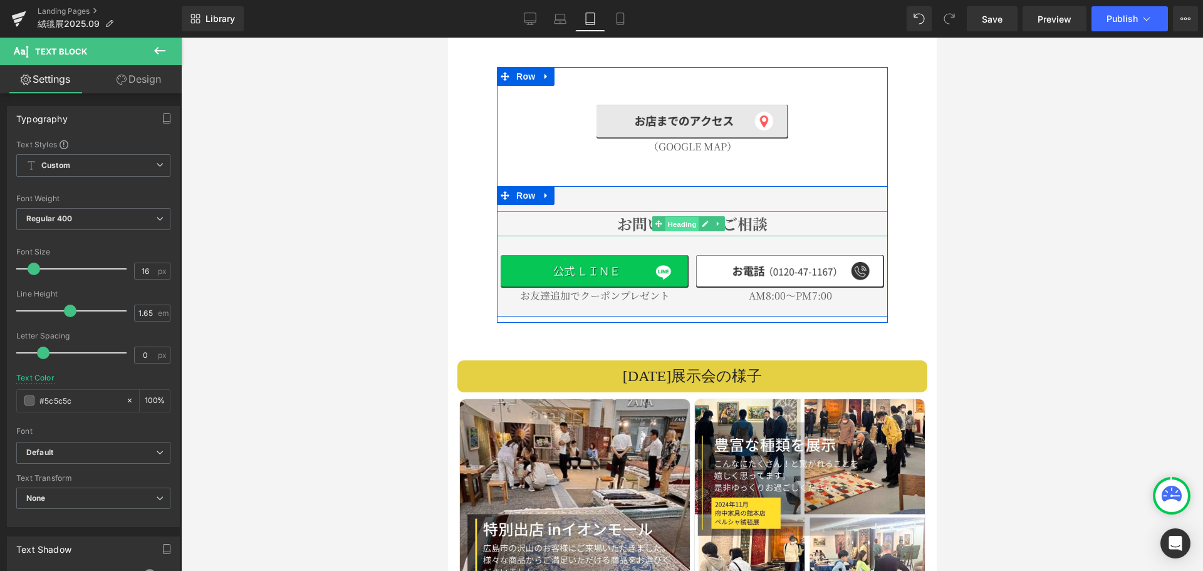
click at [691, 217] on span "Heading" at bounding box center [682, 224] width 34 height 15
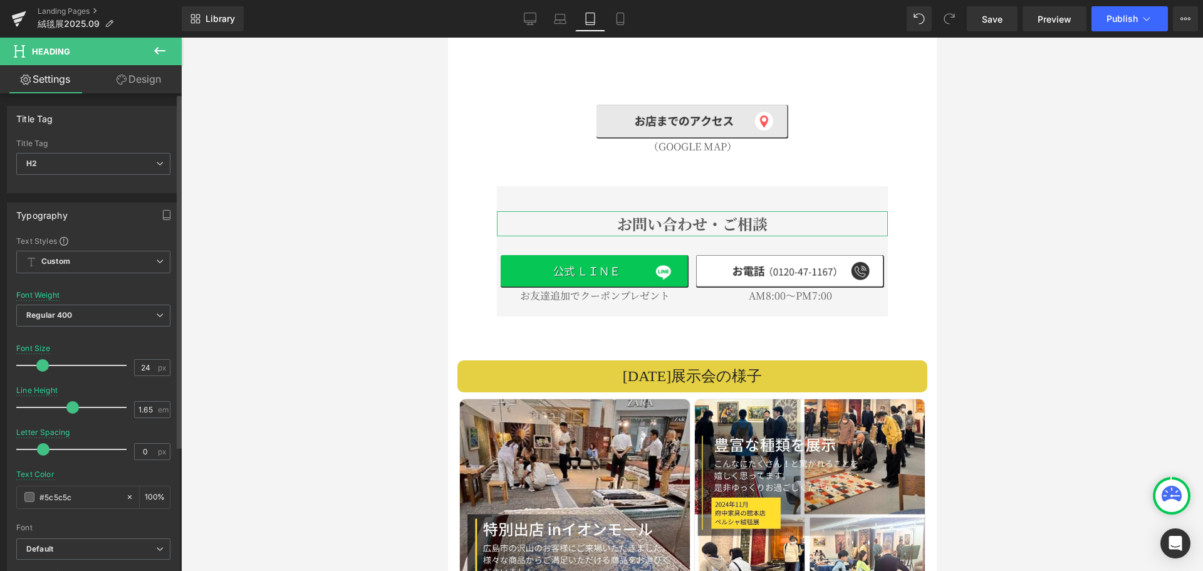
drag, startPoint x: 84, startPoint y: 493, endPoint x: 0, endPoint y: 489, distance: 84.0
click at [0, 489] on div "Typography Text Styles Custom Custom Setup Global Style Custom Setup Global Sty…" at bounding box center [93, 408] width 187 height 430
paste input "242424"
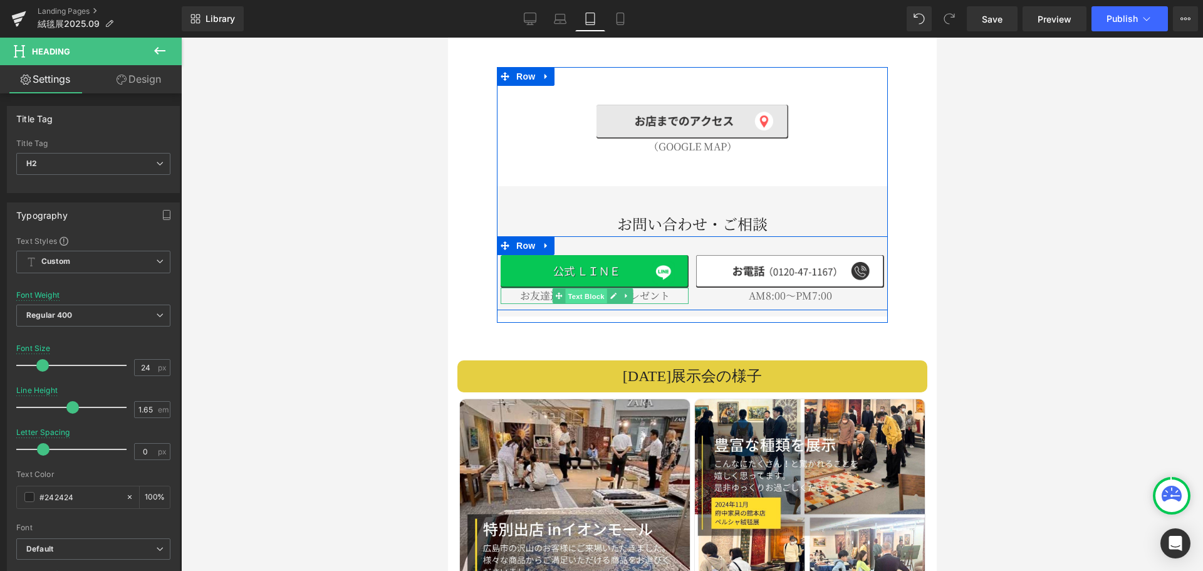
click at [587, 289] on span "Text Block" at bounding box center [584, 296] width 41 height 15
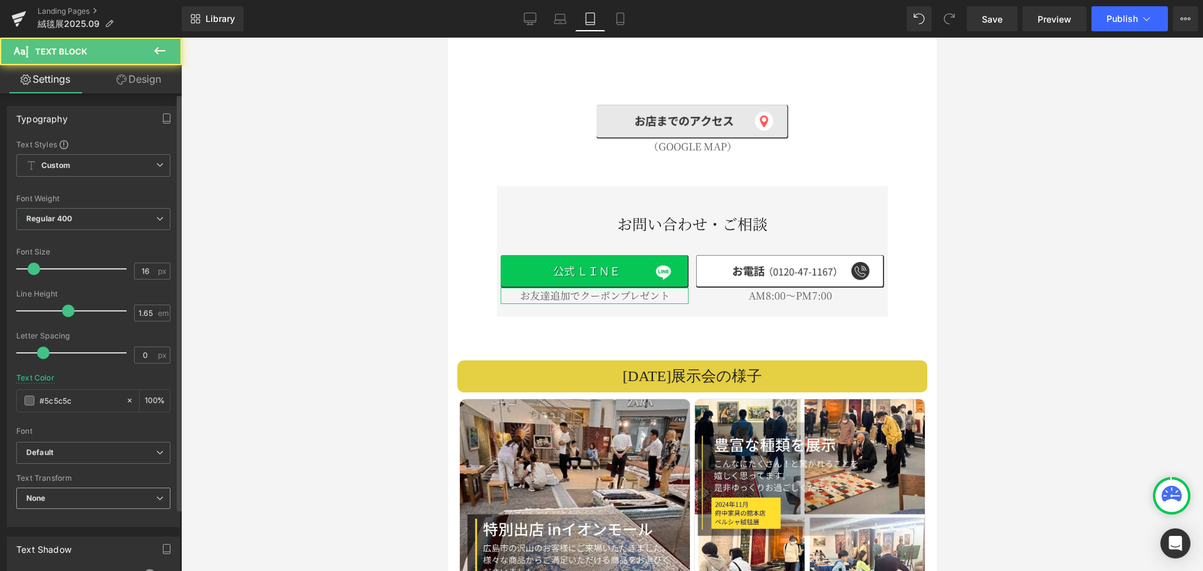
click at [96, 492] on span "None" at bounding box center [93, 498] width 154 height 22
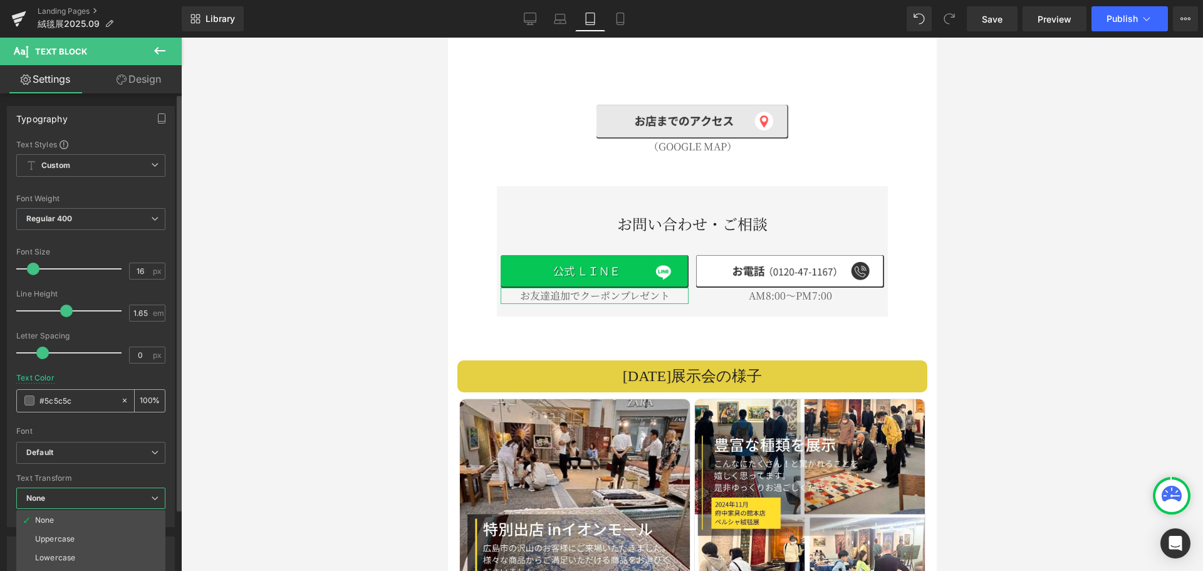
click at [89, 400] on input "#5c5c5c" at bounding box center [76, 400] width 75 height 14
drag, startPoint x: 96, startPoint y: 400, endPoint x: 1, endPoint y: 393, distance: 95.4
click at [1, 393] on div "Typography Text Styles Custom Custom Setup Global Style Custom Setup Global Sty…" at bounding box center [93, 311] width 187 height 430
paste input "242424"
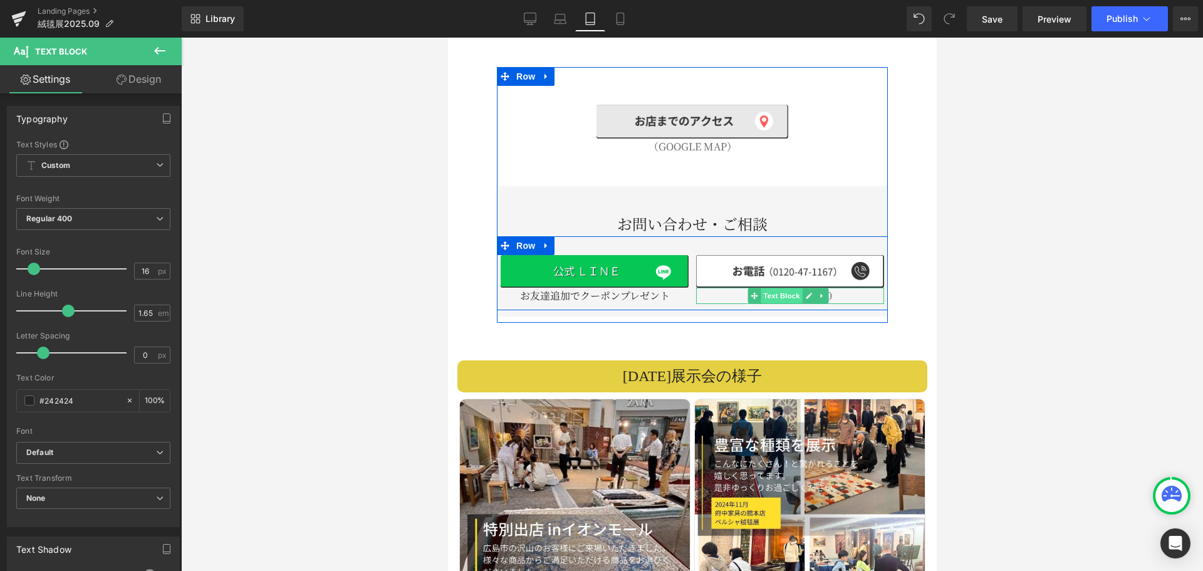
click at [785, 288] on span "Text Block" at bounding box center [780, 295] width 41 height 15
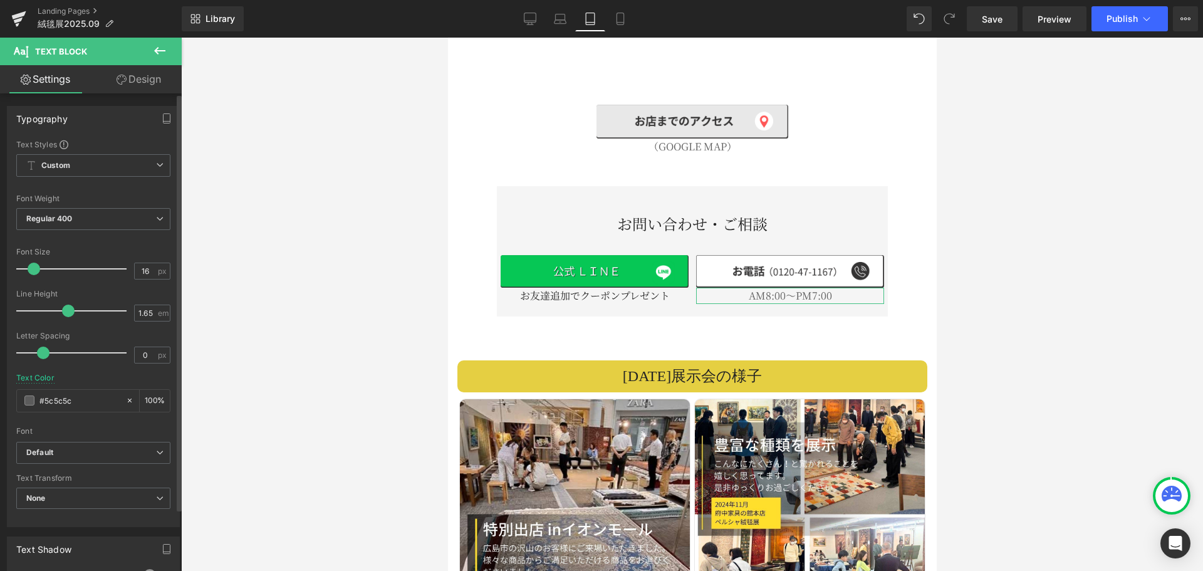
drag, startPoint x: 82, startPoint y: 399, endPoint x: 0, endPoint y: 398, distance: 82.1
click at [0, 398] on div "Typography Text Styles Custom Custom Setup Global Style Custom Setup Global Sty…" at bounding box center [93, 311] width 187 height 430
paste input "242424"
click at [623, 15] on icon at bounding box center [620, 19] width 13 height 13
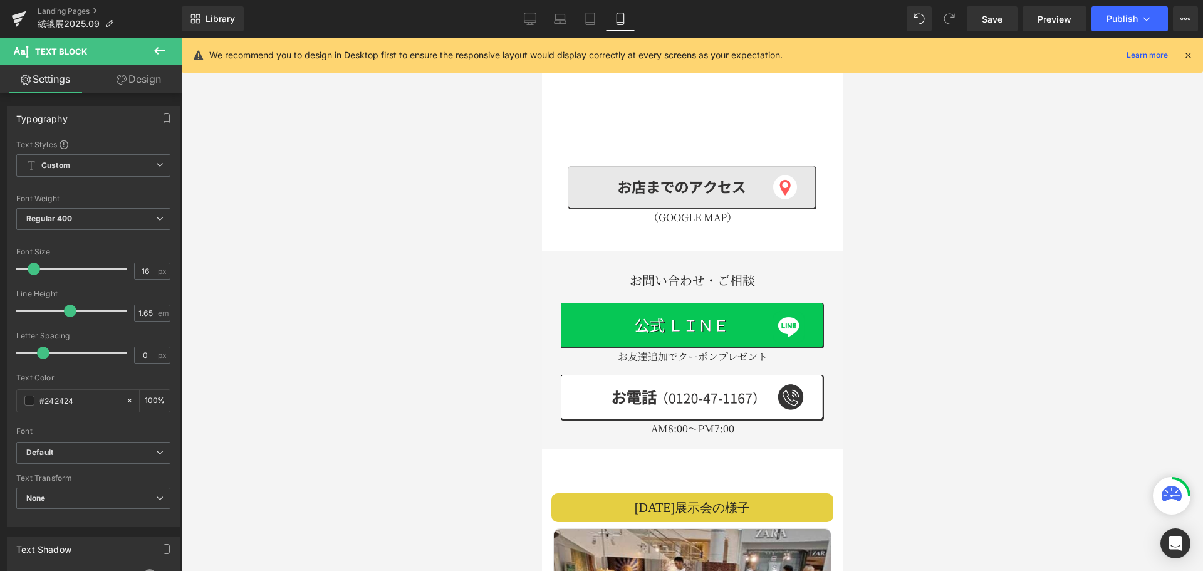
scroll to position [1486, 0]
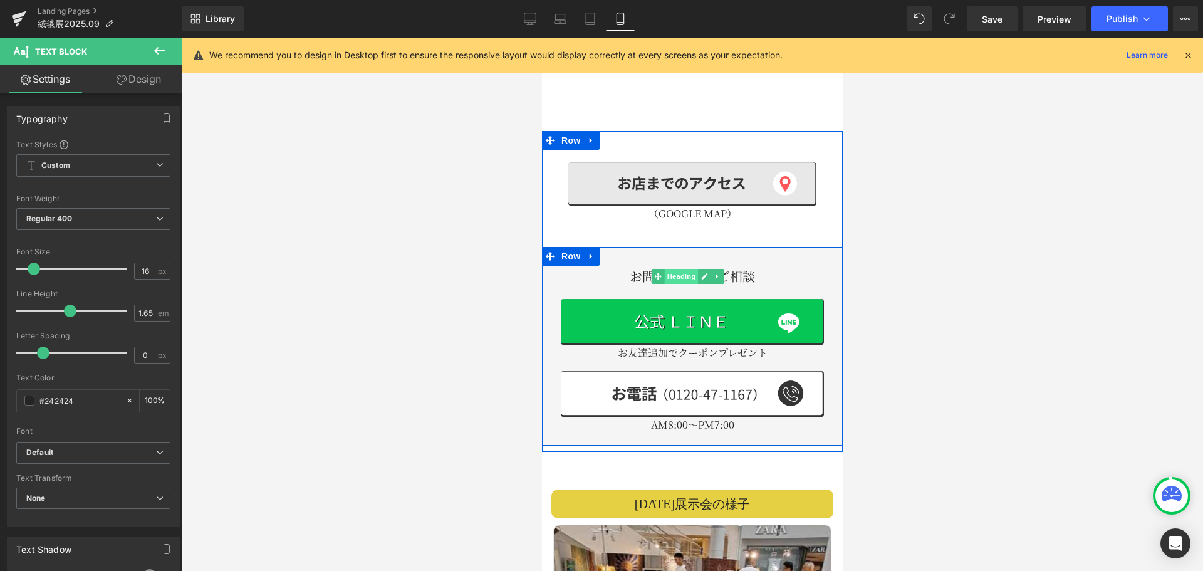
click at [674, 269] on span "Heading" at bounding box center [680, 276] width 34 height 15
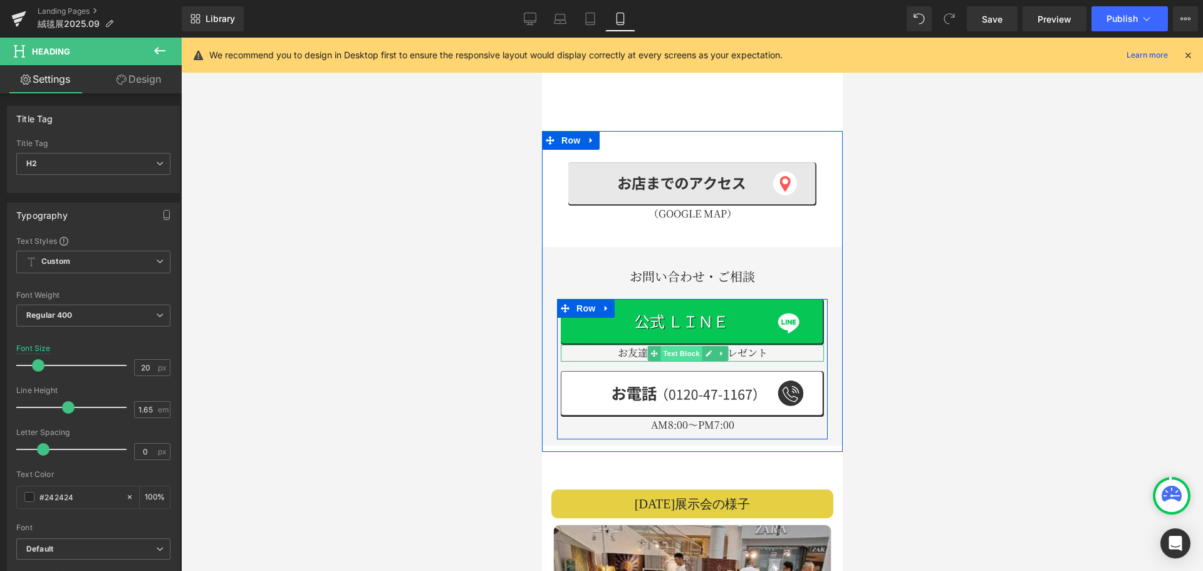
drag, startPoint x: 662, startPoint y: 309, endPoint x: 820, endPoint y: 469, distance: 224.5
click at [662, 346] on span "Text Block" at bounding box center [680, 353] width 41 height 15
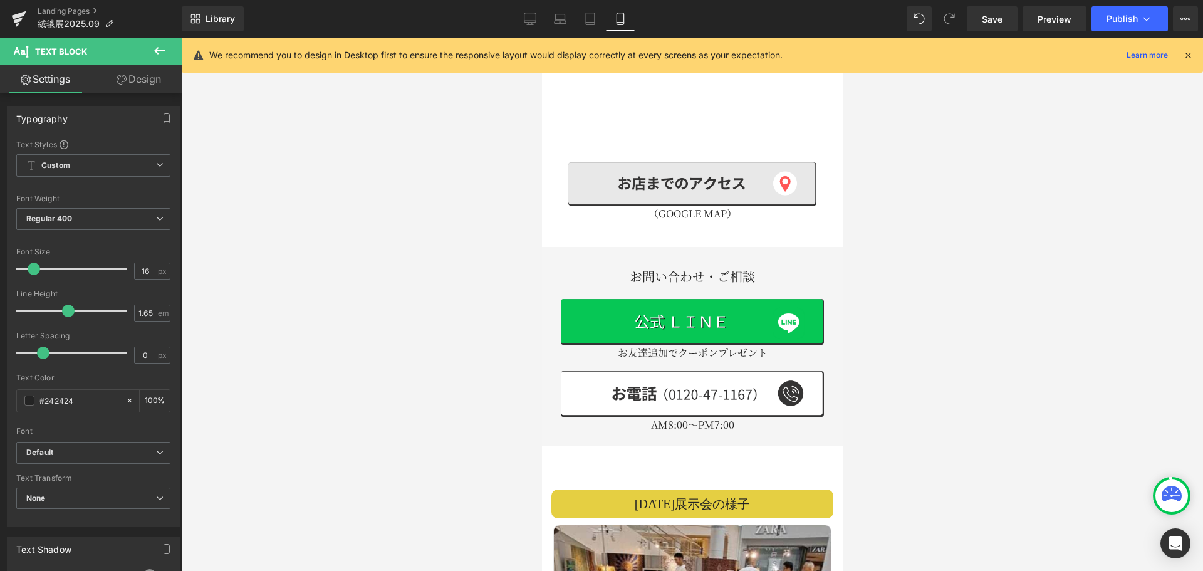
click at [960, 328] on div at bounding box center [692, 304] width 1022 height 533
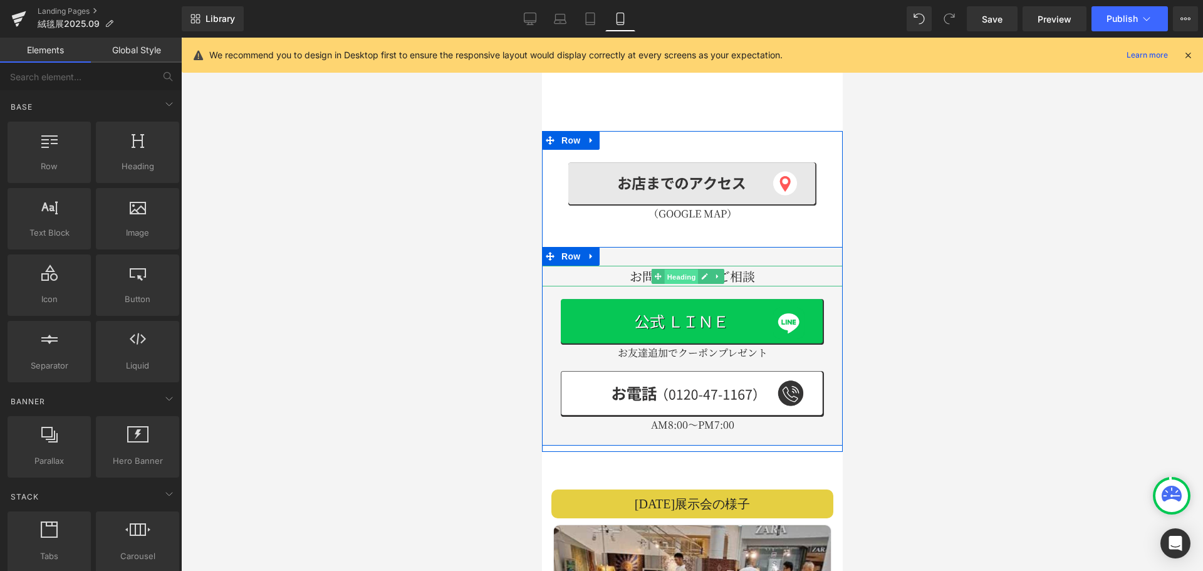
drag, startPoint x: 683, startPoint y: 232, endPoint x: 1721, endPoint y: 241, distance: 1037.9
click at [683, 269] on span "Heading" at bounding box center [680, 276] width 34 height 15
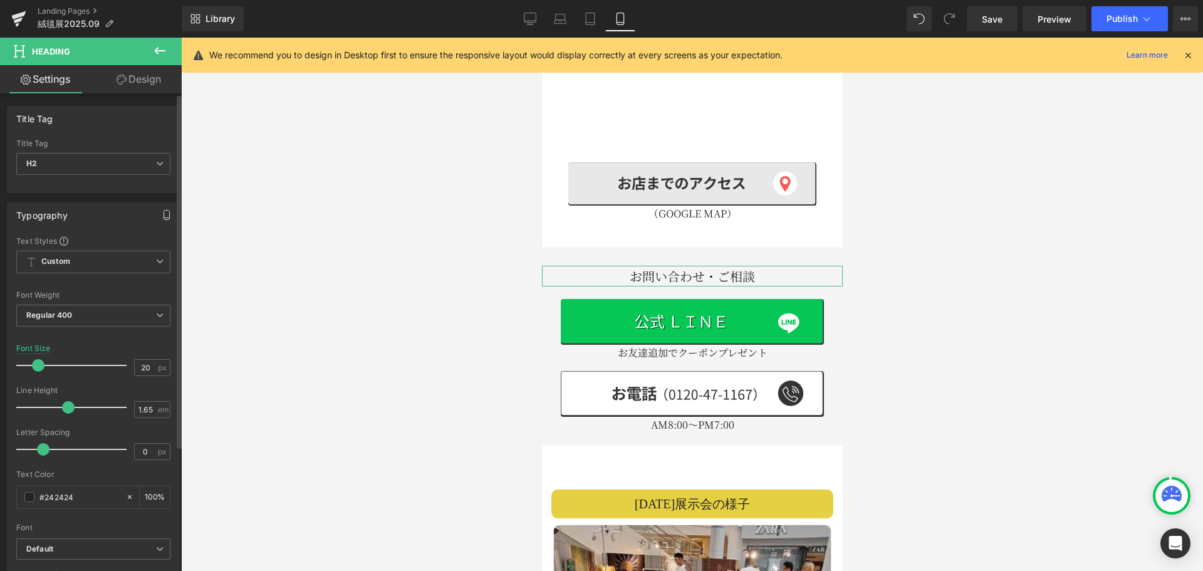
click at [162, 212] on icon "button" at bounding box center [167, 215] width 10 height 10
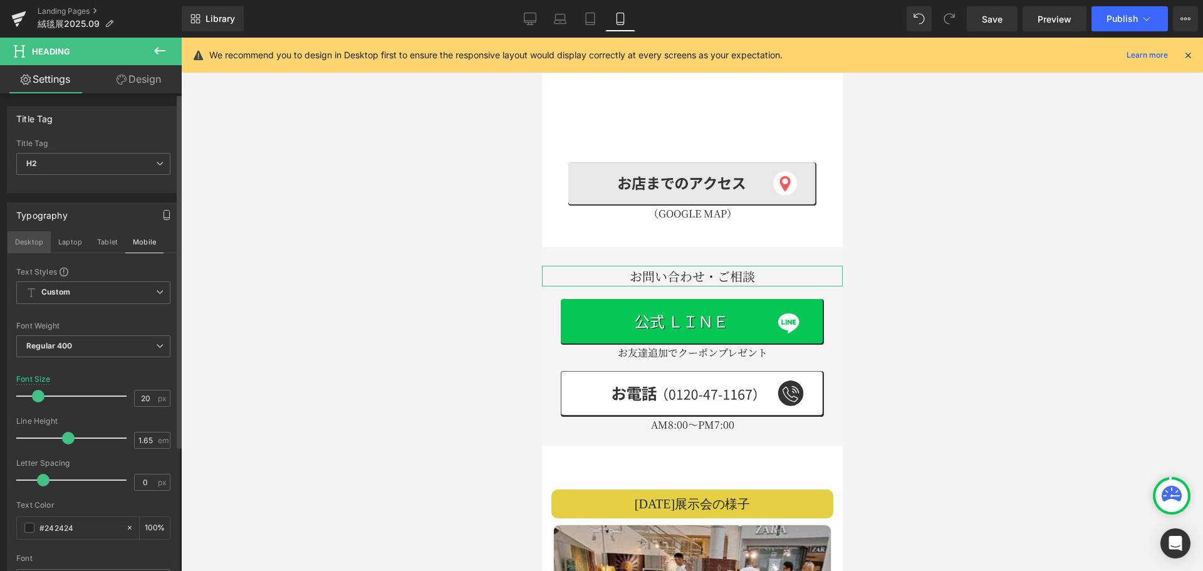
click at [23, 239] on button "Desktop" at bounding box center [29, 241] width 43 height 21
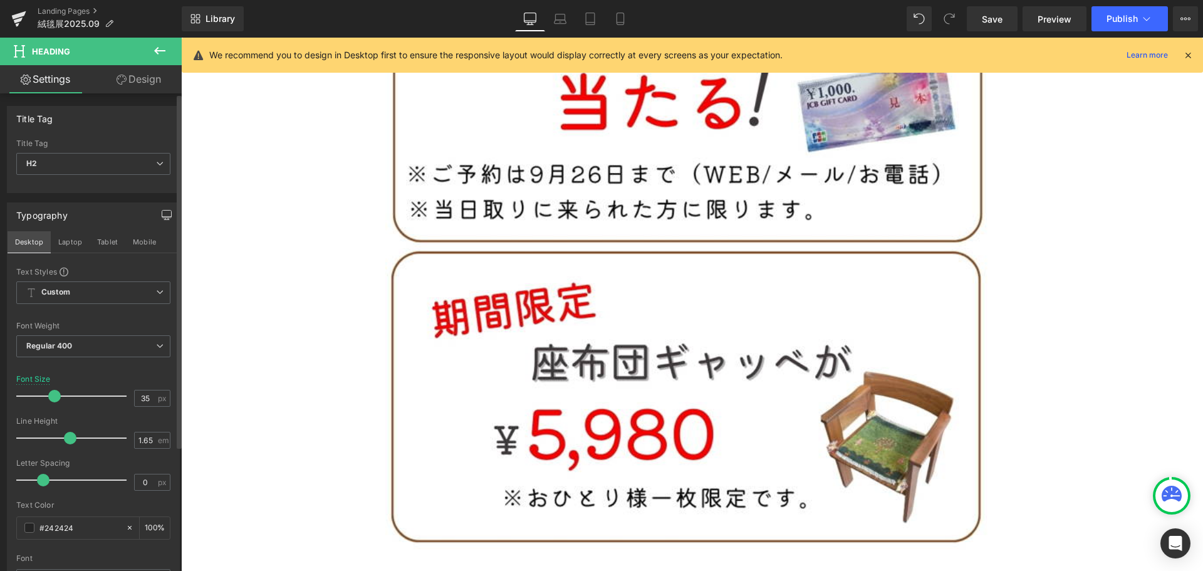
scroll to position [2922, 0]
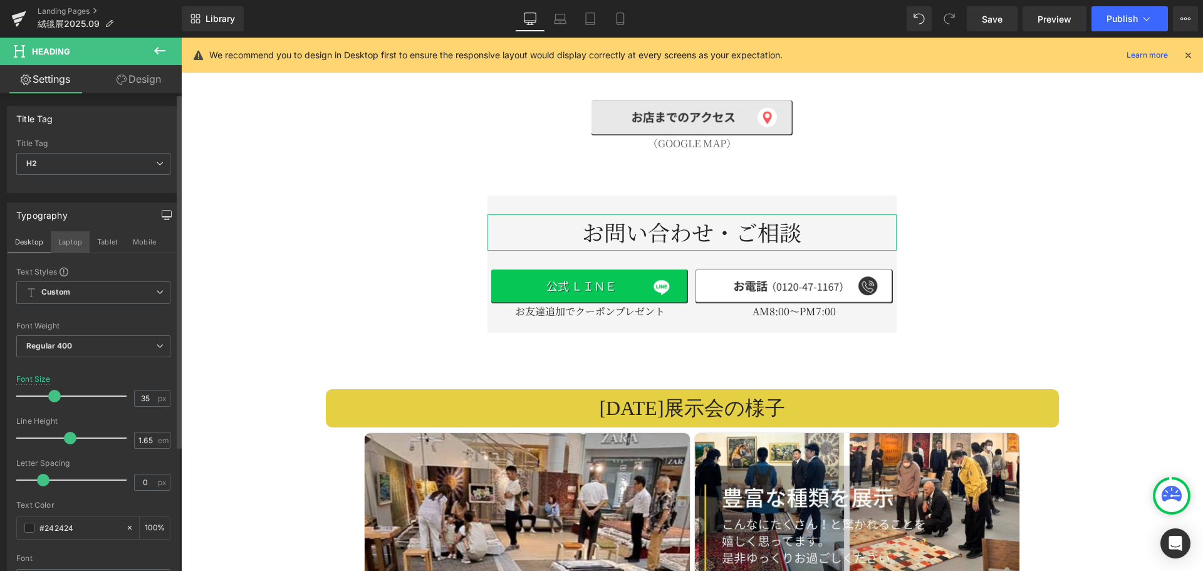
click at [76, 239] on button "Laptop" at bounding box center [70, 241] width 39 height 21
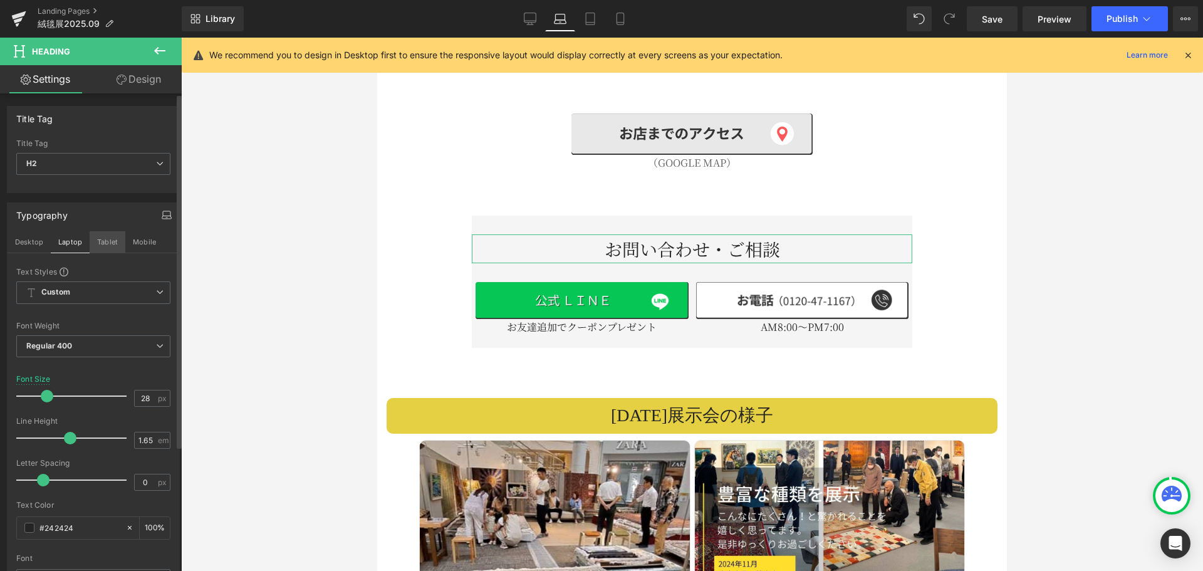
click at [120, 241] on button "Tablet" at bounding box center [108, 241] width 36 height 21
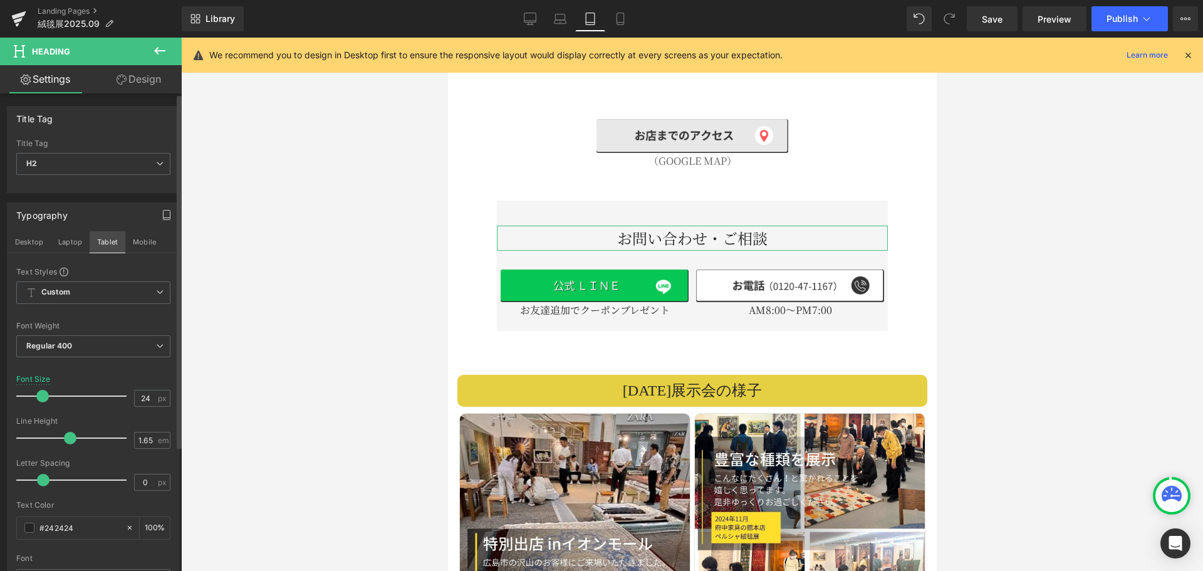
scroll to position [2144, 0]
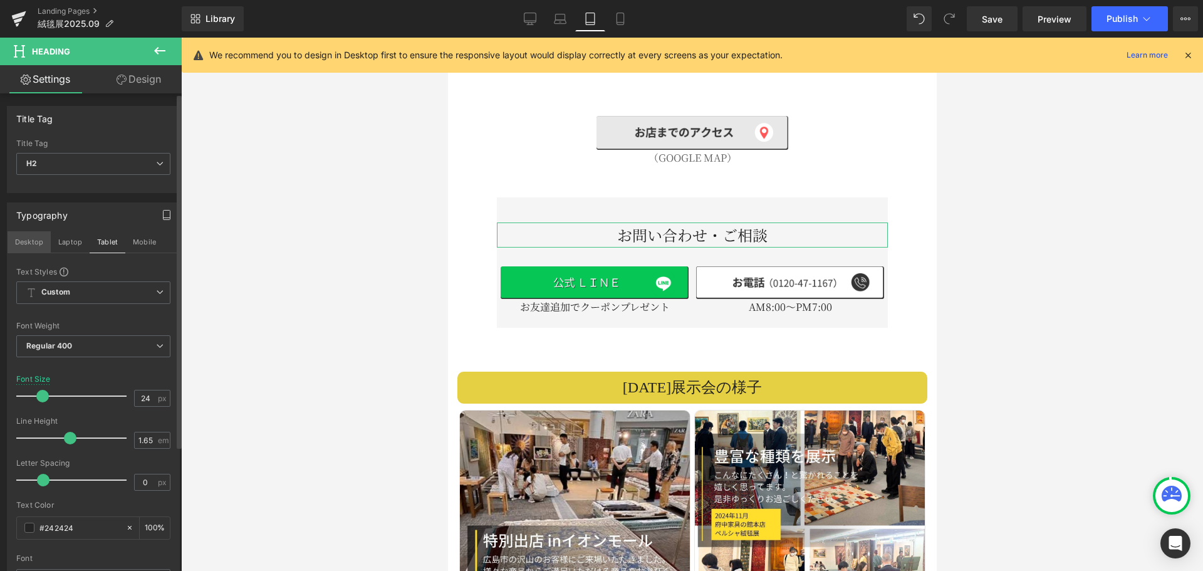
click at [23, 240] on button "Desktop" at bounding box center [29, 241] width 43 height 21
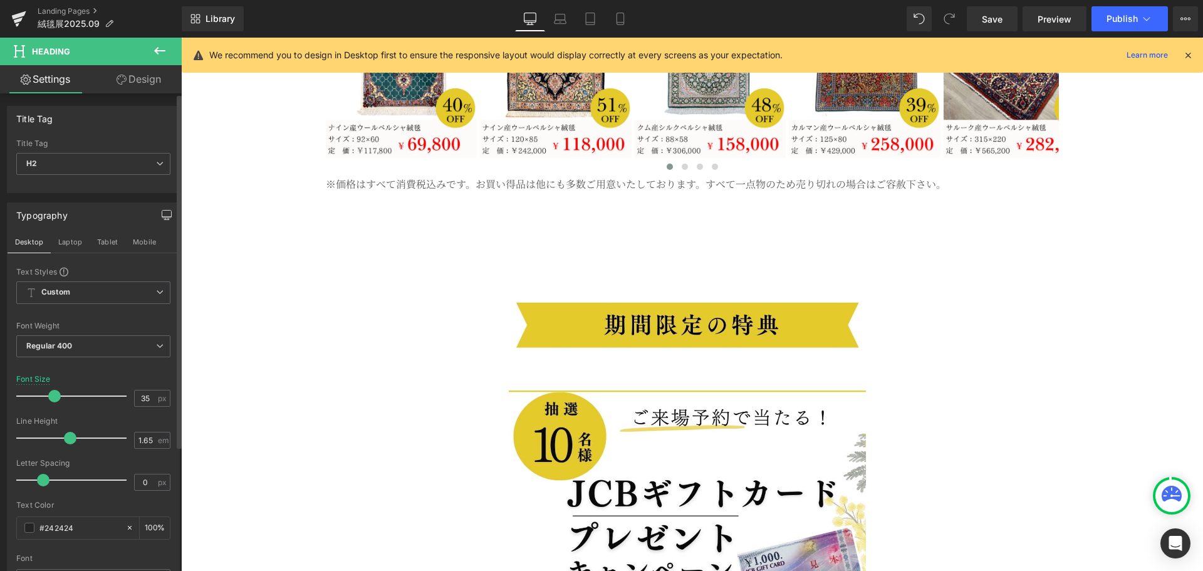
scroll to position [2927, 0]
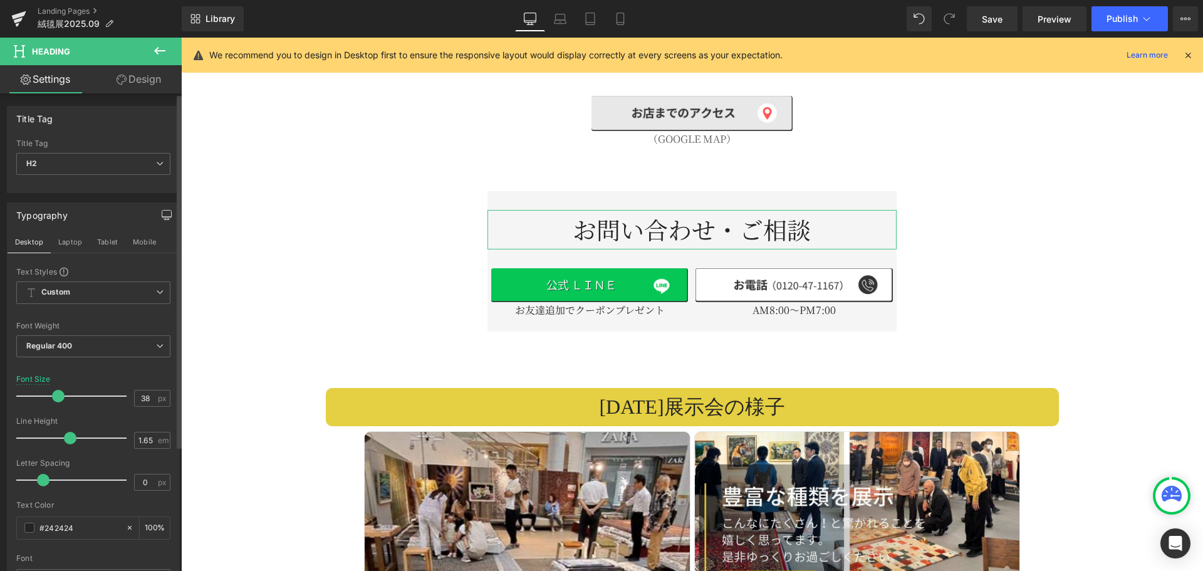
click at [62, 396] on span at bounding box center [58, 396] width 13 height 13
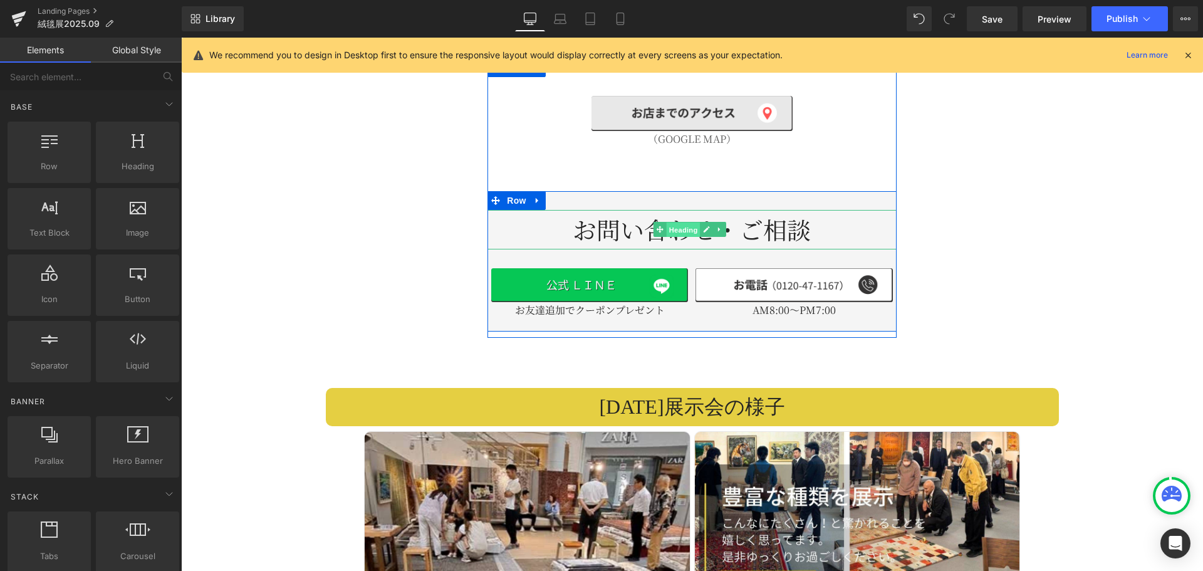
click at [675, 222] on span "Heading" at bounding box center [683, 229] width 34 height 15
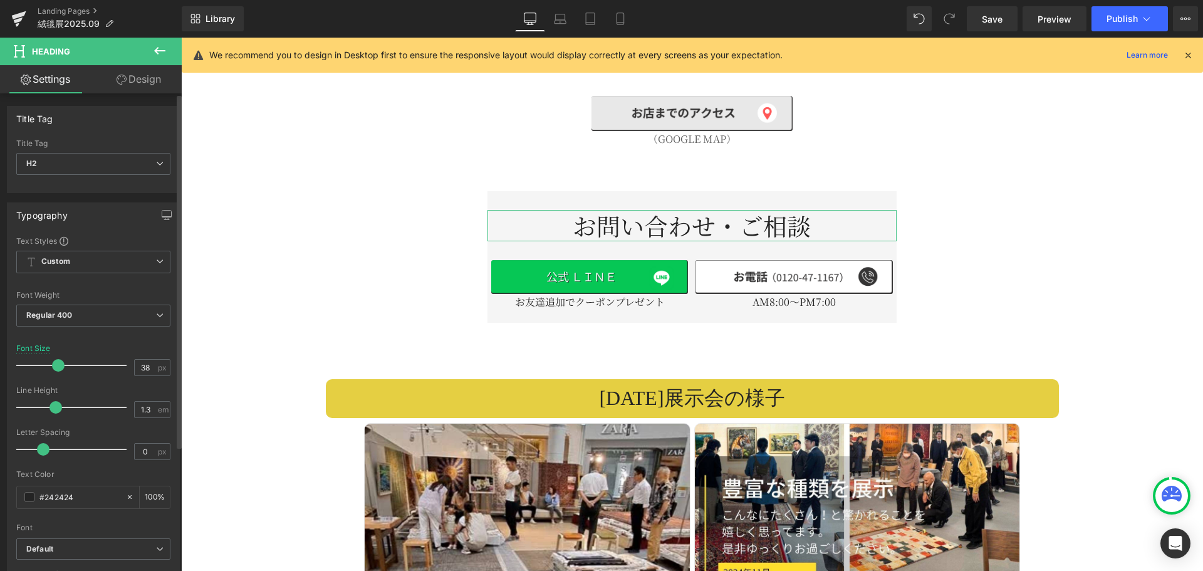
drag, startPoint x: 63, startPoint y: 410, endPoint x: 52, endPoint y: 409, distance: 10.7
click at [52, 409] on span at bounding box center [55, 407] width 13 height 13
click at [162, 215] on icon "button" at bounding box center [167, 215] width 10 height 10
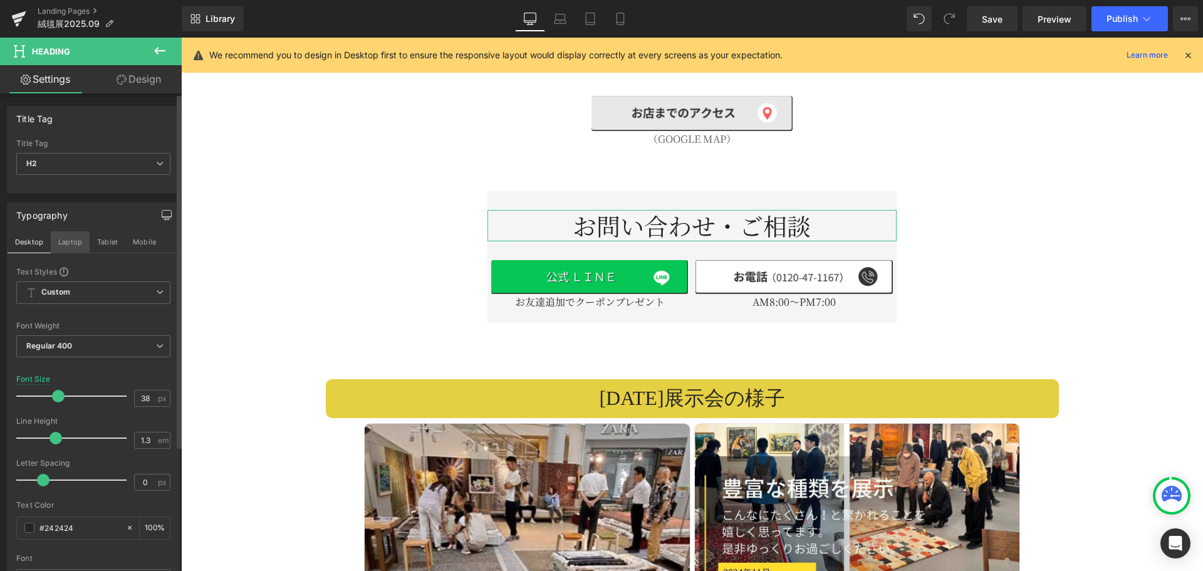
click at [73, 239] on button "Laptop" at bounding box center [70, 241] width 39 height 21
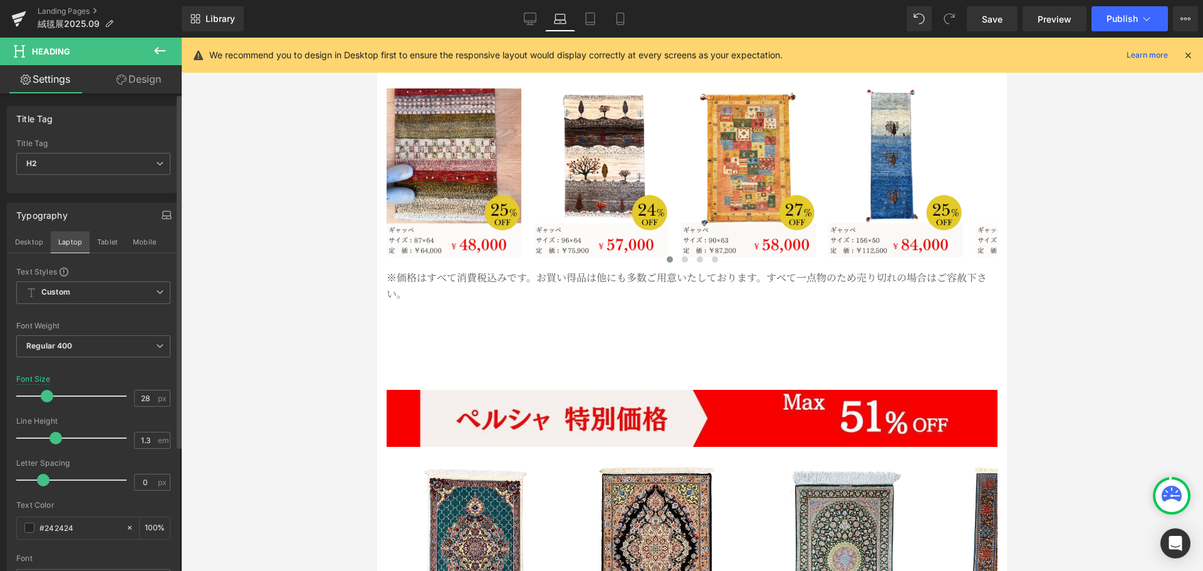
scroll to position [2152, 0]
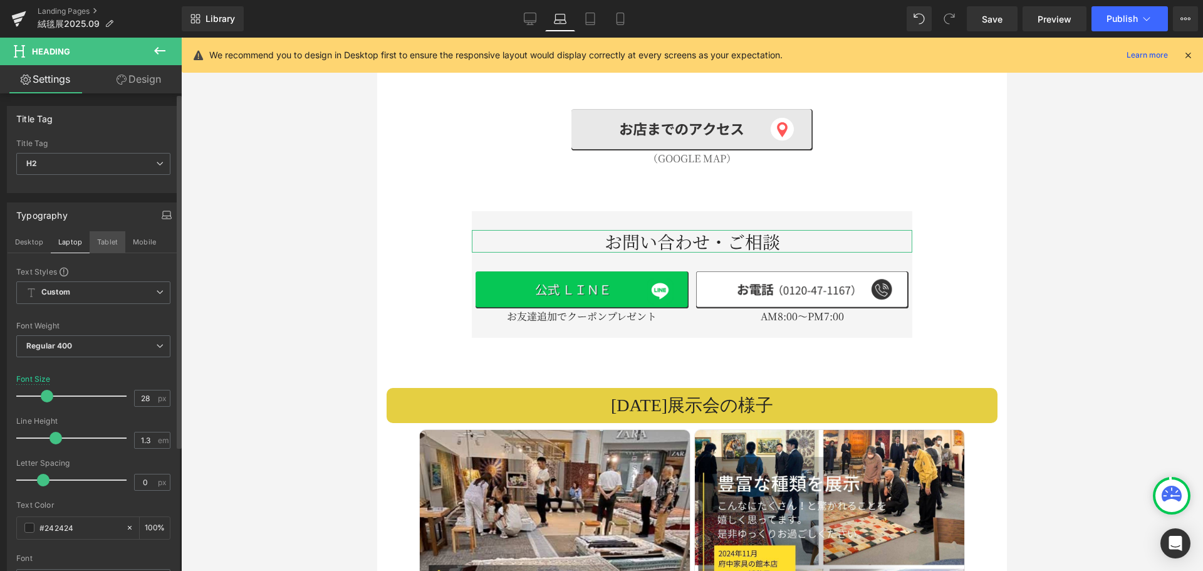
click at [98, 238] on button "Tablet" at bounding box center [108, 241] width 36 height 21
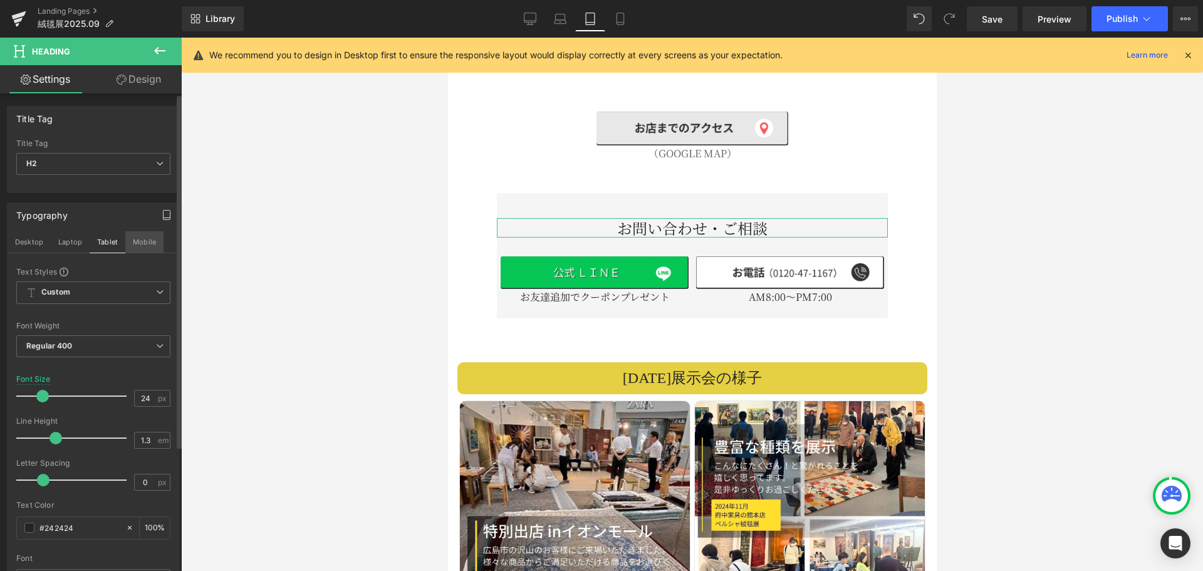
click at [152, 245] on button "Mobile" at bounding box center [144, 241] width 38 height 21
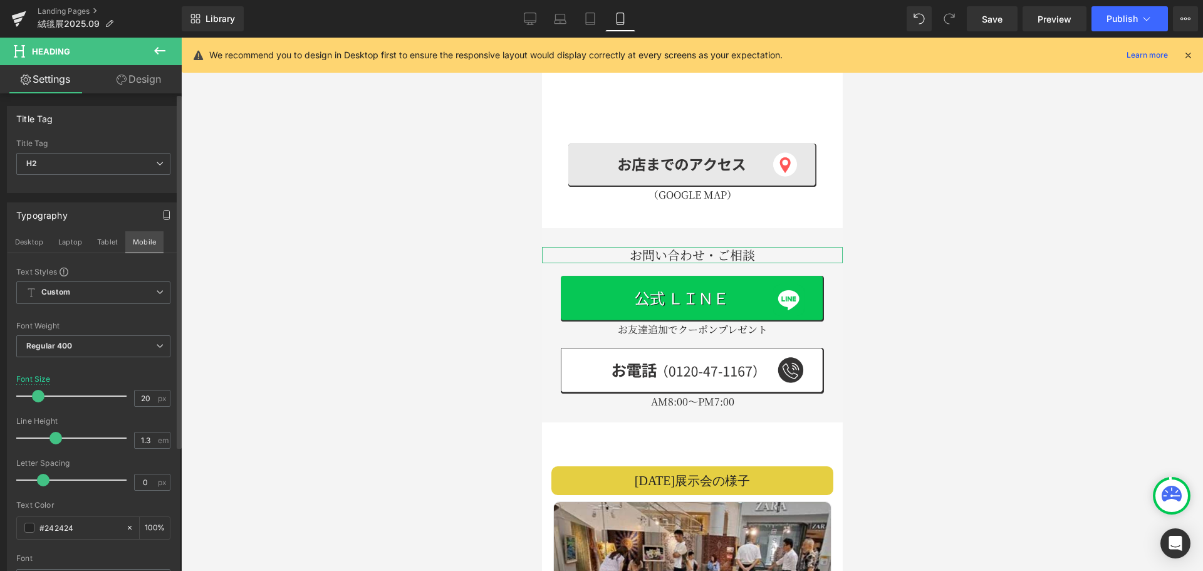
scroll to position [1508, 0]
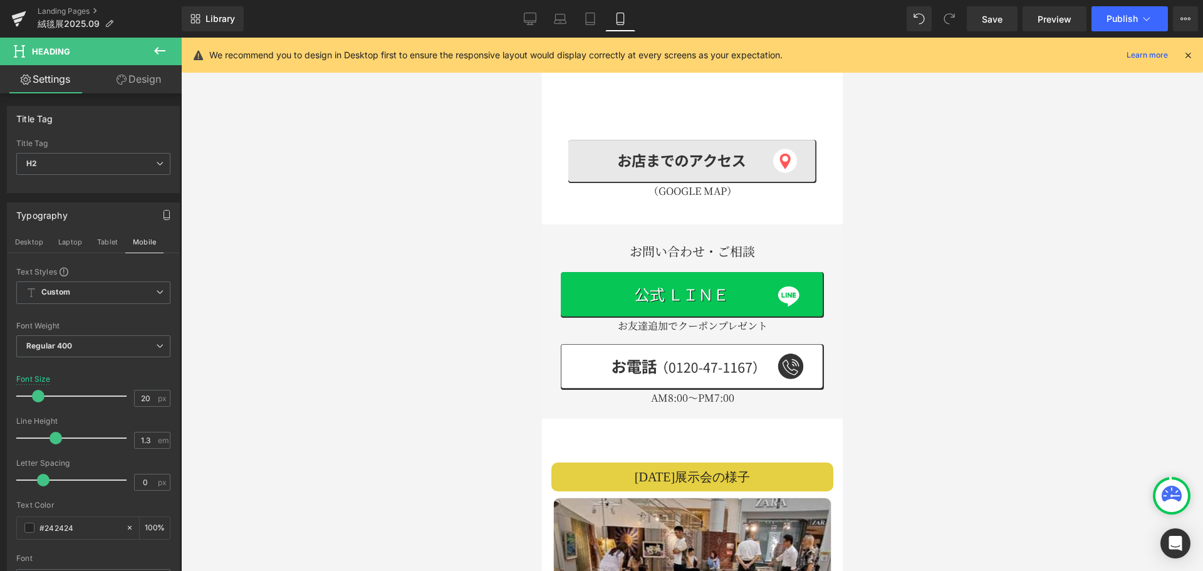
click at [354, 329] on div at bounding box center [692, 304] width 1022 height 533
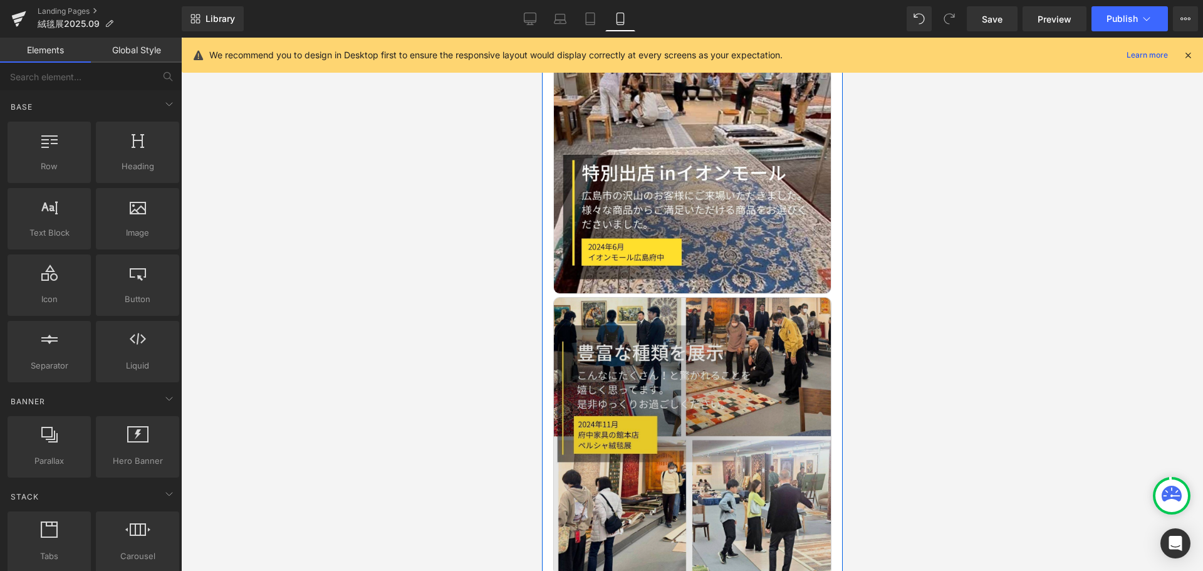
scroll to position [2072, 0]
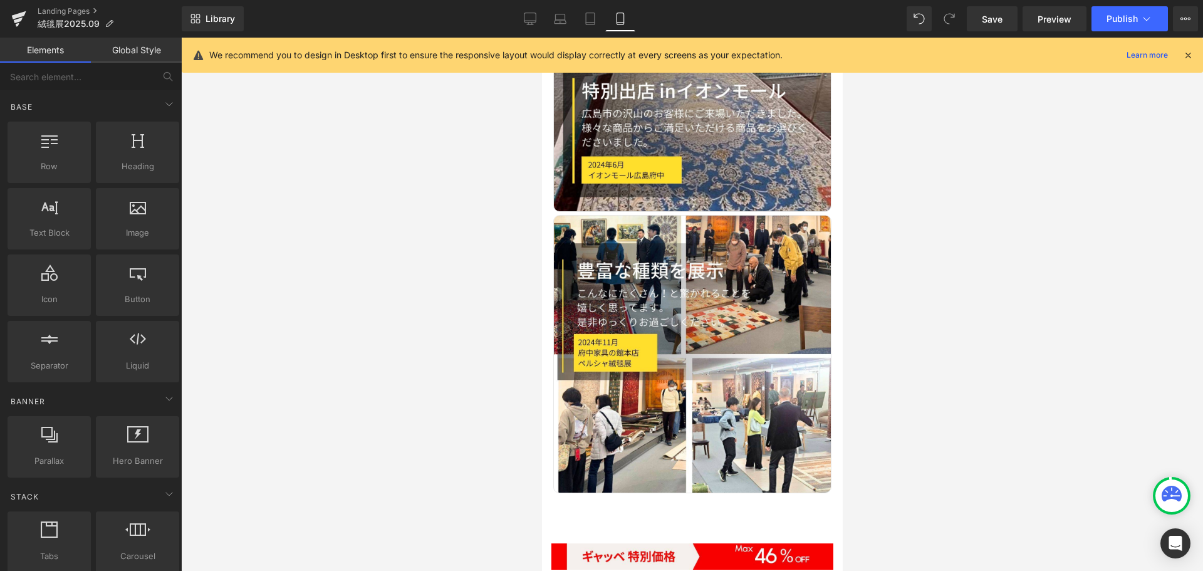
click at [948, 310] on div at bounding box center [692, 304] width 1022 height 533
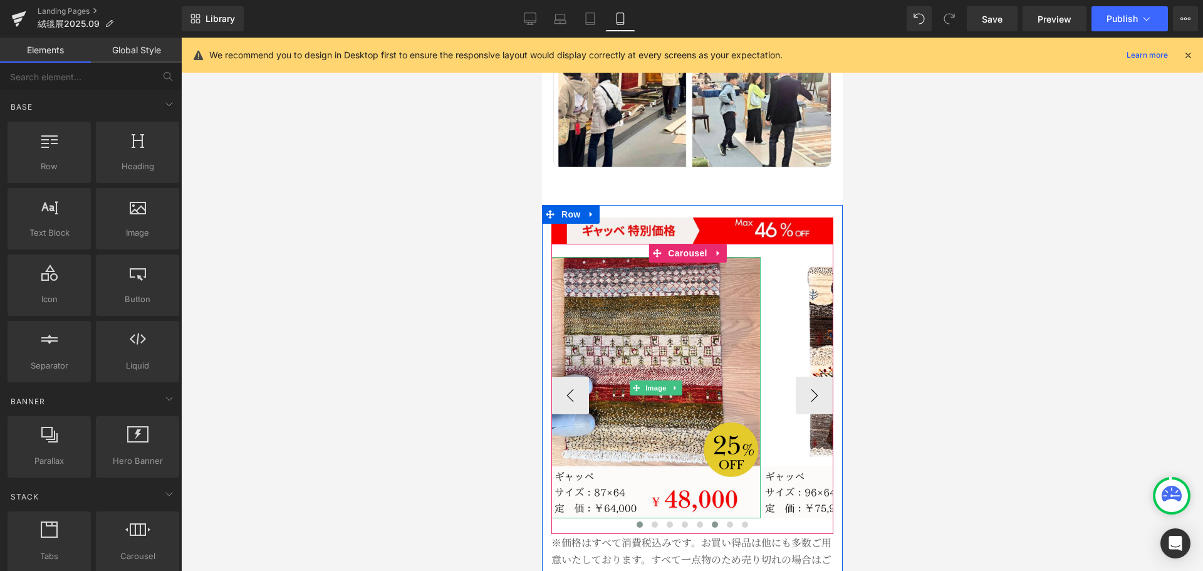
scroll to position [2448, 0]
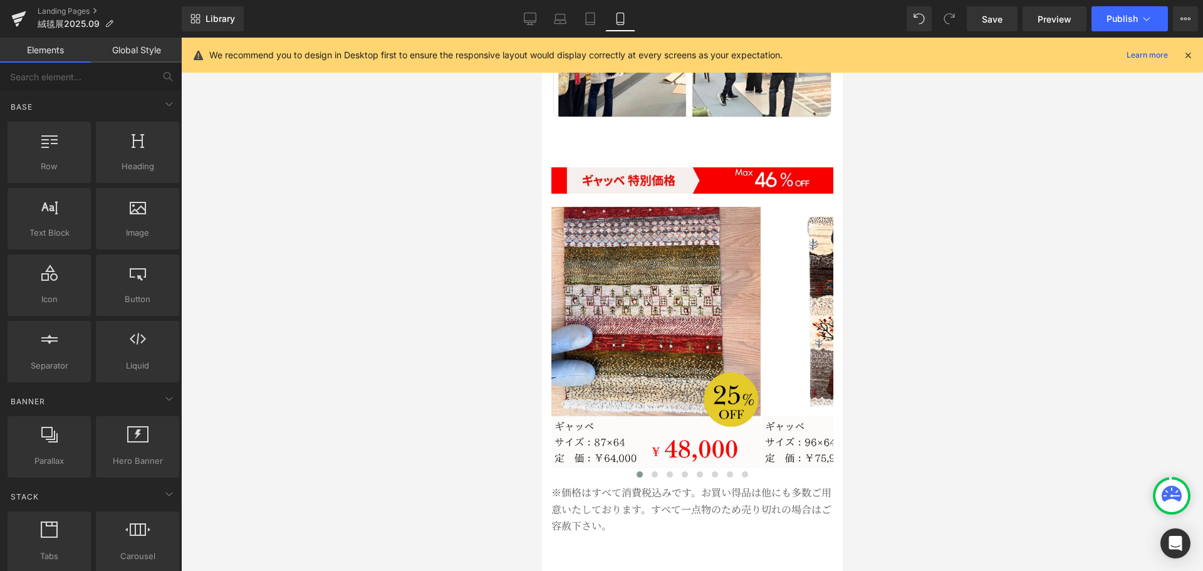
click at [1186, 363] on div at bounding box center [692, 304] width 1022 height 533
click at [1122, 14] on span "Publish" at bounding box center [1121, 19] width 31 height 10
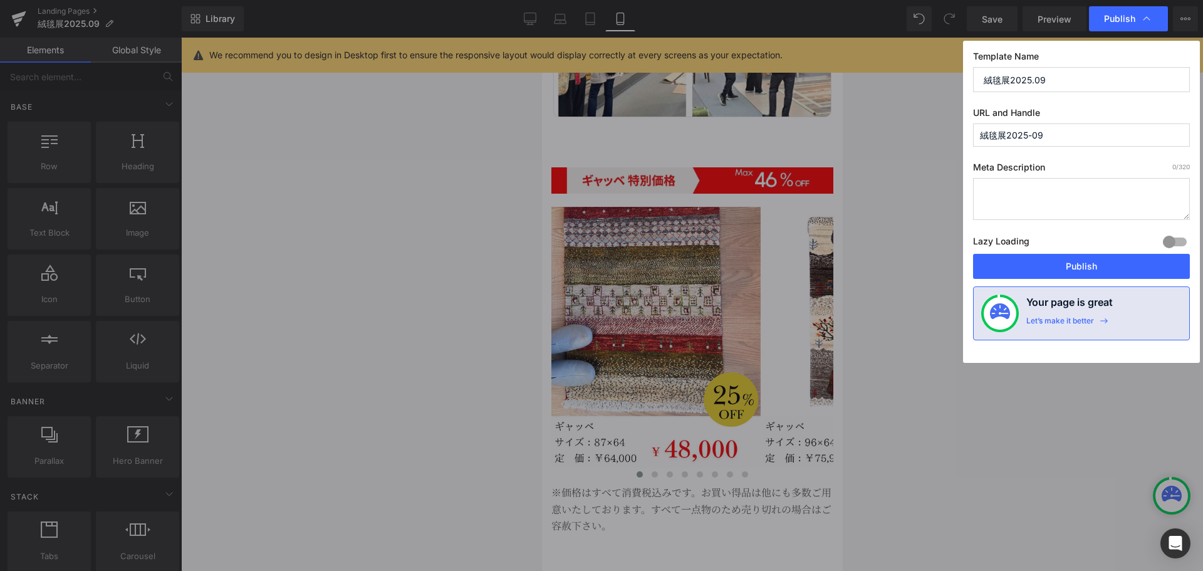
click at [1058, 131] on input "絨毯展2025-09" at bounding box center [1081, 134] width 217 height 23
drag, startPoint x: 1005, startPoint y: 135, endPoint x: 916, endPoint y: 138, distance: 88.3
click at [916, 138] on div "Publish Template Name 絨毯展2025.09 URL and Handle 絨毯展2025-09 Meta Description 0 /…" at bounding box center [601, 285] width 1203 height 571
click at [1075, 269] on button "Publish" at bounding box center [1081, 266] width 217 height 25
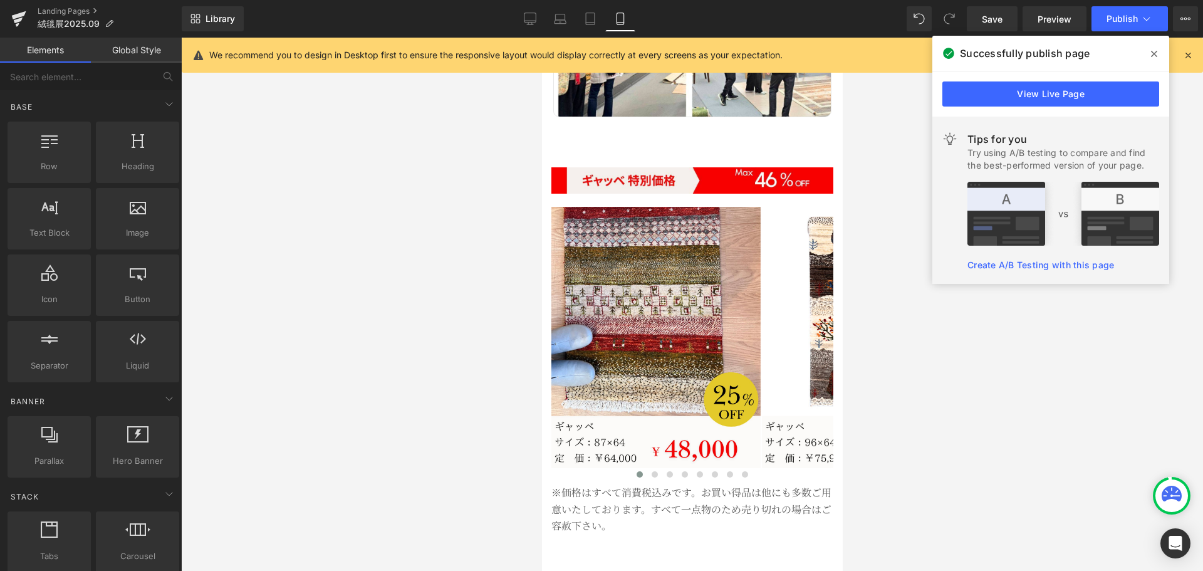
click at [957, 338] on div at bounding box center [692, 304] width 1022 height 533
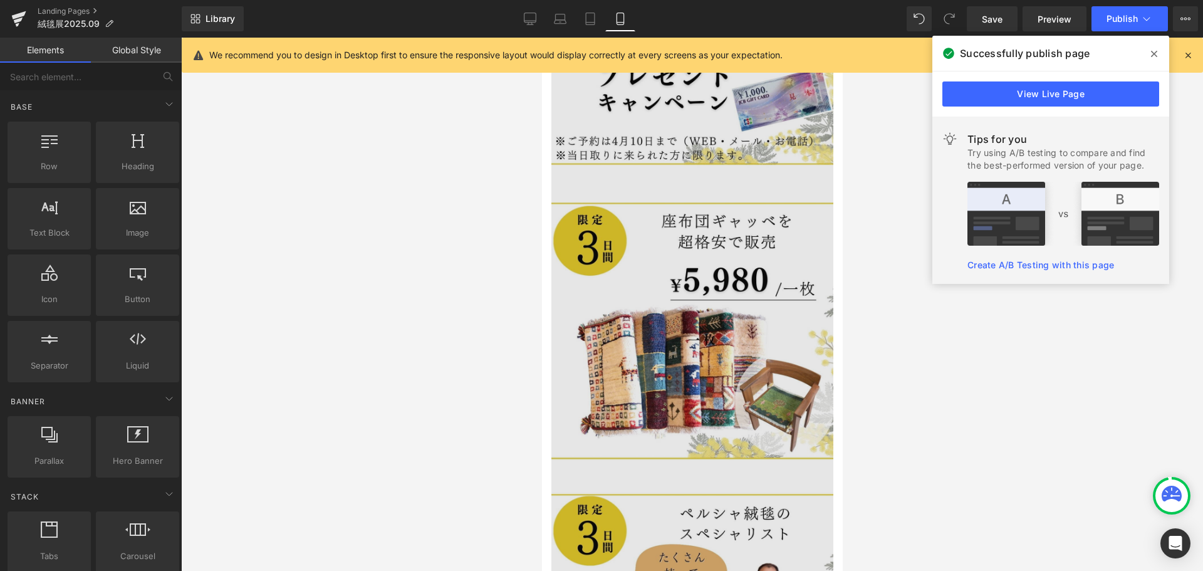
scroll to position [3512, 0]
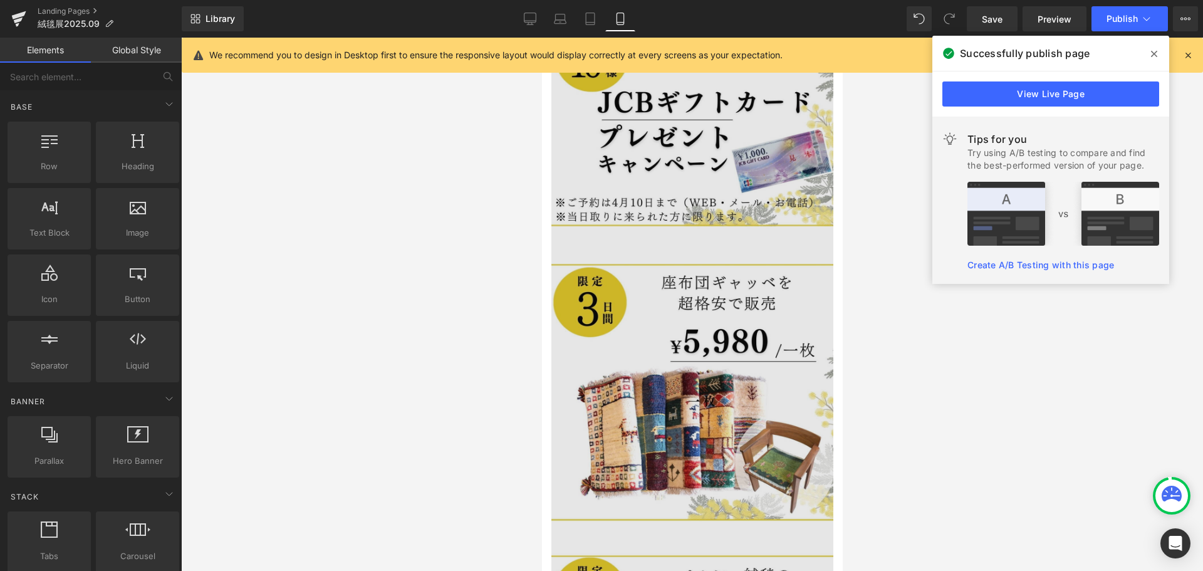
click at [721, 390] on img at bounding box center [692, 372] width 282 height 856
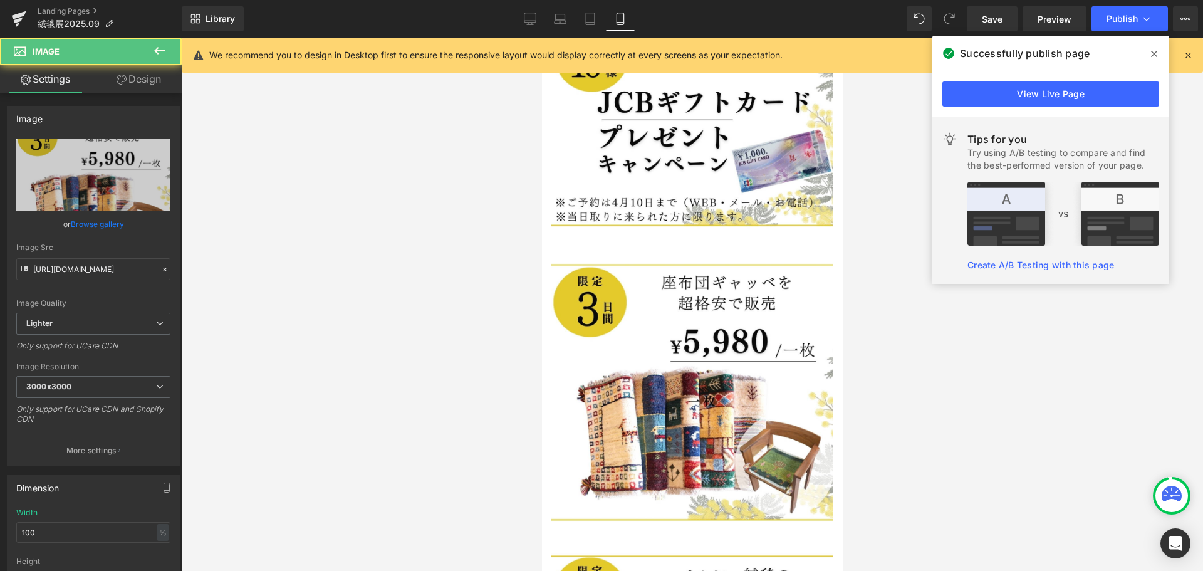
click at [425, 235] on div at bounding box center [692, 304] width 1022 height 533
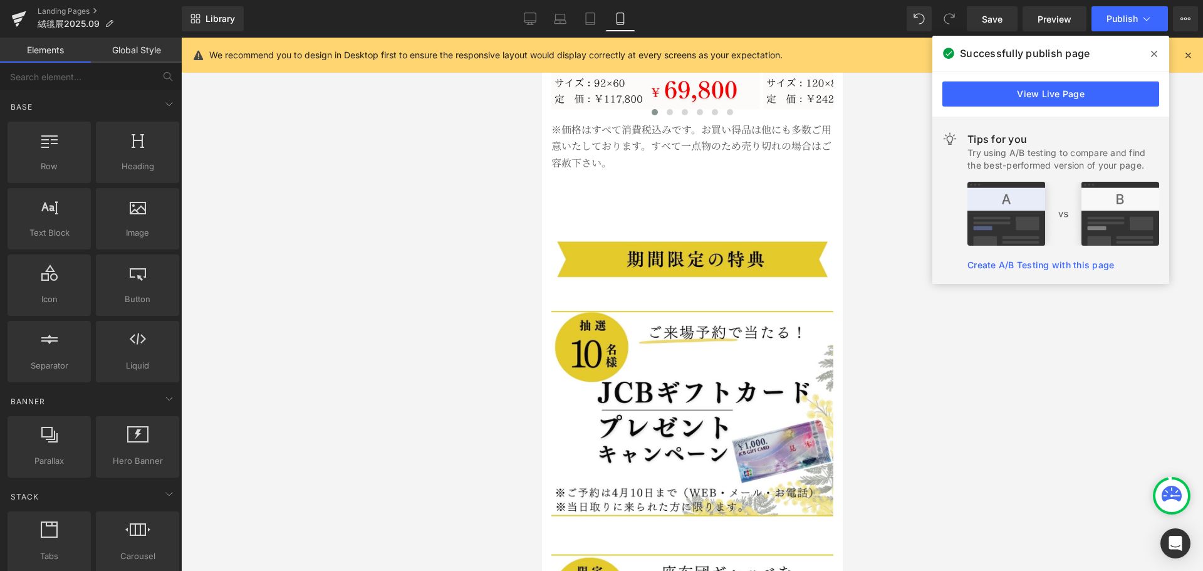
scroll to position [3716, 0]
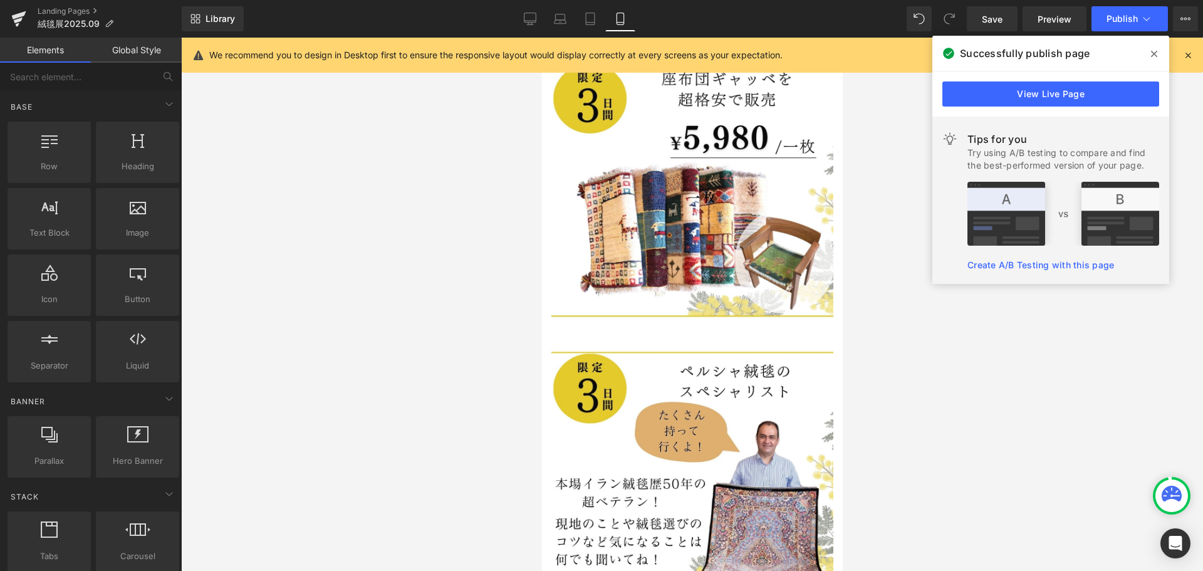
click at [418, 385] on div at bounding box center [692, 304] width 1022 height 533
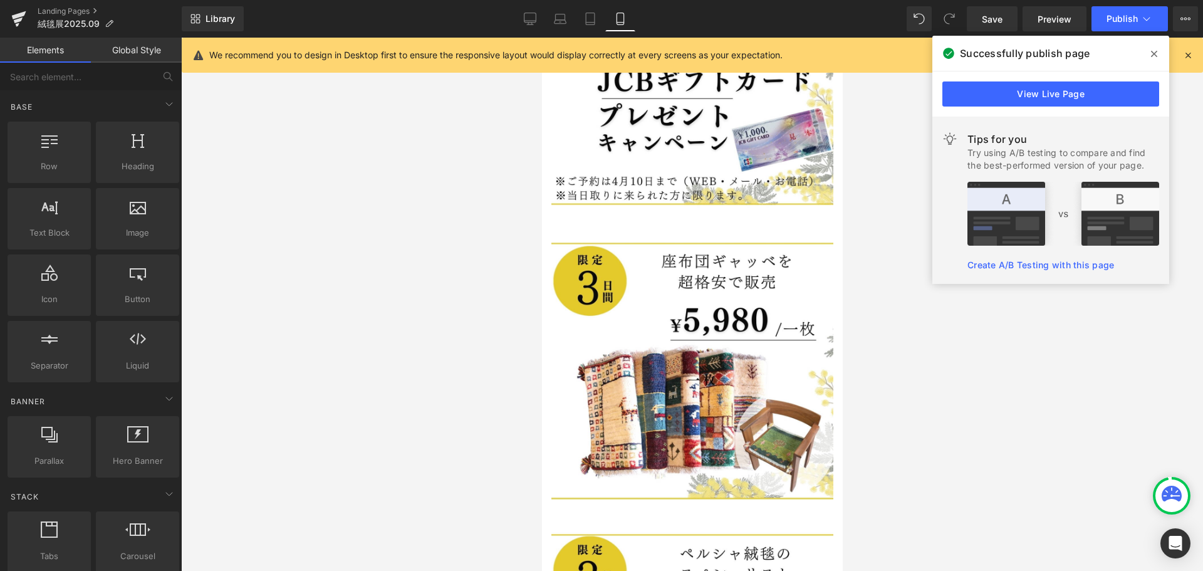
scroll to position [3528, 0]
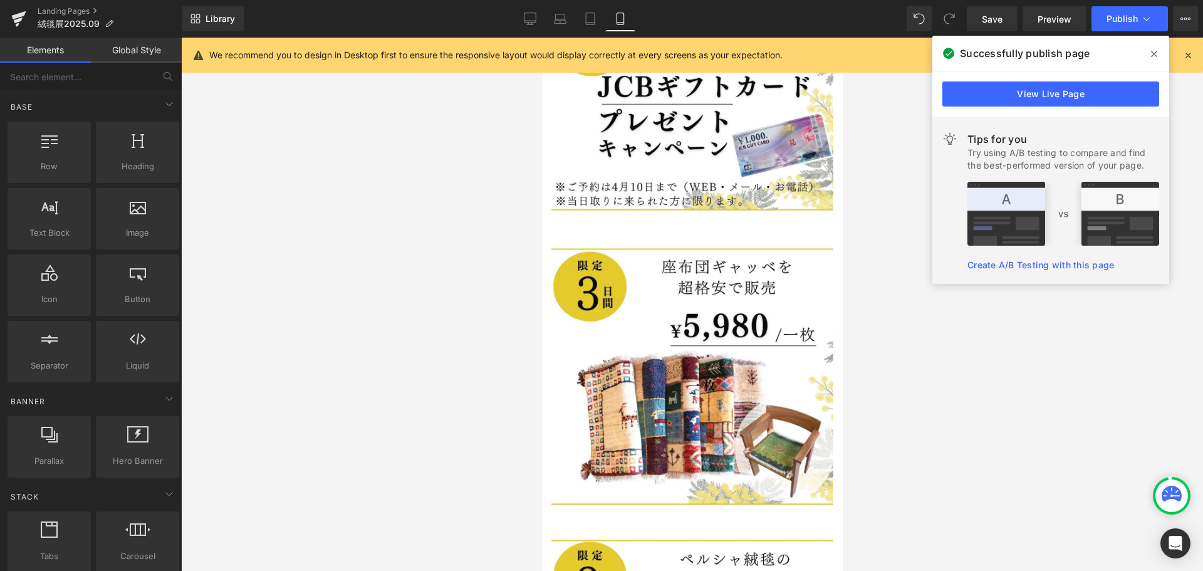
click at [377, 195] on div at bounding box center [692, 304] width 1022 height 533
click at [1191, 53] on icon at bounding box center [1187, 54] width 11 height 11
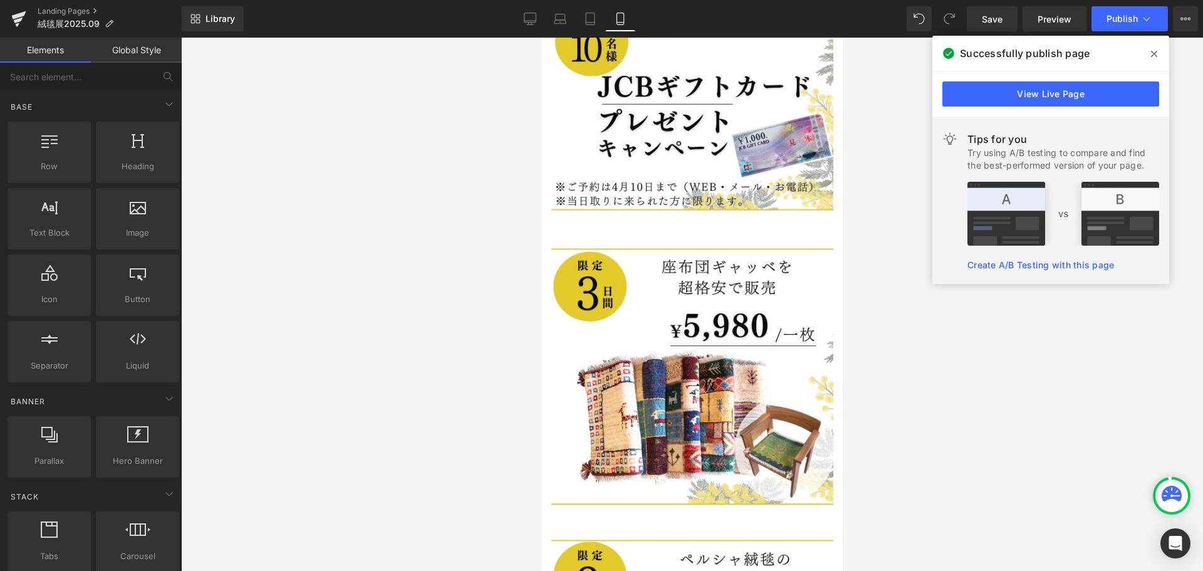
click at [961, 339] on div at bounding box center [692, 304] width 1022 height 533
click at [339, 116] on div at bounding box center [692, 304] width 1022 height 533
click at [63, 9] on link "Landing Pages" at bounding box center [110, 11] width 144 height 10
